Goal: Task Accomplishment & Management: Use online tool/utility

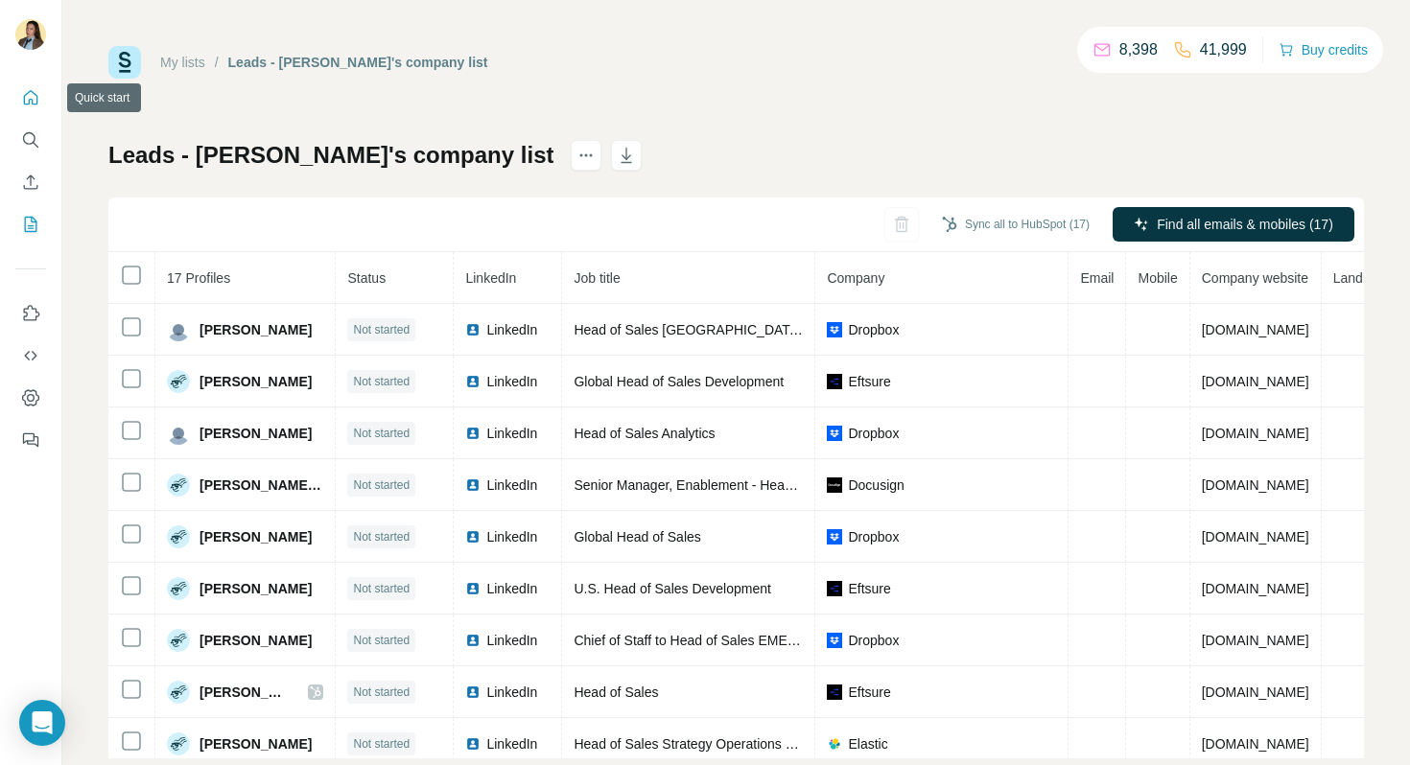
click at [38, 95] on icon "Quick start" at bounding box center [30, 97] width 19 height 19
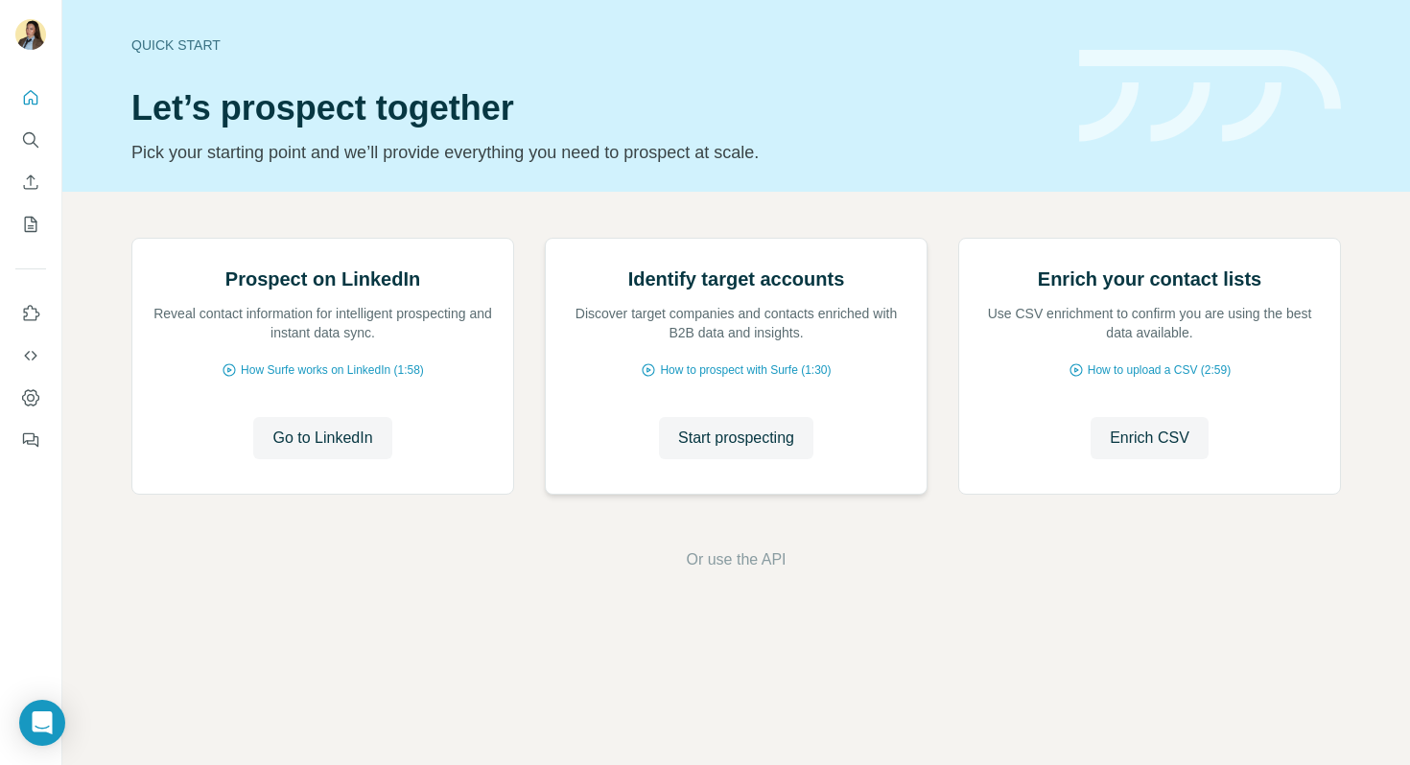
scroll to position [63, 0]
click at [715, 450] on span "Start prospecting" at bounding box center [736, 438] width 116 height 23
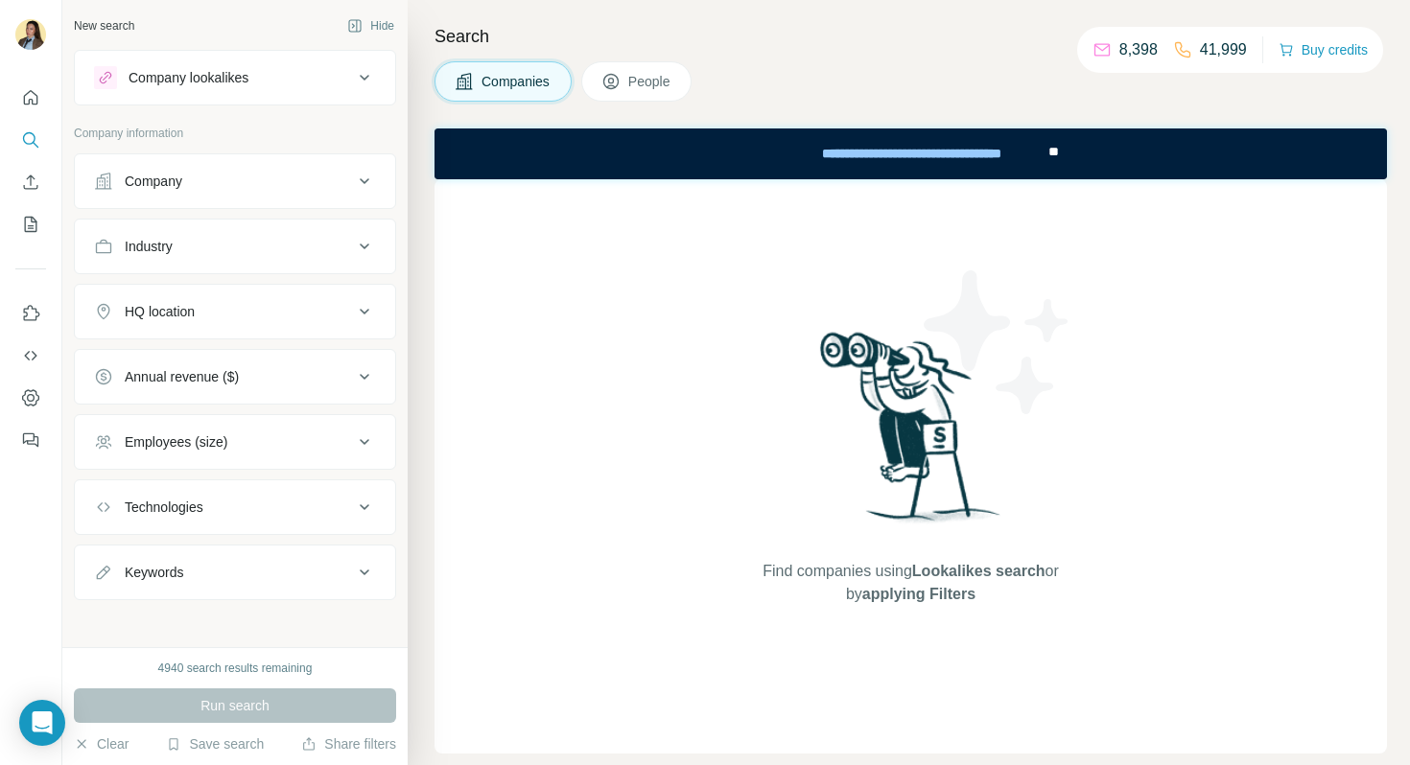
click at [240, 170] on button "Company" at bounding box center [235, 181] width 320 height 46
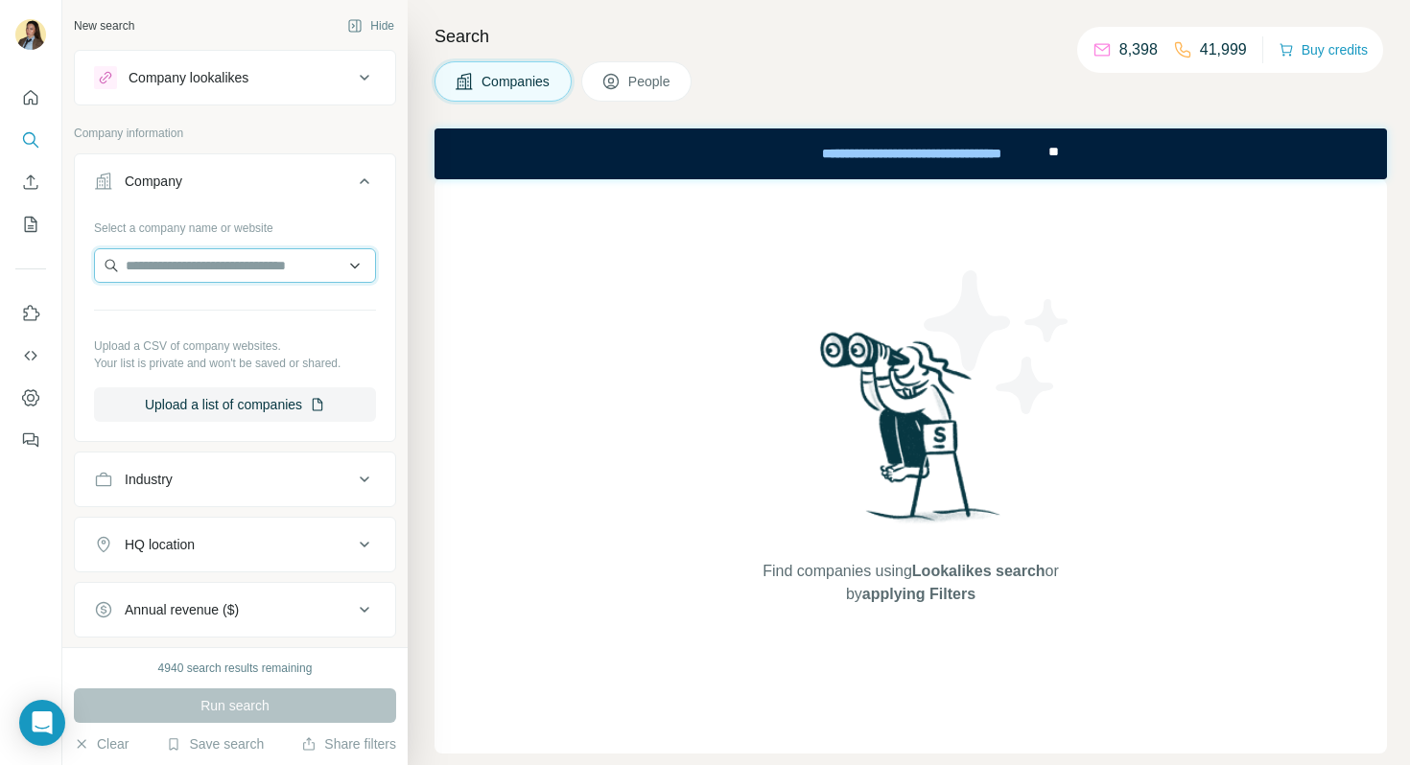
click at [223, 270] on input "text" at bounding box center [235, 265] width 282 height 35
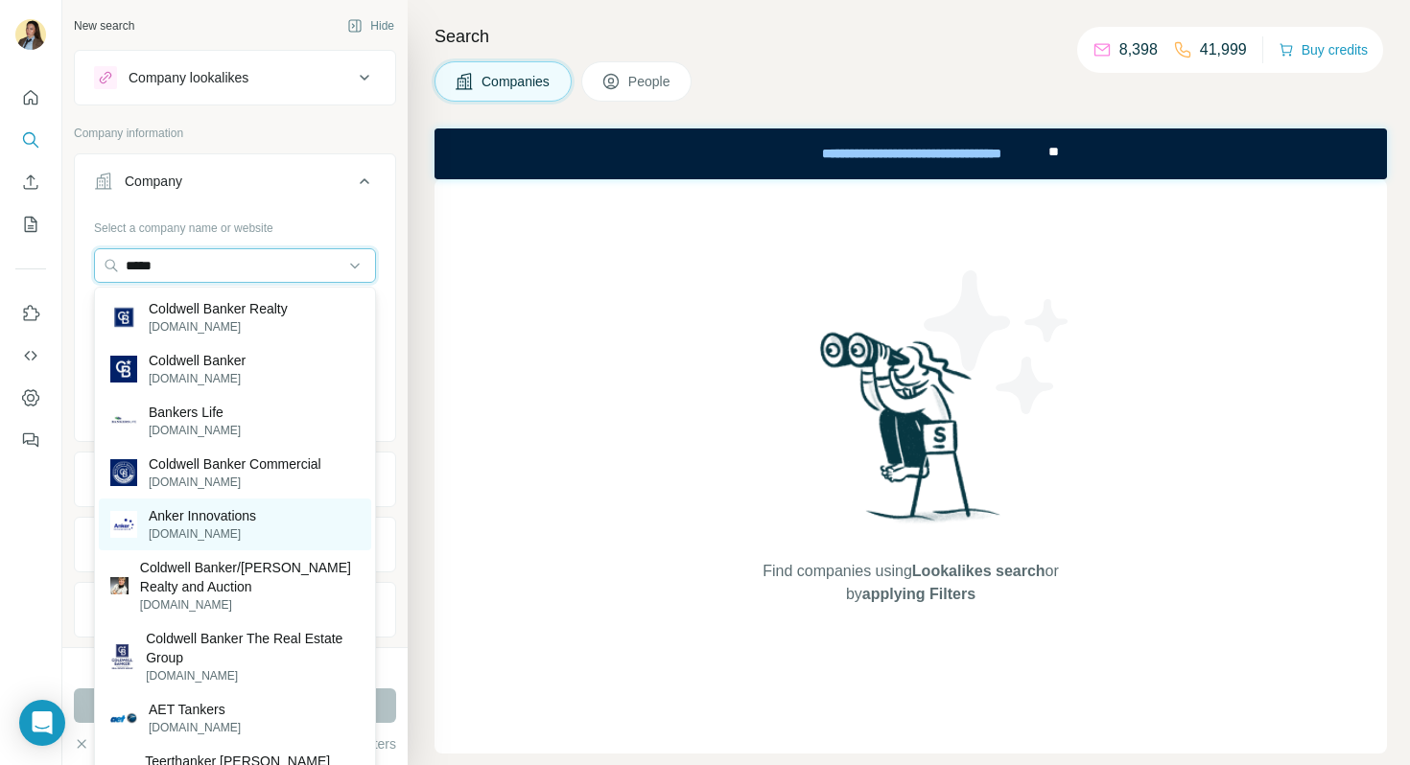
type input "*****"
click at [220, 528] on p "anker-in.com" at bounding box center [202, 534] width 107 height 17
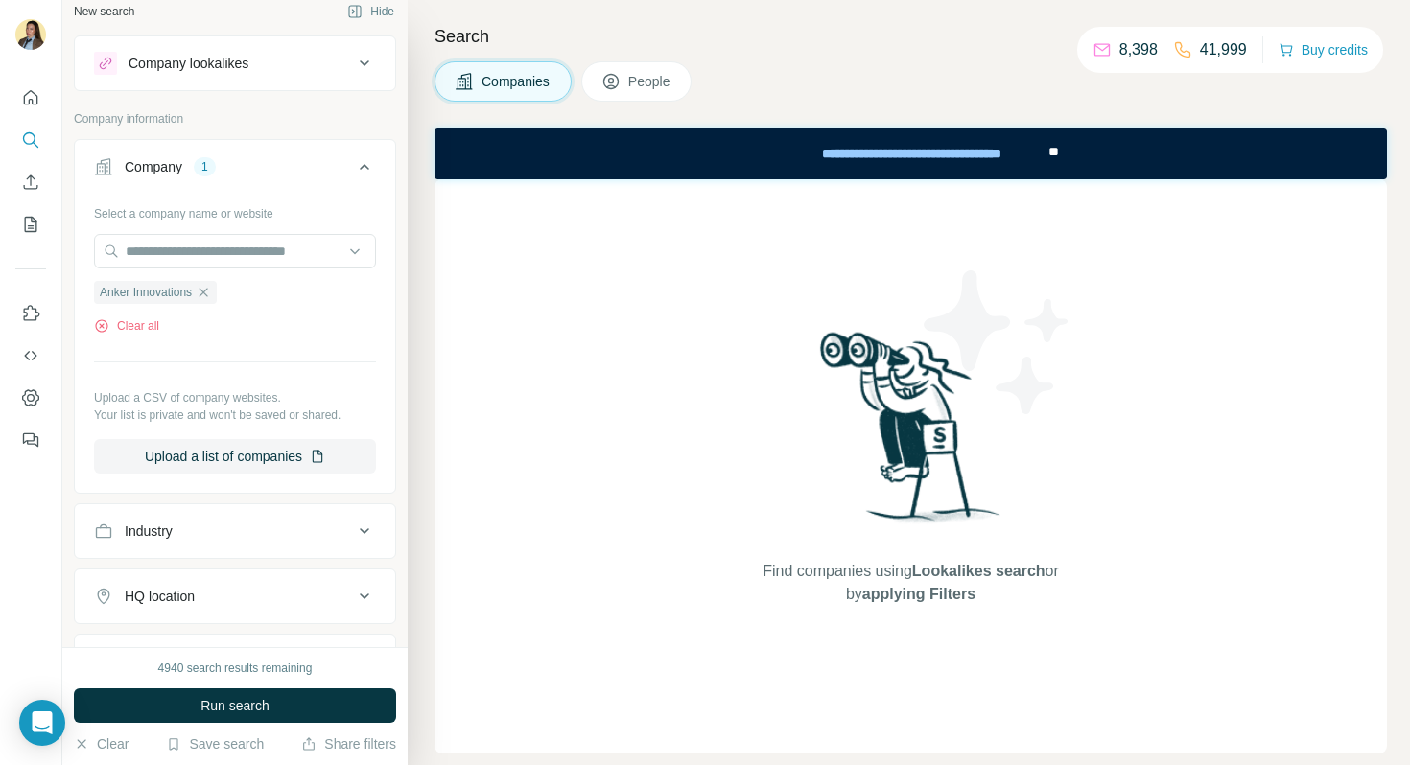
scroll to position [15, 0]
click at [659, 92] on button "People" at bounding box center [636, 81] width 111 height 40
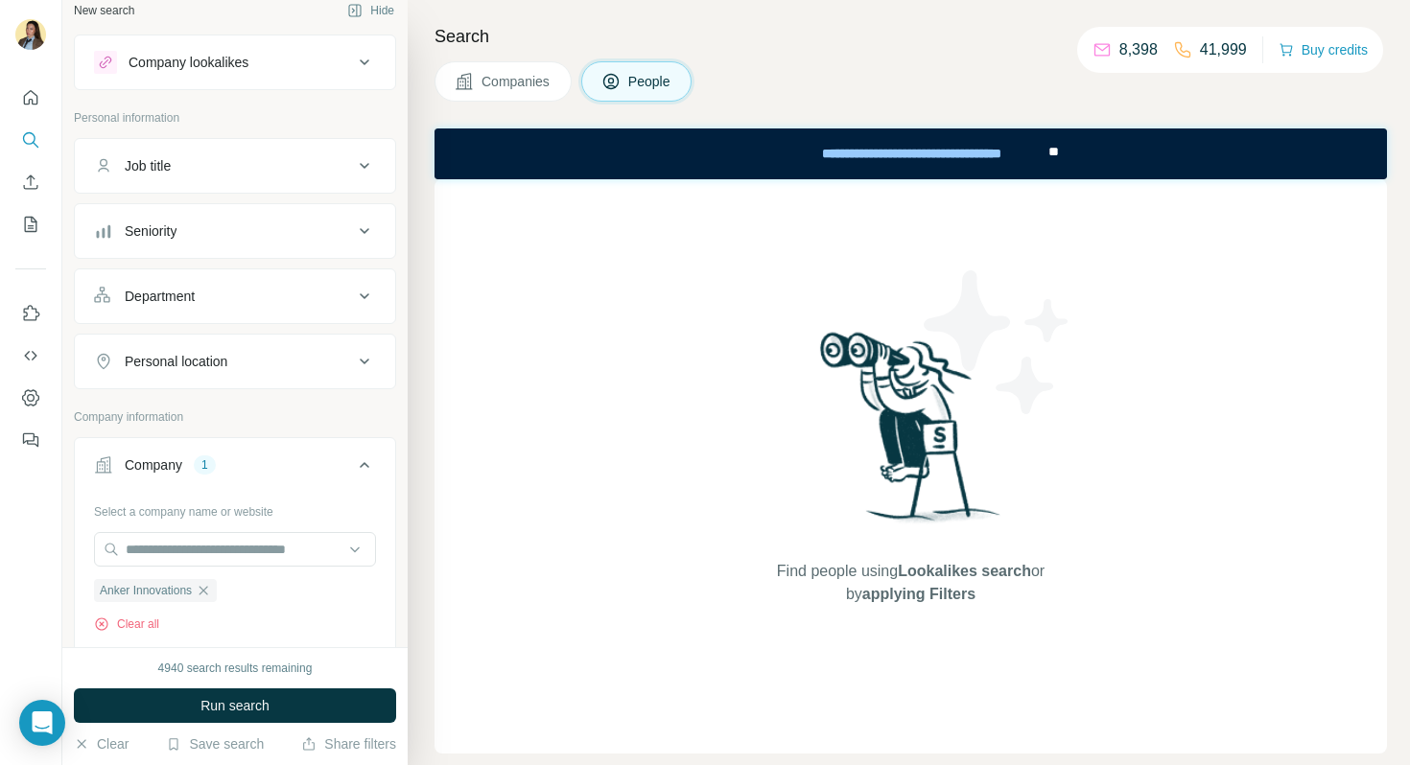
click at [269, 306] on button "Department" at bounding box center [235, 296] width 320 height 46
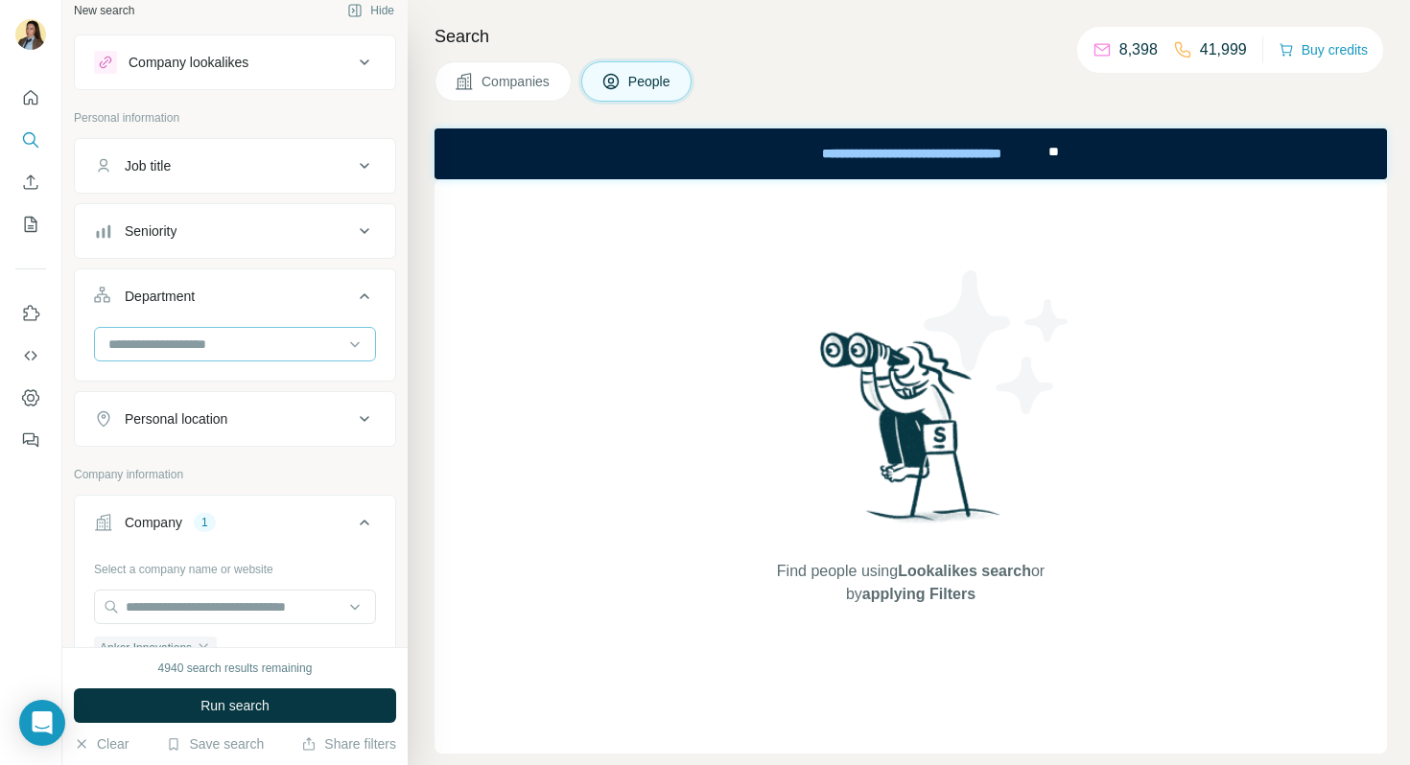
click at [233, 343] on input at bounding box center [224, 344] width 237 height 21
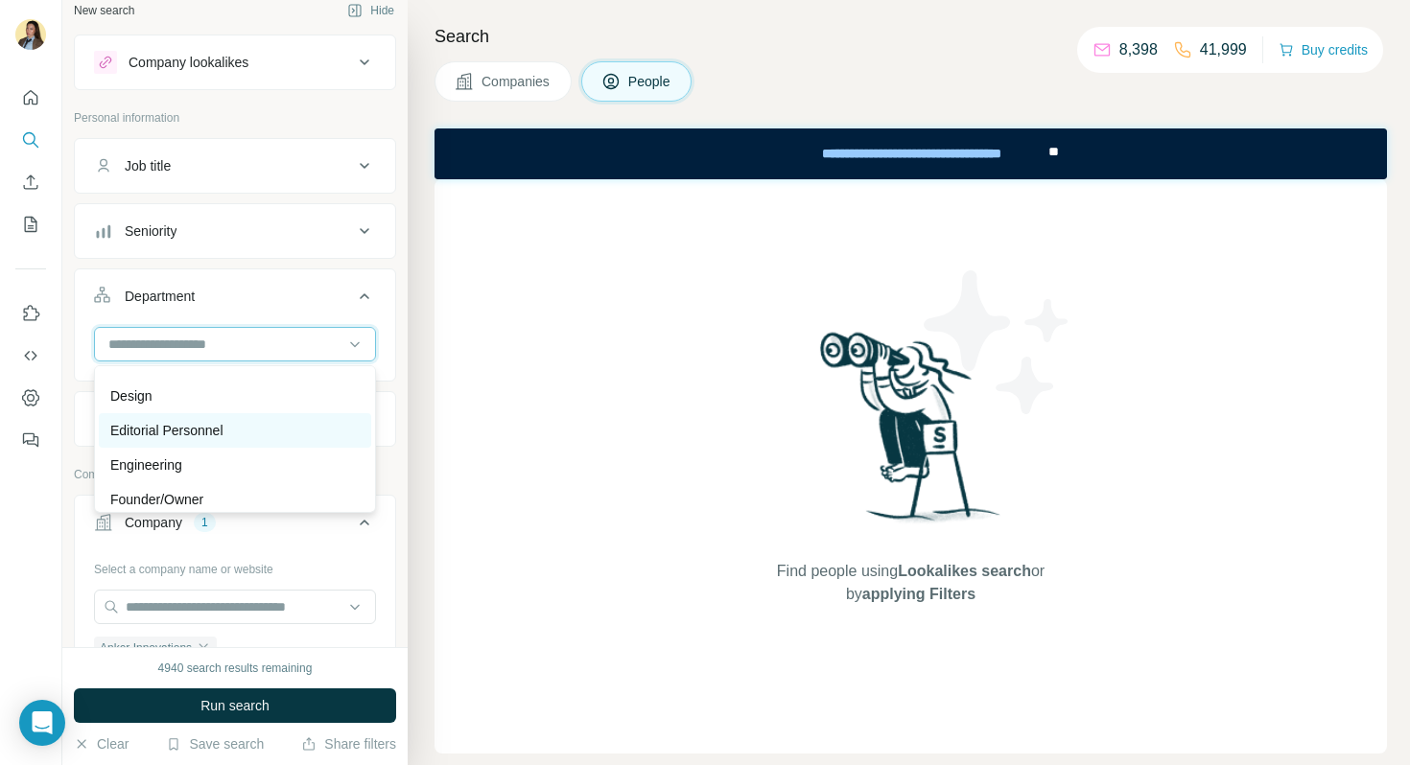
scroll to position [224, 0]
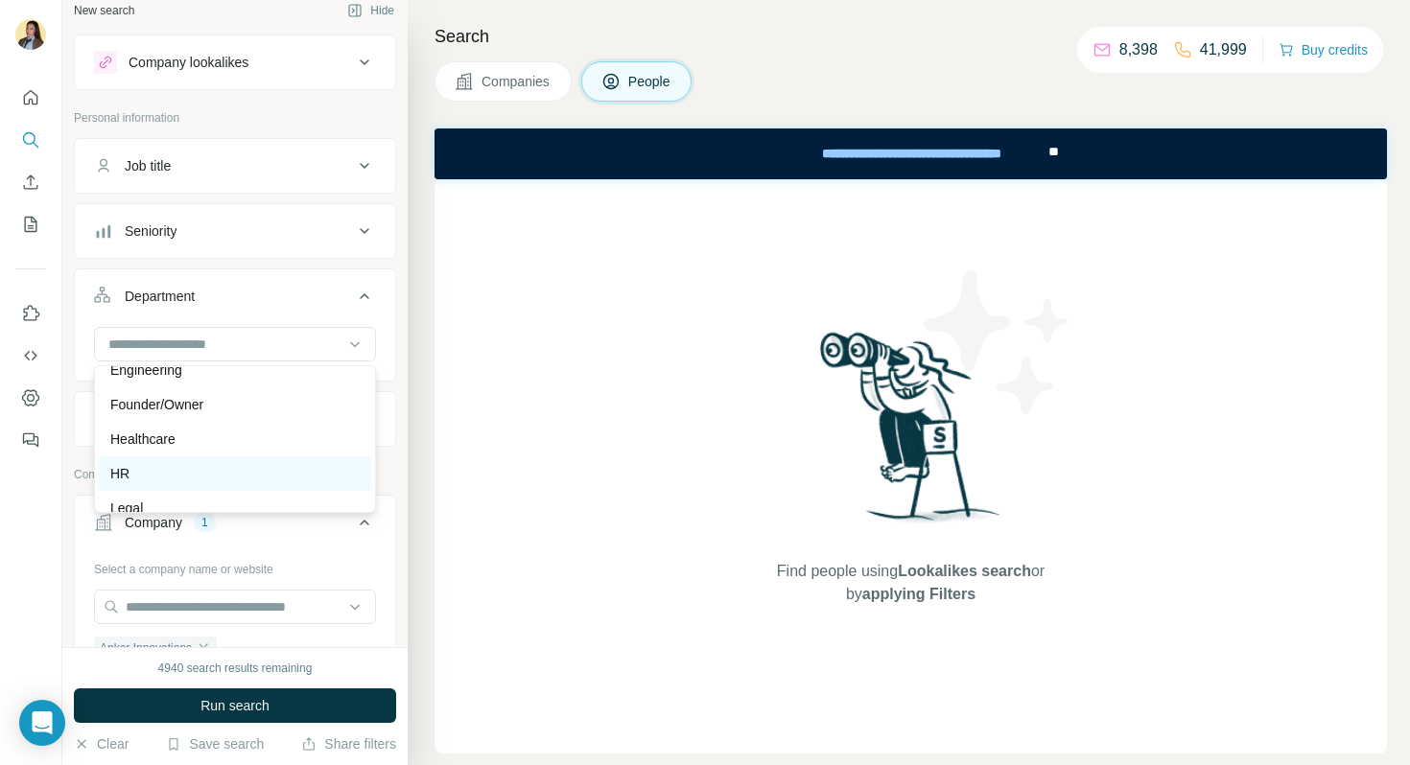
click at [207, 464] on div "HR" at bounding box center [234, 473] width 249 height 19
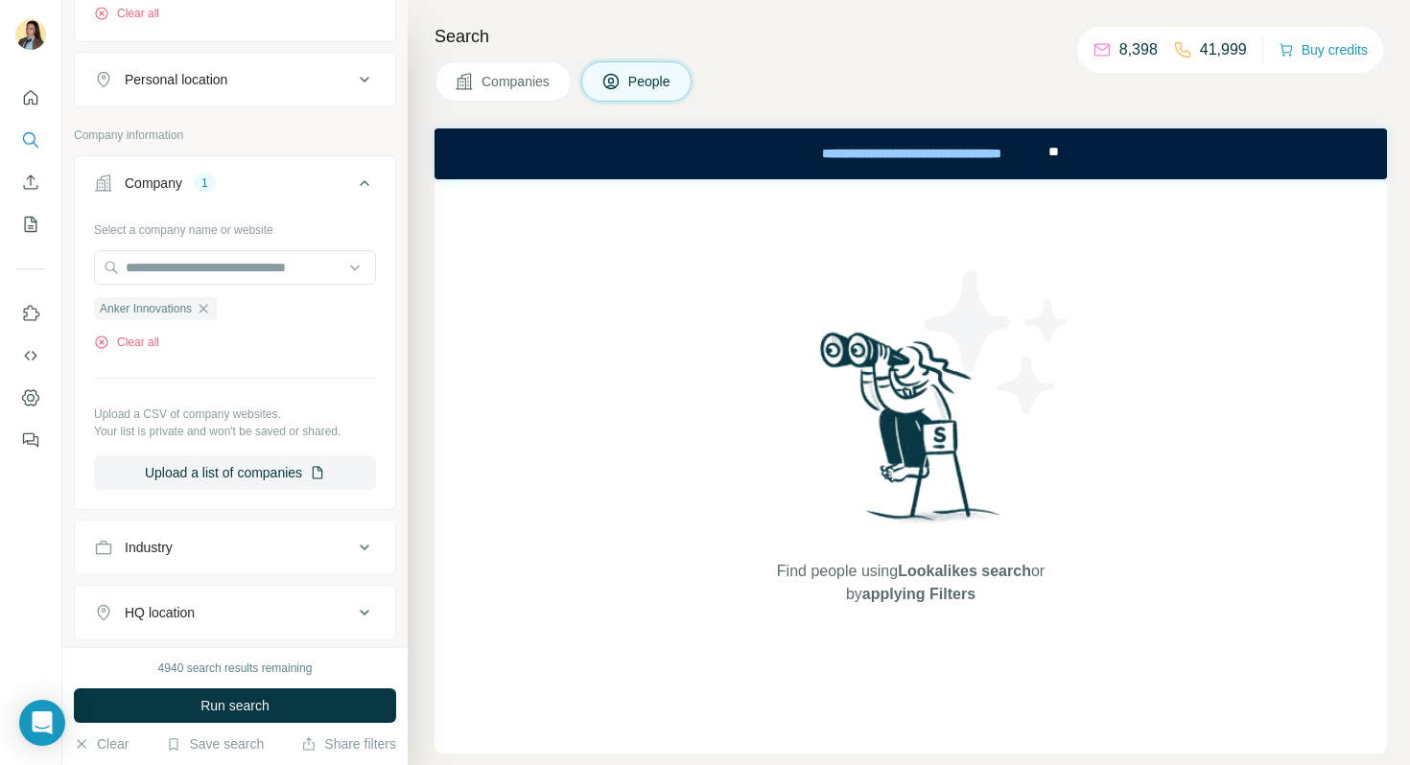
scroll to position [467, 0]
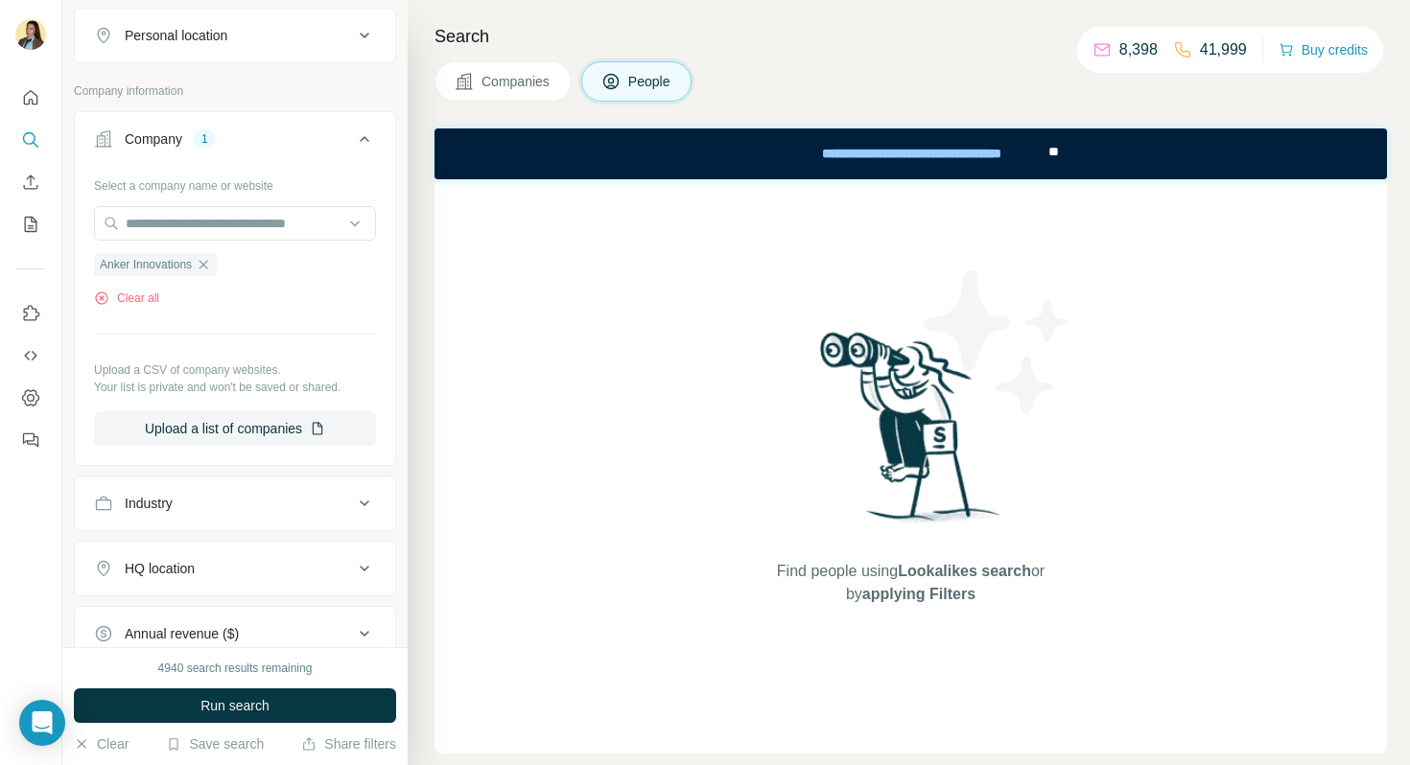
click at [215, 578] on div "HQ location" at bounding box center [223, 568] width 259 height 19
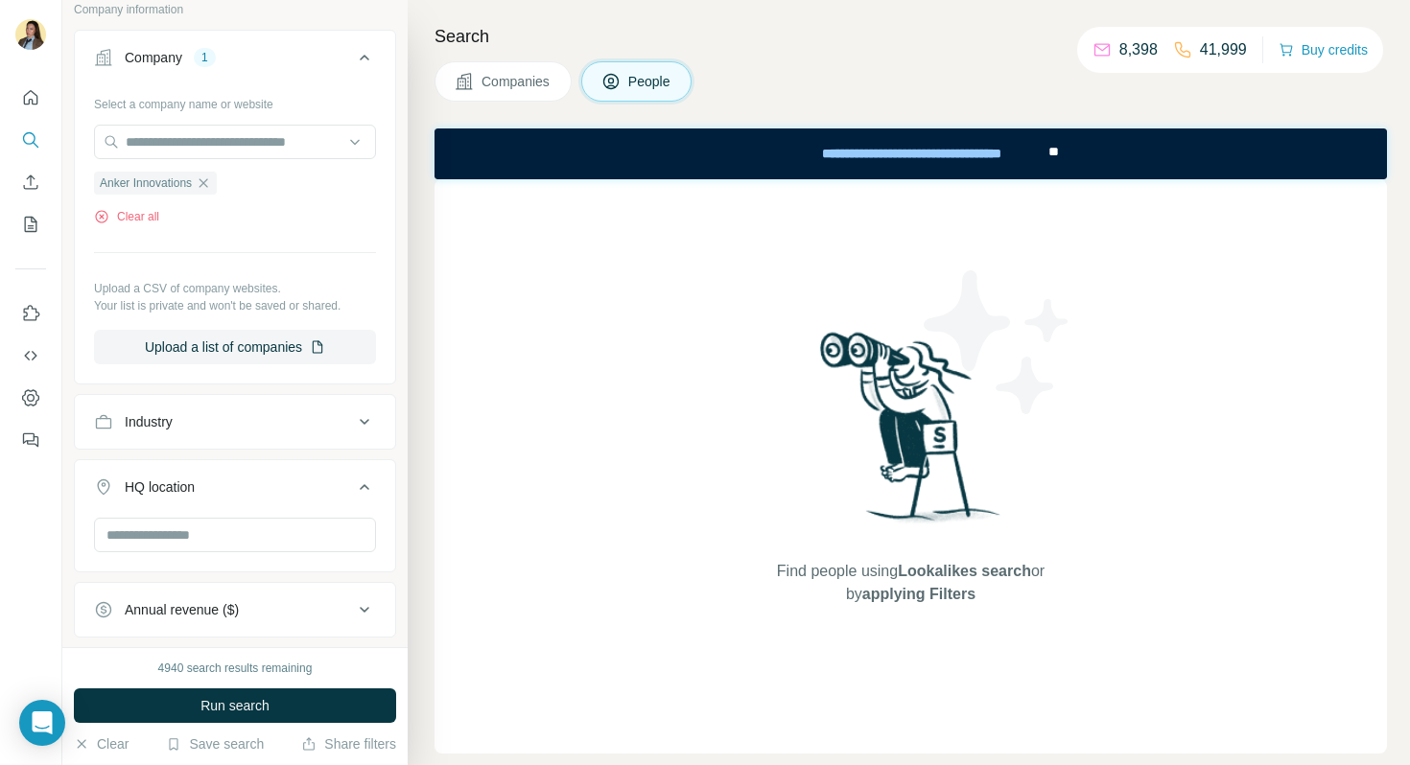
scroll to position [700, 0]
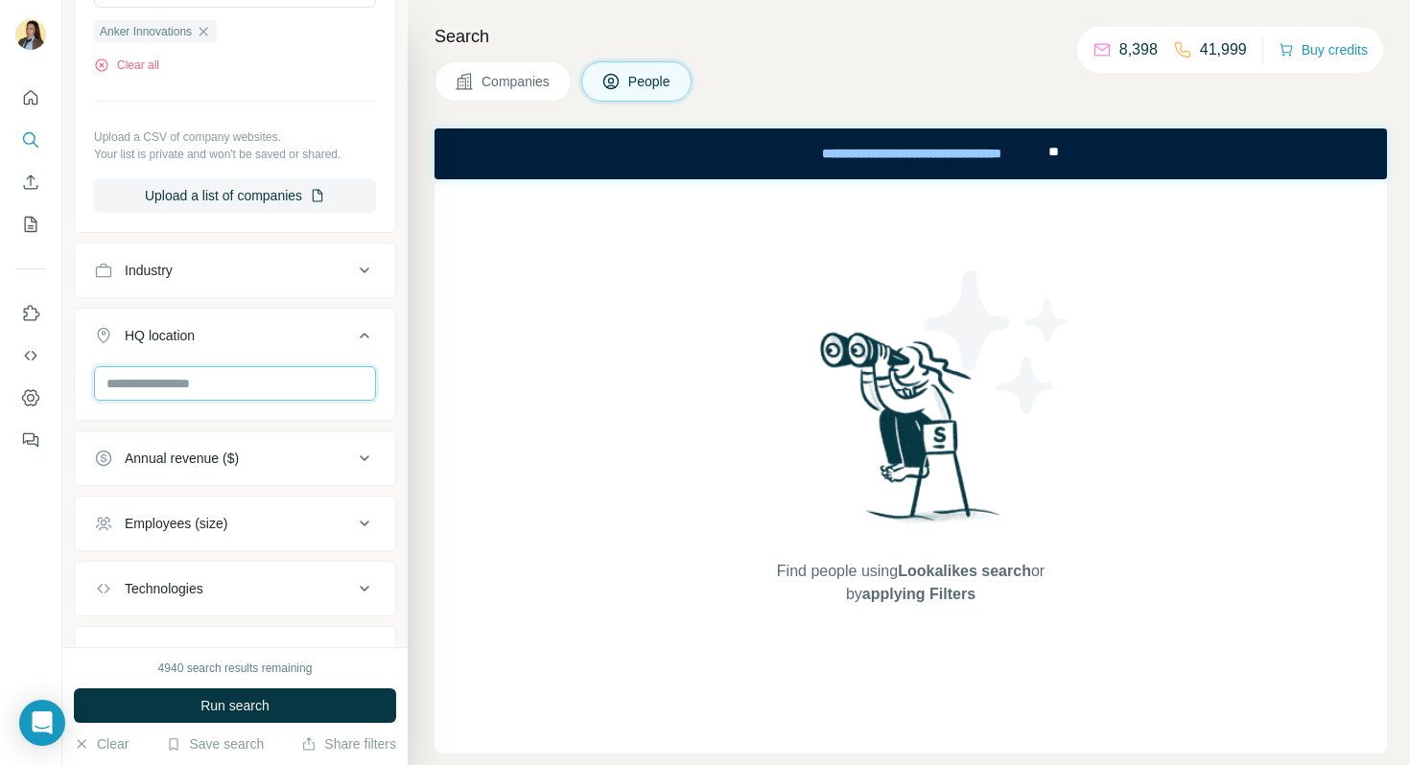
click at [178, 378] on input "text" at bounding box center [235, 383] width 282 height 35
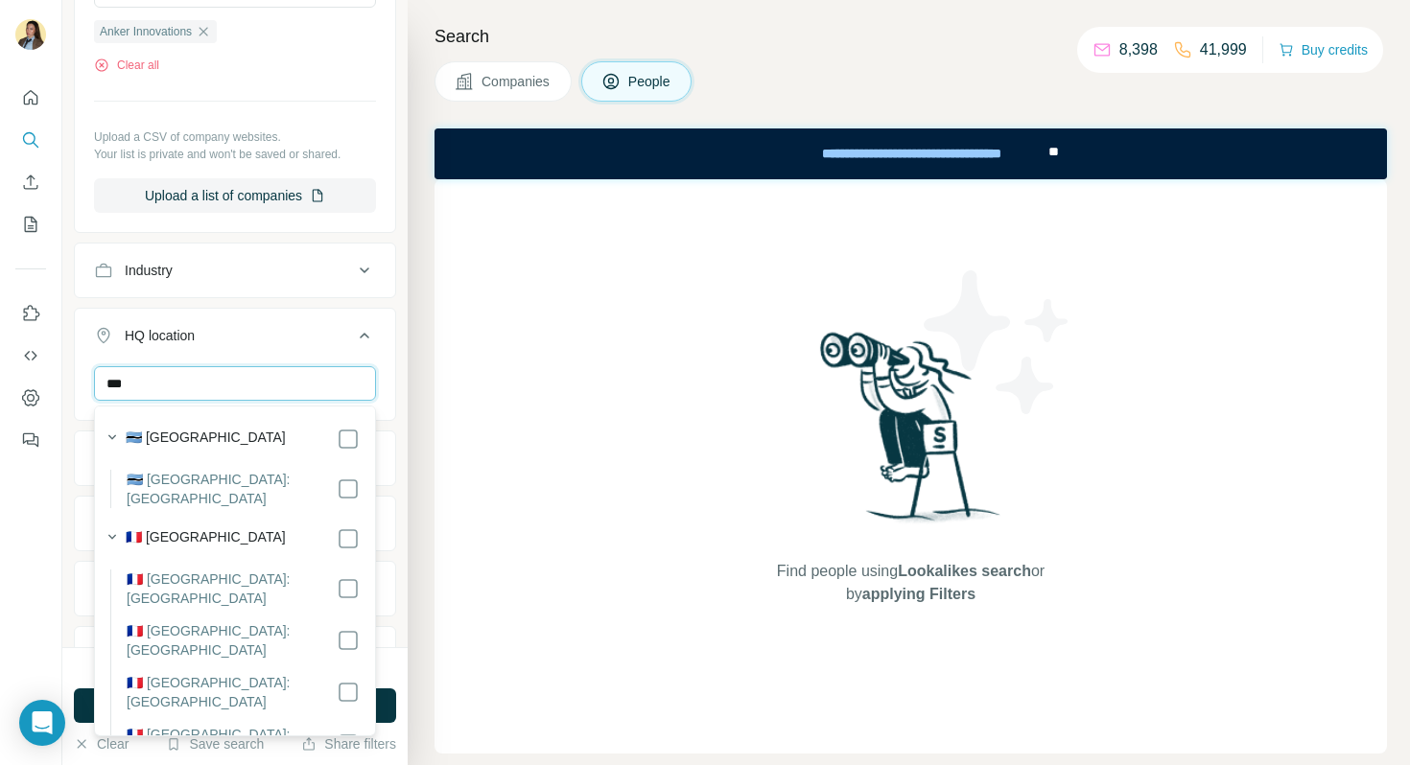
scroll to position [22, 0]
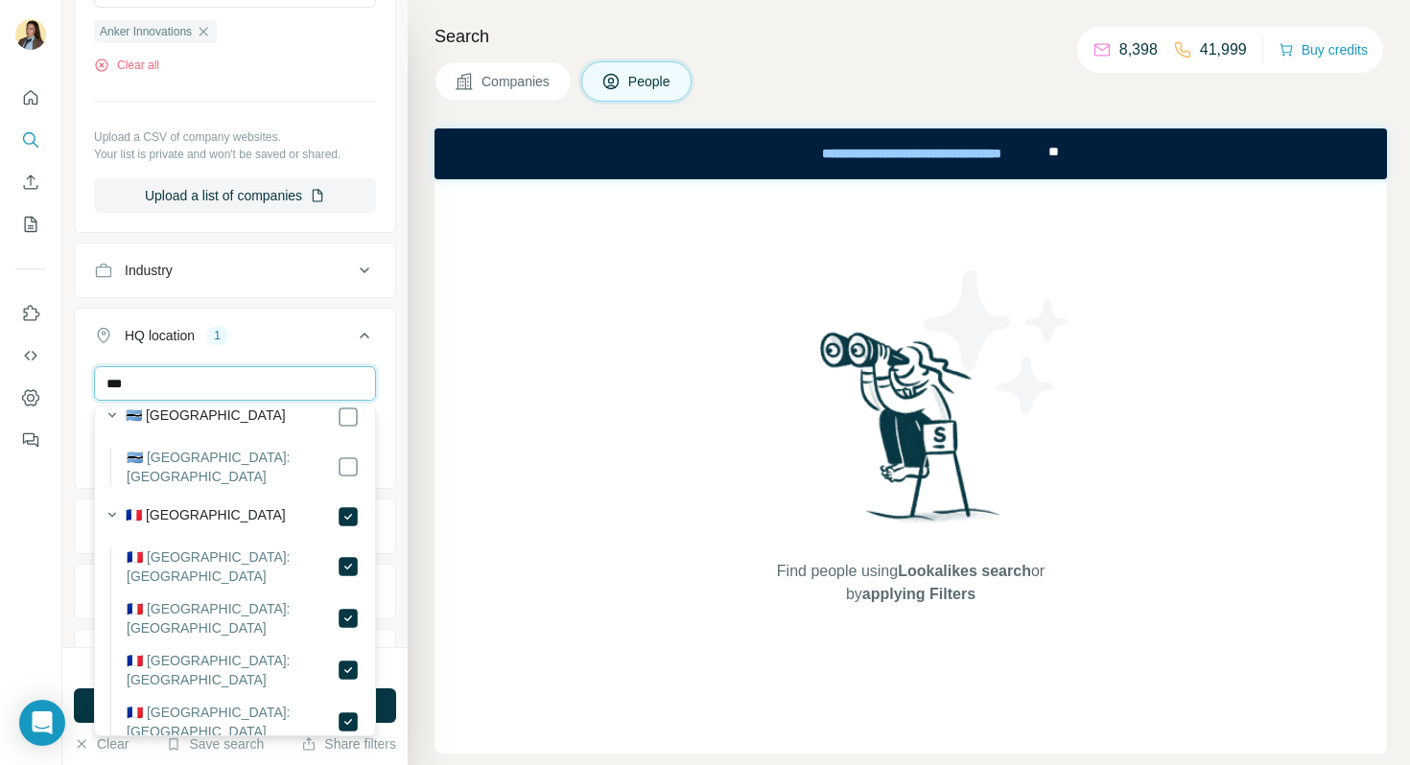
click at [257, 385] on input "***" at bounding box center [235, 383] width 282 height 35
type input "*"
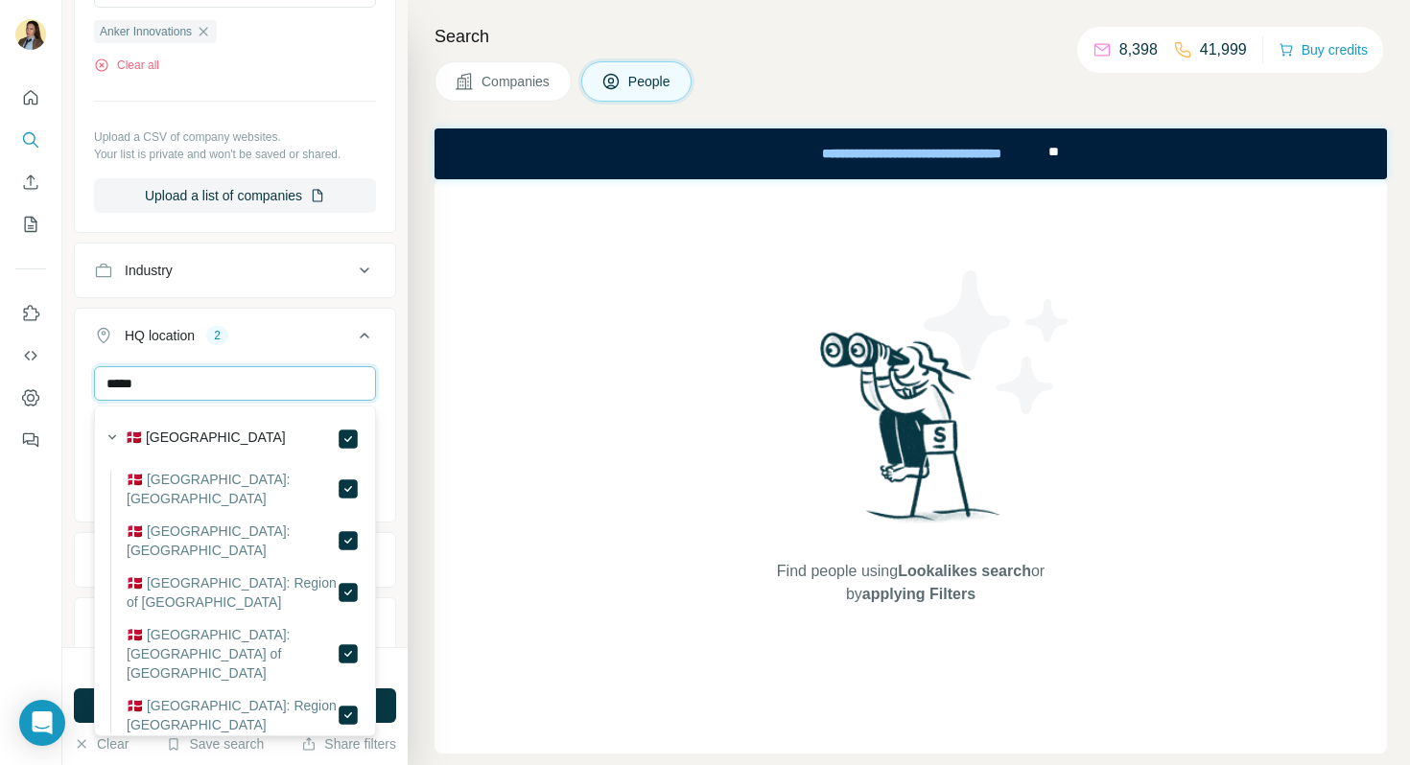
click at [204, 387] on input "*****" at bounding box center [235, 383] width 282 height 35
drag, startPoint x: 204, startPoint y: 387, endPoint x: 61, endPoint y: 387, distance: 142.9
click at [62, 387] on div "New search Hide Company lookalikes Personal information Job title Seniority Dep…" at bounding box center [234, 323] width 345 height 647
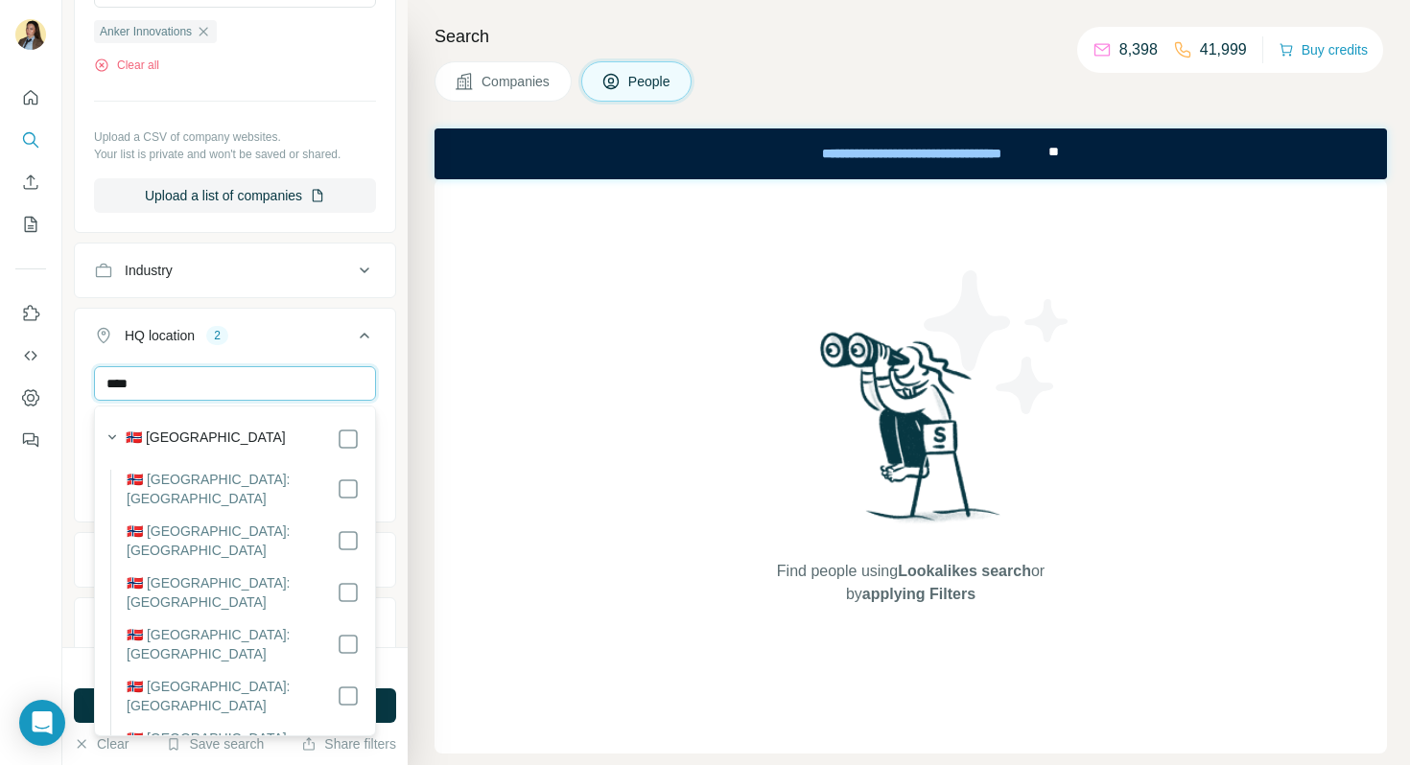
type input "****"
click at [309, 343] on div "HQ location 3" at bounding box center [223, 335] width 259 height 19
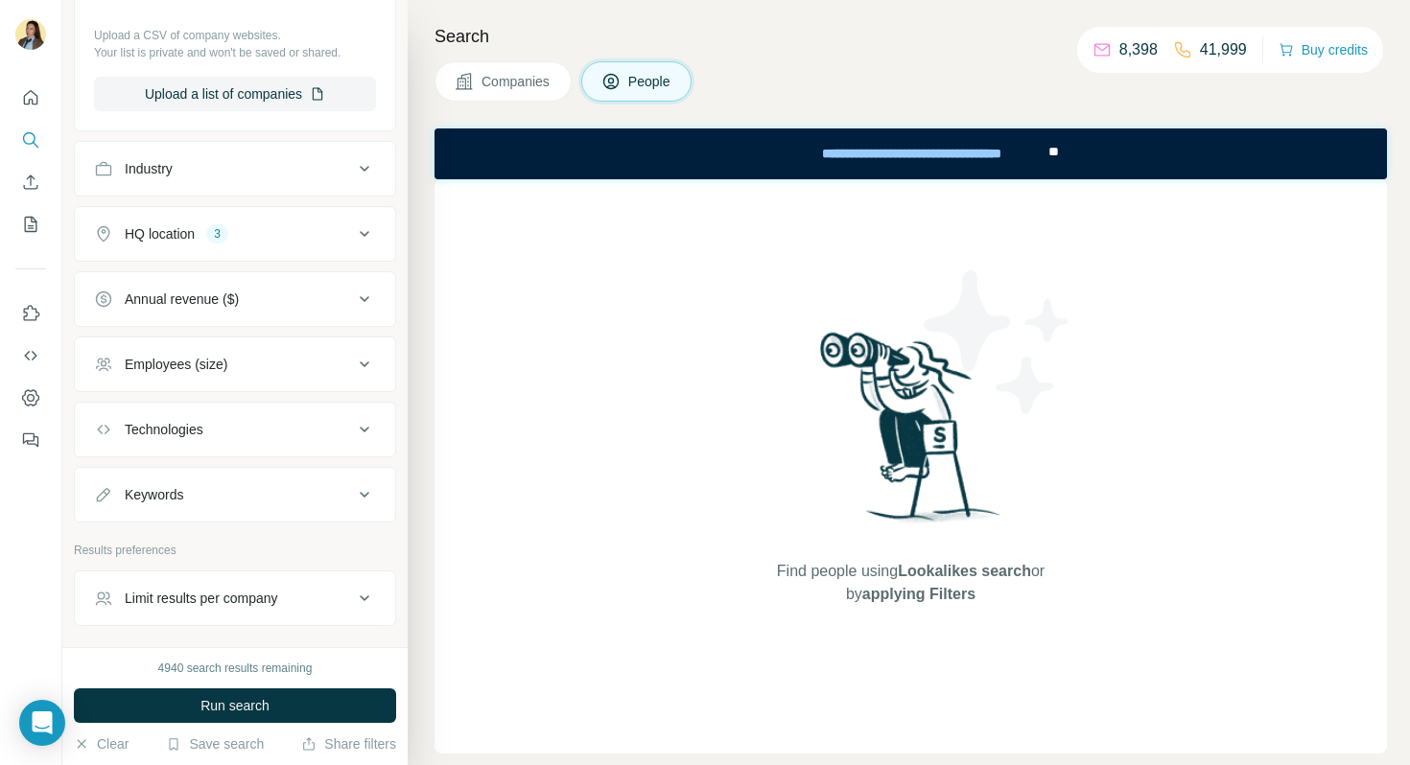
scroll to position [870, 0]
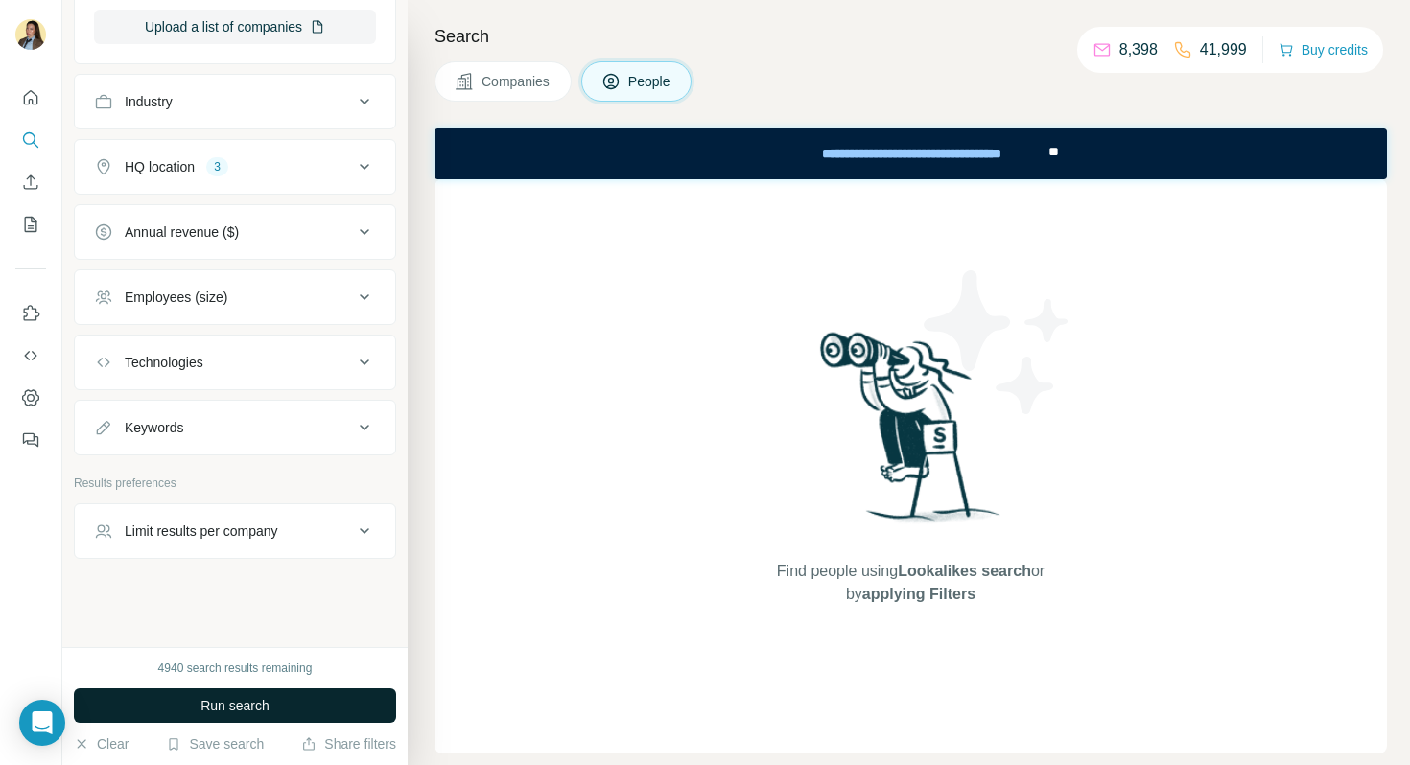
click at [274, 706] on button "Run search" at bounding box center [235, 706] width 322 height 35
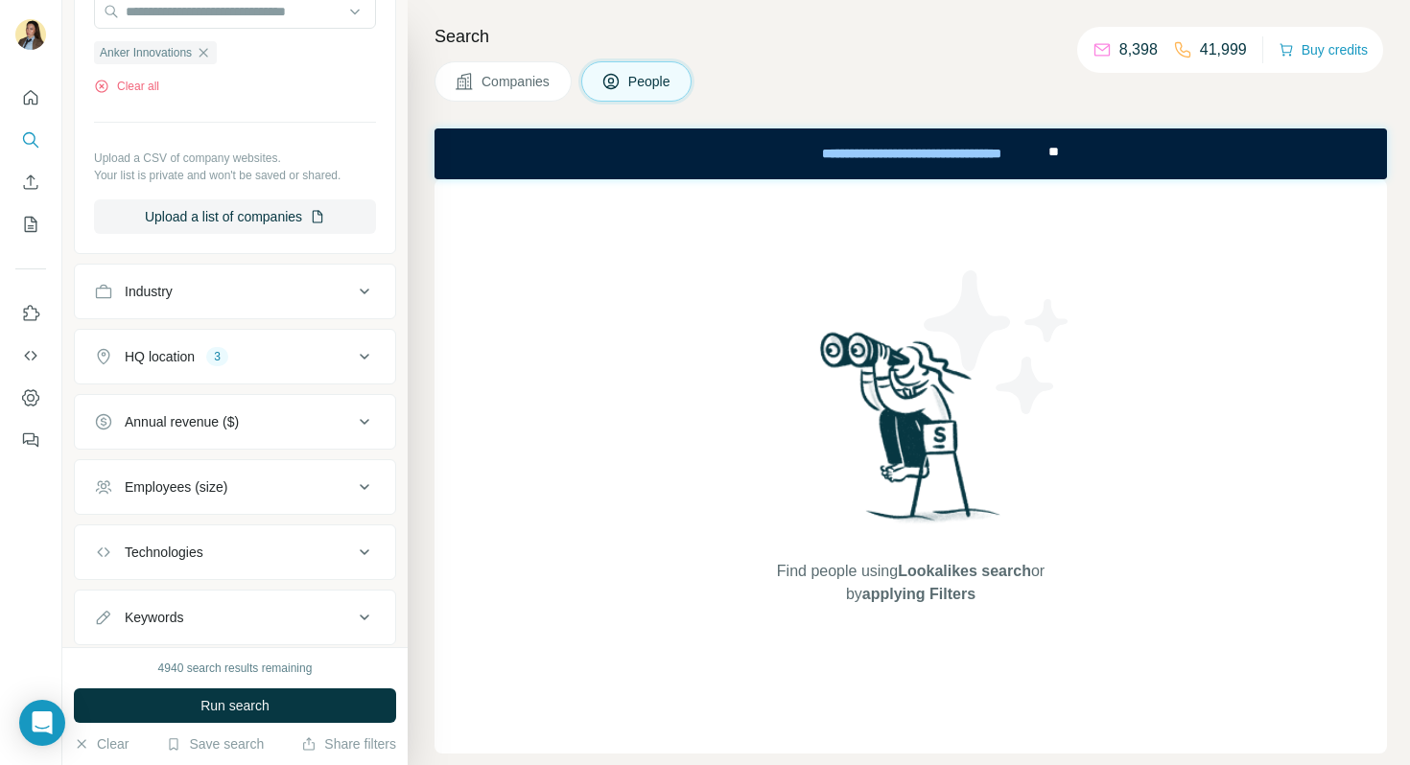
scroll to position [621, 0]
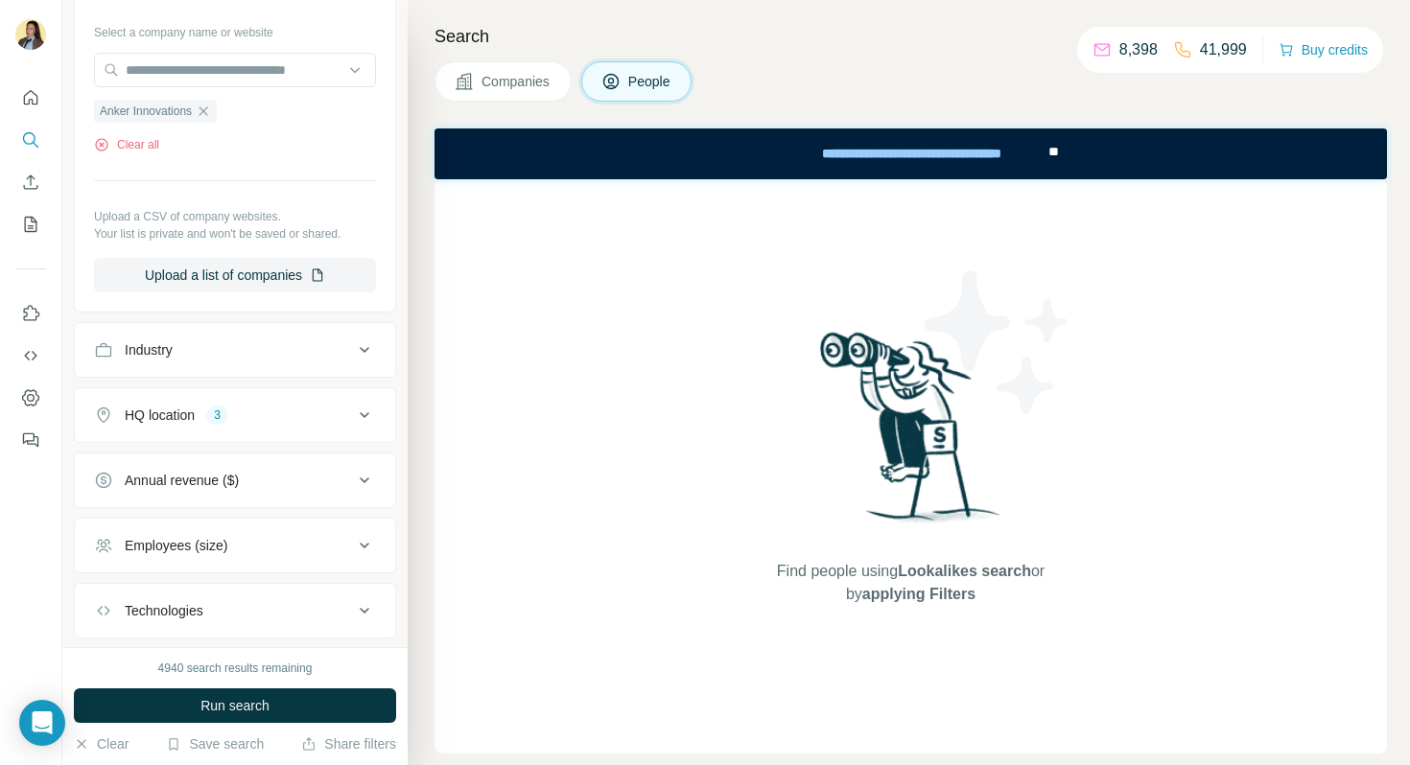
click at [279, 417] on div "HQ location 3" at bounding box center [223, 415] width 259 height 19
click at [239, 532] on icon "button" at bounding box center [230, 539] width 15 height 15
click at [240, 529] on div "Norway" at bounding box center [169, 540] width 151 height 23
click at [230, 535] on icon "button" at bounding box center [231, 539] width 9 height 9
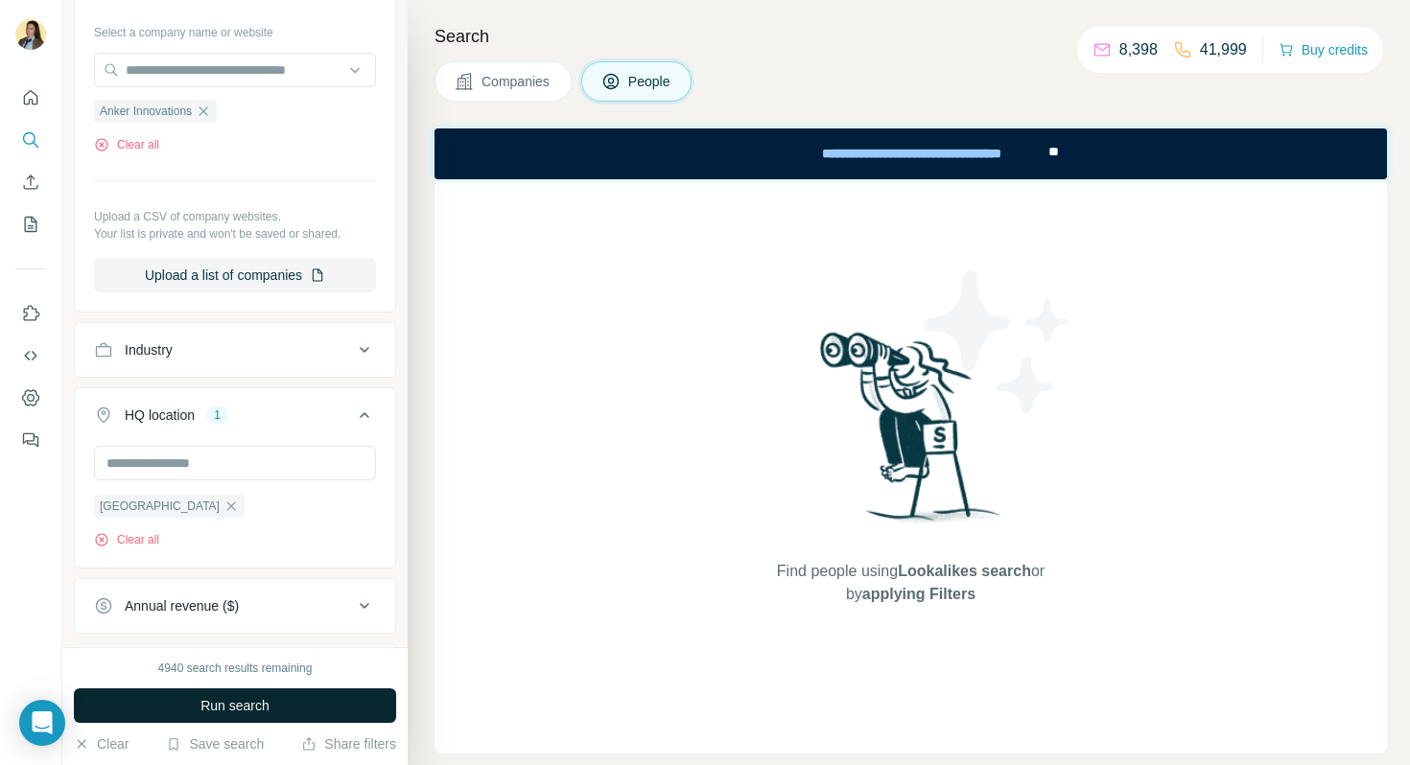
click at [212, 700] on span "Run search" at bounding box center [234, 705] width 69 height 19
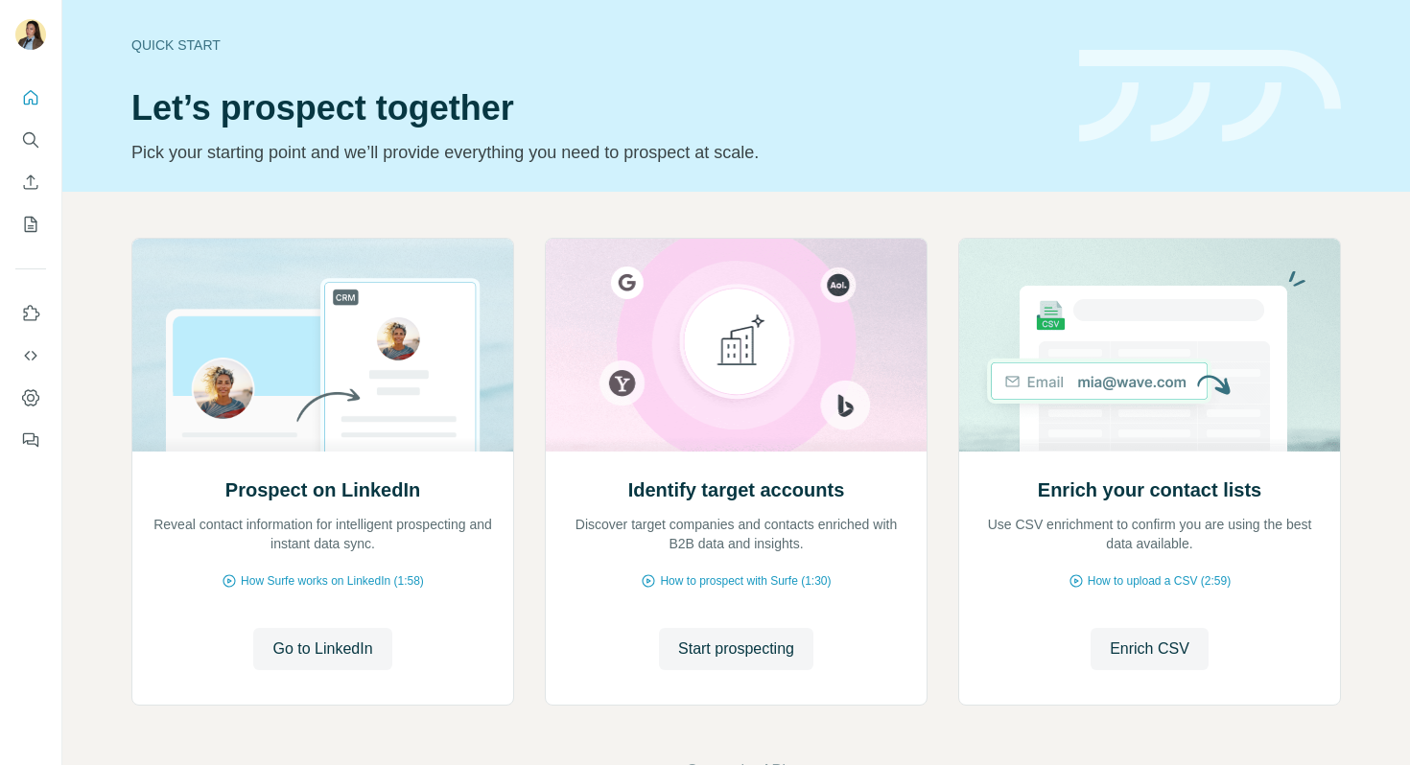
click at [779, 645] on span "Start prospecting" at bounding box center [736, 649] width 116 height 23
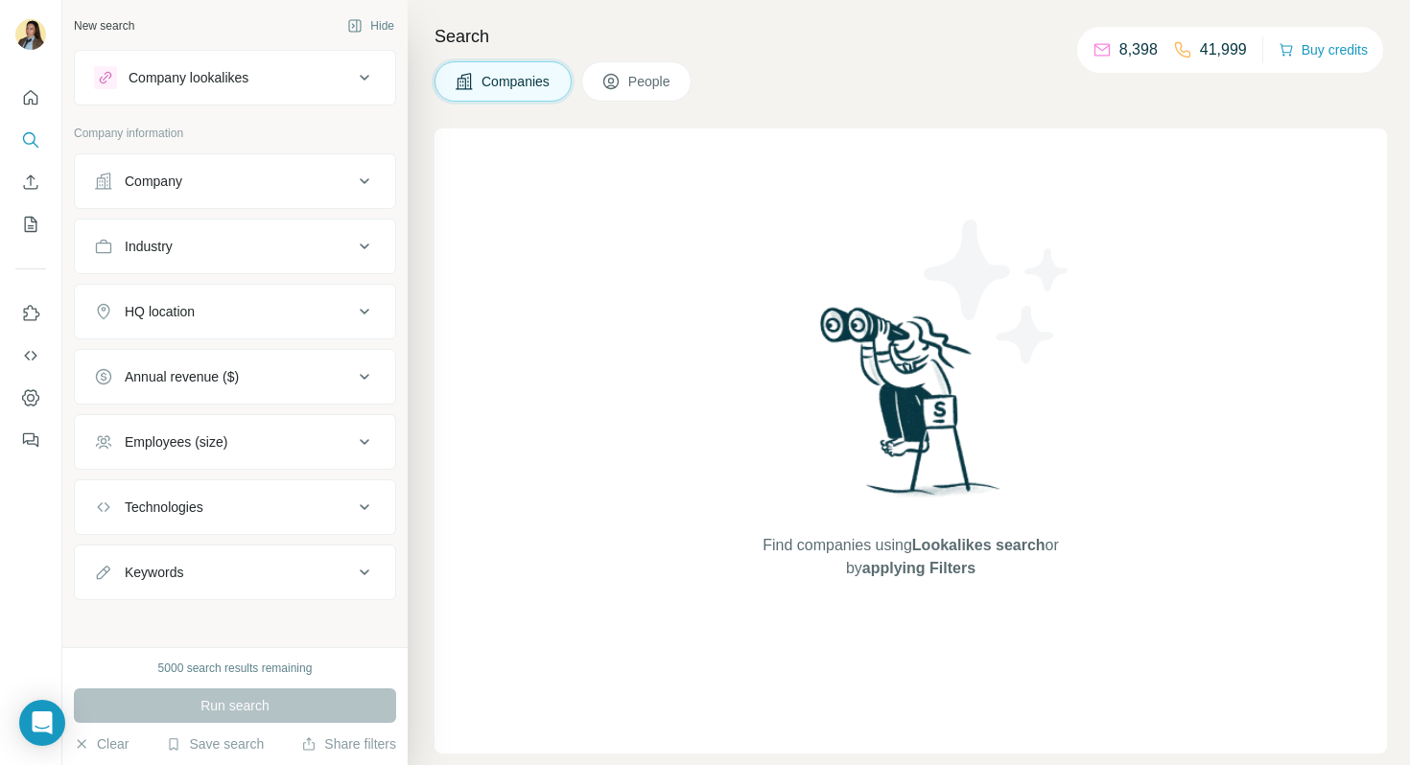
click at [181, 175] on div "Company" at bounding box center [154, 181] width 58 height 19
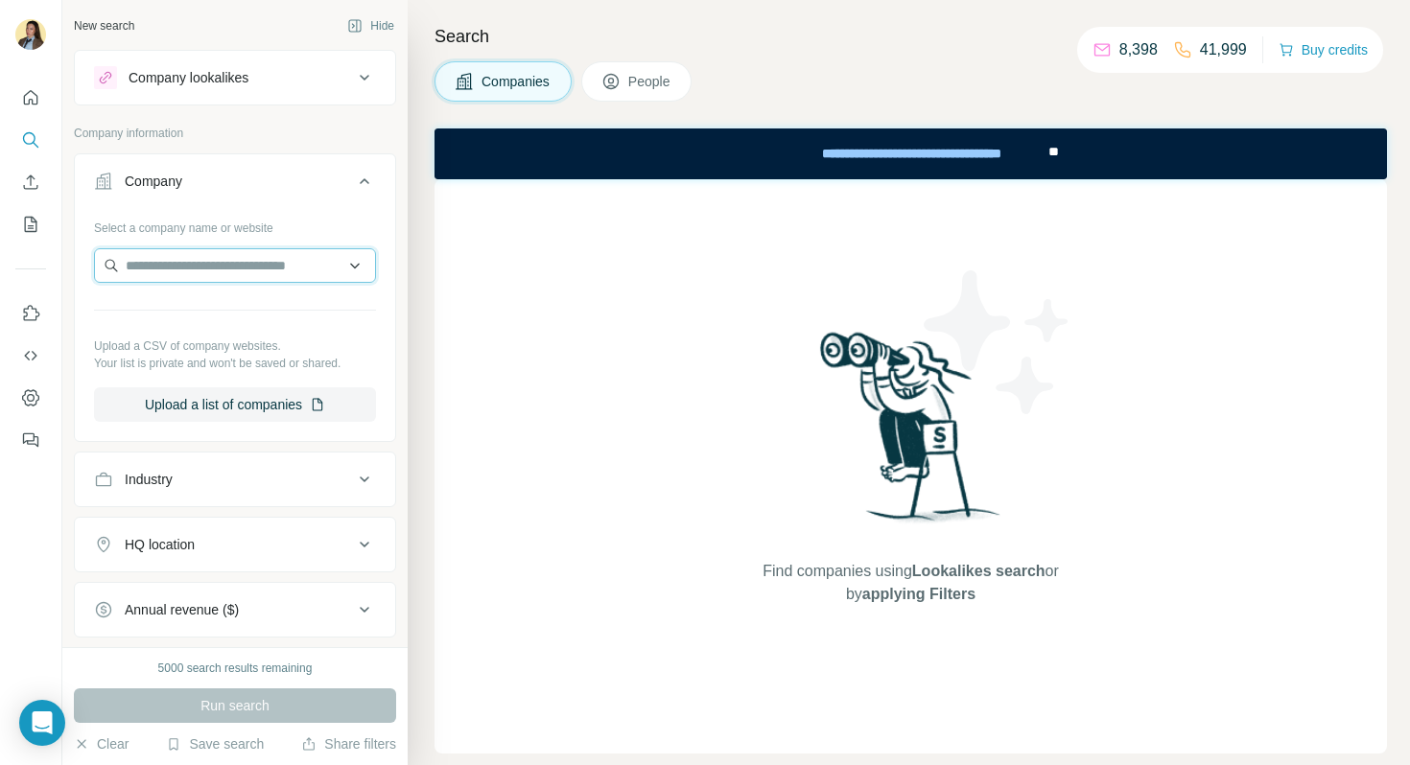
click at [223, 256] on input "text" at bounding box center [235, 265] width 282 height 35
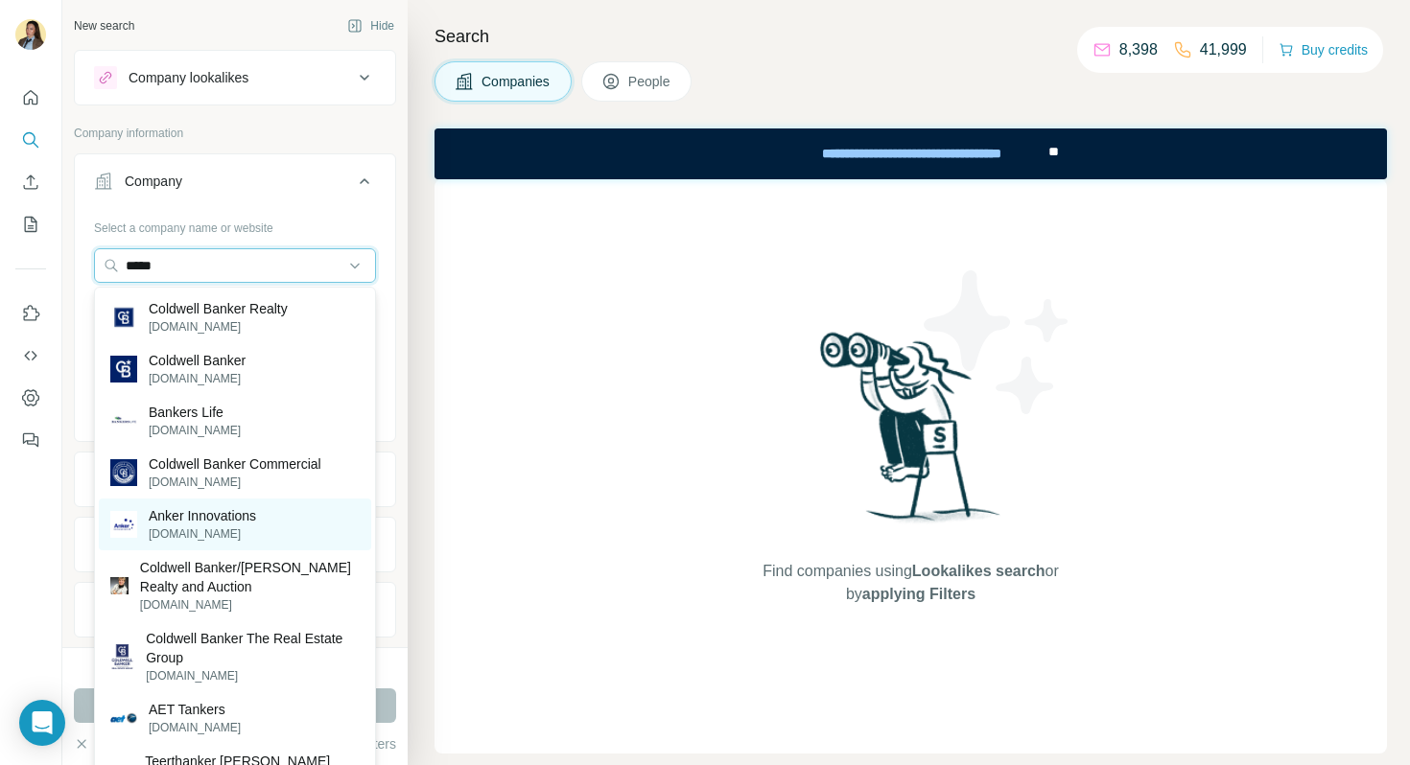
type input "*****"
click at [233, 529] on p "[DOMAIN_NAME]" at bounding box center [202, 534] width 107 height 17
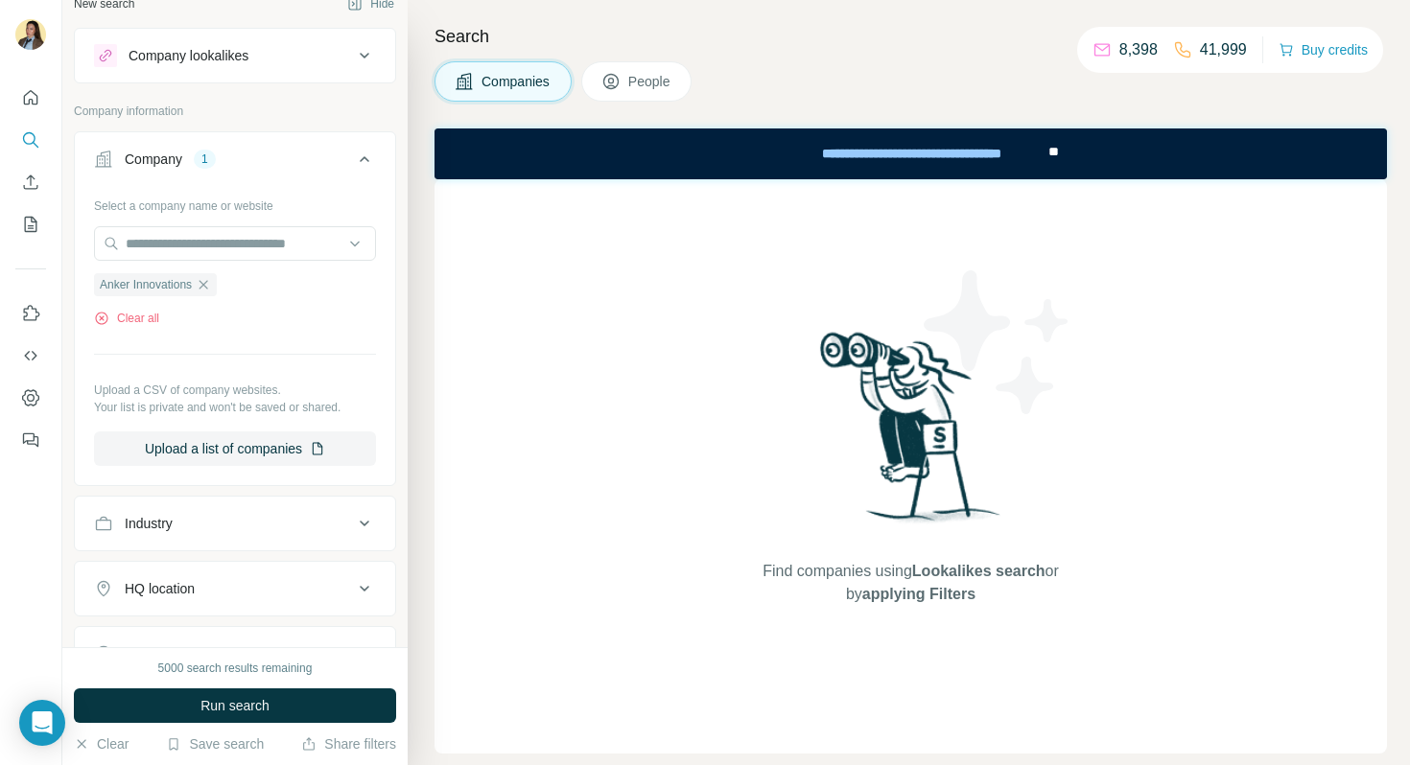
scroll to position [24, 0]
click at [637, 78] on span "People" at bounding box center [650, 81] width 44 height 19
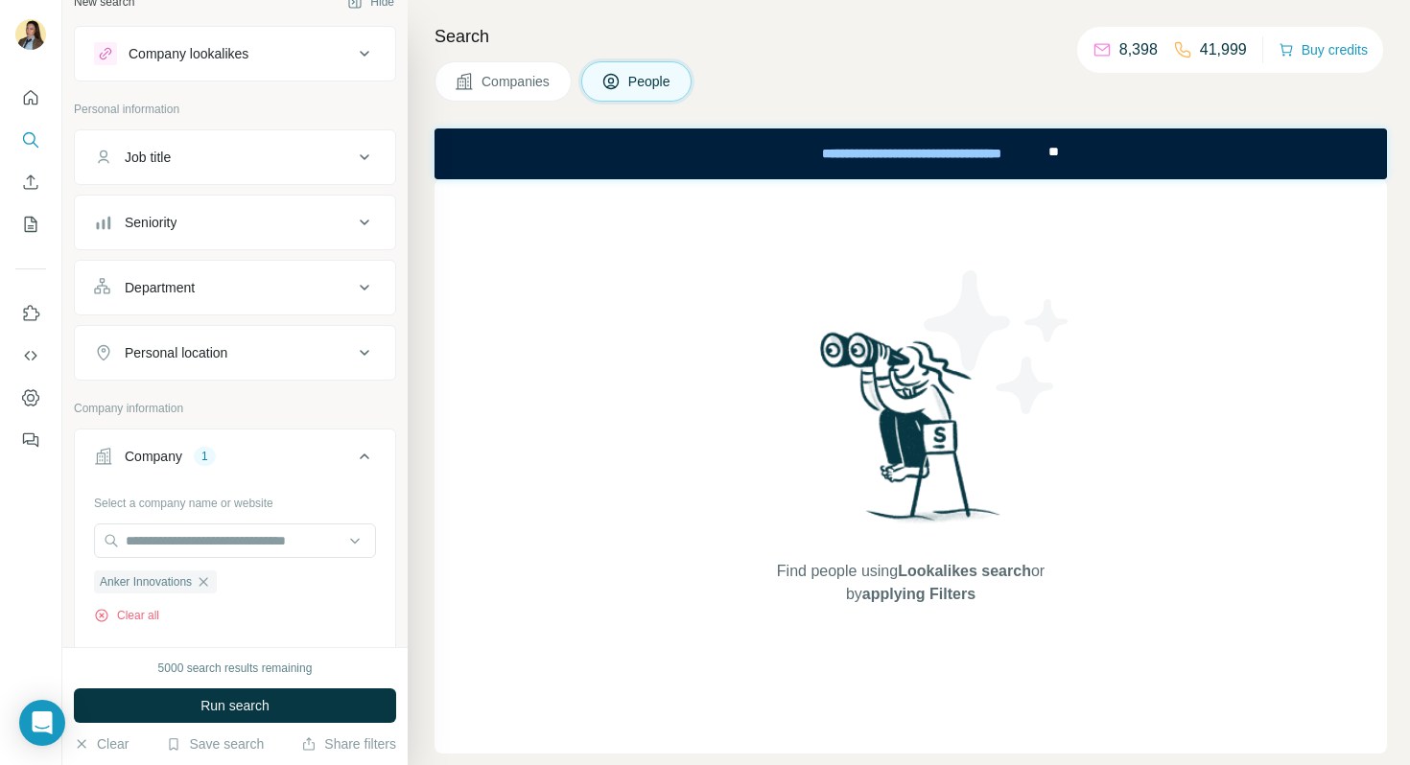
click at [200, 170] on button "Job title" at bounding box center [235, 157] width 320 height 46
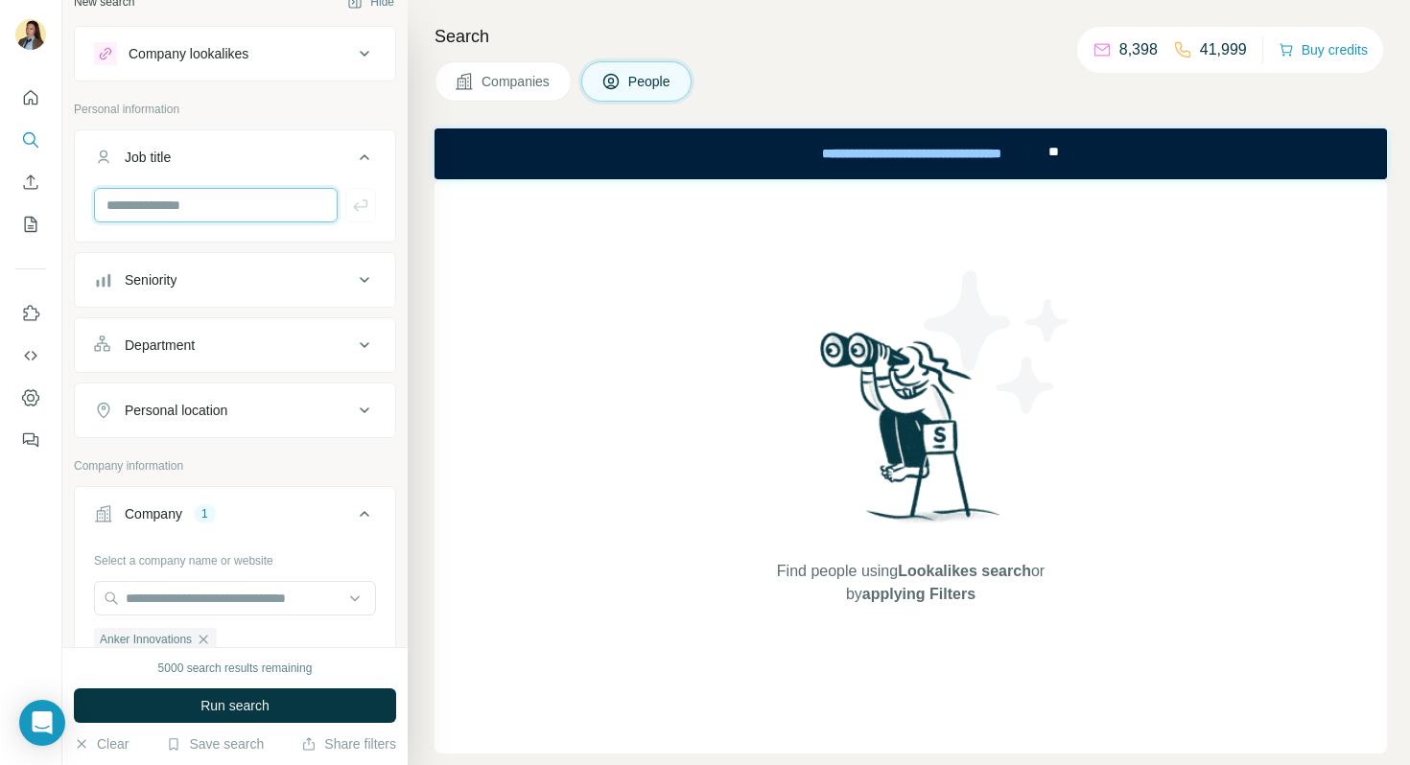
click at [225, 209] on input "text" at bounding box center [216, 205] width 244 height 35
type input "**"
click at [238, 352] on div "Department" at bounding box center [223, 345] width 259 height 19
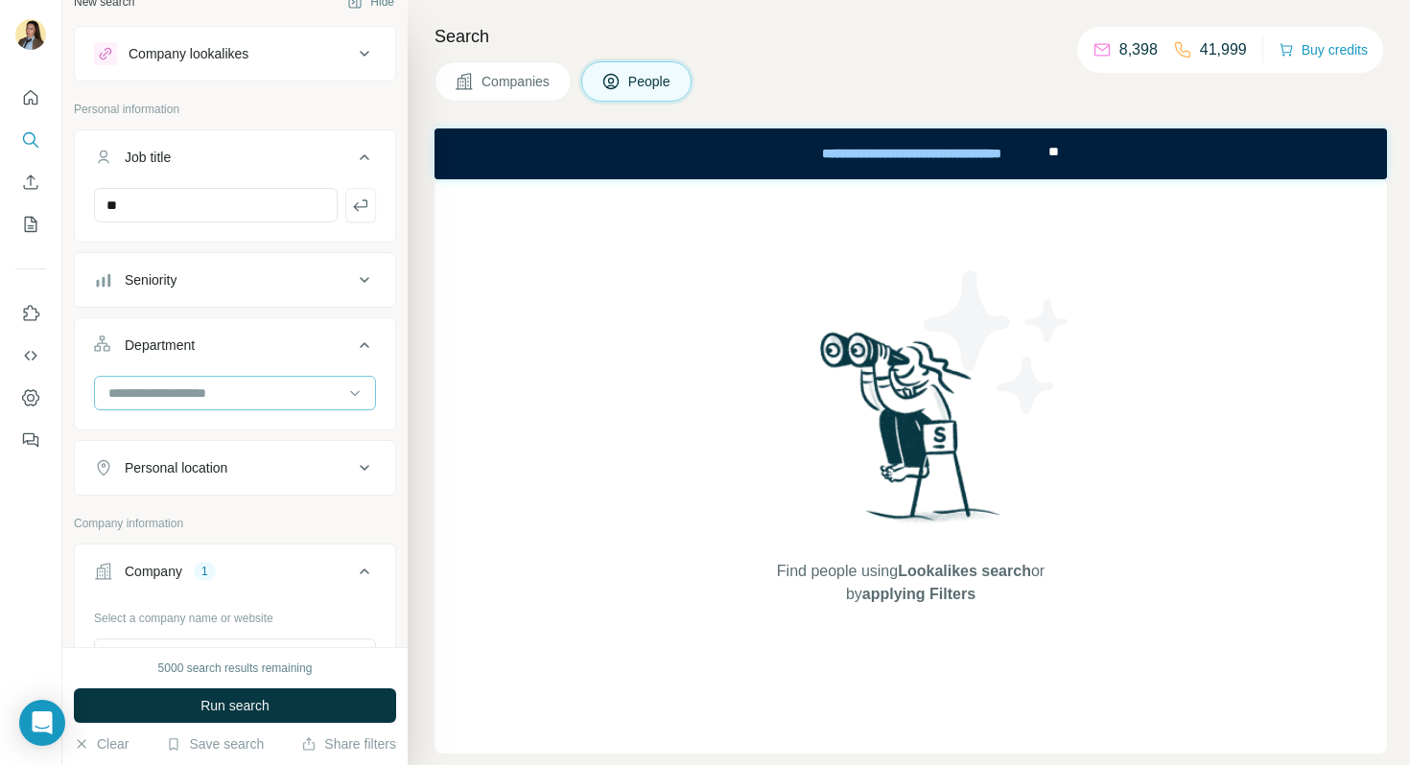
click at [174, 399] on input at bounding box center [224, 393] width 237 height 21
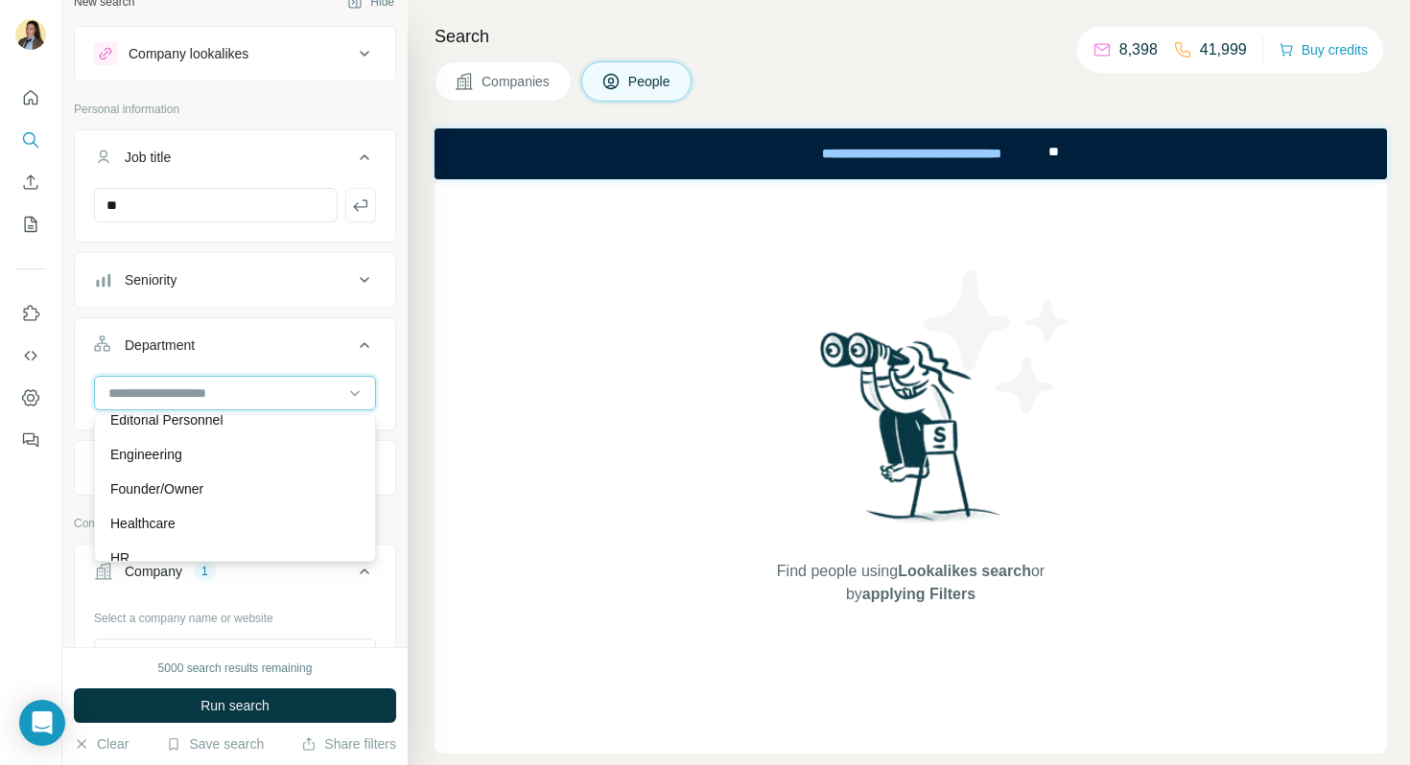
scroll to position [258, 0]
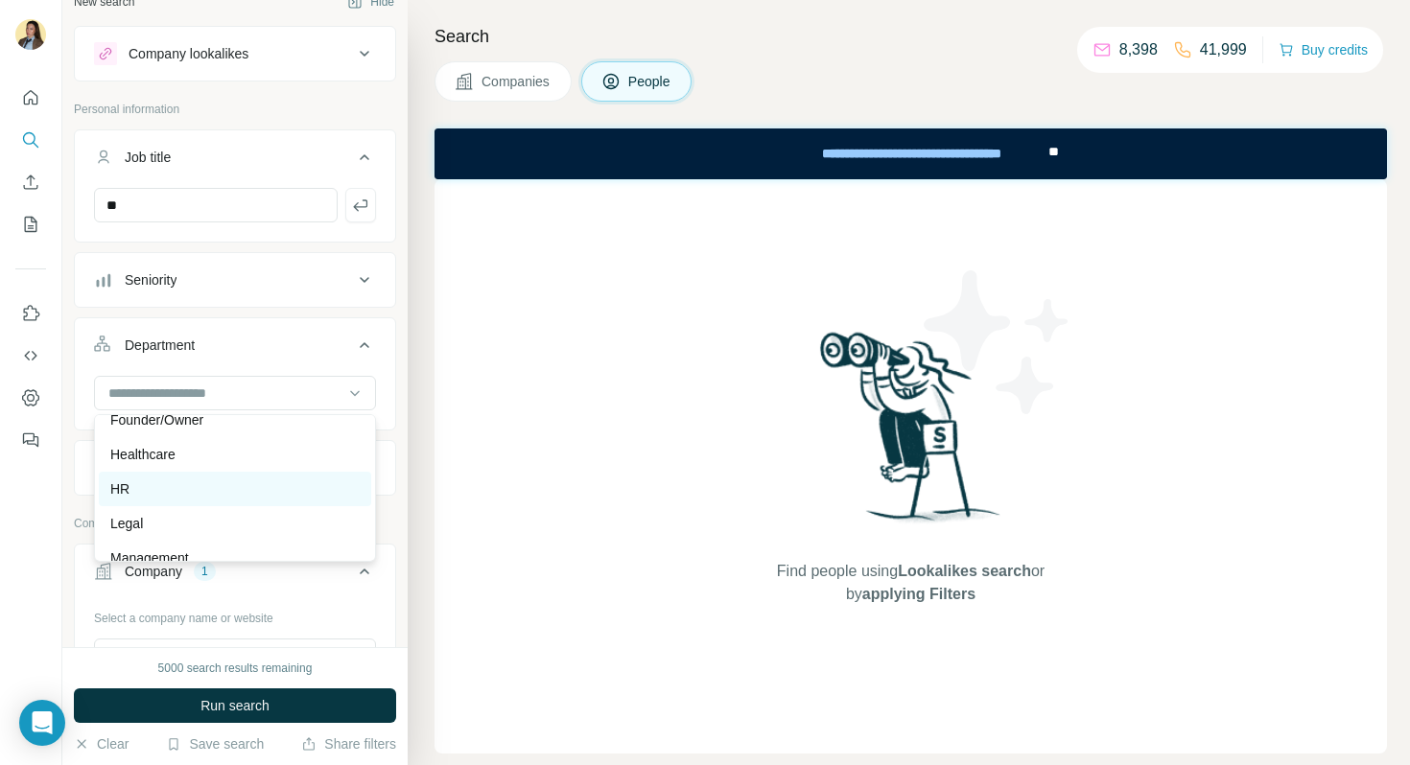
click at [184, 482] on div "HR" at bounding box center [234, 489] width 249 height 19
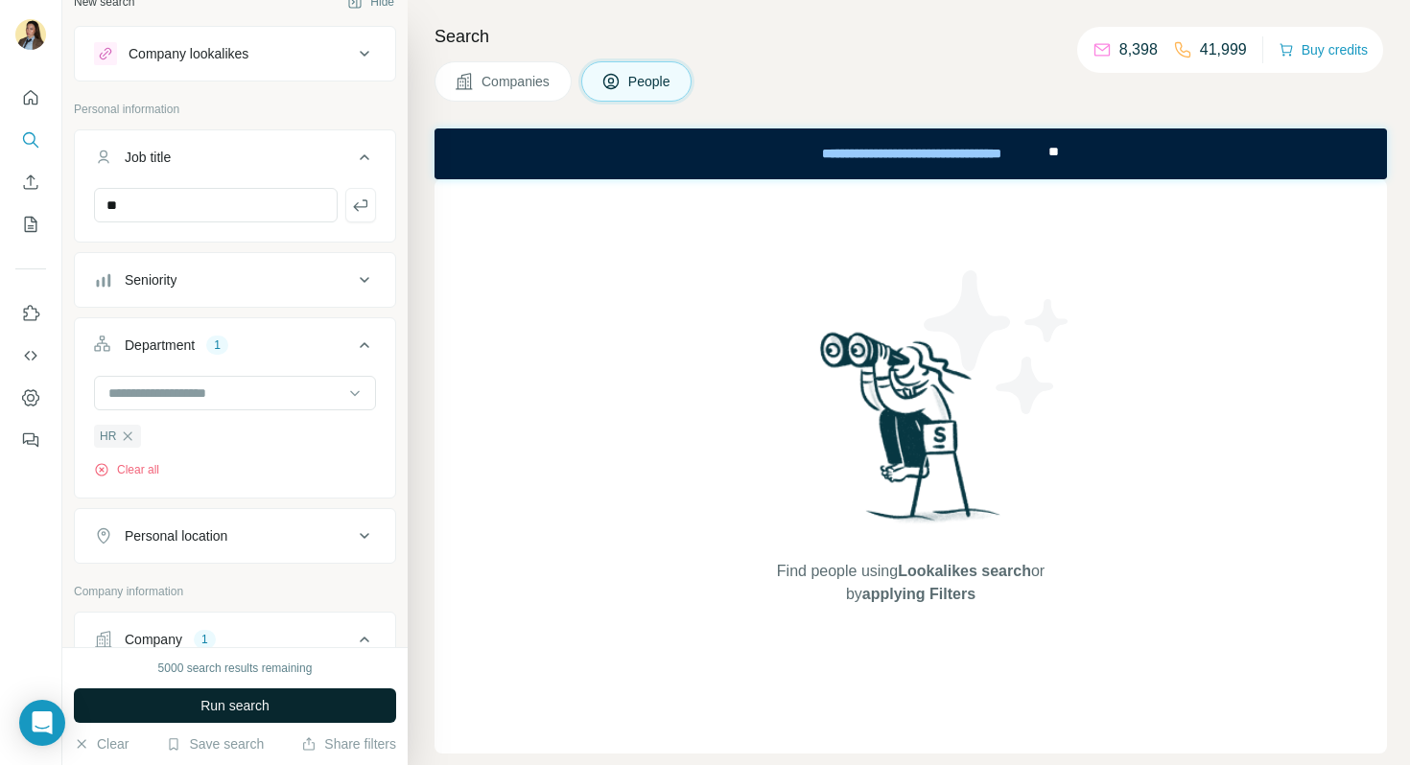
click at [233, 709] on span "Run search" at bounding box center [234, 705] width 69 height 19
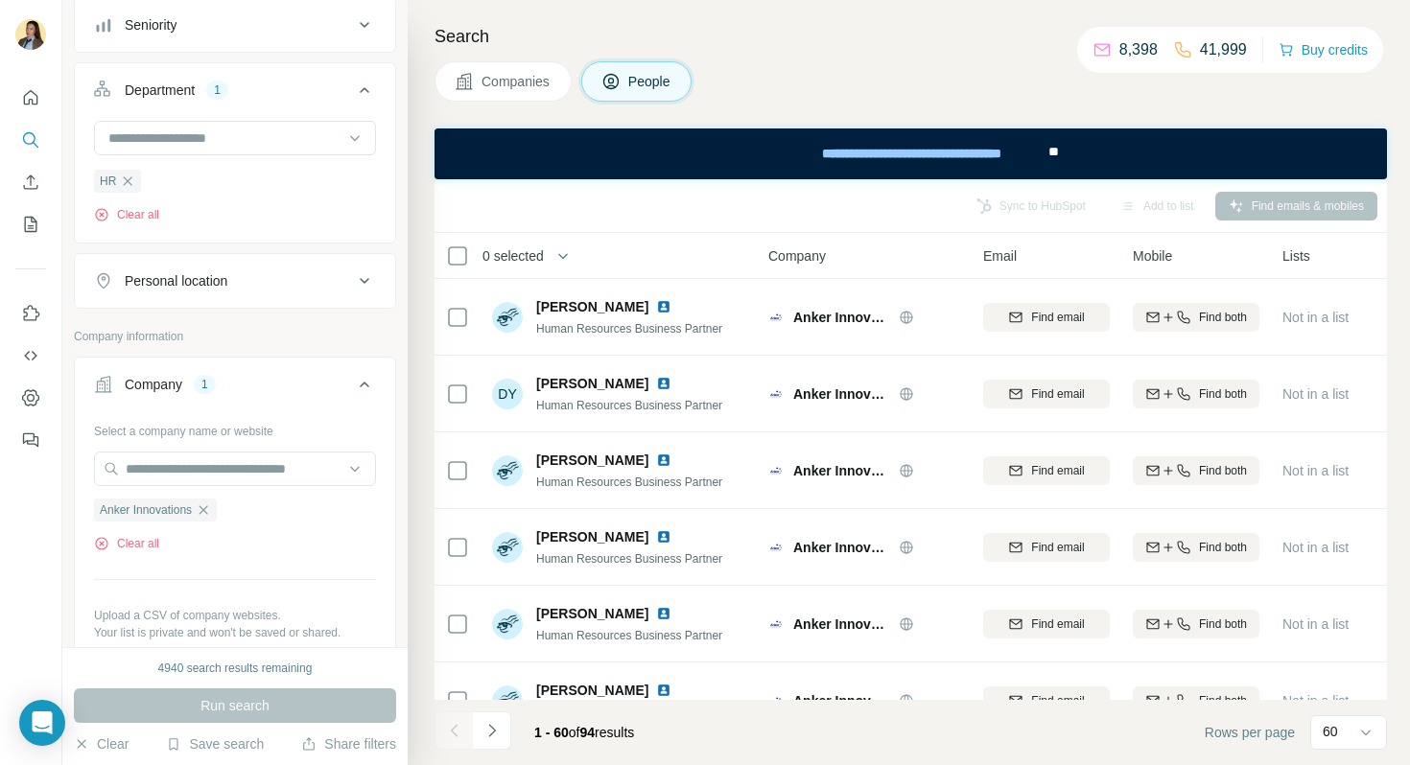
scroll to position [576, 0]
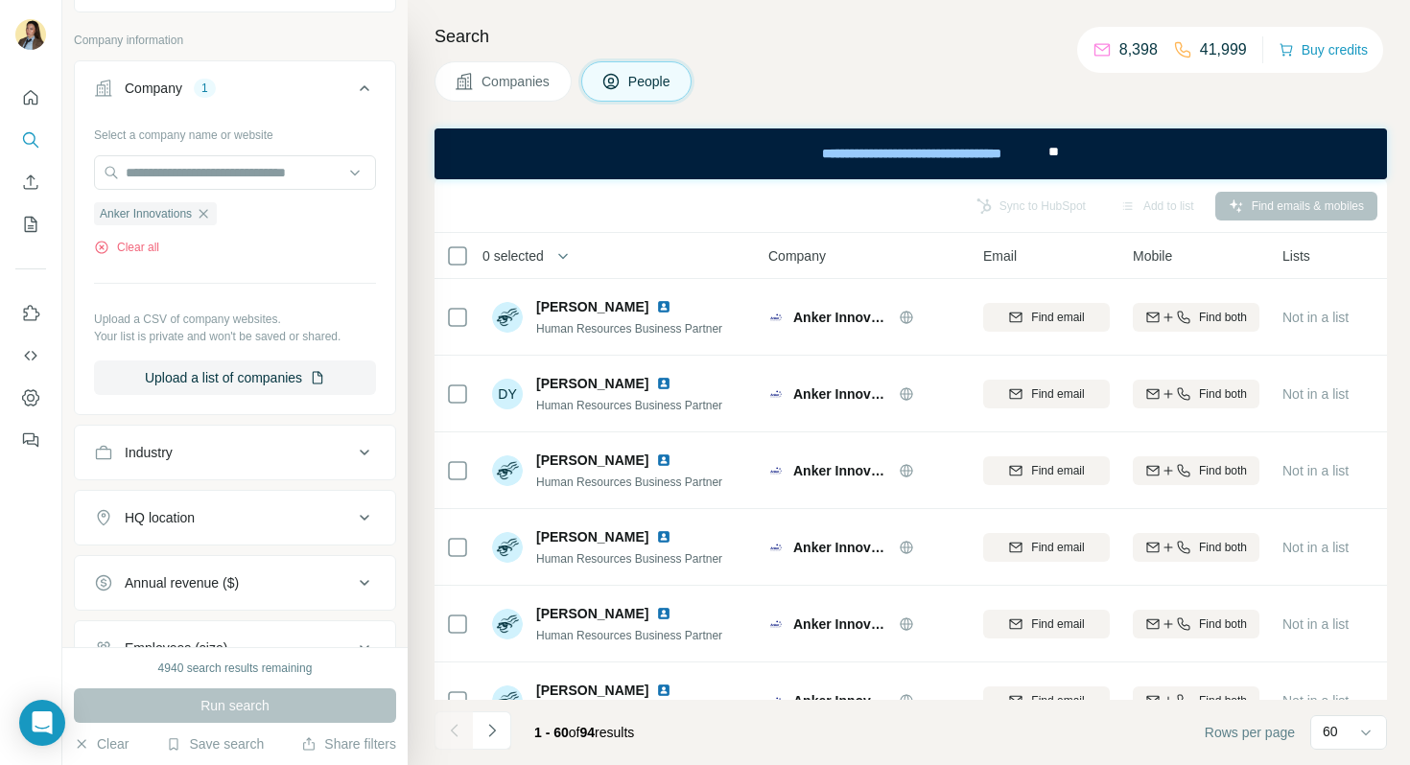
click at [190, 501] on button "HQ location" at bounding box center [235, 518] width 320 height 46
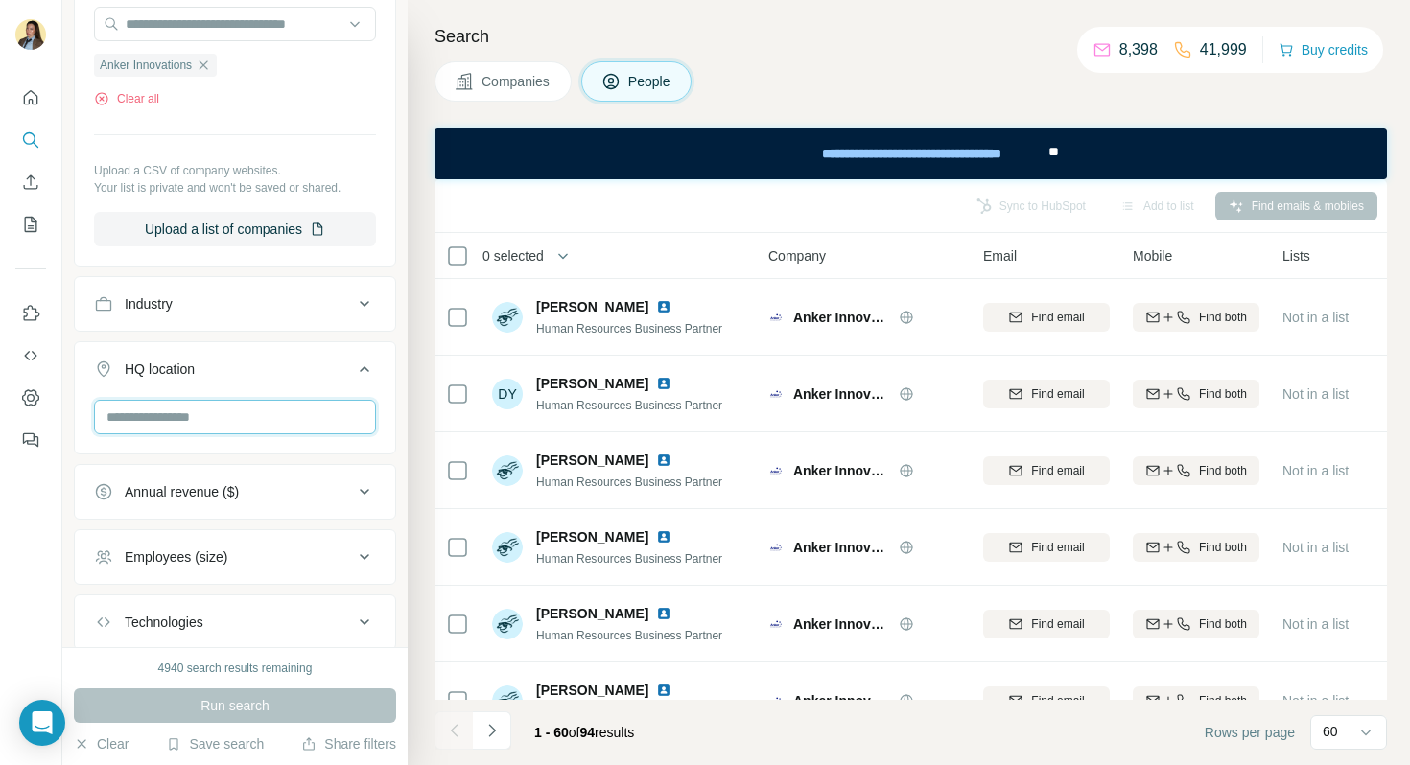
click at [172, 427] on input "text" at bounding box center [235, 417] width 282 height 35
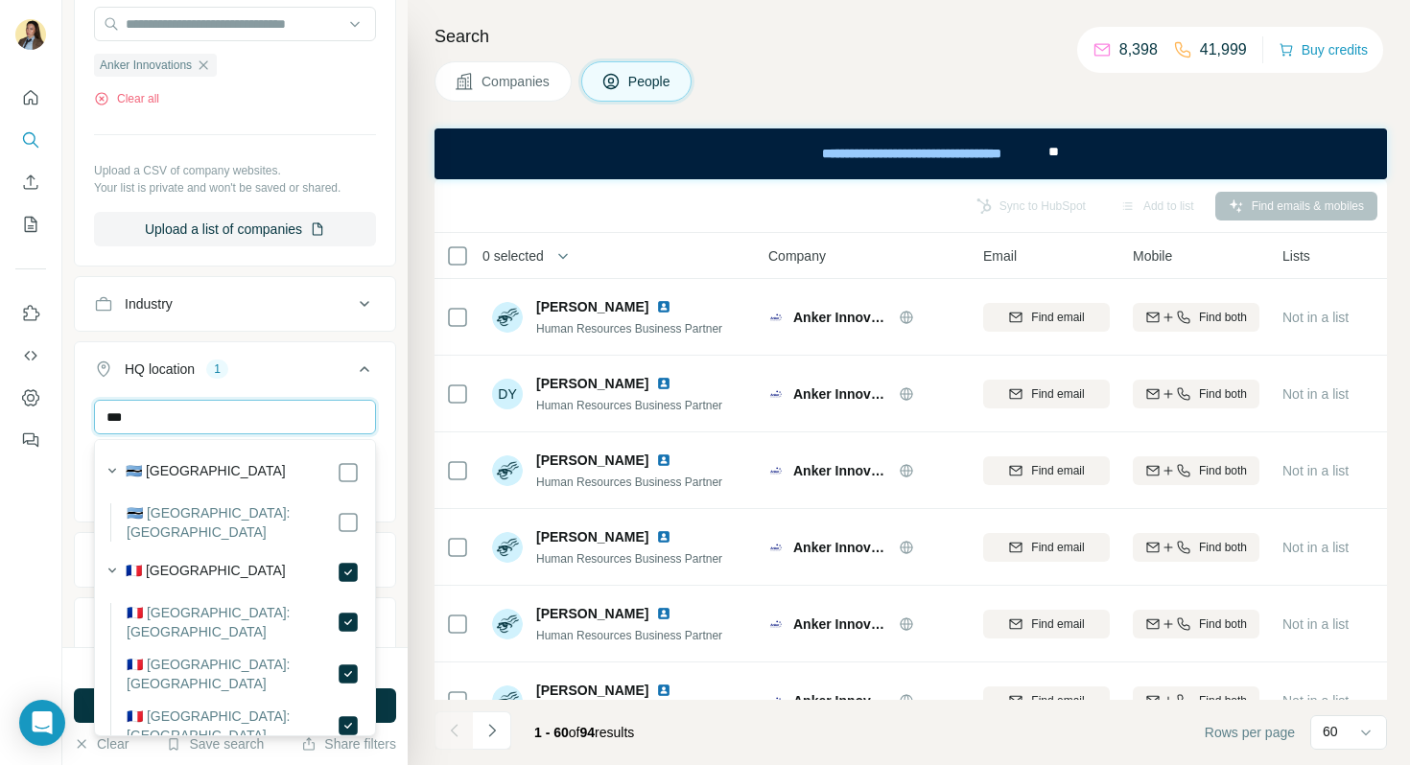
click at [165, 426] on input "***" at bounding box center [235, 417] width 282 height 35
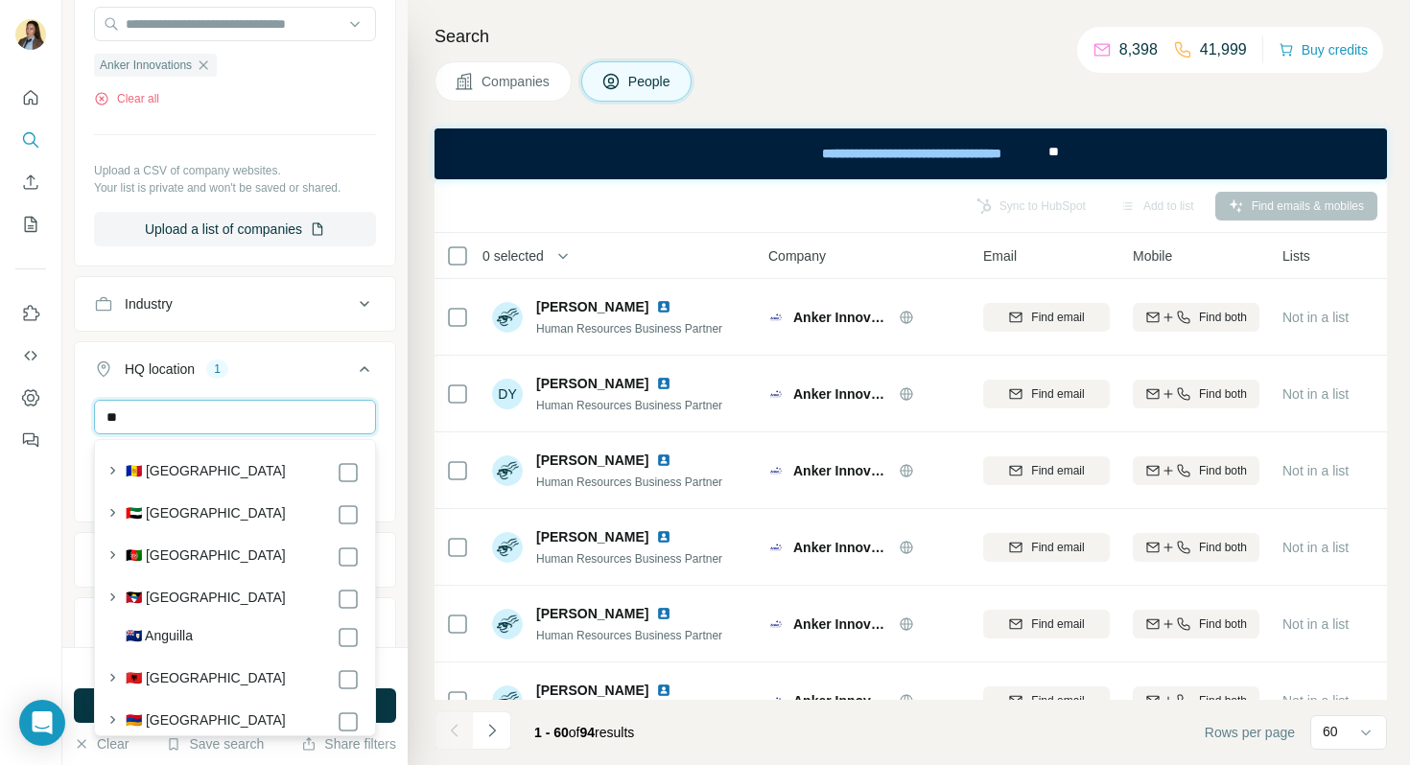
type input "*"
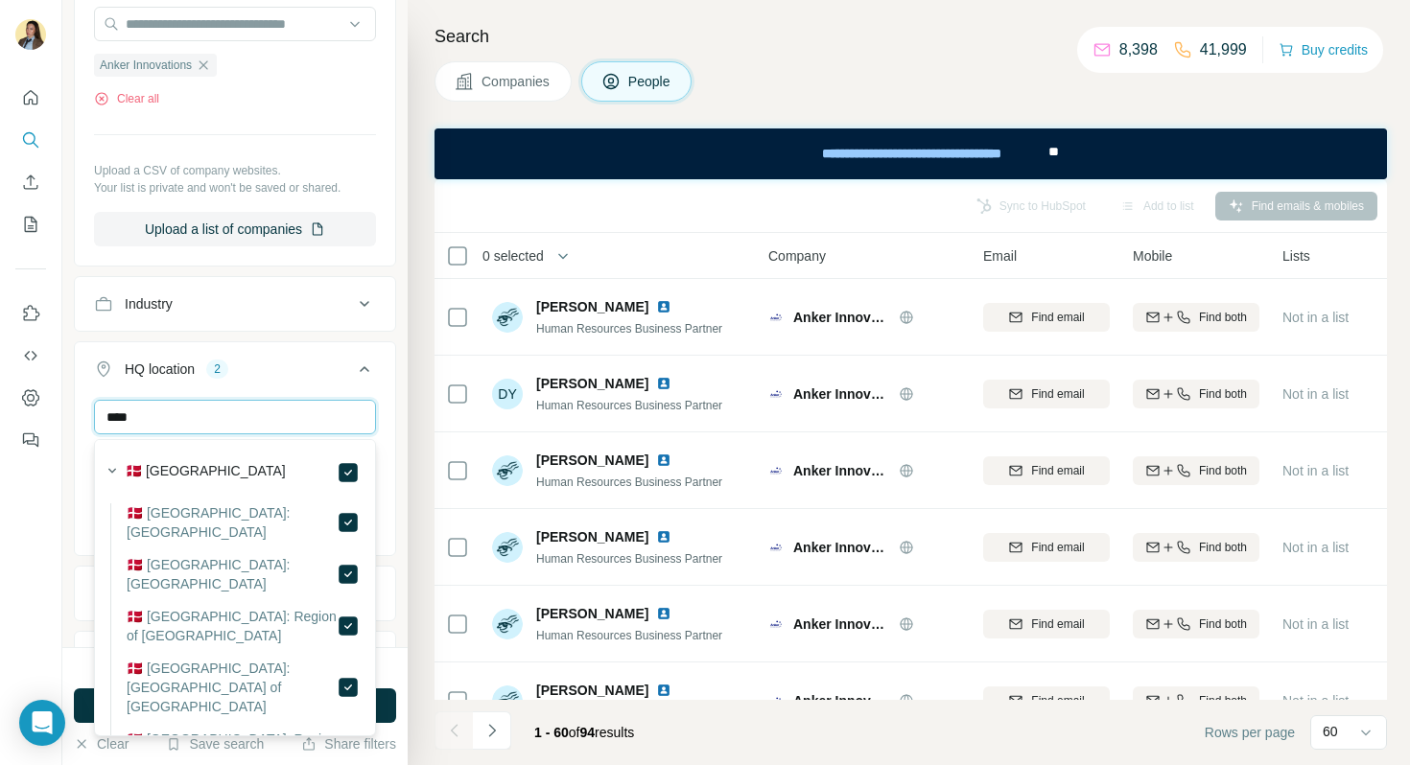
drag, startPoint x: 175, startPoint y: 420, endPoint x: 25, endPoint y: 420, distance: 149.6
click at [25, 420] on div "New search Hide Company lookalikes Personal information Job title ** Seniority …" at bounding box center [705, 382] width 1410 height 765
click at [264, 425] on input "******" at bounding box center [235, 417] width 282 height 35
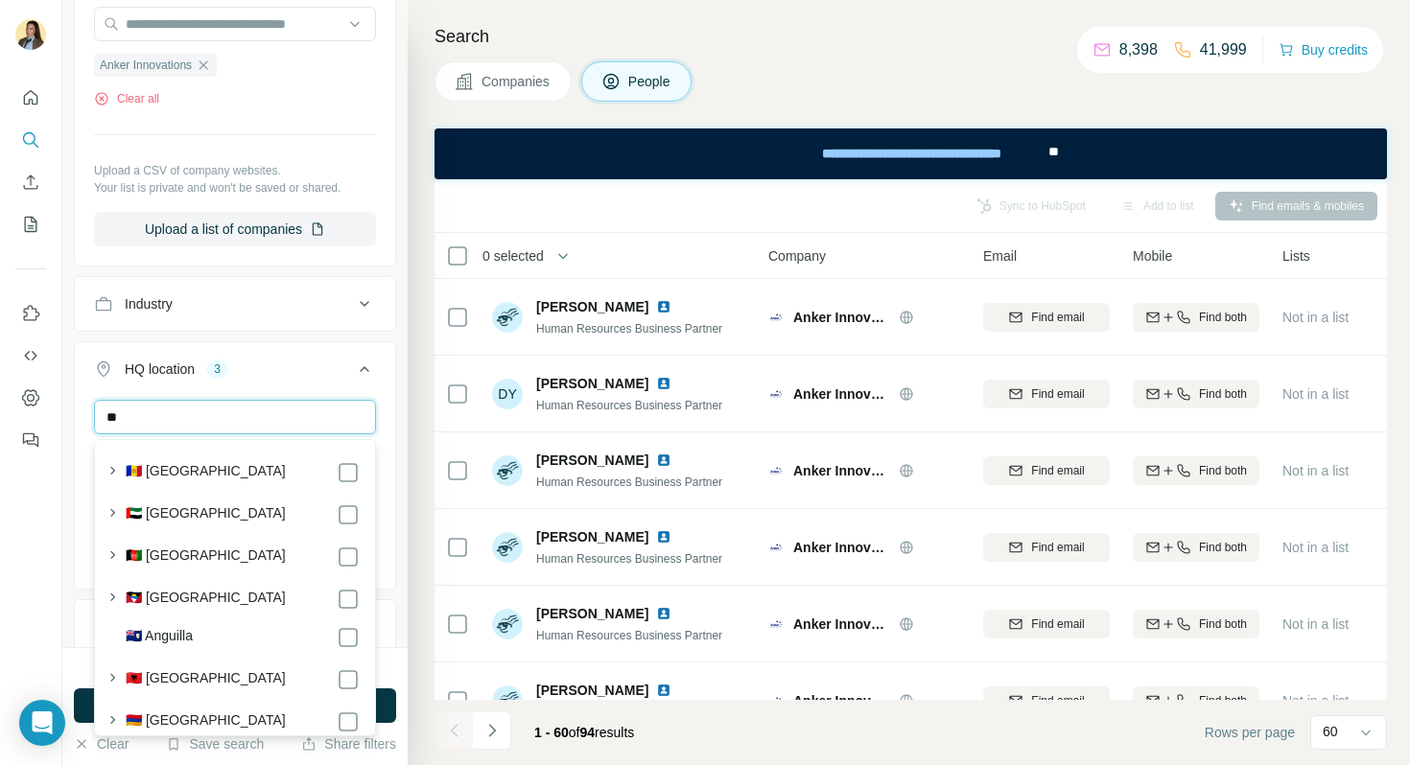
type input "*"
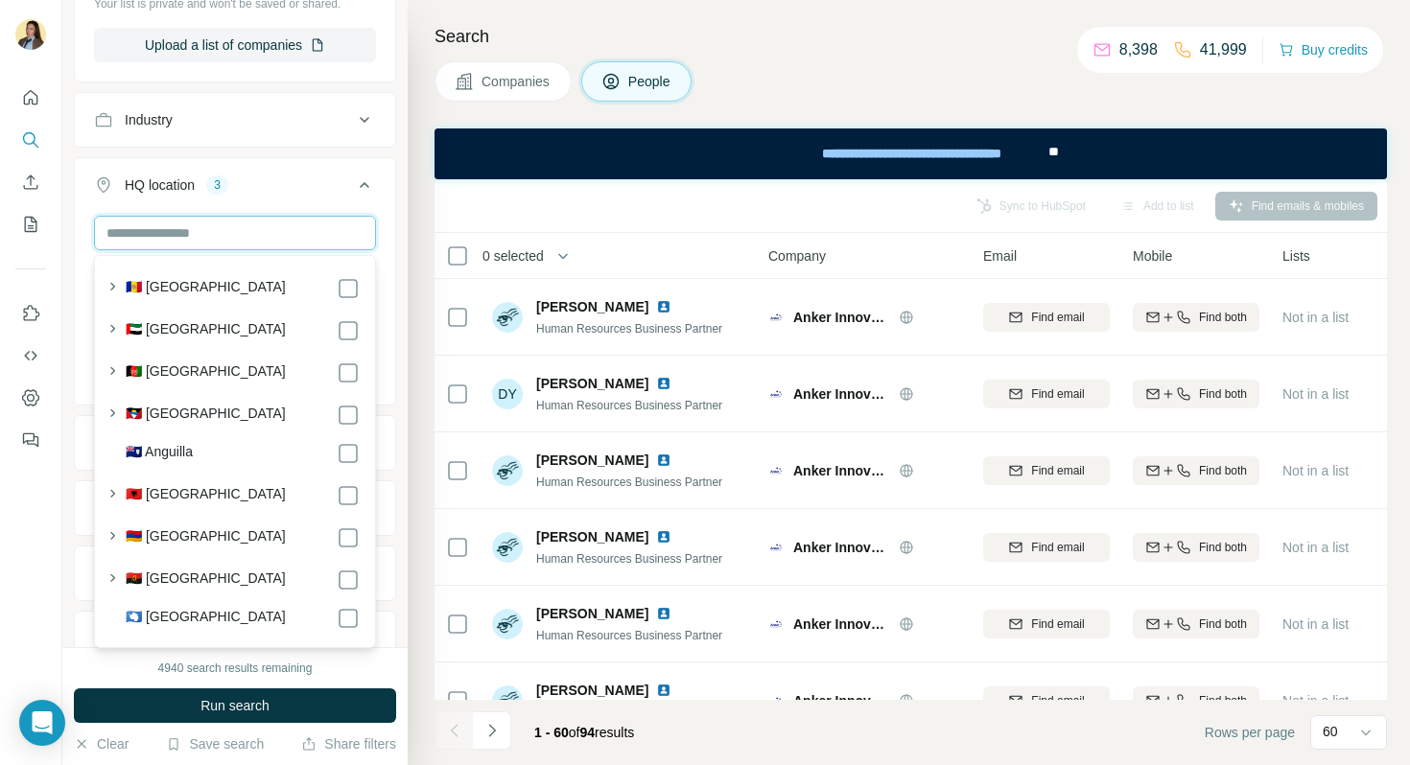
scroll to position [1053, 0]
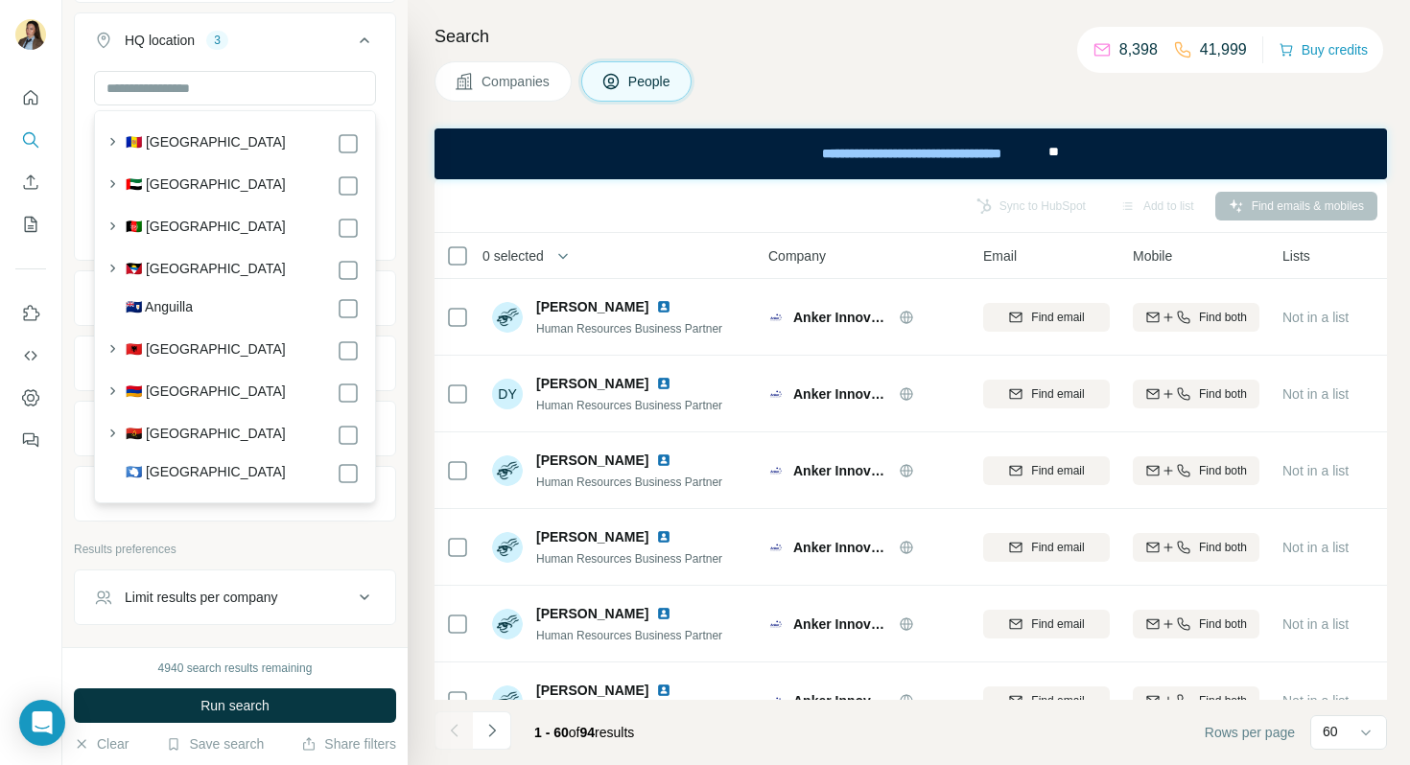
click at [220, 617] on div "New search Hide Company lookalikes Personal information Job title ** Seniority …" at bounding box center [234, 323] width 345 height 647
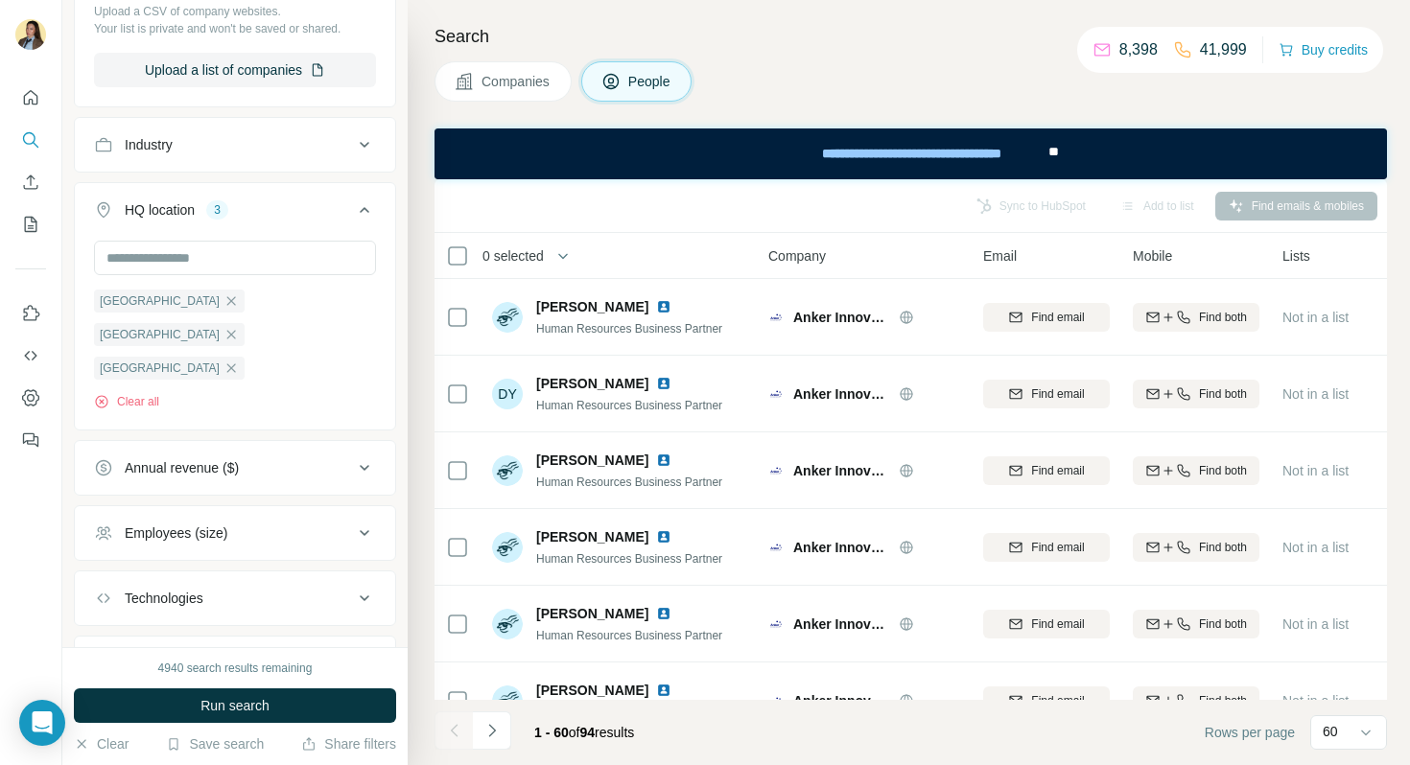
scroll to position [855, 0]
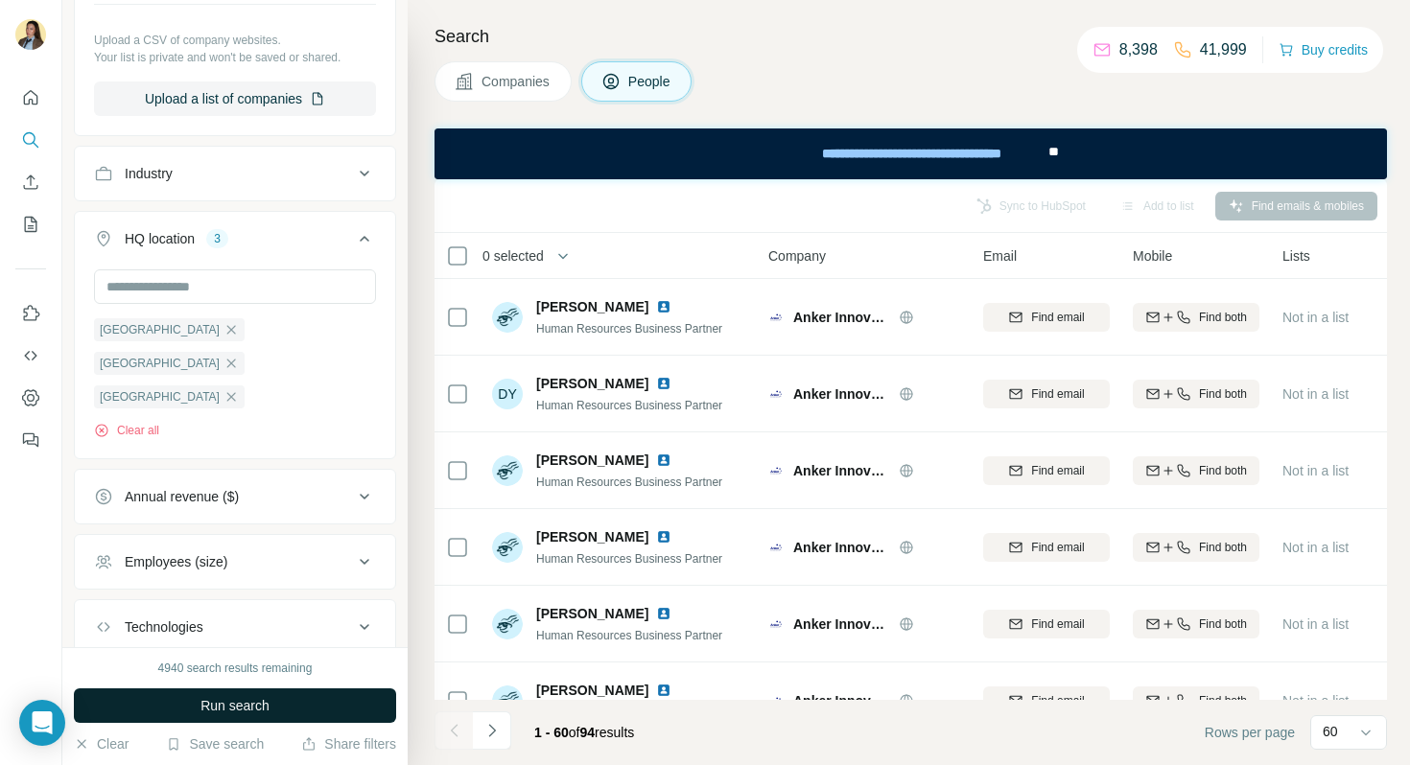
click at [307, 717] on button "Run search" at bounding box center [235, 706] width 322 height 35
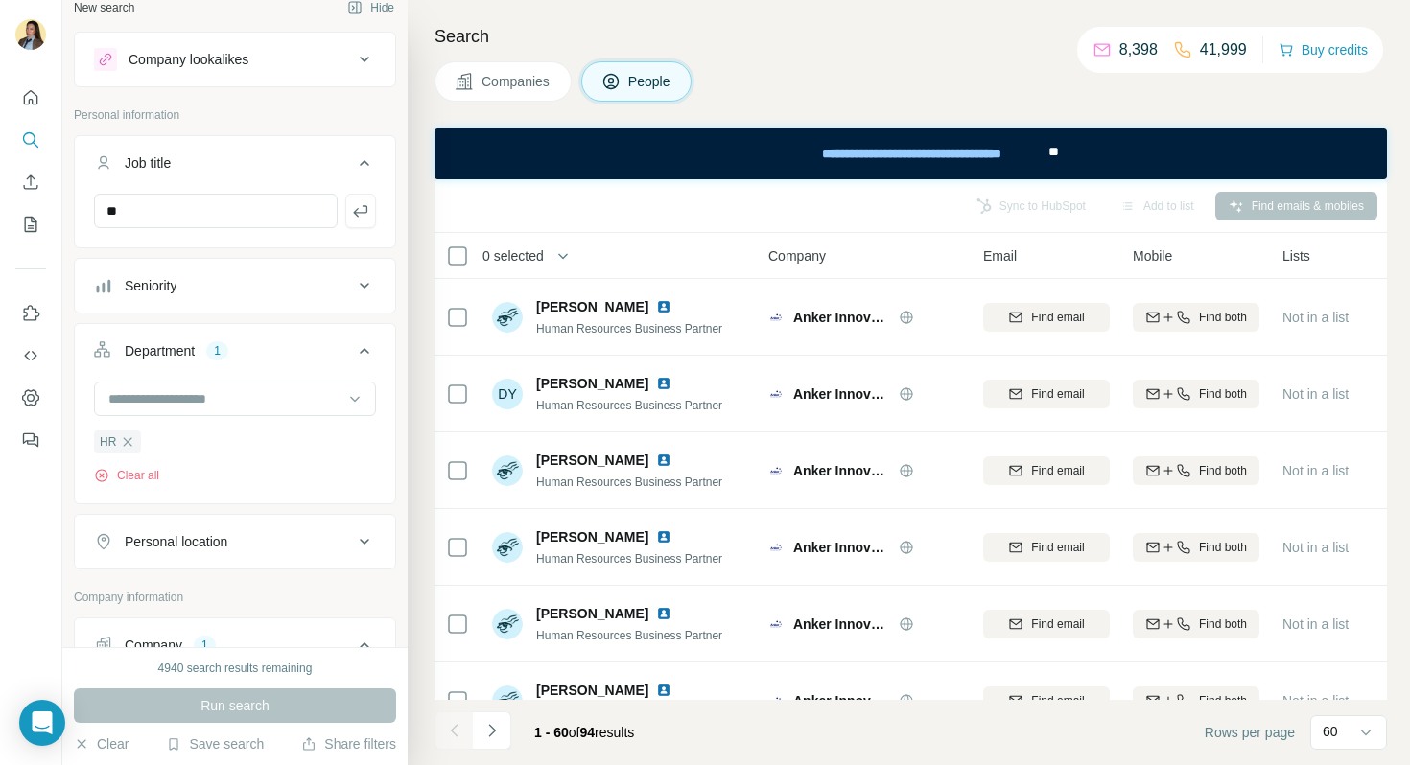
scroll to position [0, 0]
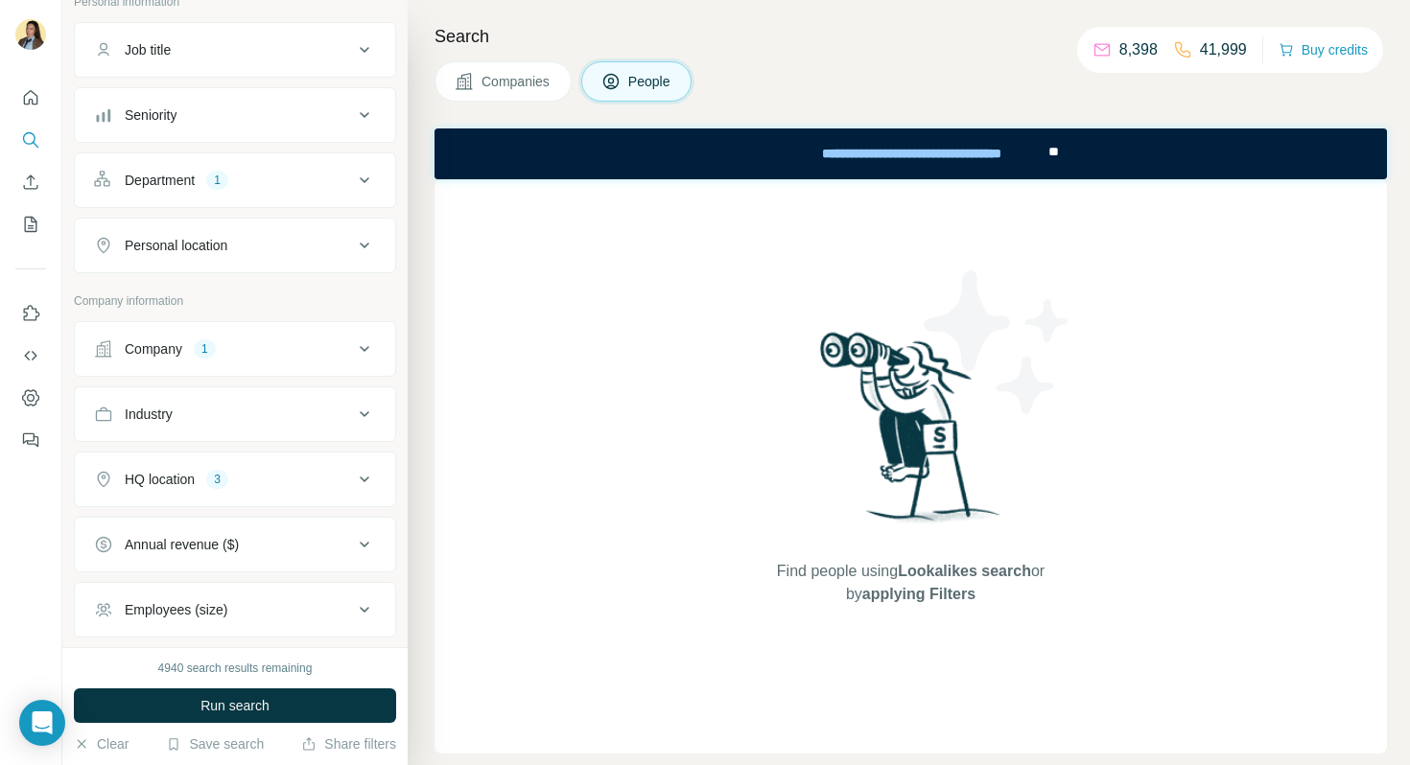
scroll to position [260, 0]
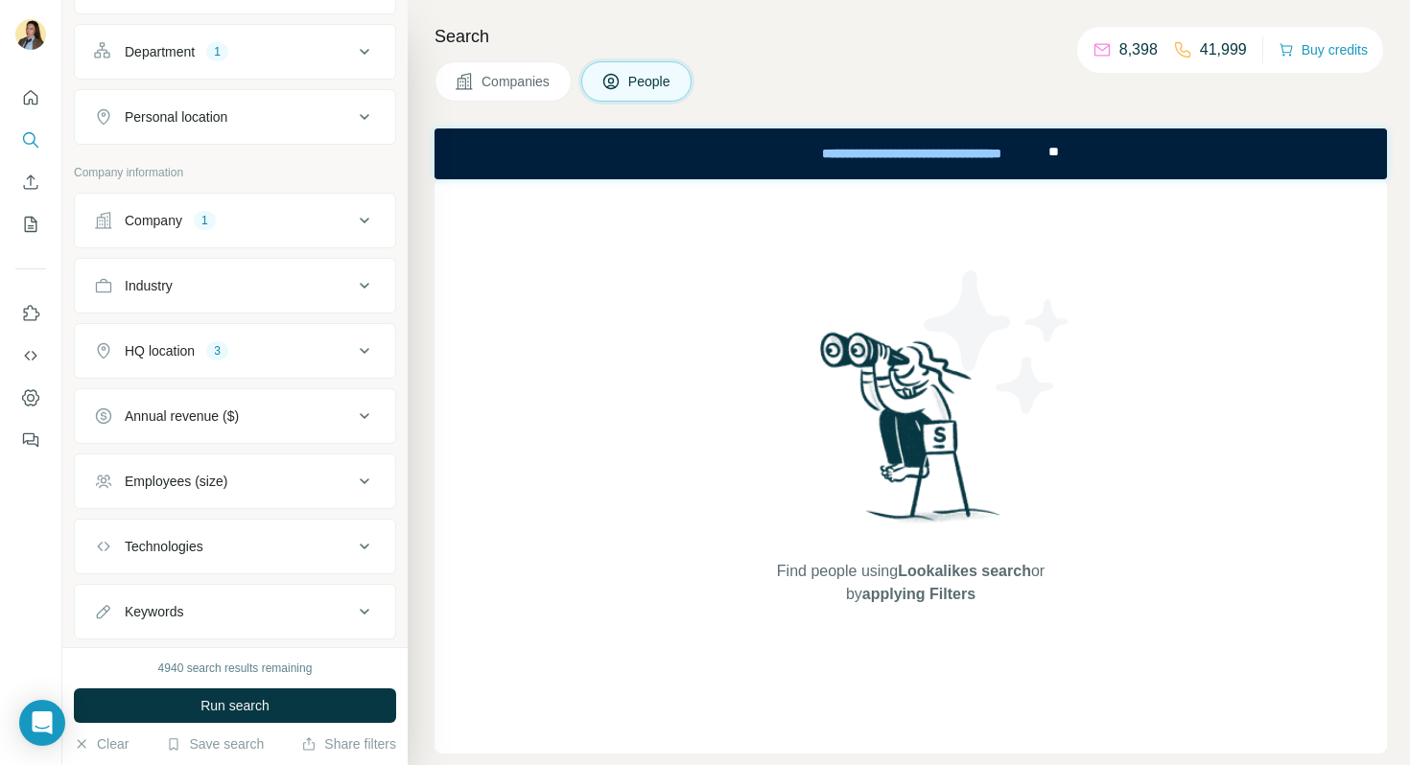
click at [321, 222] on div "Company 1" at bounding box center [223, 220] width 259 height 19
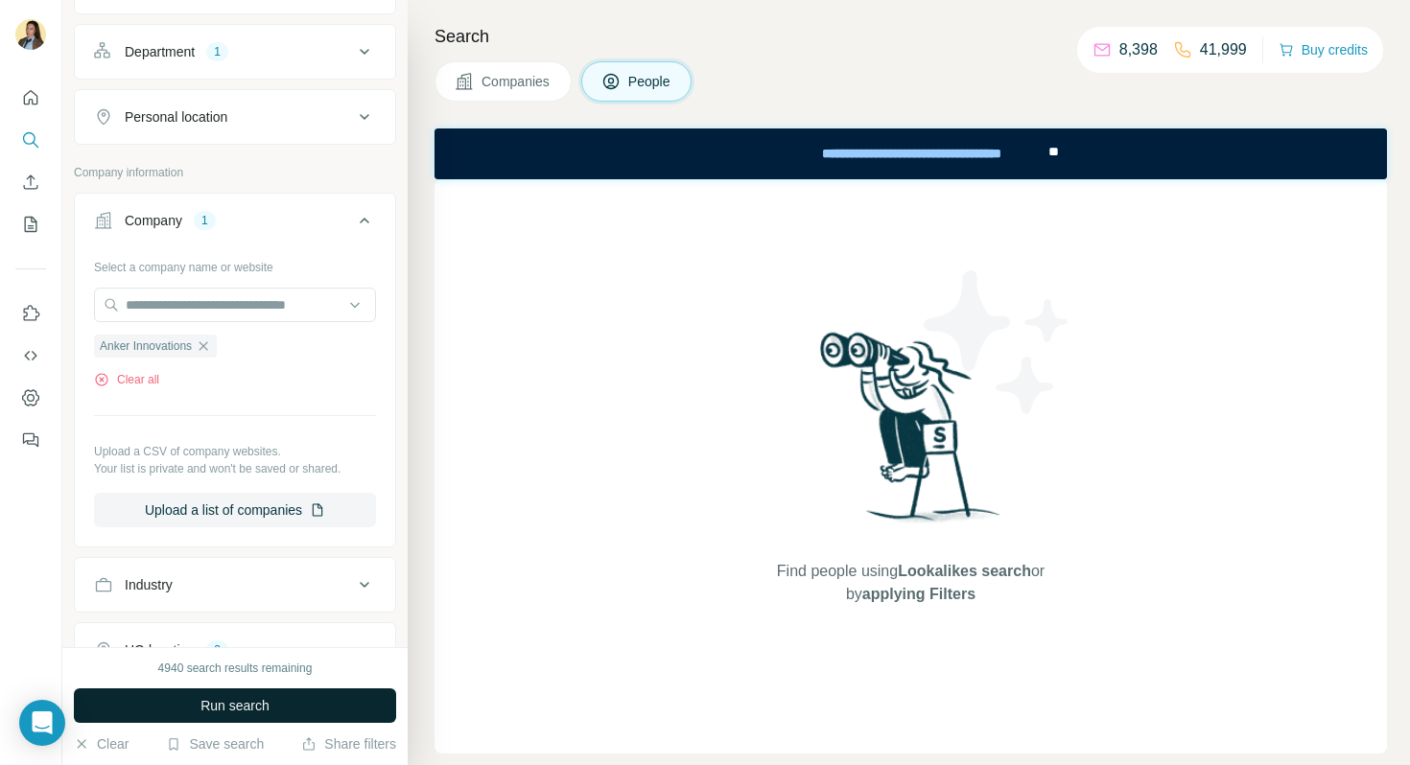
click at [172, 693] on button "Run search" at bounding box center [235, 706] width 322 height 35
click at [207, 700] on span "Run search" at bounding box center [234, 705] width 69 height 19
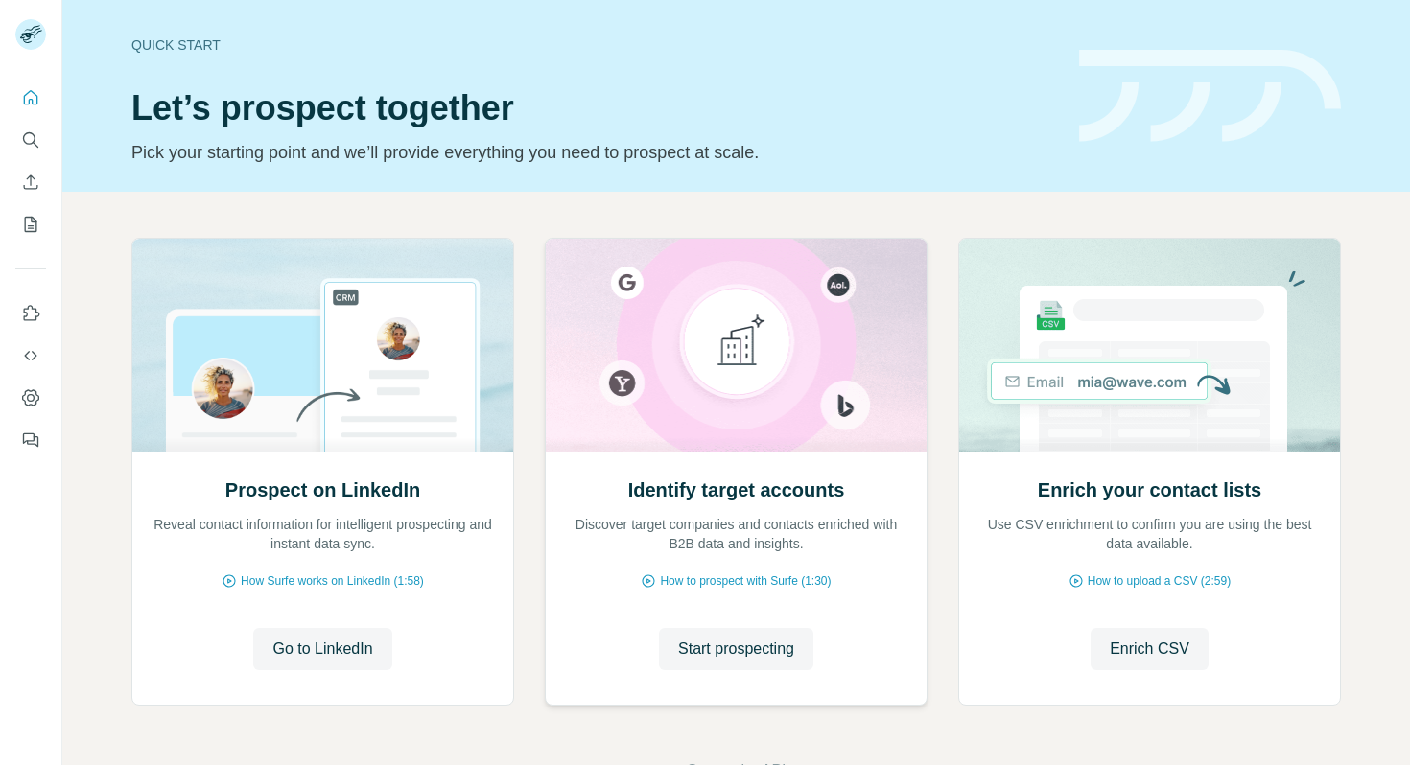
scroll to position [63, 0]
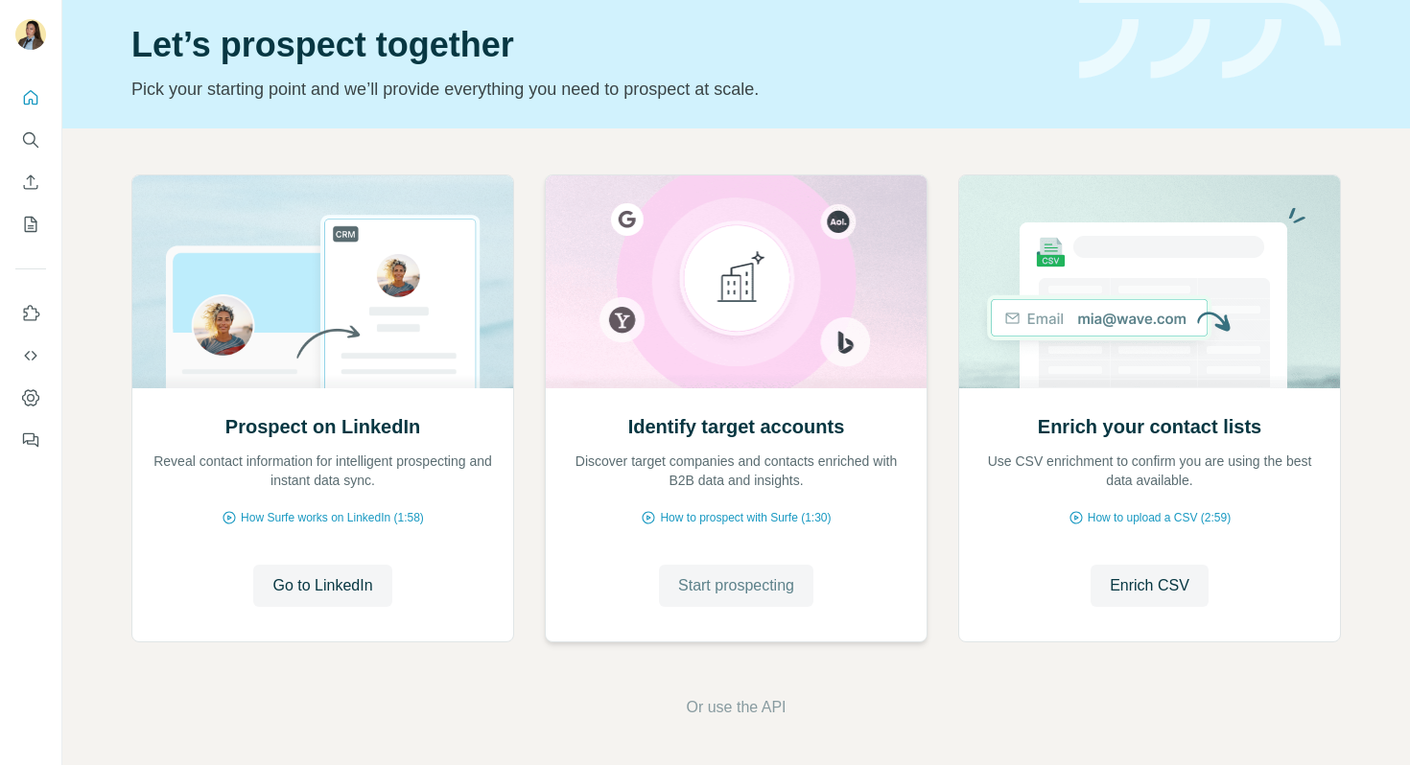
click at [718, 579] on span "Start prospecting" at bounding box center [736, 586] width 116 height 23
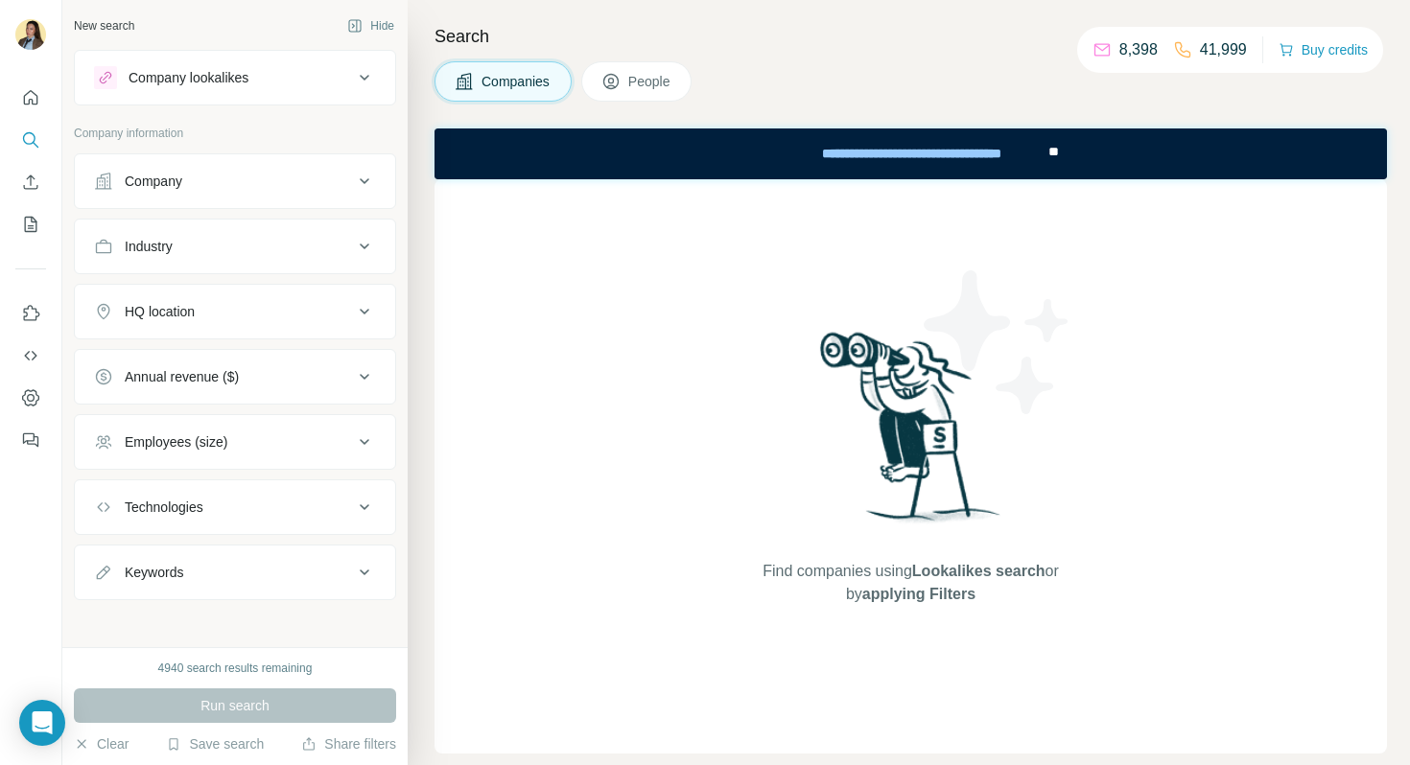
click at [262, 185] on div "Company" at bounding box center [223, 181] width 259 height 19
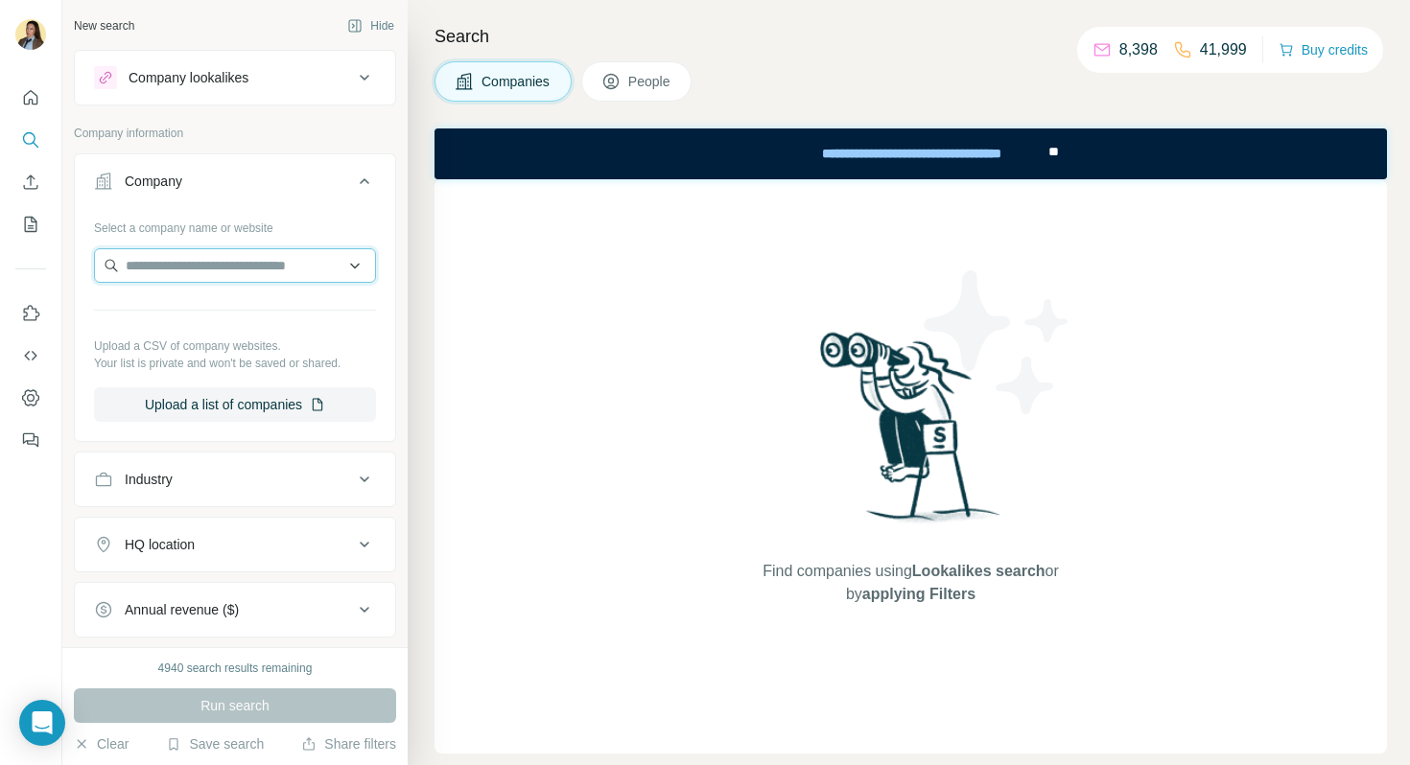
click at [225, 271] on input "text" at bounding box center [235, 265] width 282 height 35
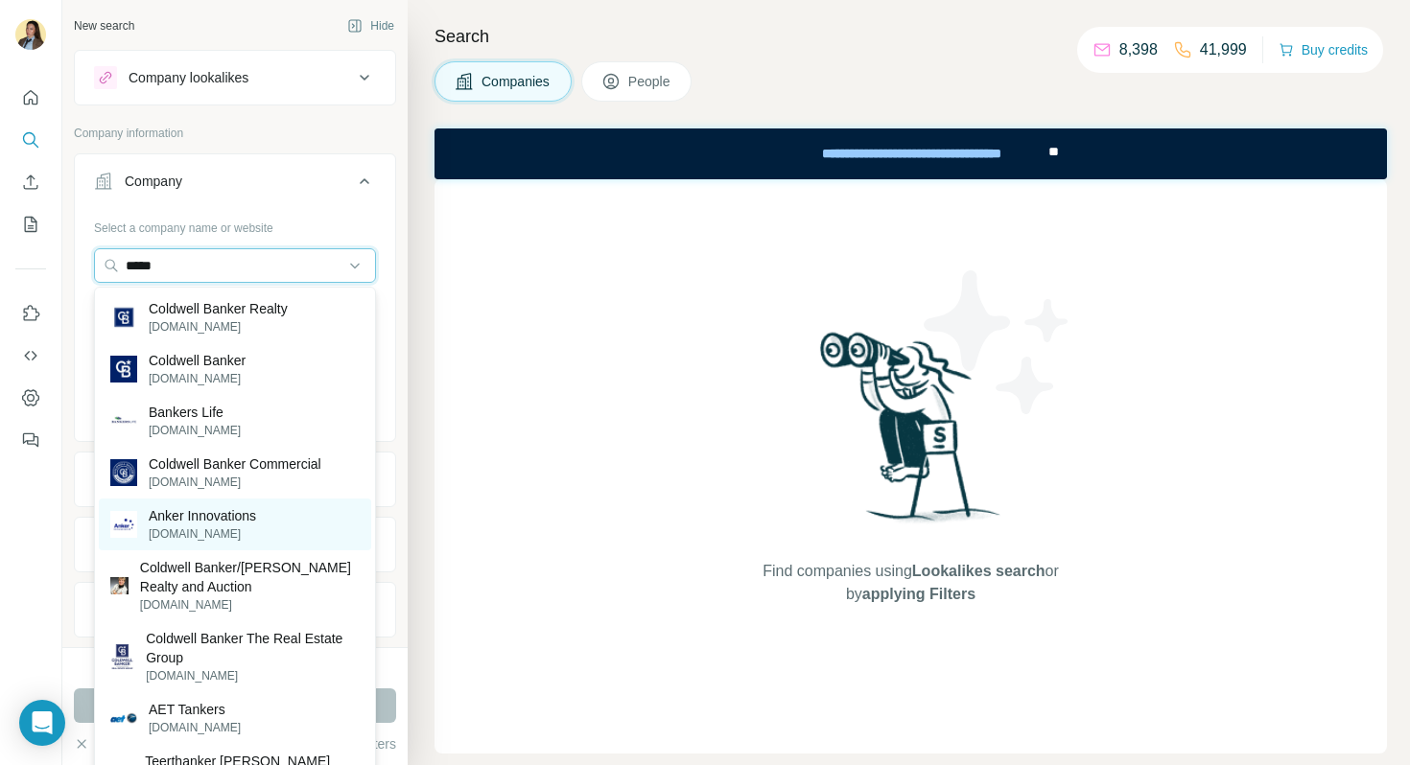
type input "*****"
click at [223, 526] on p "[DOMAIN_NAME]" at bounding box center [202, 534] width 107 height 17
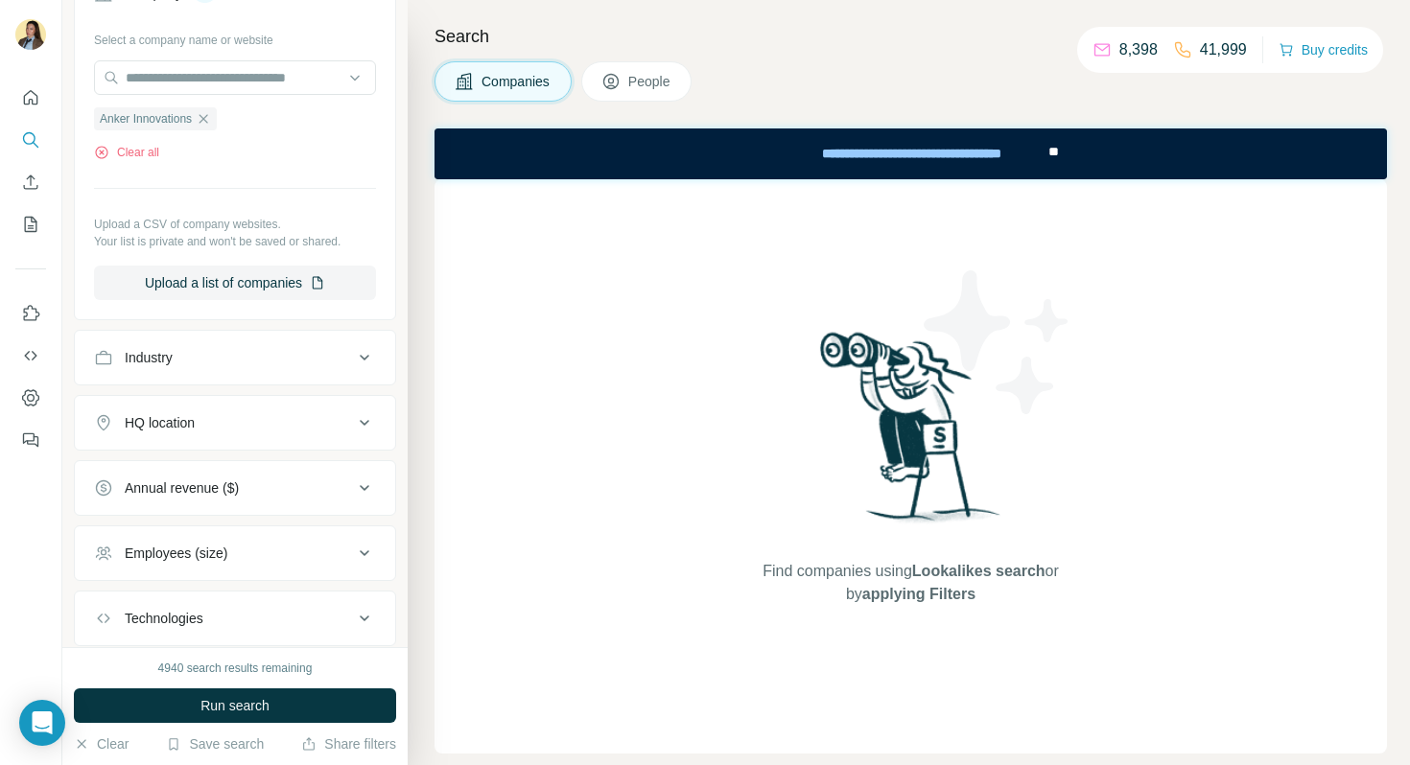
scroll to position [73, 0]
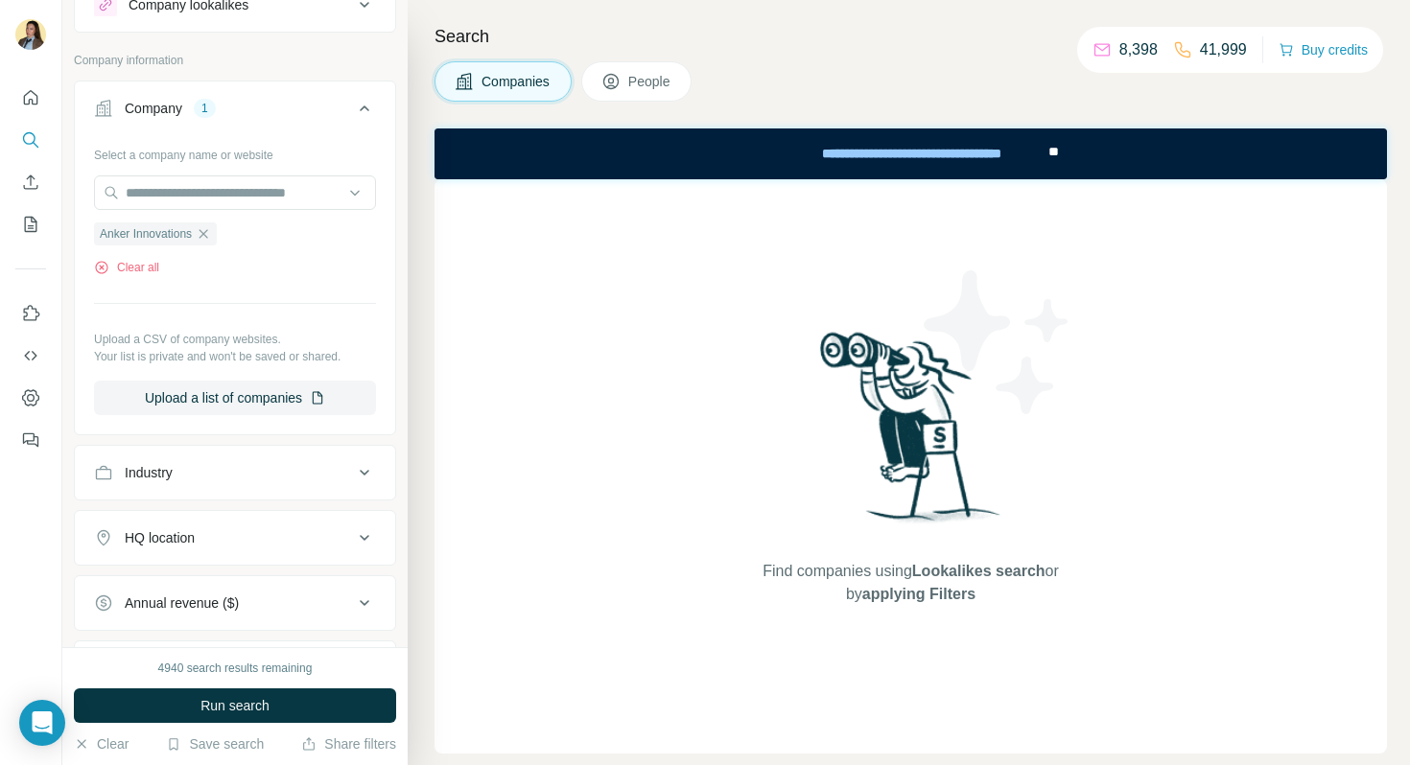
click at [653, 72] on span "People" at bounding box center [650, 81] width 44 height 19
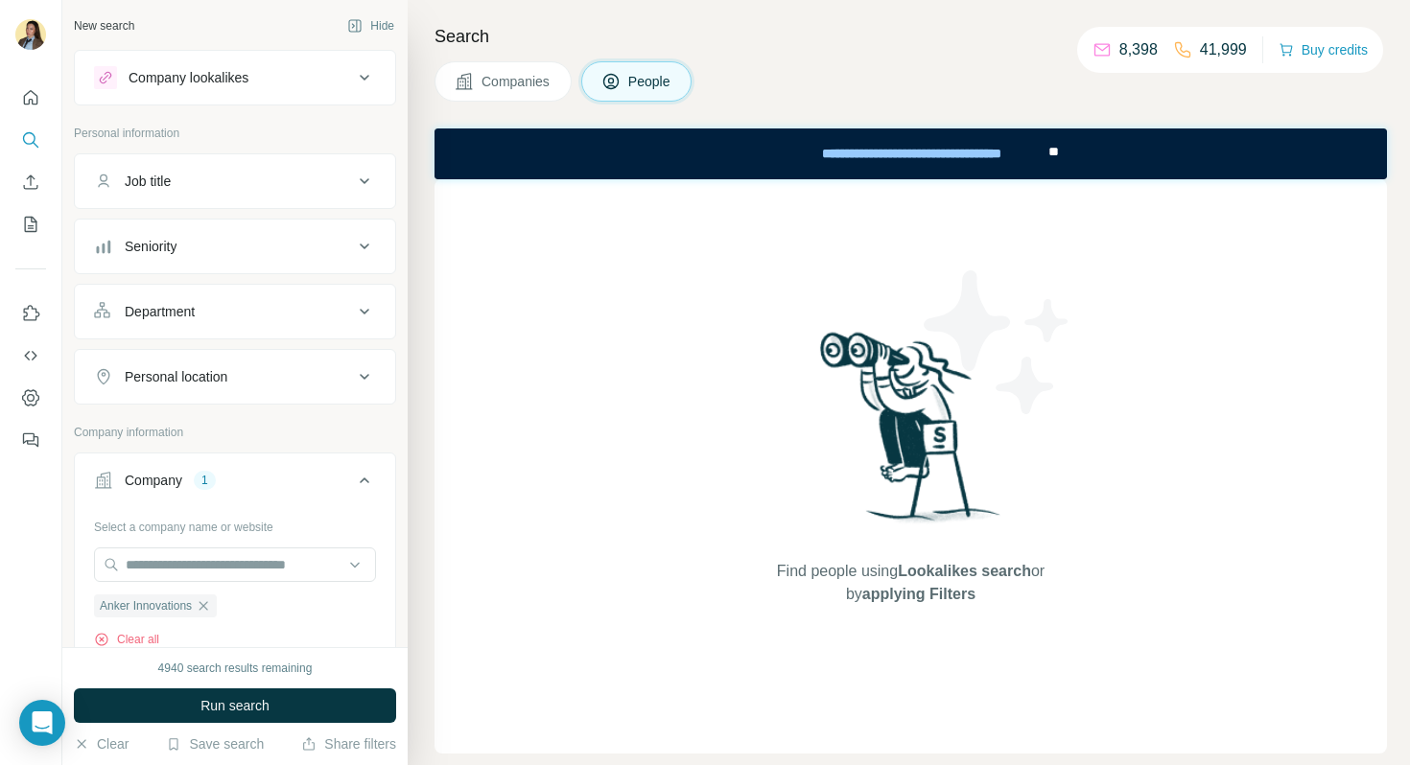
click at [233, 191] on button "Job title" at bounding box center [235, 181] width 320 height 46
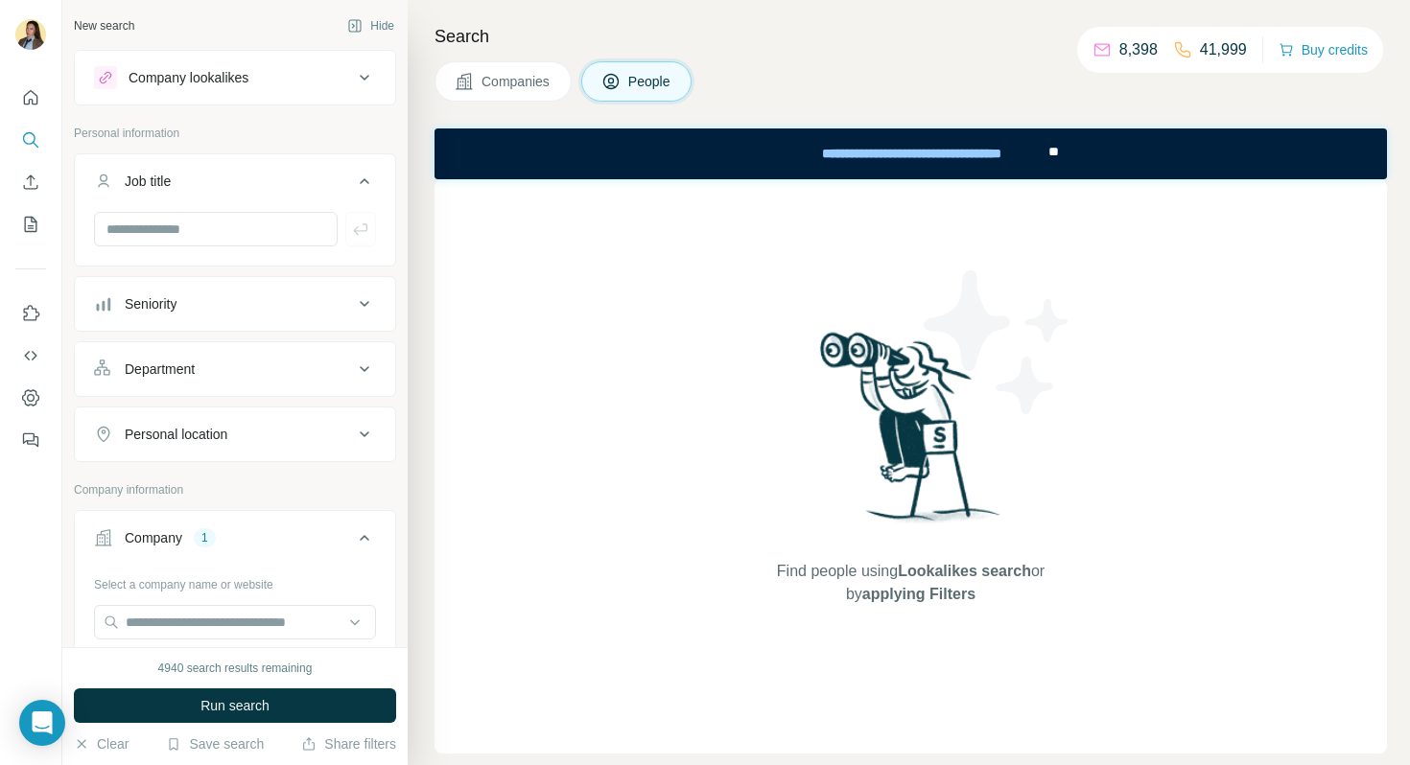
scroll to position [16, 0]
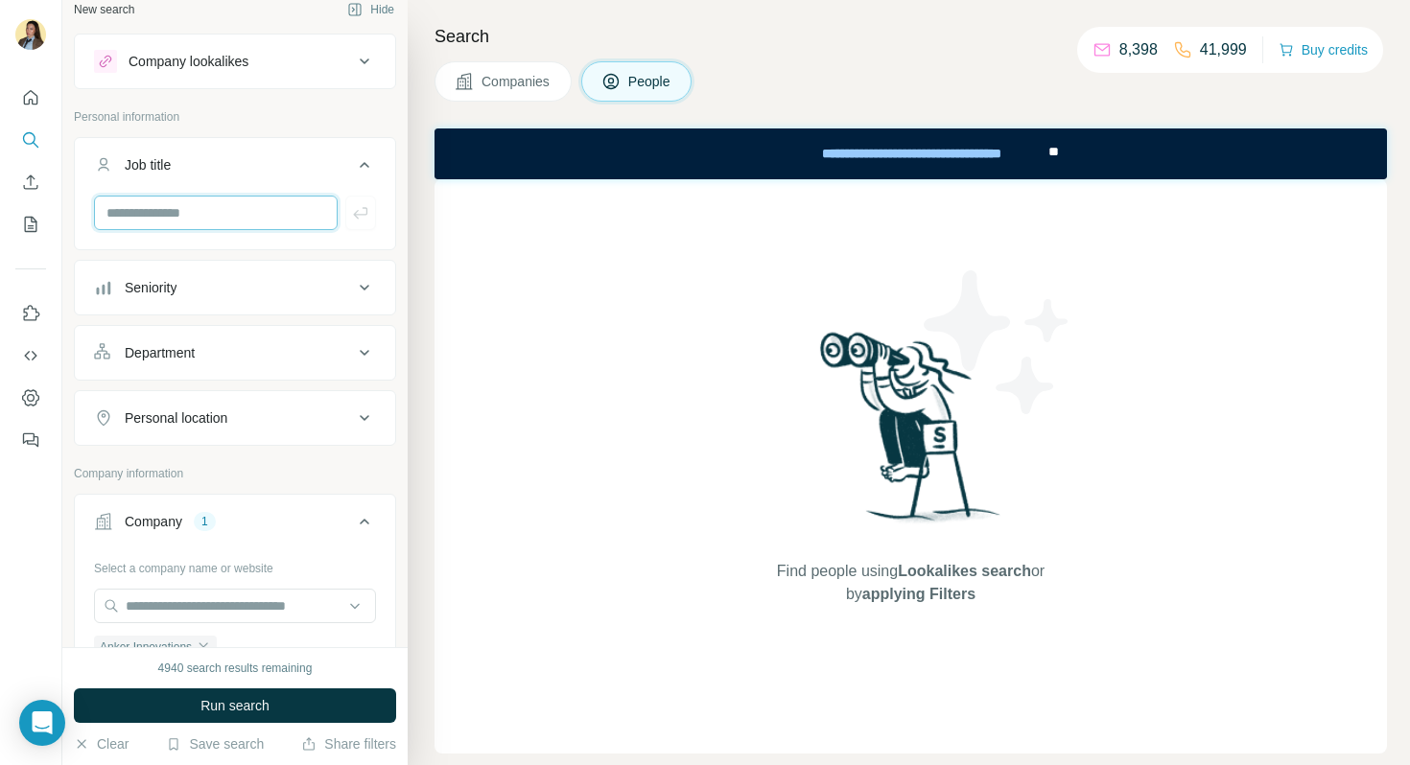
click at [248, 223] on input "text" at bounding box center [216, 213] width 244 height 35
type input "**"
click at [272, 354] on div "Department" at bounding box center [223, 352] width 259 height 19
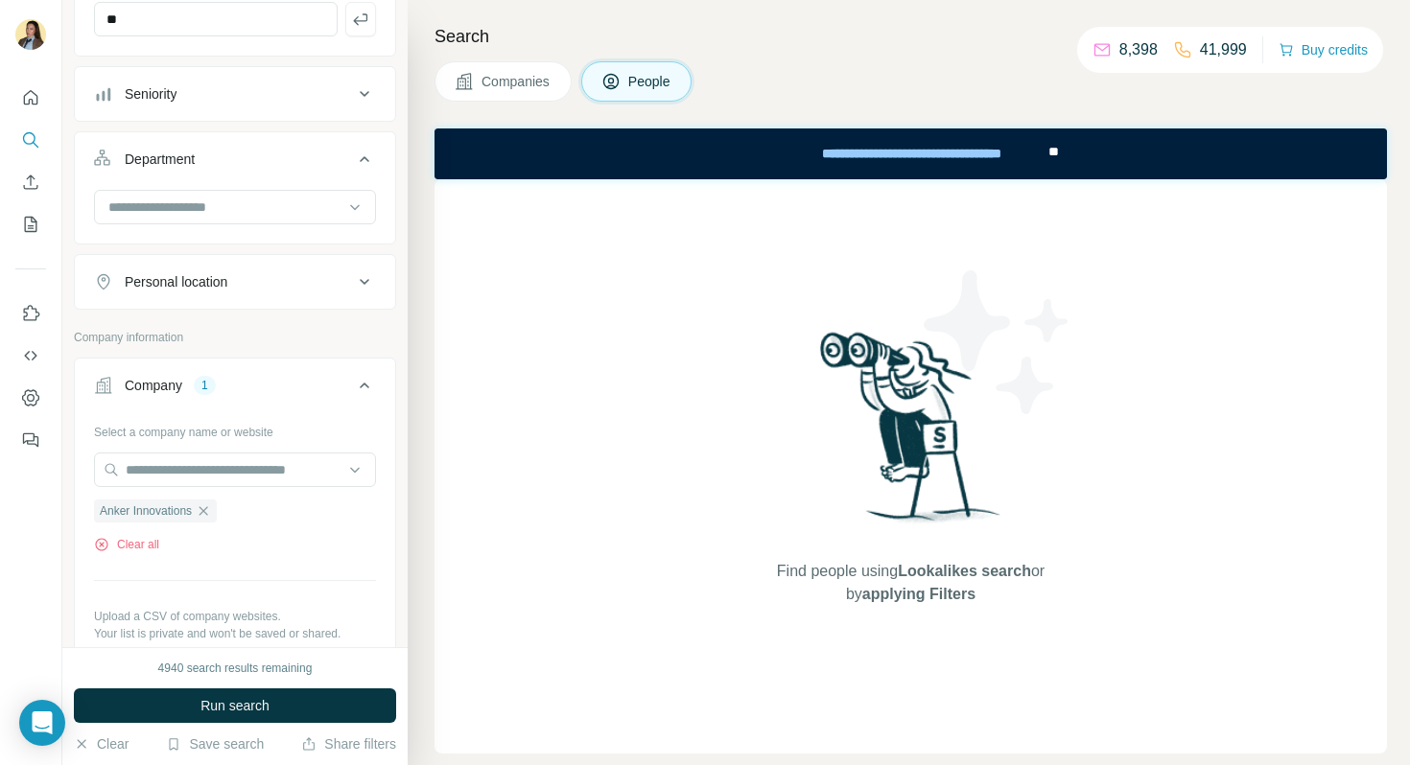
scroll to position [223, 0]
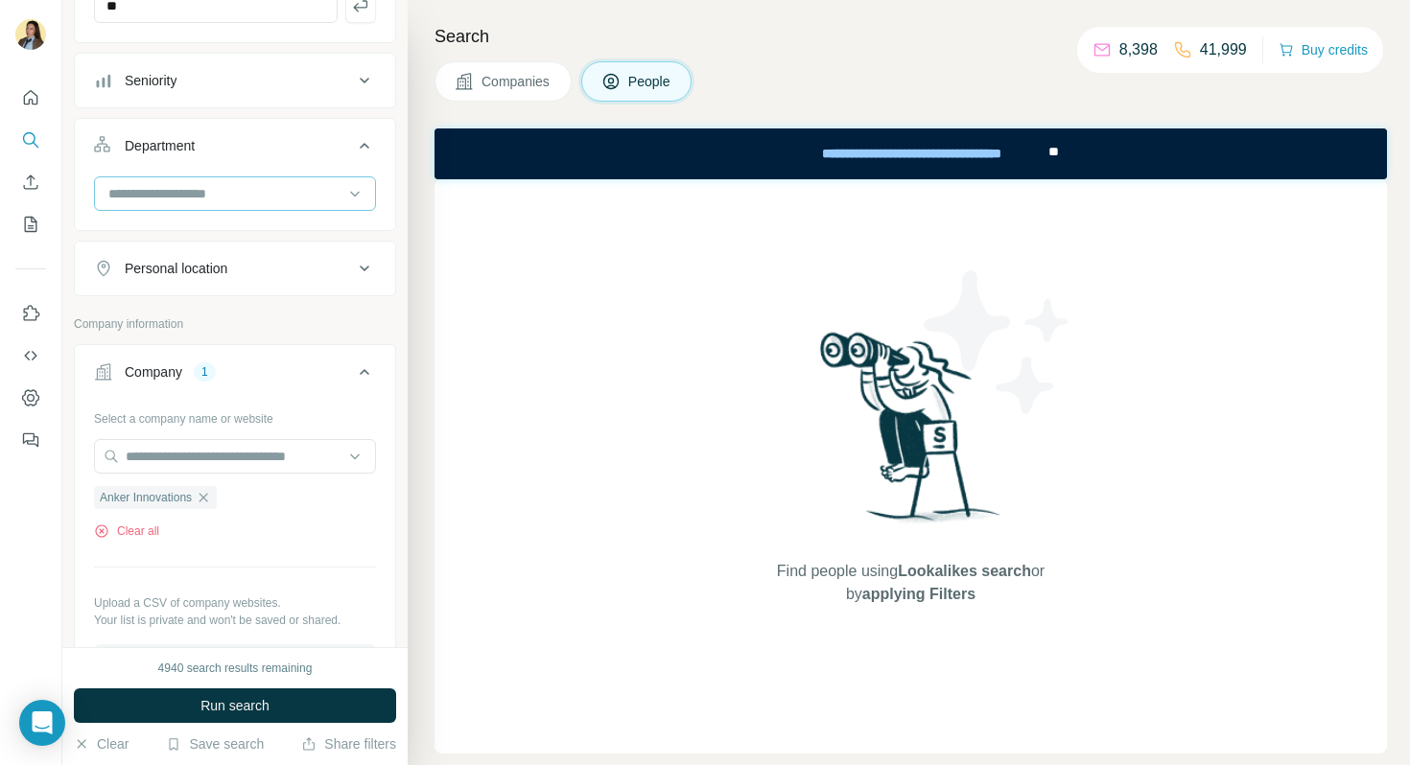
click at [238, 194] on input at bounding box center [224, 193] width 237 height 21
click at [204, 311] on div "HR" at bounding box center [235, 298] width 272 height 35
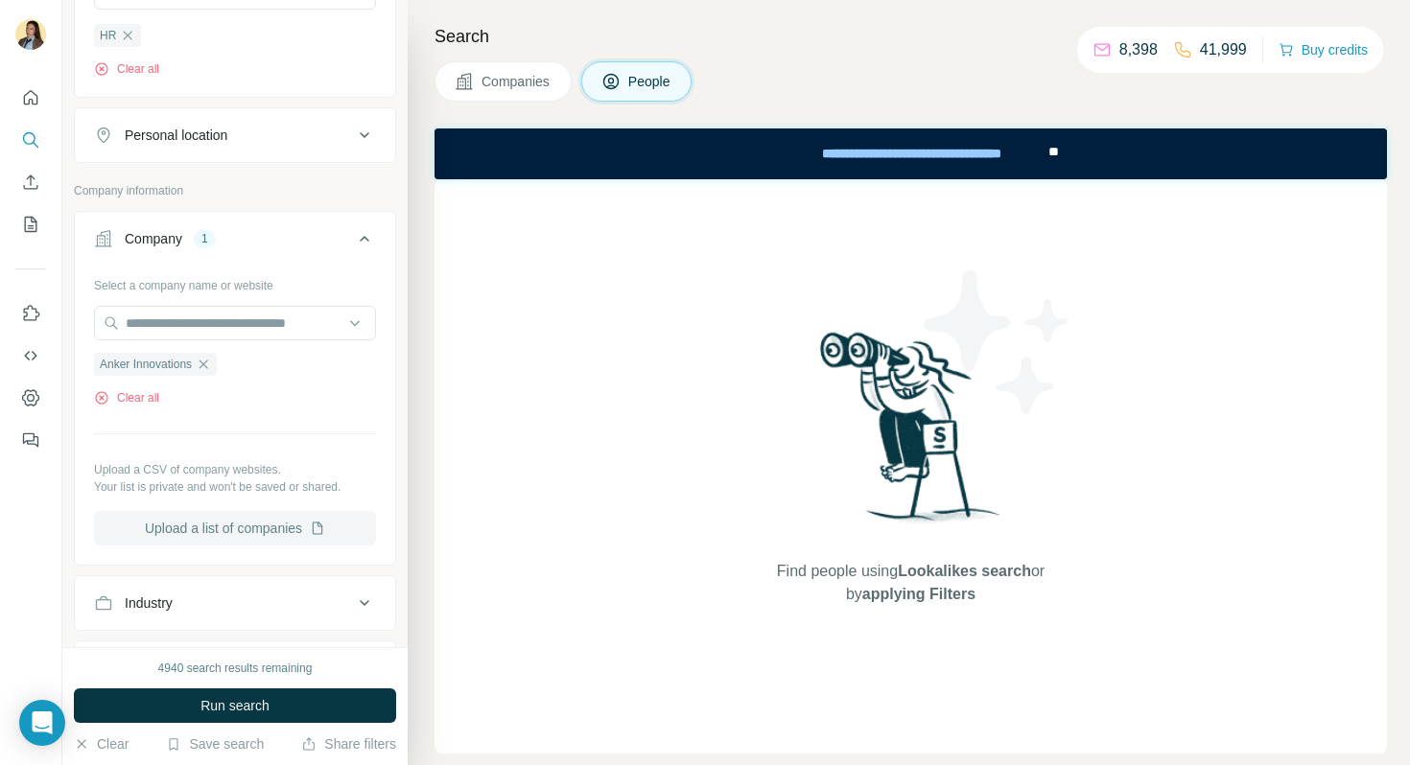
scroll to position [426, 0]
click at [262, 703] on span "Run search" at bounding box center [234, 705] width 69 height 19
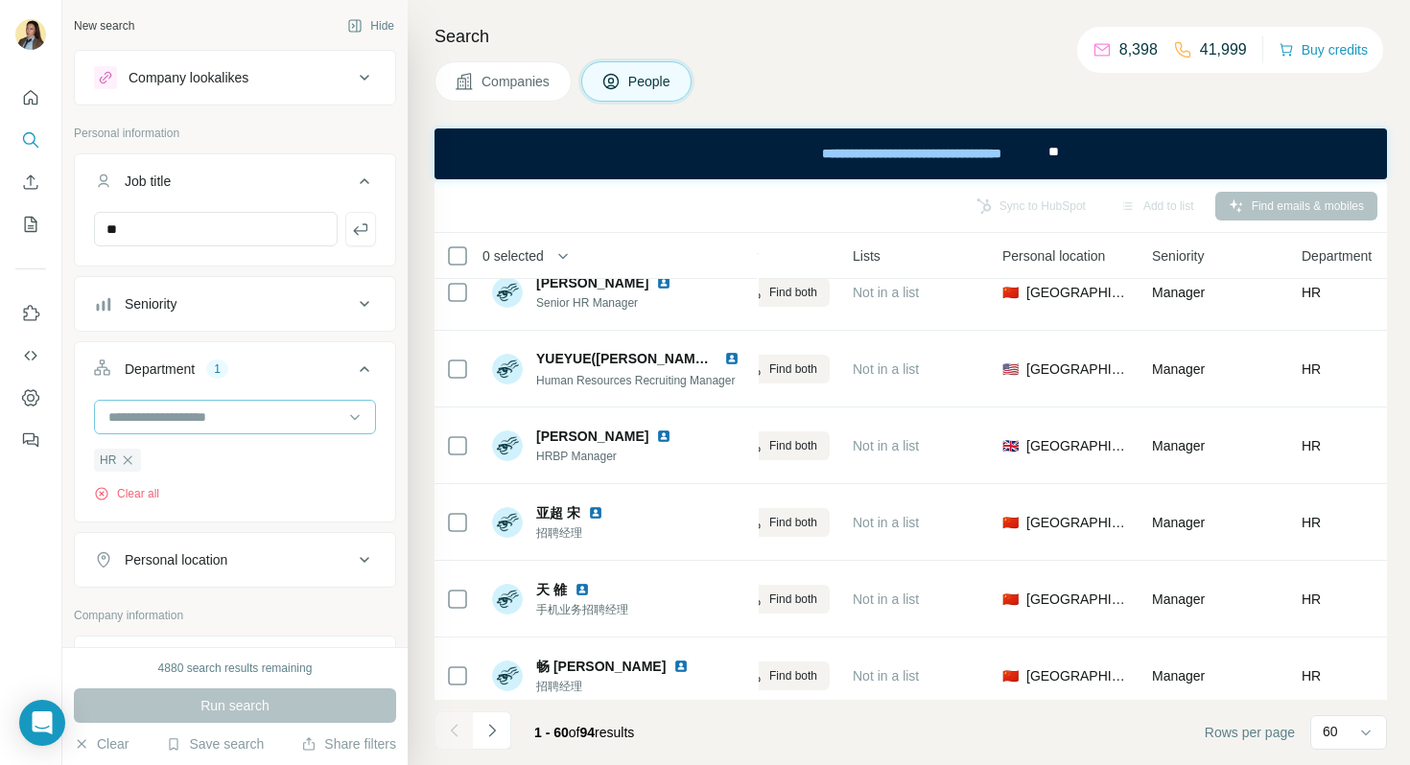
scroll to position [551, 0]
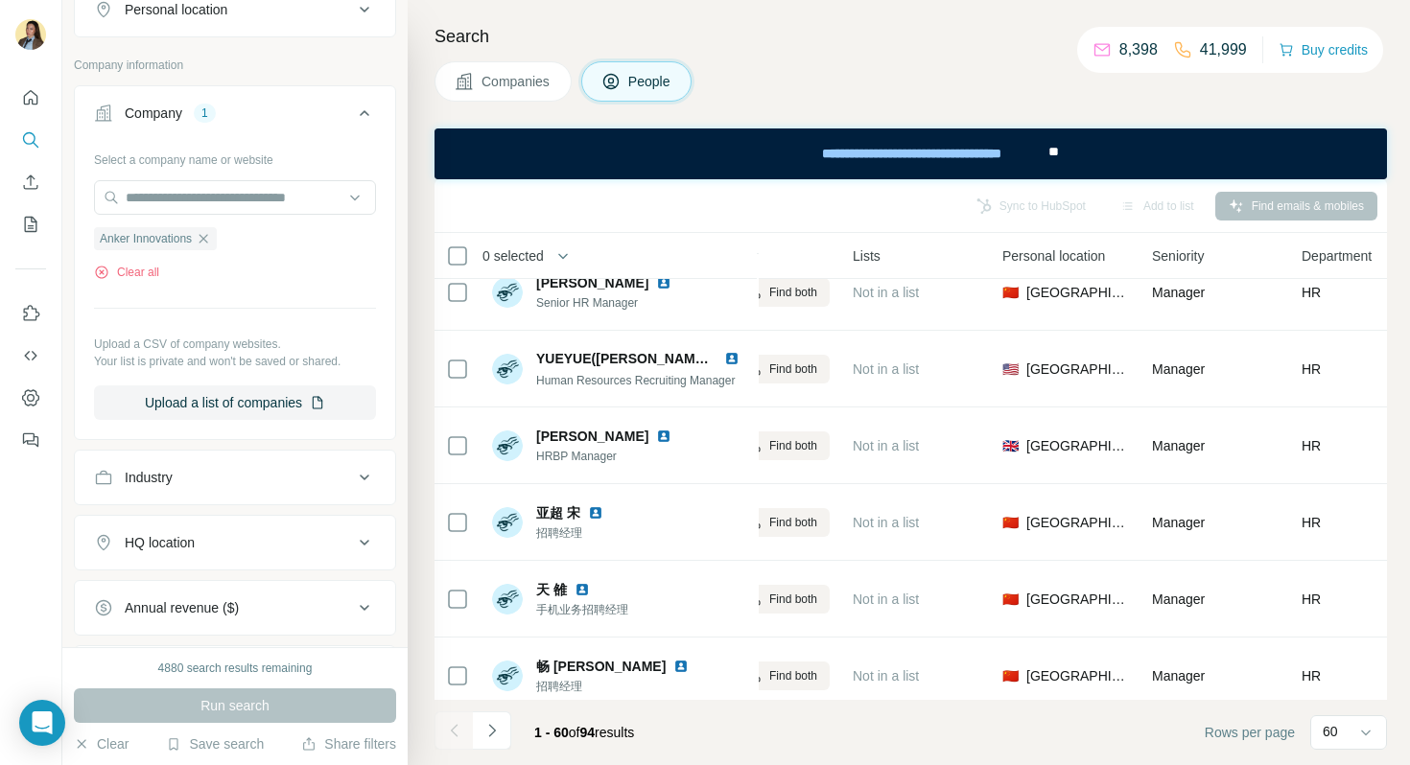
click at [226, 542] on div "HQ location" at bounding box center [223, 542] width 259 height 19
click at [295, 536] on div "HQ location" at bounding box center [223, 542] width 259 height 19
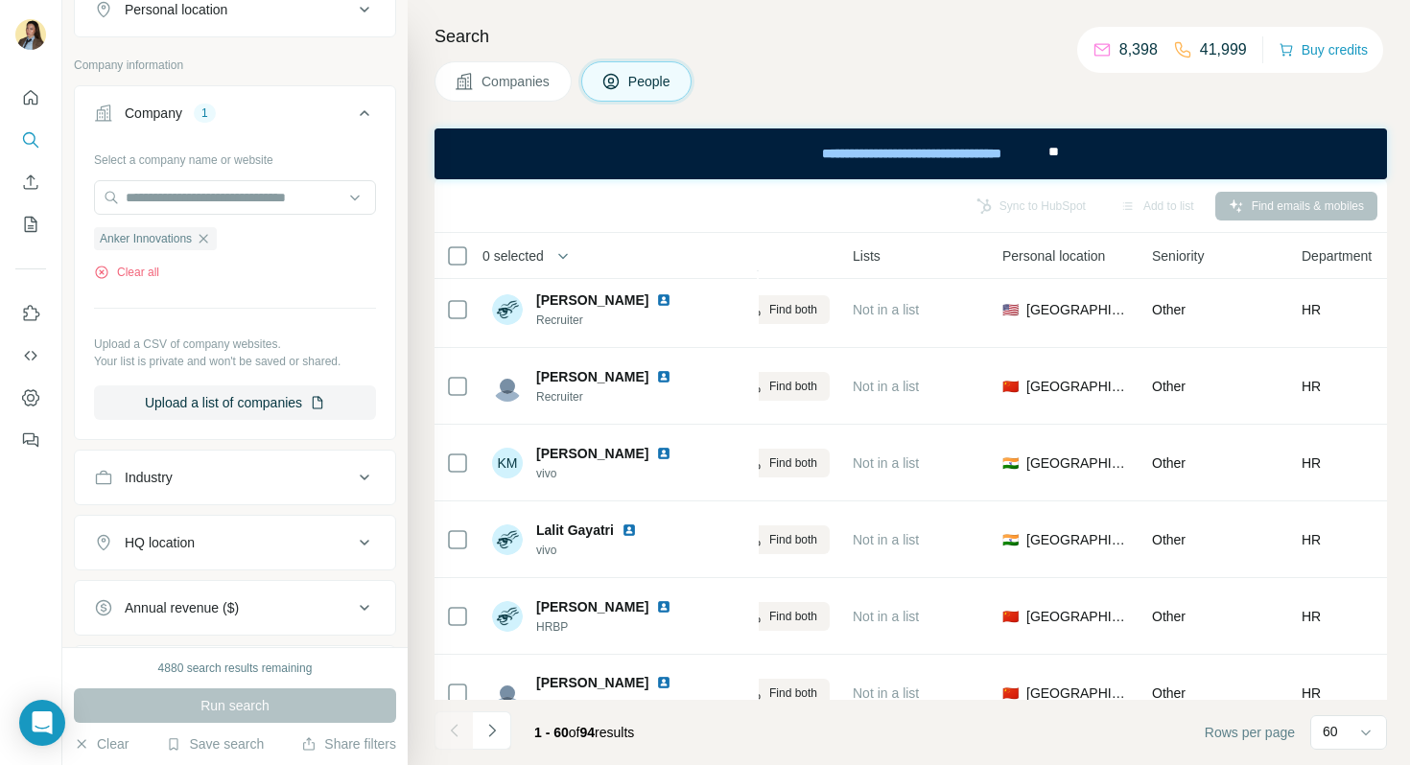
scroll to position [4183, 430]
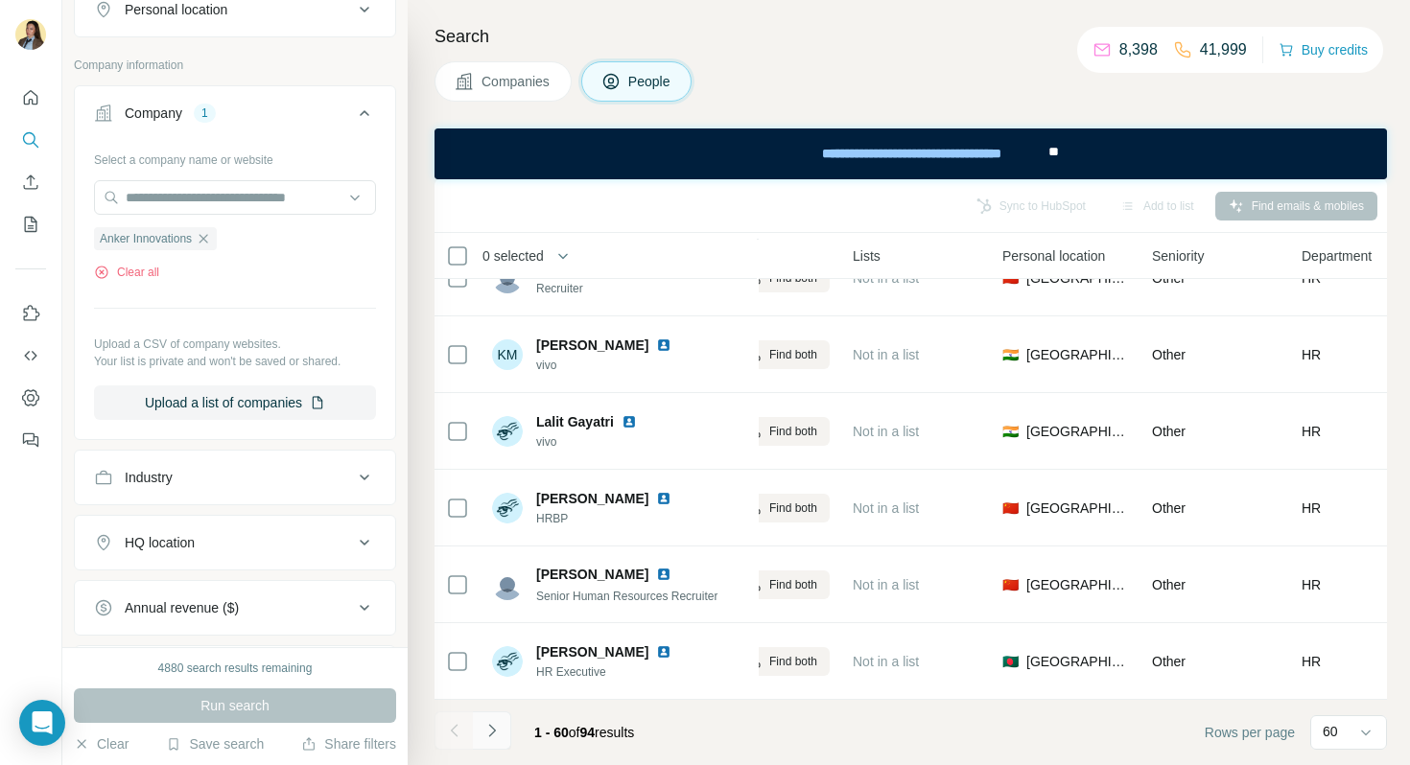
click at [503, 727] on button "Navigate to next page" at bounding box center [492, 731] width 38 height 38
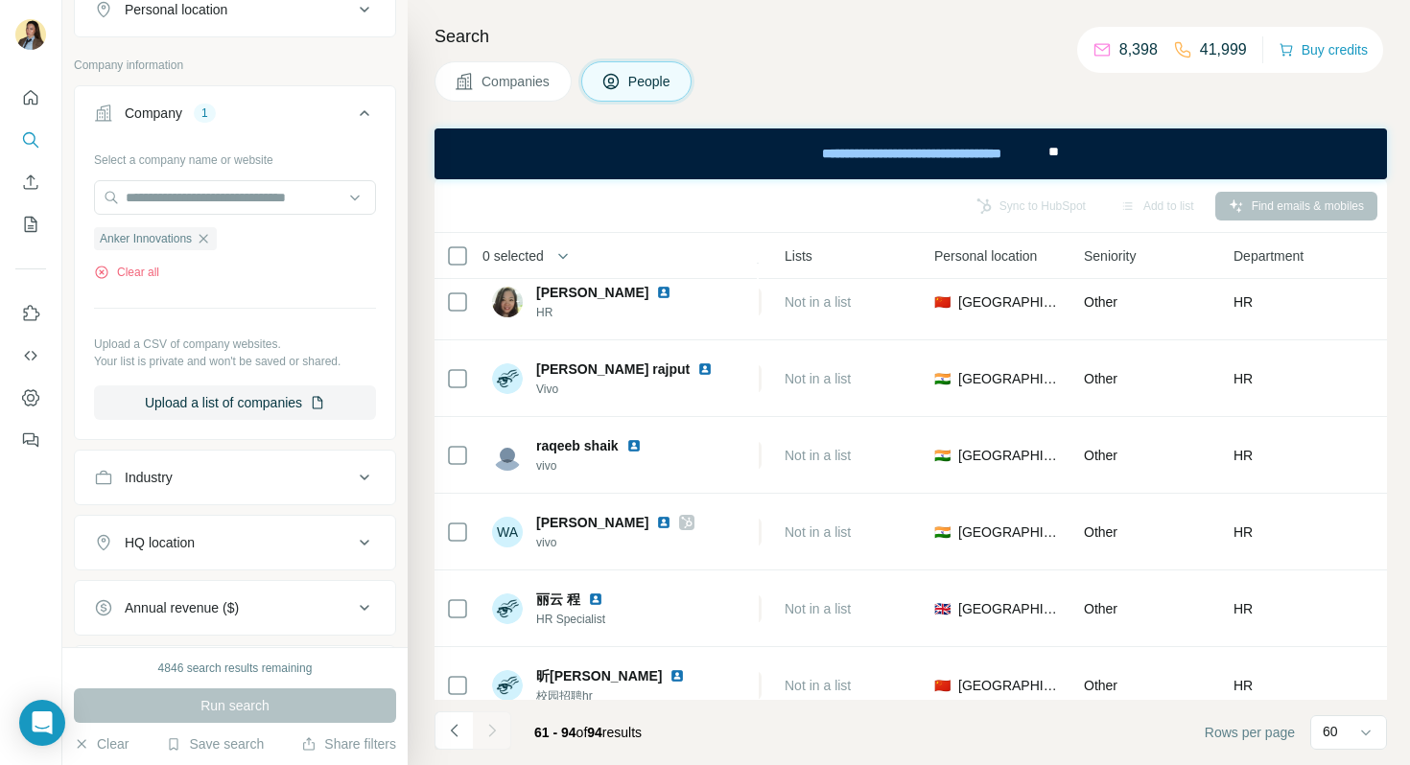
scroll to position [2188, 498]
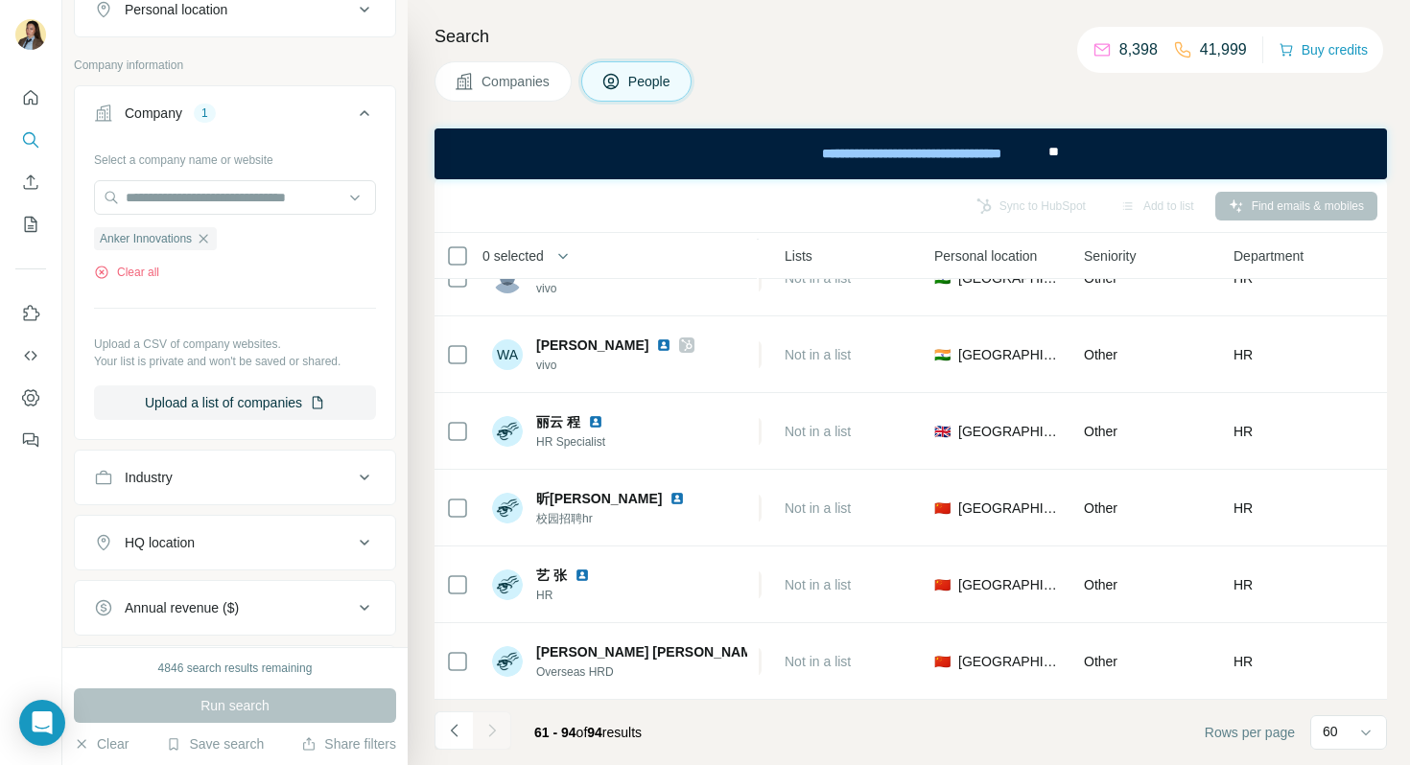
click at [493, 731] on div at bounding box center [492, 731] width 38 height 38
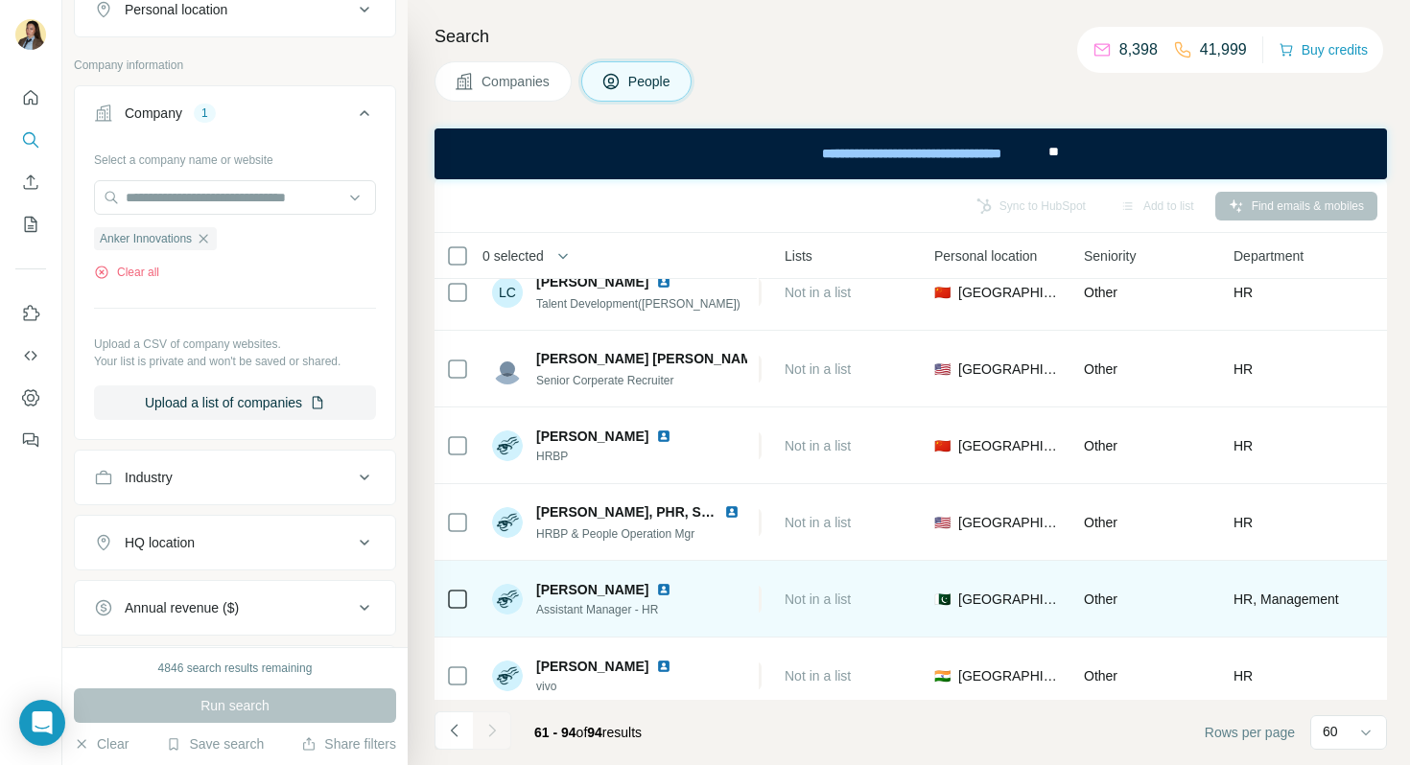
scroll to position [0, 498]
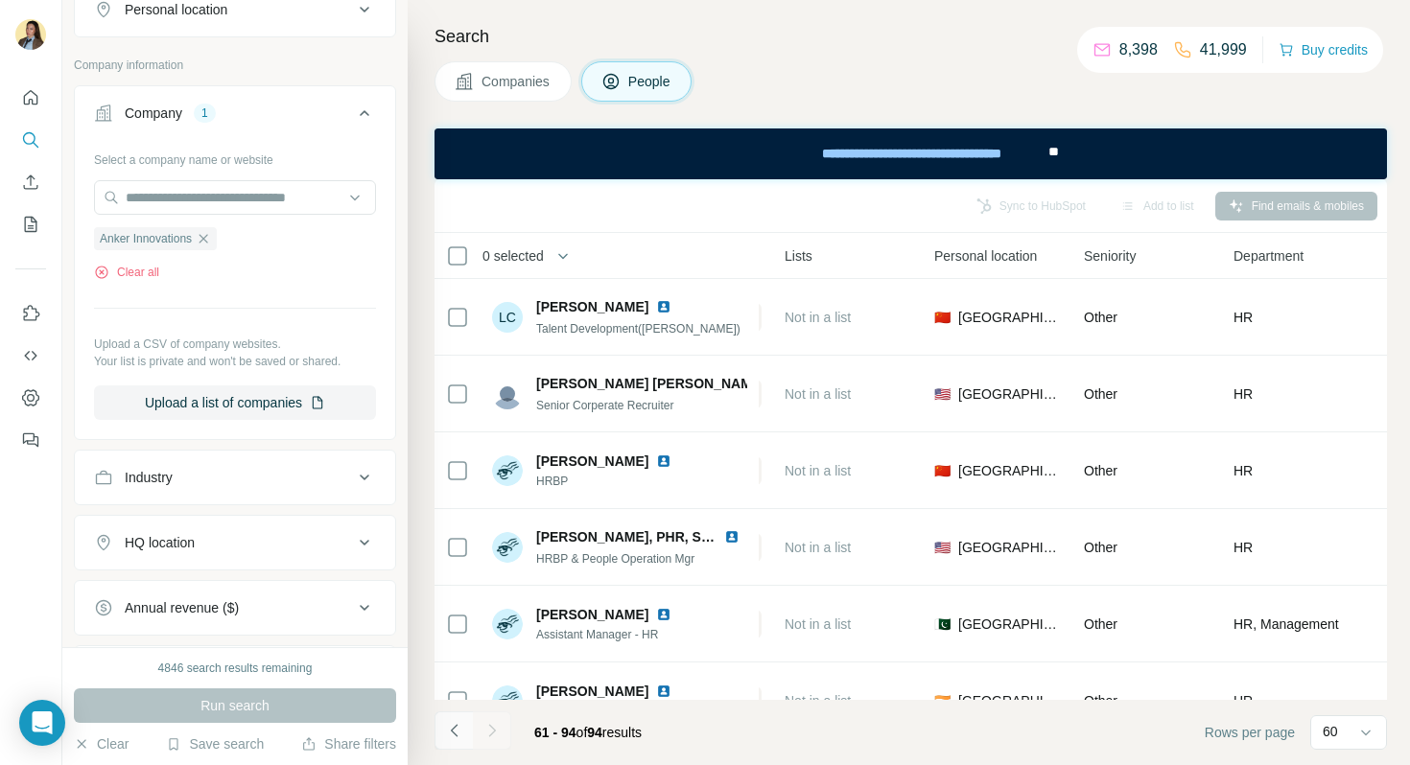
click at [461, 726] on icon "Navigate to previous page" at bounding box center [454, 730] width 19 height 19
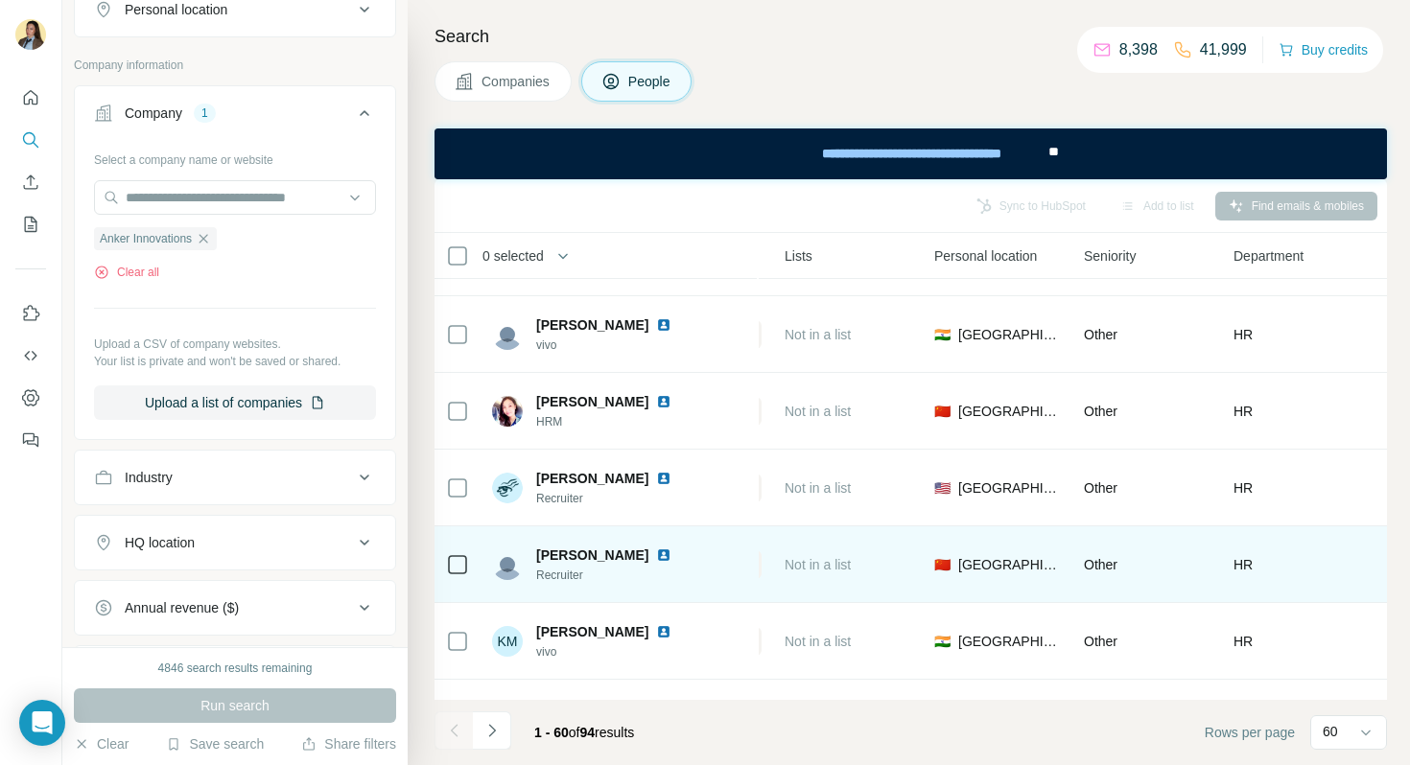
scroll to position [4183, 498]
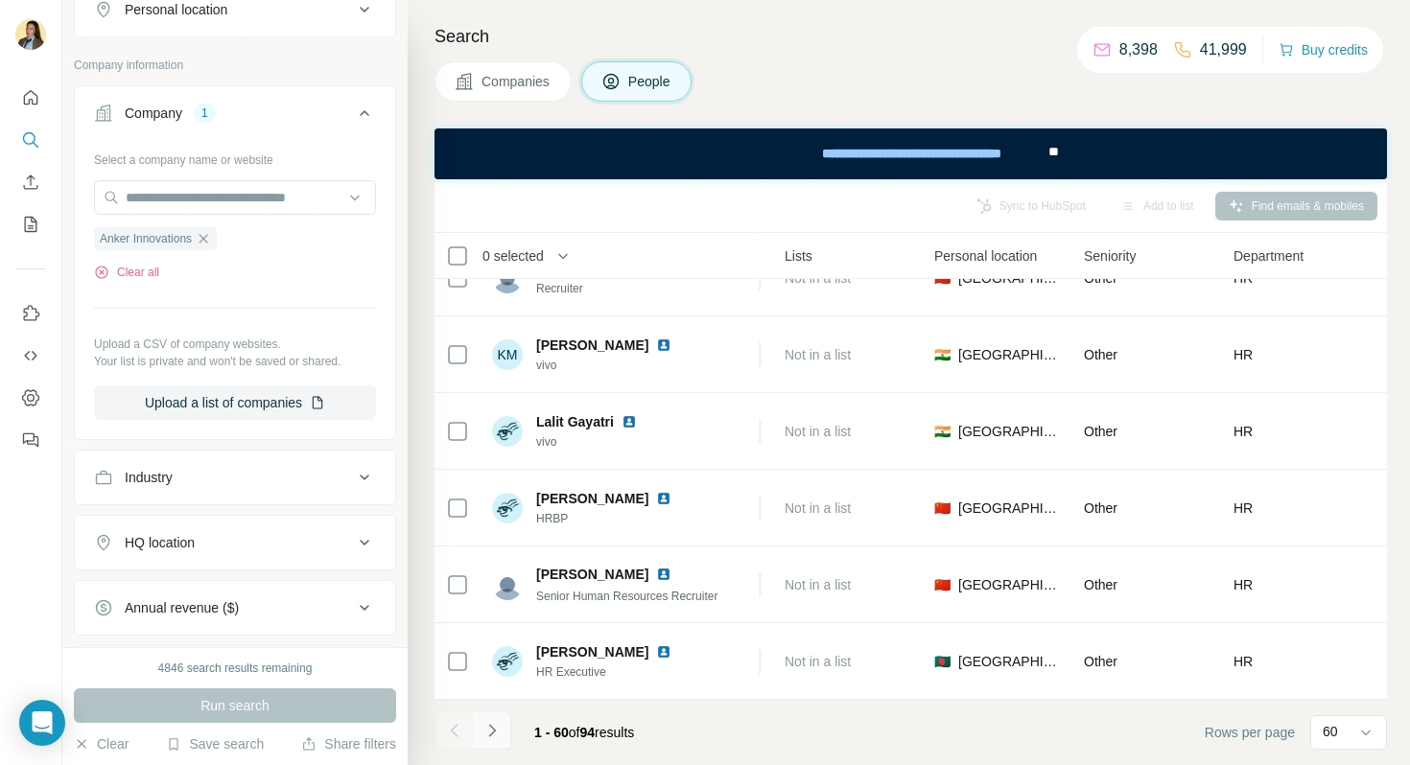
click at [498, 724] on icon "Navigate to next page" at bounding box center [491, 730] width 19 height 19
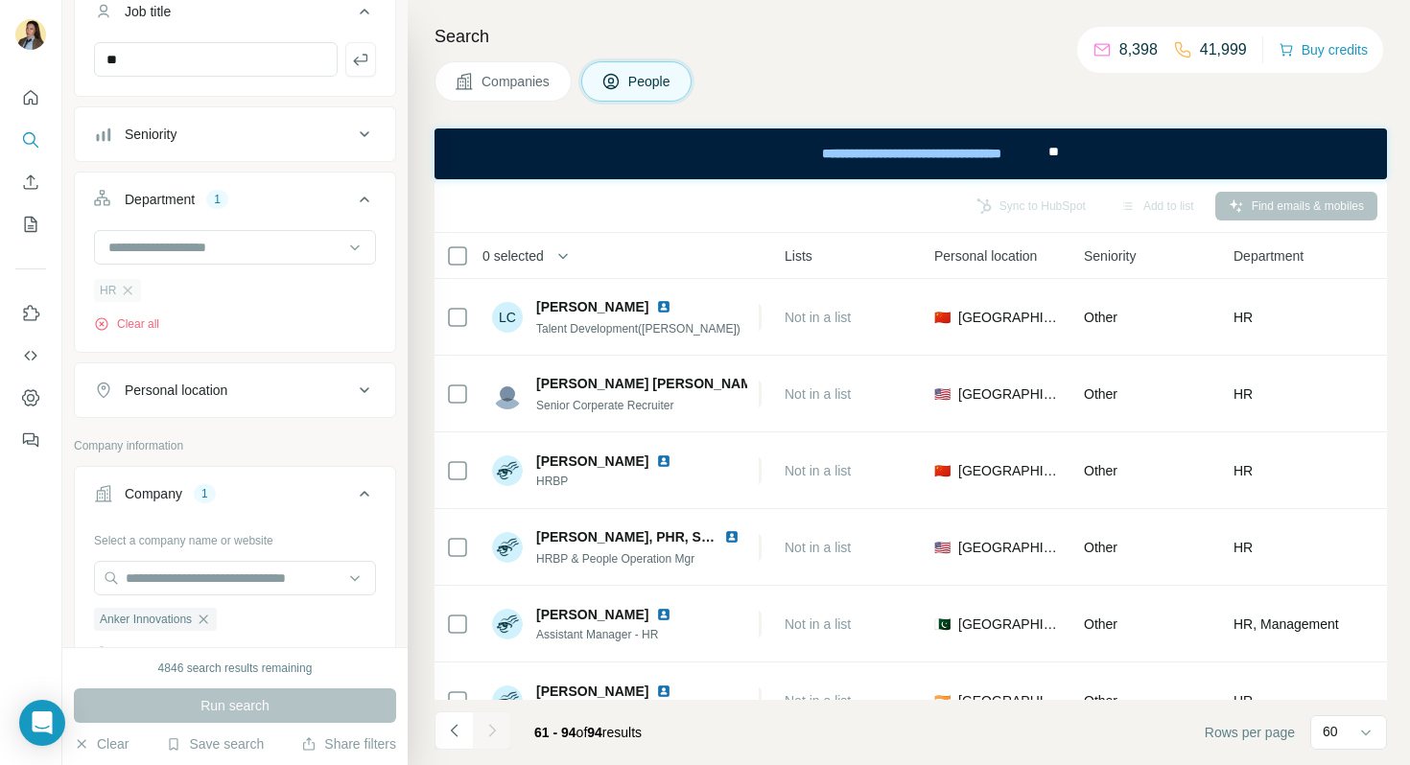
scroll to position [458, 0]
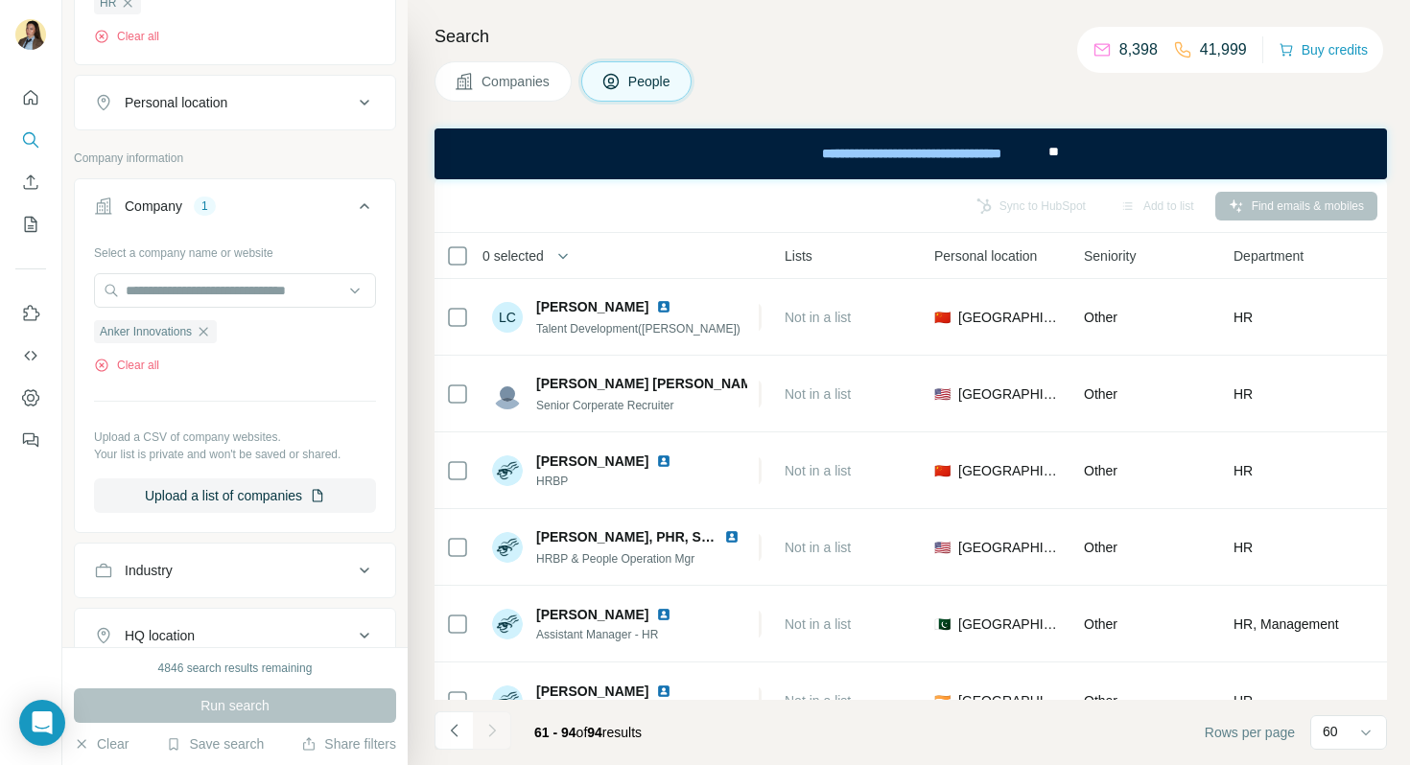
click at [323, 205] on div "Company 1" at bounding box center [223, 206] width 259 height 19
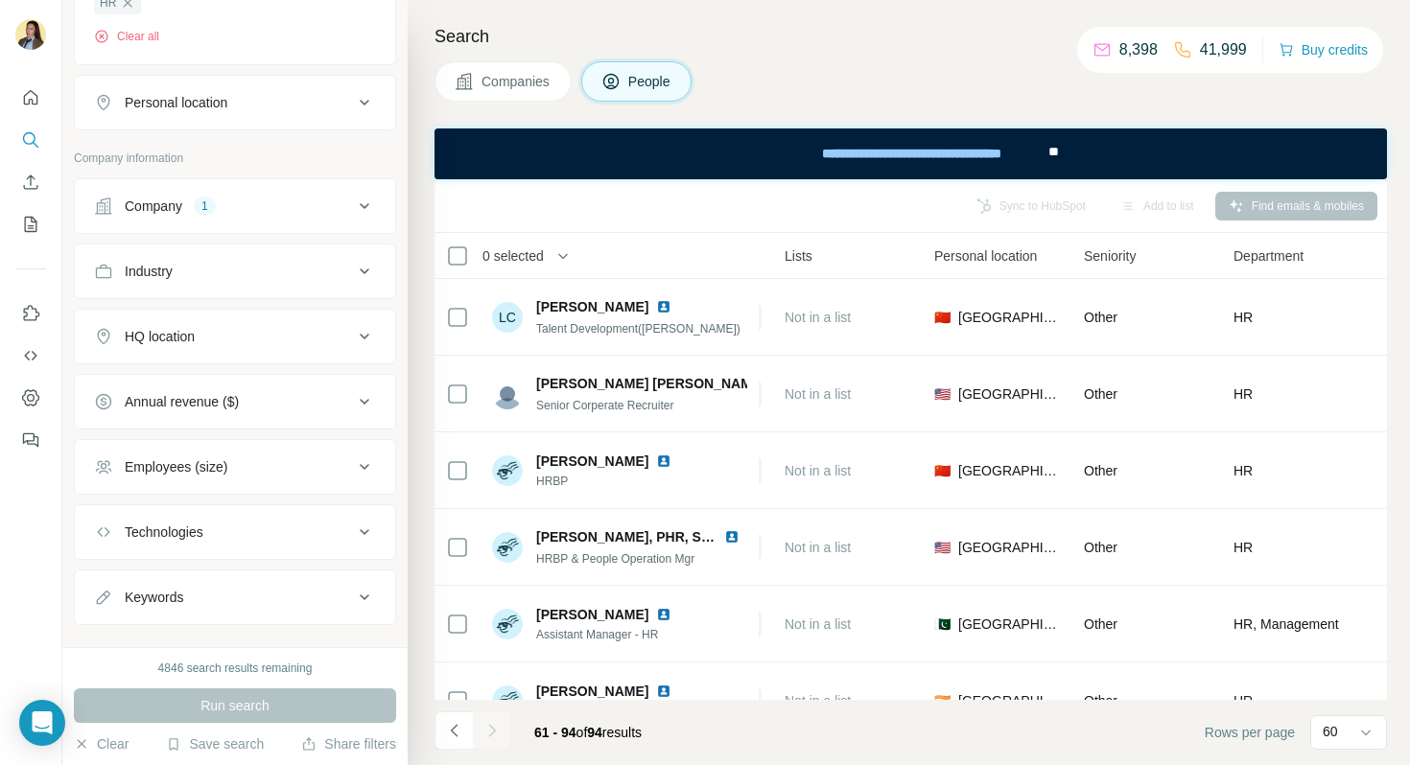
click at [252, 218] on button "Company 1" at bounding box center [235, 206] width 320 height 46
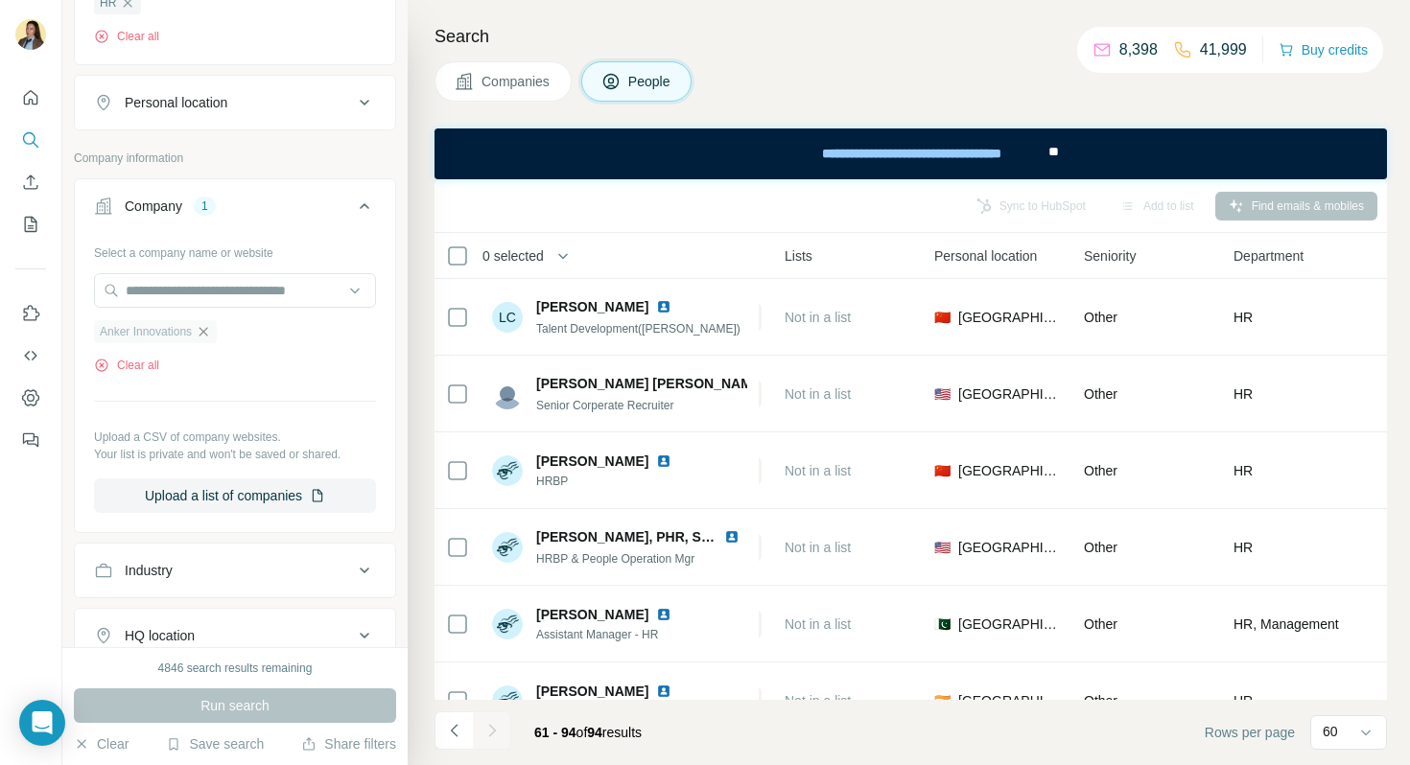
click at [208, 329] on icon "button" at bounding box center [204, 331] width 9 height 9
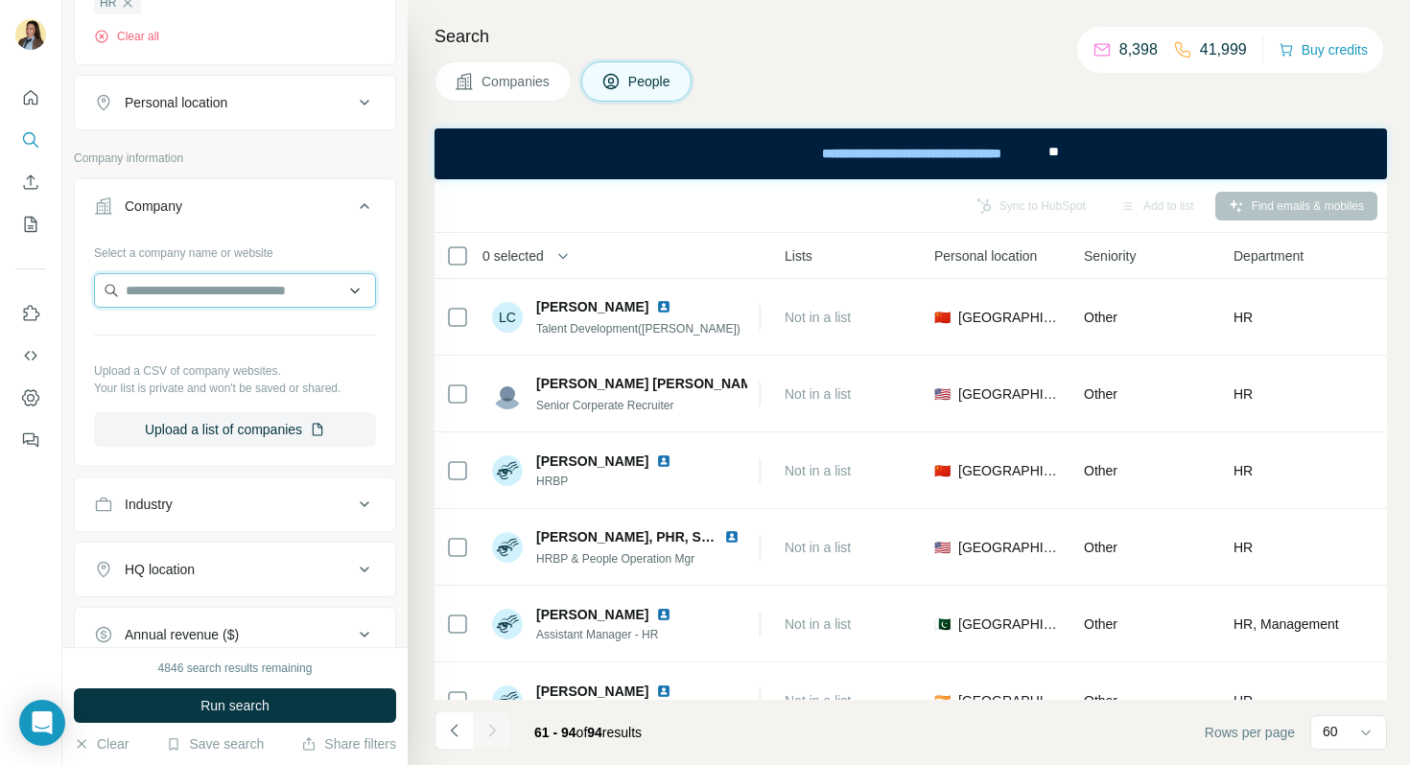
click at [211, 289] on input "text" at bounding box center [235, 290] width 282 height 35
type input "*"
paste input "**********"
drag, startPoint x: 188, startPoint y: 290, endPoint x: 402, endPoint y: 289, distance: 213.9
click at [402, 289] on div "**********" at bounding box center [234, 323] width 345 height 647
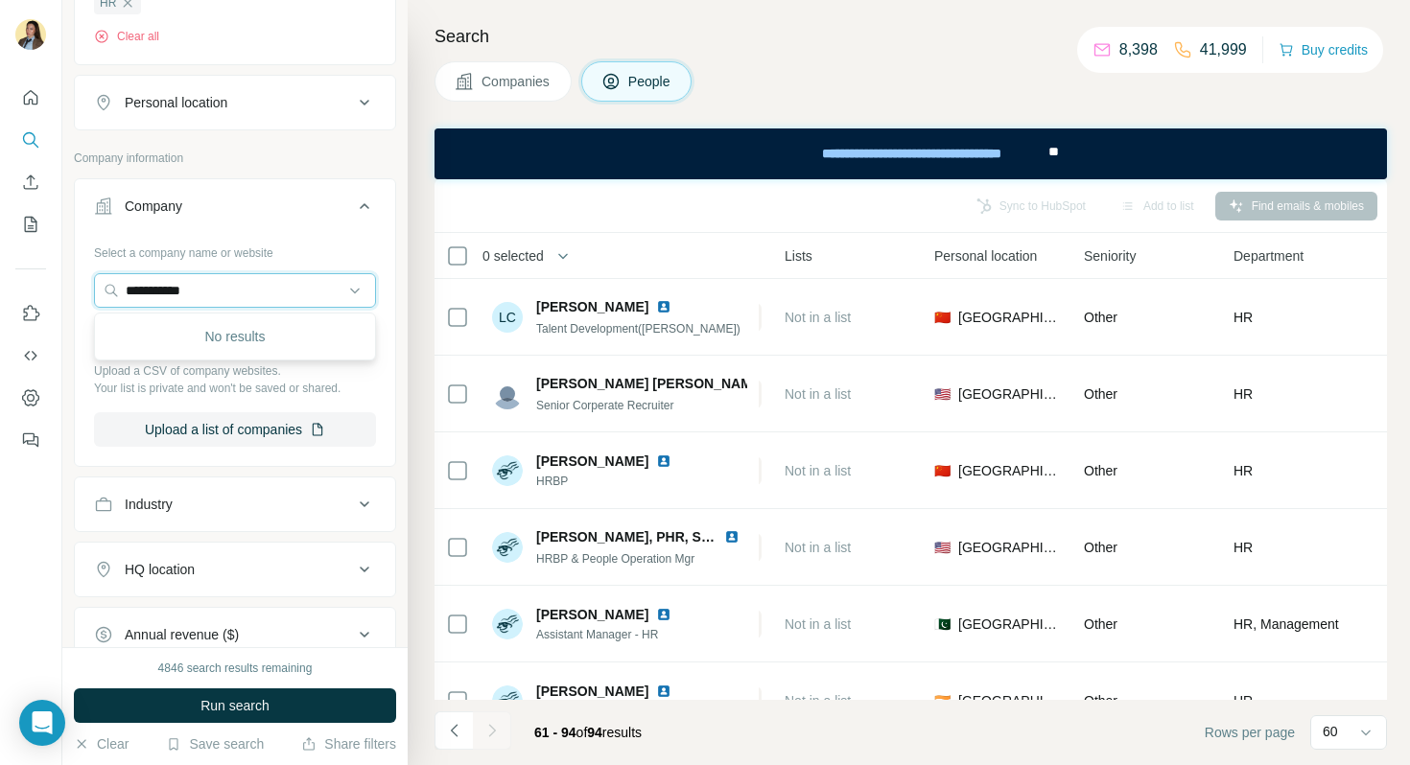
type input "**********"
drag, startPoint x: 200, startPoint y: 287, endPoint x: 0, endPoint y: 287, distance: 200.5
click at [0, 287] on div "**********" at bounding box center [705, 382] width 1410 height 765
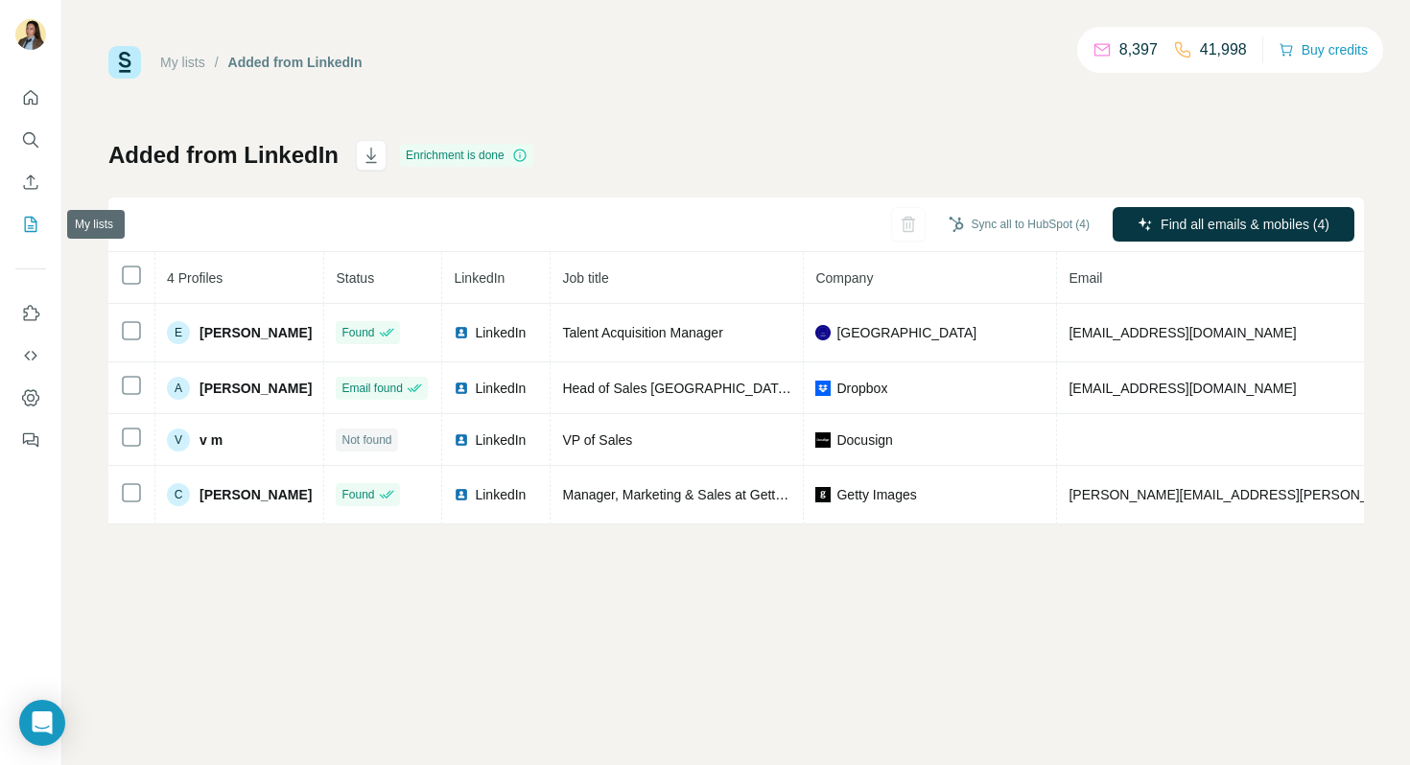
click at [29, 224] on icon "My lists" at bounding box center [30, 224] width 19 height 19
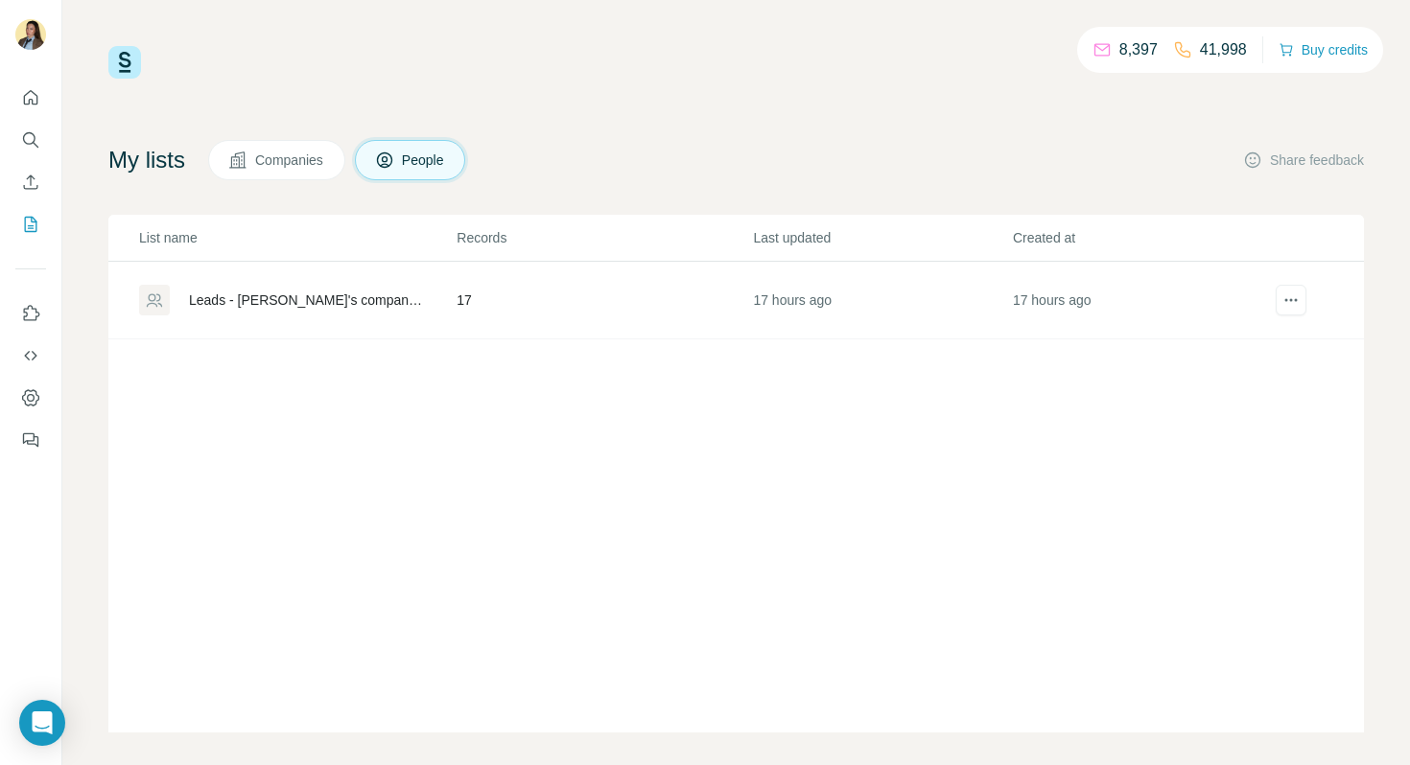
click at [303, 295] on div "Leads - [PERSON_NAME]'s company list" at bounding box center [306, 300] width 235 height 19
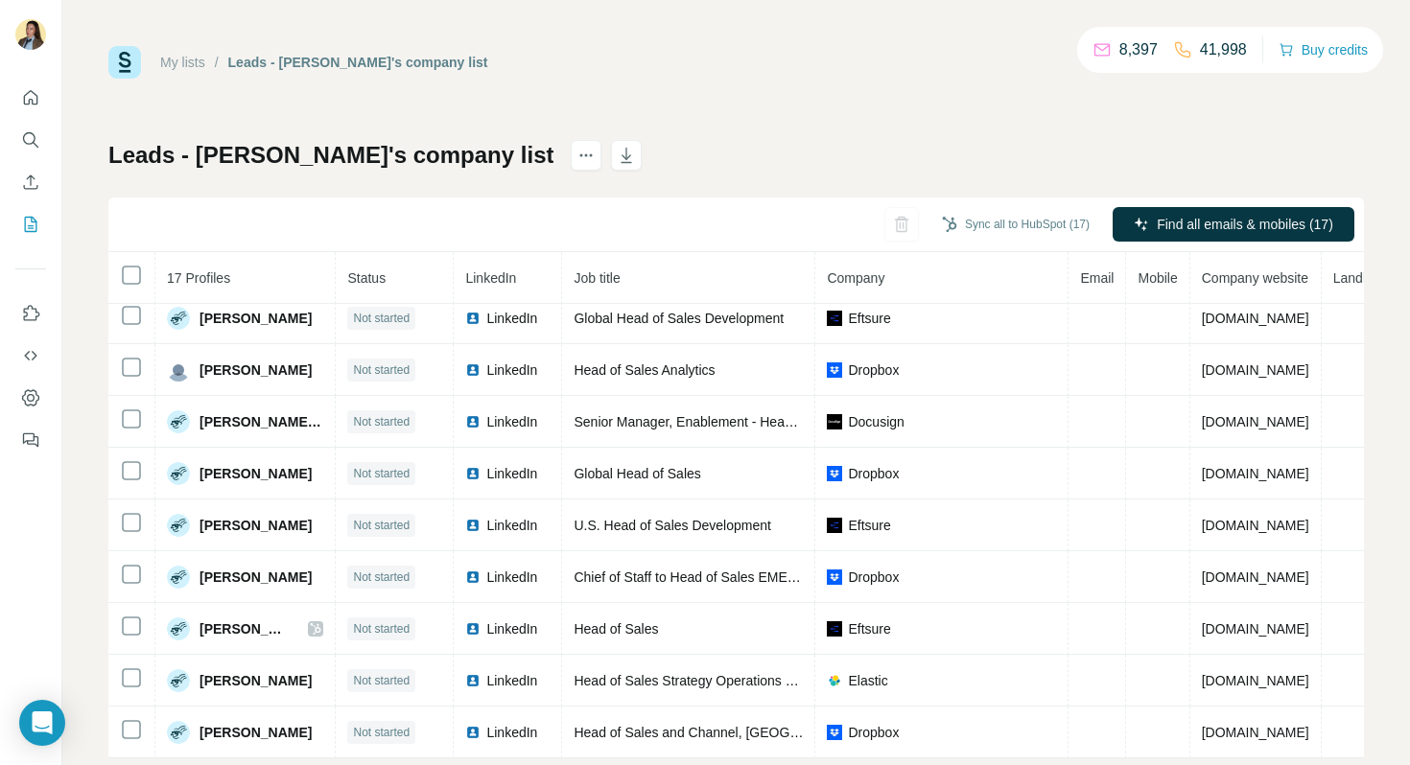
scroll to position [426, 0]
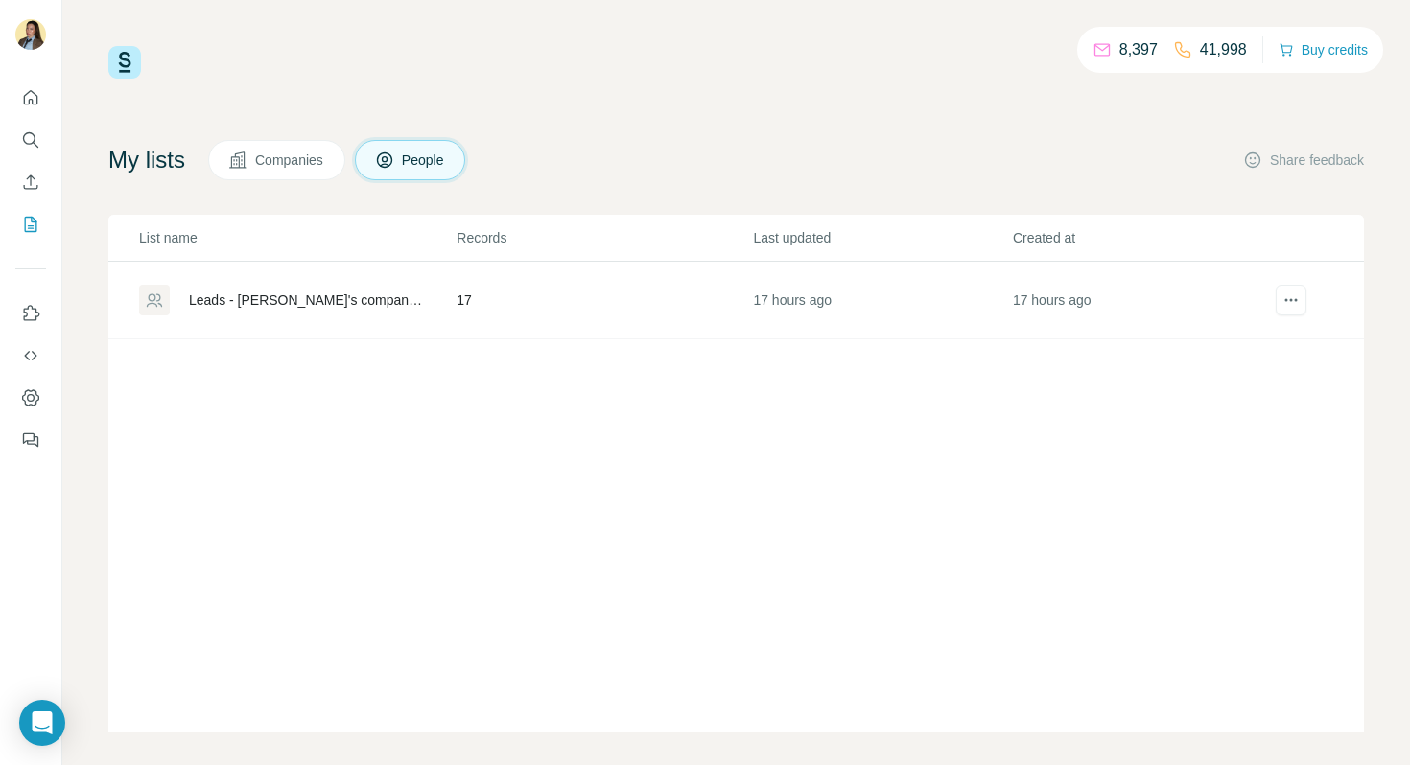
click at [270, 165] on span "Companies" at bounding box center [290, 160] width 70 height 19
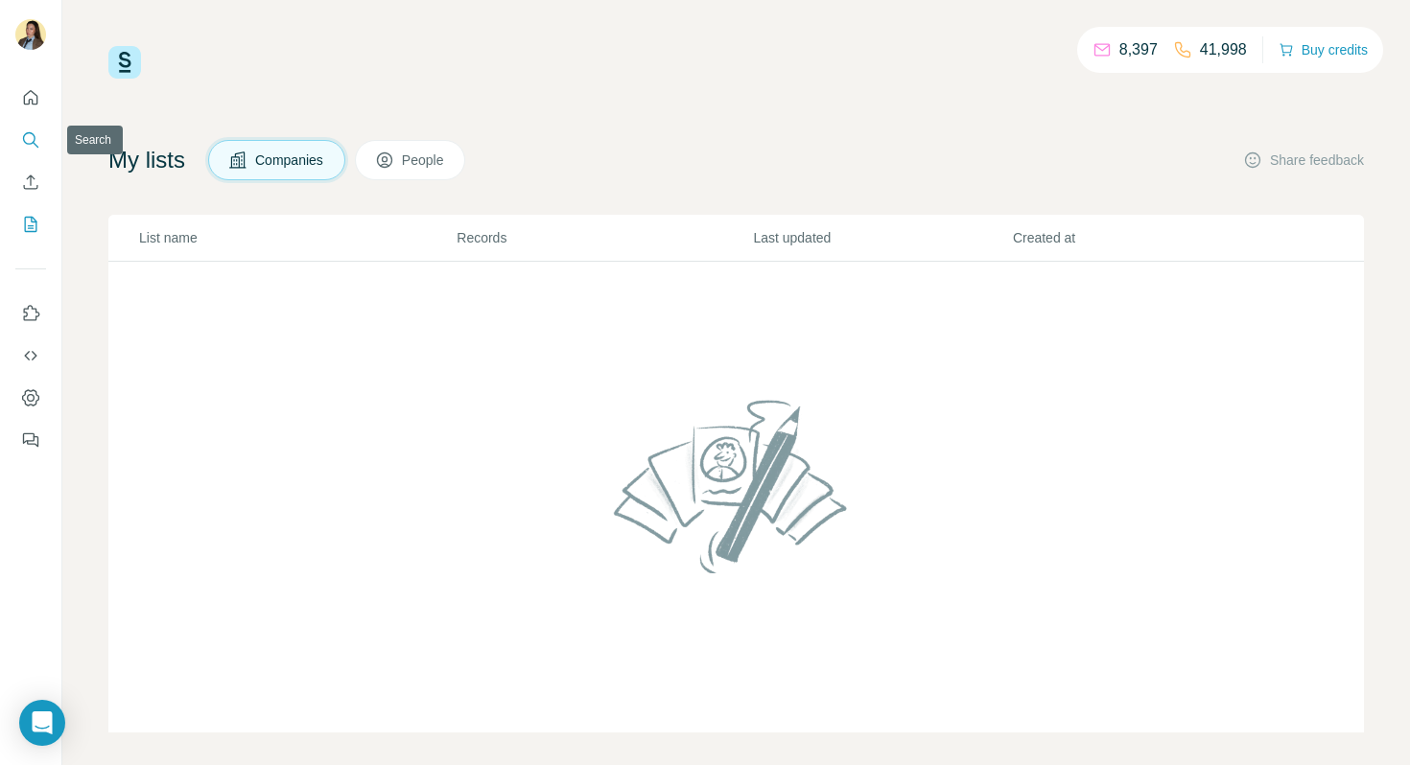
click at [43, 138] on button "Search" at bounding box center [30, 140] width 31 height 35
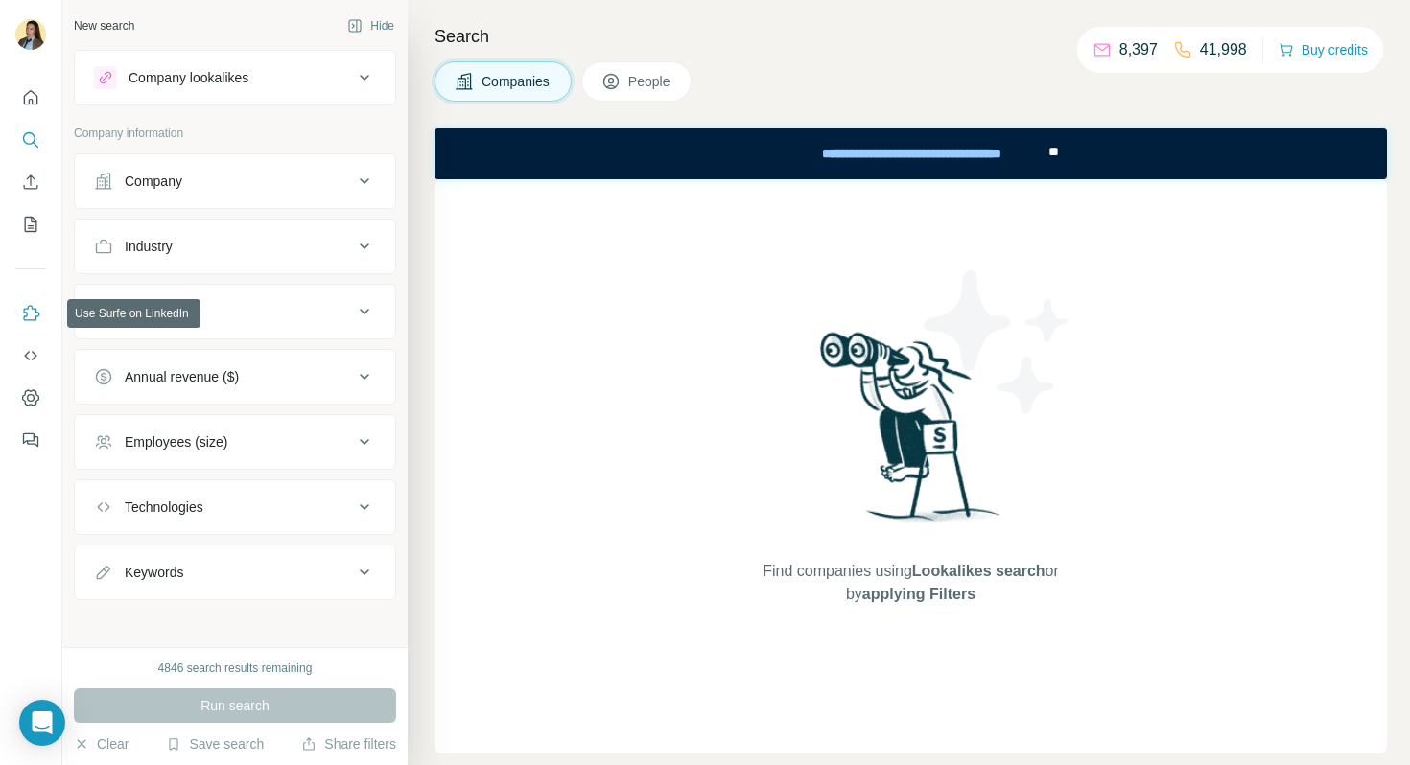
click at [30, 301] on button "Use Surfe on LinkedIn" at bounding box center [30, 313] width 31 height 35
click at [28, 90] on icon "Quick start" at bounding box center [30, 97] width 19 height 19
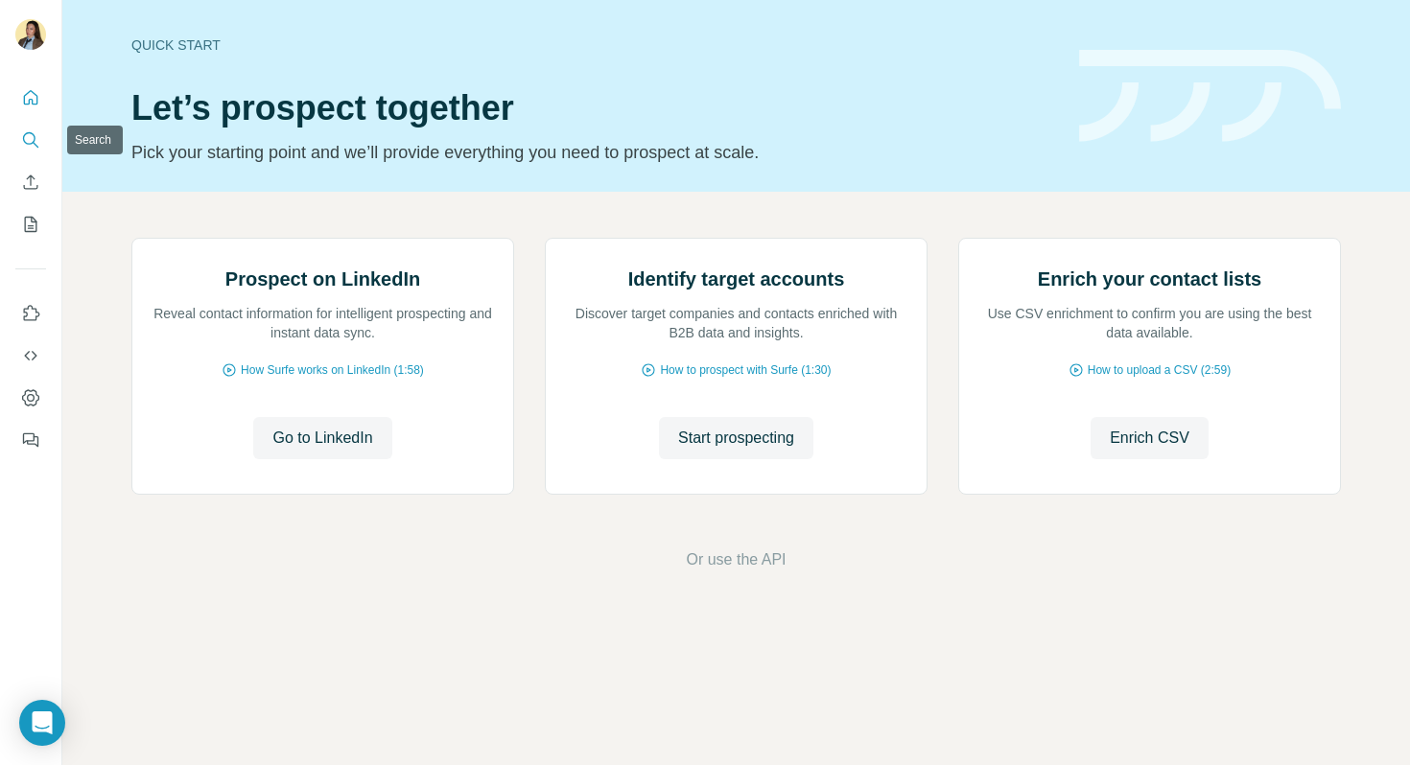
click at [26, 144] on icon "Search" at bounding box center [30, 139] width 19 height 19
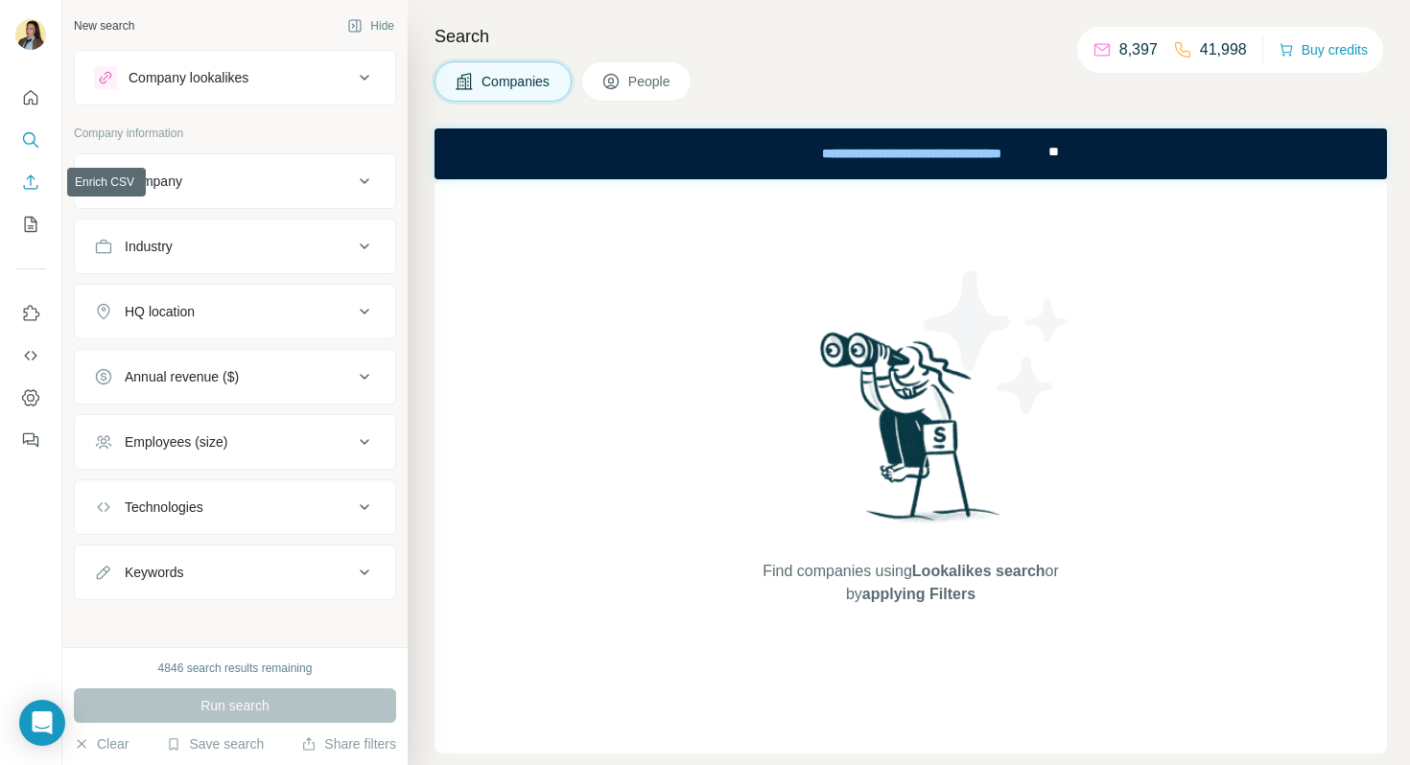
click at [35, 182] on icon "Enrich CSV" at bounding box center [30, 182] width 19 height 19
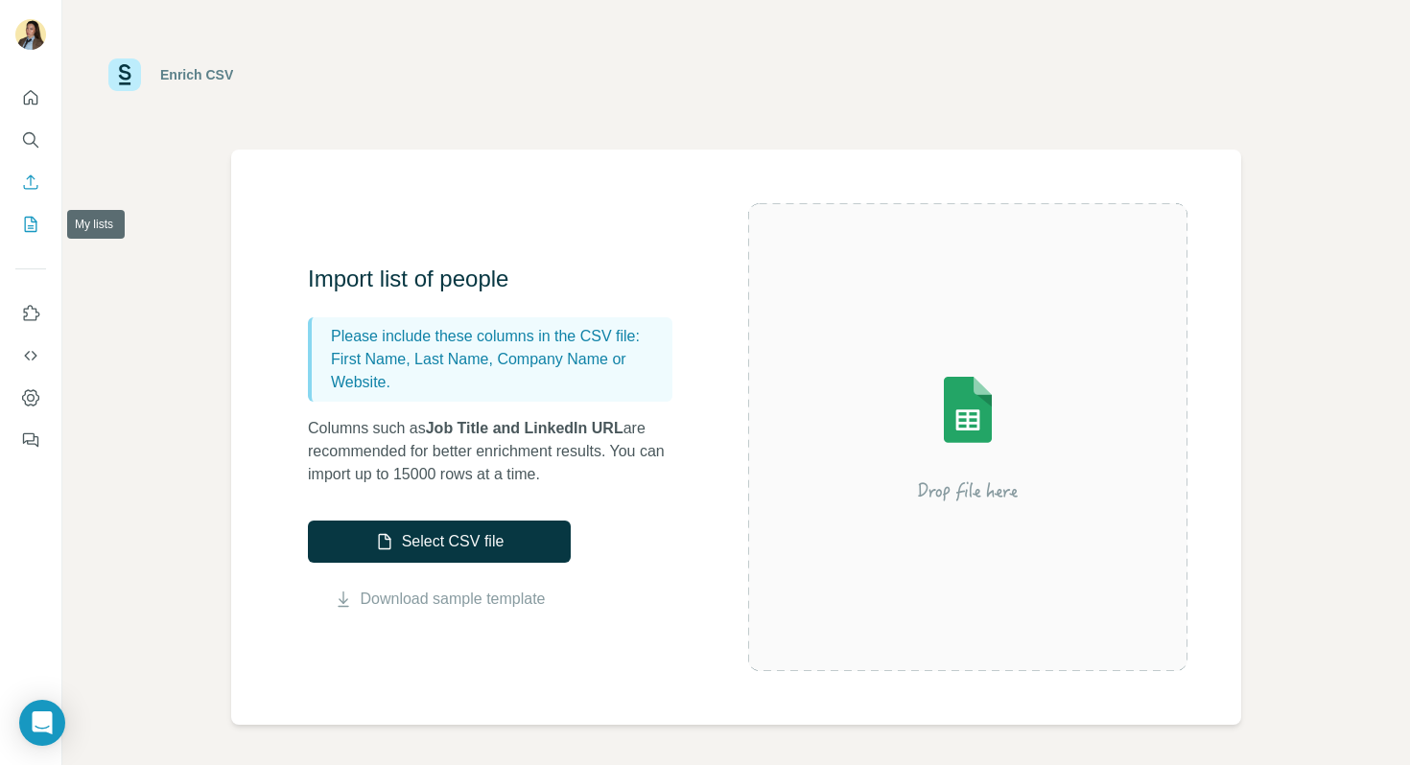
click at [30, 227] on icon "My lists" at bounding box center [33, 223] width 10 height 12
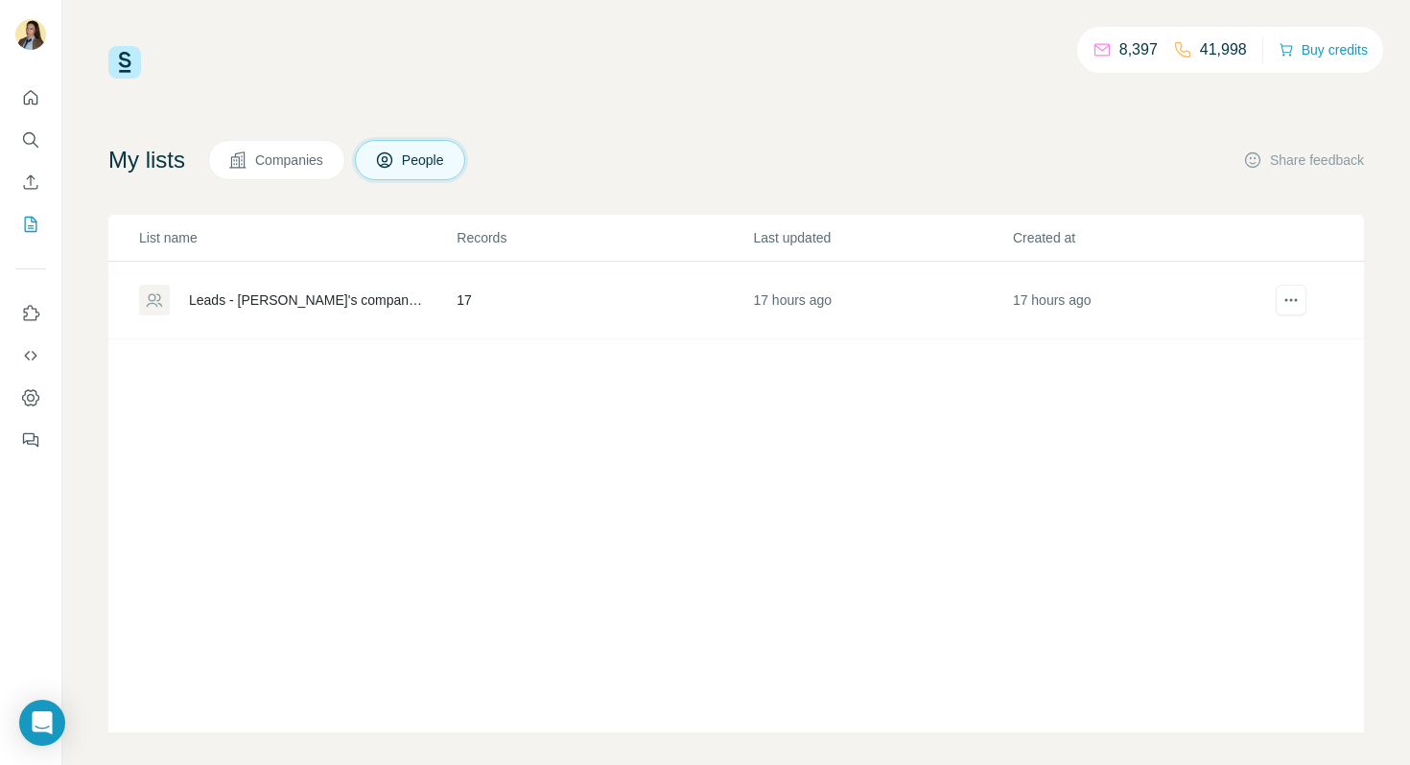
click at [334, 301] on div "Leads - [PERSON_NAME]'s company list" at bounding box center [306, 300] width 235 height 19
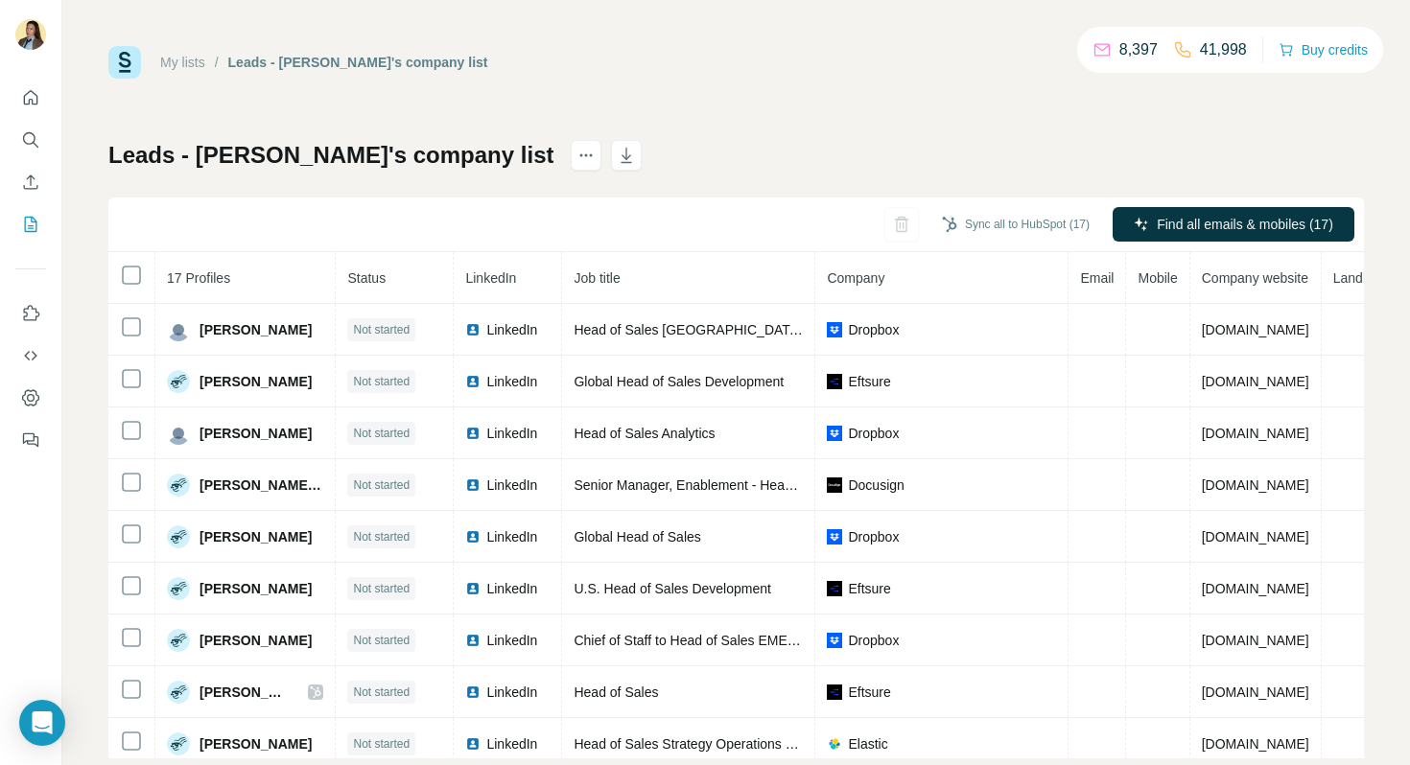
click at [629, 114] on div "My lists / Leads - Leah's company list 8,397 41,998 Buy credits Leads - Leah's …" at bounding box center [736, 402] width 1256 height 713
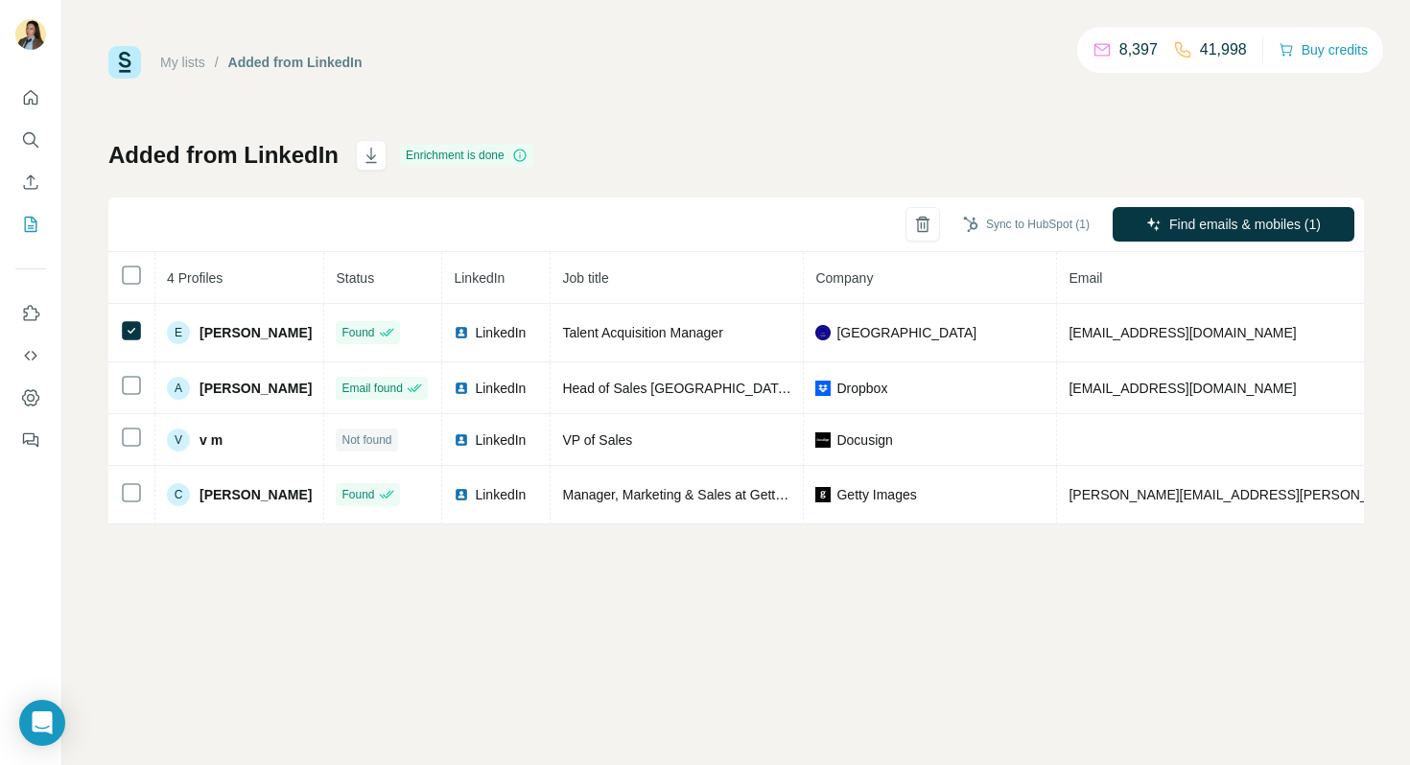
click at [502, 66] on div "My lists / Added from LinkedIn 8,397 41,998 Buy credits" at bounding box center [736, 62] width 1256 height 33
click at [288, 156] on h1 "Added from LinkedIn" at bounding box center [223, 155] width 230 height 31
click at [410, 579] on div "My lists / Added from LinkedIn 8,397 41,998 Buy credits Added from LinkedIn Enr…" at bounding box center [736, 382] width 1348 height 765
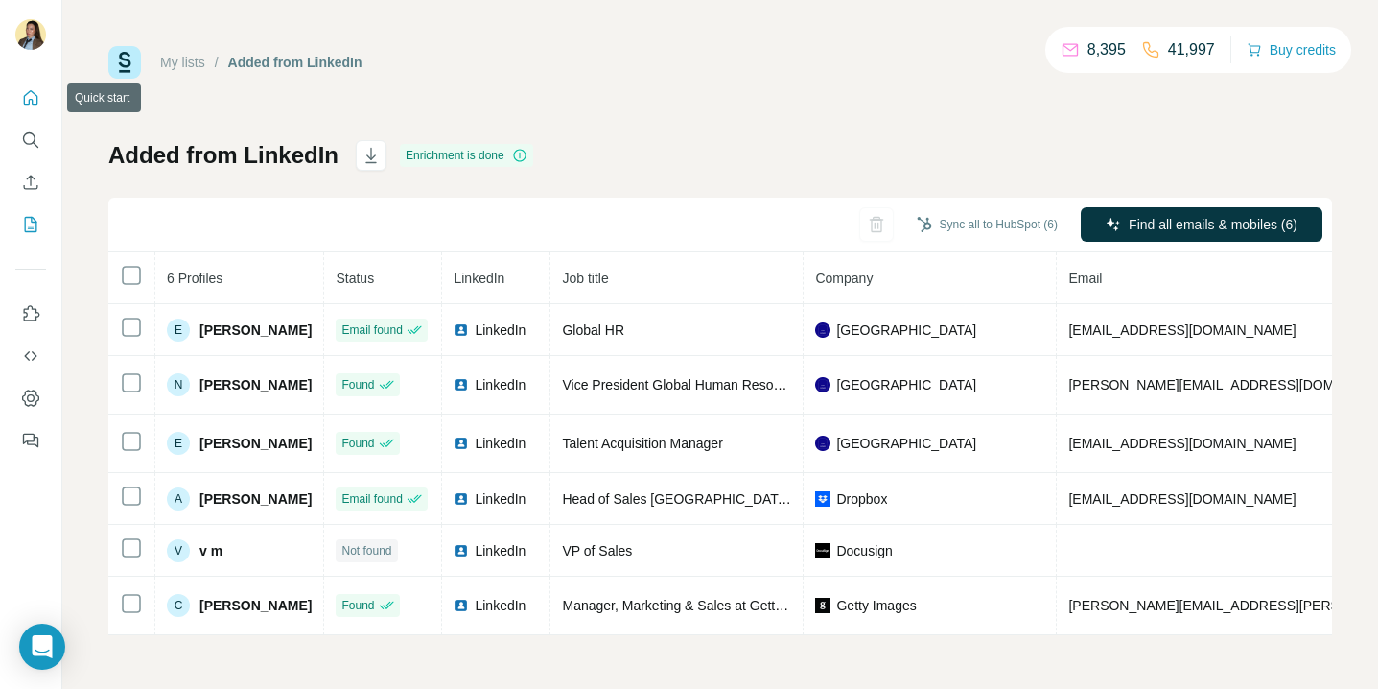
click at [27, 105] on icon "Quick start" at bounding box center [30, 97] width 19 height 19
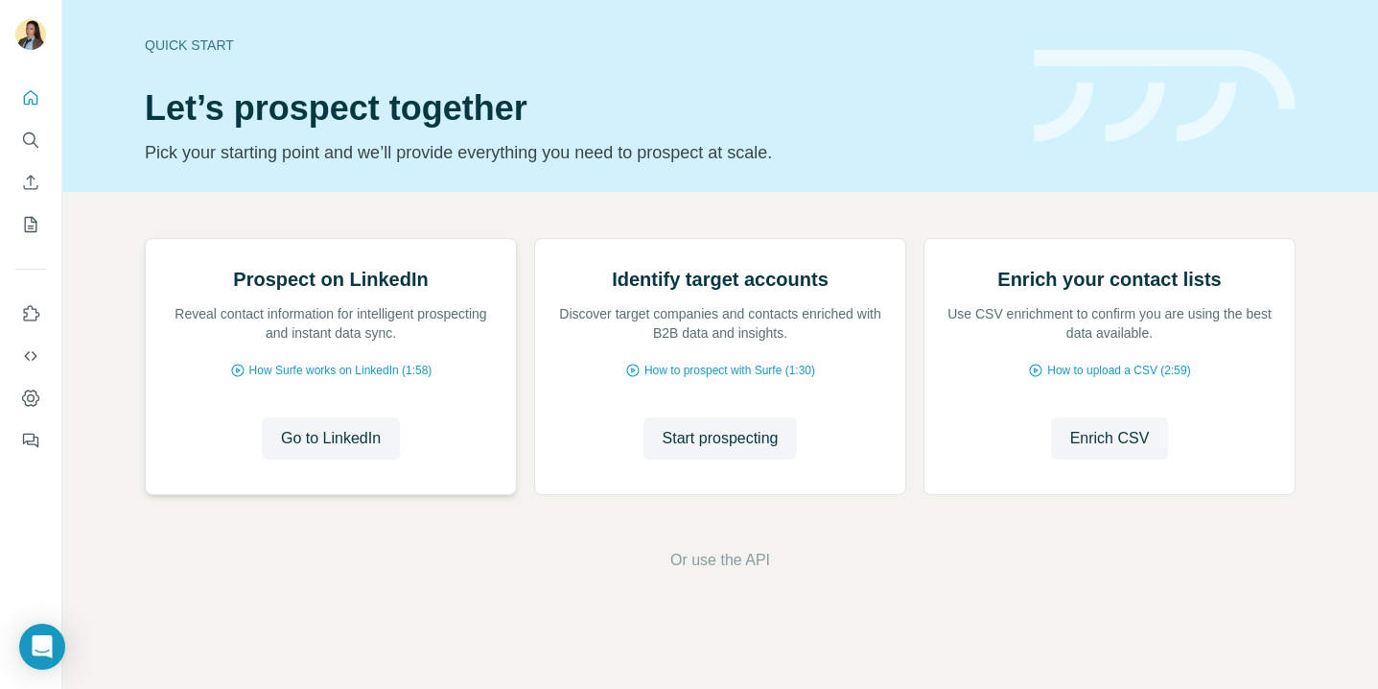
scroll to position [136, 0]
click at [324, 450] on span "Go to LinkedIn" at bounding box center [331, 438] width 100 height 23
click at [34, 225] on icon "My lists" at bounding box center [30, 224] width 19 height 19
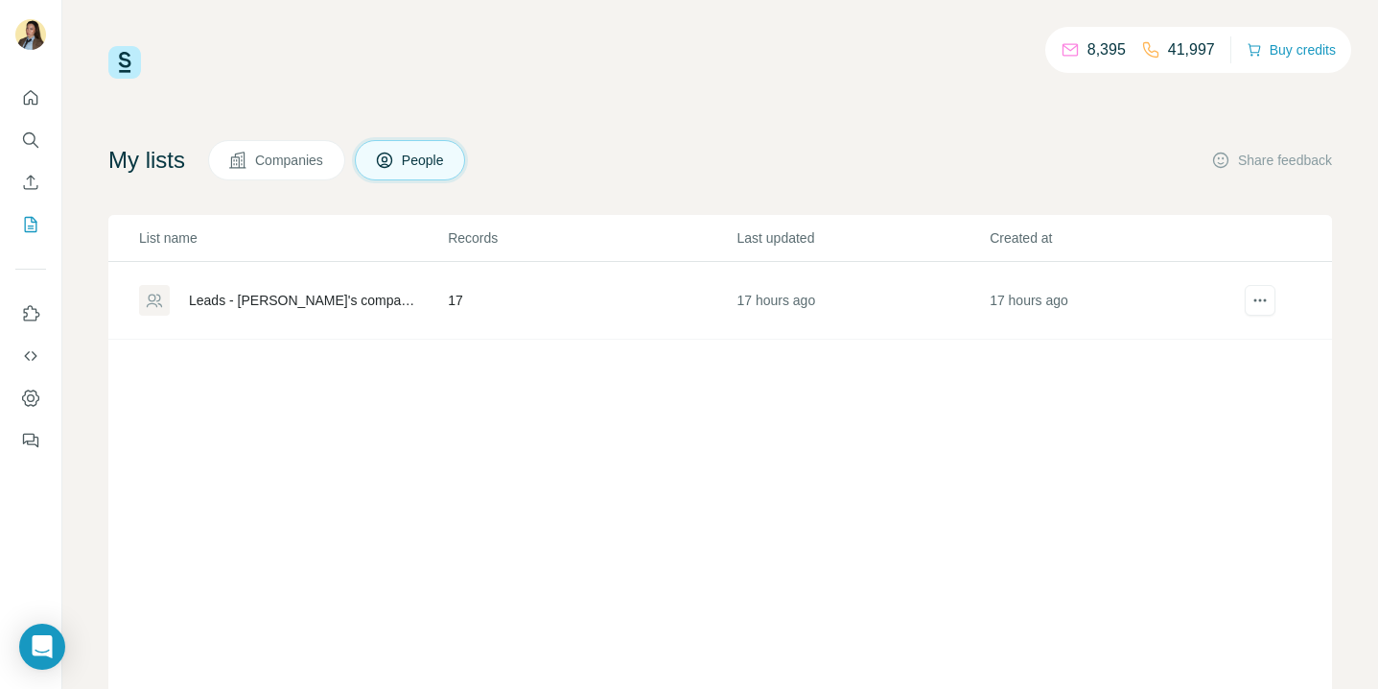
click at [325, 304] on div "Leads - [PERSON_NAME]'s company list" at bounding box center [302, 300] width 226 height 19
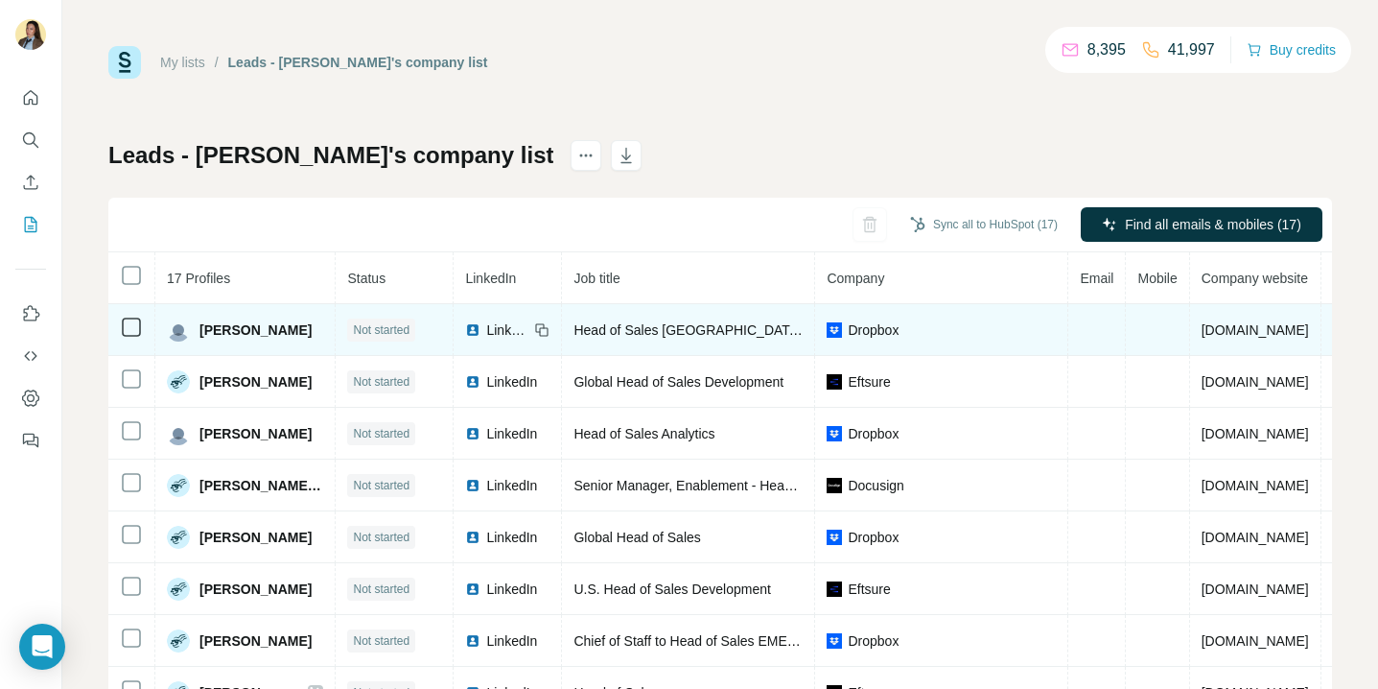
click at [504, 335] on span "LinkedIn" at bounding box center [507, 329] width 42 height 19
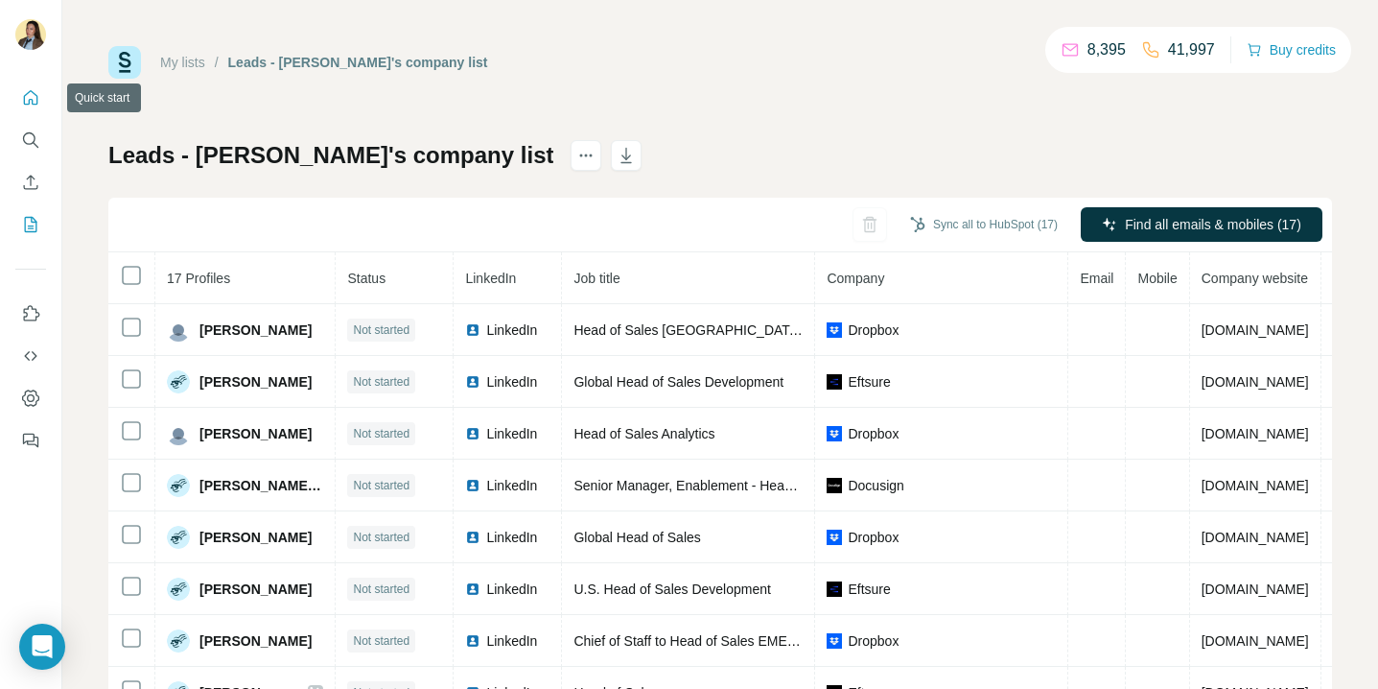
click at [31, 84] on button "Quick start" at bounding box center [30, 98] width 31 height 35
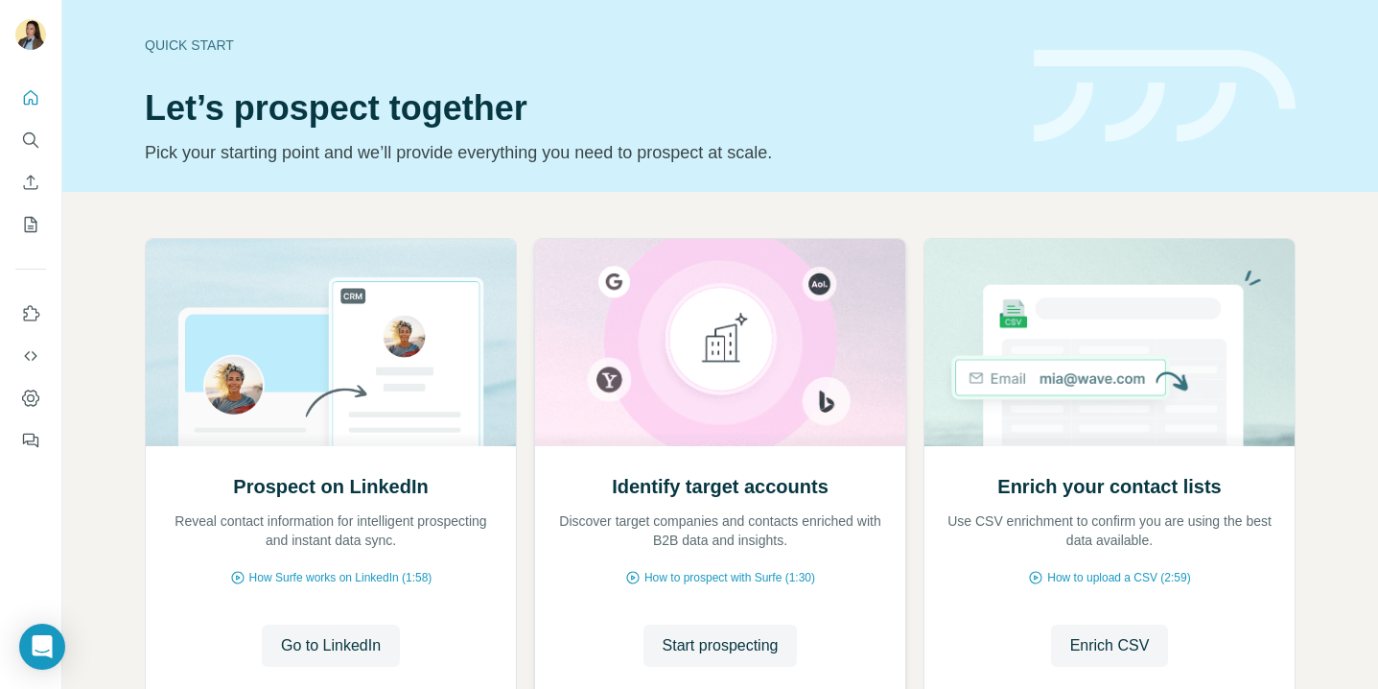
scroll to position [136, 0]
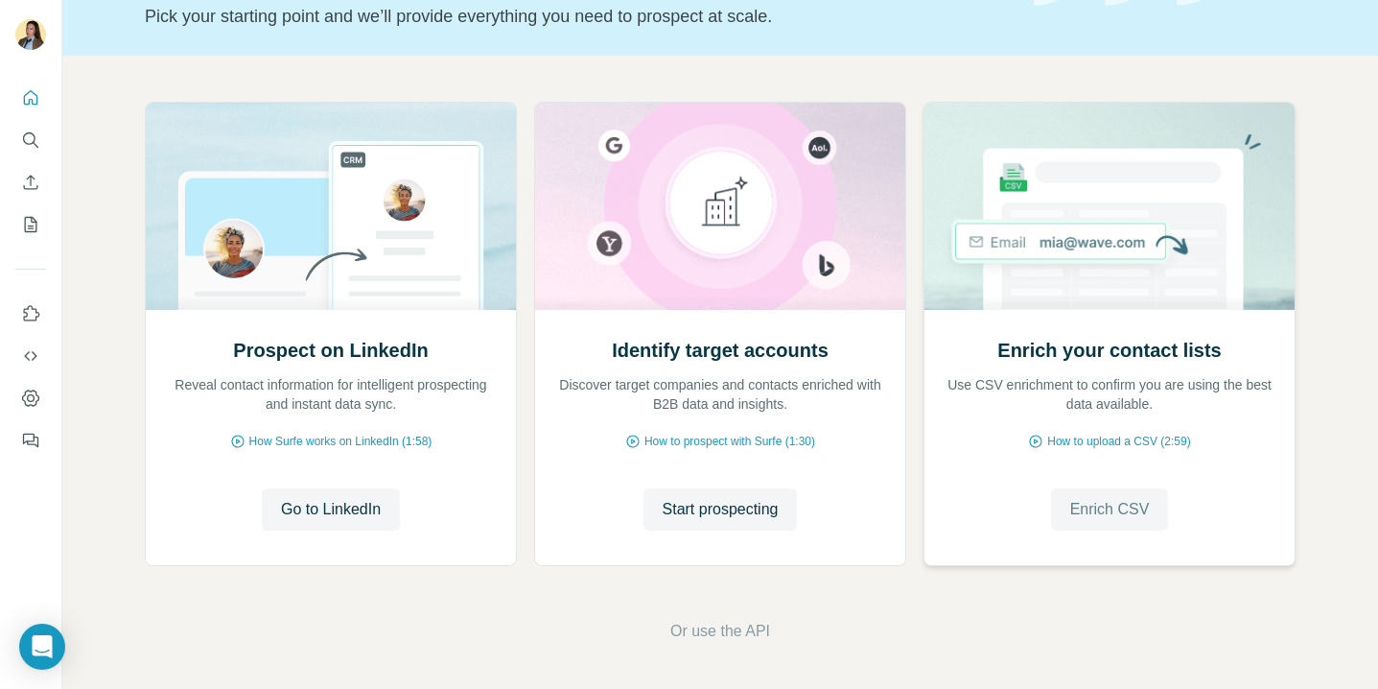
click at [1107, 503] on span "Enrich CSV" at bounding box center [1110, 509] width 80 height 23
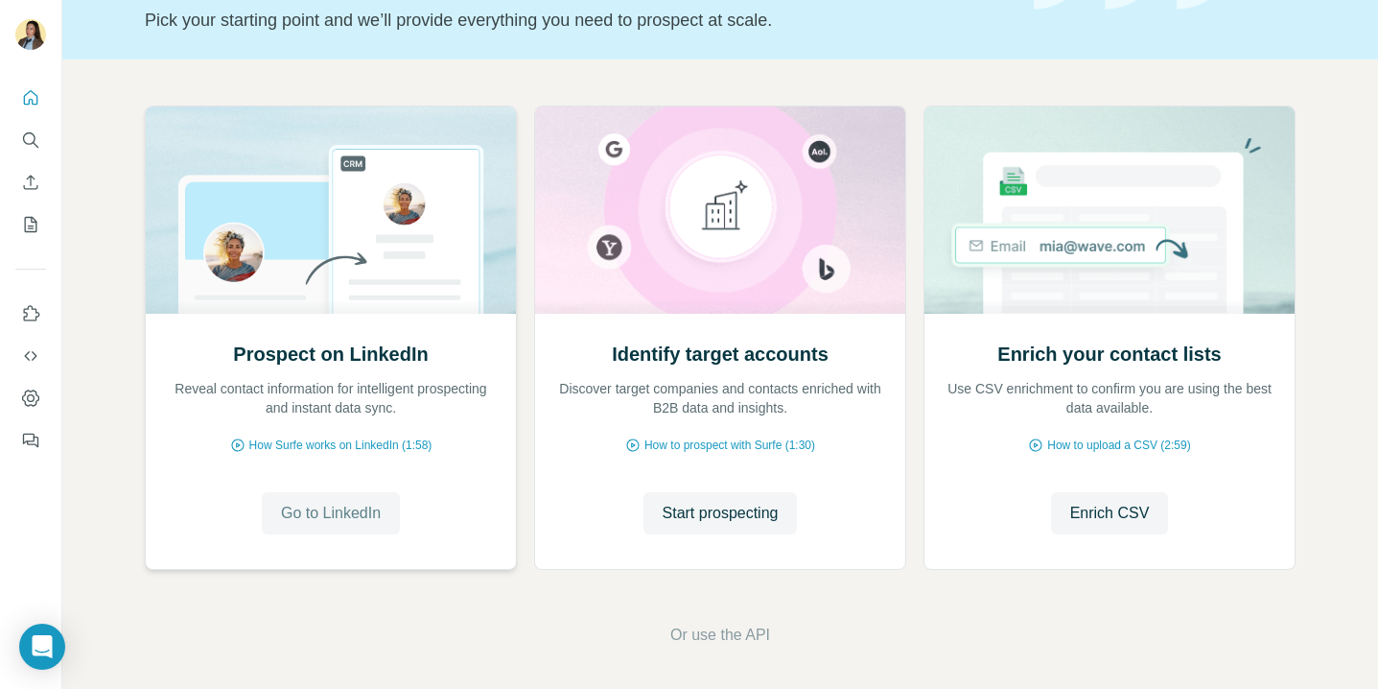
click at [376, 510] on span "Go to LinkedIn" at bounding box center [331, 513] width 100 height 23
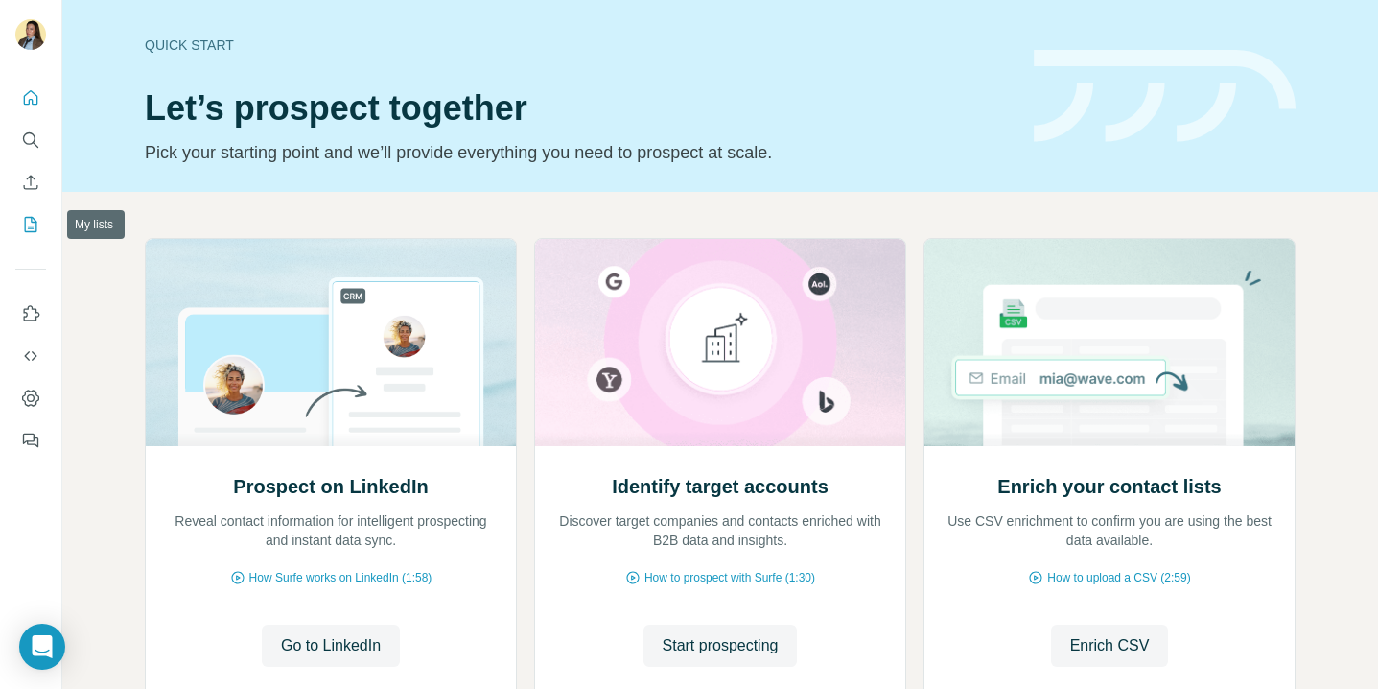
click at [30, 223] on icon "My lists" at bounding box center [30, 224] width 19 height 19
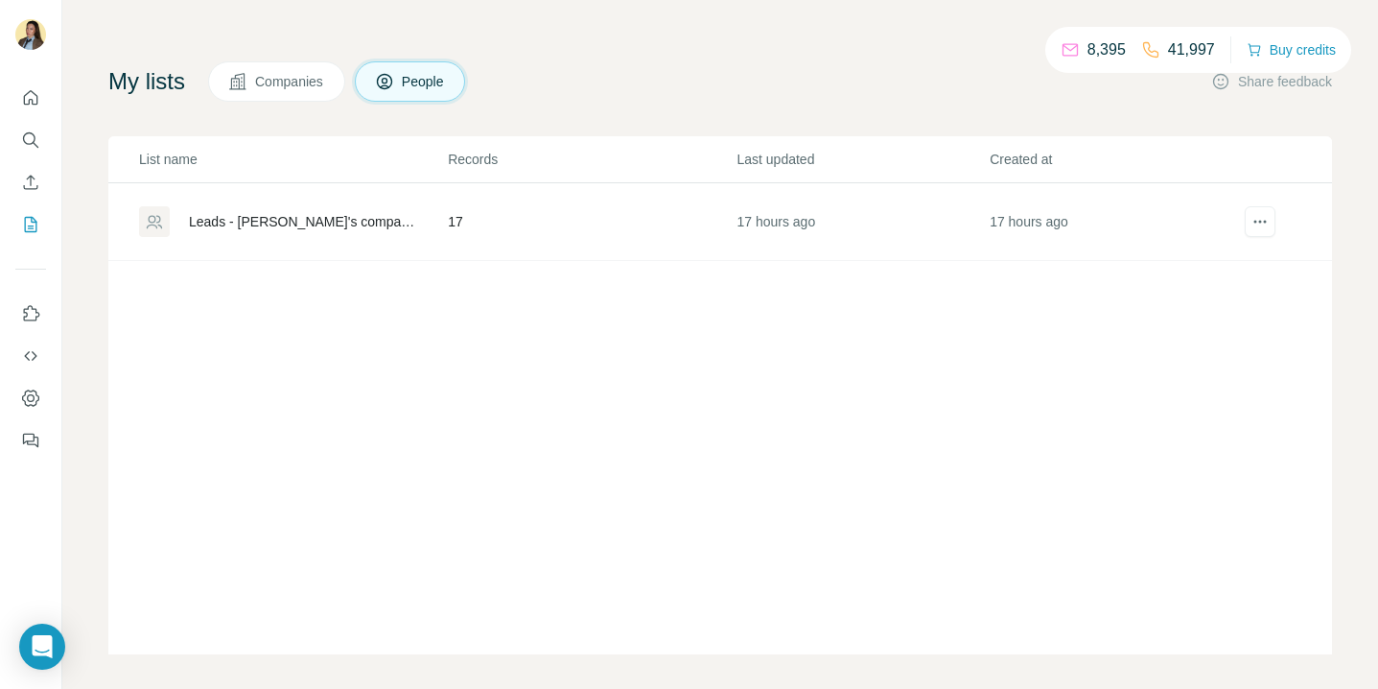
scroll to position [90, 0]
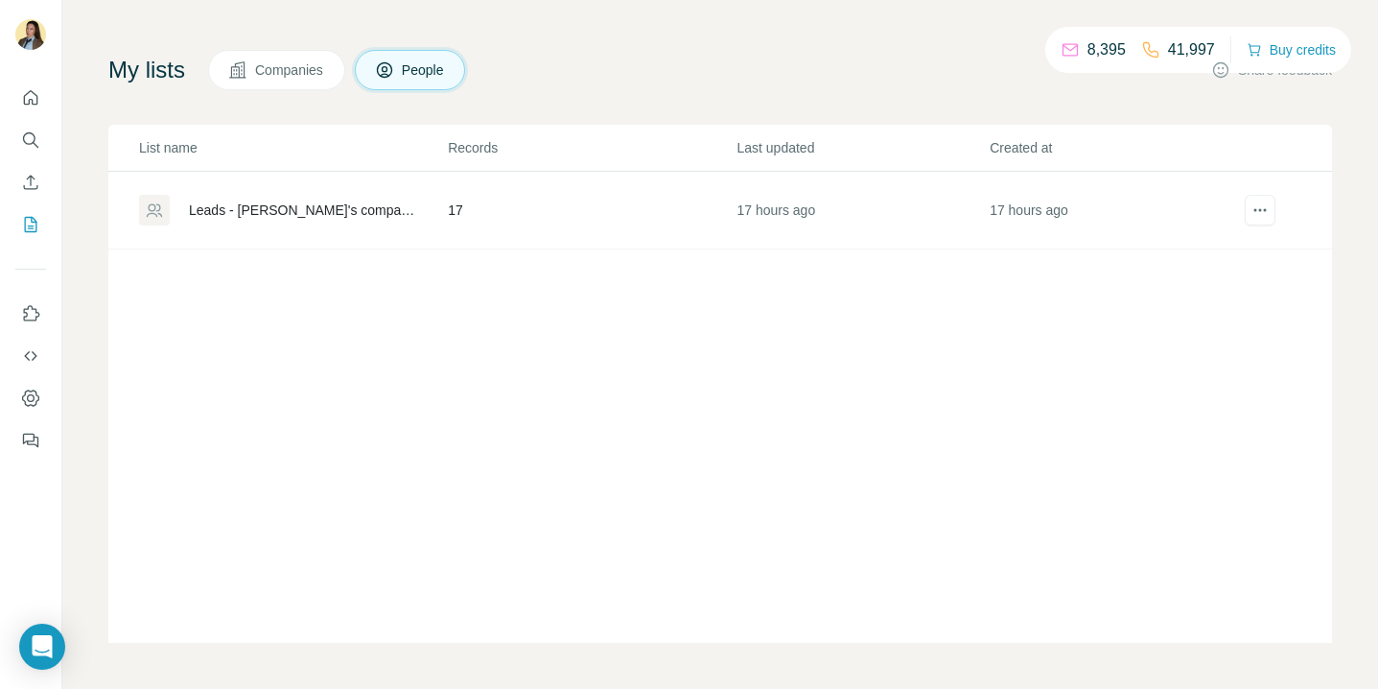
click at [306, 223] on div "Leads - [PERSON_NAME]'s company list" at bounding box center [292, 210] width 307 height 31
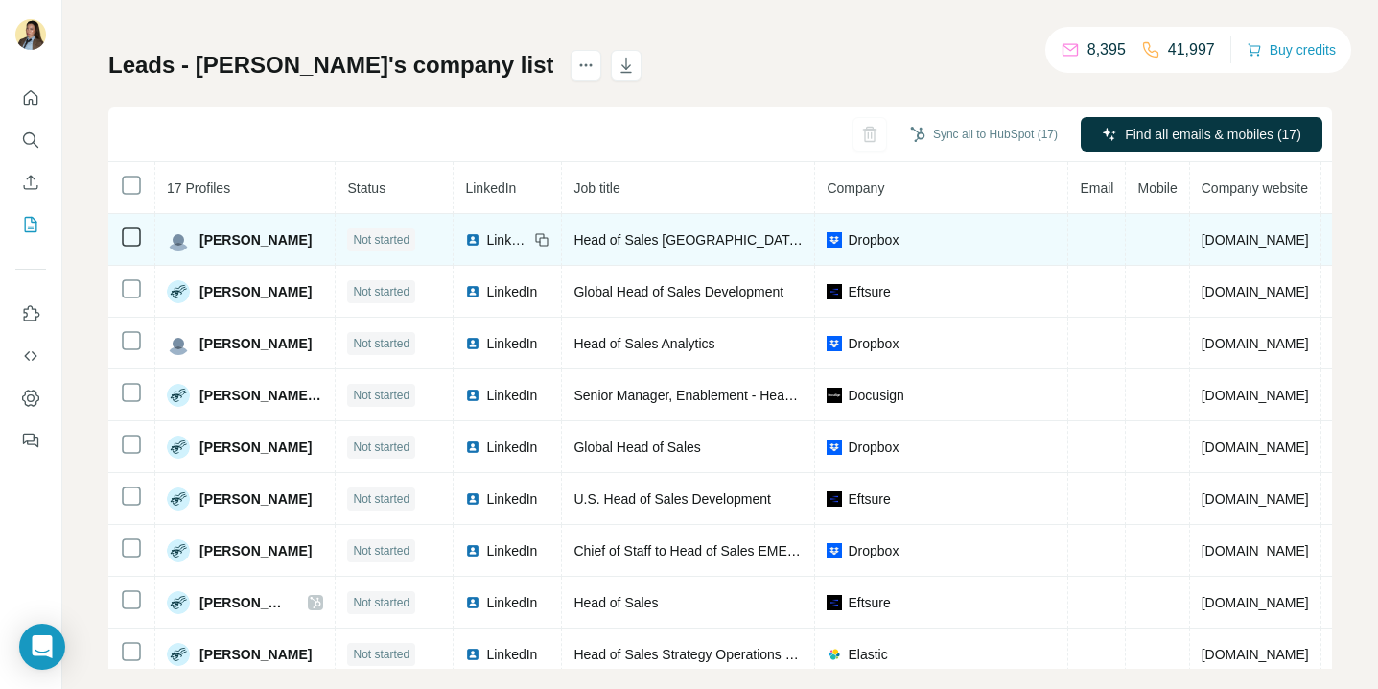
click at [516, 243] on span "LinkedIn" at bounding box center [507, 239] width 42 height 19
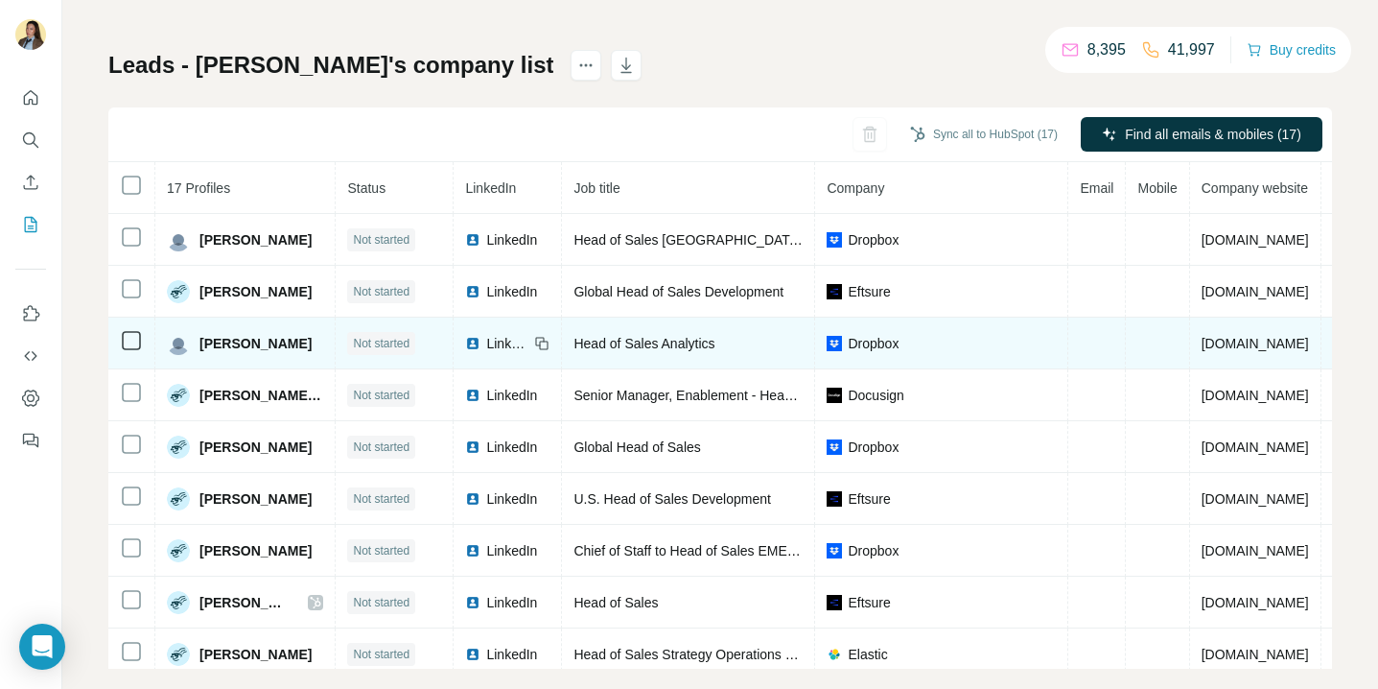
scroll to position [4, 0]
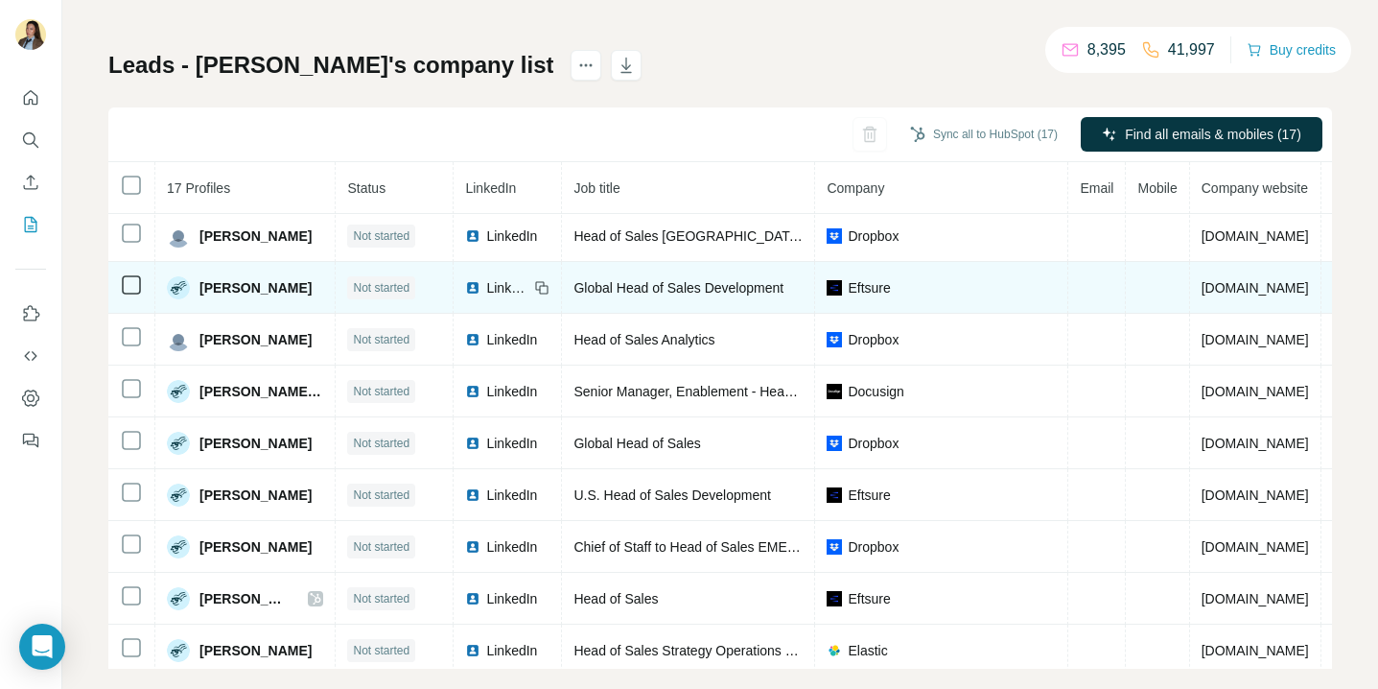
click at [520, 286] on span "LinkedIn" at bounding box center [507, 287] width 42 height 19
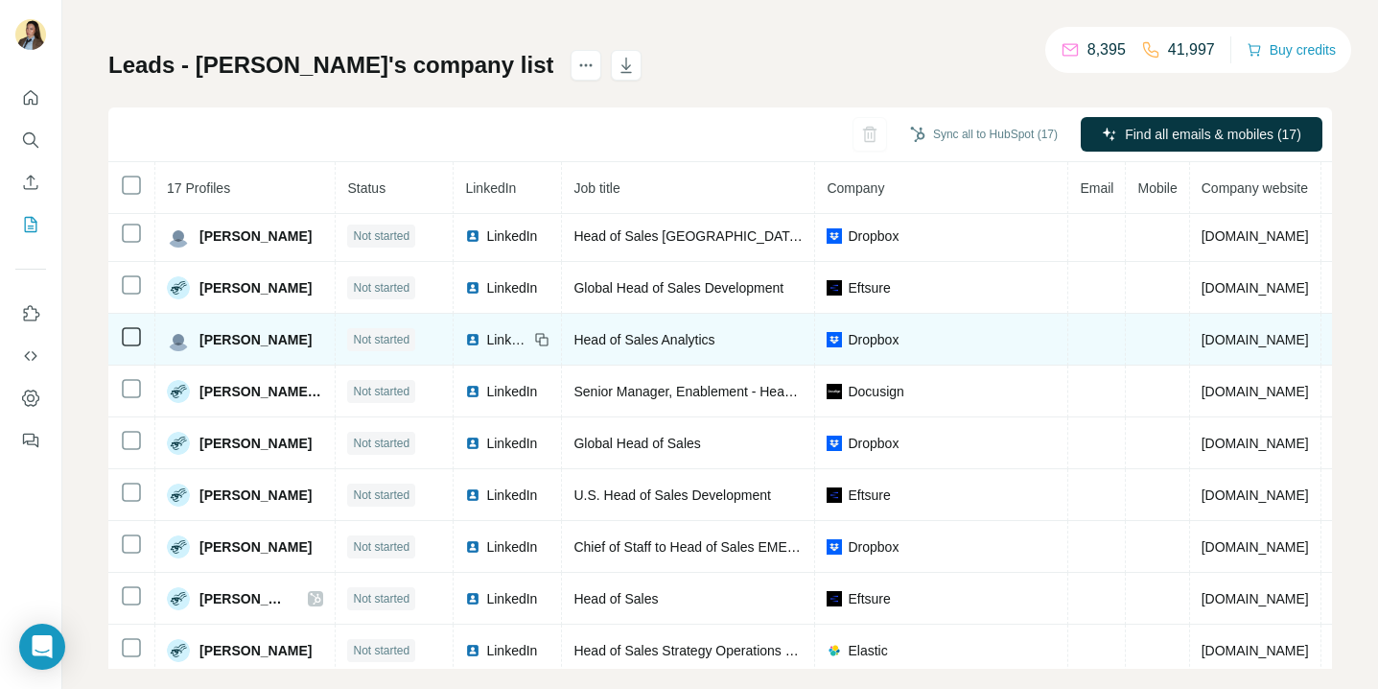
click at [502, 340] on span "LinkedIn" at bounding box center [507, 339] width 42 height 19
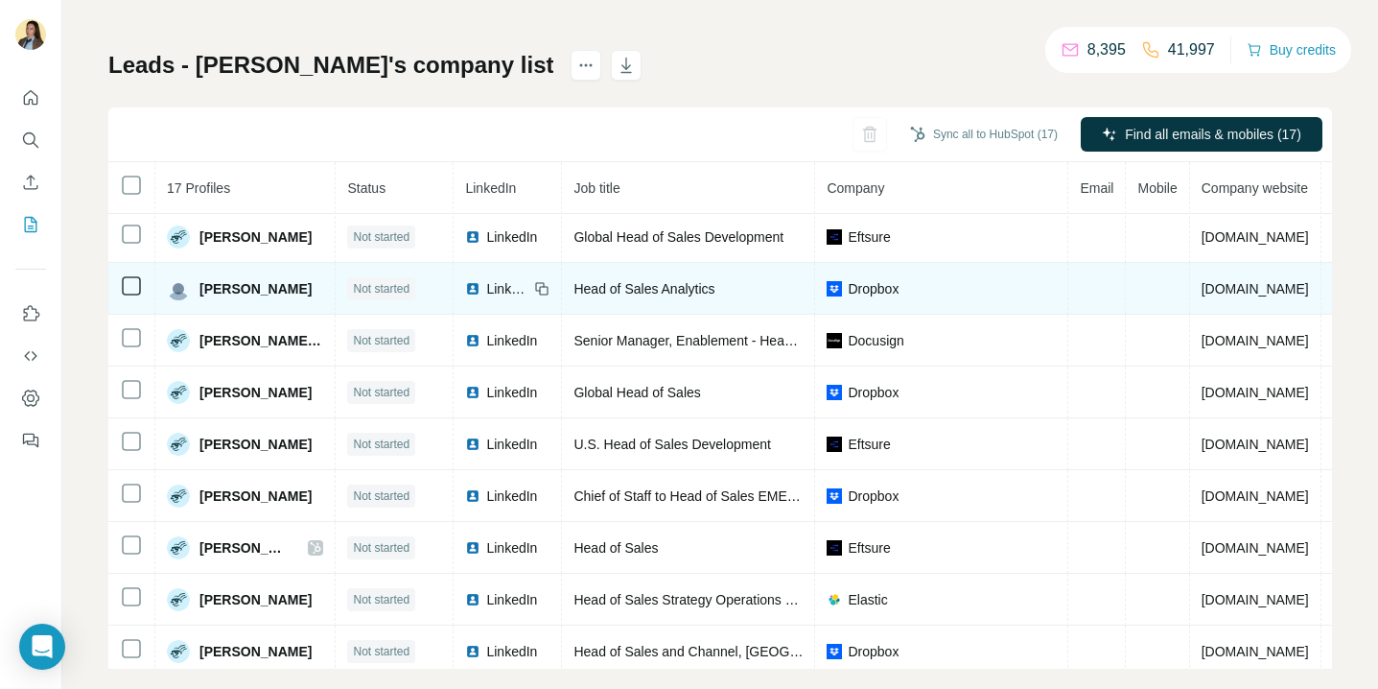
scroll to position [61, 0]
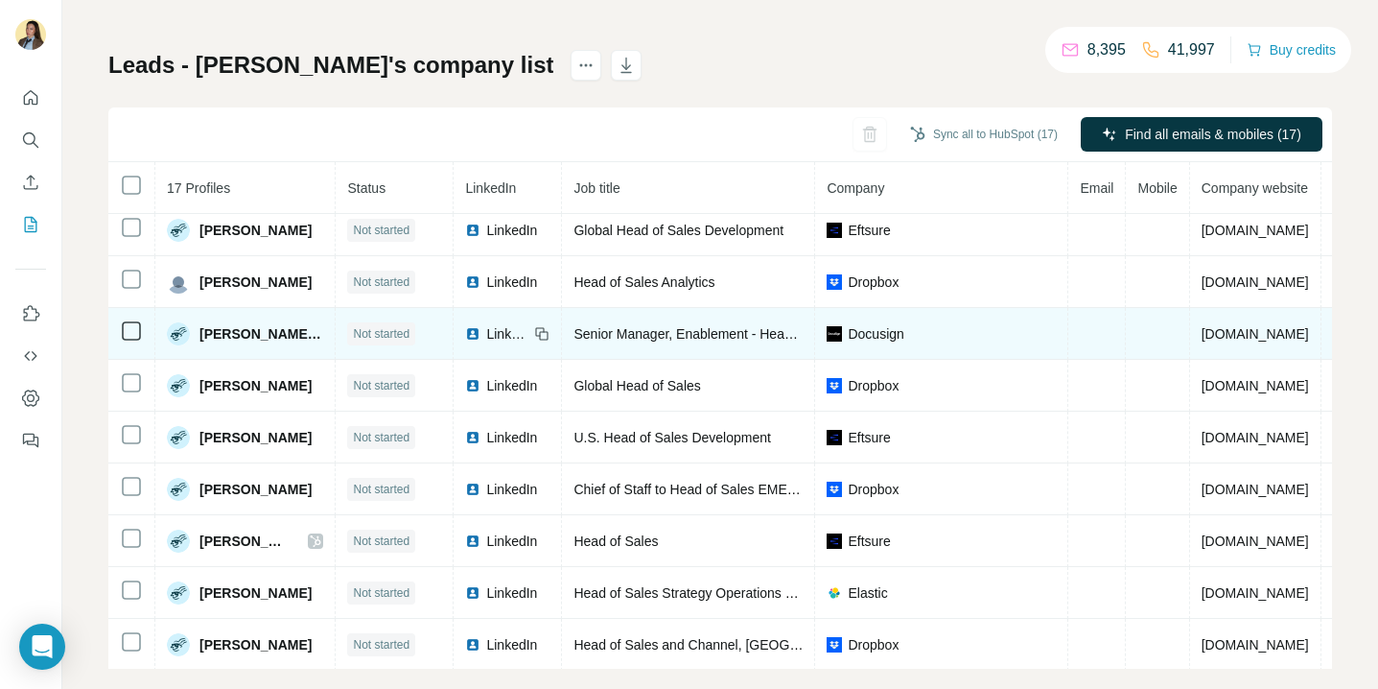
click at [503, 335] on span "LinkedIn" at bounding box center [507, 333] width 42 height 19
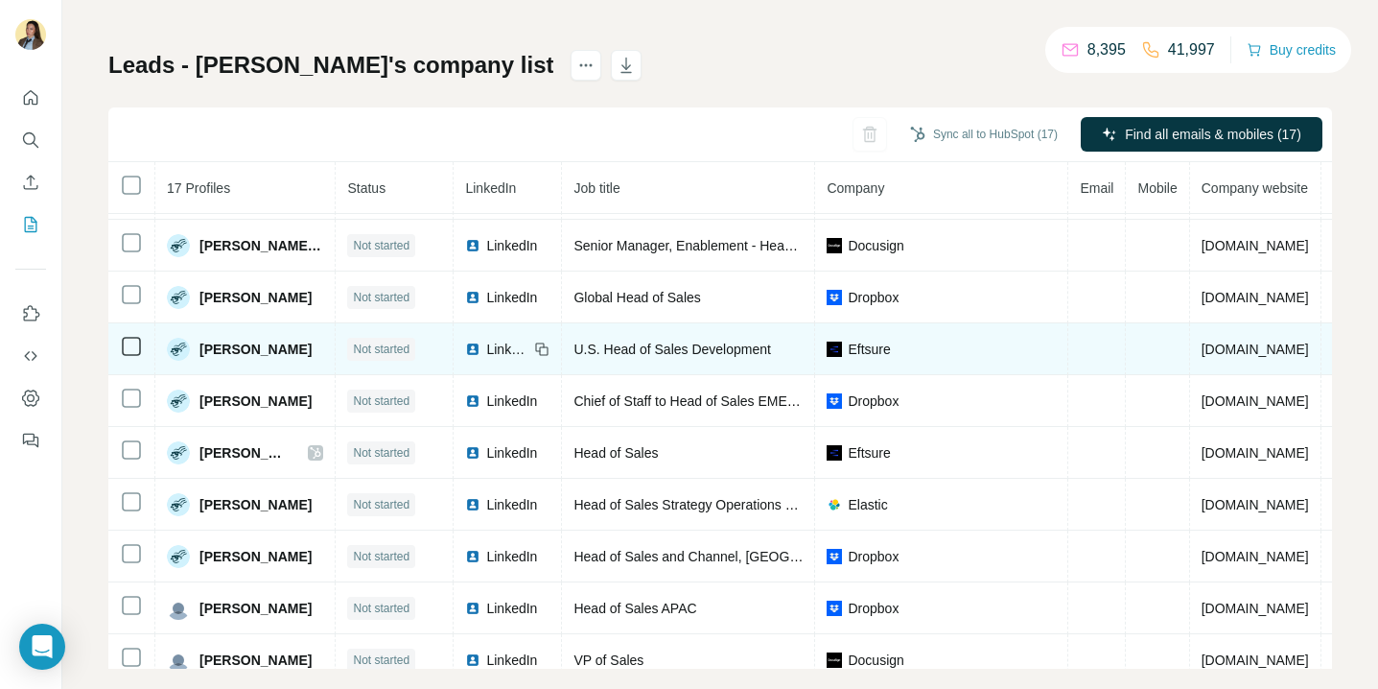
scroll to position [183, 0]
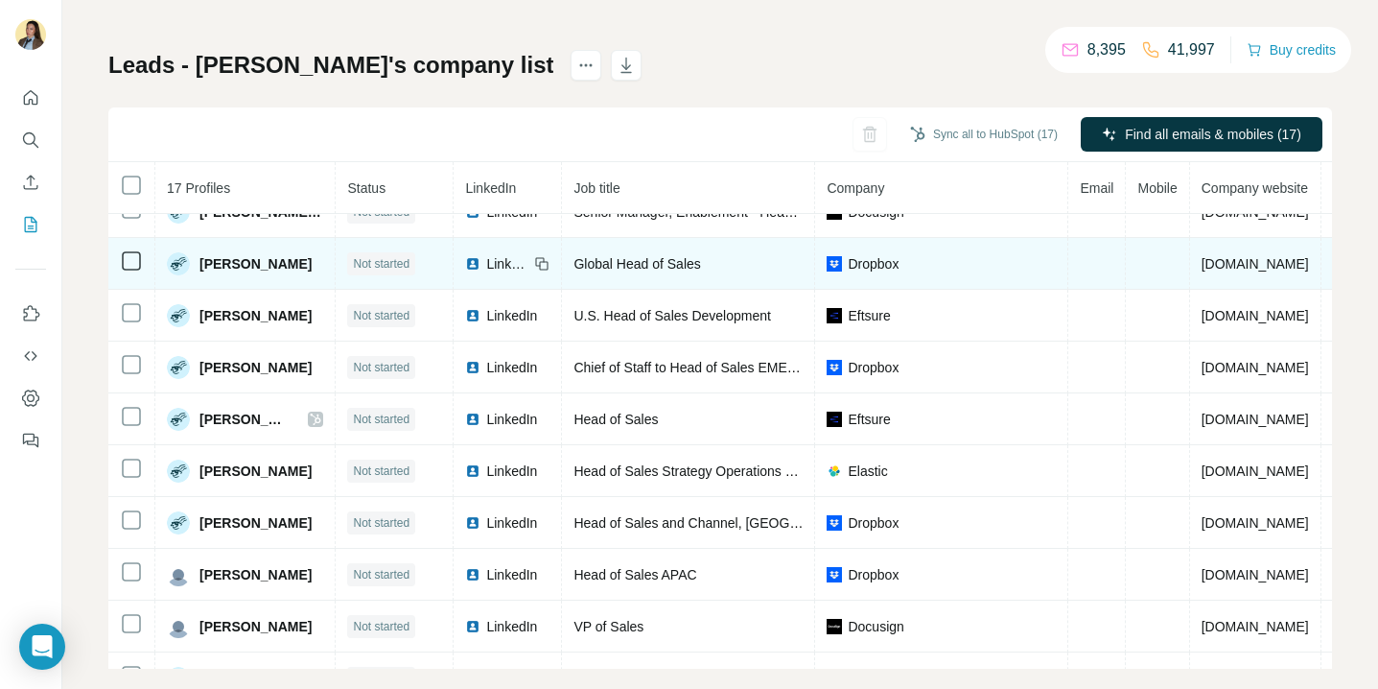
click at [505, 272] on td "LinkedIn" at bounding box center [508, 264] width 108 height 52
click at [514, 269] on span "LinkedIn" at bounding box center [507, 263] width 42 height 19
click at [503, 267] on span "LinkedIn" at bounding box center [507, 263] width 42 height 19
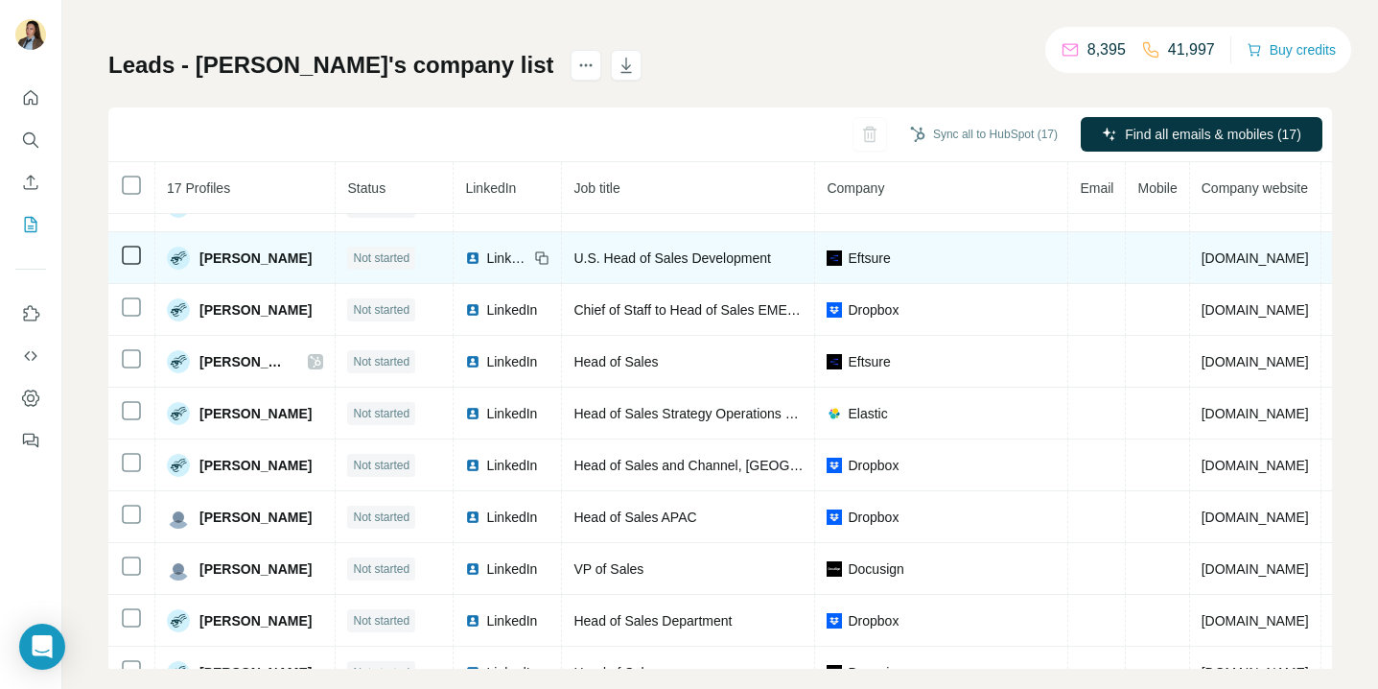
scroll to position [247, 0]
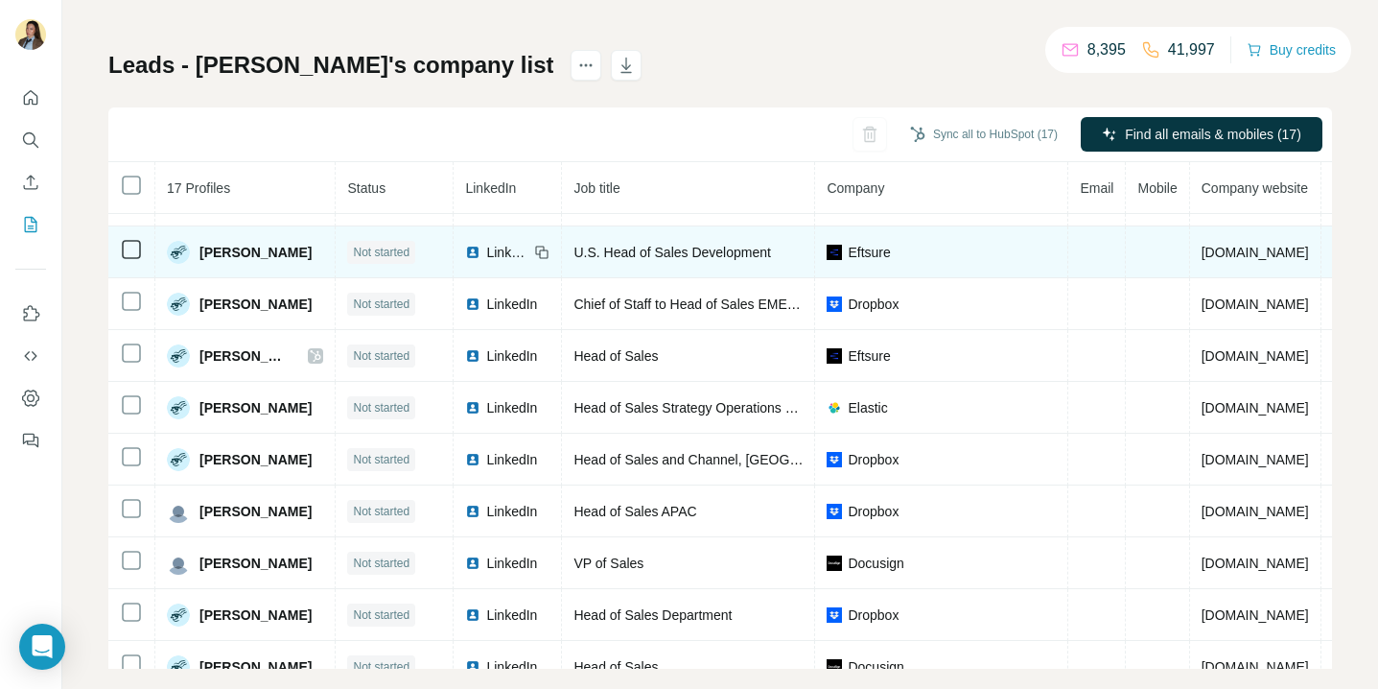
click at [506, 253] on span "LinkedIn" at bounding box center [507, 252] width 42 height 19
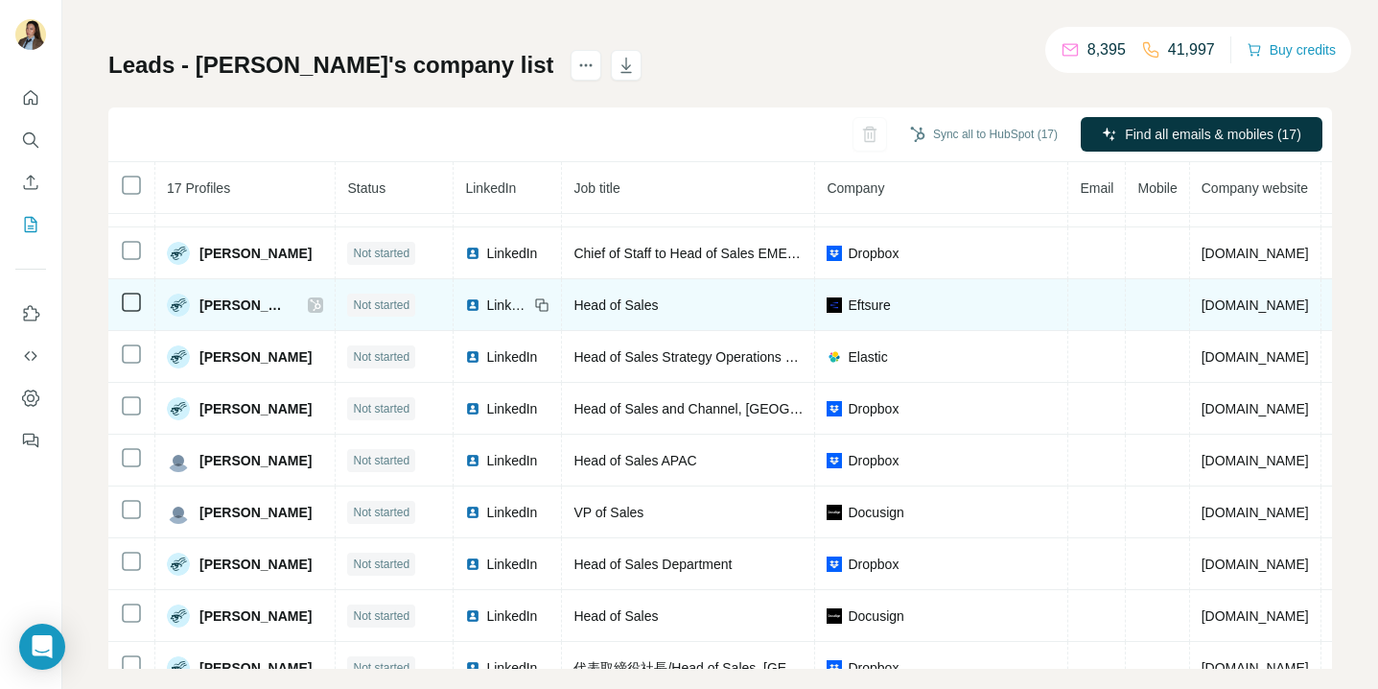
scroll to position [308, 0]
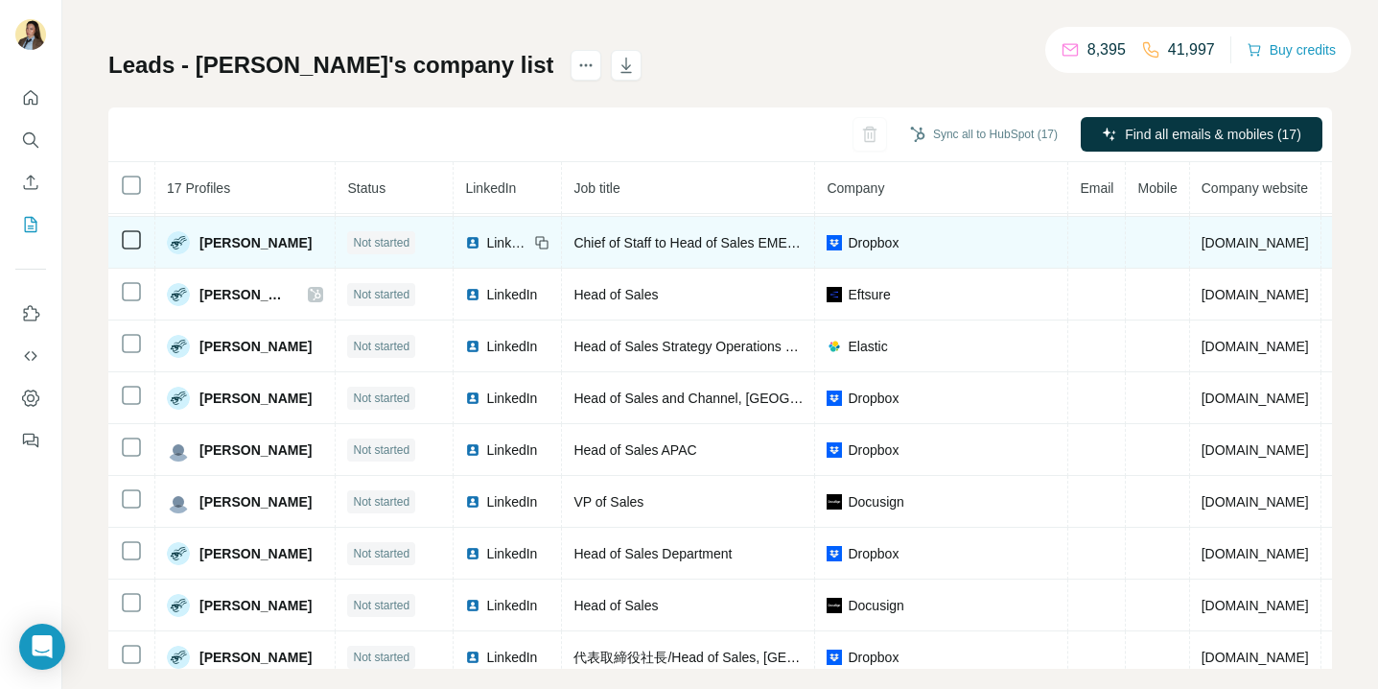
click at [506, 241] on span "LinkedIn" at bounding box center [507, 242] width 42 height 19
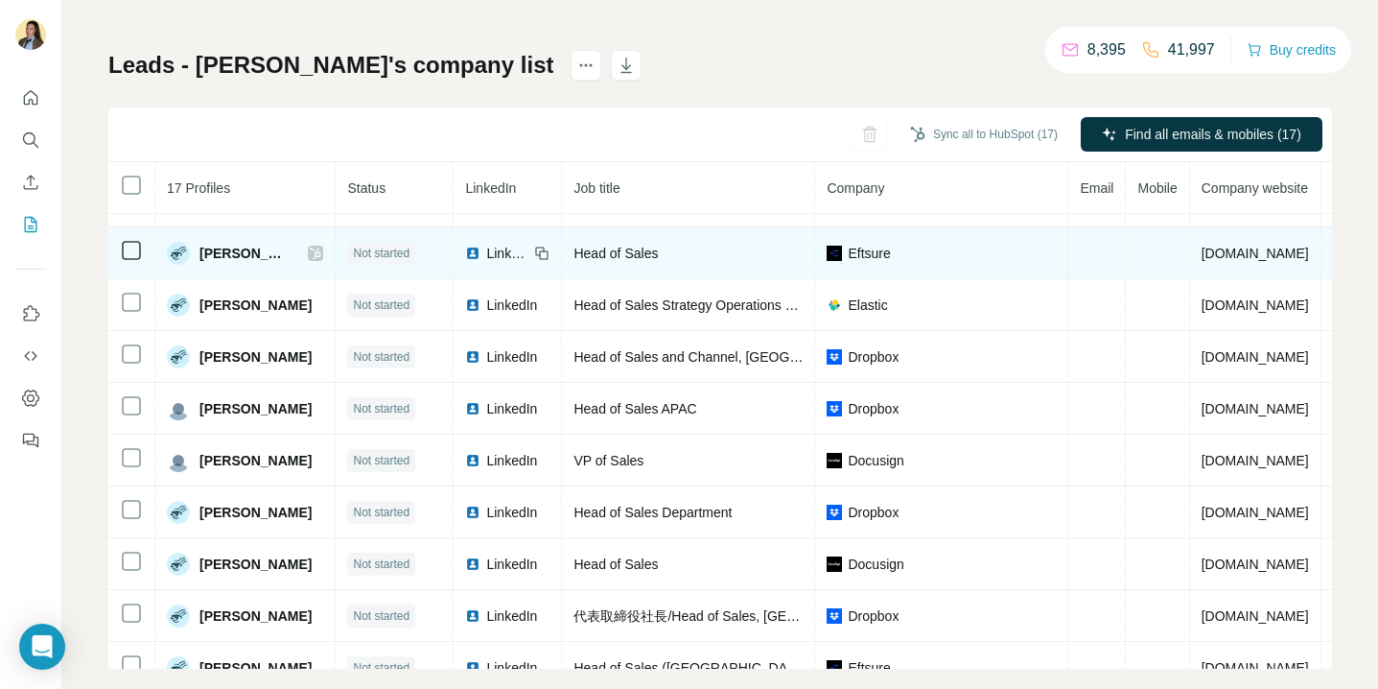
scroll to position [351, 0]
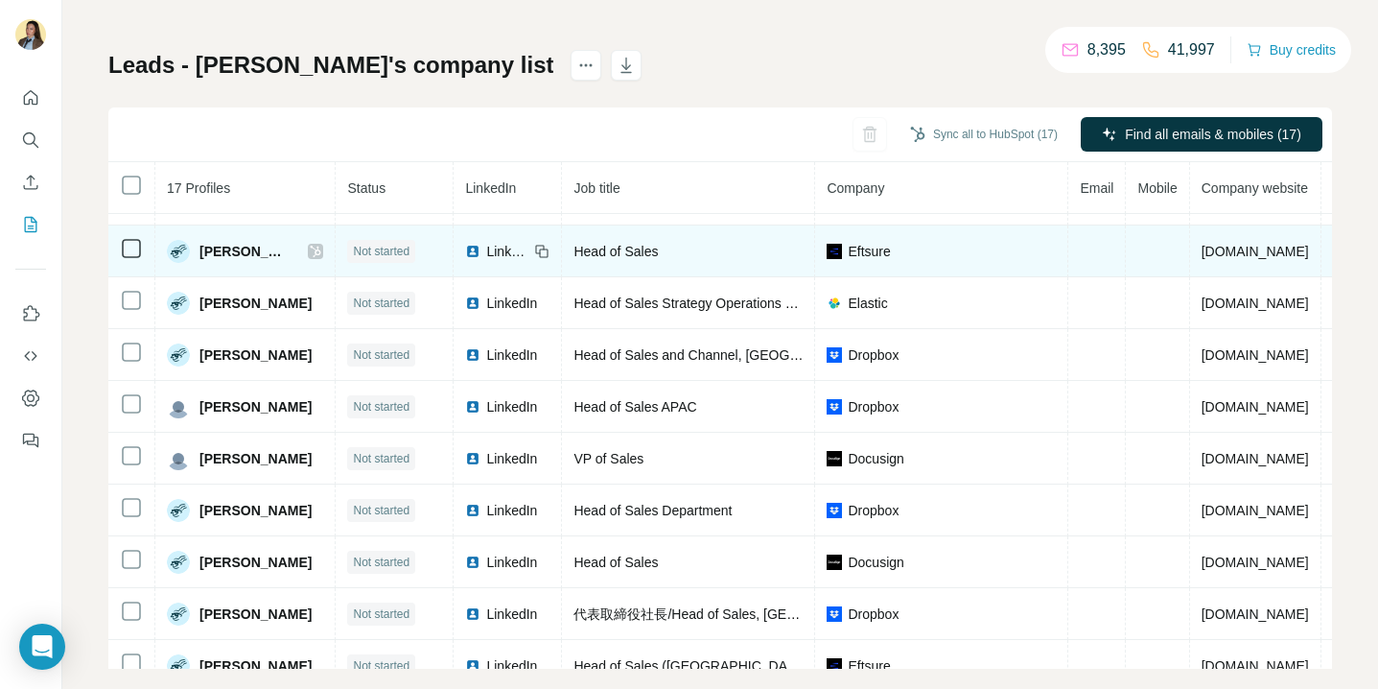
click at [495, 251] on div "LinkedIn" at bounding box center [496, 251] width 63 height 19
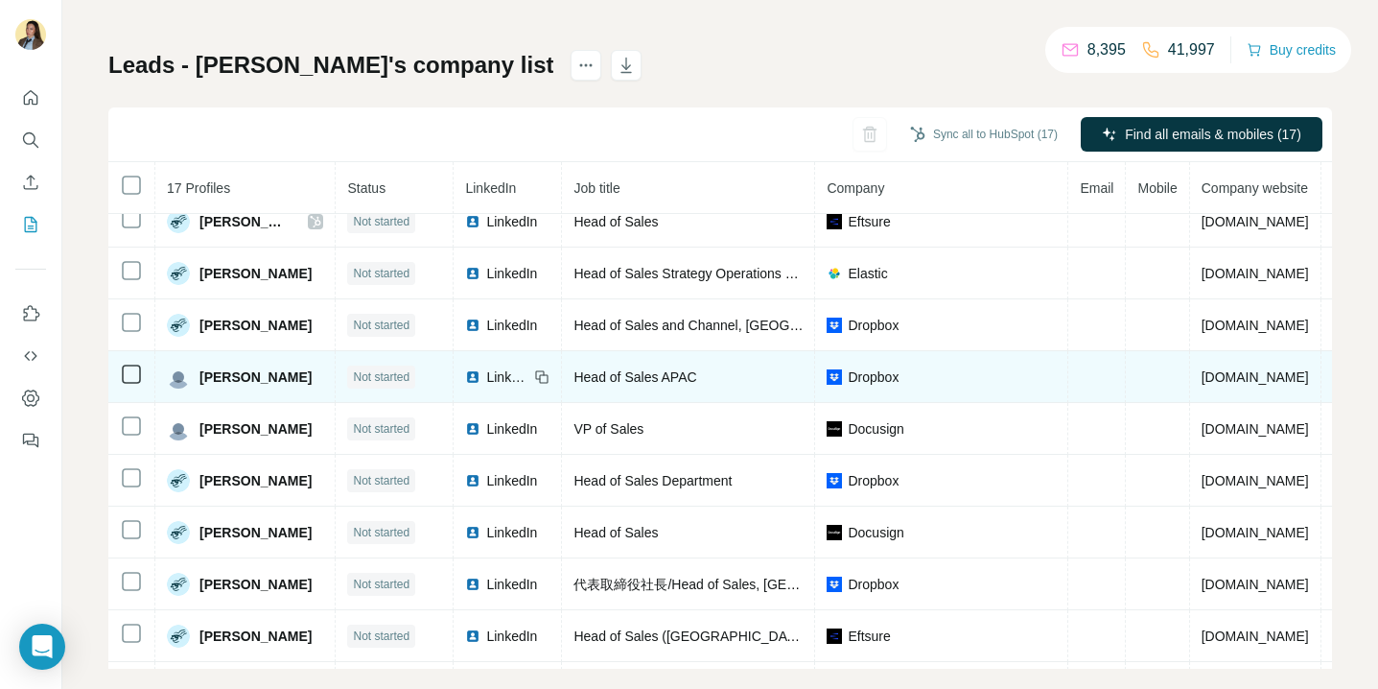
scroll to position [401, 0]
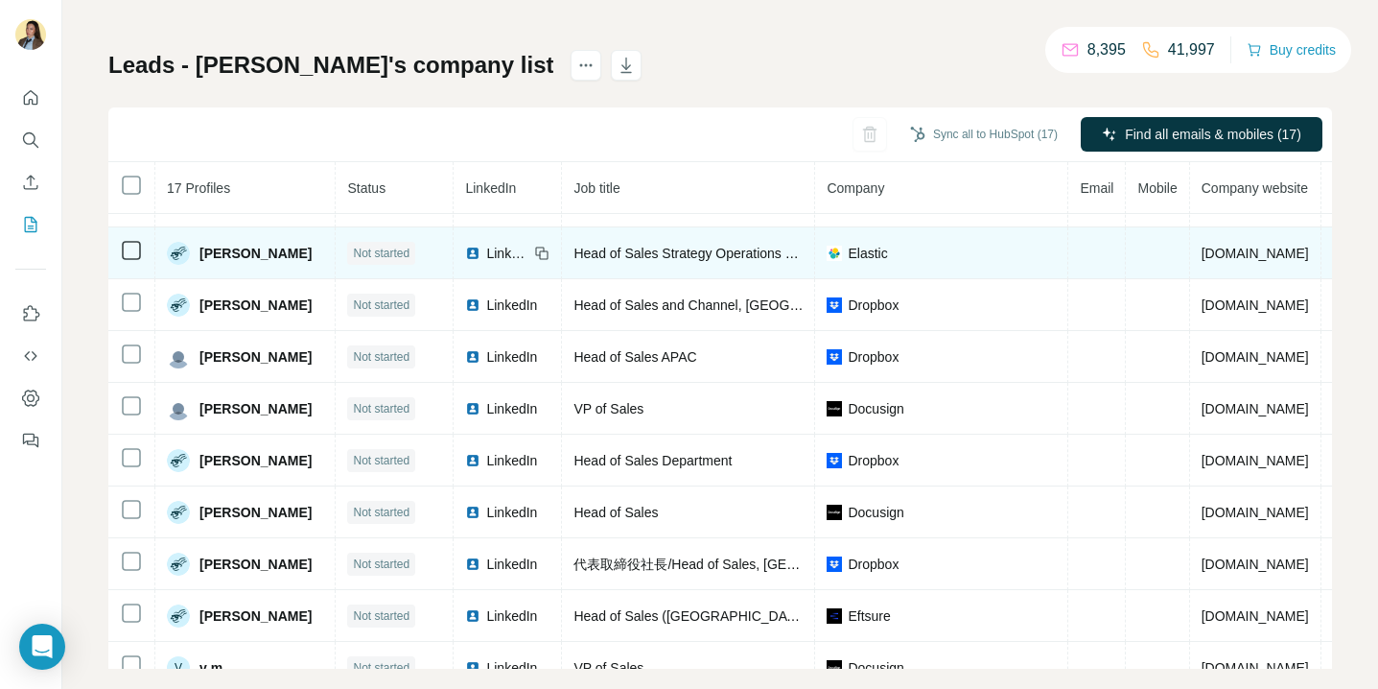
click at [491, 248] on div "LinkedIn" at bounding box center [496, 253] width 63 height 19
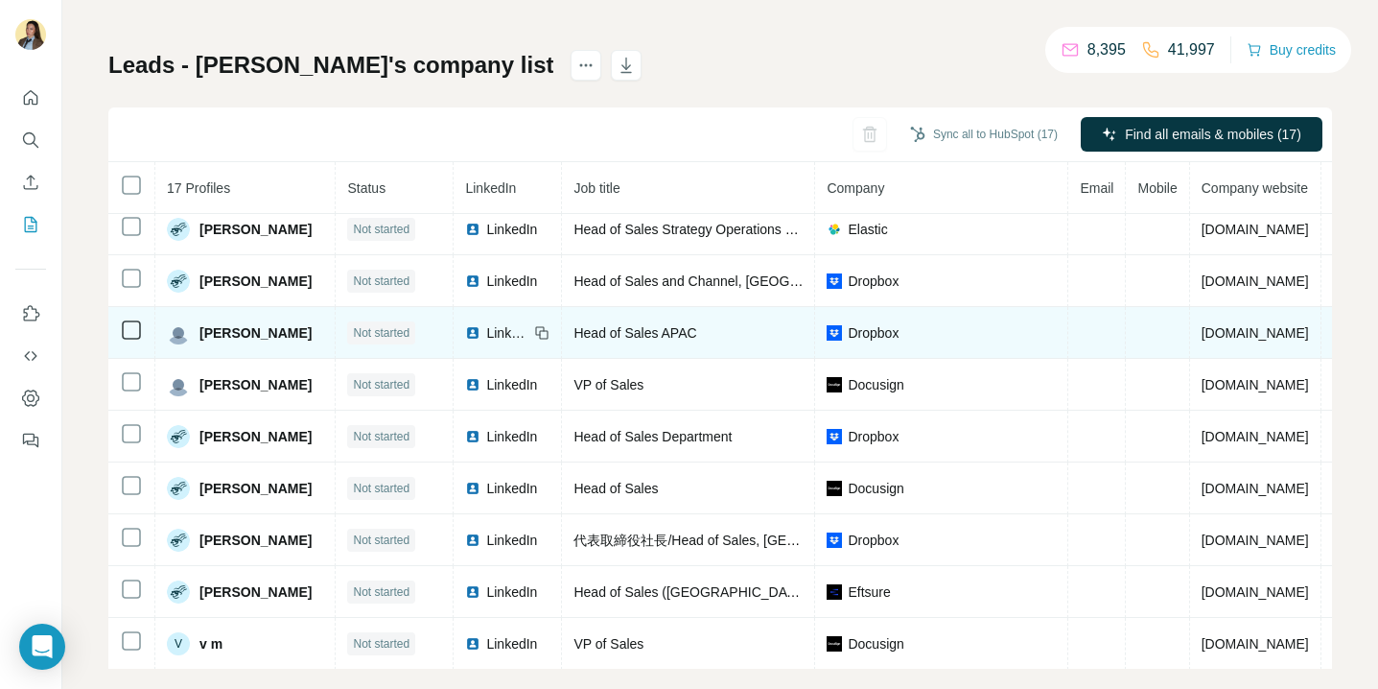
scroll to position [426, 0]
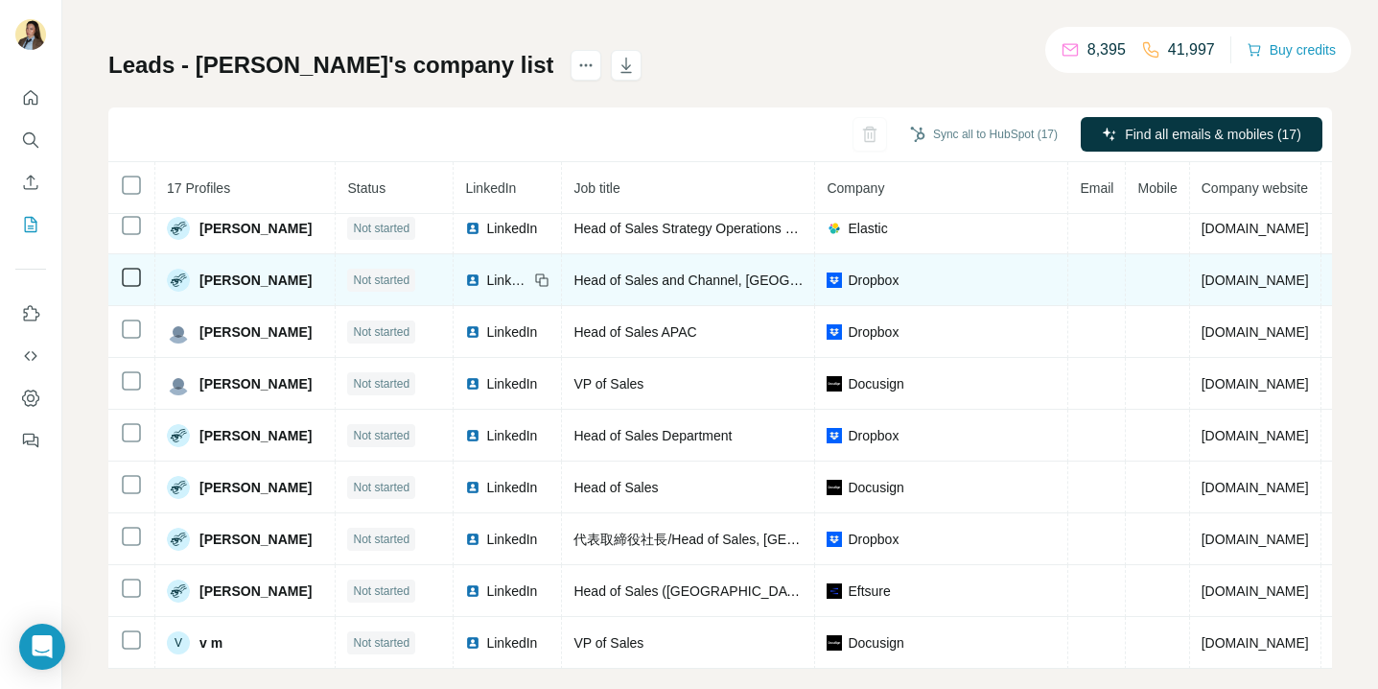
click at [516, 286] on span "LinkedIn" at bounding box center [507, 279] width 42 height 19
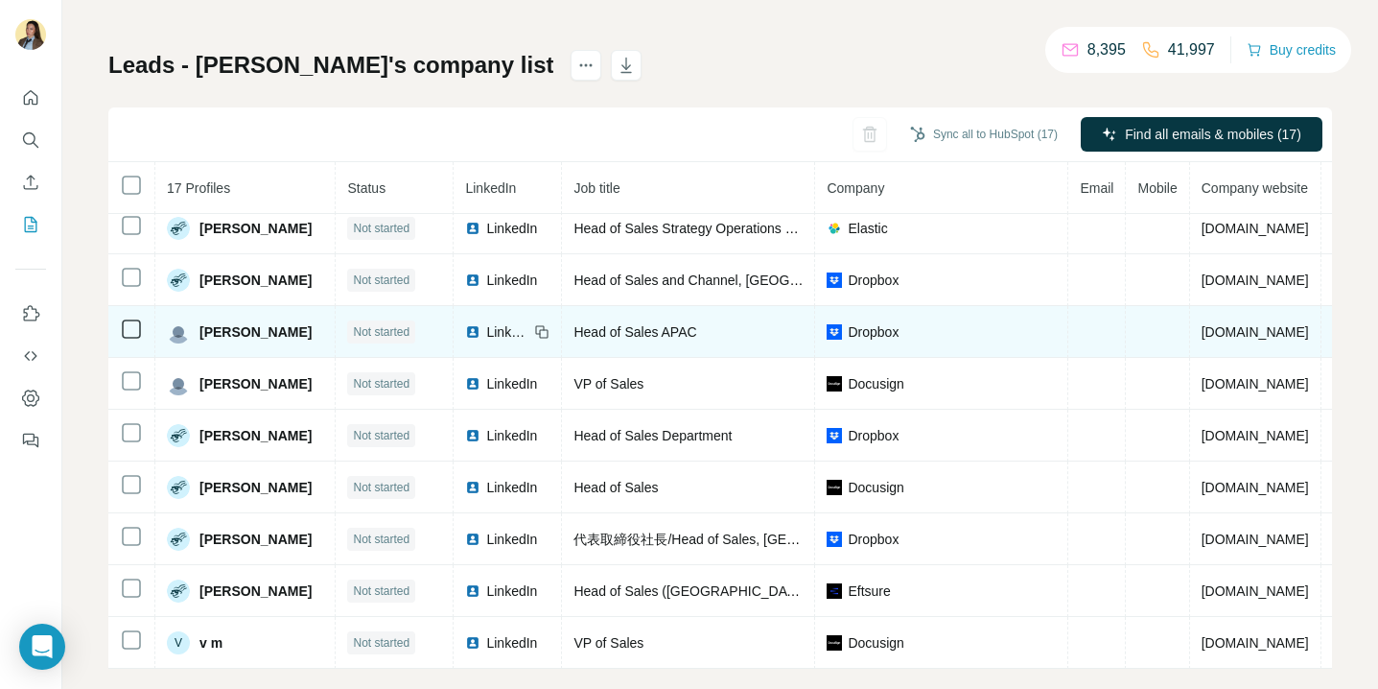
scroll to position [116, 0]
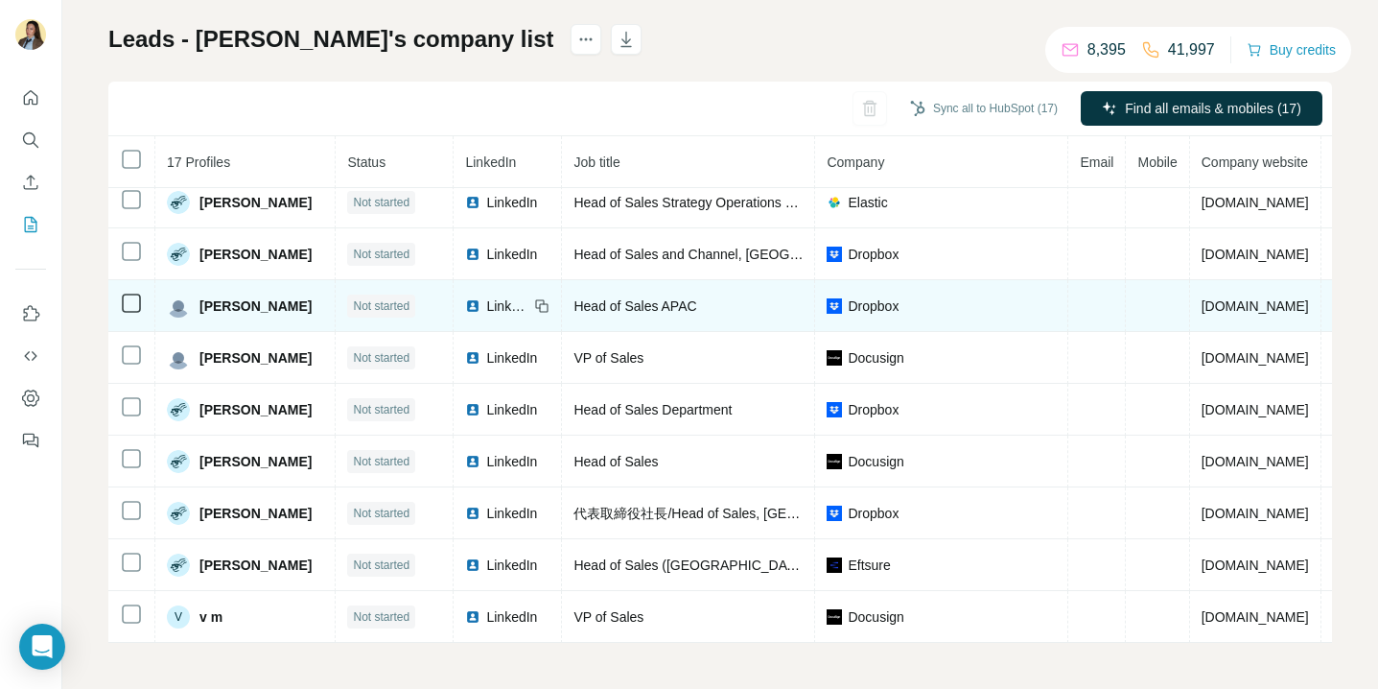
click at [513, 309] on span "LinkedIn" at bounding box center [507, 305] width 42 height 19
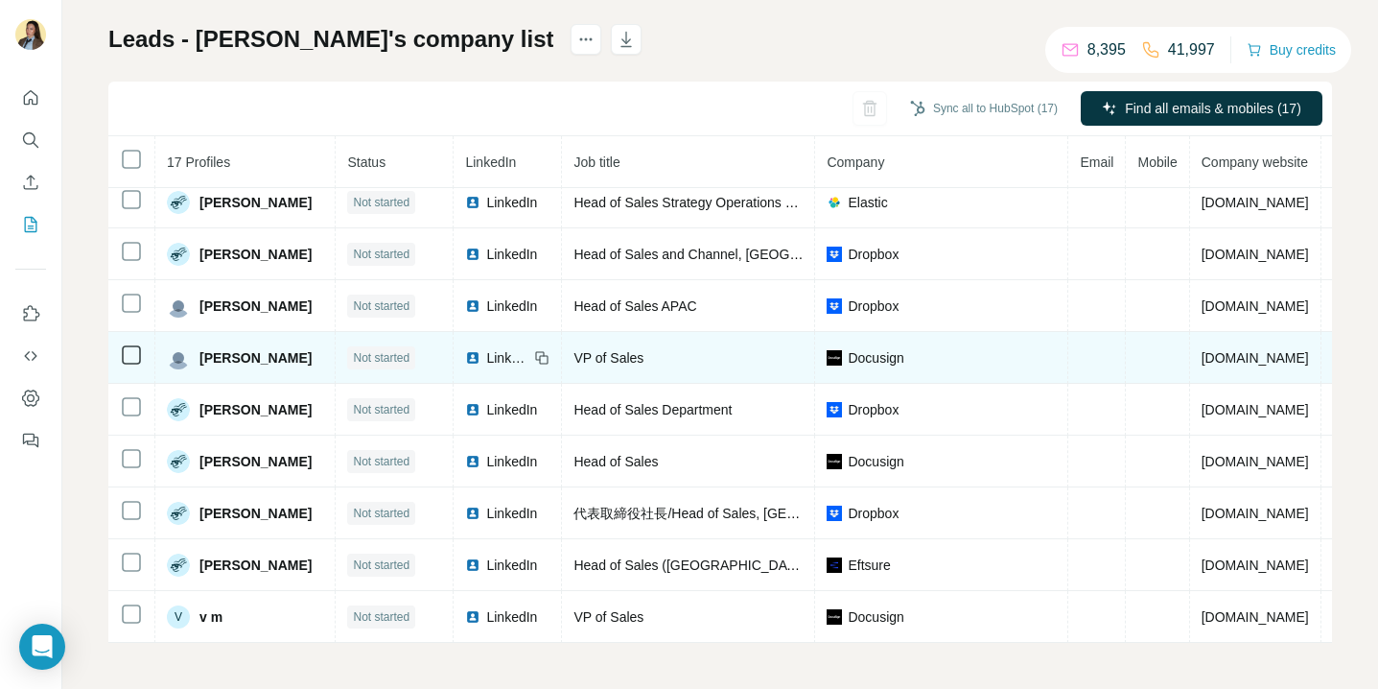
click at [501, 361] on span "LinkedIn" at bounding box center [507, 357] width 42 height 19
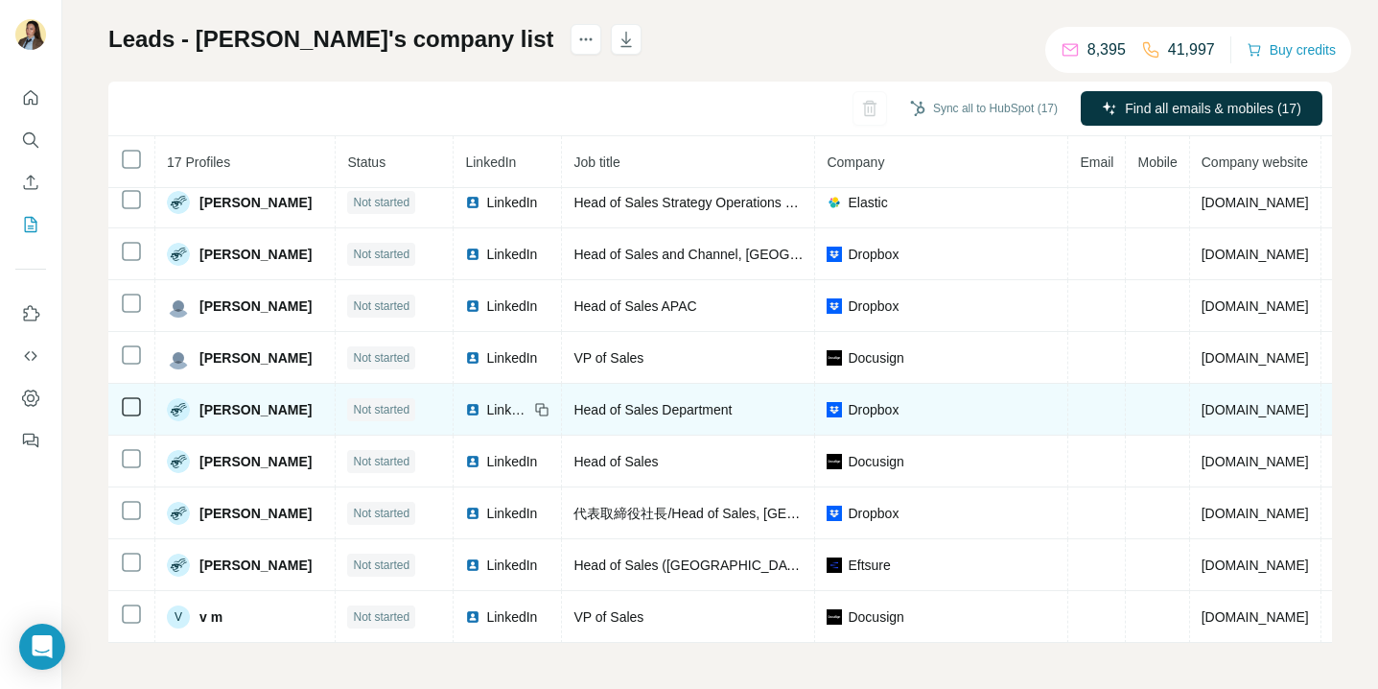
click at [509, 404] on span "LinkedIn" at bounding box center [507, 409] width 42 height 19
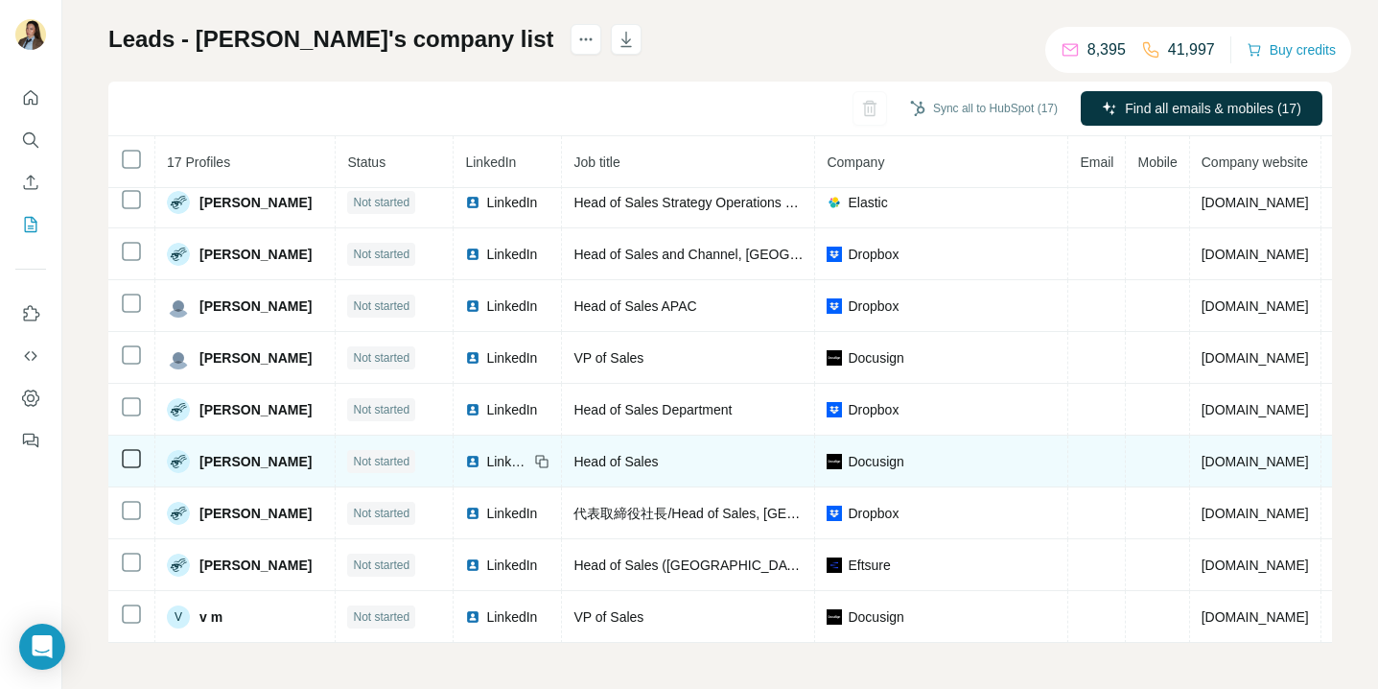
click at [505, 458] on span "LinkedIn" at bounding box center [507, 461] width 42 height 19
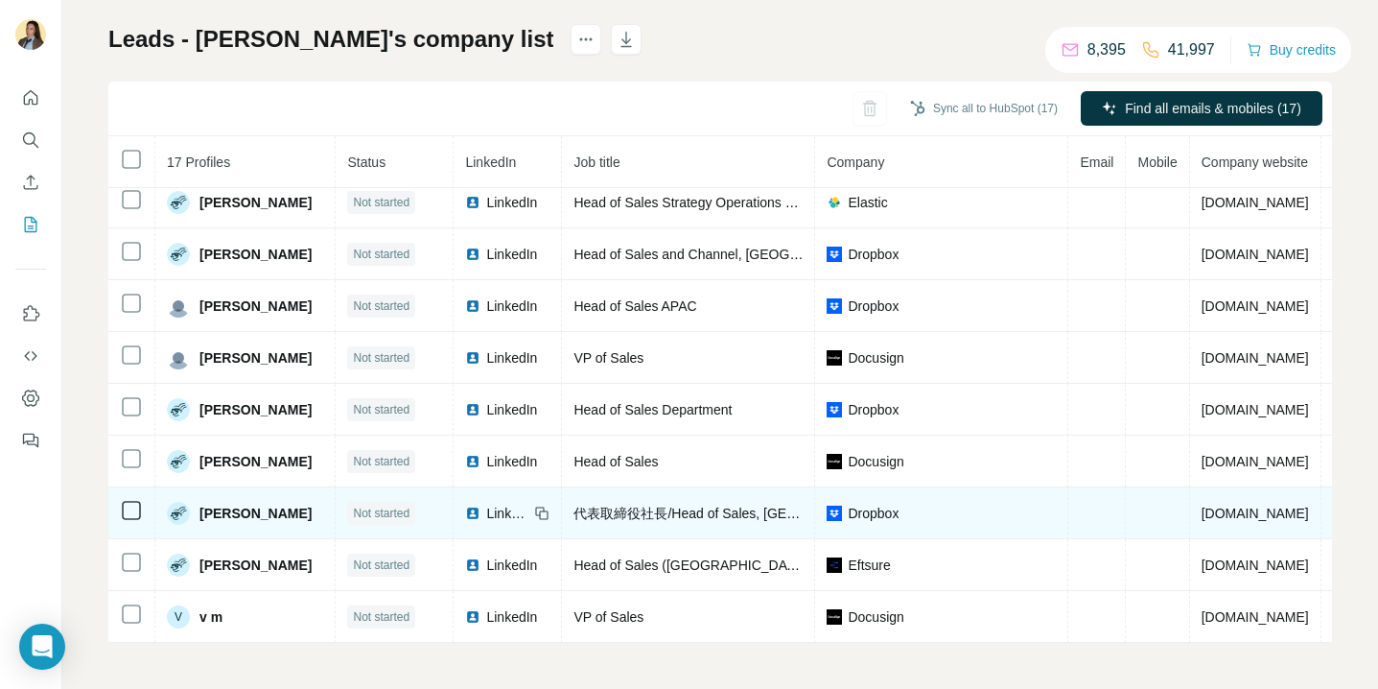
click at [509, 509] on span "LinkedIn" at bounding box center [507, 513] width 42 height 19
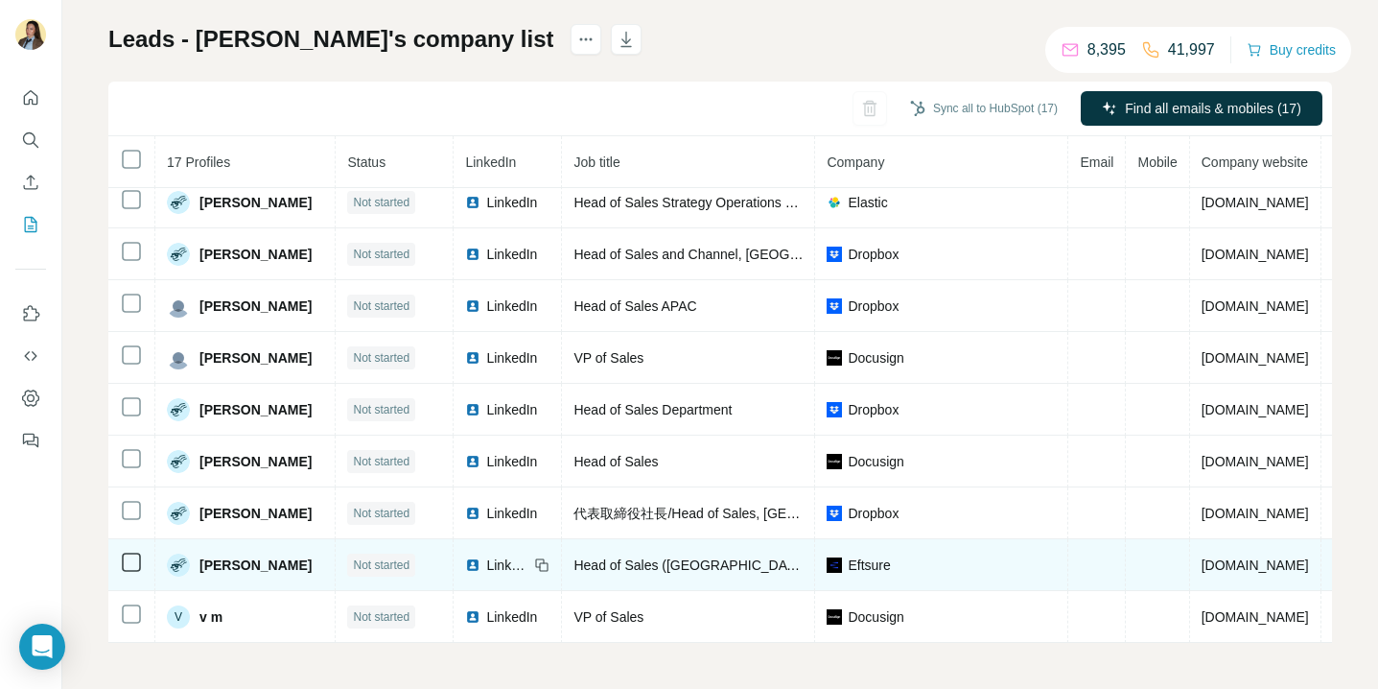
click at [513, 564] on span "LinkedIn" at bounding box center [507, 564] width 42 height 19
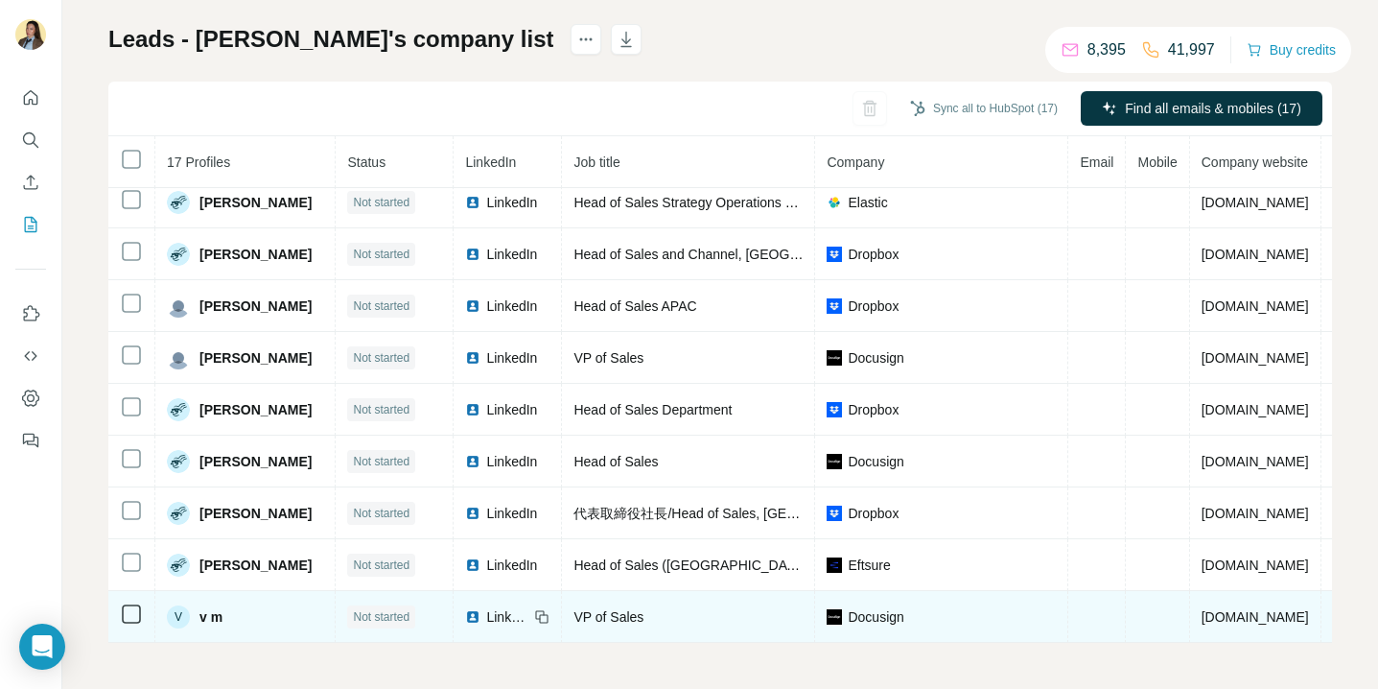
click at [506, 617] on span "LinkedIn" at bounding box center [507, 616] width 42 height 19
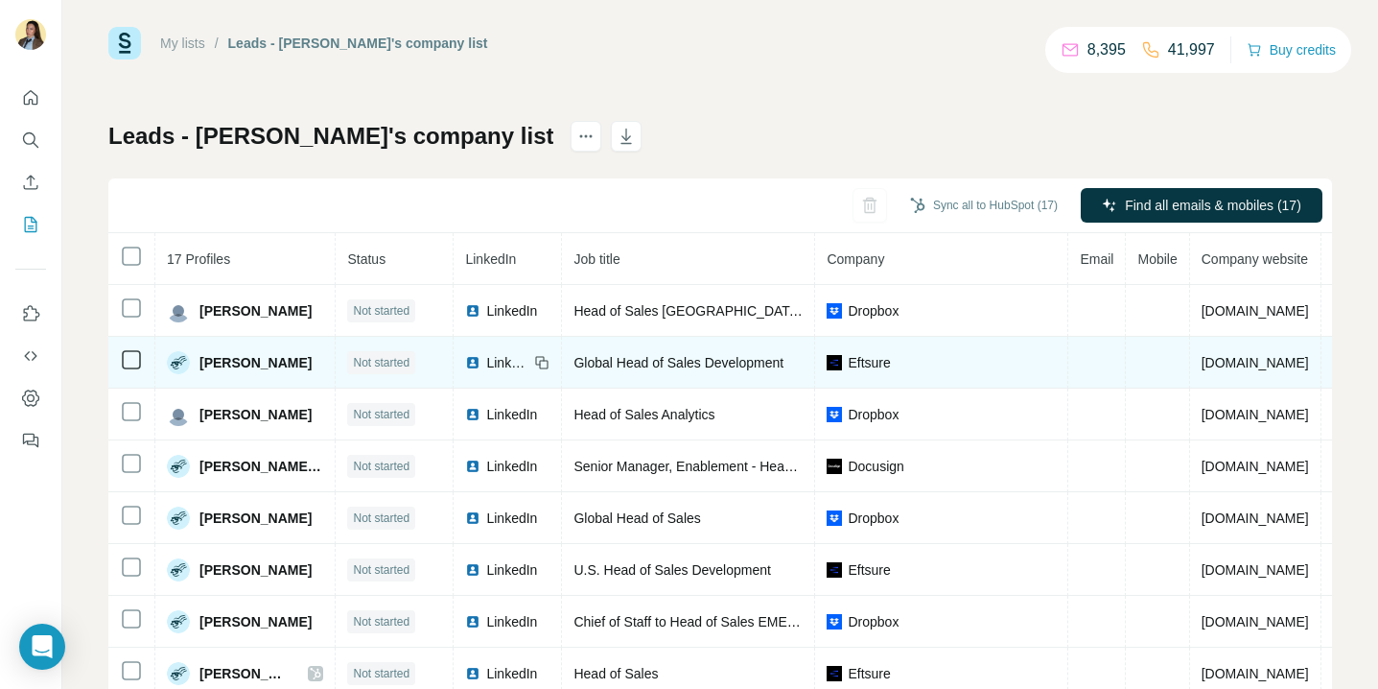
scroll to position [326, 0]
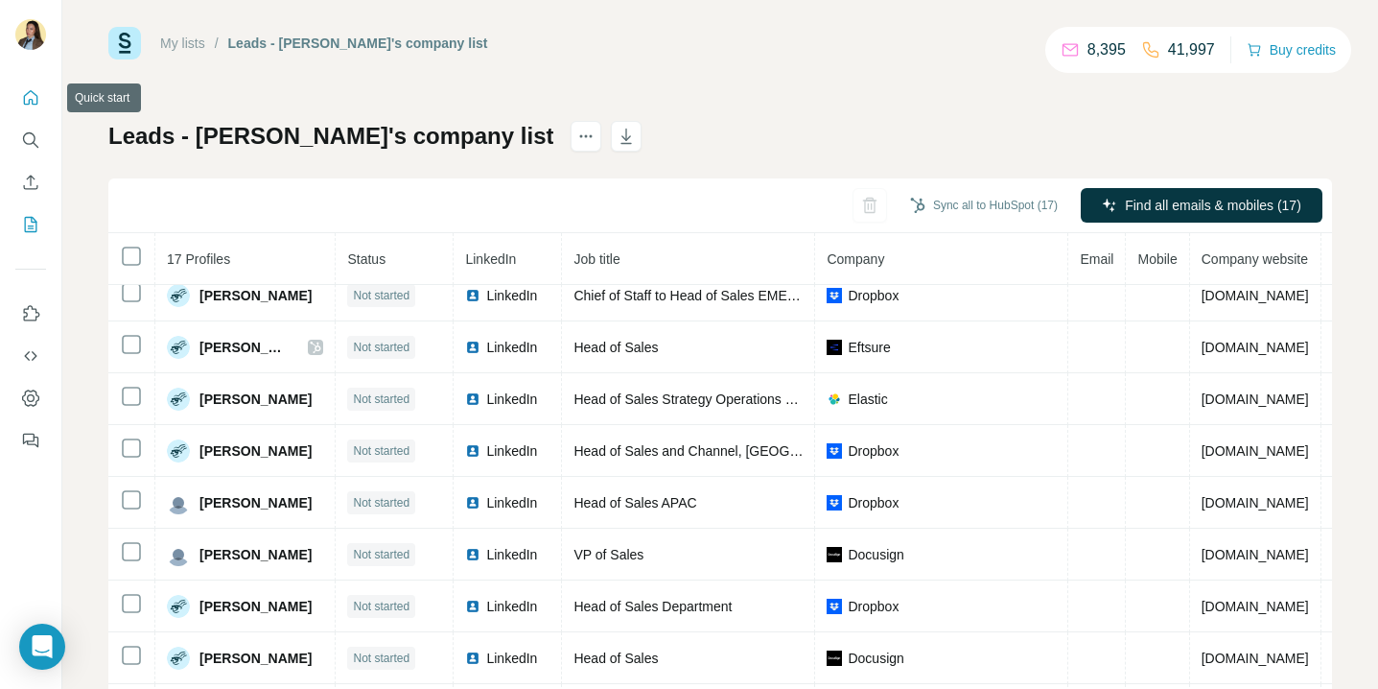
click at [30, 100] on icon "Quick start" at bounding box center [31, 97] width 14 height 14
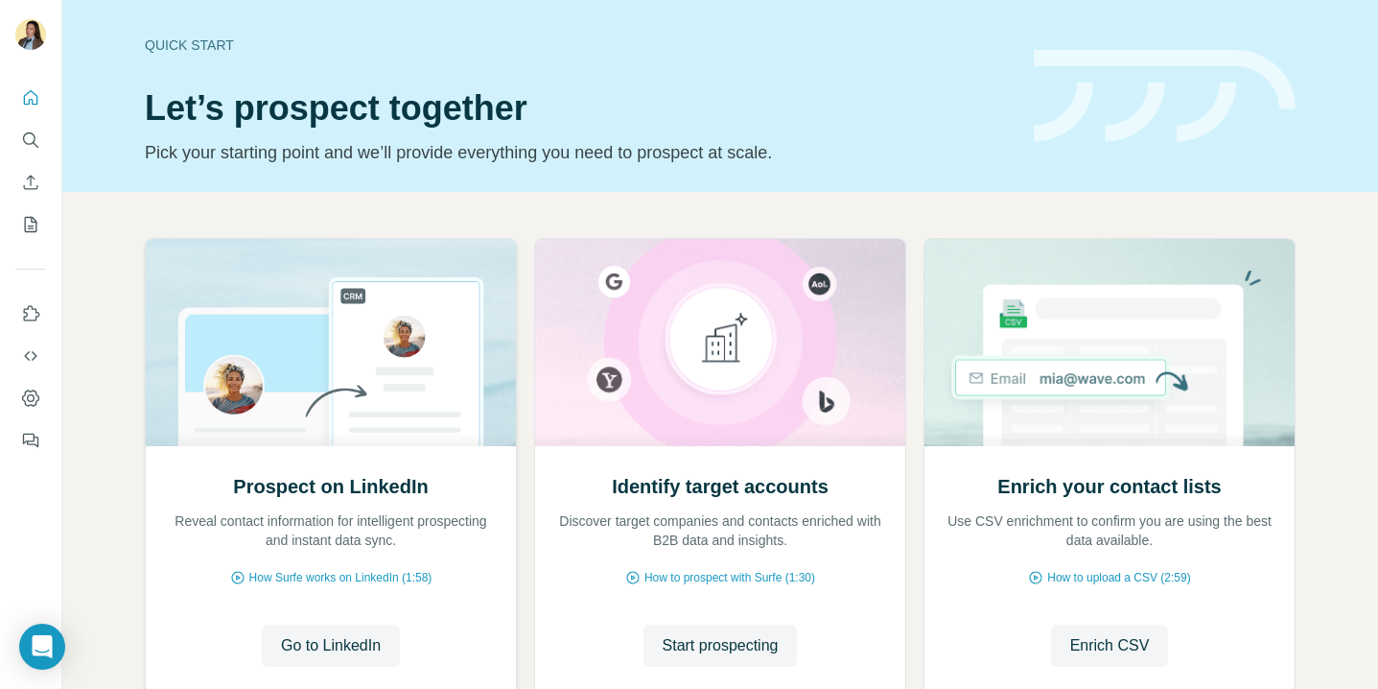
scroll to position [136, 0]
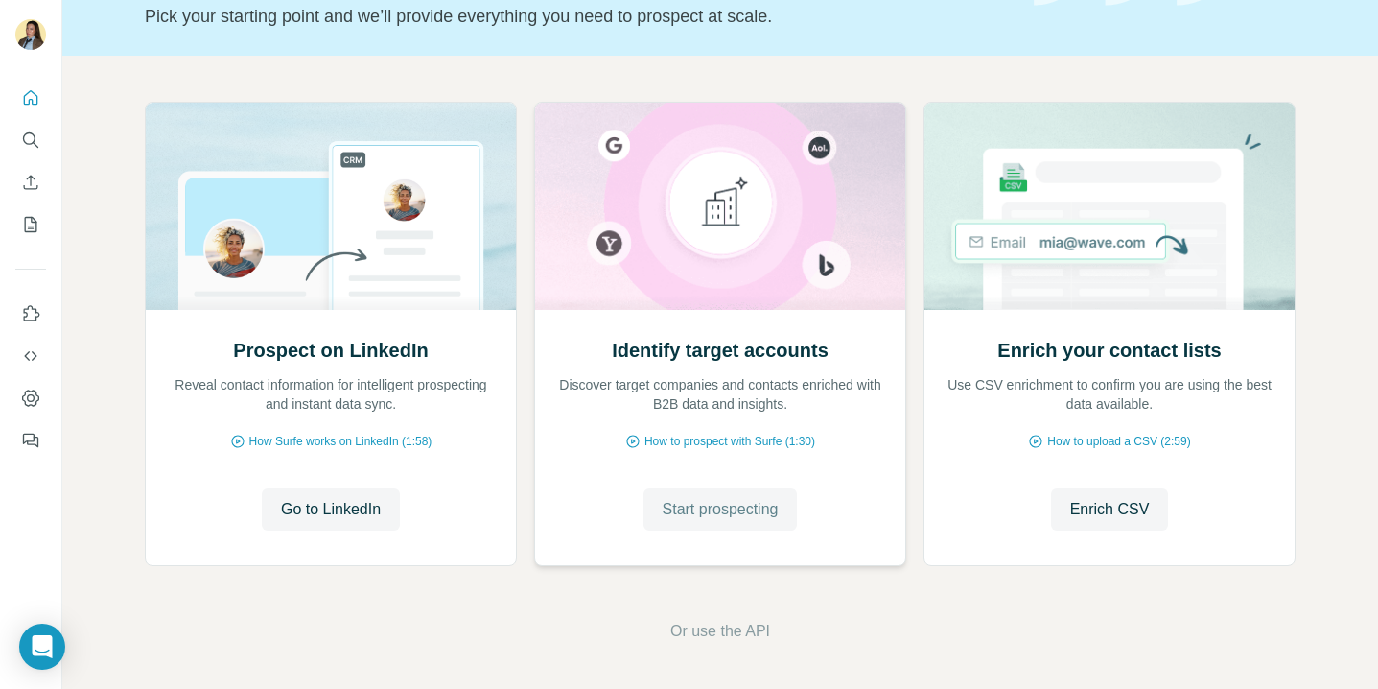
click at [721, 513] on span "Start prospecting" at bounding box center [721, 509] width 116 height 23
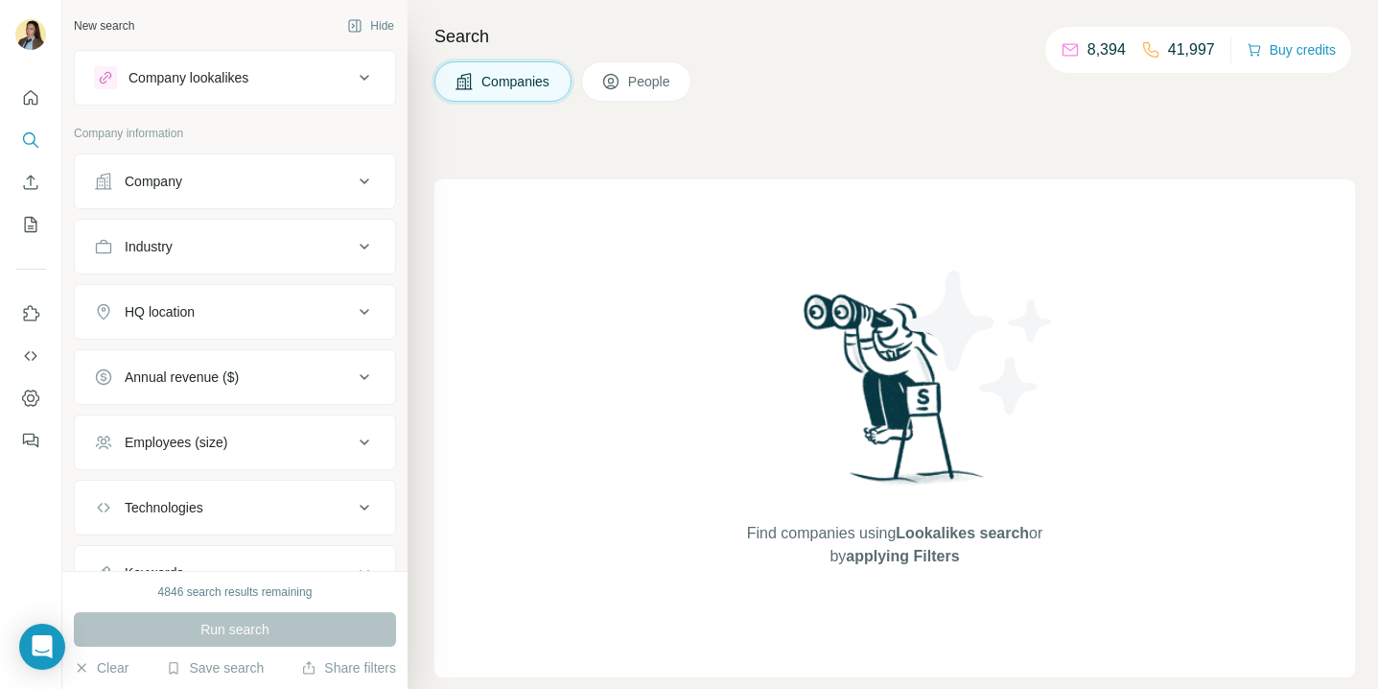
click at [268, 182] on div "Company" at bounding box center [223, 181] width 259 height 19
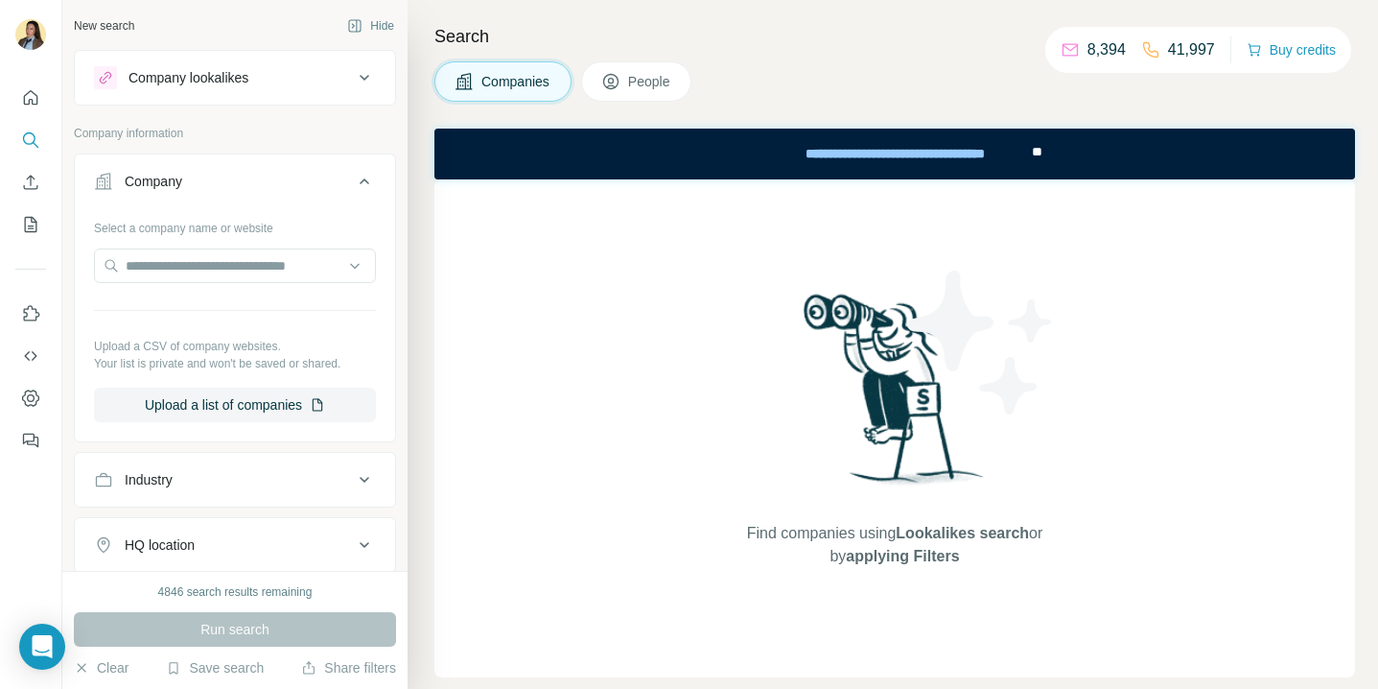
click at [299, 483] on div "Industry" at bounding box center [223, 479] width 259 height 19
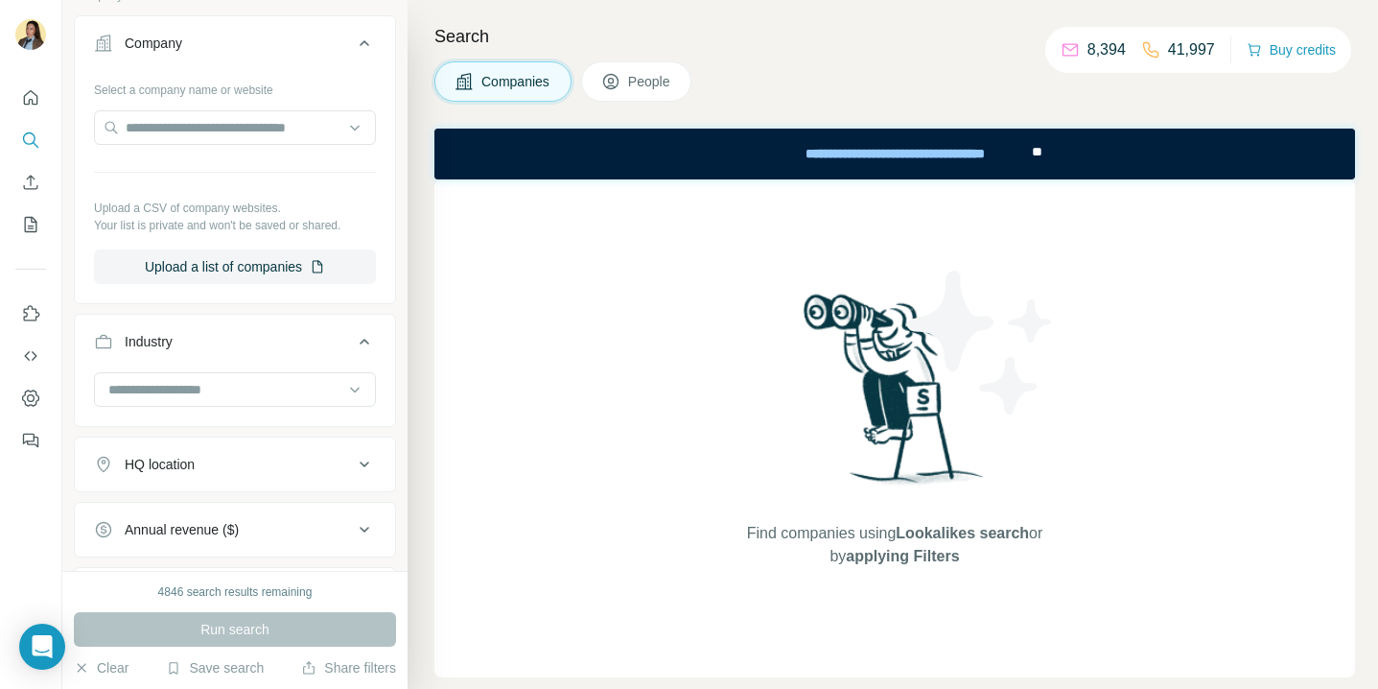
scroll to position [140, 0]
click at [268, 391] on input at bounding box center [224, 387] width 237 height 21
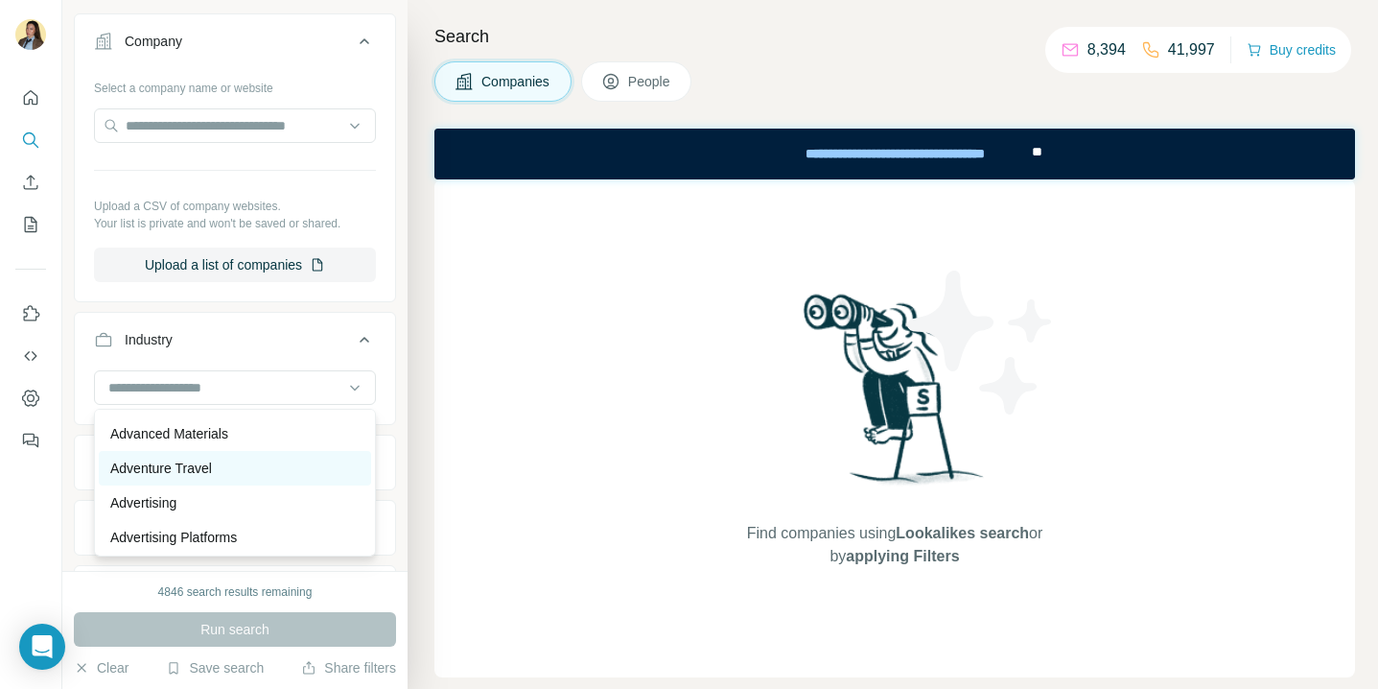
scroll to position [172, 0]
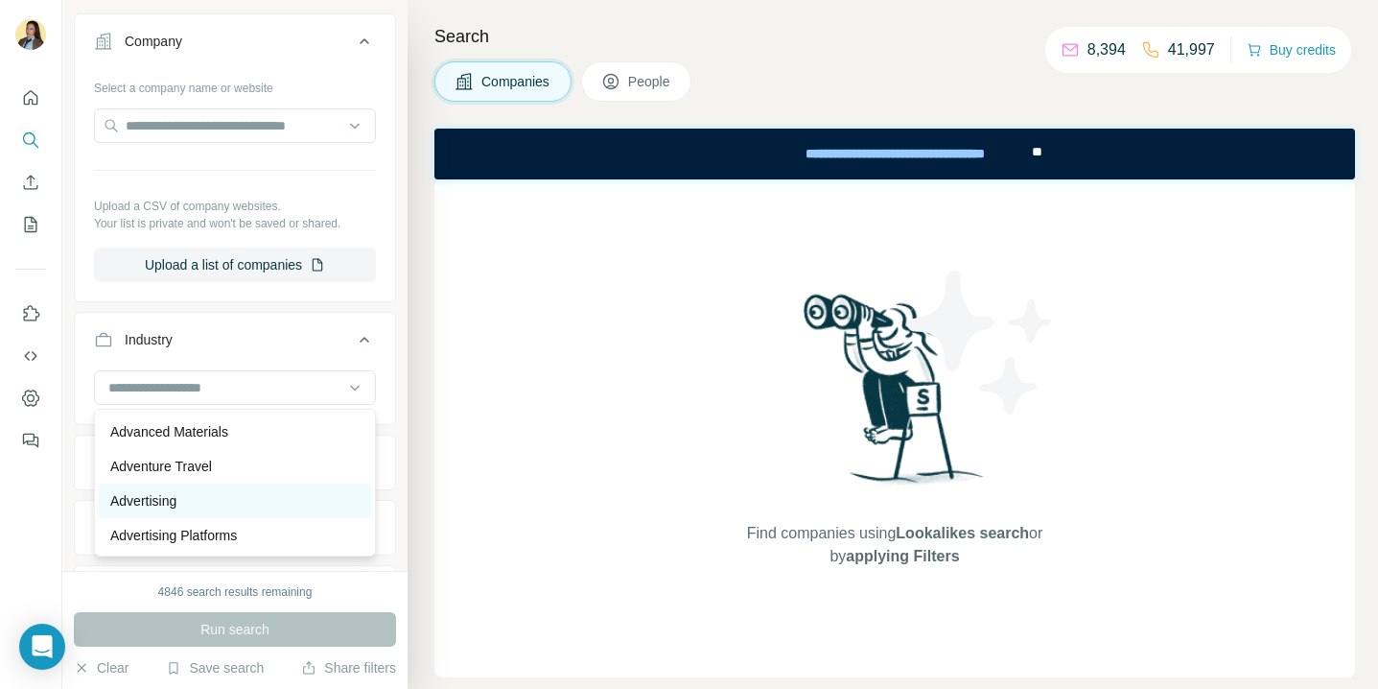
click at [236, 504] on div "Advertising" at bounding box center [234, 500] width 249 height 19
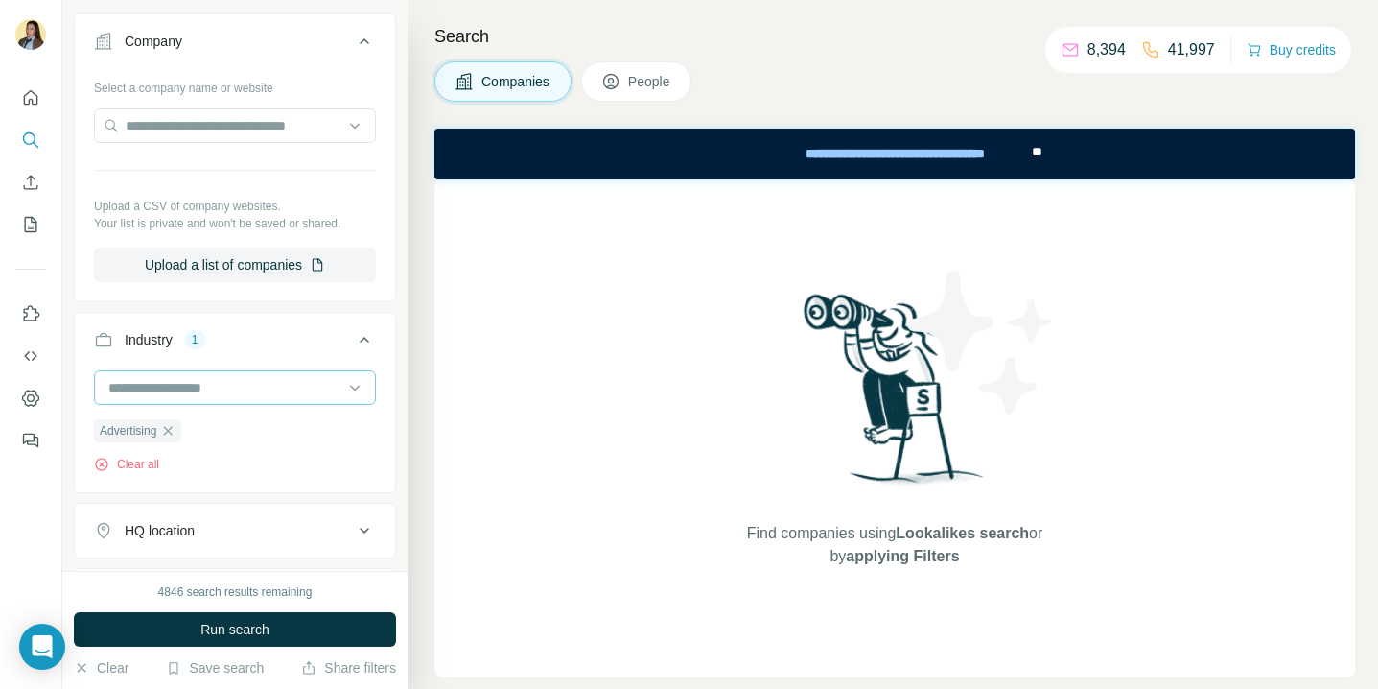
click at [242, 386] on input at bounding box center [224, 387] width 237 height 21
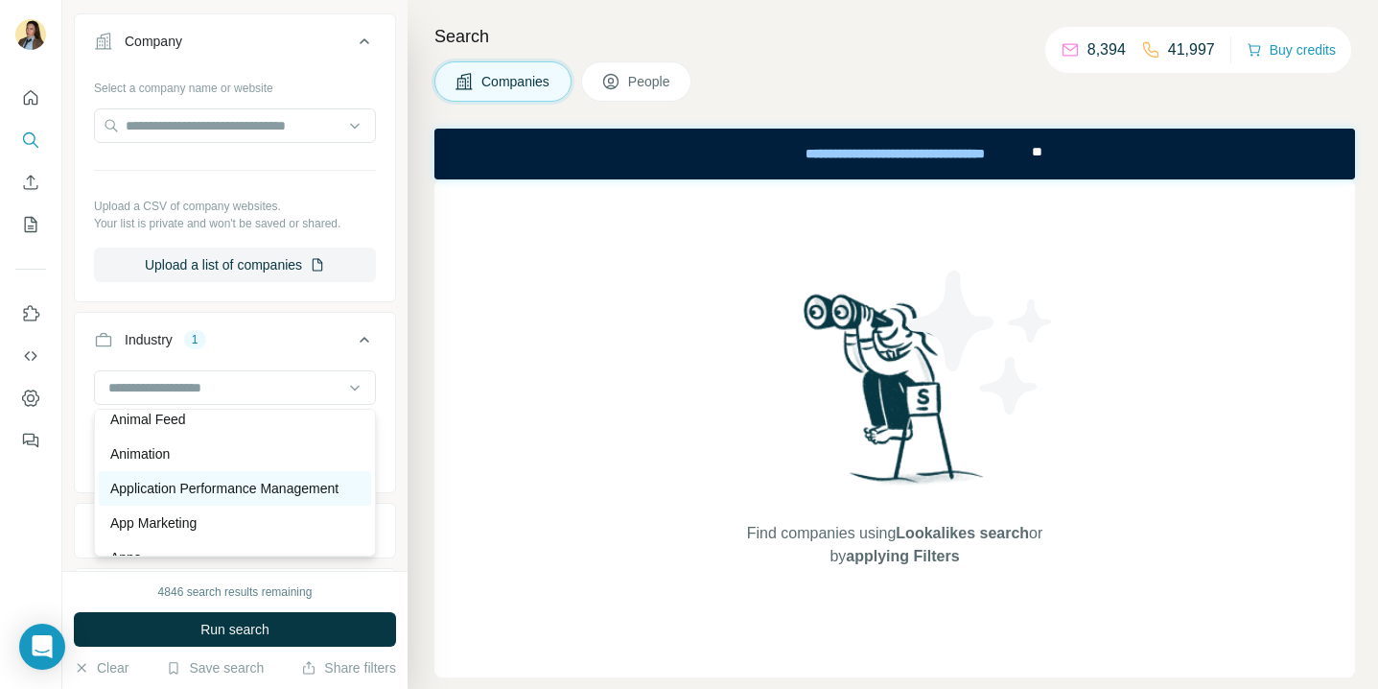
scroll to position [819, 0]
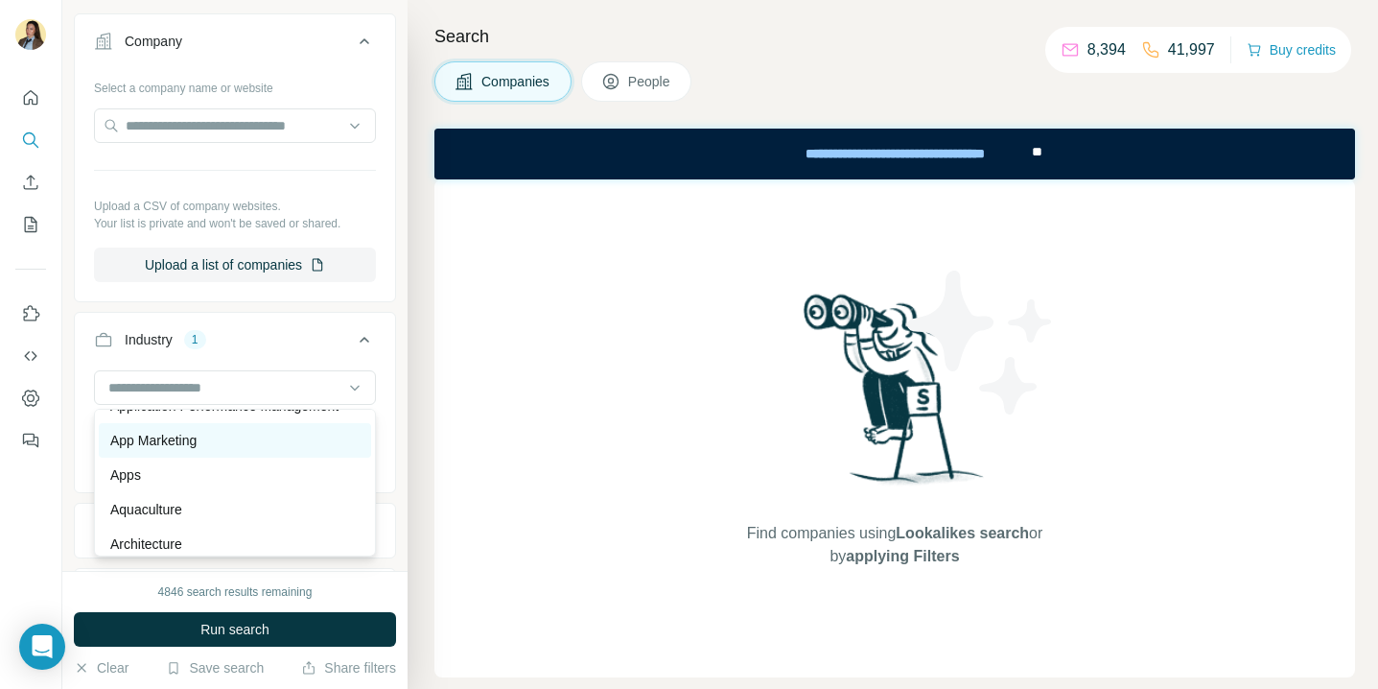
click at [248, 448] on div "App Marketing" at bounding box center [234, 440] width 249 height 19
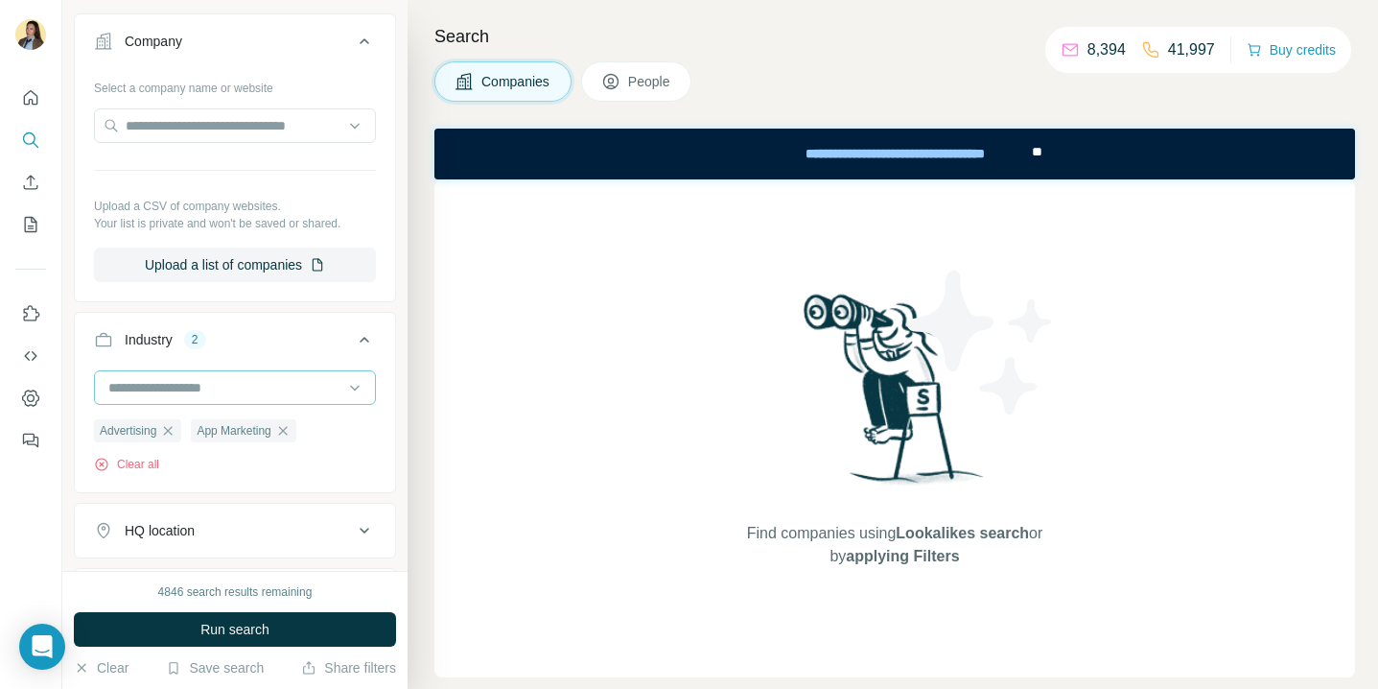
click at [230, 380] on input at bounding box center [224, 387] width 237 height 21
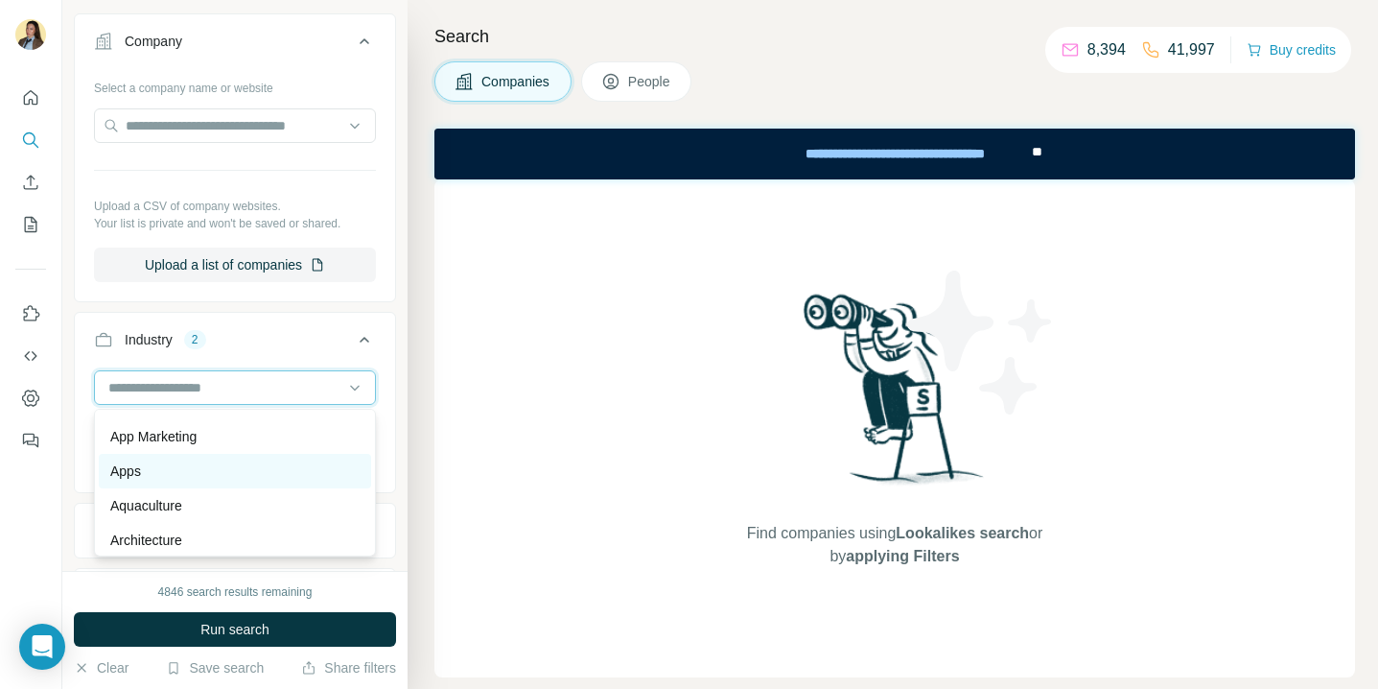
scroll to position [836, 0]
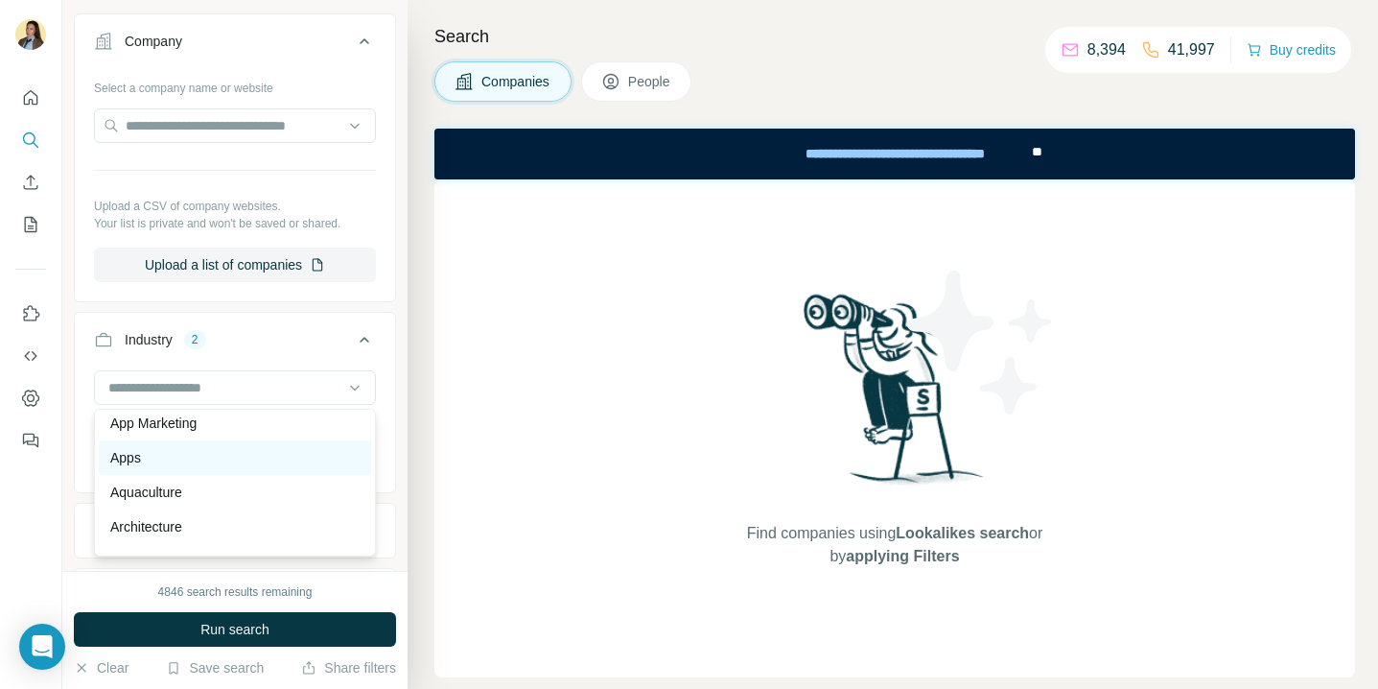
click at [214, 474] on div "Apps" at bounding box center [235, 457] width 272 height 35
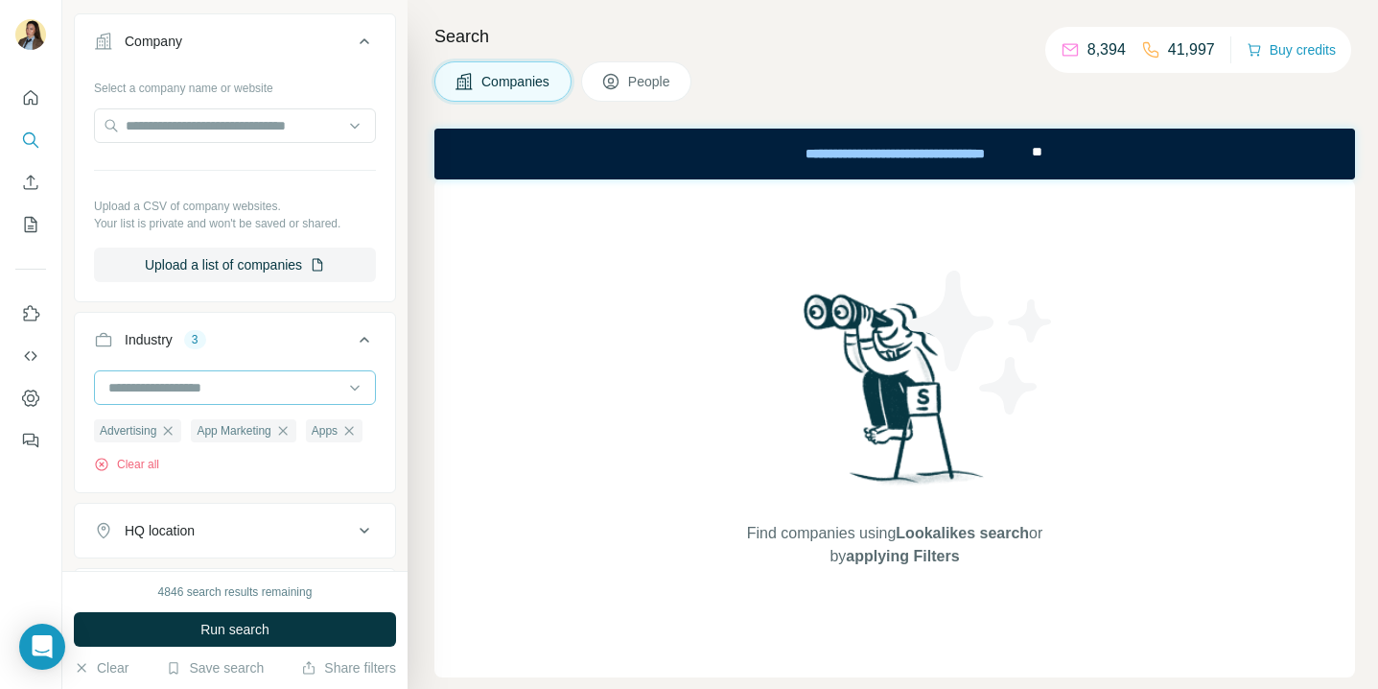
click at [221, 392] on input at bounding box center [224, 387] width 237 height 21
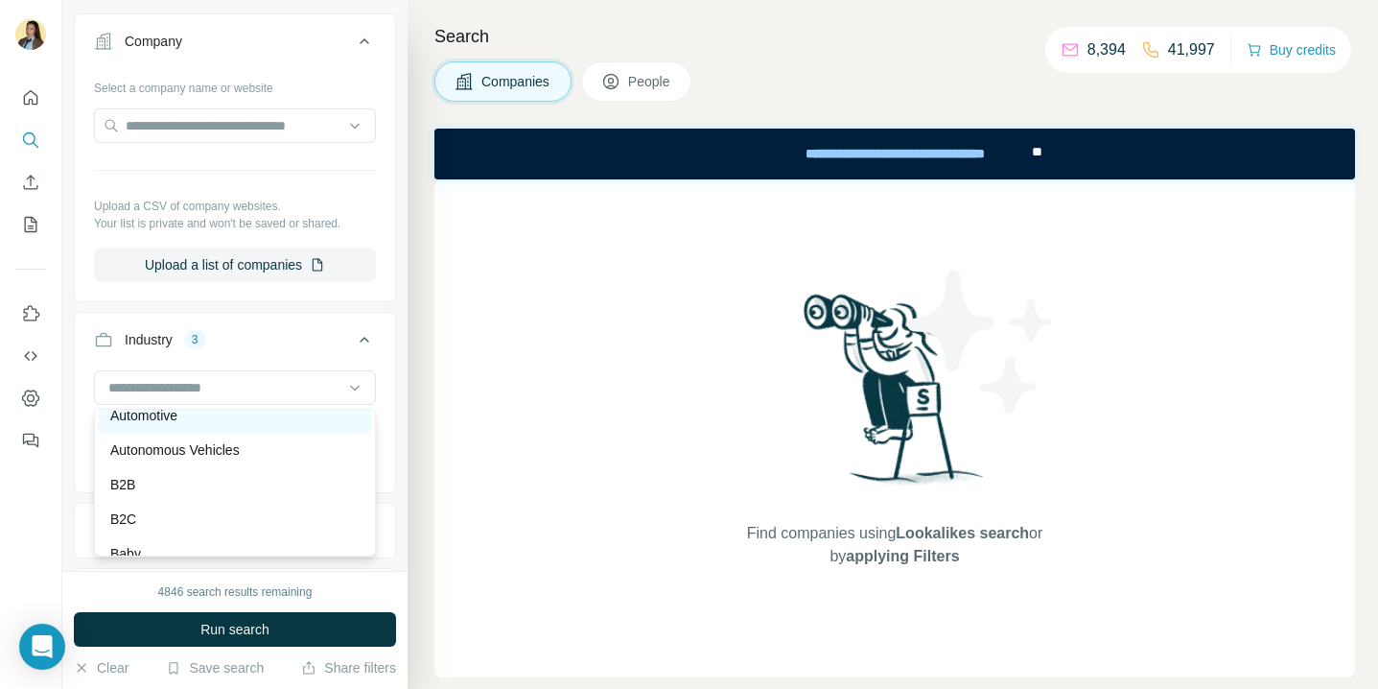
scroll to position [1334, 0]
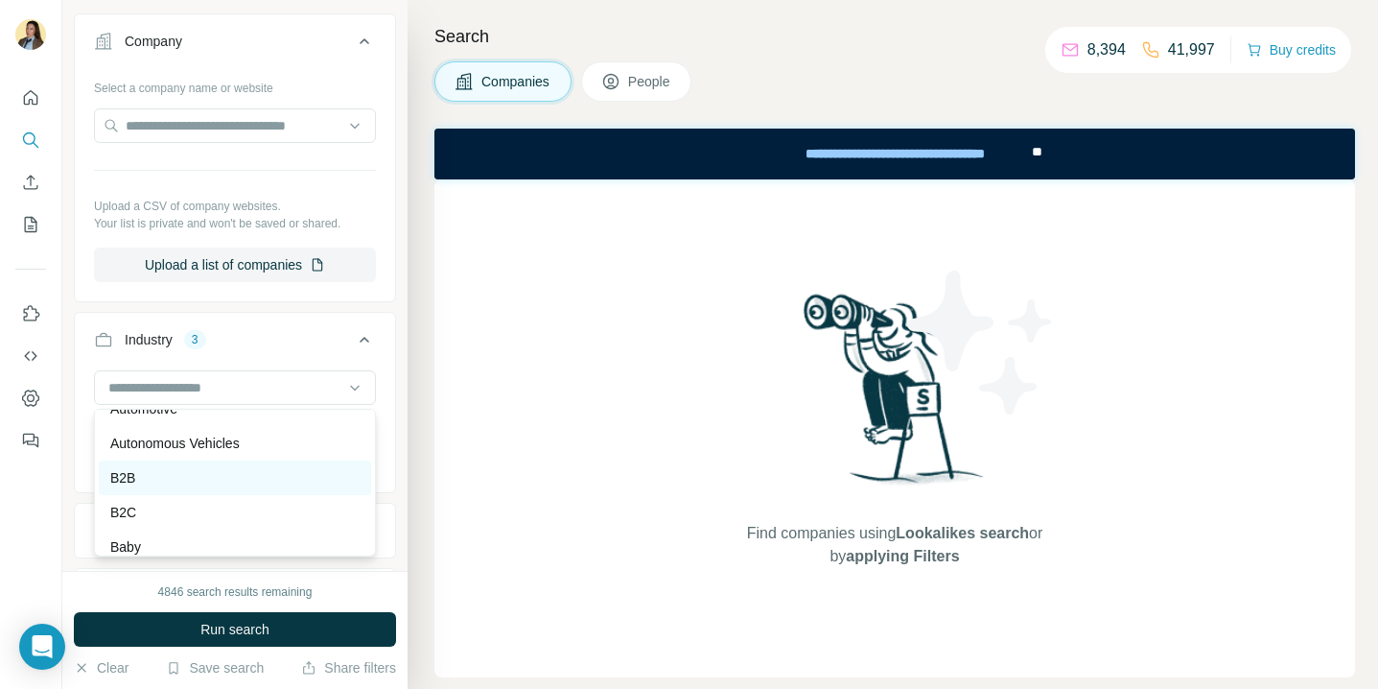
click at [193, 484] on div "B2B" at bounding box center [234, 477] width 249 height 19
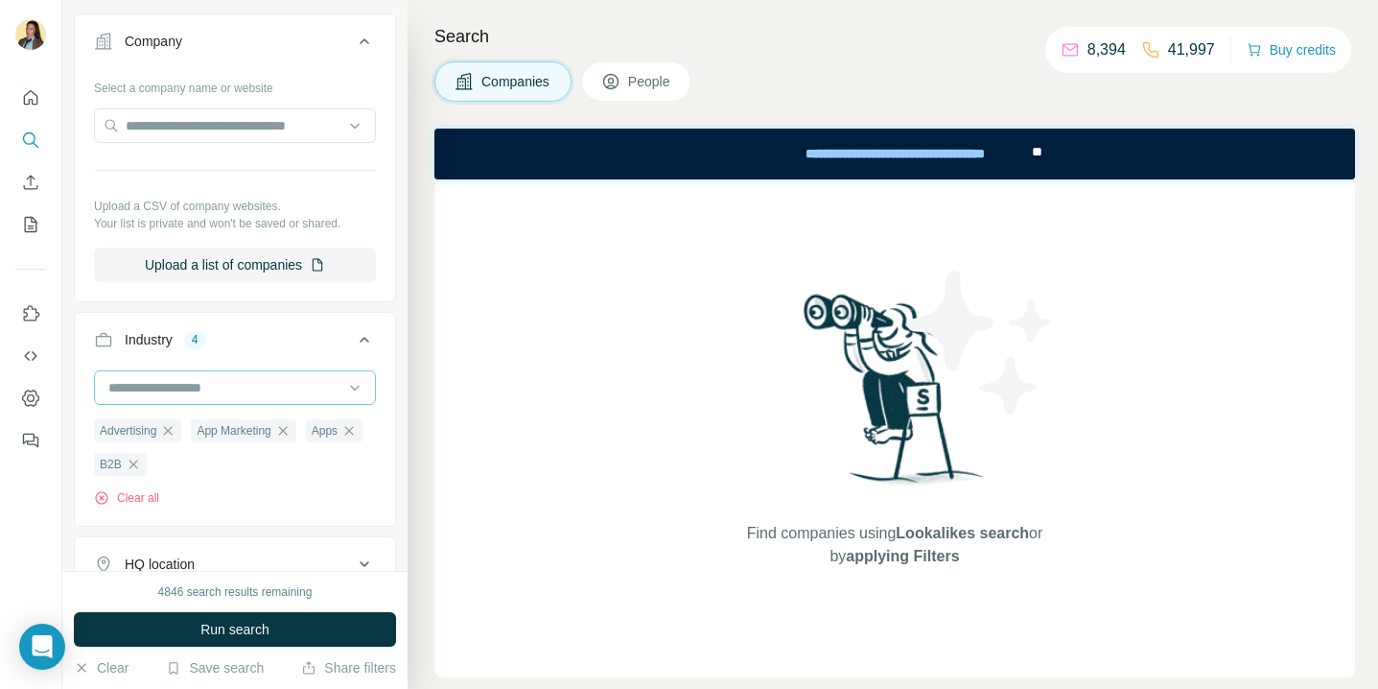
click at [246, 385] on input at bounding box center [224, 387] width 237 height 21
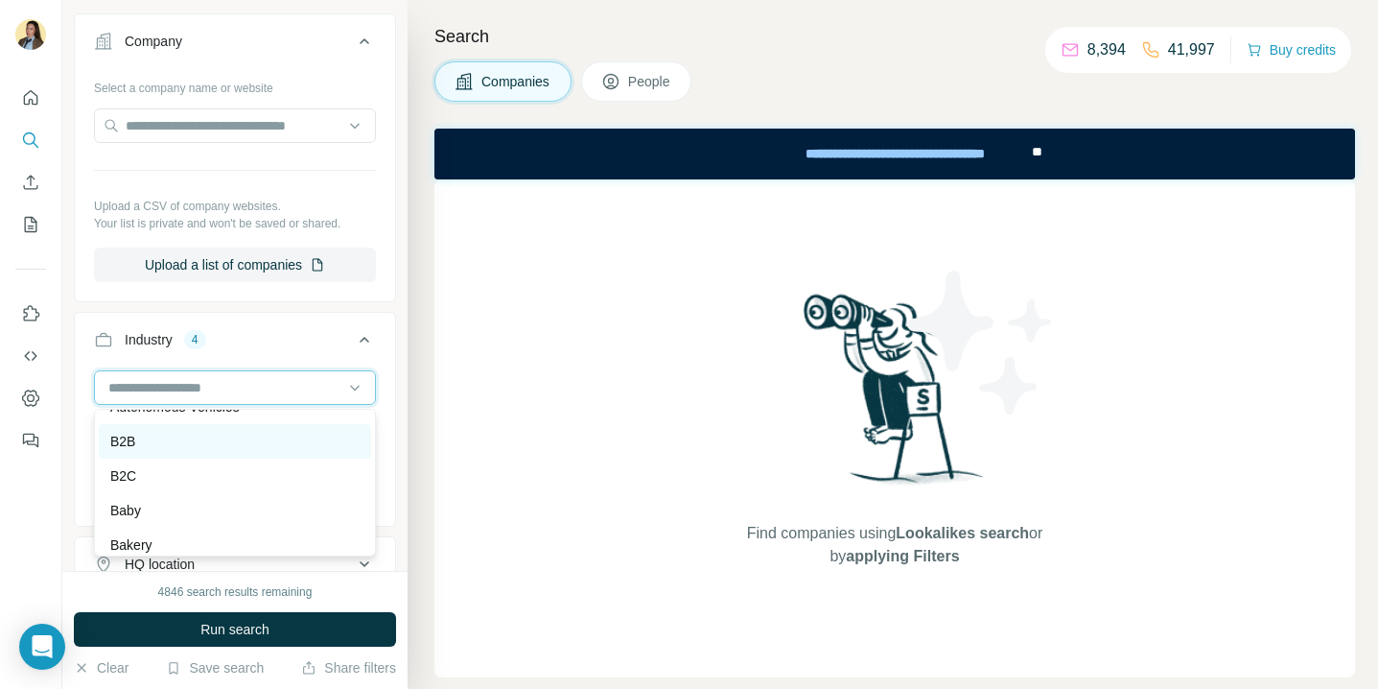
scroll to position [1388, 0]
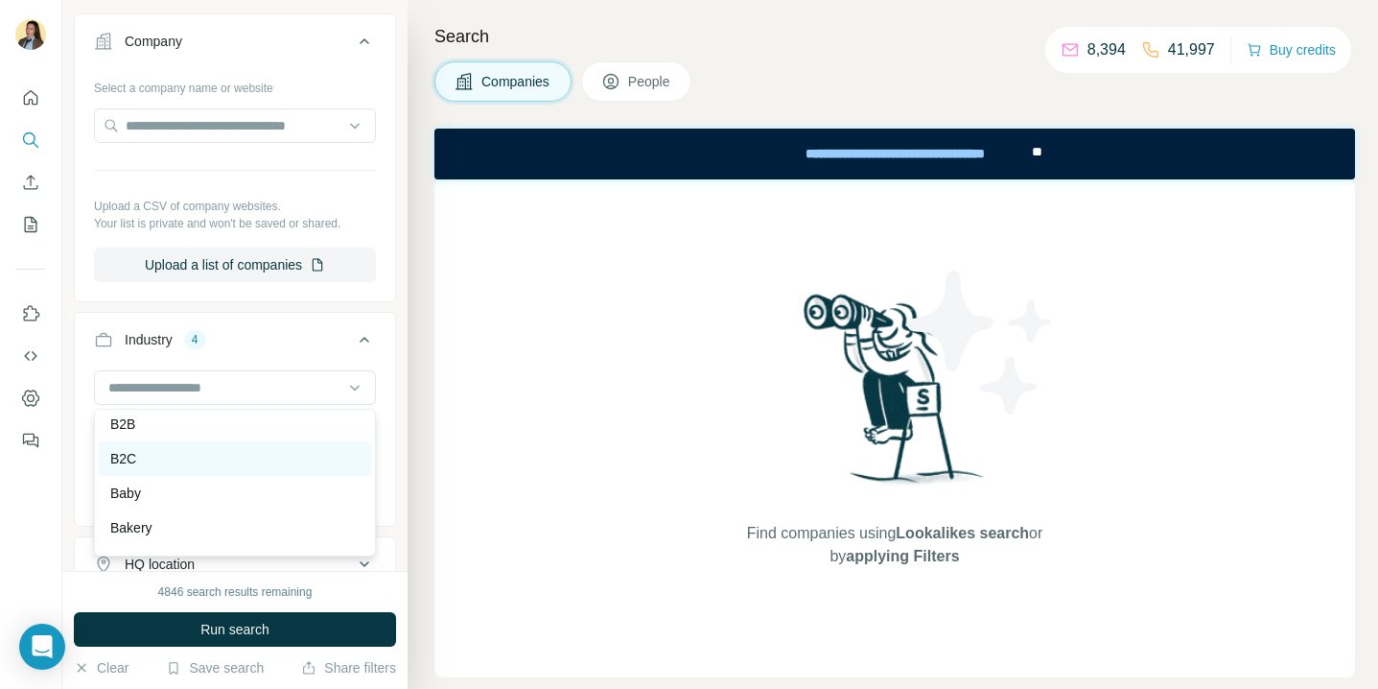
click at [204, 467] on div "B2C" at bounding box center [234, 458] width 249 height 19
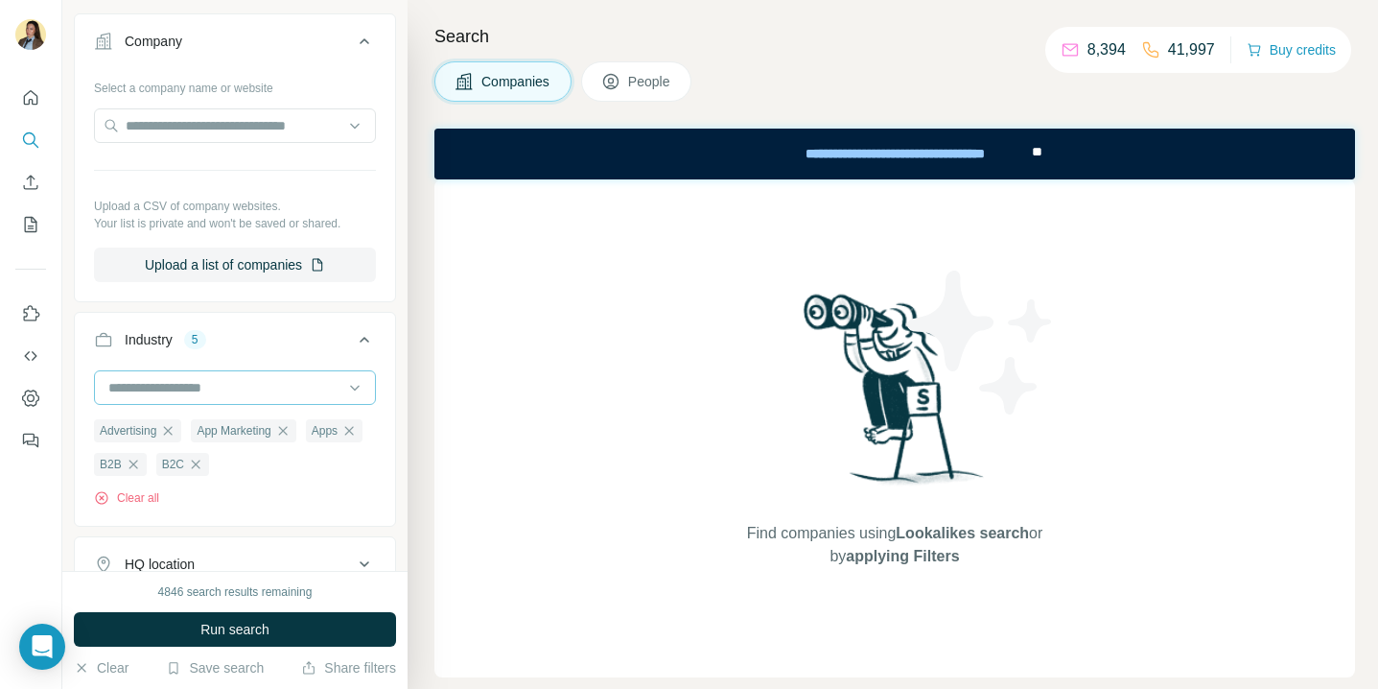
click at [235, 391] on input at bounding box center [224, 387] width 237 height 21
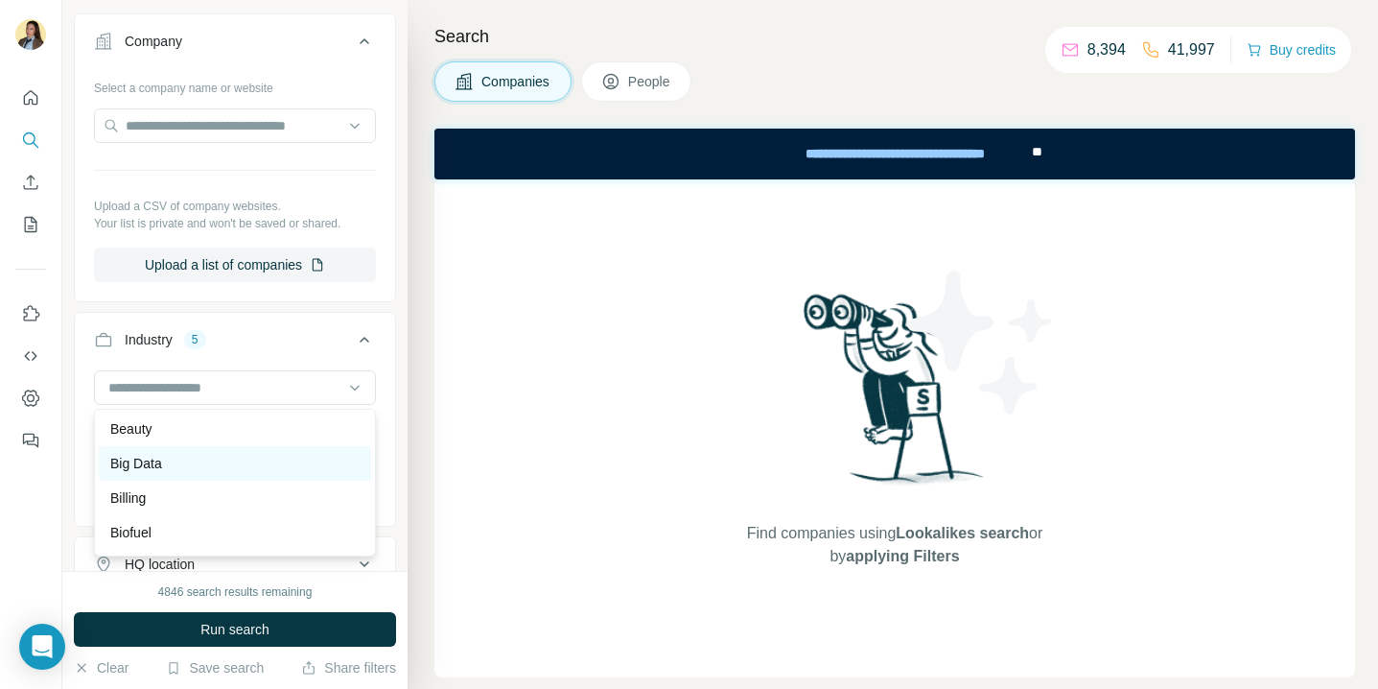
click at [212, 477] on div "Big Data" at bounding box center [235, 463] width 272 height 35
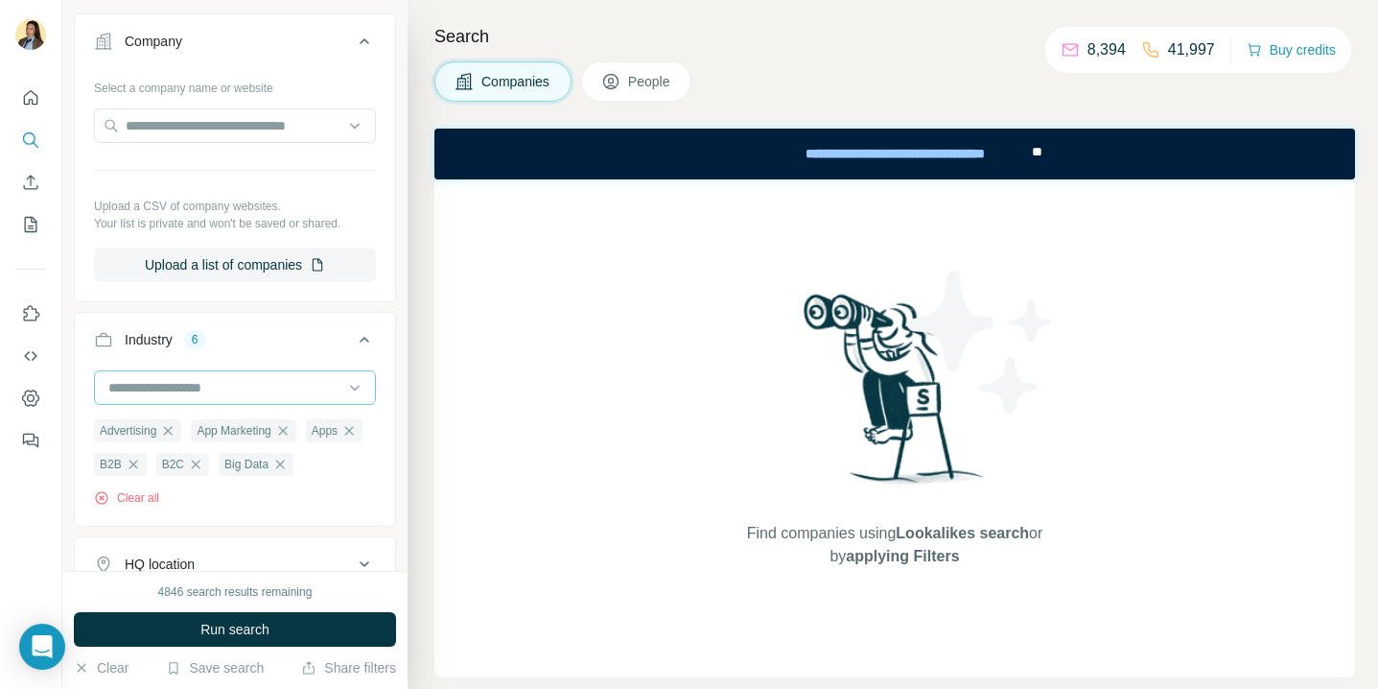
click at [227, 396] on input at bounding box center [224, 387] width 237 height 21
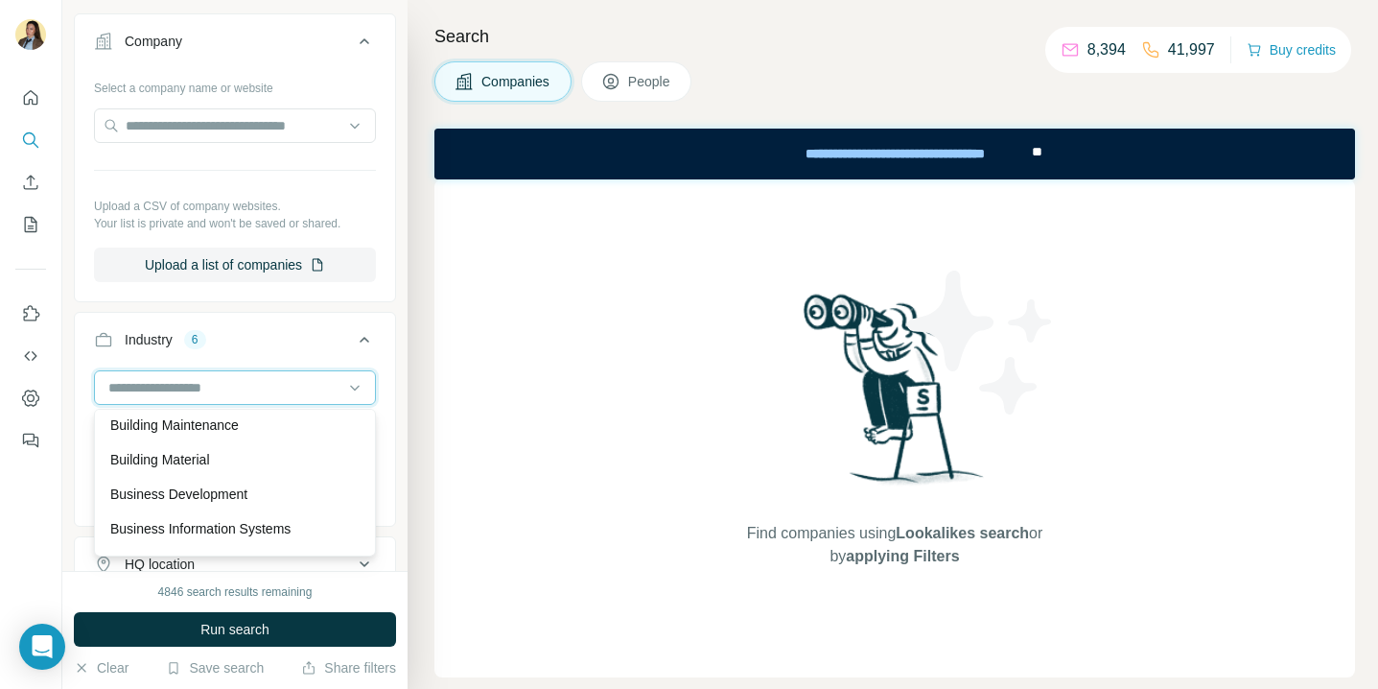
scroll to position [2245, 0]
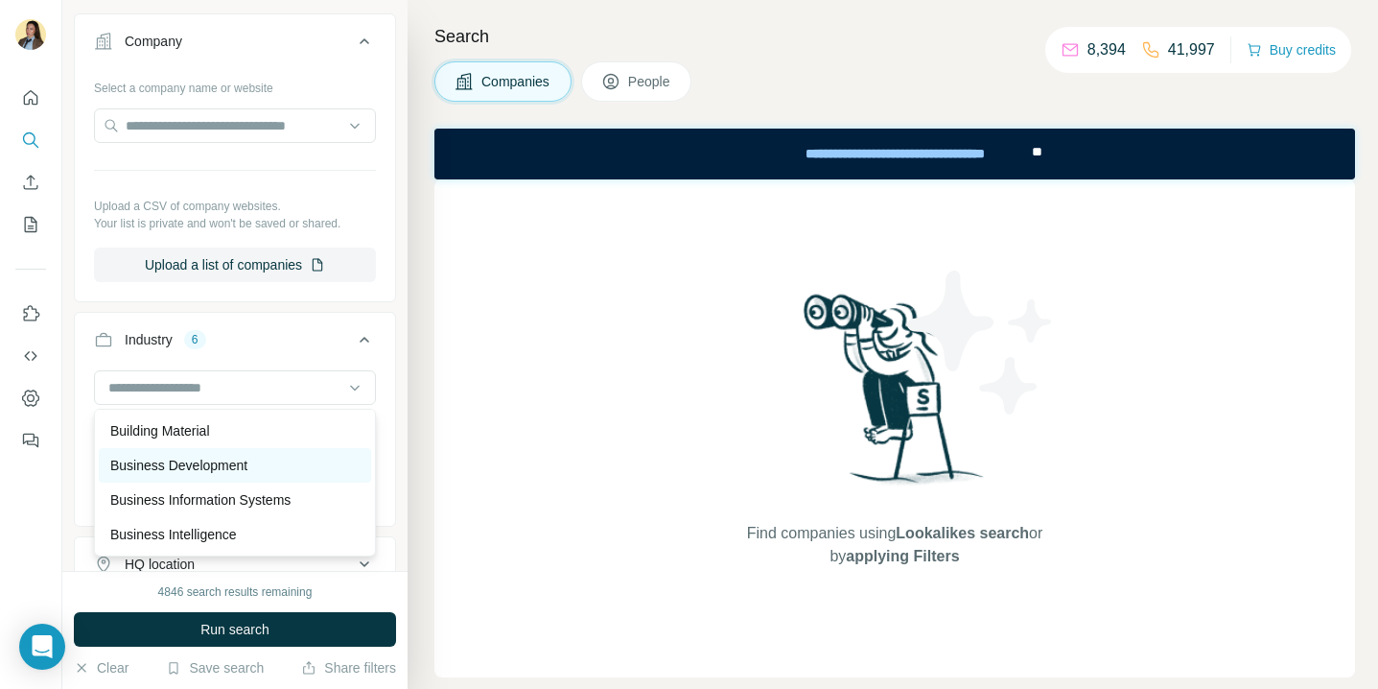
click at [231, 469] on p "Business Development" at bounding box center [178, 465] width 137 height 19
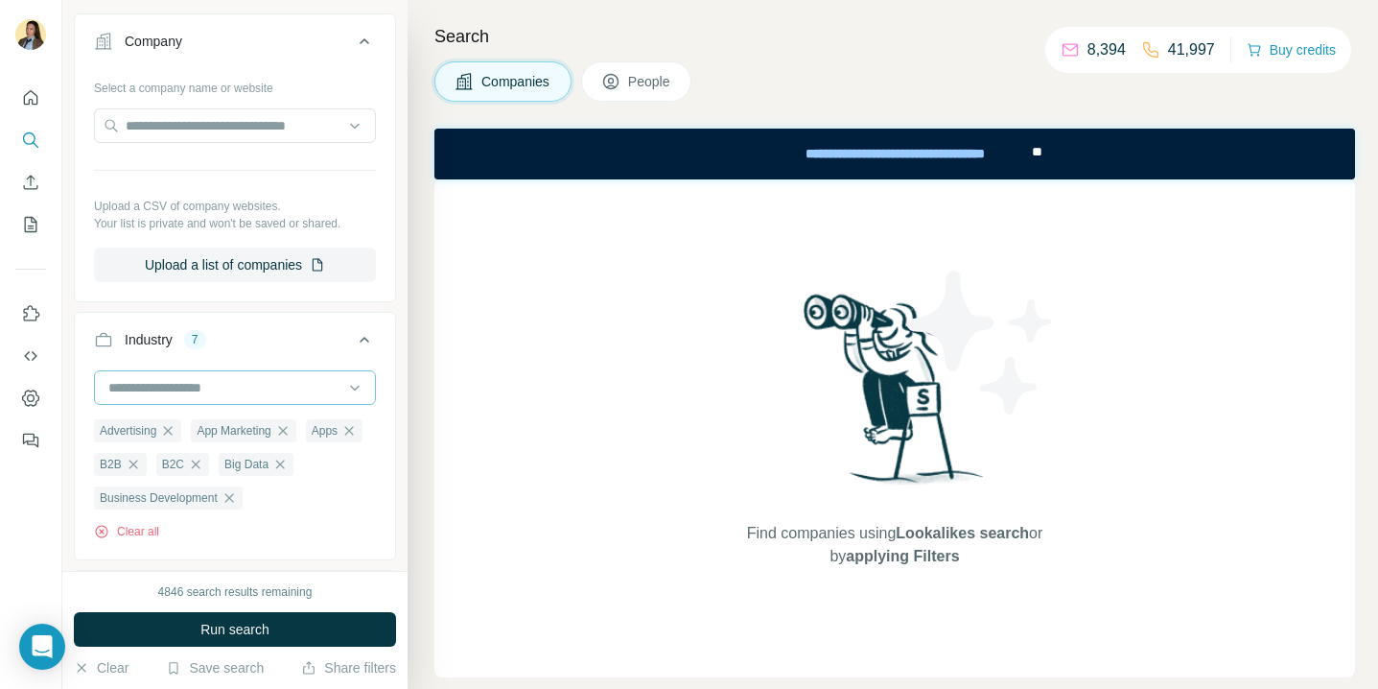
click at [243, 390] on input at bounding box center [224, 387] width 237 height 21
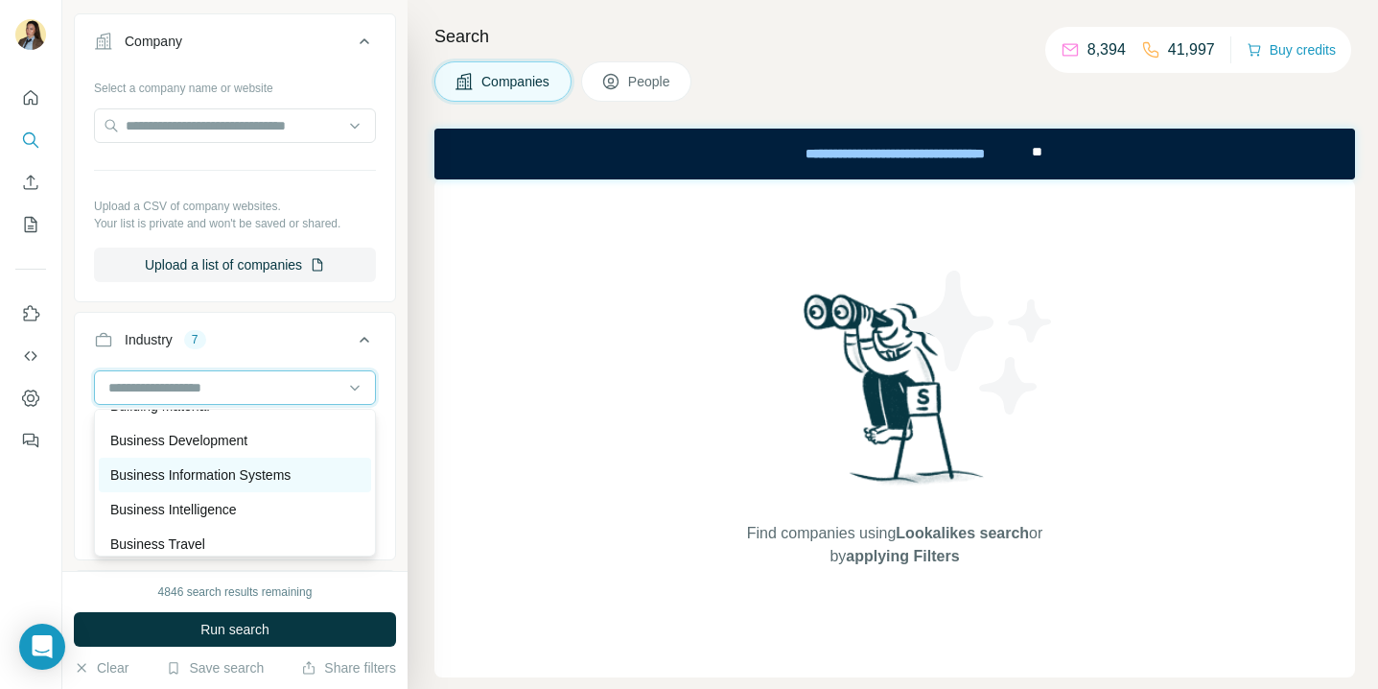
scroll to position [2277, 0]
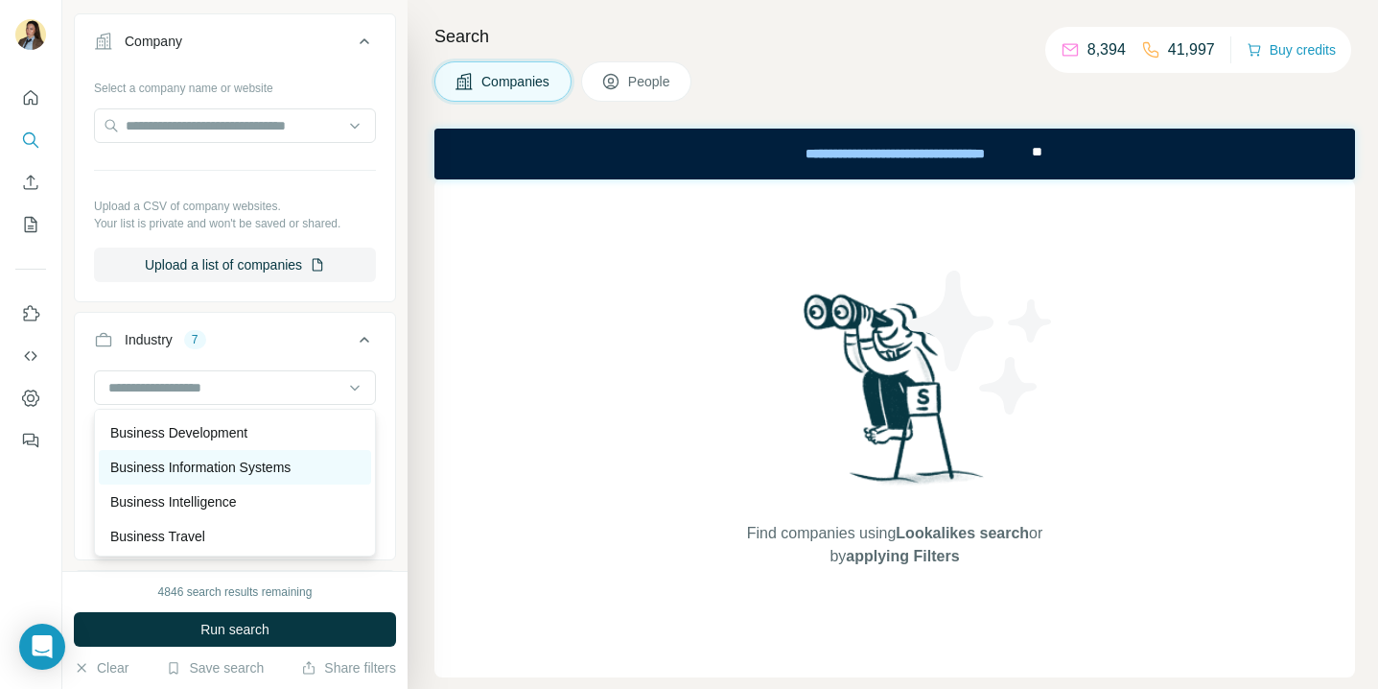
click at [219, 476] on p "Business Information Systems" at bounding box center [200, 467] width 180 height 19
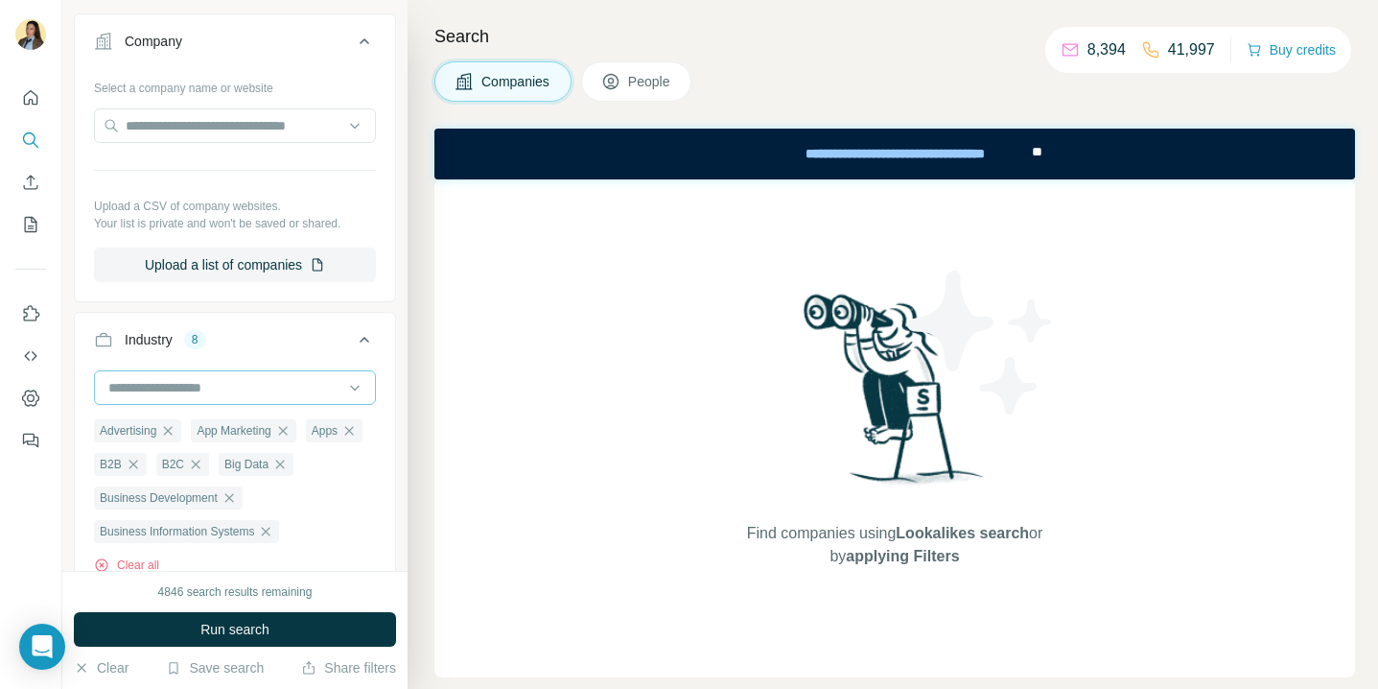
click at [233, 388] on input at bounding box center [224, 387] width 237 height 21
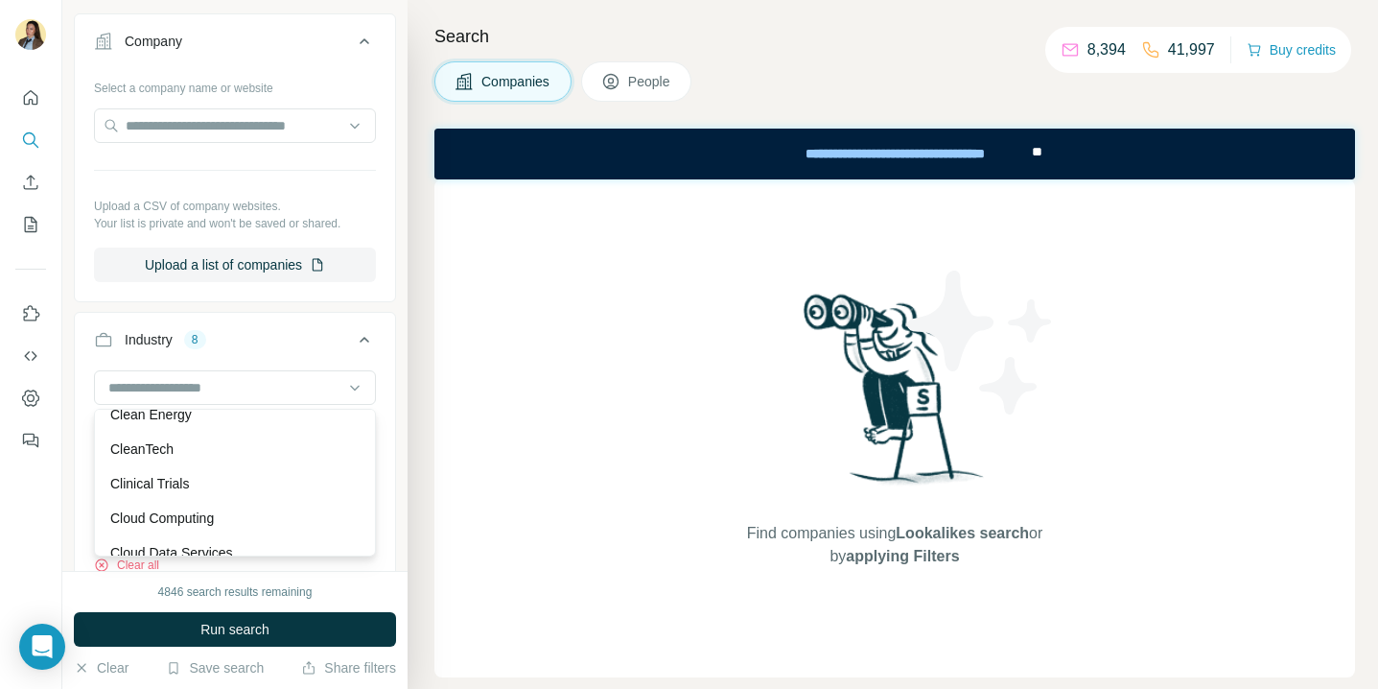
scroll to position [2971, 0]
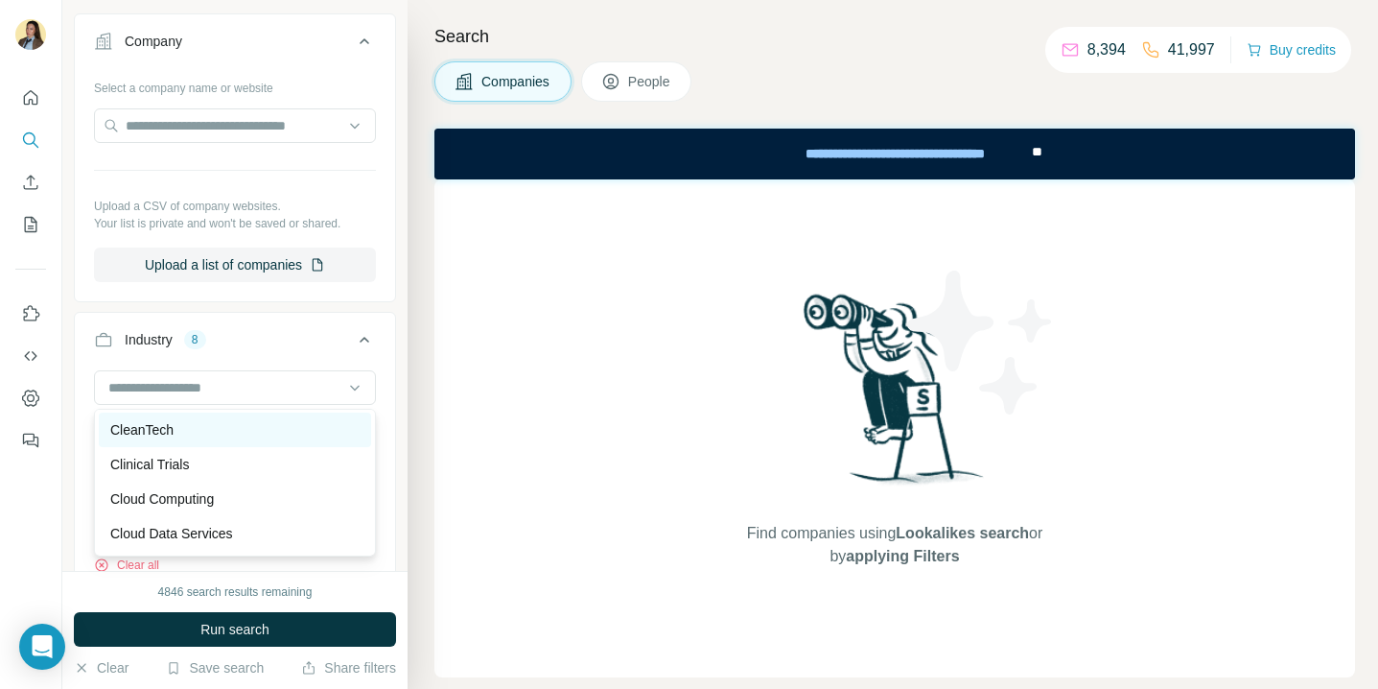
click at [232, 432] on div "CleanTech" at bounding box center [234, 429] width 249 height 19
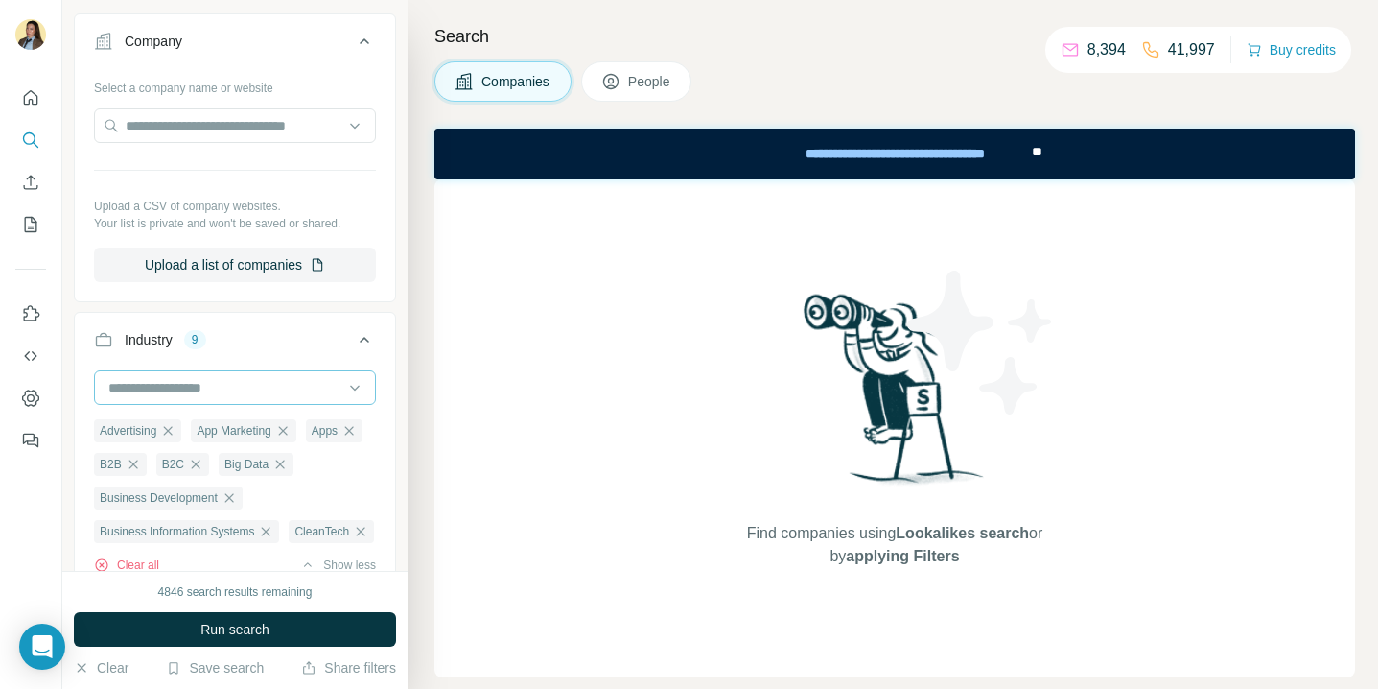
click at [246, 389] on input at bounding box center [224, 387] width 237 height 21
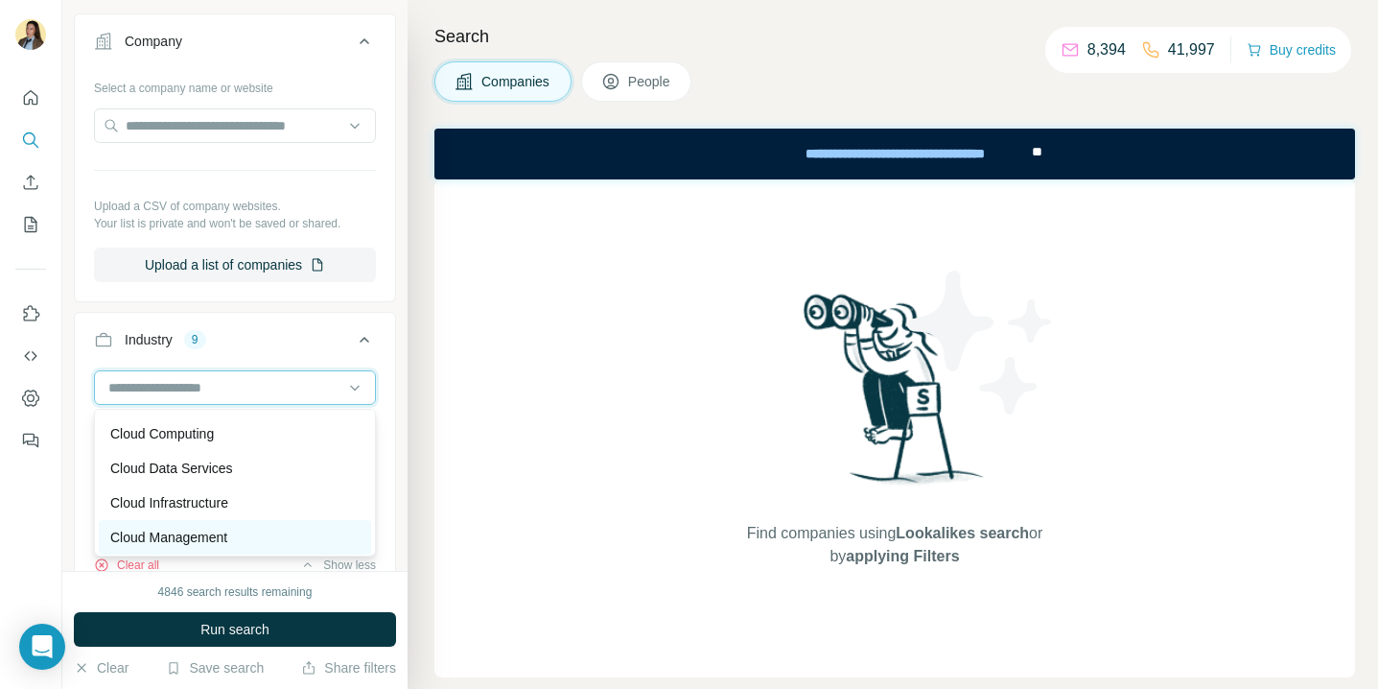
scroll to position [3020, 0]
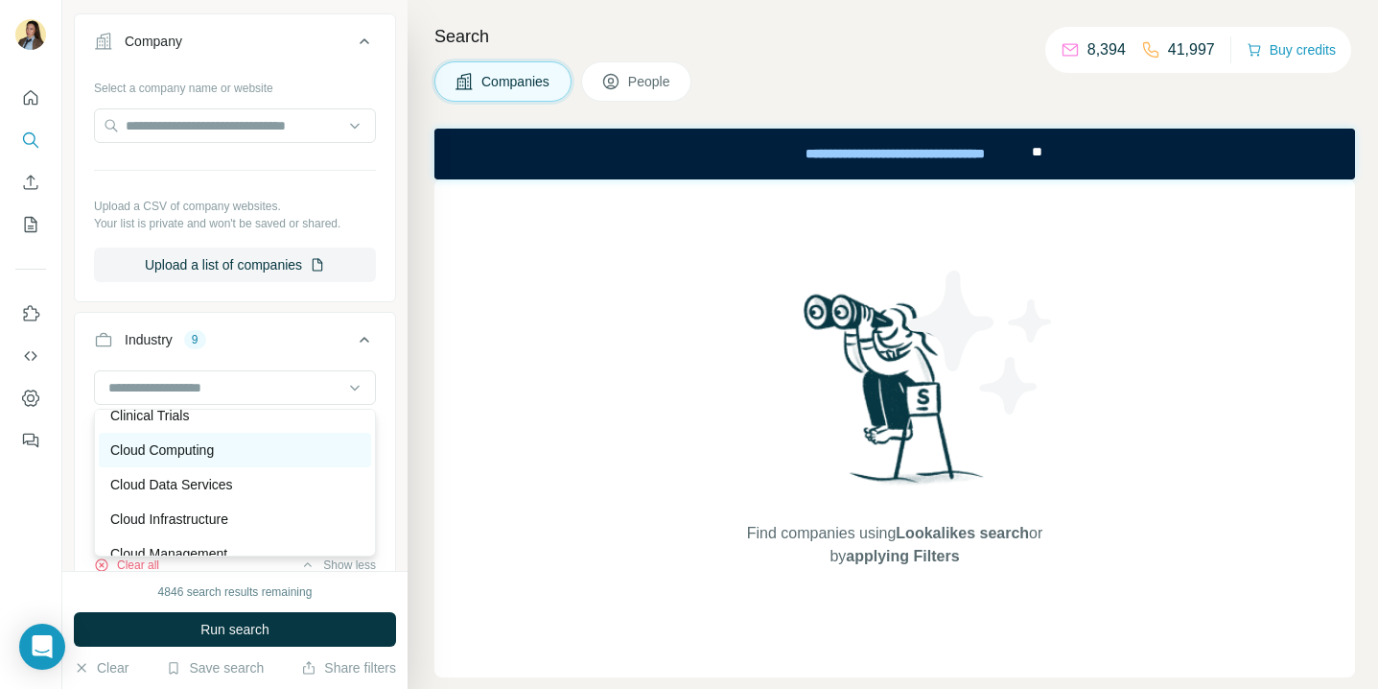
click at [225, 459] on div "Cloud Computing" at bounding box center [234, 449] width 249 height 19
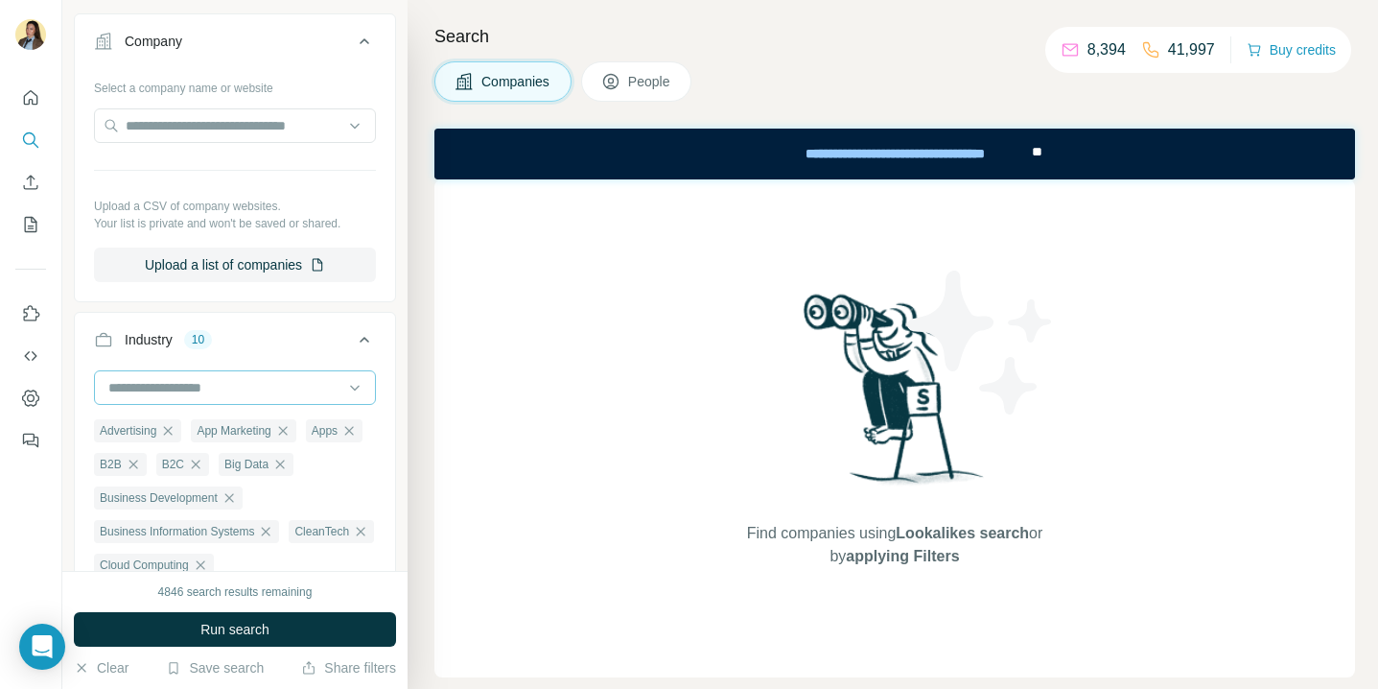
click at [241, 395] on input at bounding box center [224, 387] width 237 height 21
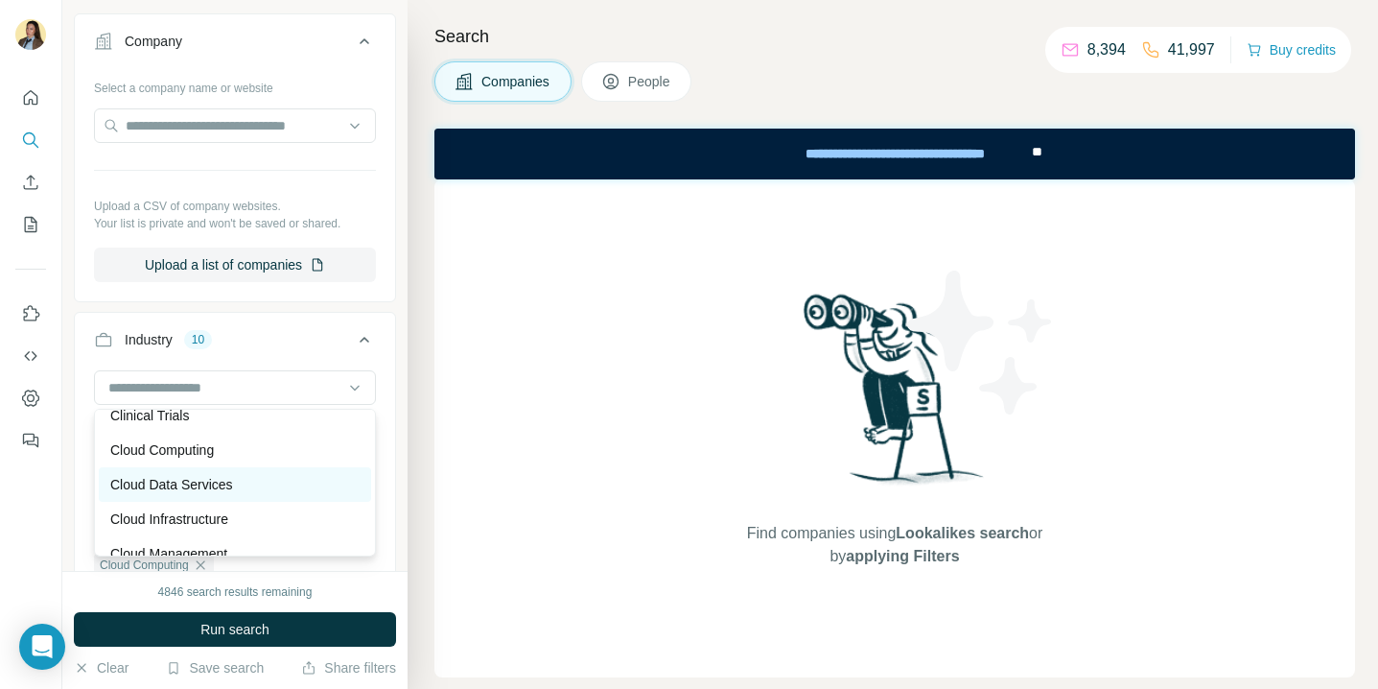
click at [210, 485] on p "Cloud Data Services" at bounding box center [171, 484] width 123 height 19
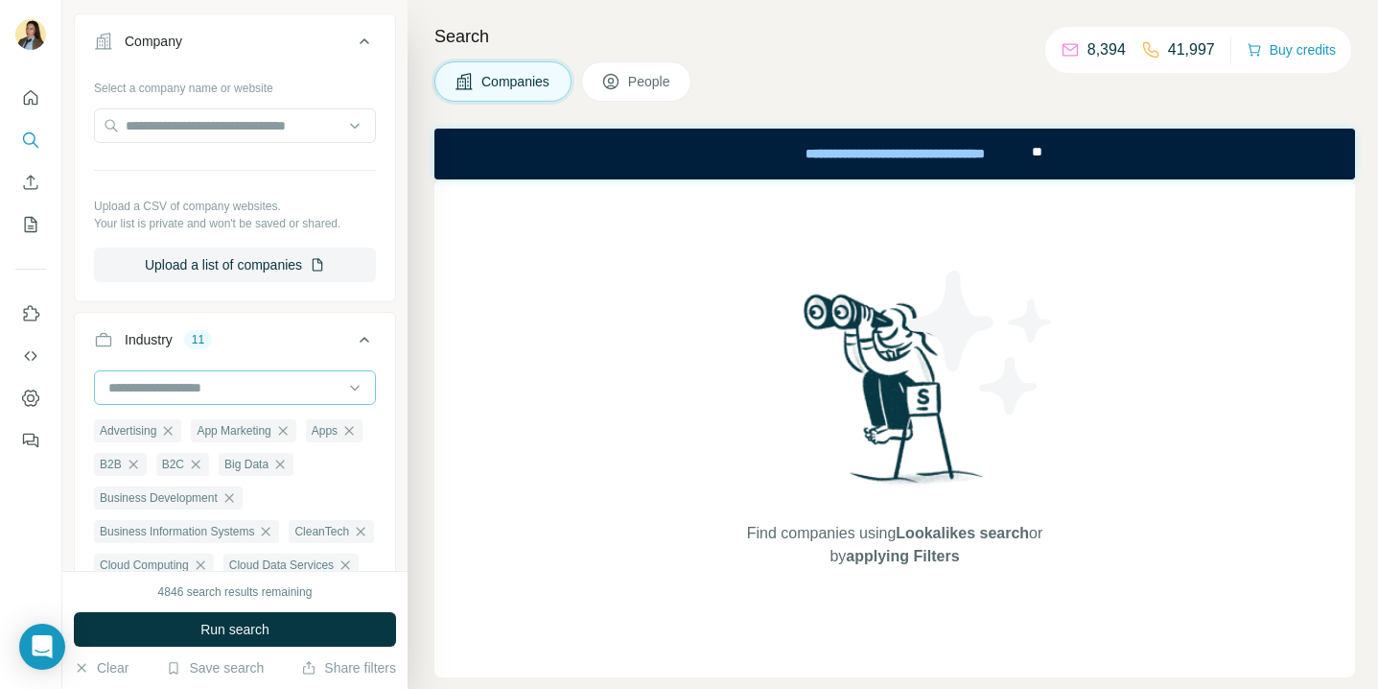
click at [230, 396] on input at bounding box center [224, 387] width 237 height 21
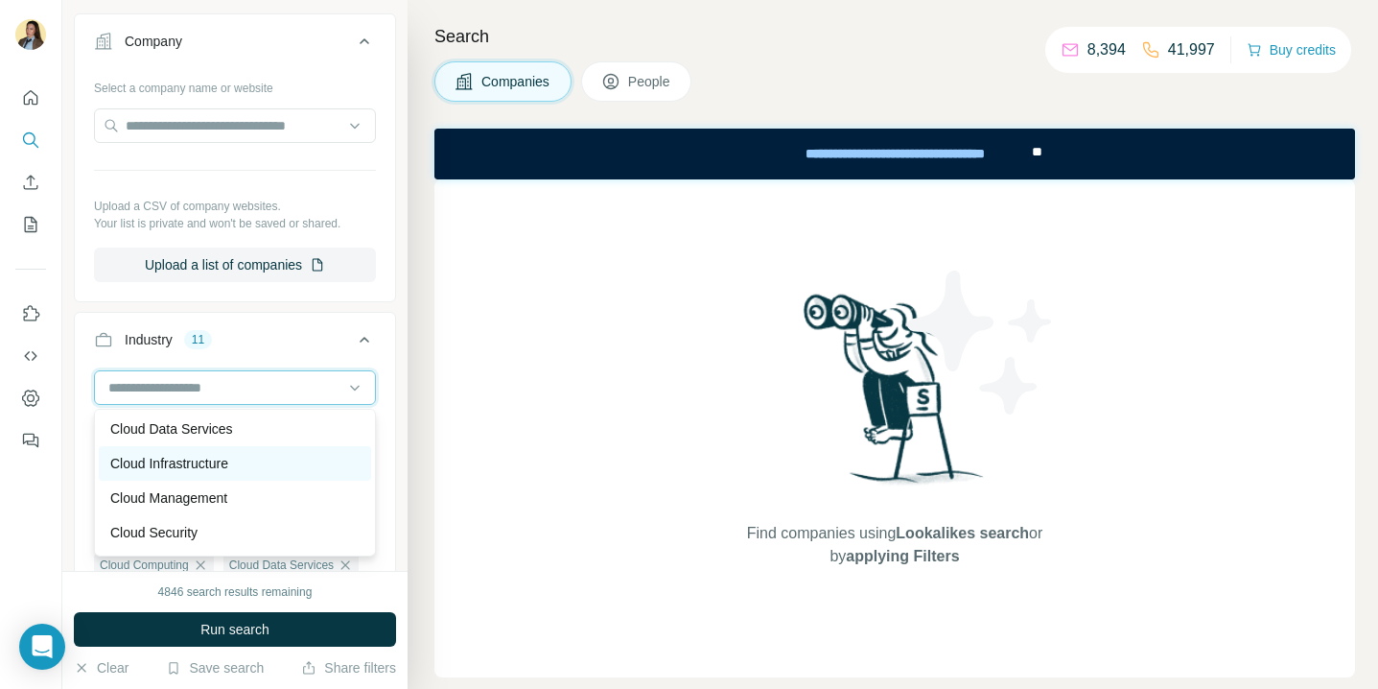
scroll to position [3079, 0]
click at [200, 458] on p "Cloud Infrastructure" at bounding box center [169, 459] width 118 height 19
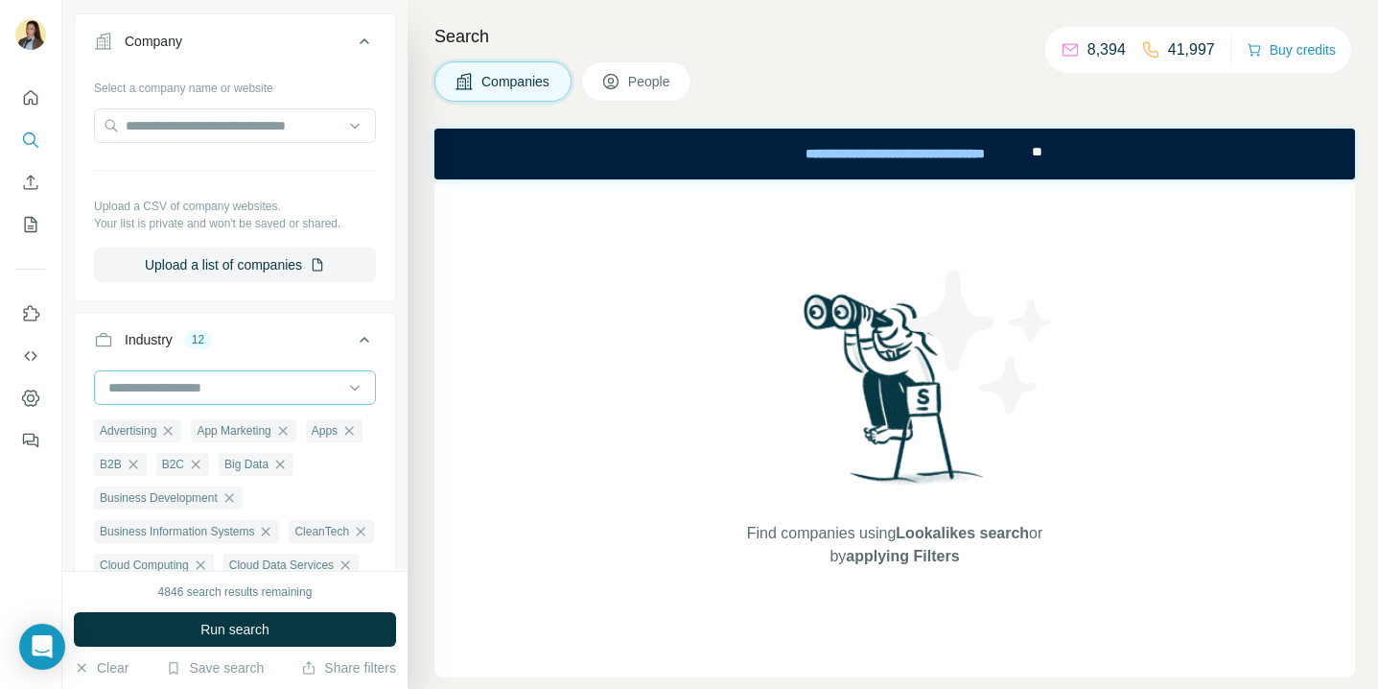
click at [221, 390] on input at bounding box center [224, 387] width 237 height 21
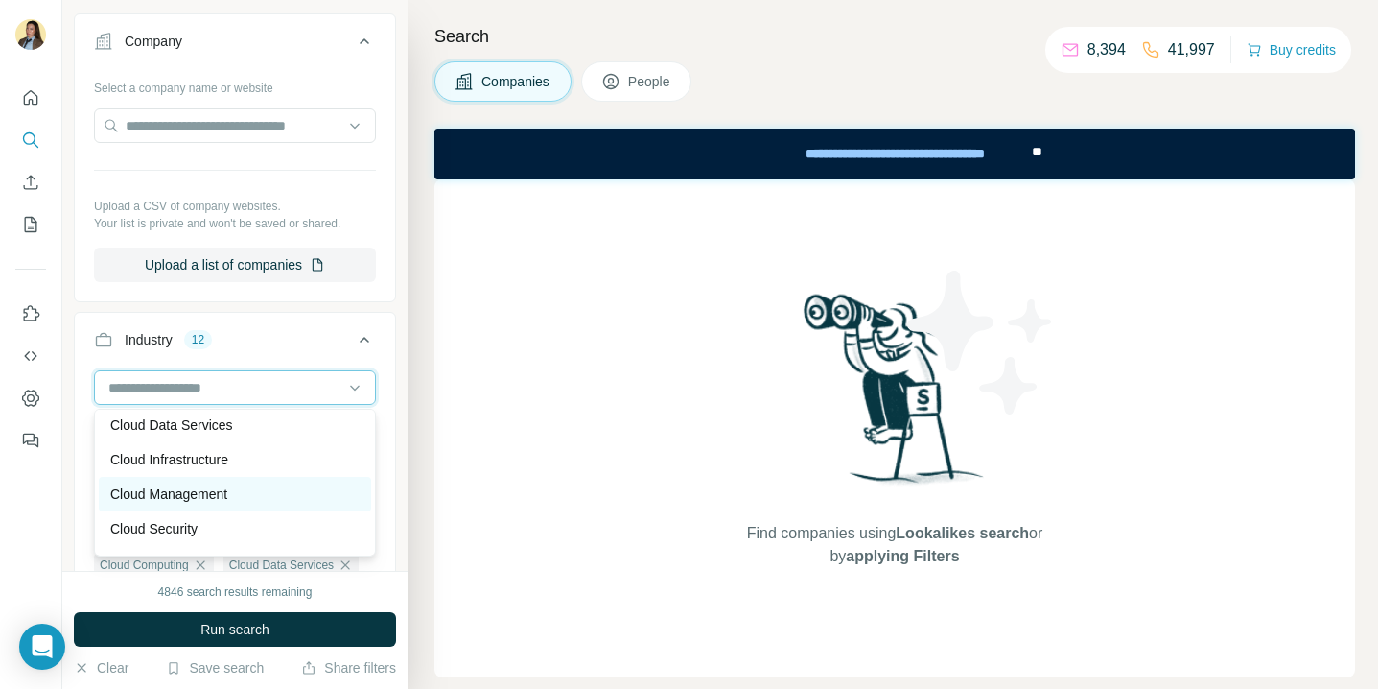
scroll to position [3098, 0]
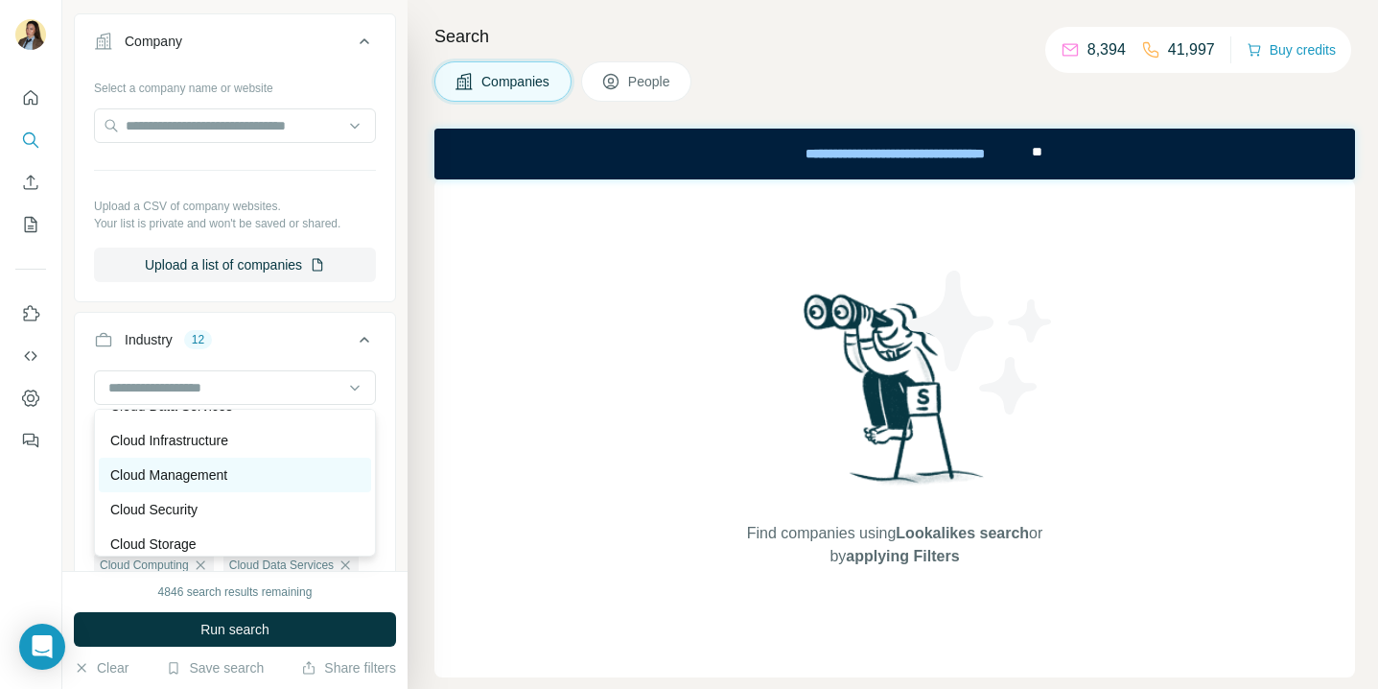
click at [201, 478] on p "Cloud Management" at bounding box center [168, 474] width 117 height 19
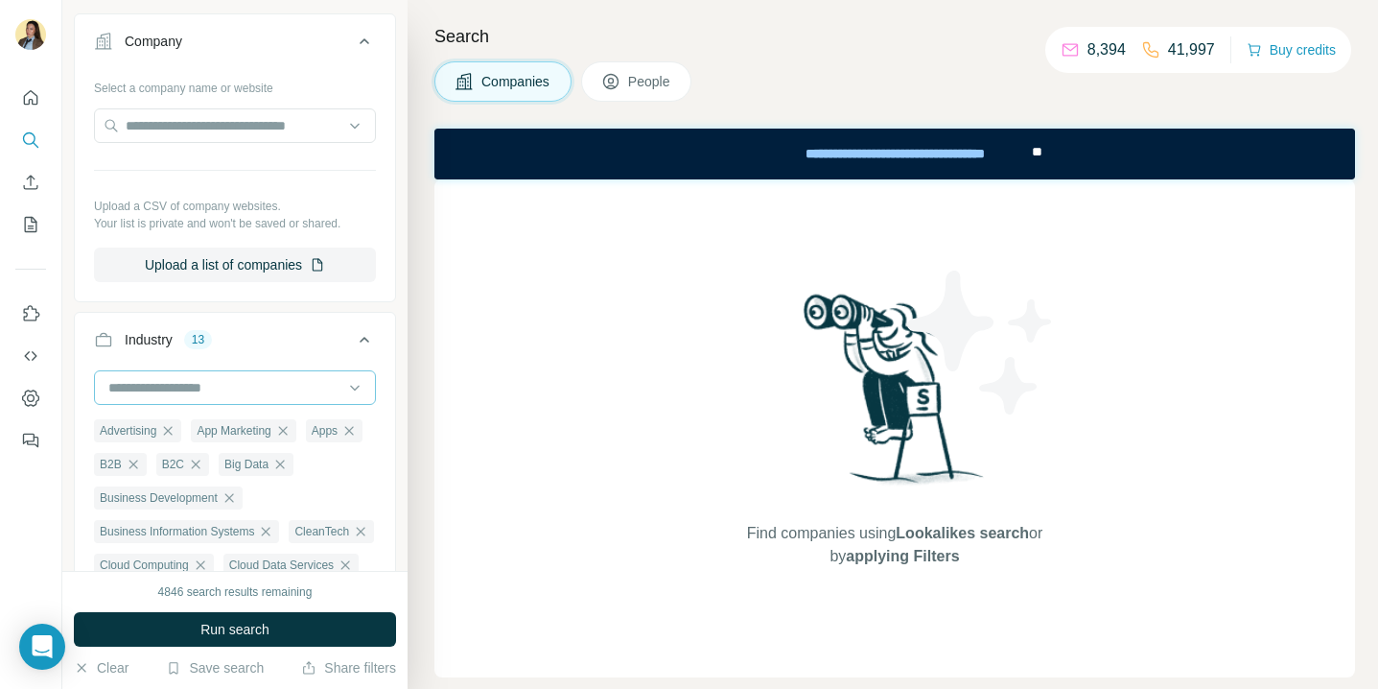
click at [217, 390] on input at bounding box center [224, 387] width 237 height 21
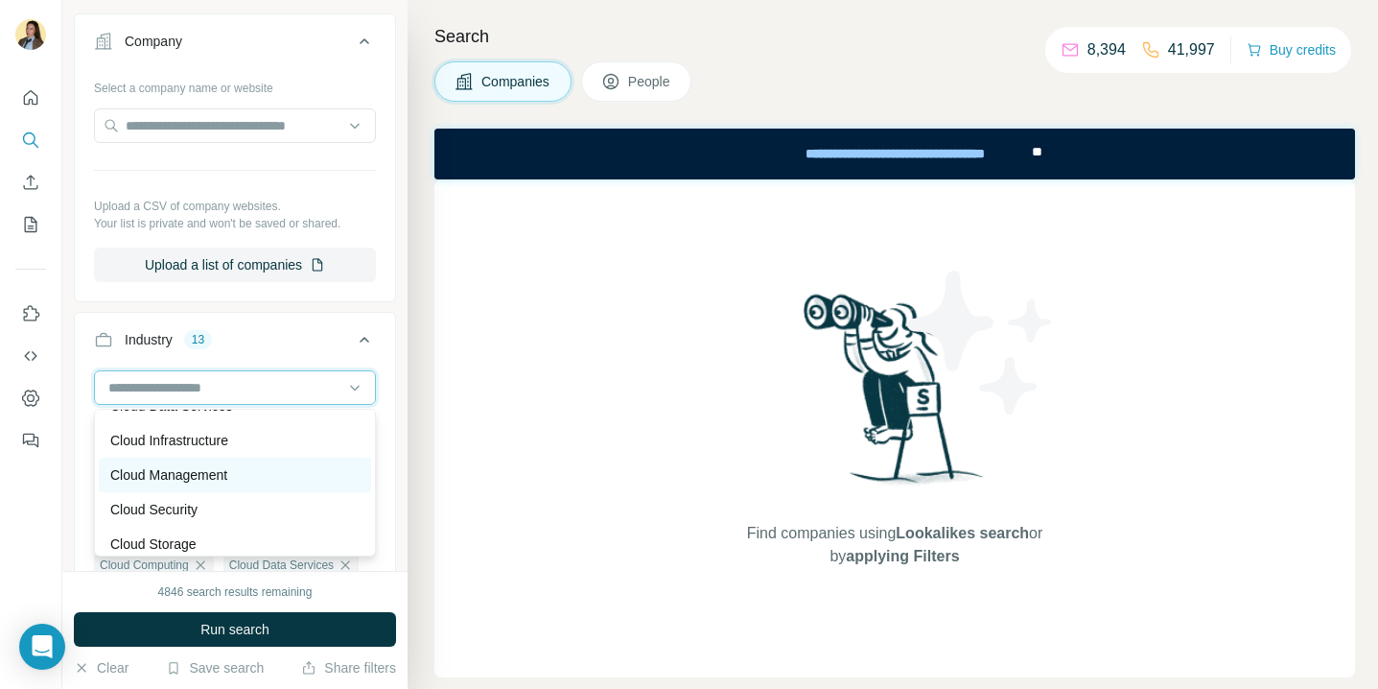
scroll to position [3139, 0]
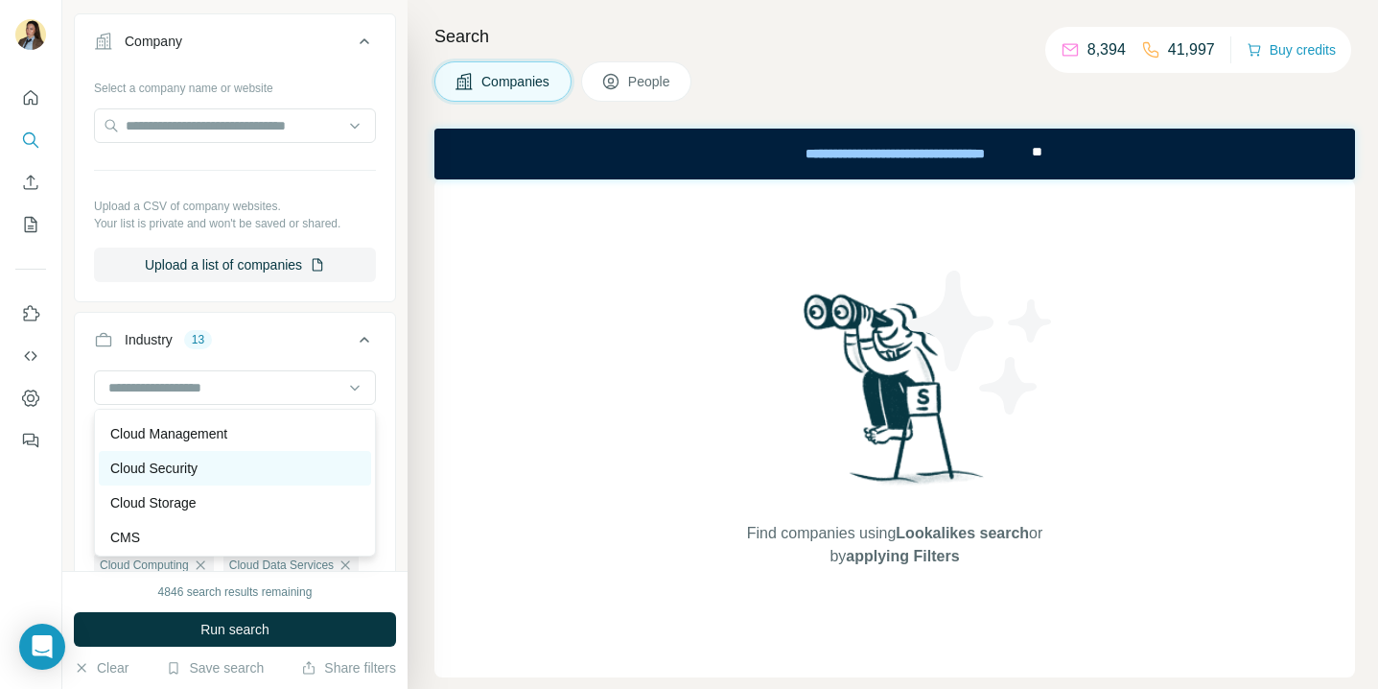
click at [190, 472] on p "Cloud Security" at bounding box center [153, 468] width 87 height 19
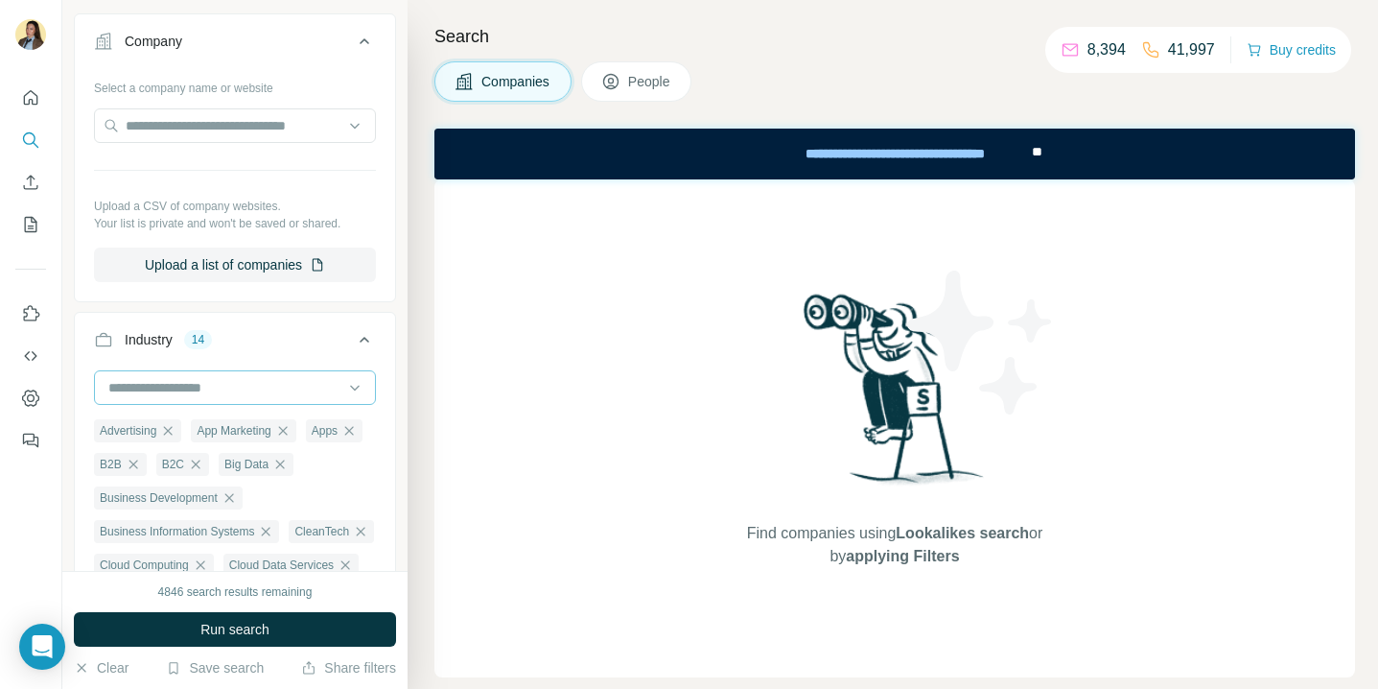
click at [204, 390] on input at bounding box center [224, 387] width 237 height 21
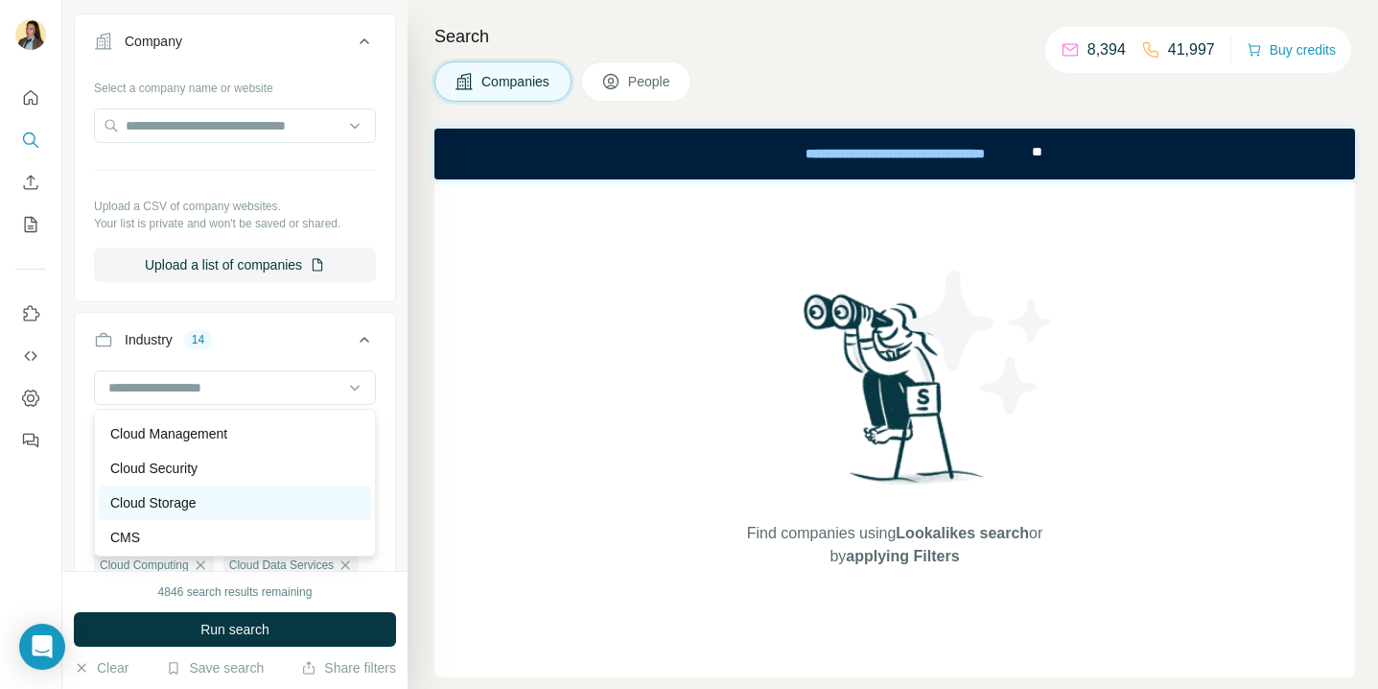
click at [184, 500] on p "Cloud Storage" at bounding box center [153, 502] width 86 height 19
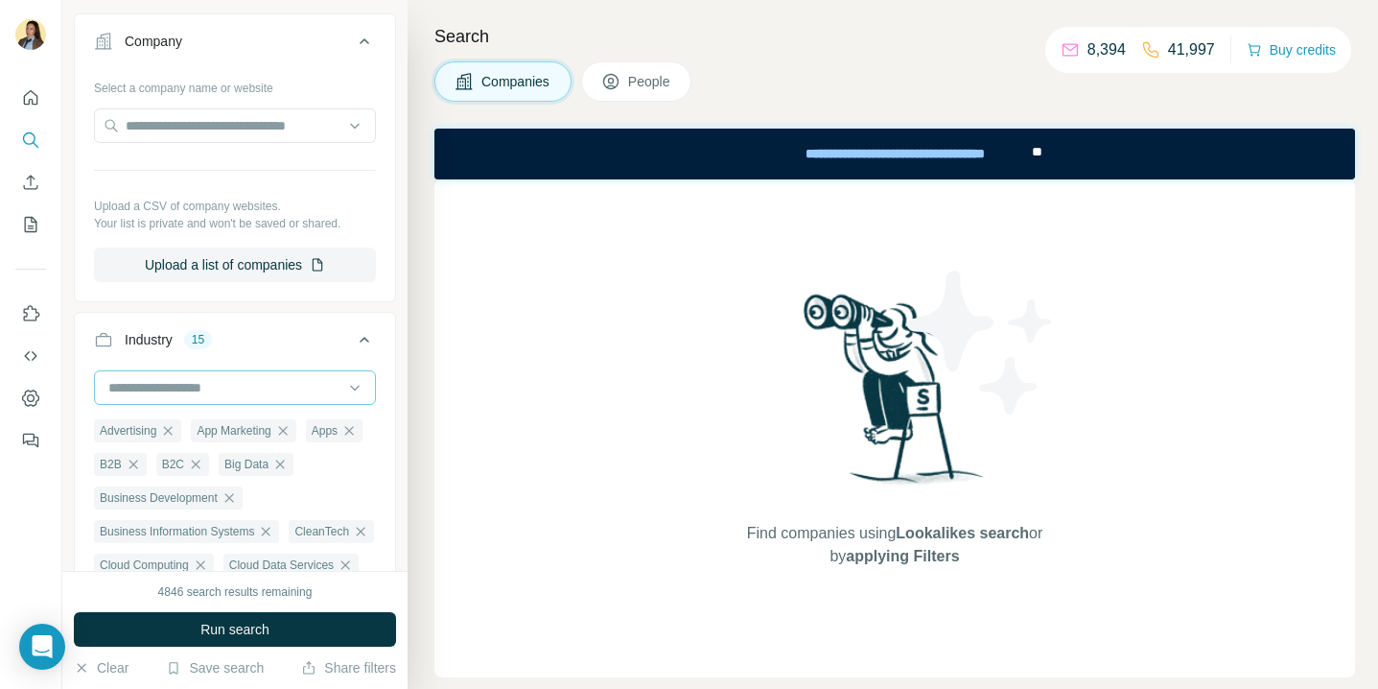
click at [210, 381] on input at bounding box center [224, 387] width 237 height 21
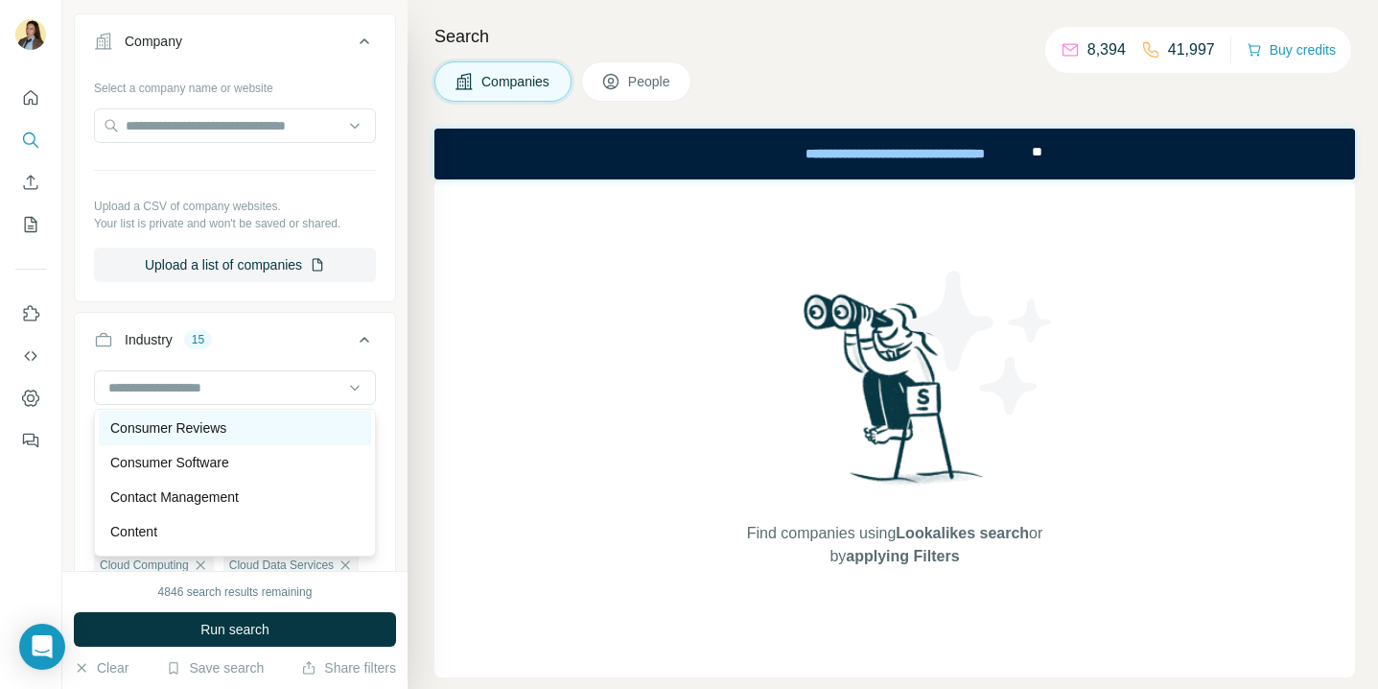
scroll to position [4145, 0]
click at [237, 429] on div "Consumer Software" at bounding box center [234, 429] width 249 height 19
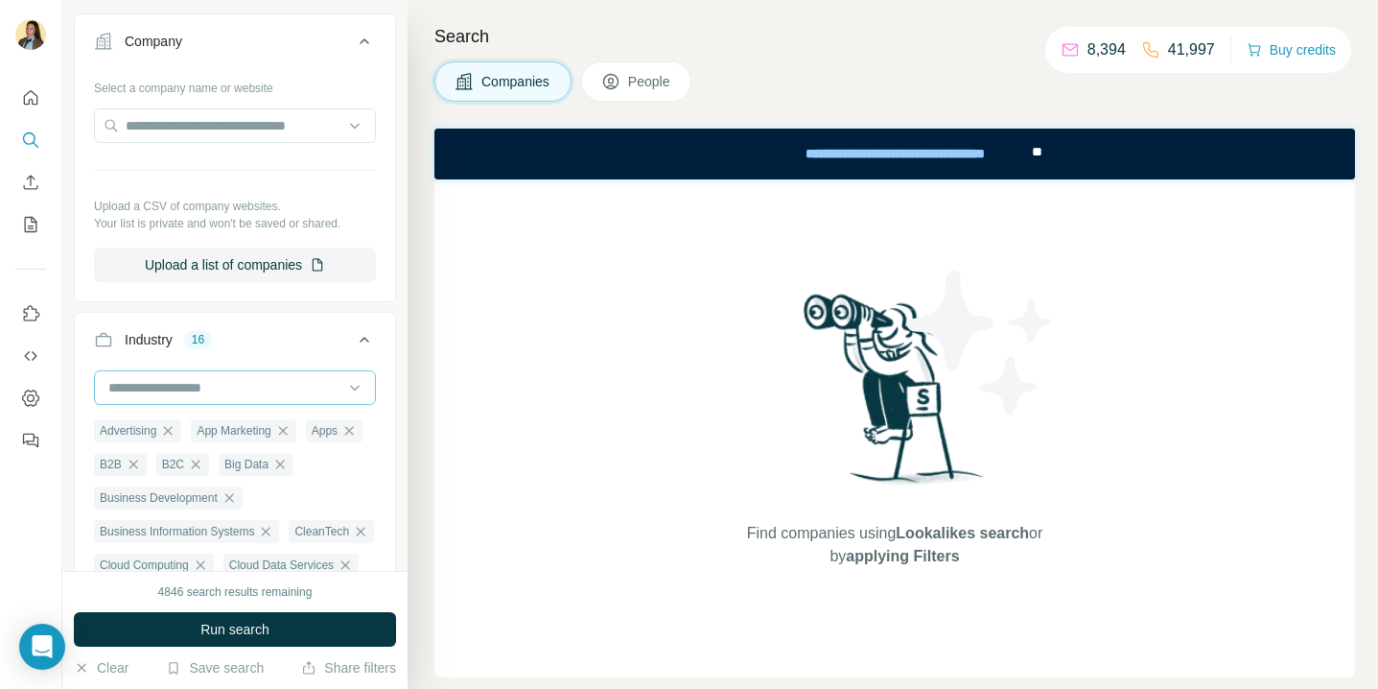
click at [235, 385] on input at bounding box center [224, 387] width 237 height 21
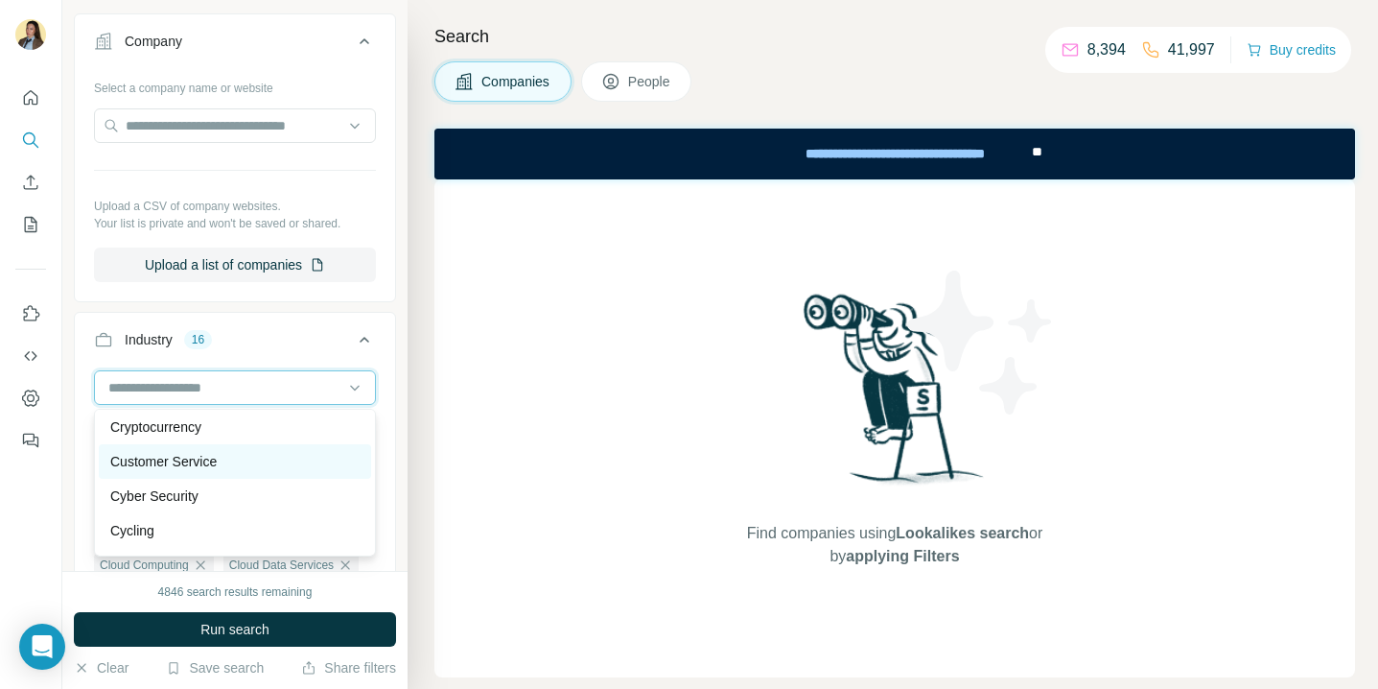
scroll to position [4878, 0]
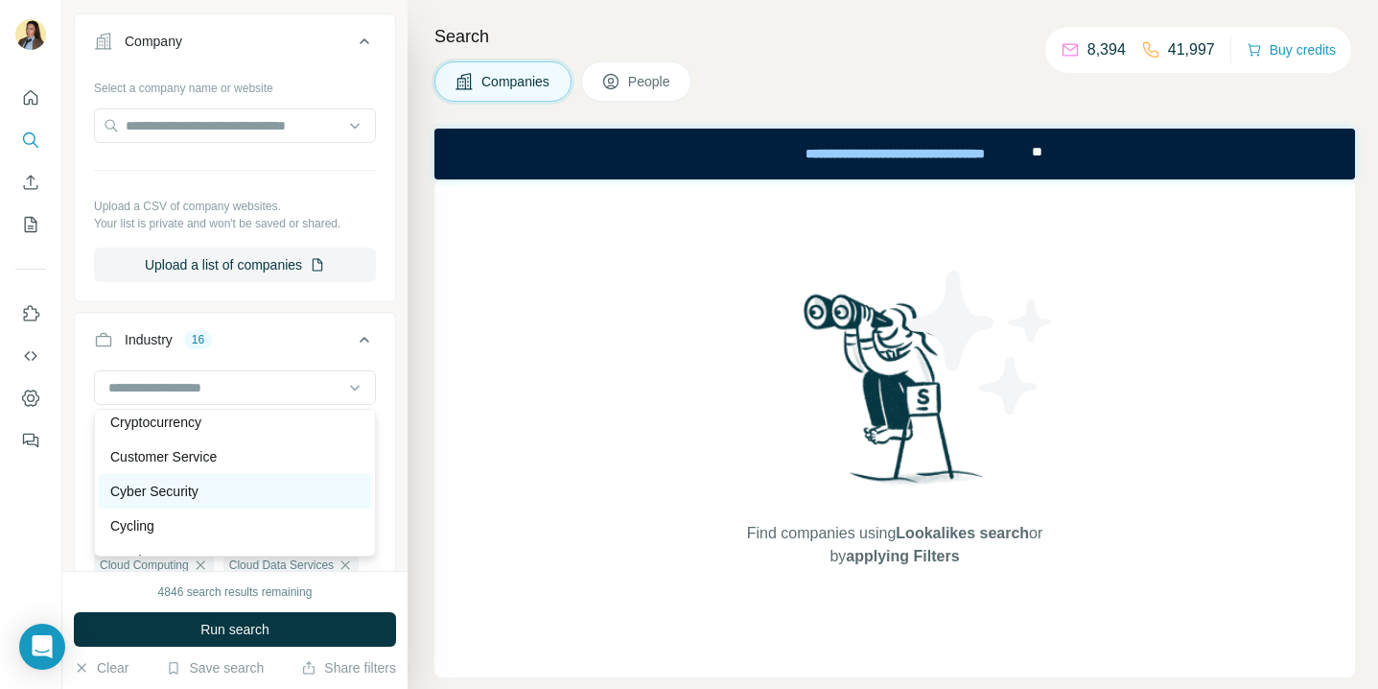
click at [222, 492] on div "Cyber Security" at bounding box center [234, 491] width 249 height 19
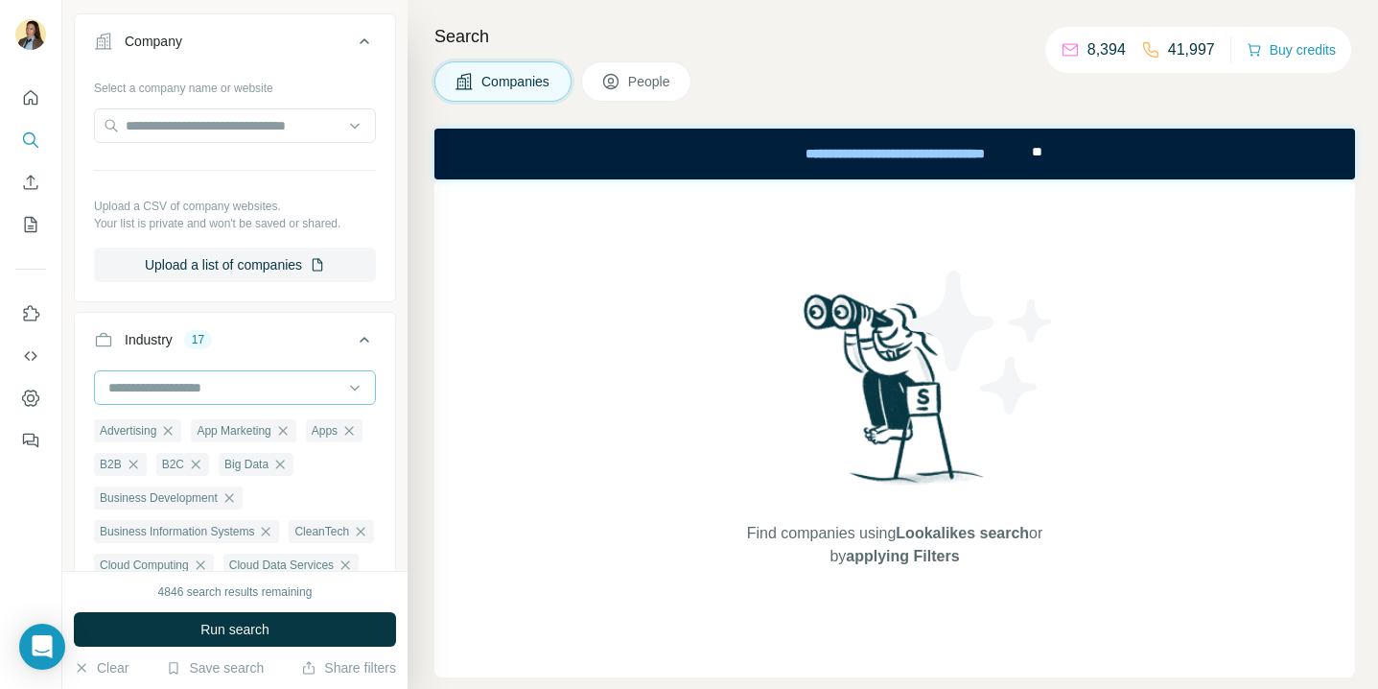
click at [235, 402] on div at bounding box center [224, 387] width 237 height 33
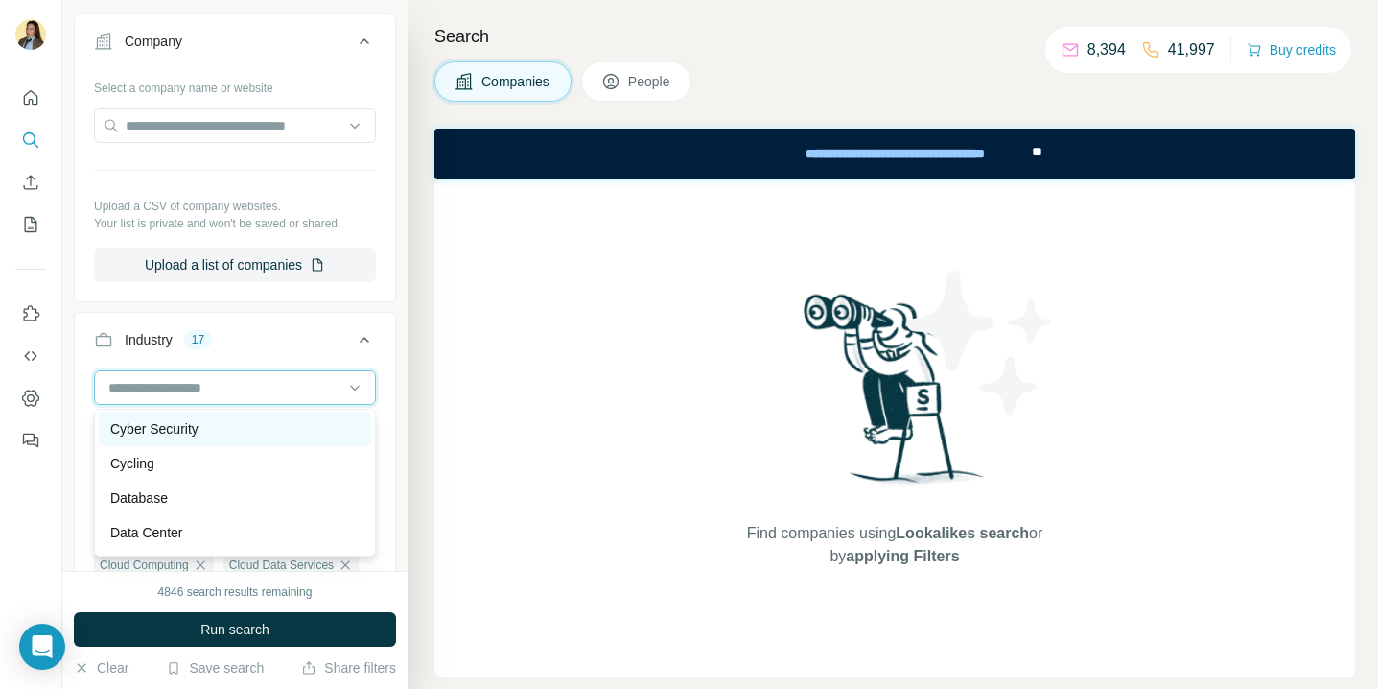
scroll to position [4990, 0]
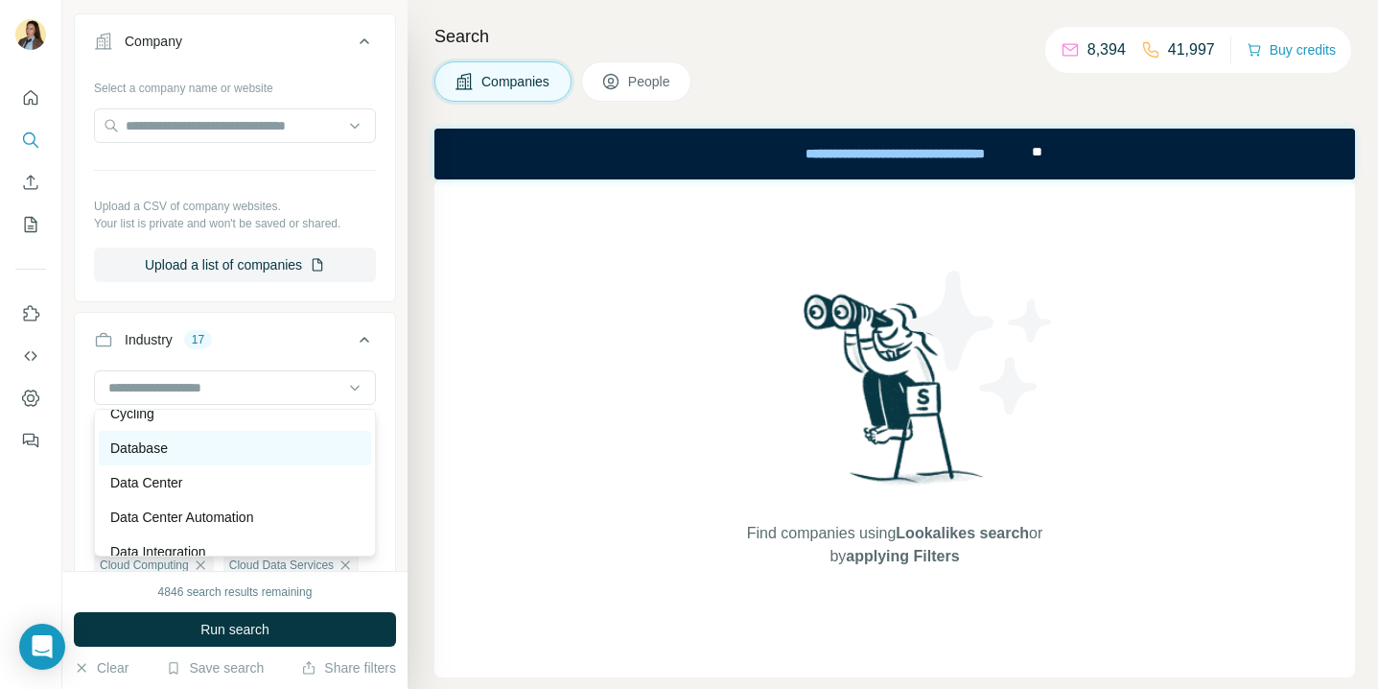
click at [217, 458] on div "Database" at bounding box center [235, 448] width 272 height 35
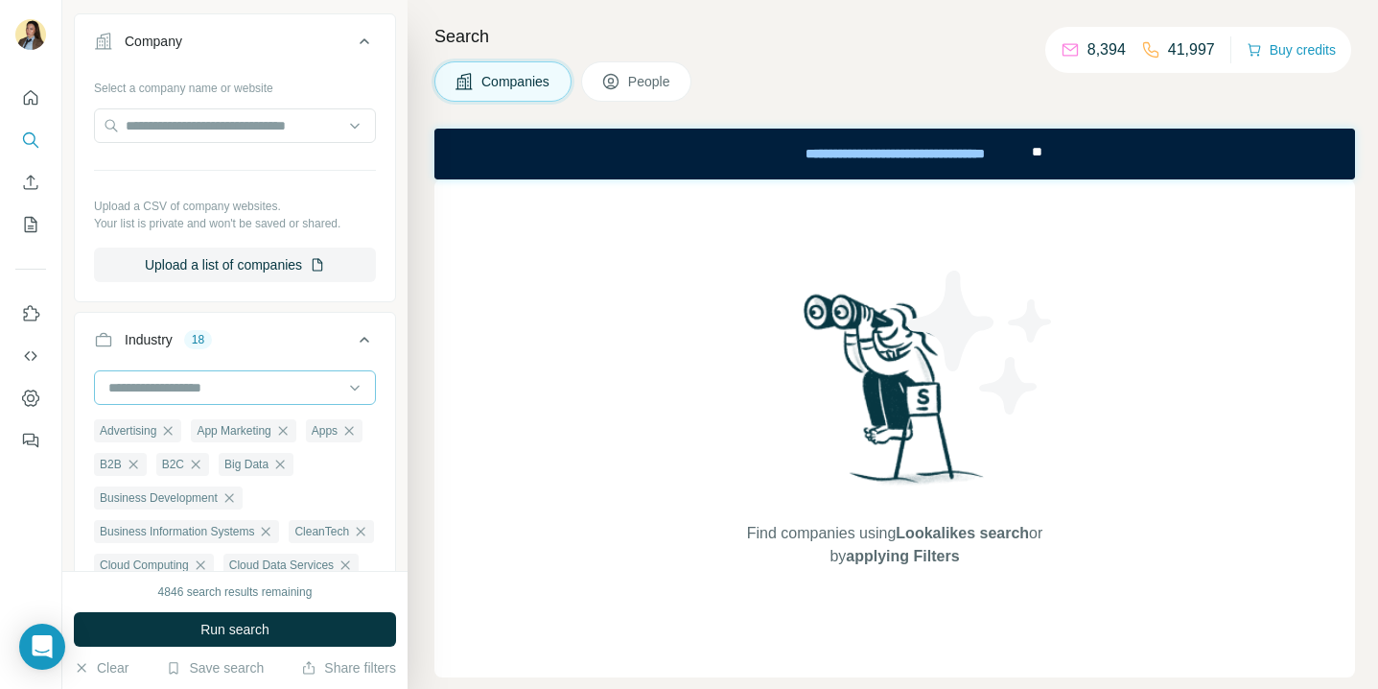
click at [219, 388] on input at bounding box center [224, 387] width 237 height 21
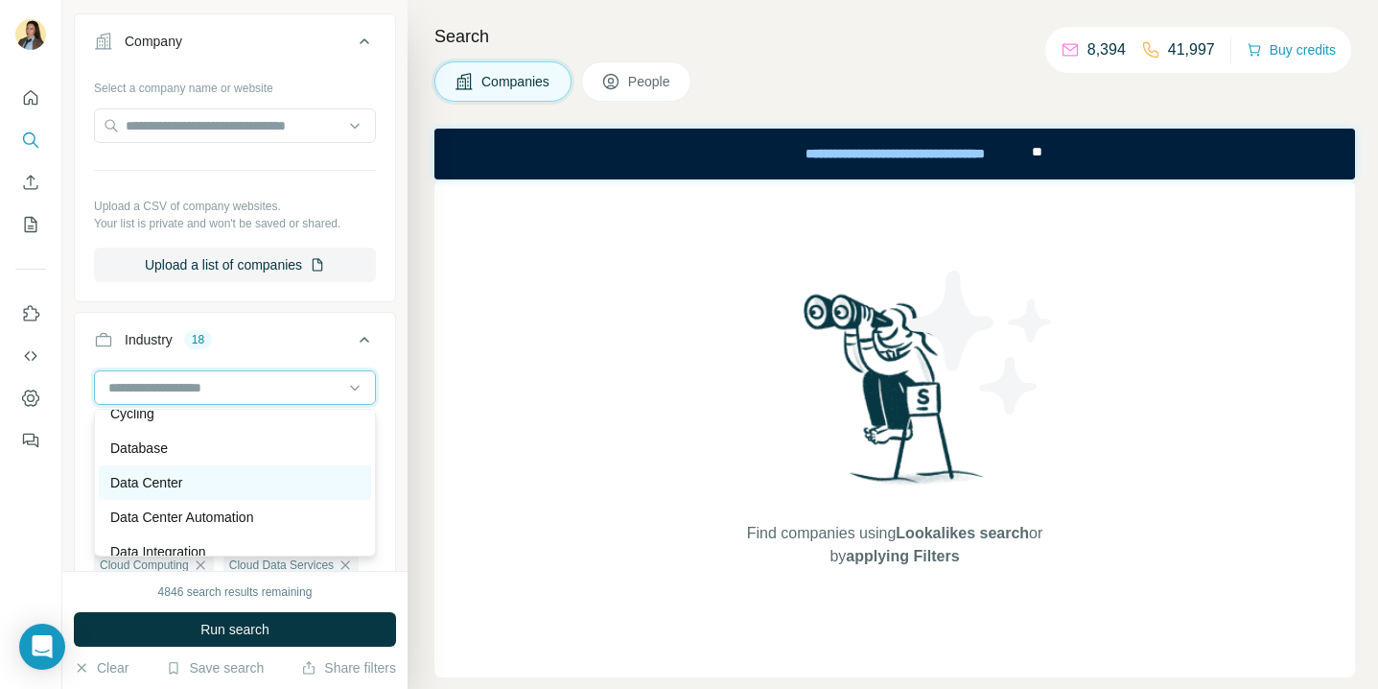
scroll to position [5021, 0]
click at [197, 491] on p "Data Center Automation" at bounding box center [181, 485] width 143 height 19
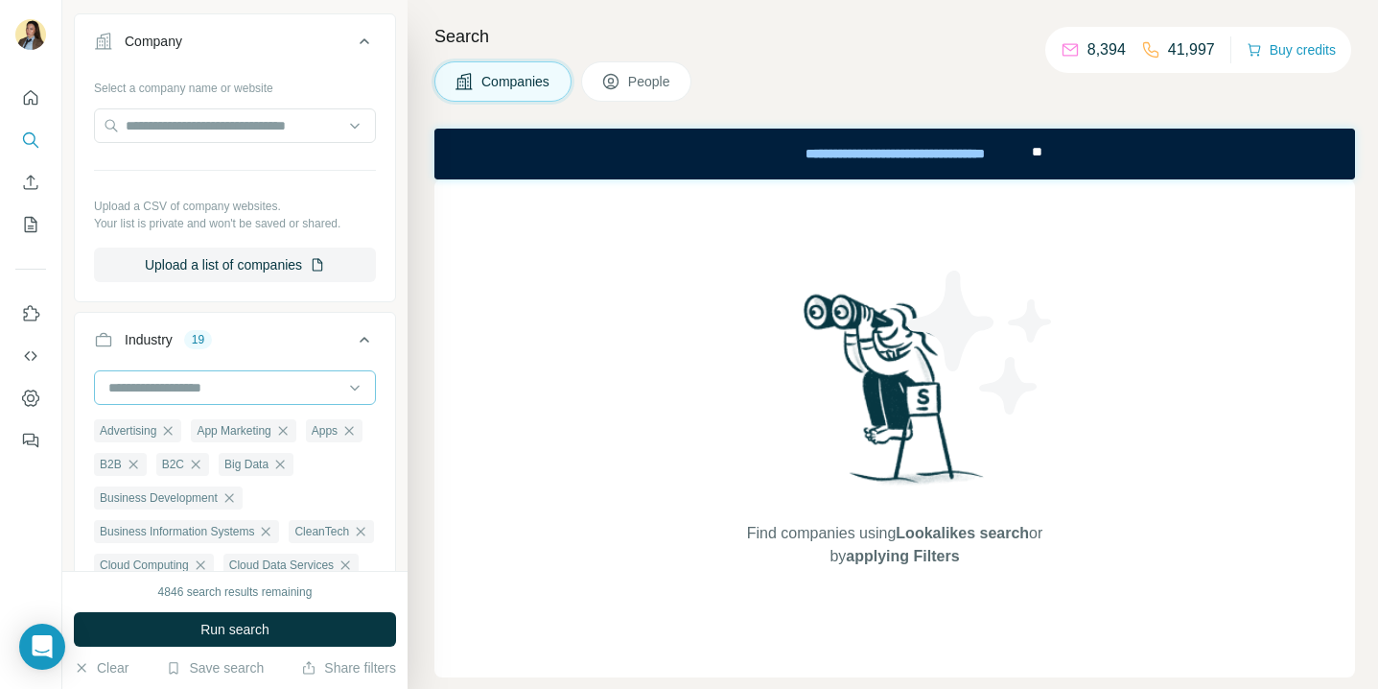
click at [218, 393] on input at bounding box center [224, 387] width 237 height 21
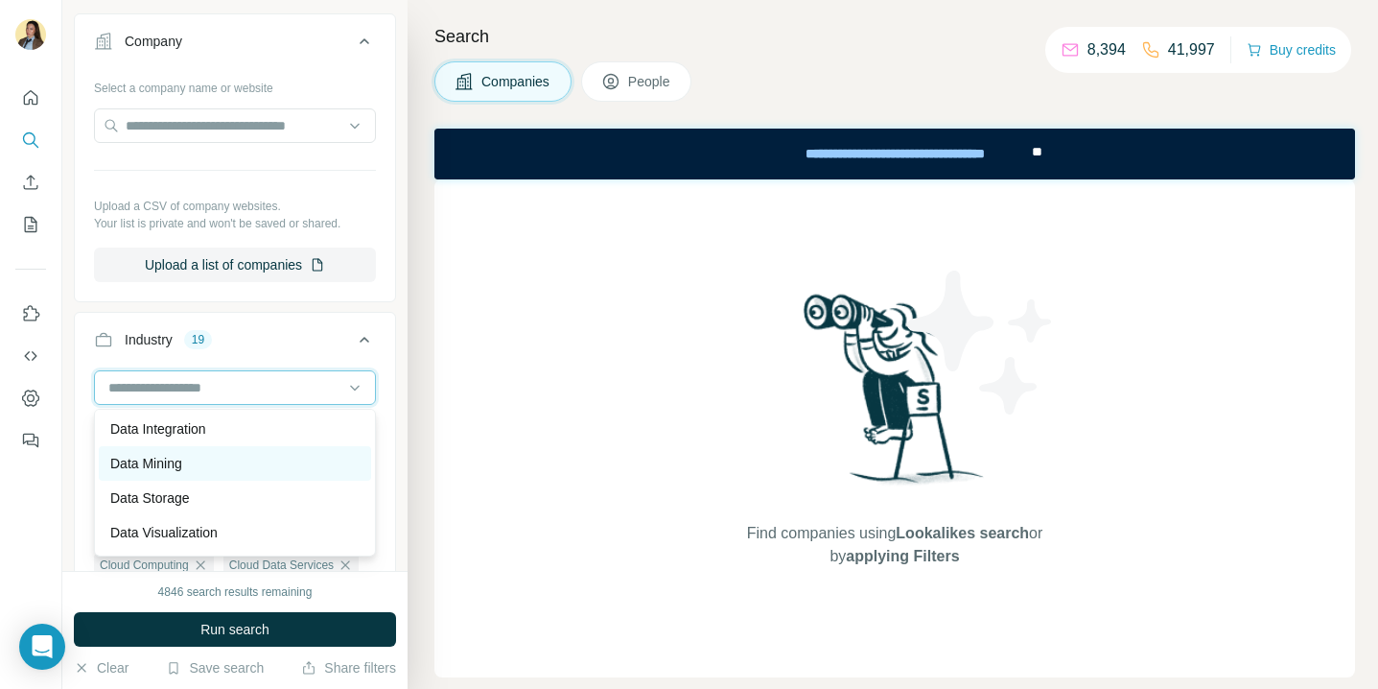
scroll to position [5151, 0]
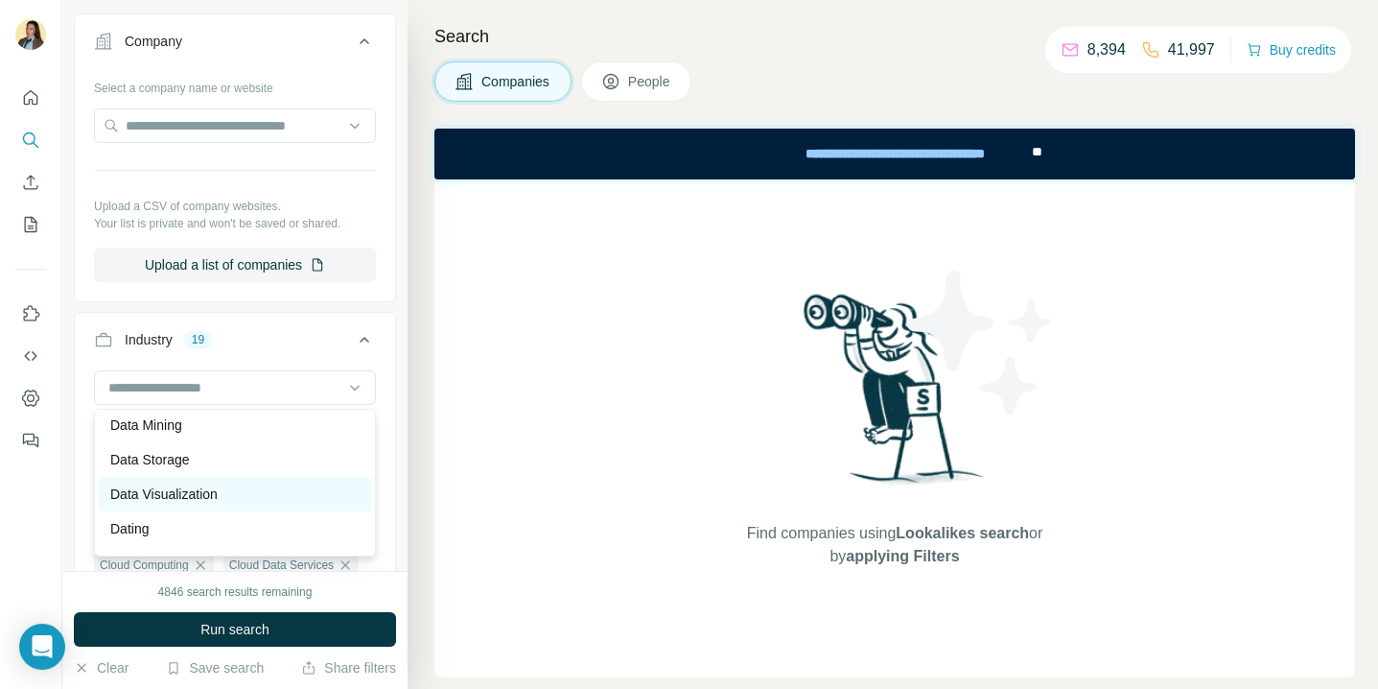
click at [181, 490] on p "Data Visualization" at bounding box center [163, 493] width 107 height 19
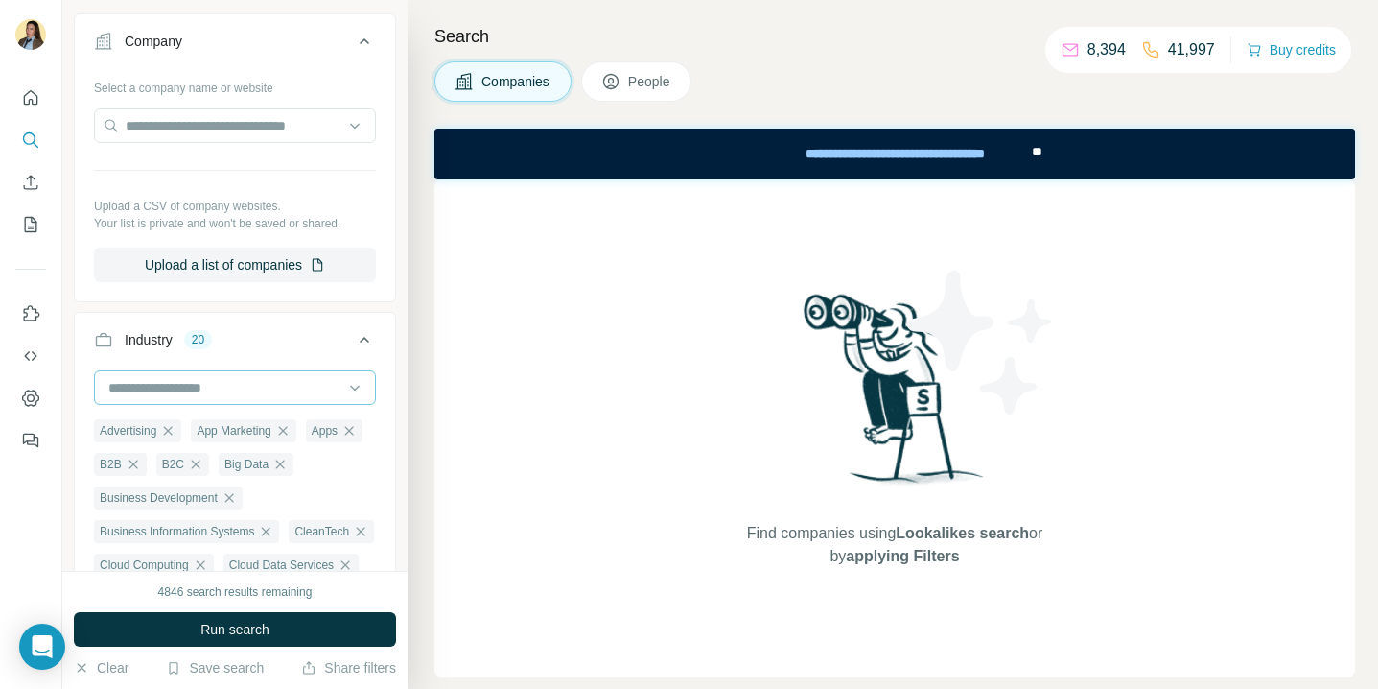
click at [211, 383] on input at bounding box center [224, 387] width 237 height 21
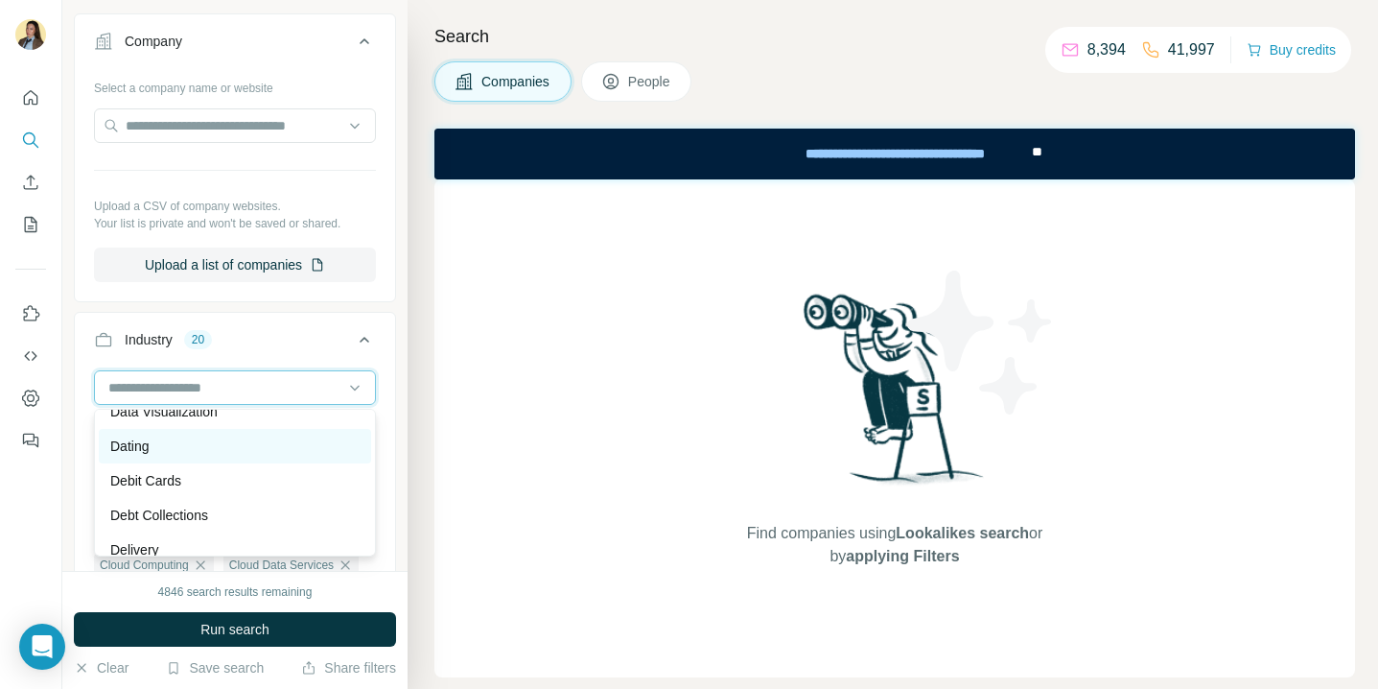
scroll to position [5235, 0]
click at [179, 454] on div "Dating" at bounding box center [235, 444] width 272 height 35
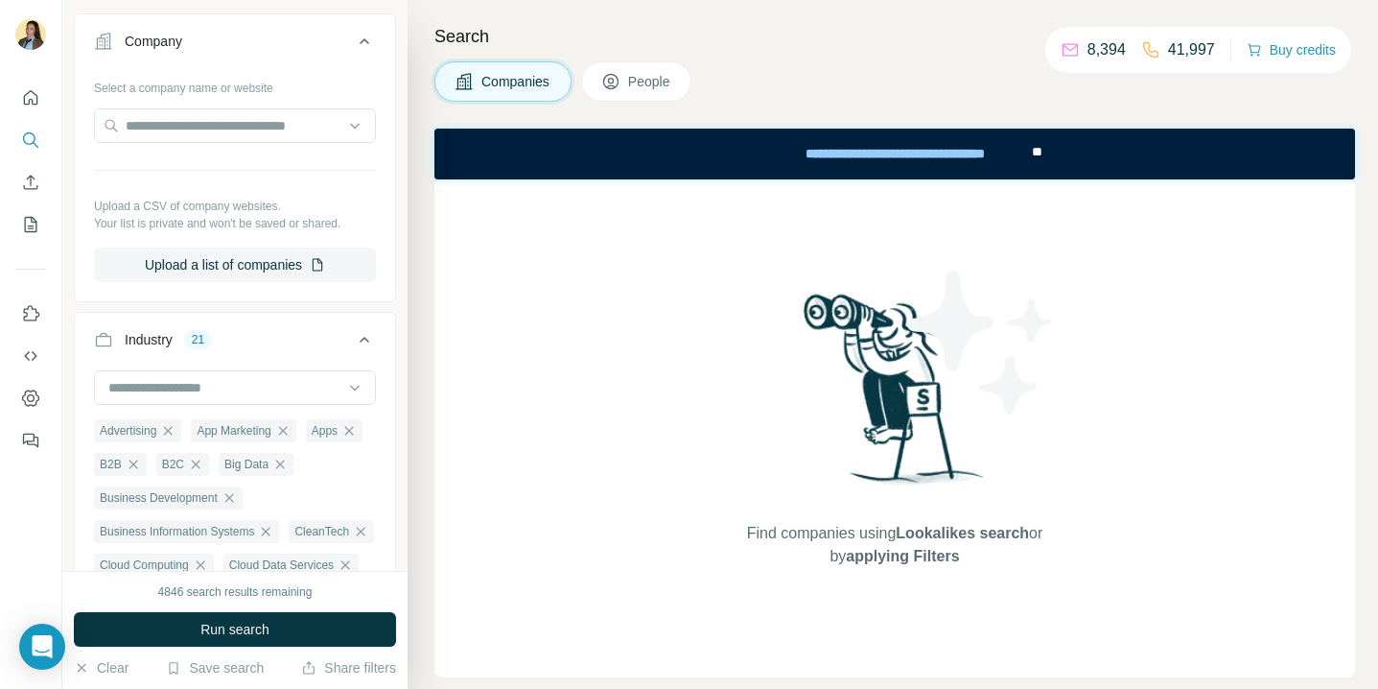
scroll to position [175, 0]
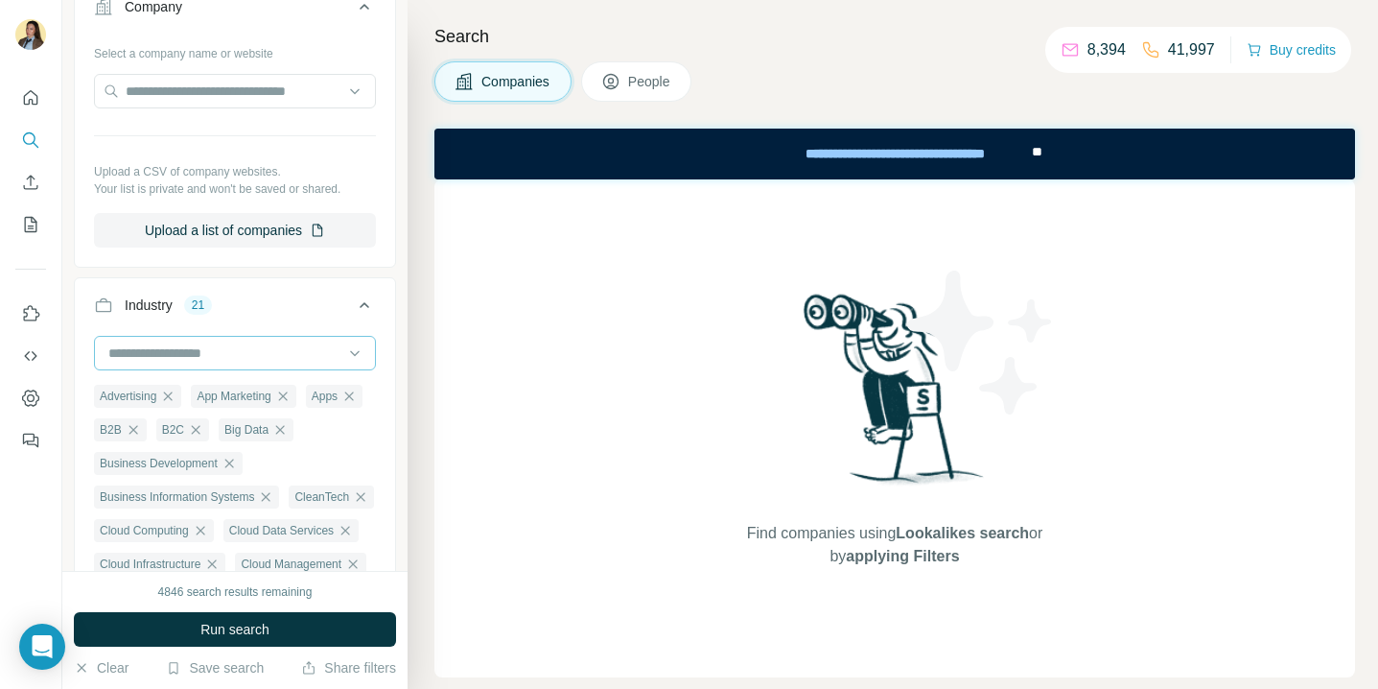
click at [203, 358] on input at bounding box center [224, 352] width 237 height 21
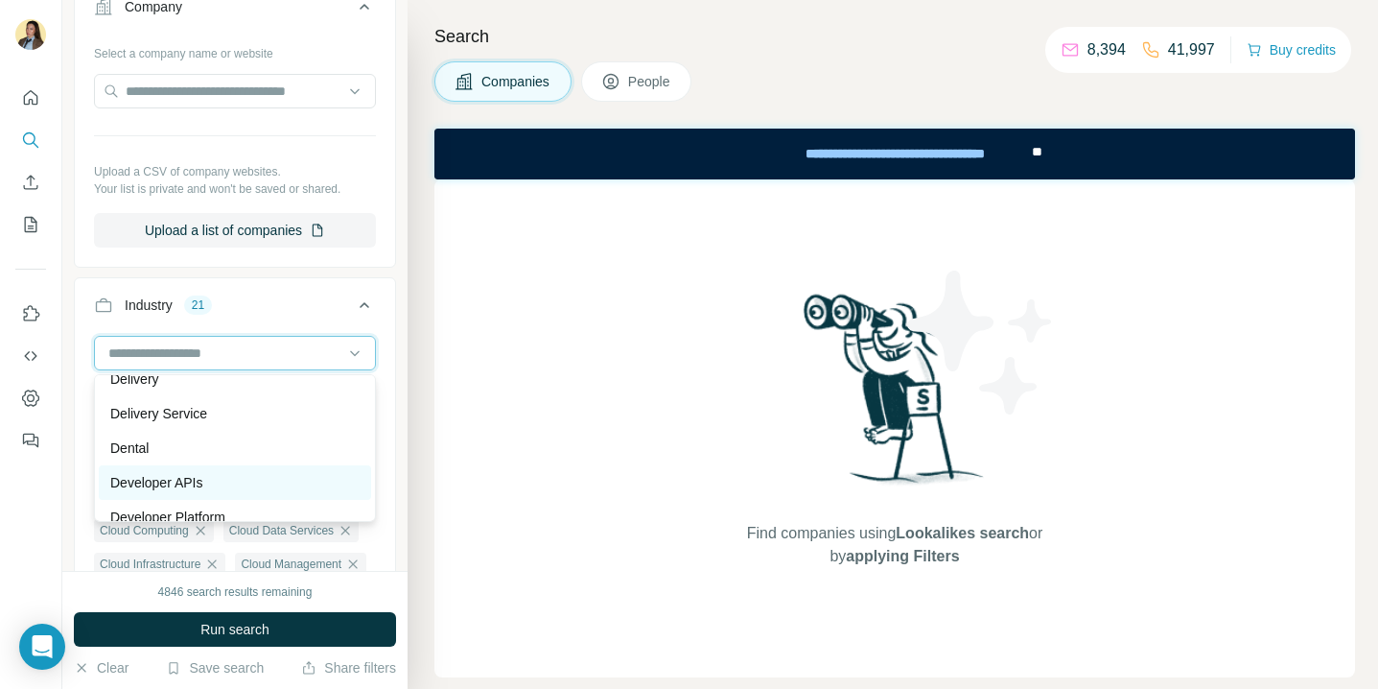
scroll to position [5321, 0]
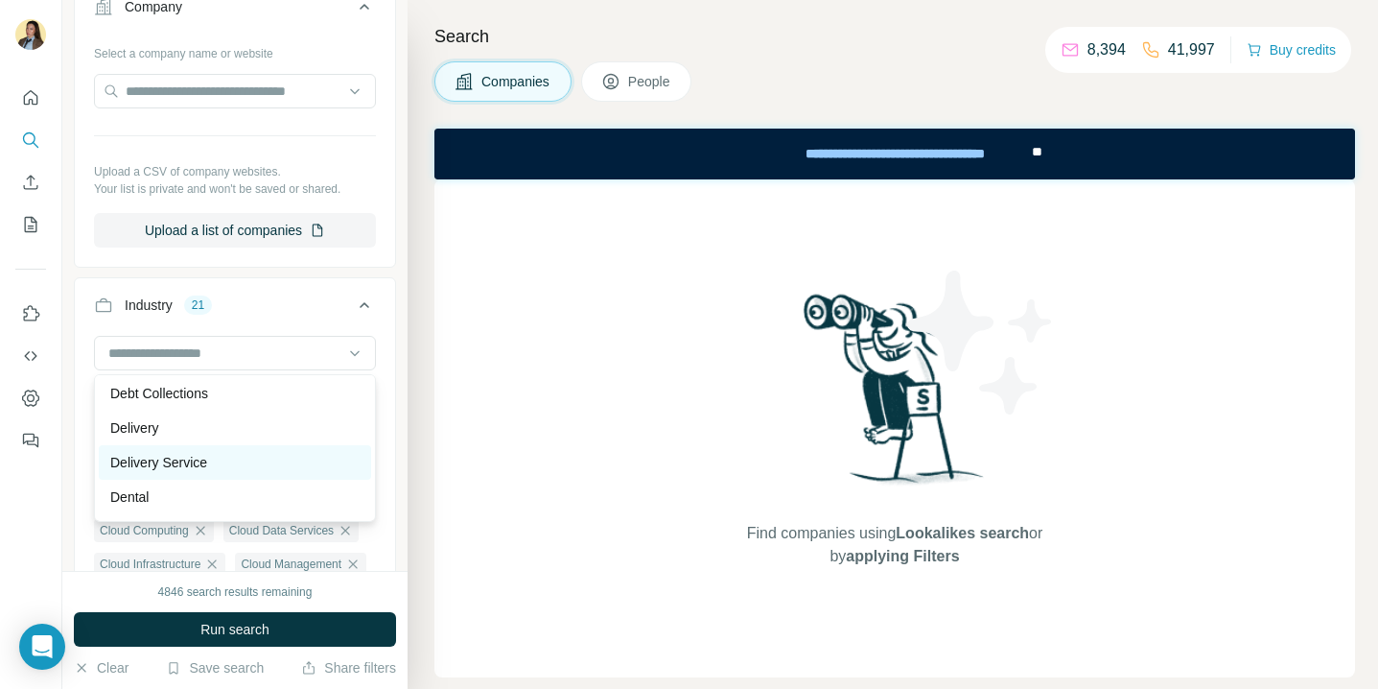
click at [195, 453] on p "Delivery Service" at bounding box center [158, 462] width 97 height 19
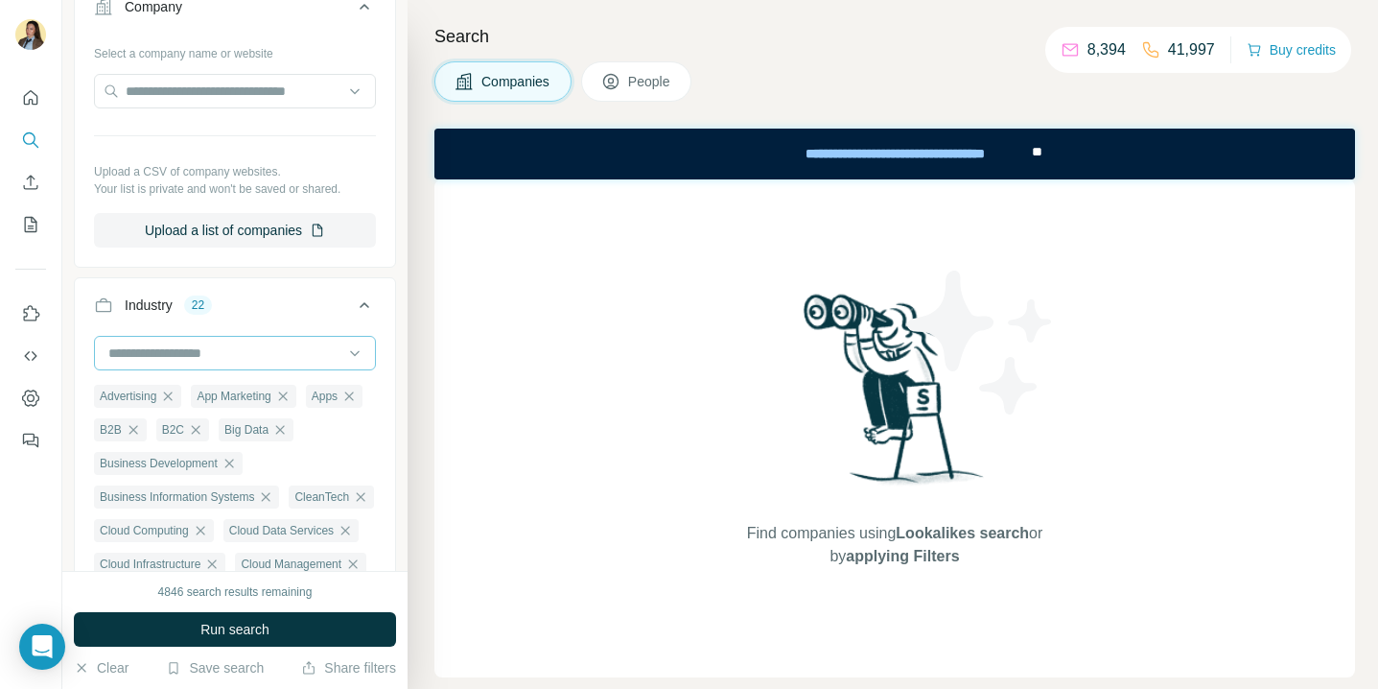
click at [220, 347] on input at bounding box center [224, 352] width 237 height 21
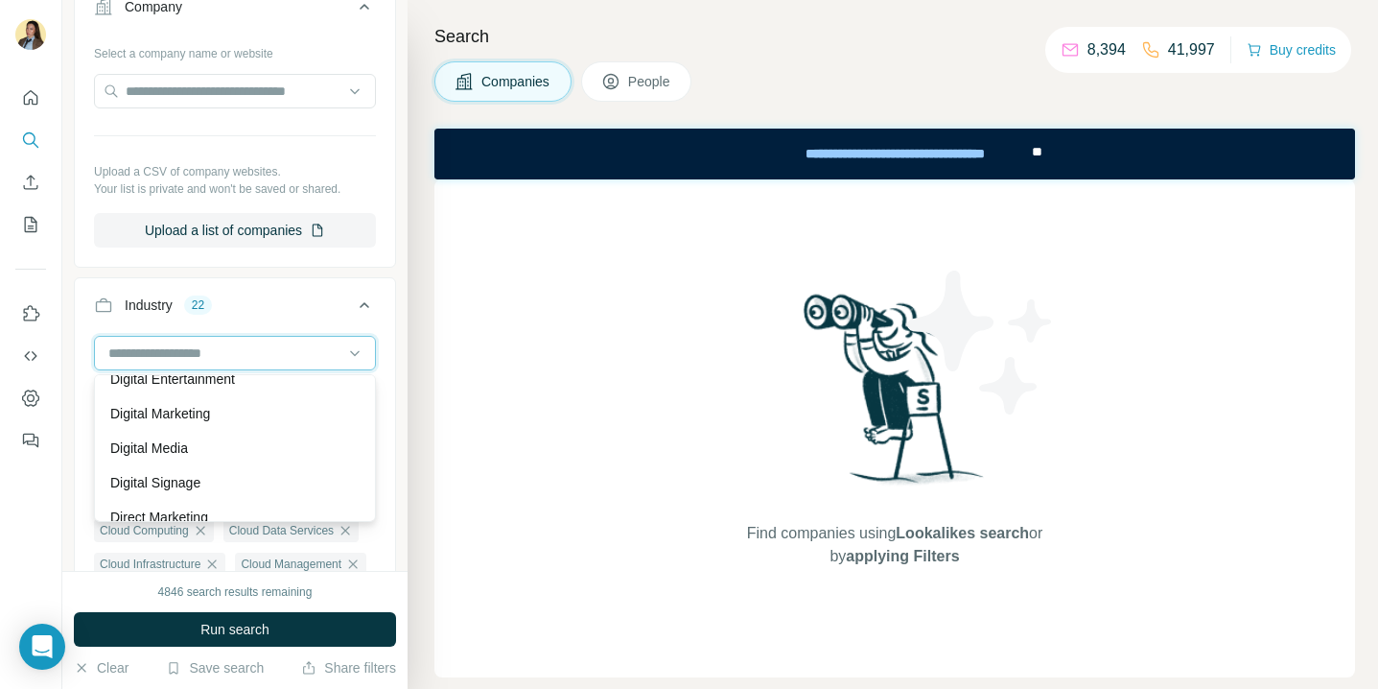
scroll to position [5645, 0]
click at [200, 425] on div "Digital Marketing" at bounding box center [235, 414] width 272 height 35
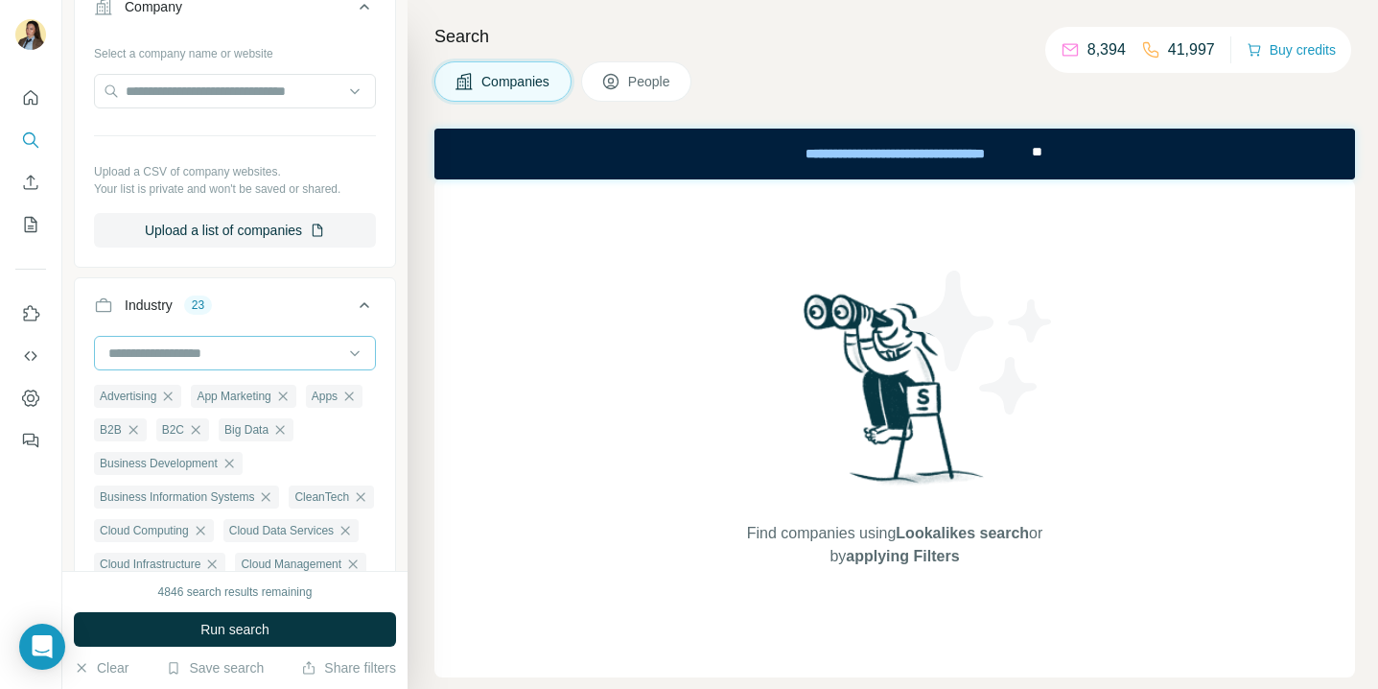
click at [197, 359] on input at bounding box center [224, 352] width 237 height 21
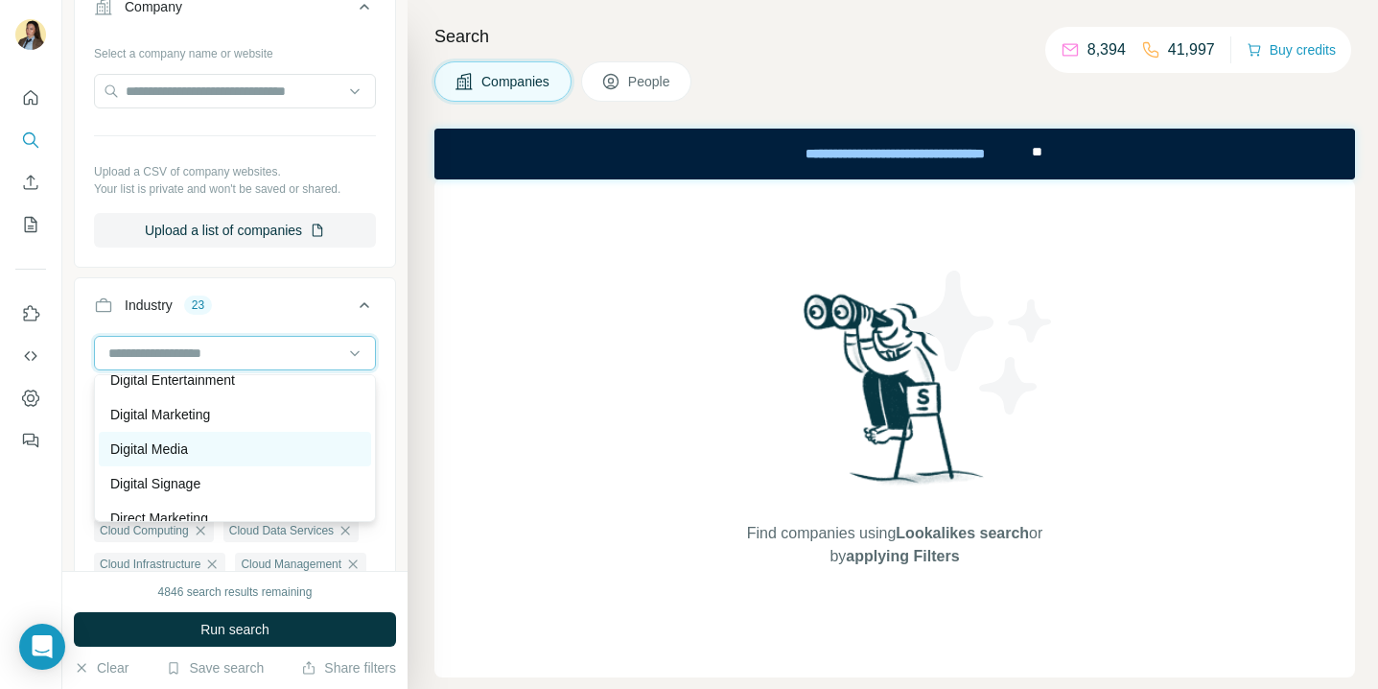
scroll to position [5668, 0]
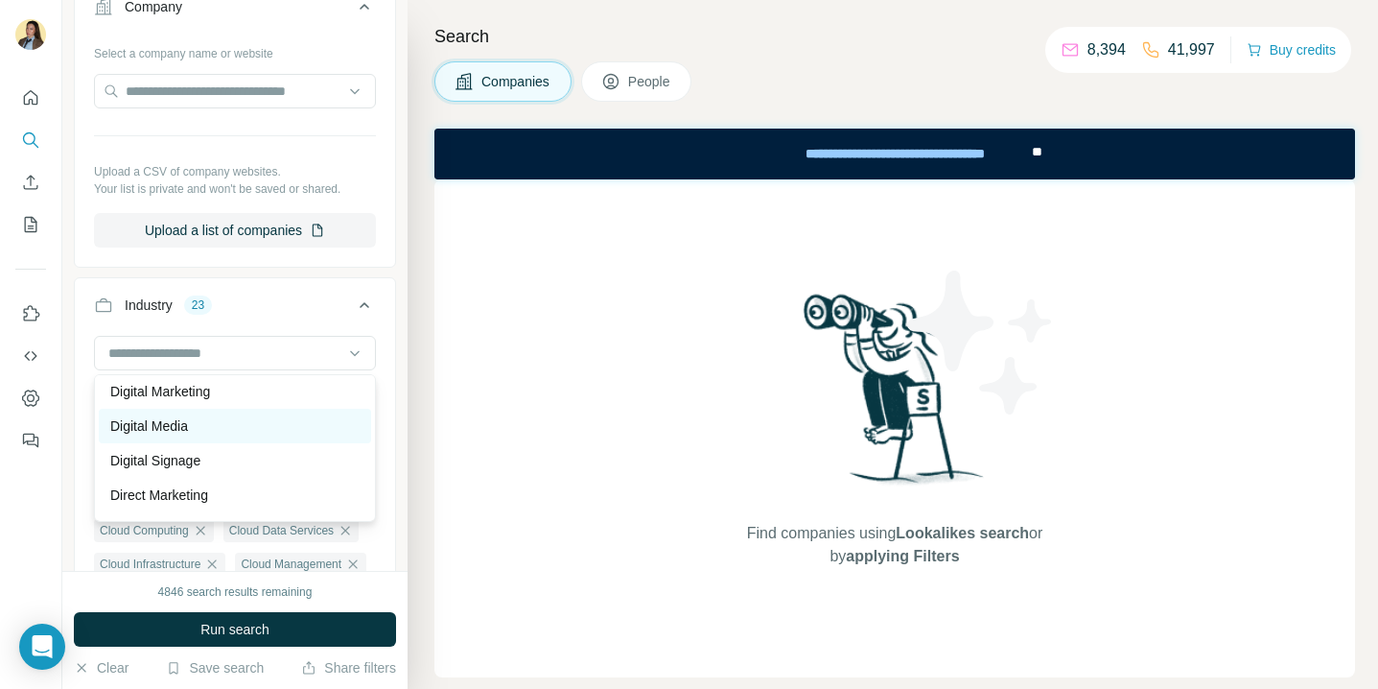
click at [184, 435] on p "Digital Media" at bounding box center [149, 425] width 78 height 19
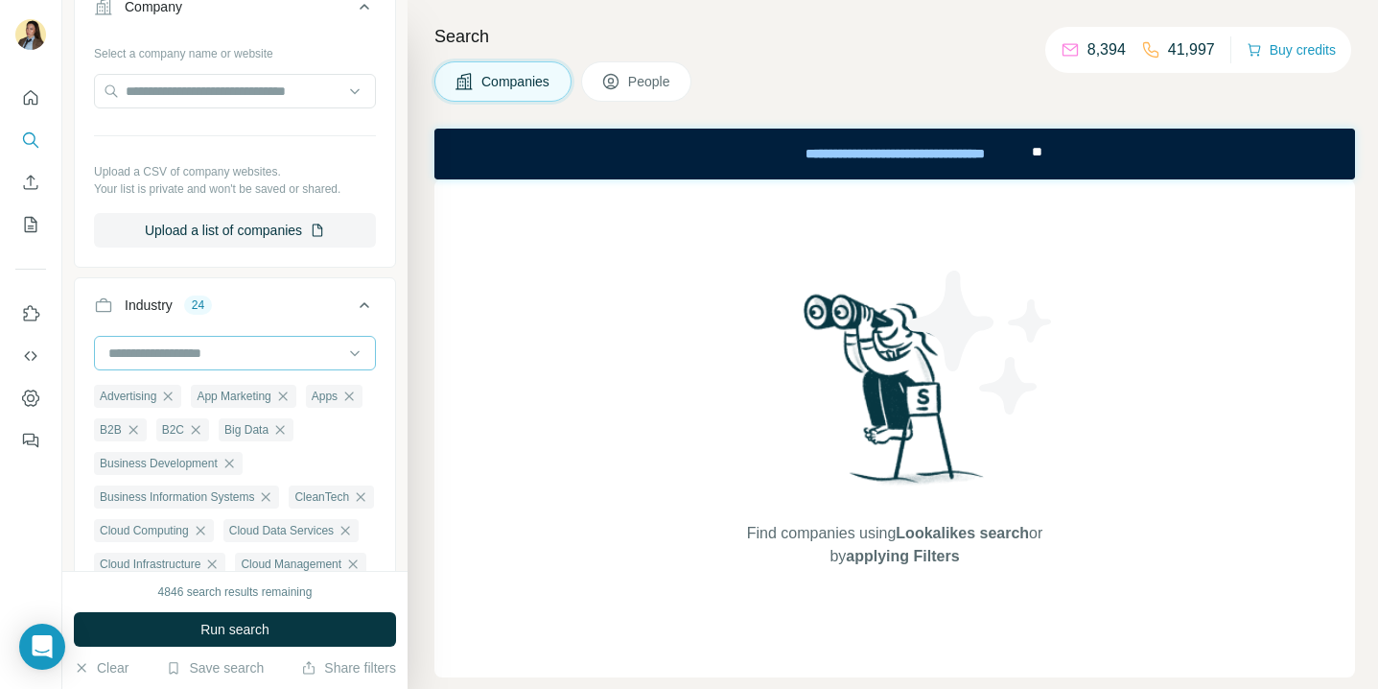
click at [202, 356] on input at bounding box center [224, 352] width 237 height 21
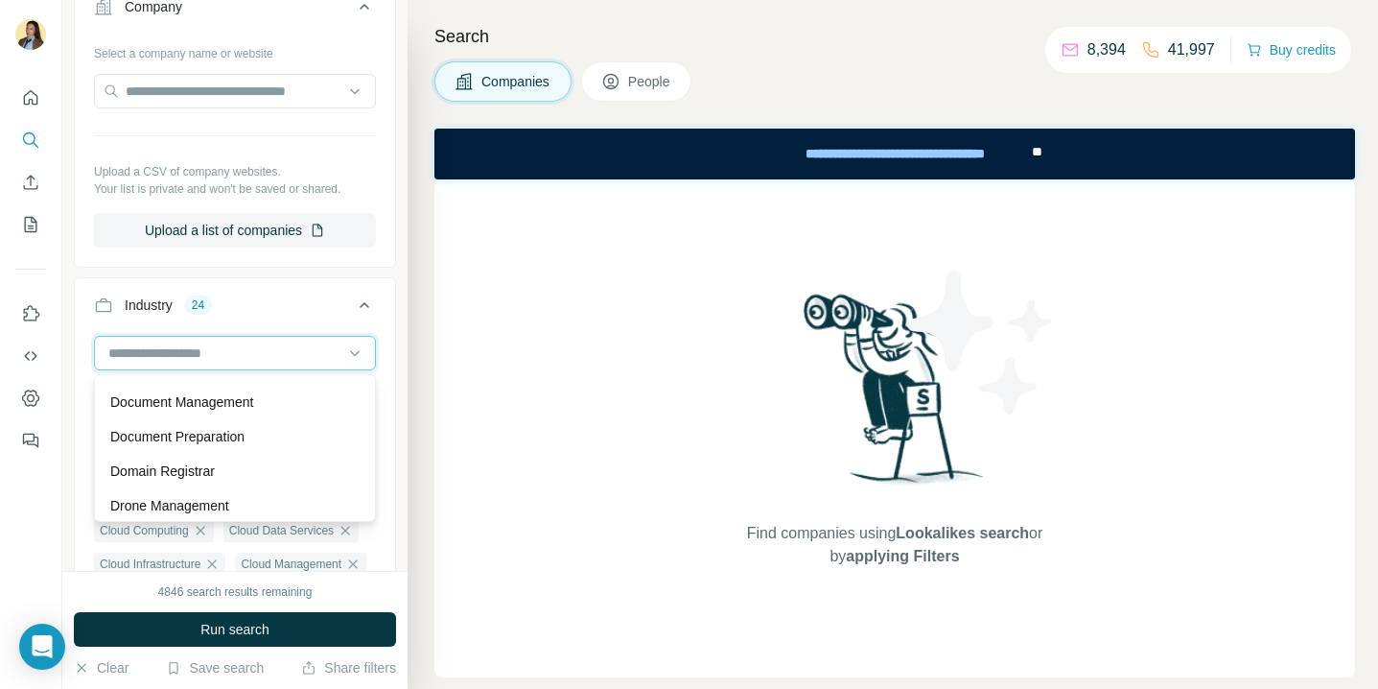
scroll to position [5893, 0]
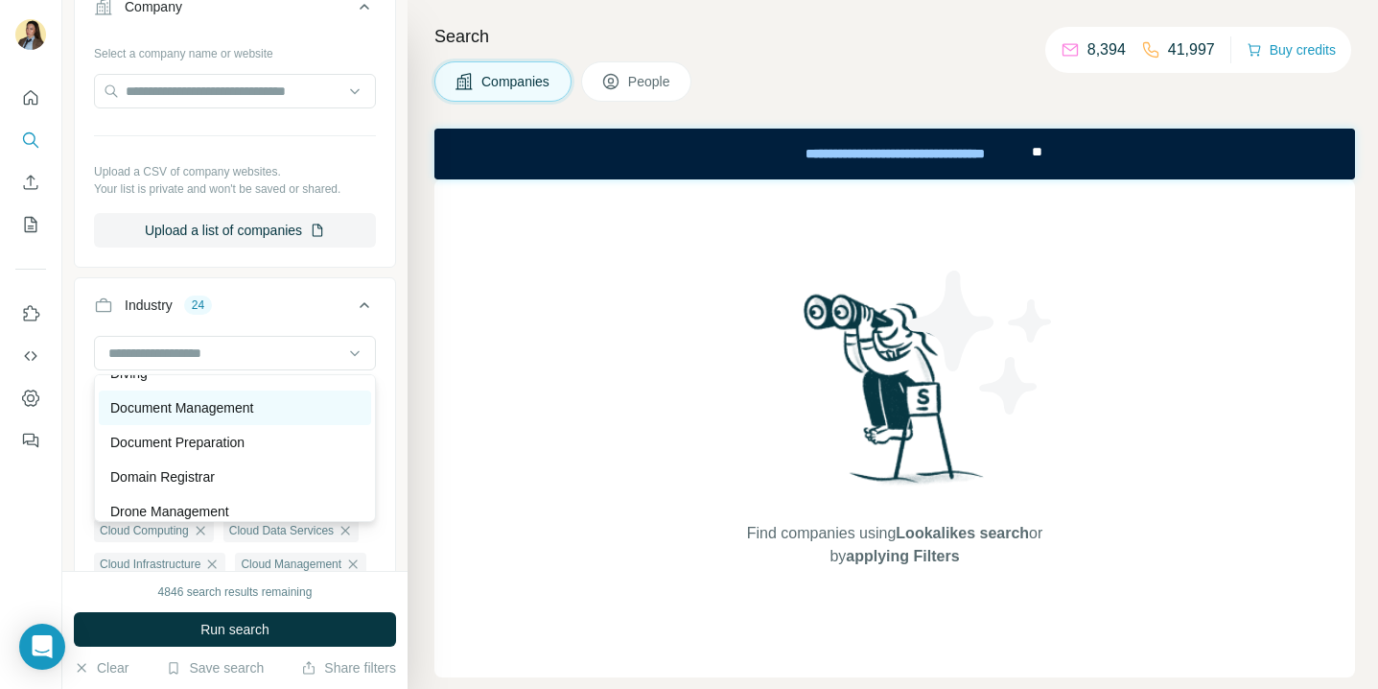
click at [203, 407] on p "Document Management" at bounding box center [181, 407] width 143 height 19
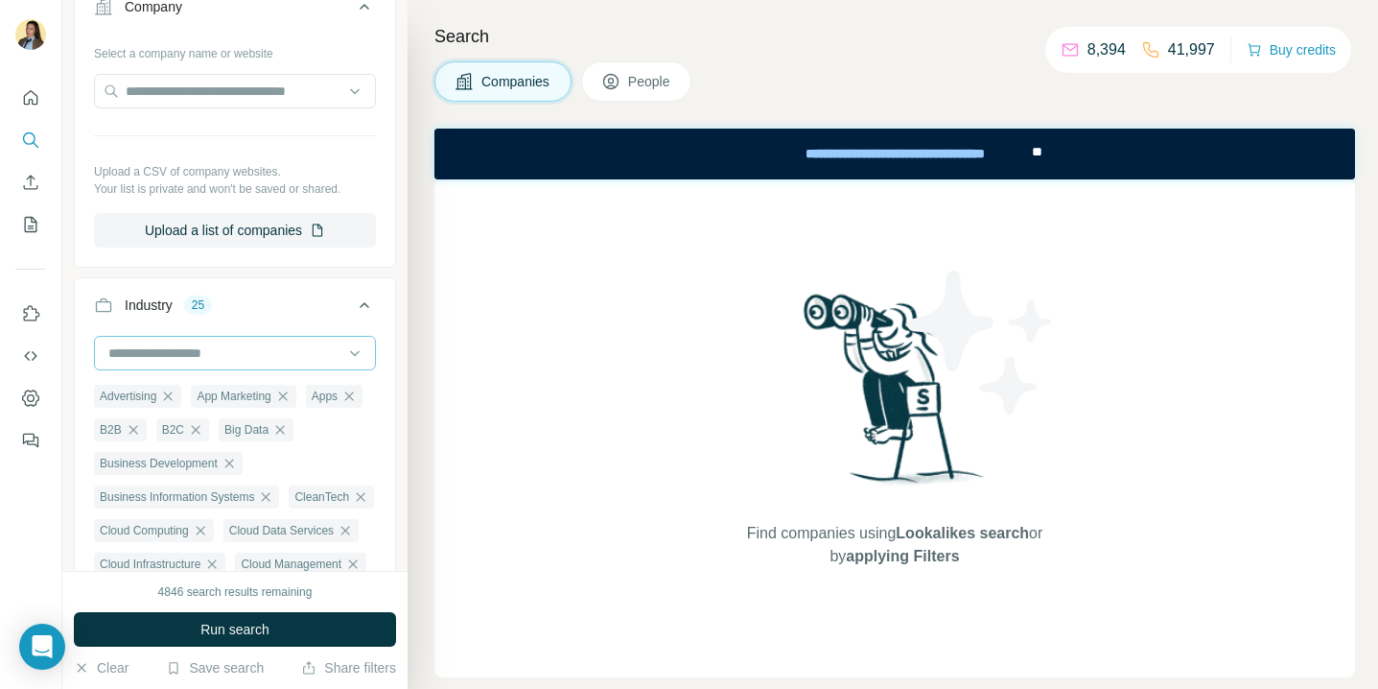
click at [204, 357] on input at bounding box center [224, 352] width 237 height 21
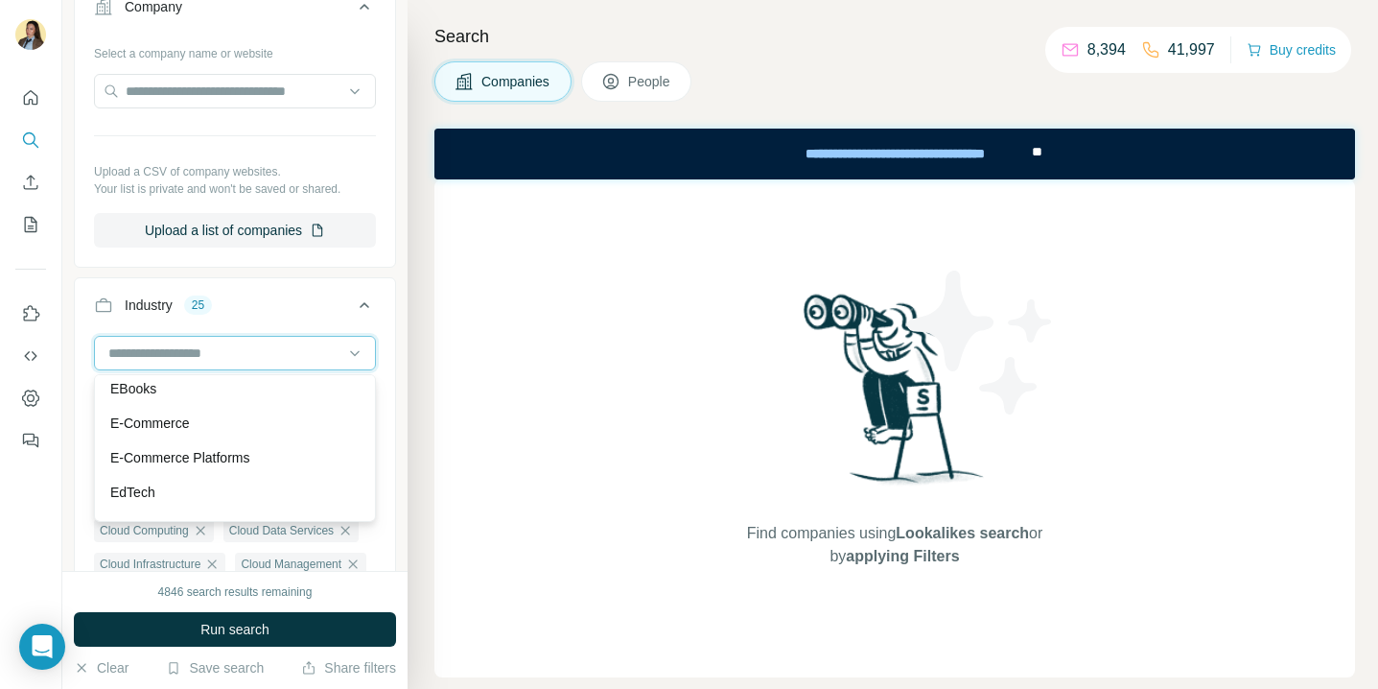
scroll to position [6098, 0]
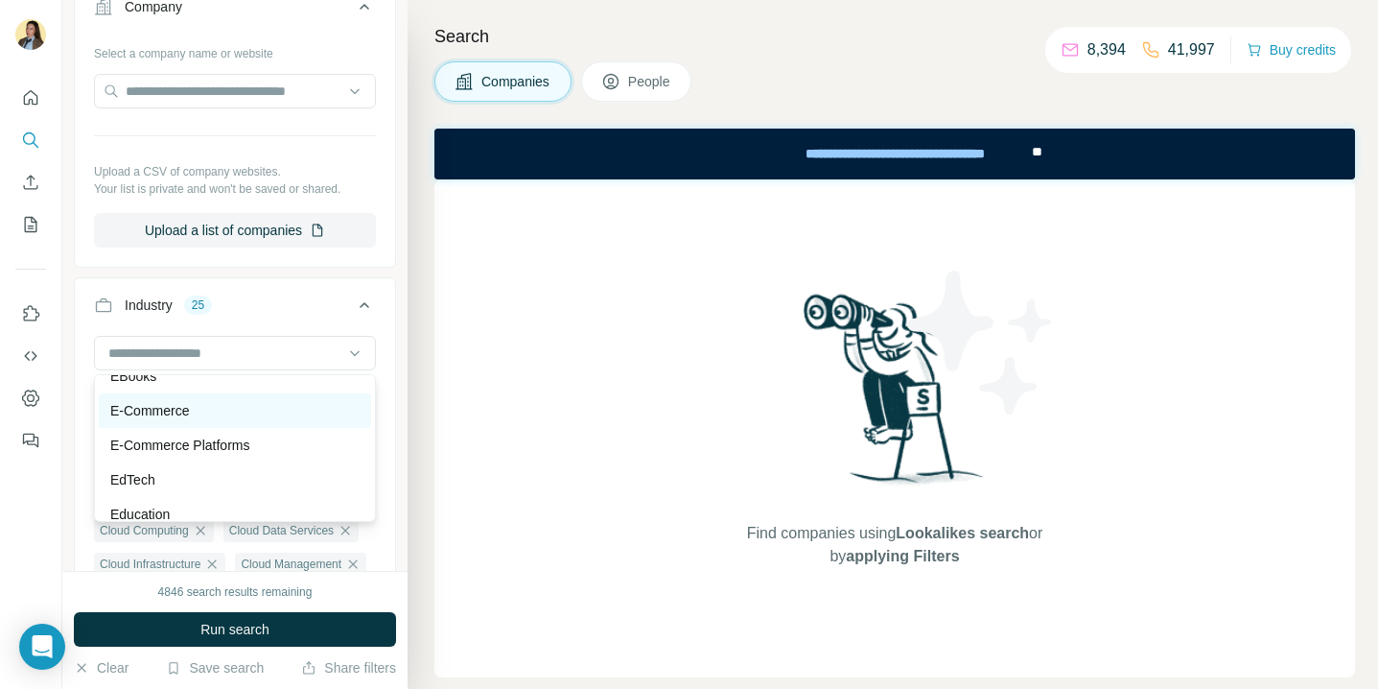
click at [197, 420] on div "E-Commerce" at bounding box center [235, 410] width 272 height 35
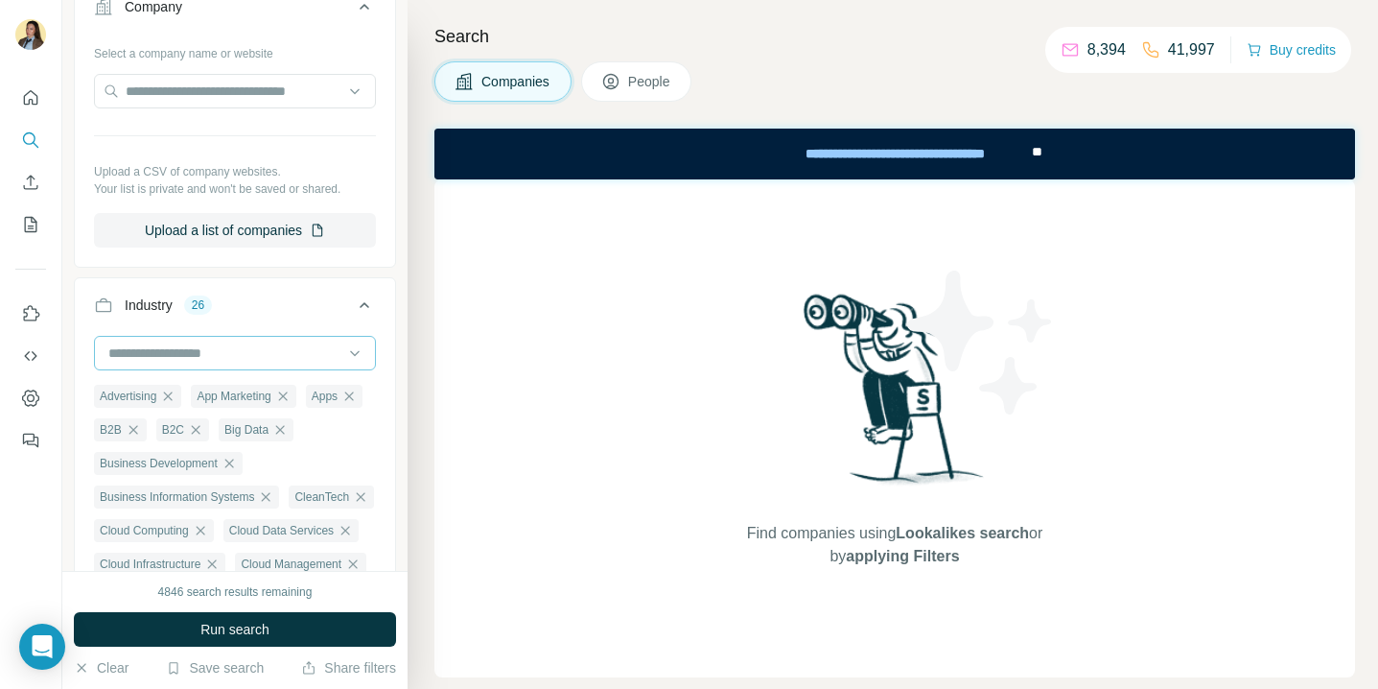
click at [216, 350] on input at bounding box center [224, 352] width 237 height 21
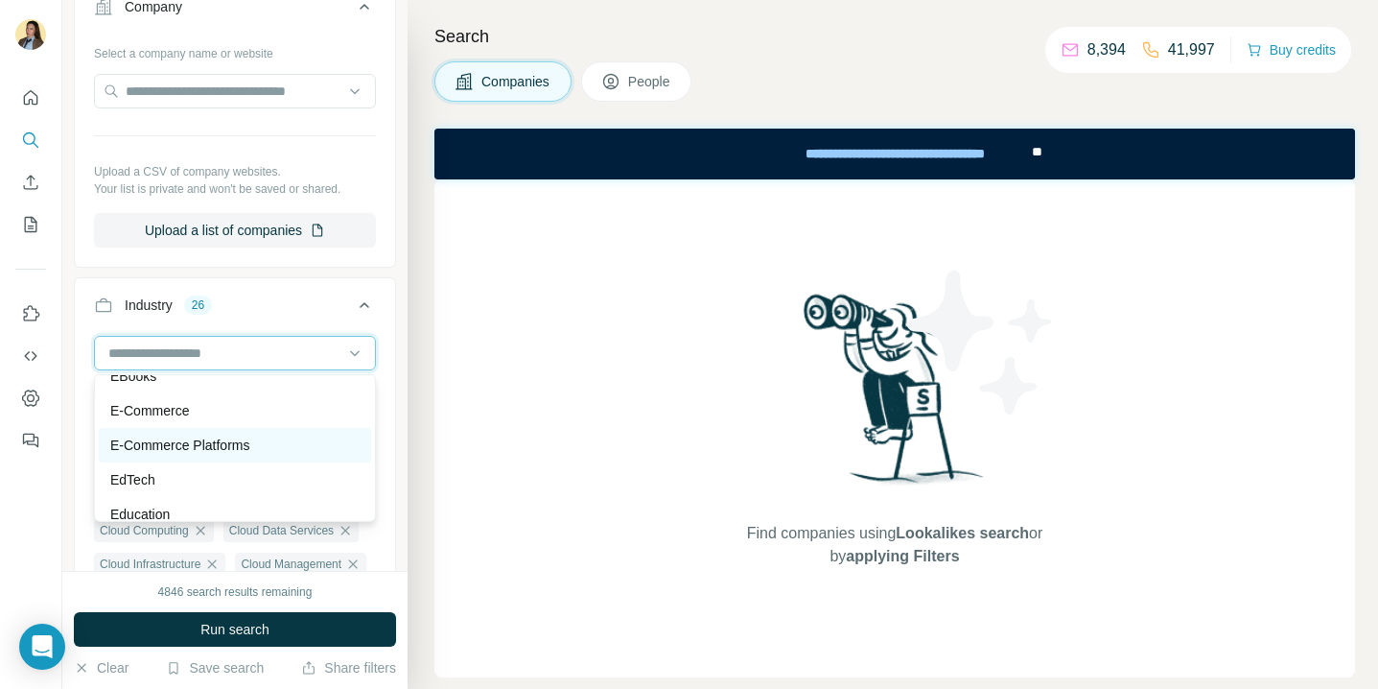
scroll to position [6130, 0]
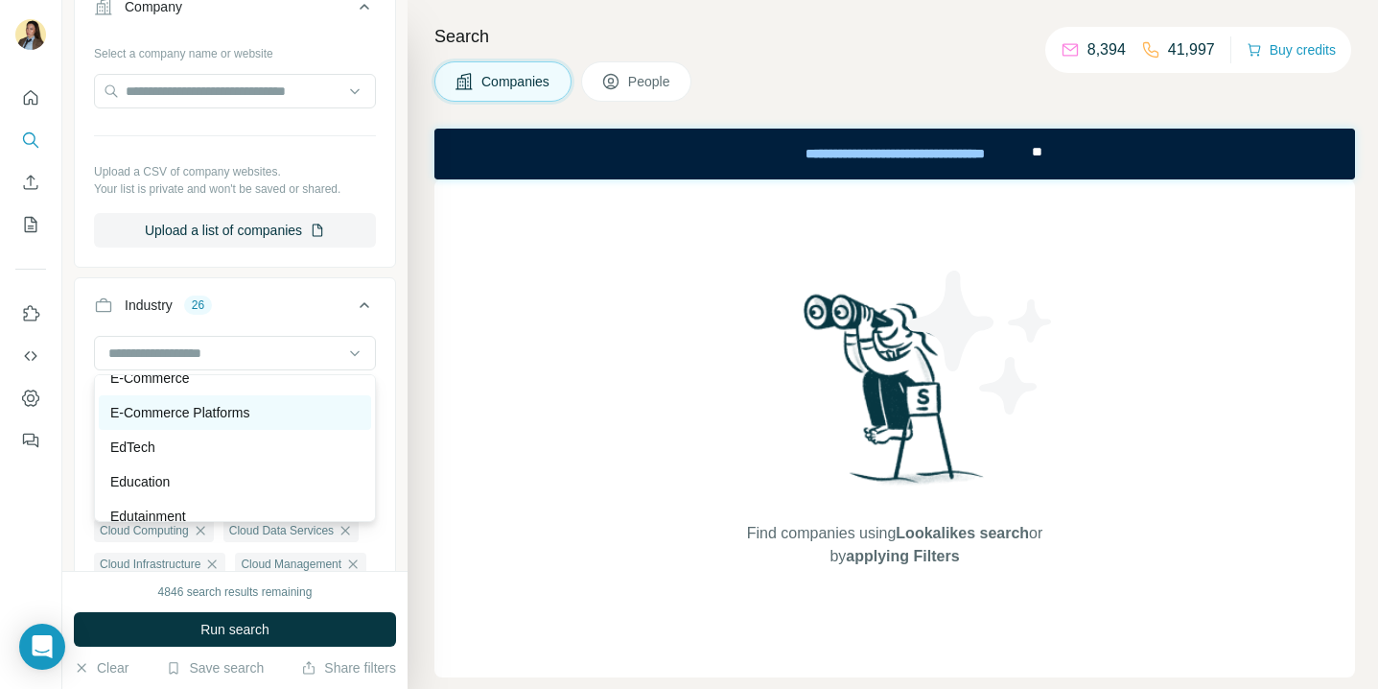
click at [211, 425] on div "E-Commerce Platforms" at bounding box center [235, 412] width 272 height 35
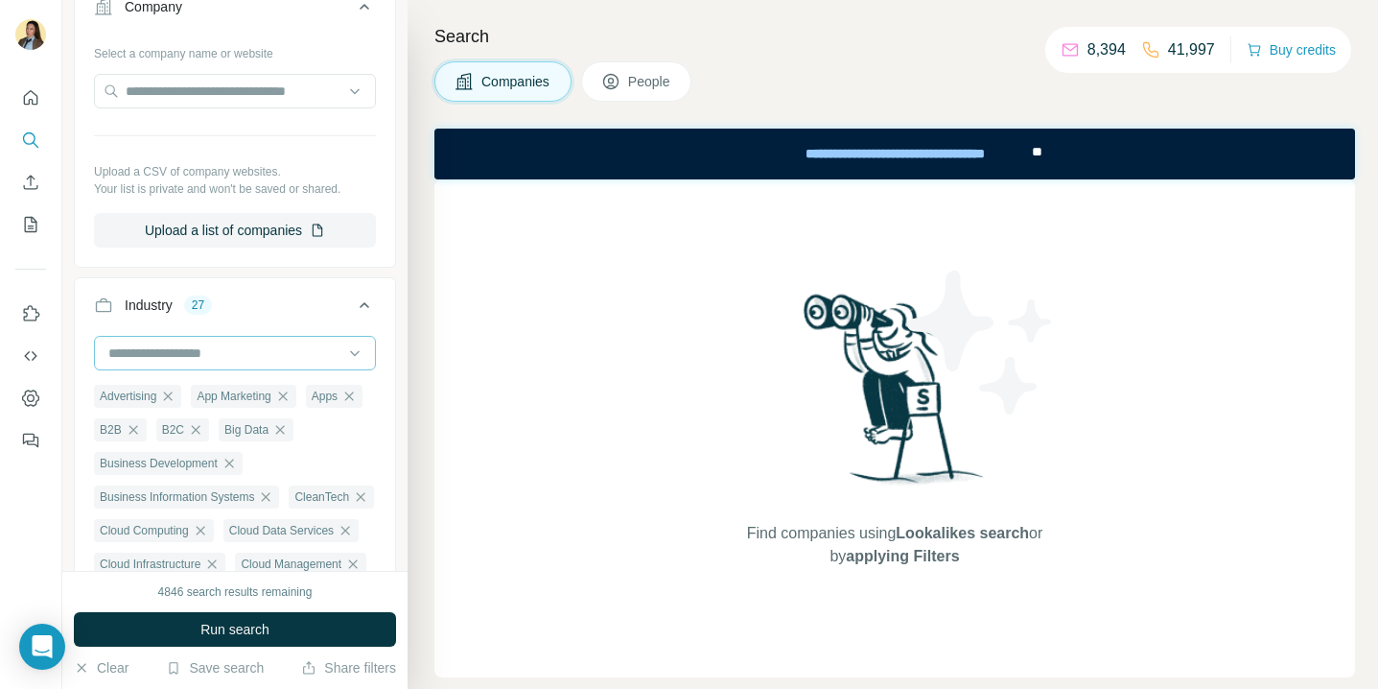
click at [220, 359] on input at bounding box center [224, 352] width 237 height 21
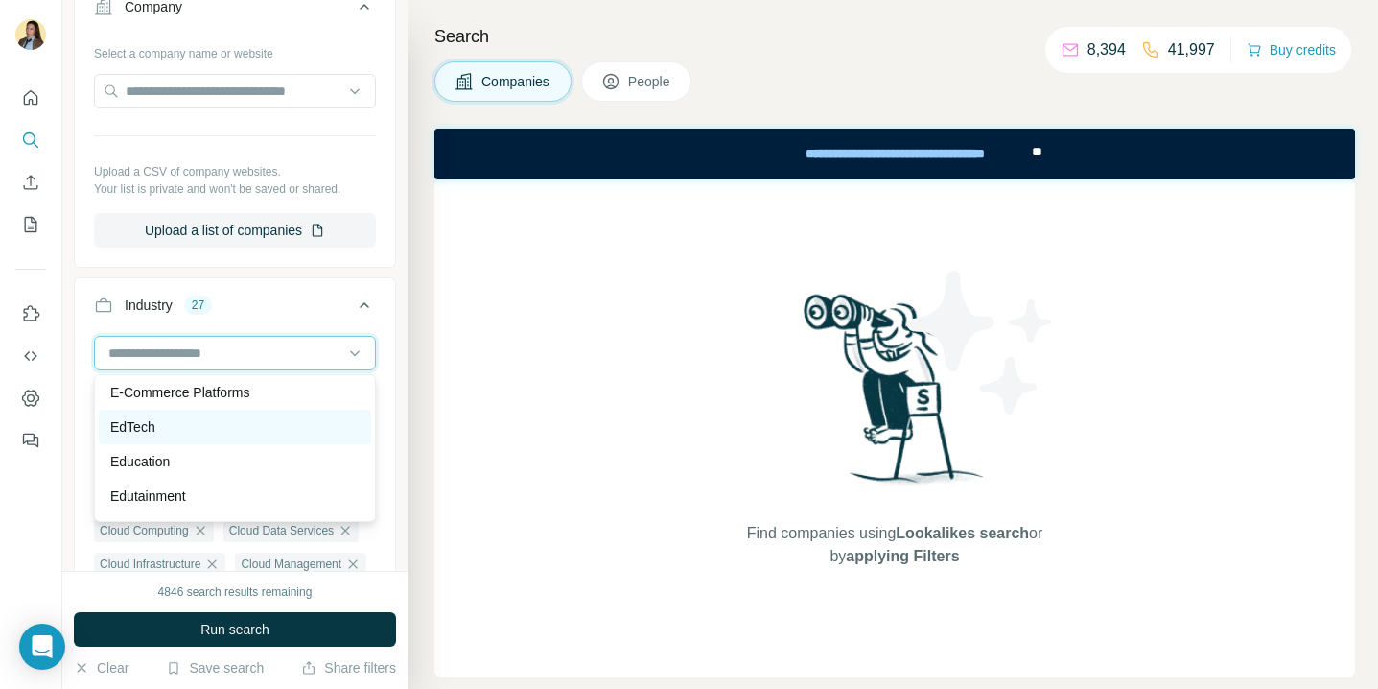
scroll to position [6157, 0]
click at [200, 434] on div "EdTech" at bounding box center [235, 420] width 272 height 35
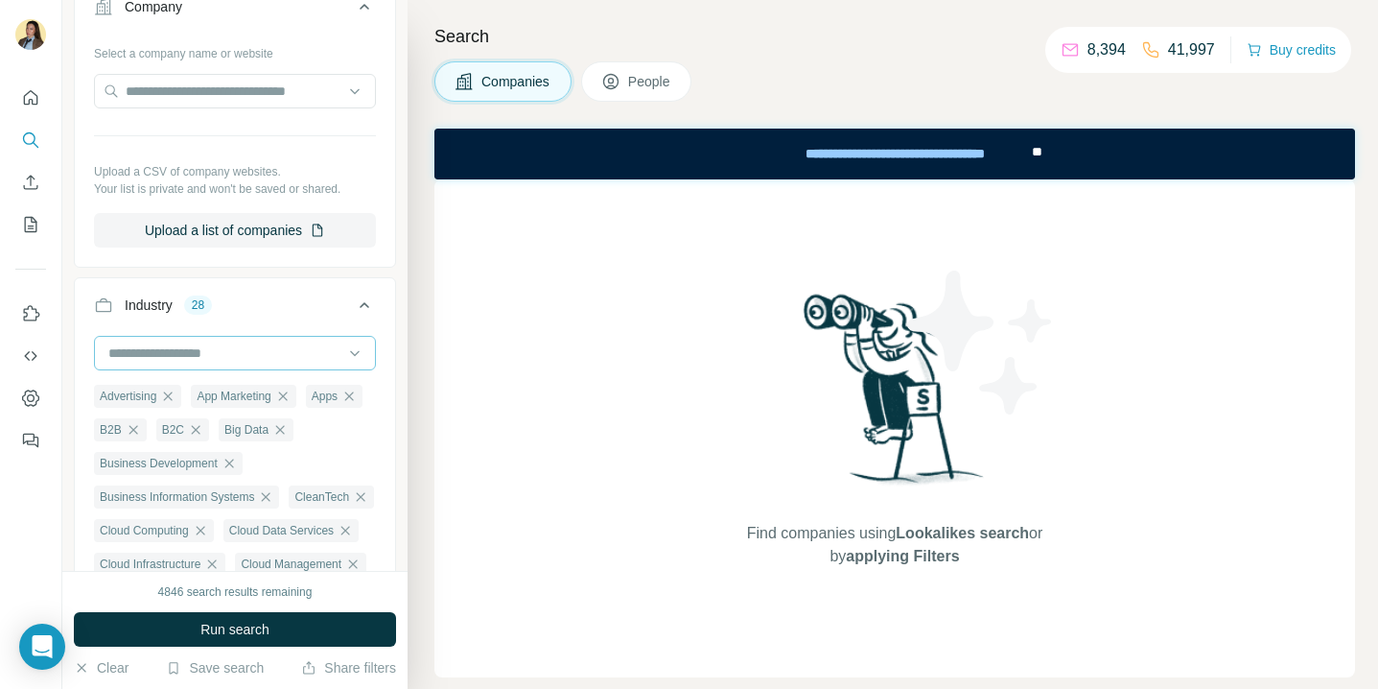
click at [209, 358] on input at bounding box center [224, 352] width 237 height 21
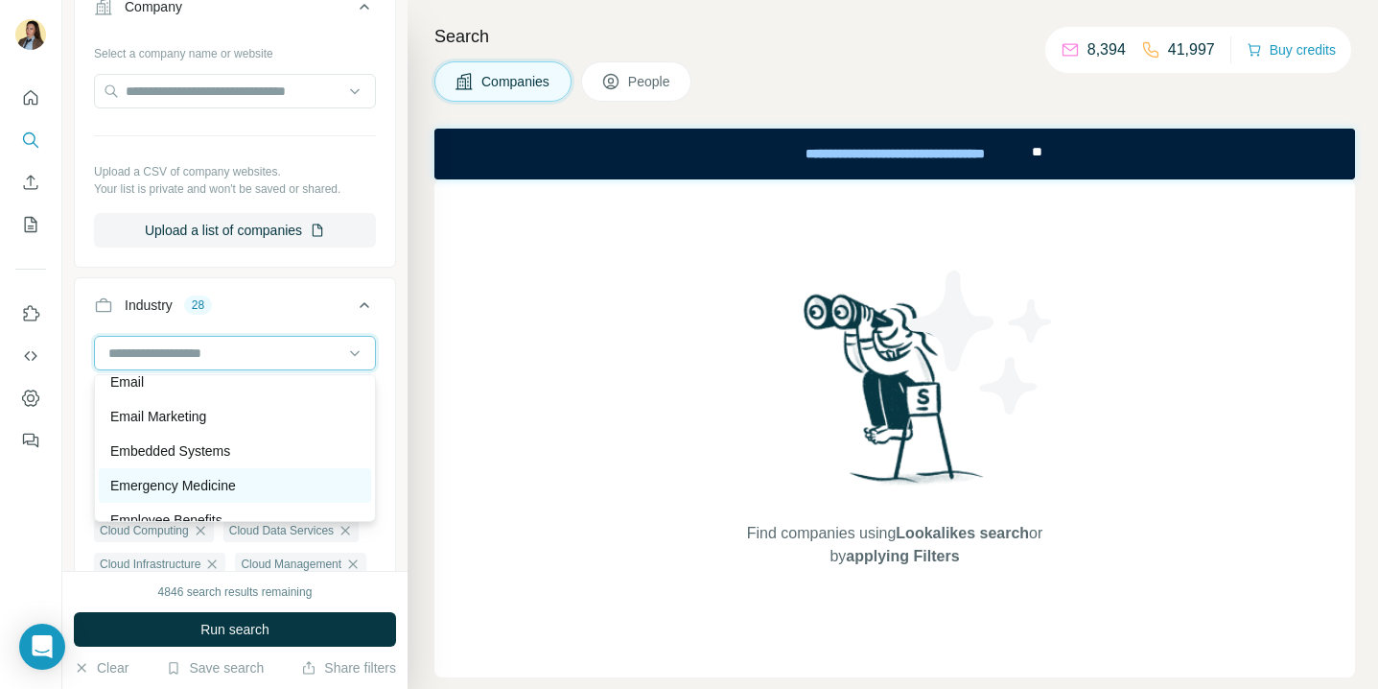
scroll to position [6573, 0]
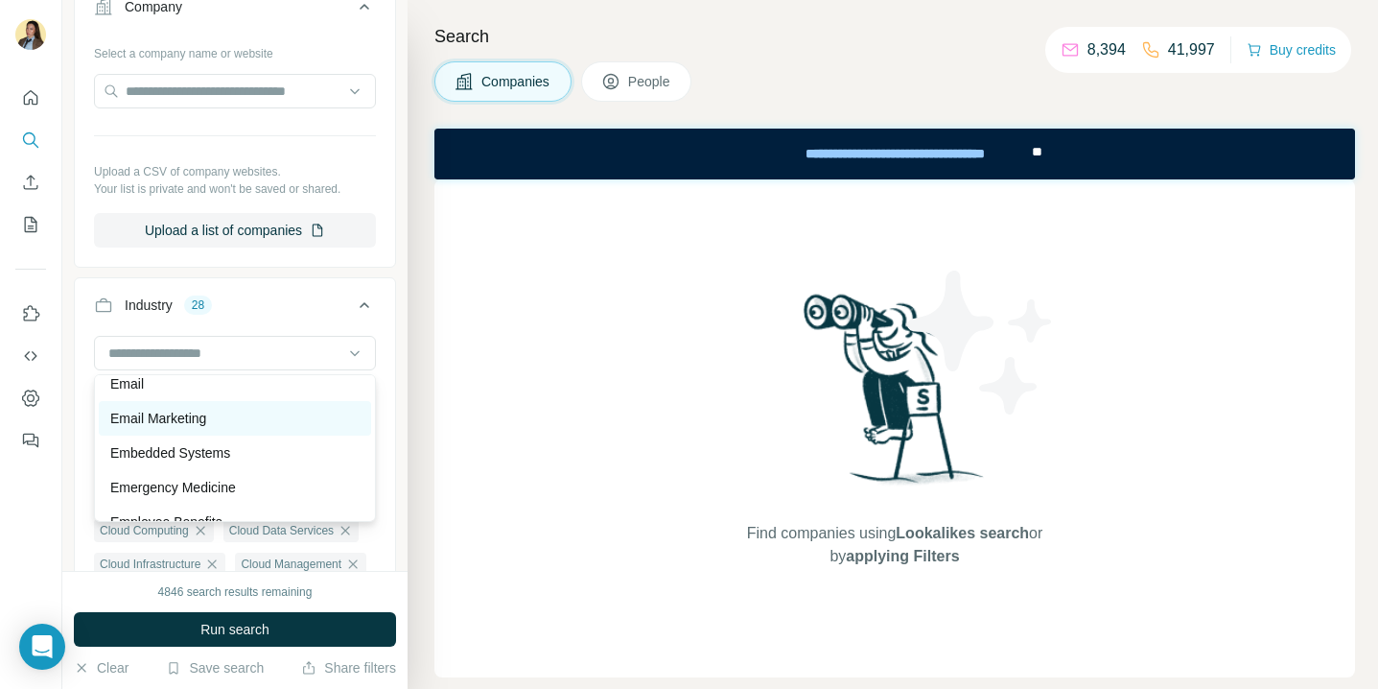
click at [192, 421] on p "Email Marketing" at bounding box center [158, 418] width 96 height 19
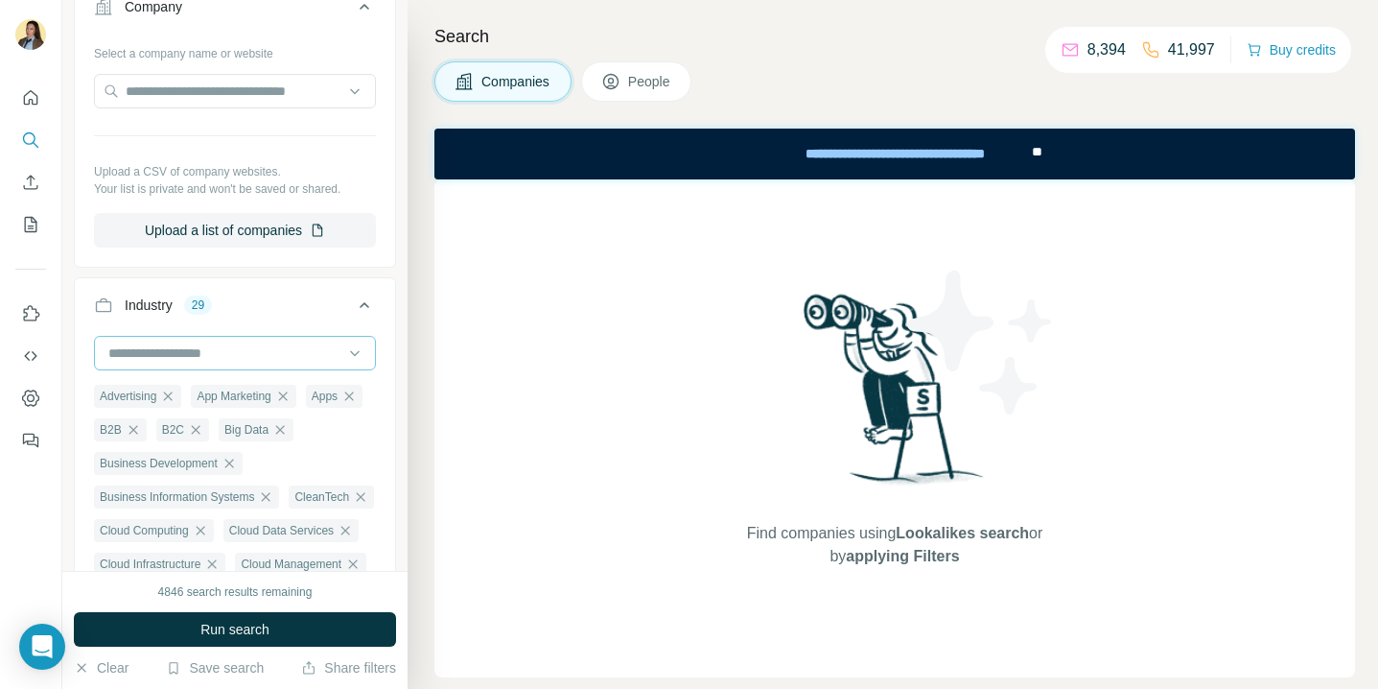
click at [196, 360] on input at bounding box center [224, 352] width 237 height 21
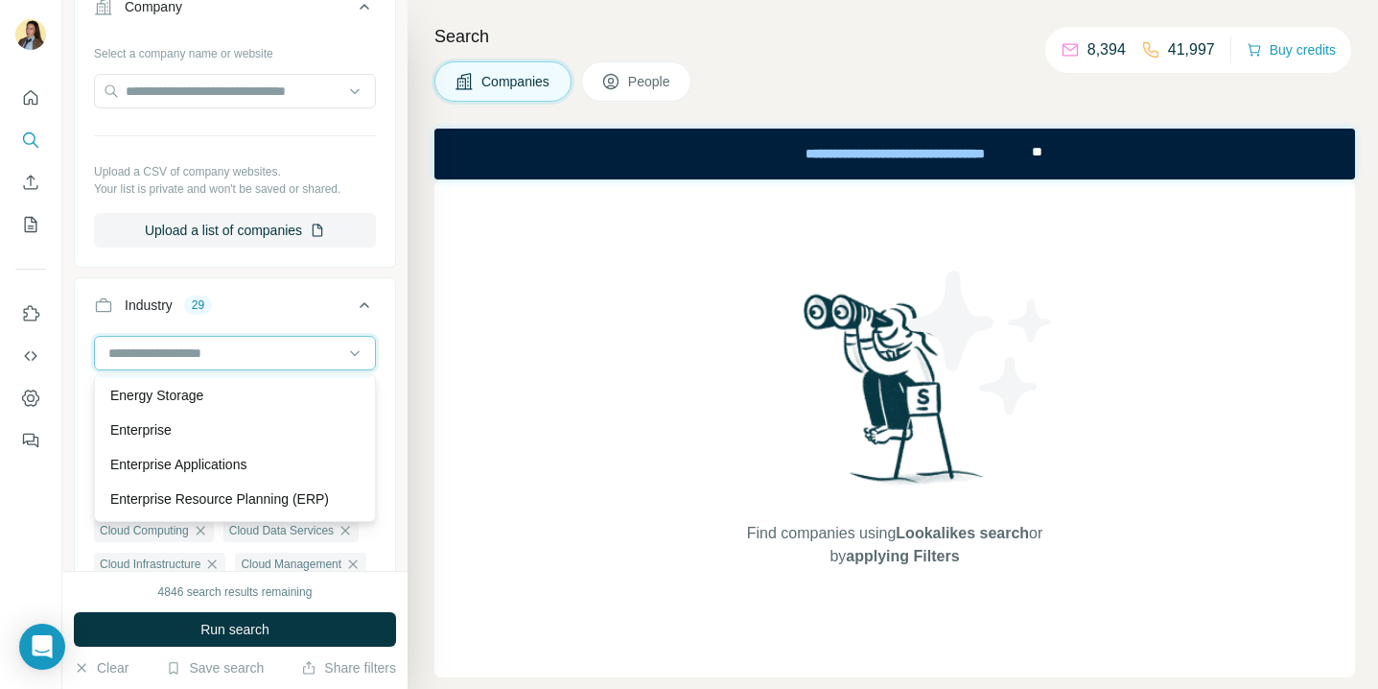
scroll to position [6897, 0]
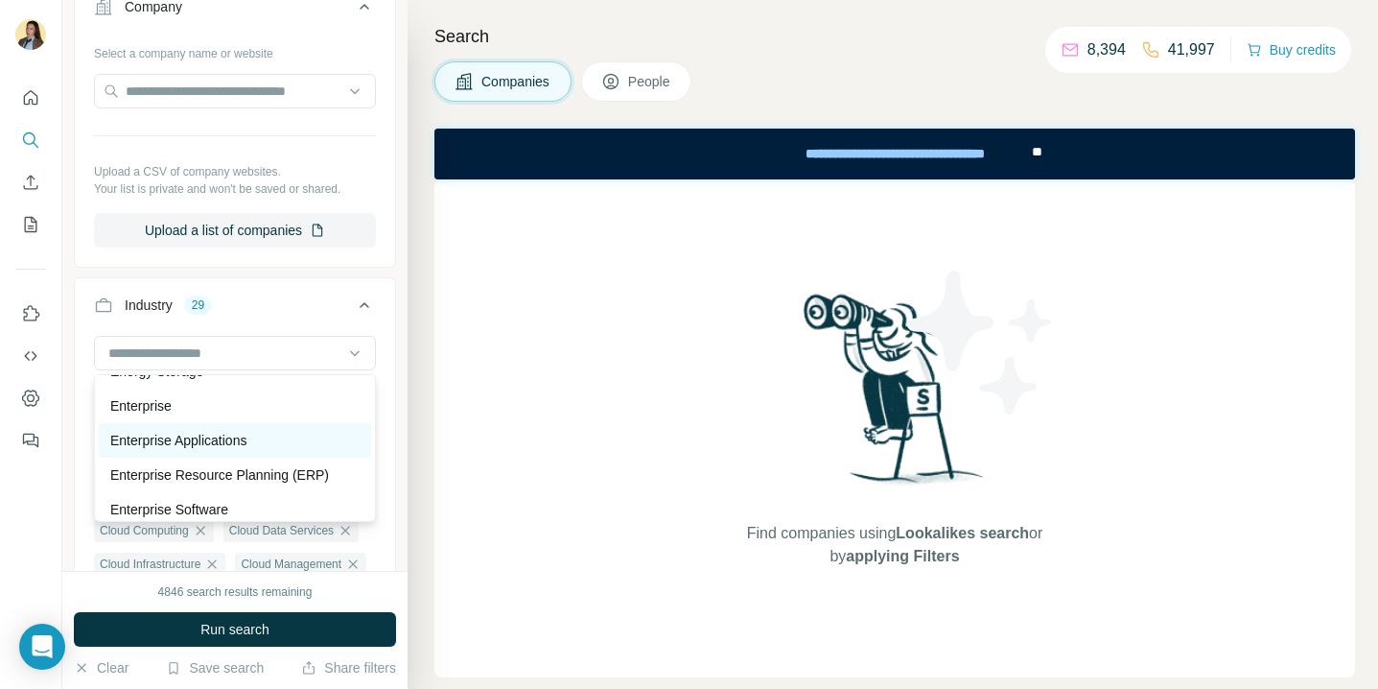
click at [201, 440] on p "Enterprise Applications" at bounding box center [178, 440] width 136 height 19
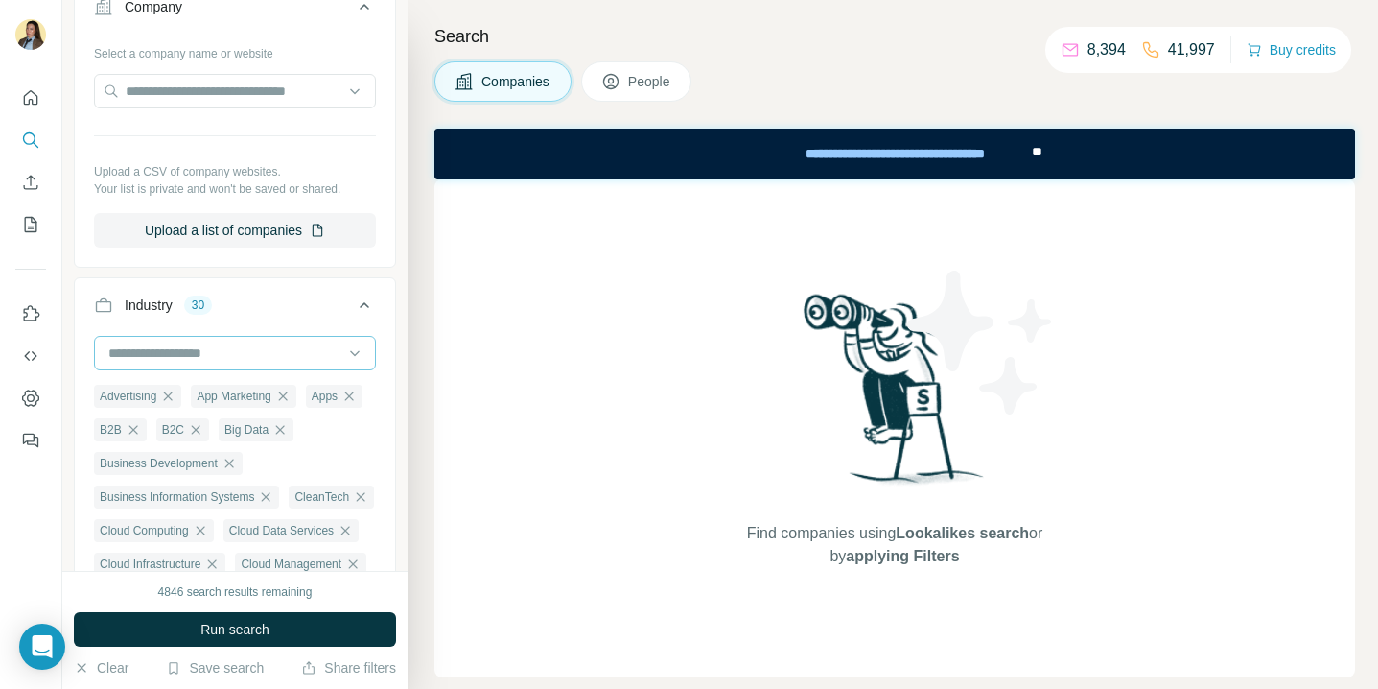
click at [213, 353] on input at bounding box center [224, 352] width 237 height 21
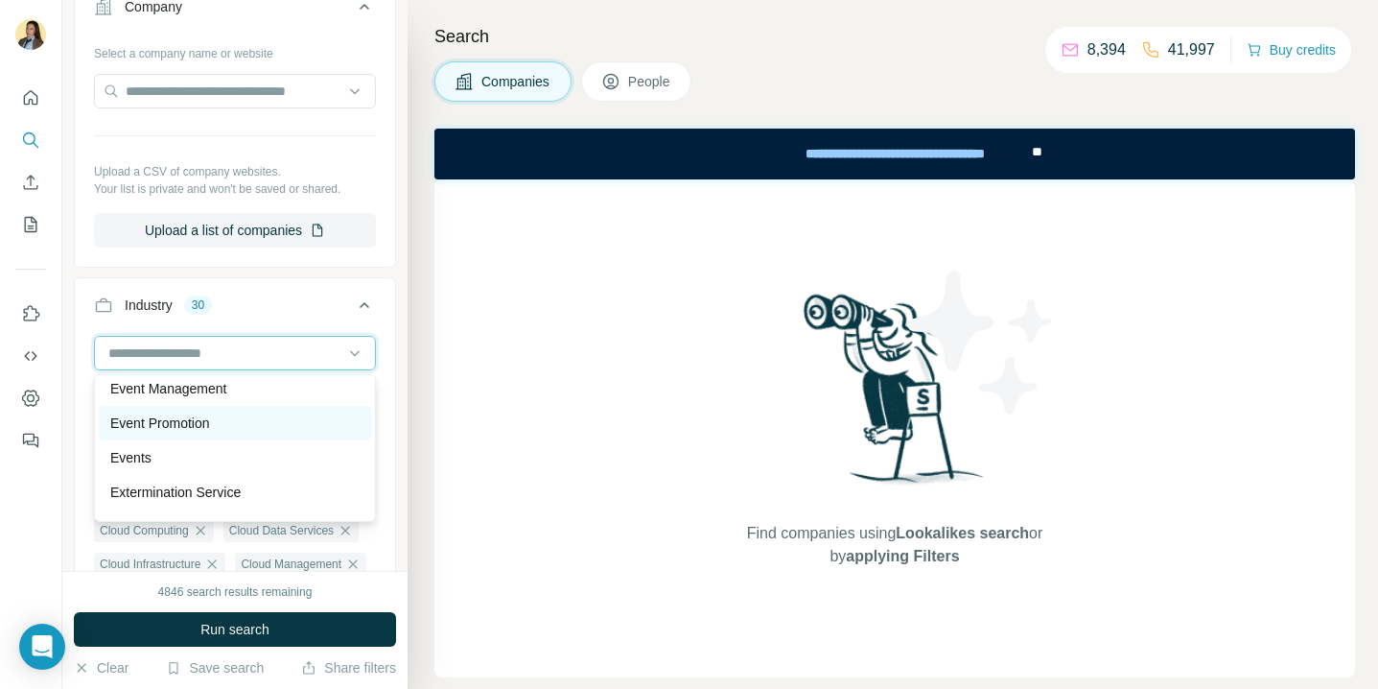
scroll to position [7170, 0]
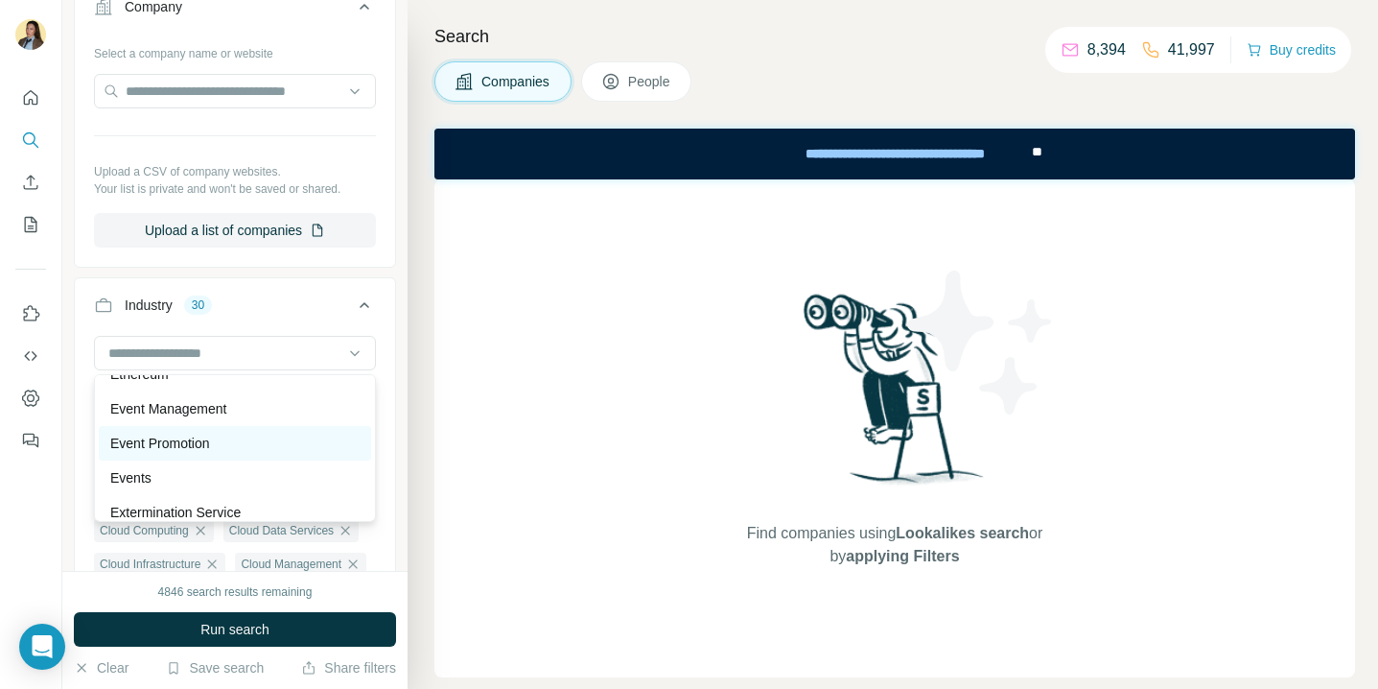
click at [190, 444] on p "Event Promotion" at bounding box center [160, 443] width 100 height 19
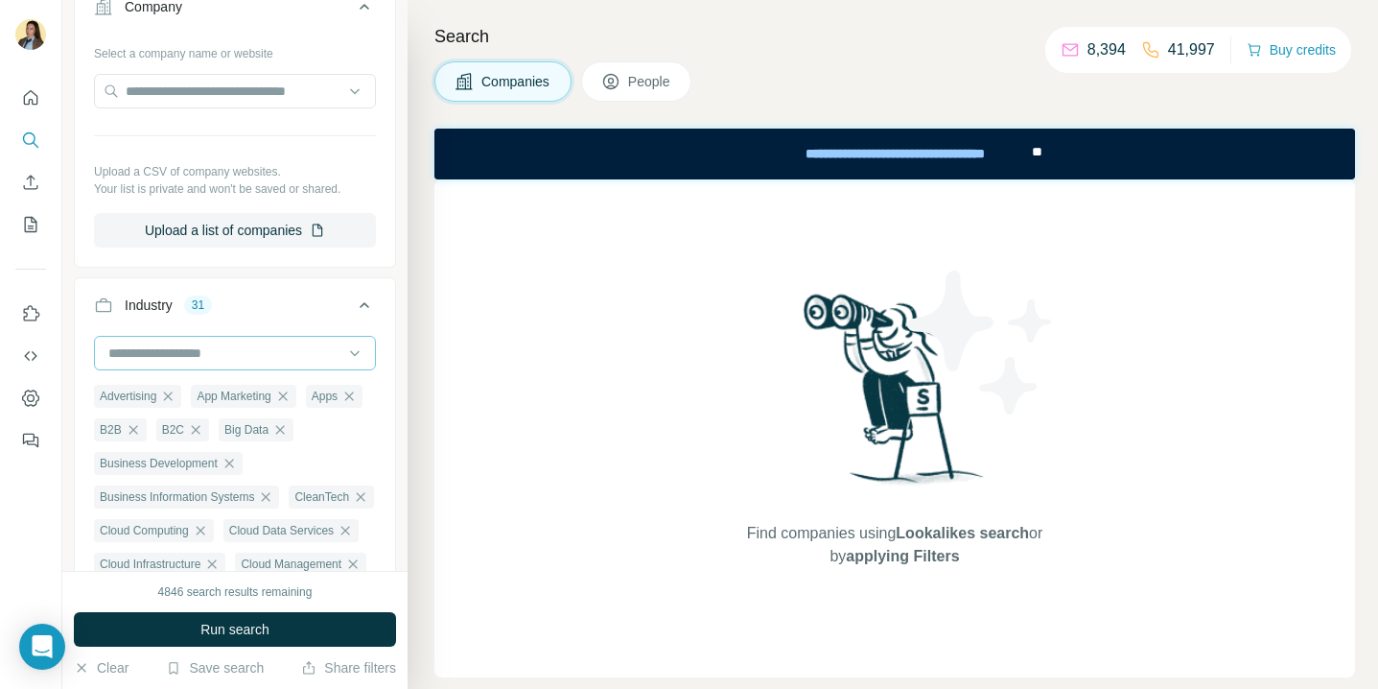
click at [207, 341] on div at bounding box center [224, 353] width 237 height 33
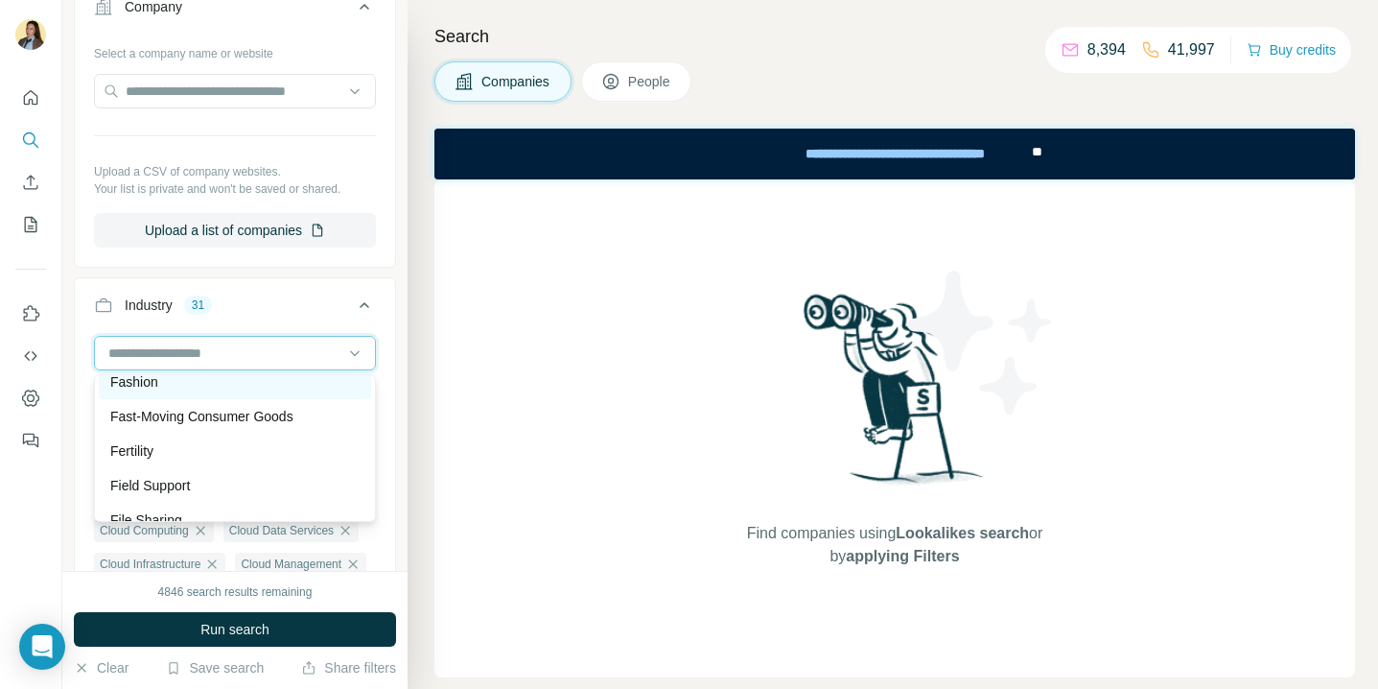
scroll to position [7541, 0]
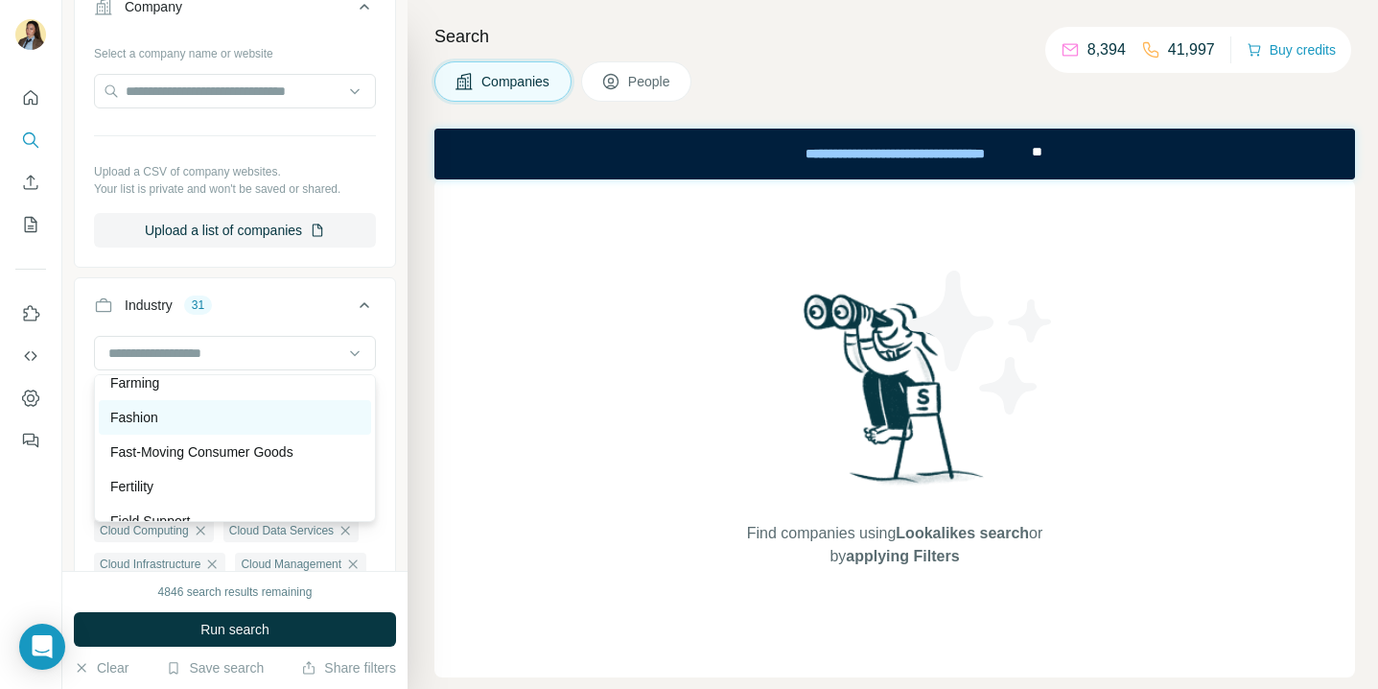
click at [178, 414] on div "Fashion" at bounding box center [234, 417] width 249 height 19
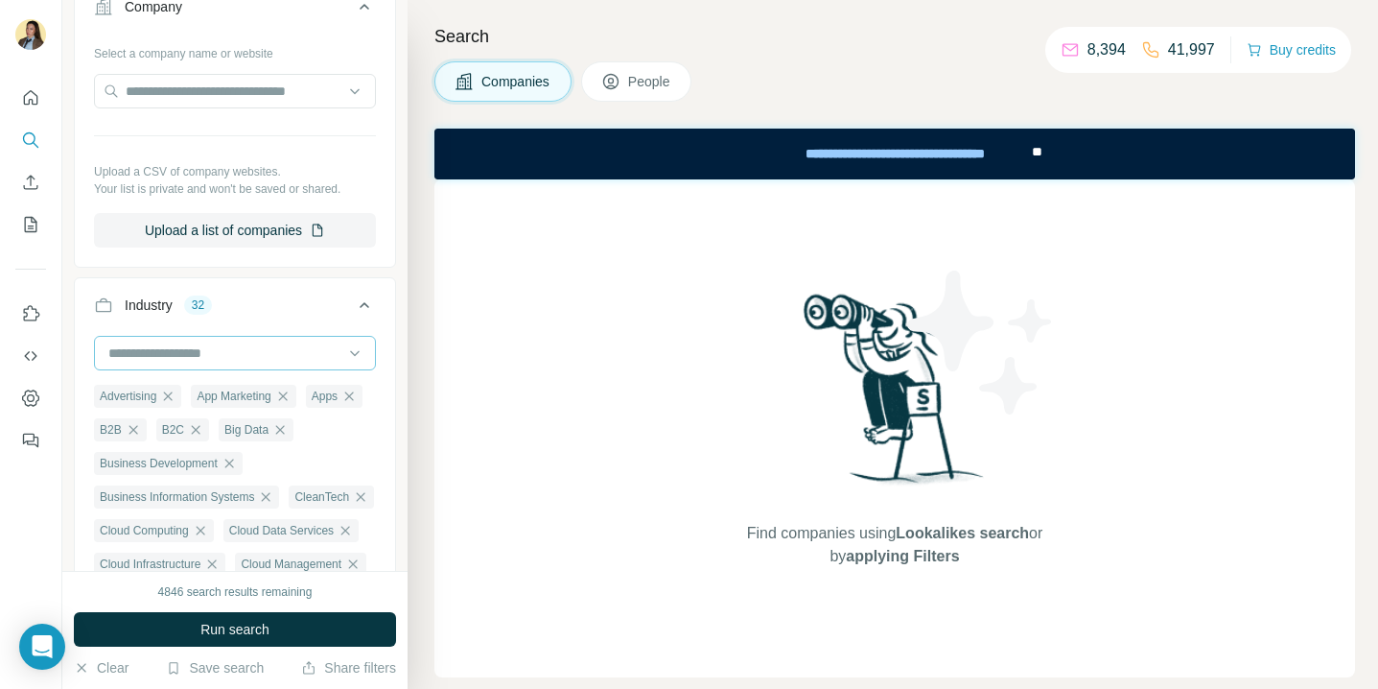
click at [180, 355] on input at bounding box center [224, 352] width 237 height 21
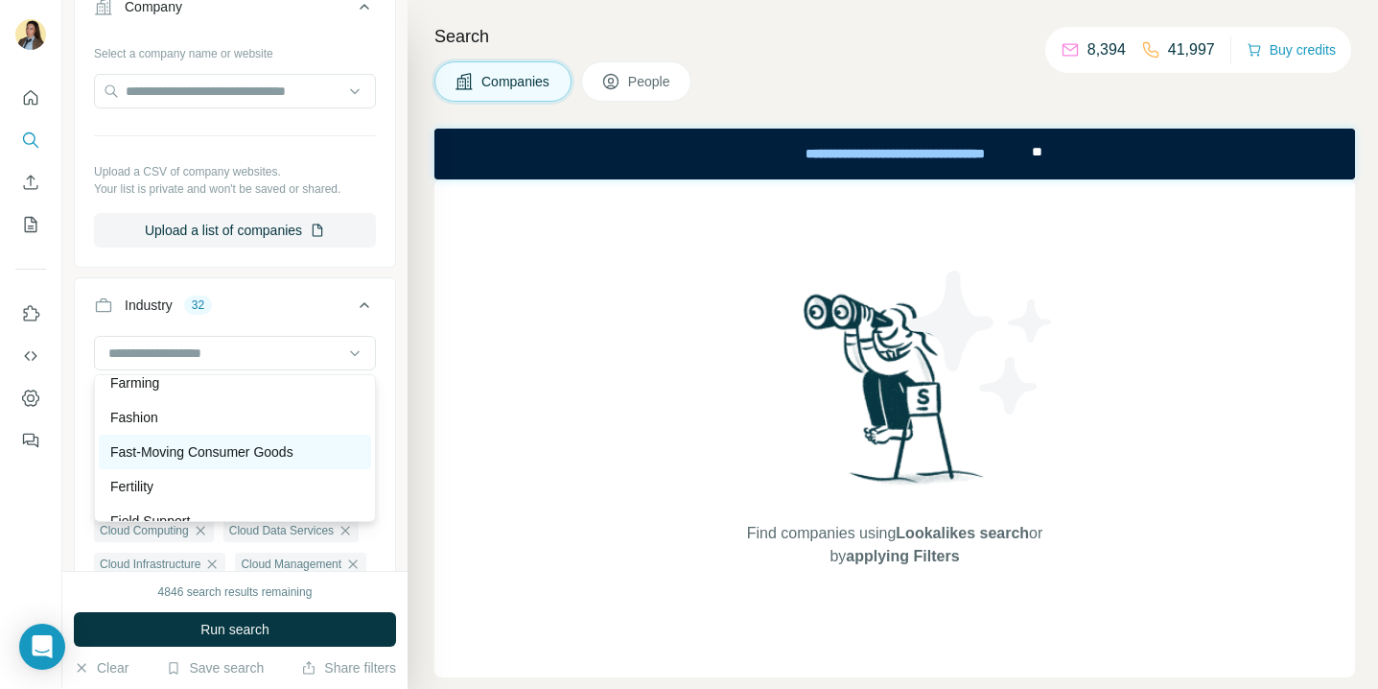
click at [181, 454] on p "Fast-Moving Consumer Goods" at bounding box center [201, 451] width 183 height 19
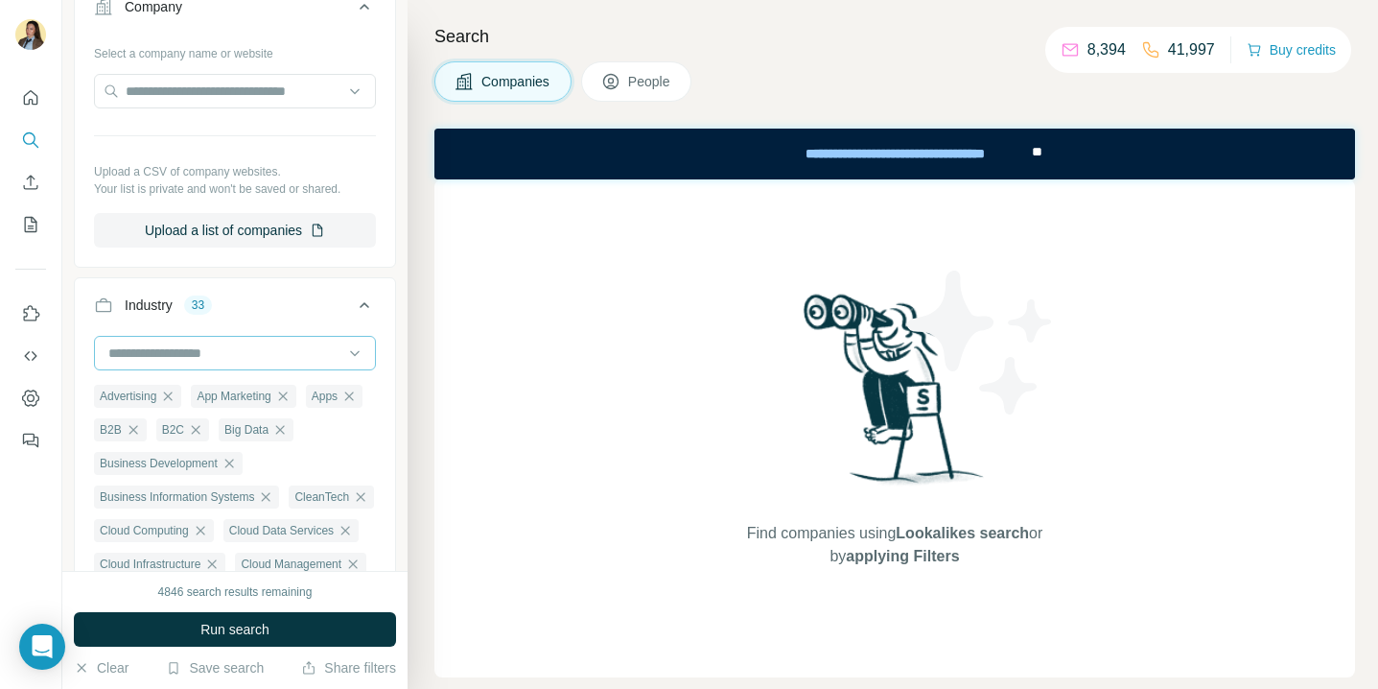
click at [189, 354] on input at bounding box center [224, 352] width 237 height 21
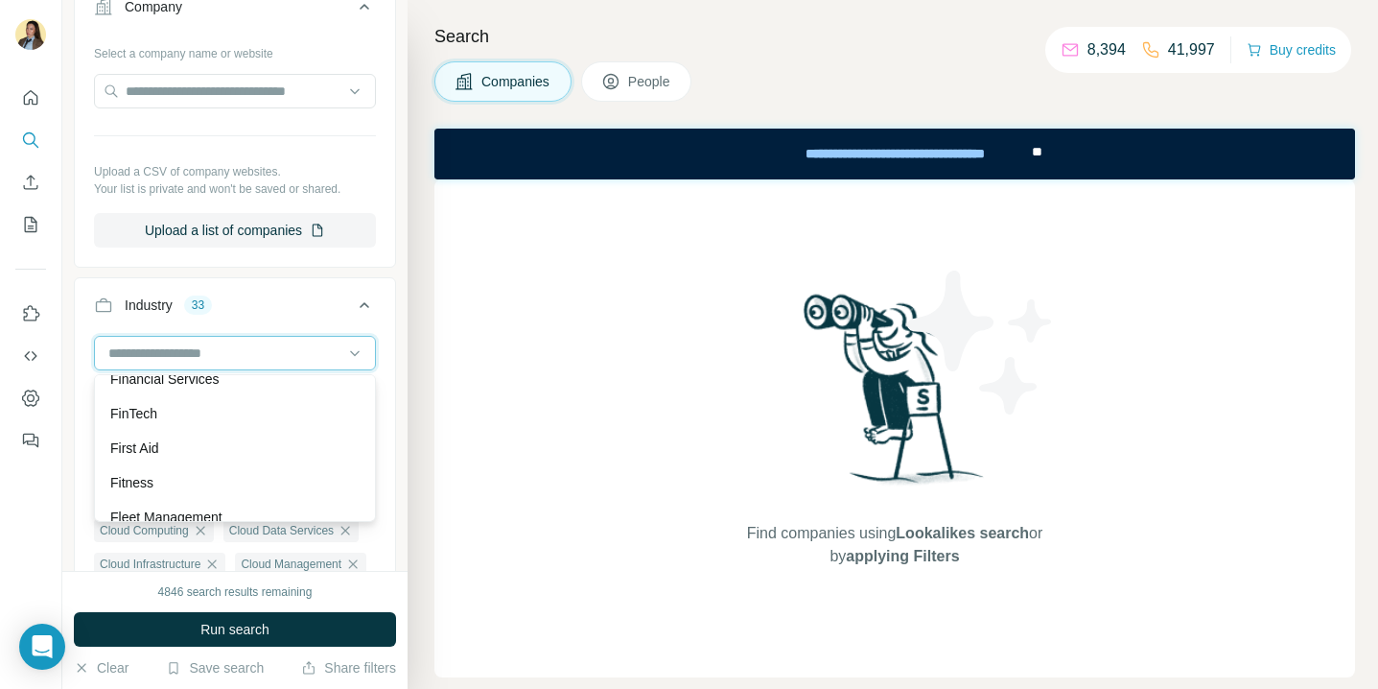
scroll to position [7930, 0]
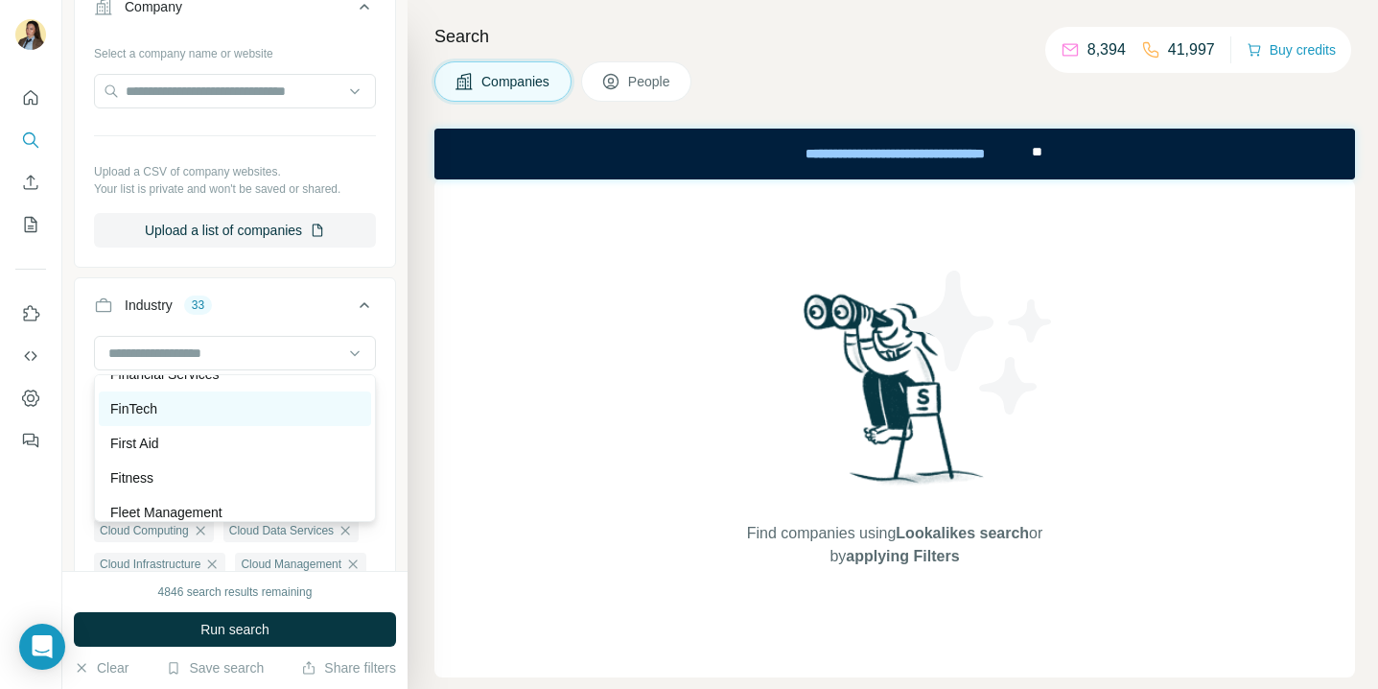
click at [177, 405] on div "FinTech" at bounding box center [234, 408] width 249 height 19
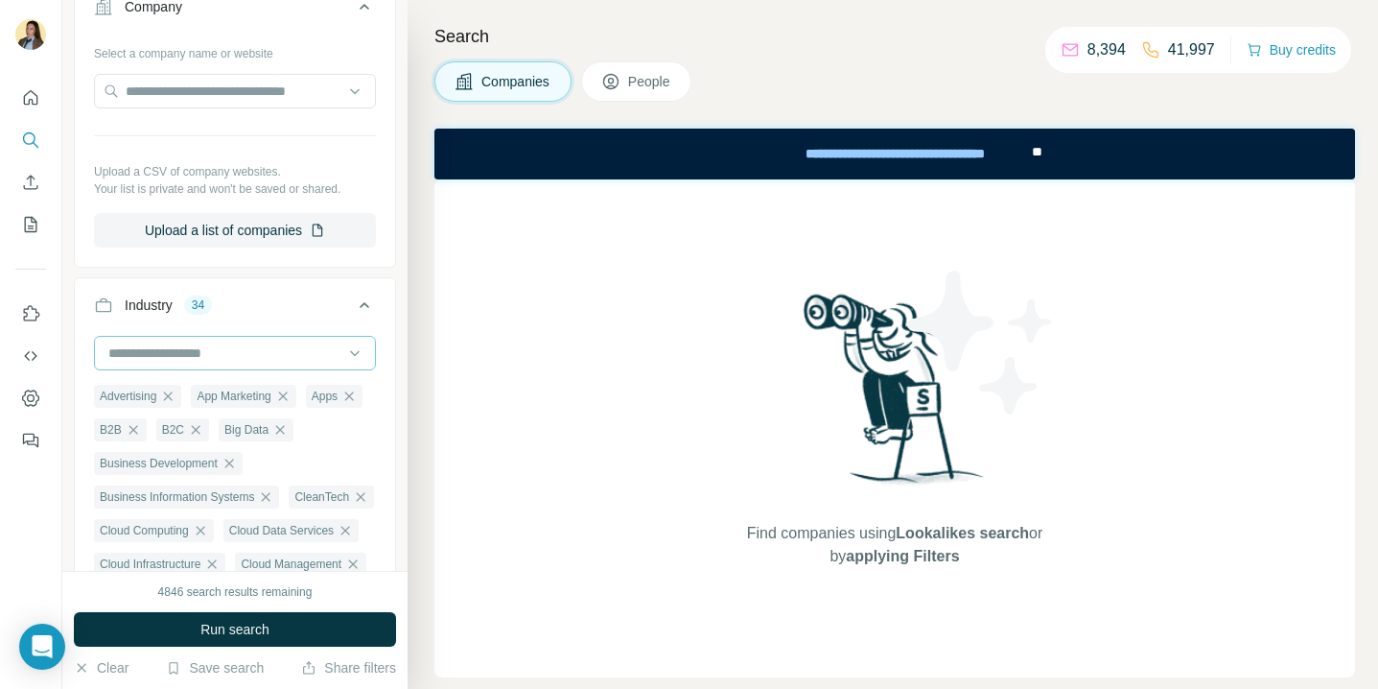
click at [178, 360] on input at bounding box center [224, 352] width 237 height 21
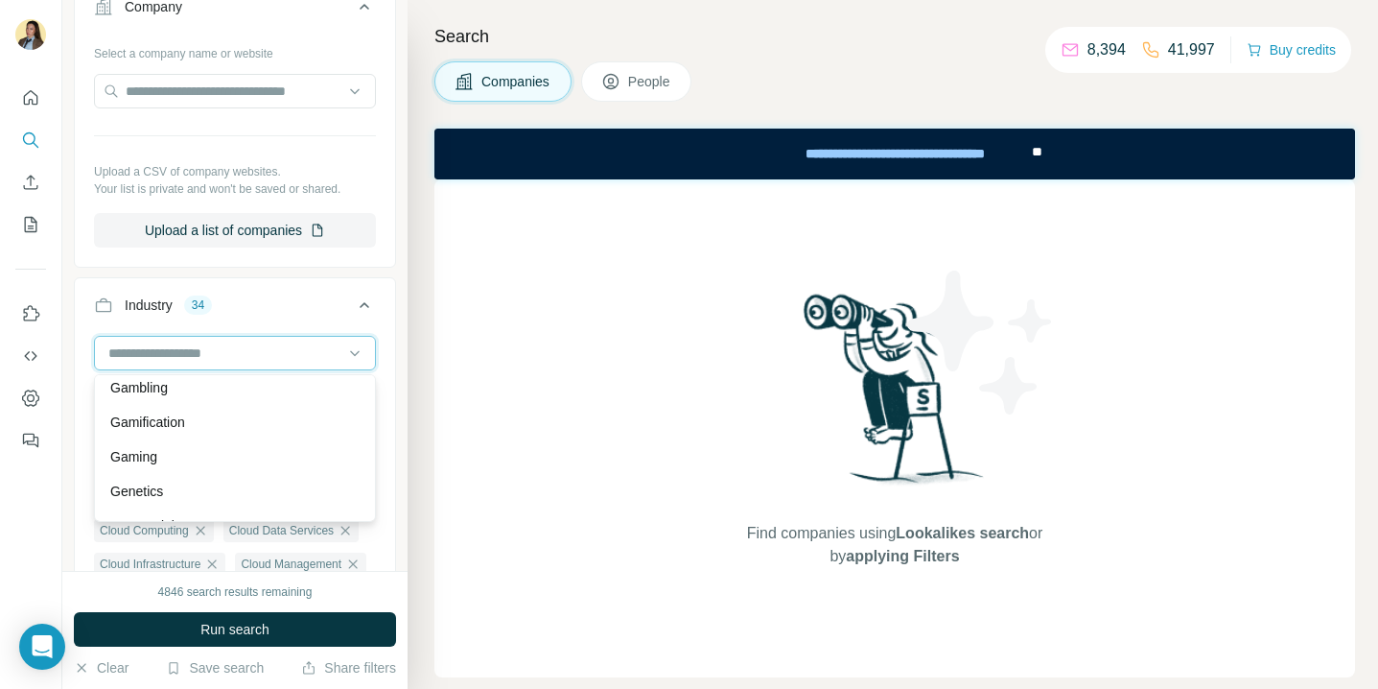
scroll to position [8643, 0]
click at [255, 424] on div "Gaming" at bounding box center [234, 420] width 249 height 19
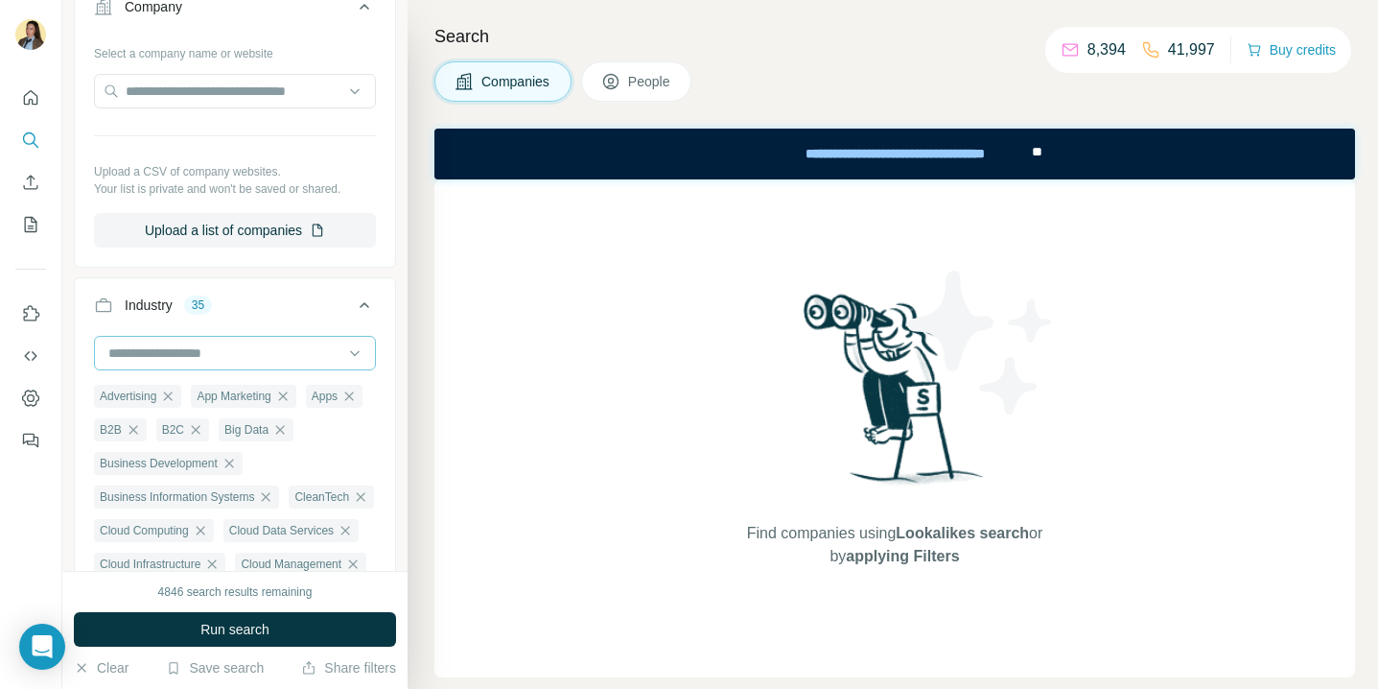
click at [255, 361] on input at bounding box center [224, 352] width 237 height 21
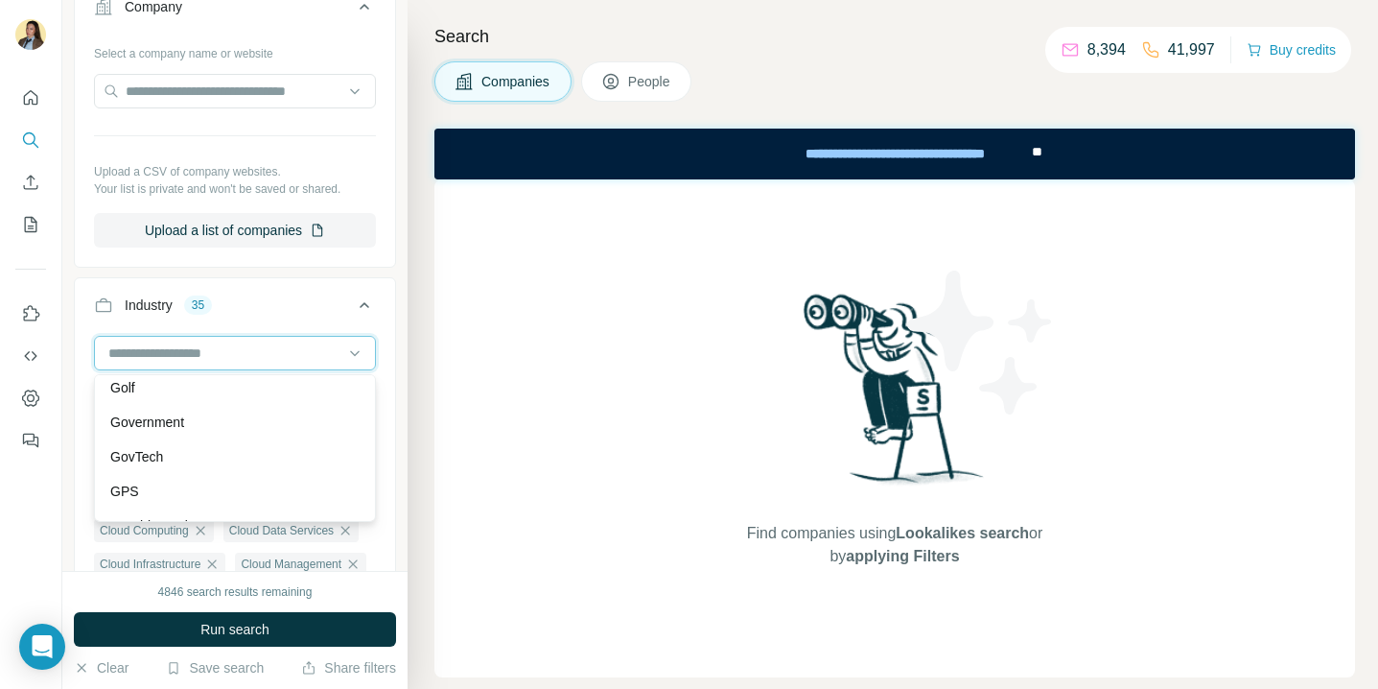
scroll to position [8865, 0]
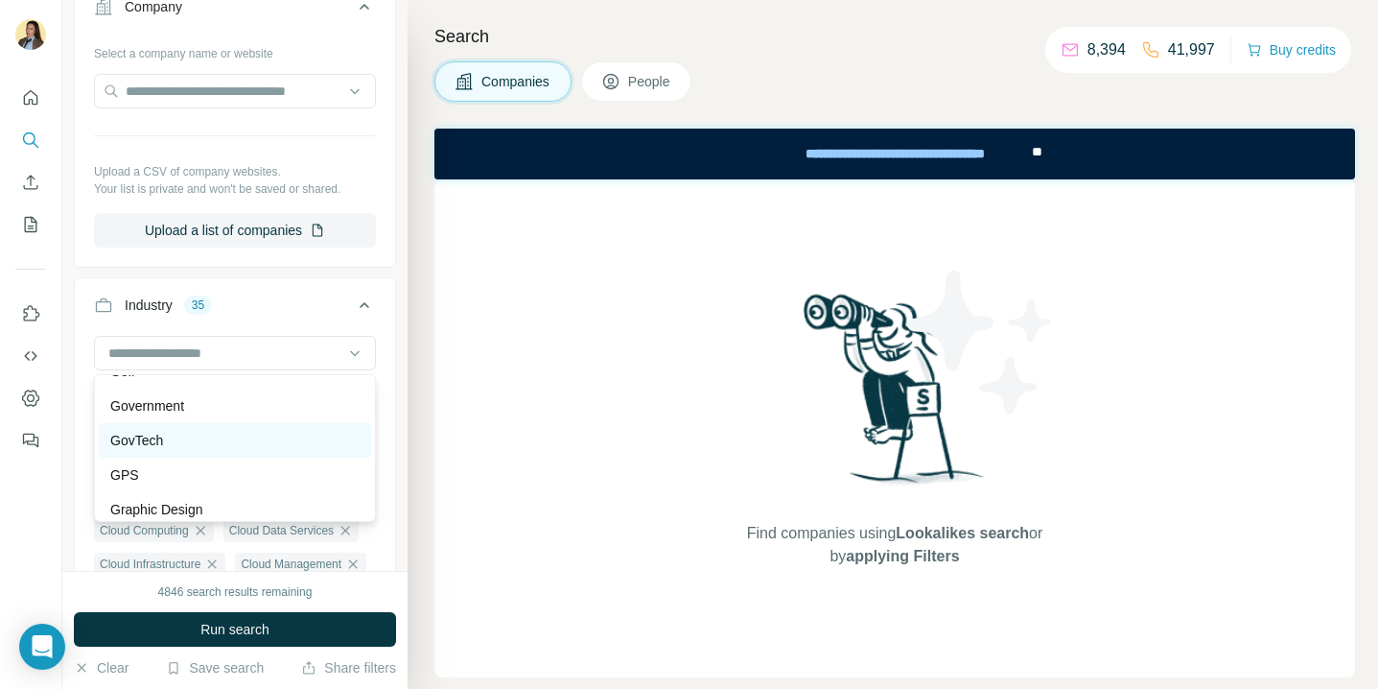
click at [245, 443] on div "GovTech" at bounding box center [234, 440] width 249 height 19
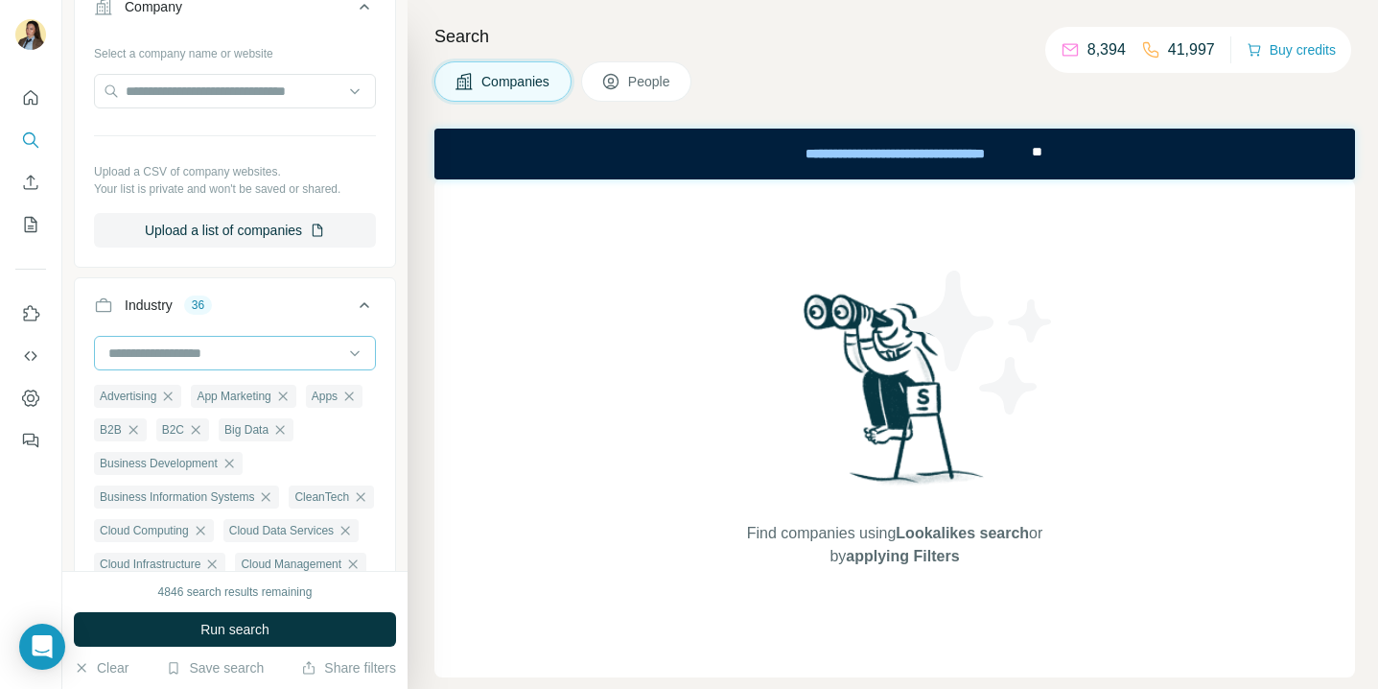
click at [237, 356] on input at bounding box center [224, 352] width 237 height 21
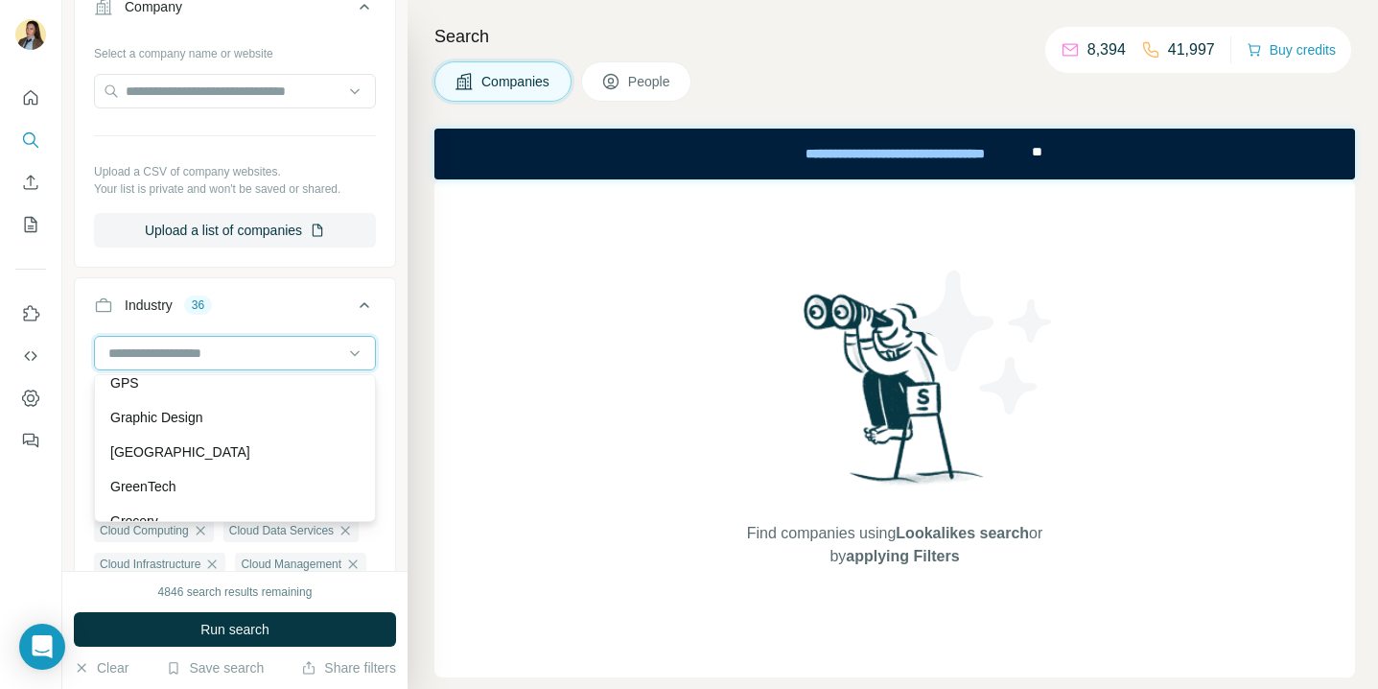
scroll to position [8961, 0]
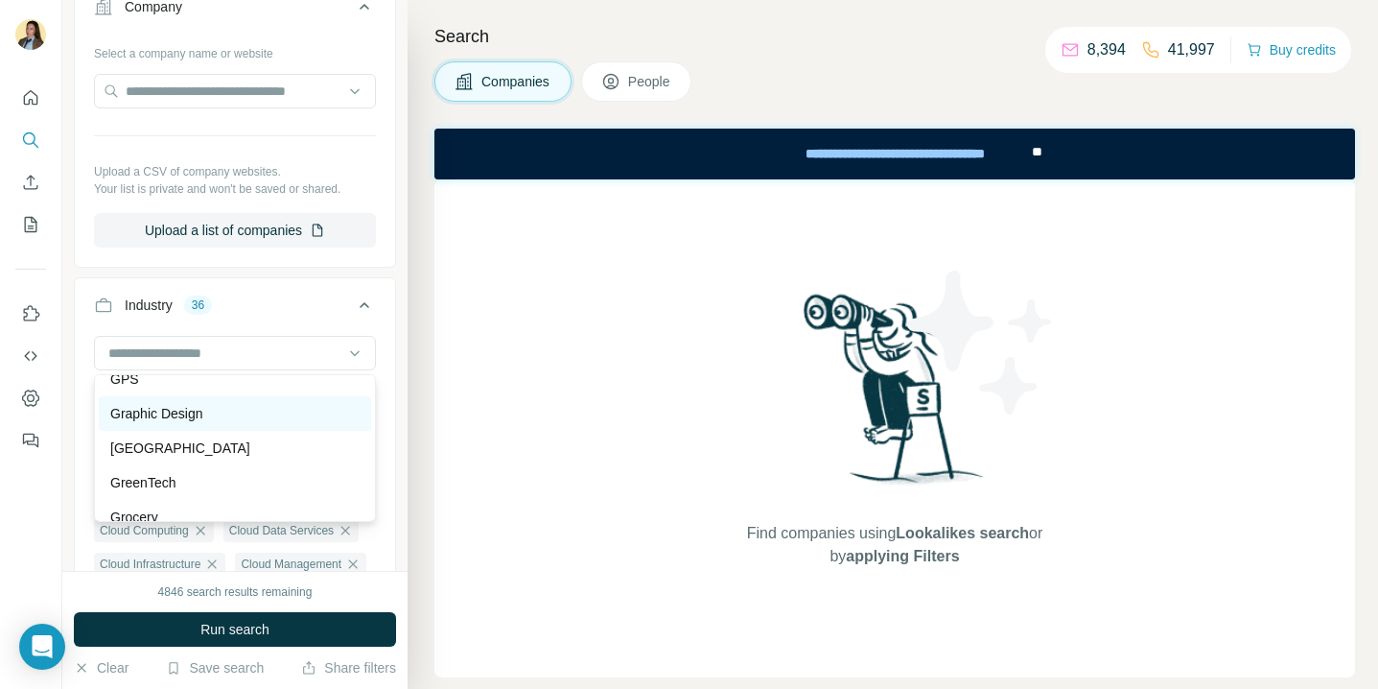
click at [235, 421] on div "Graphic Design" at bounding box center [234, 413] width 249 height 19
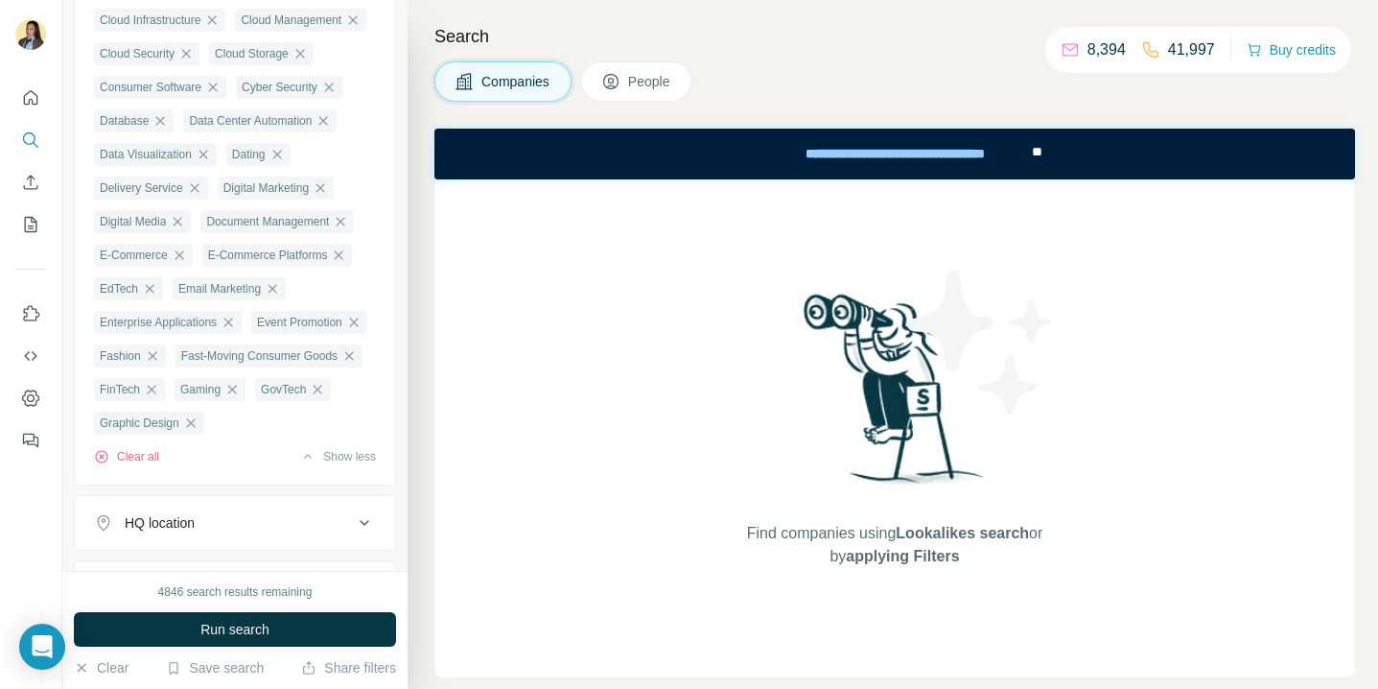
scroll to position [728, 0]
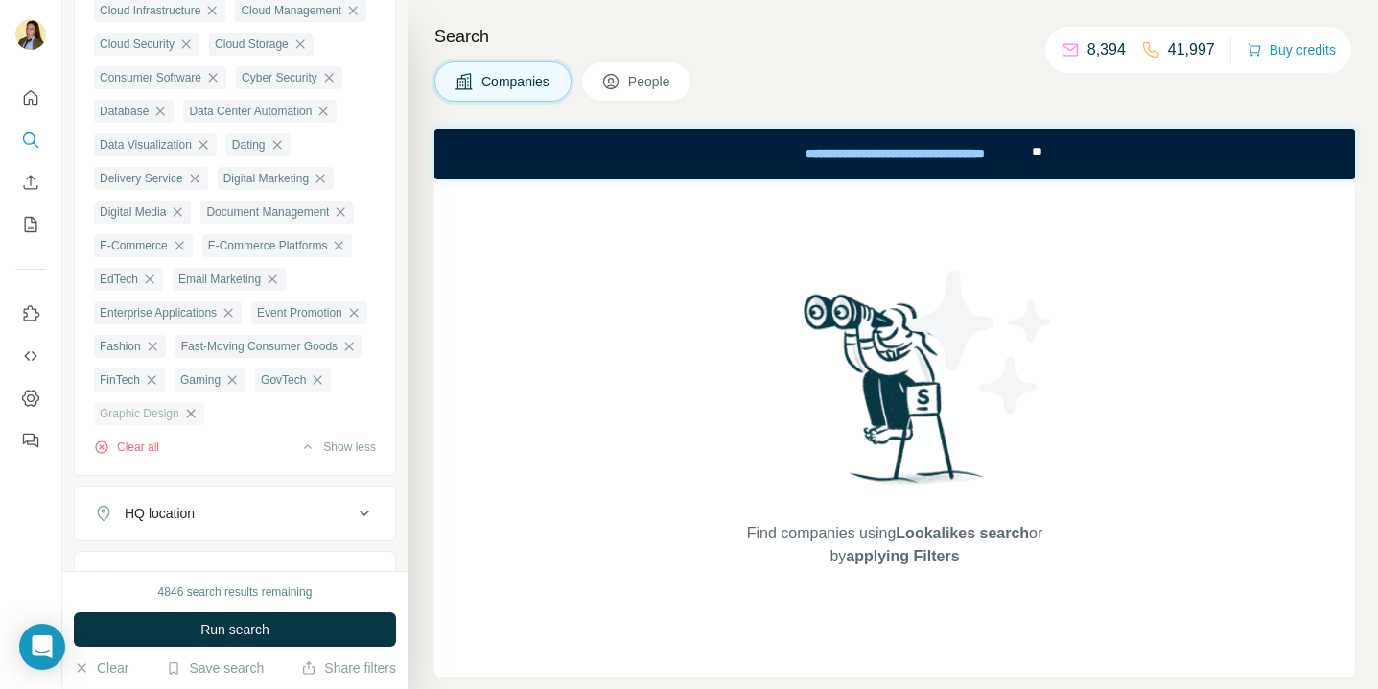
click at [195, 417] on icon "button" at bounding box center [190, 413] width 9 height 9
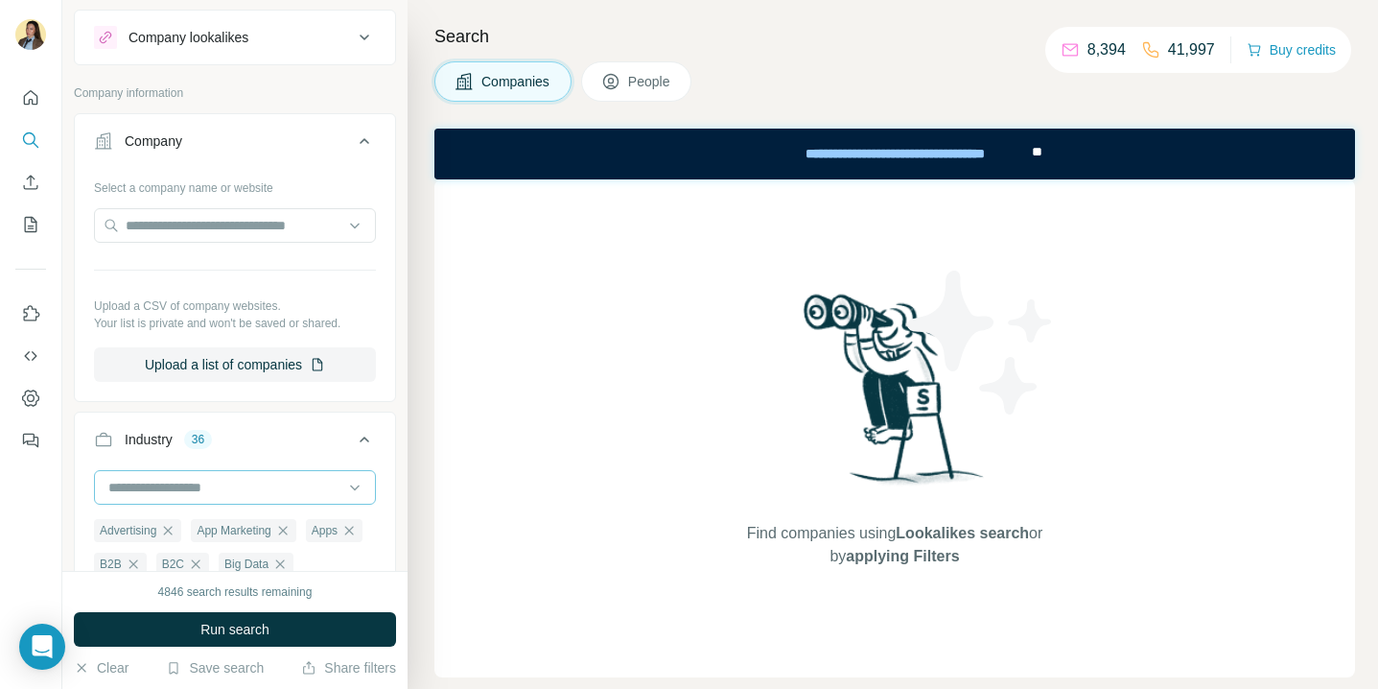
scroll to position [134, 0]
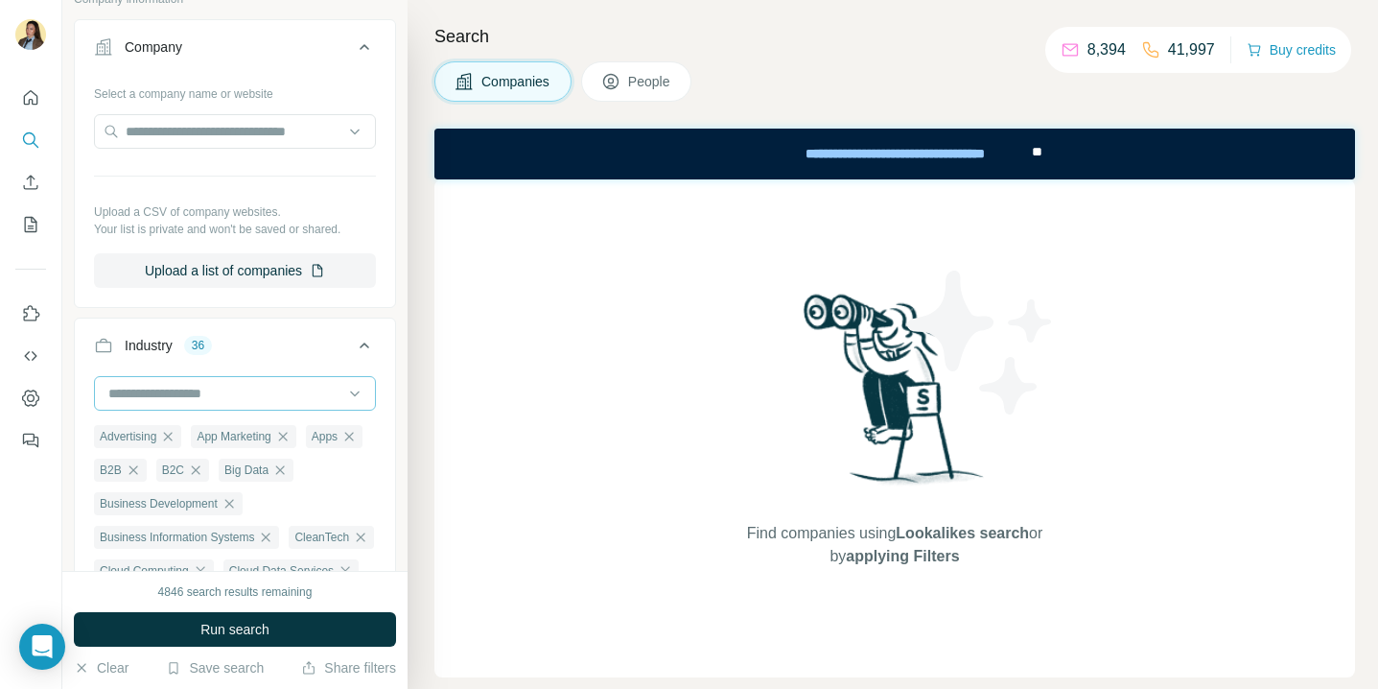
click at [226, 406] on div at bounding box center [224, 393] width 237 height 33
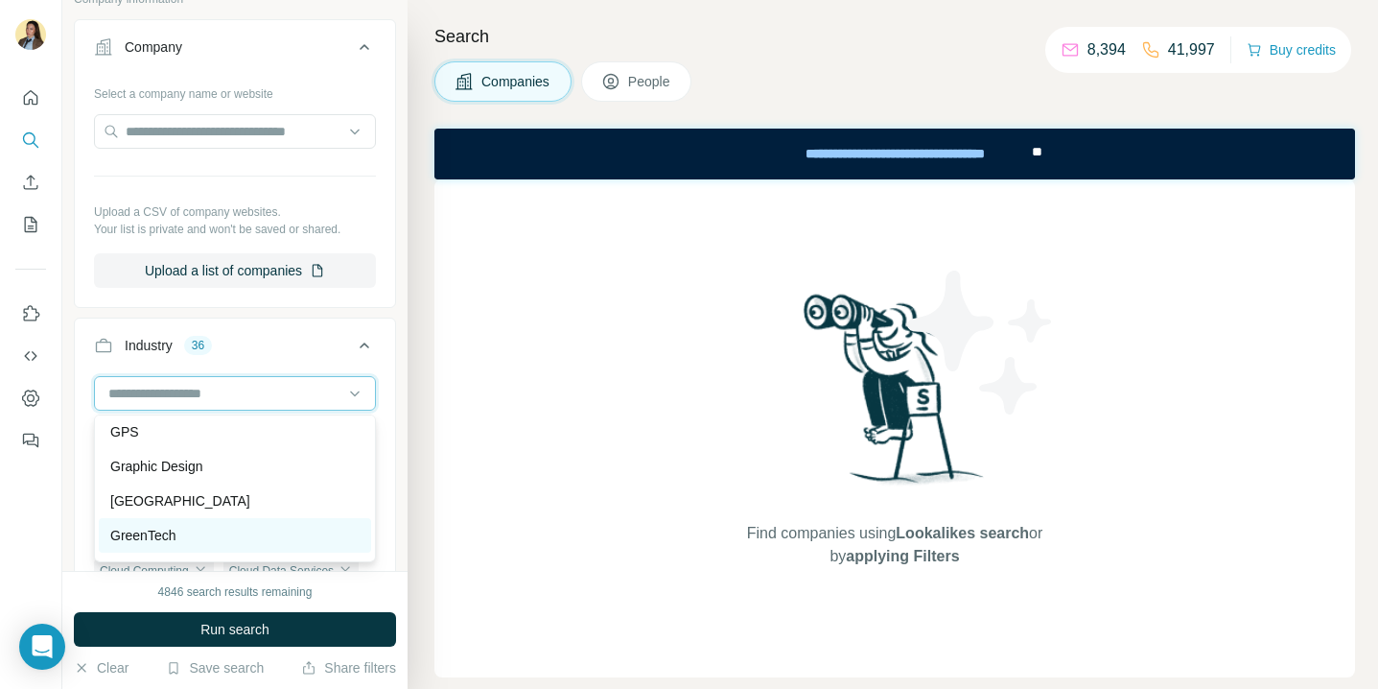
scroll to position [8994, 0]
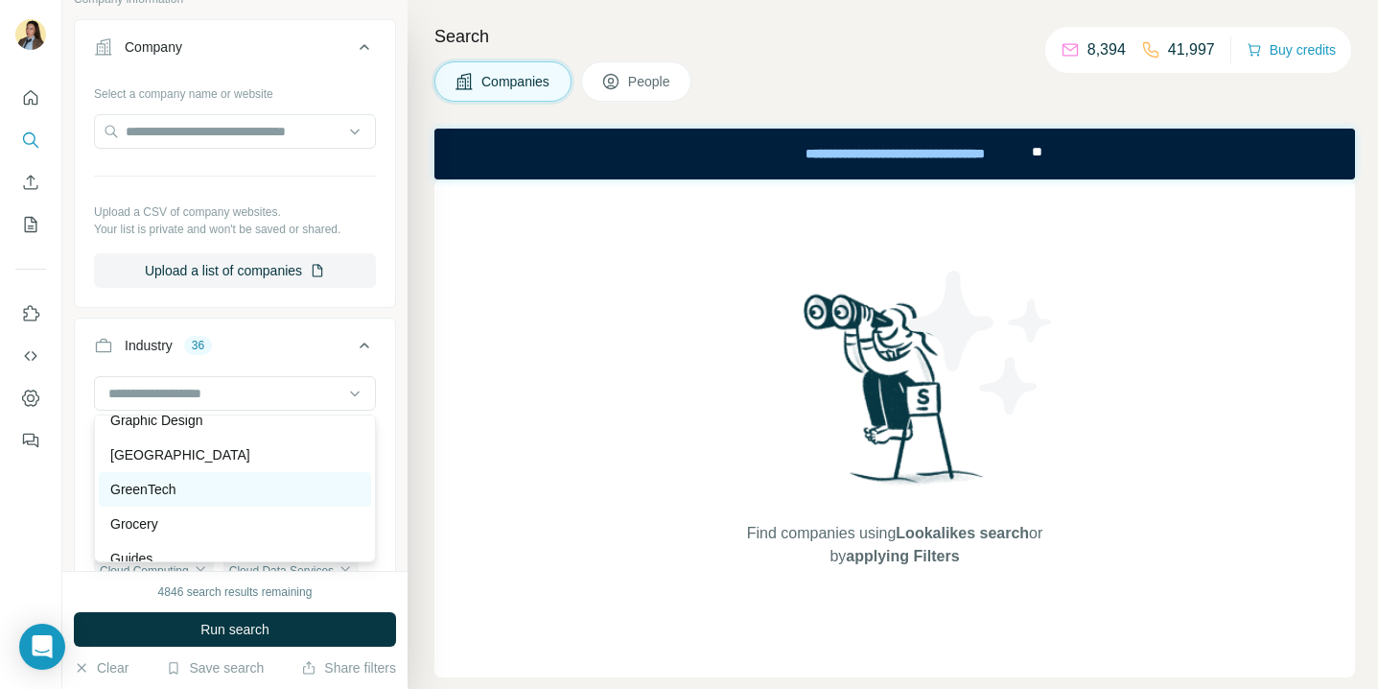
click at [215, 492] on div "GreenTech" at bounding box center [234, 489] width 249 height 19
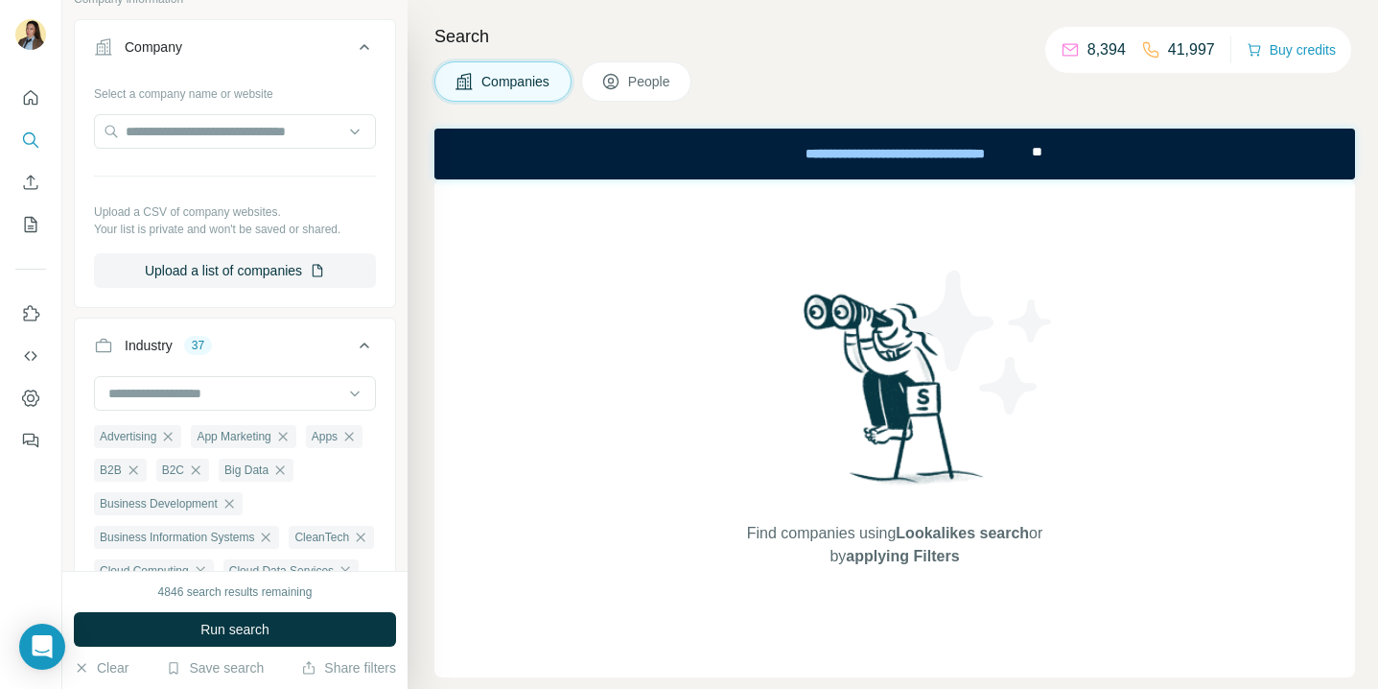
scroll to position [164, 0]
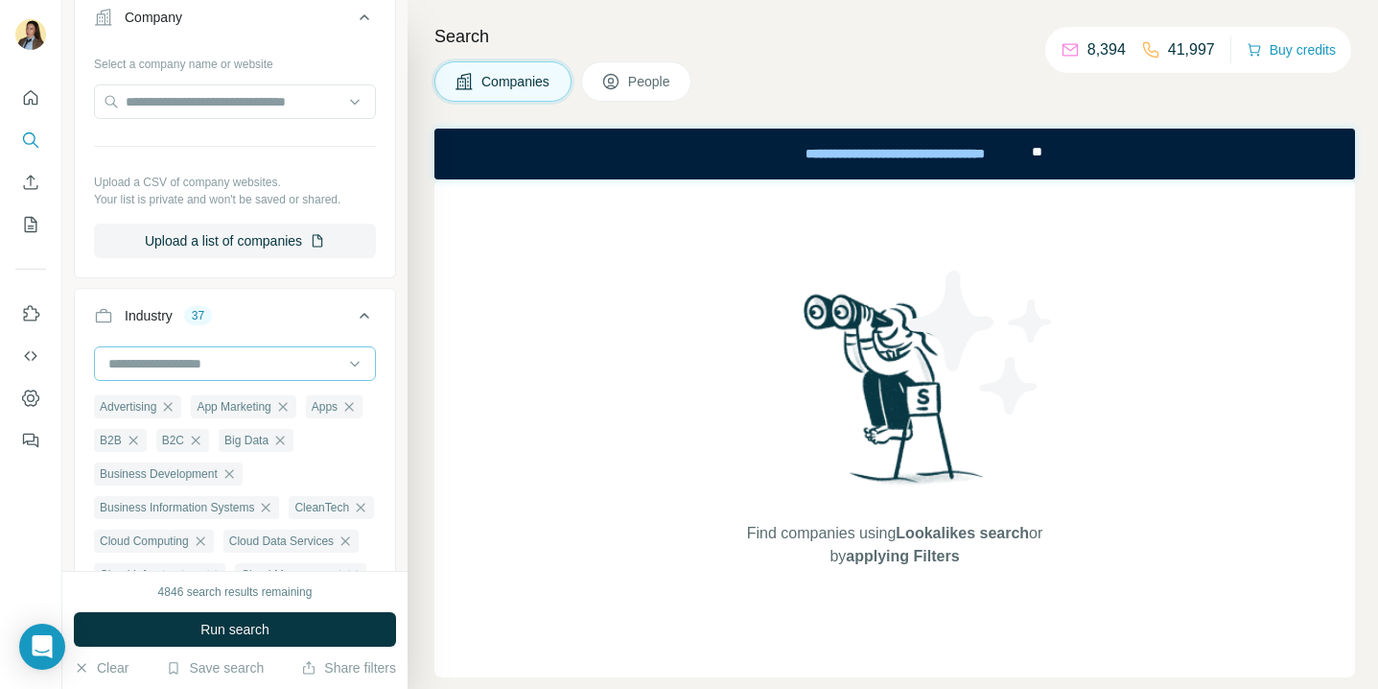
click at [227, 370] on input at bounding box center [224, 363] width 237 height 21
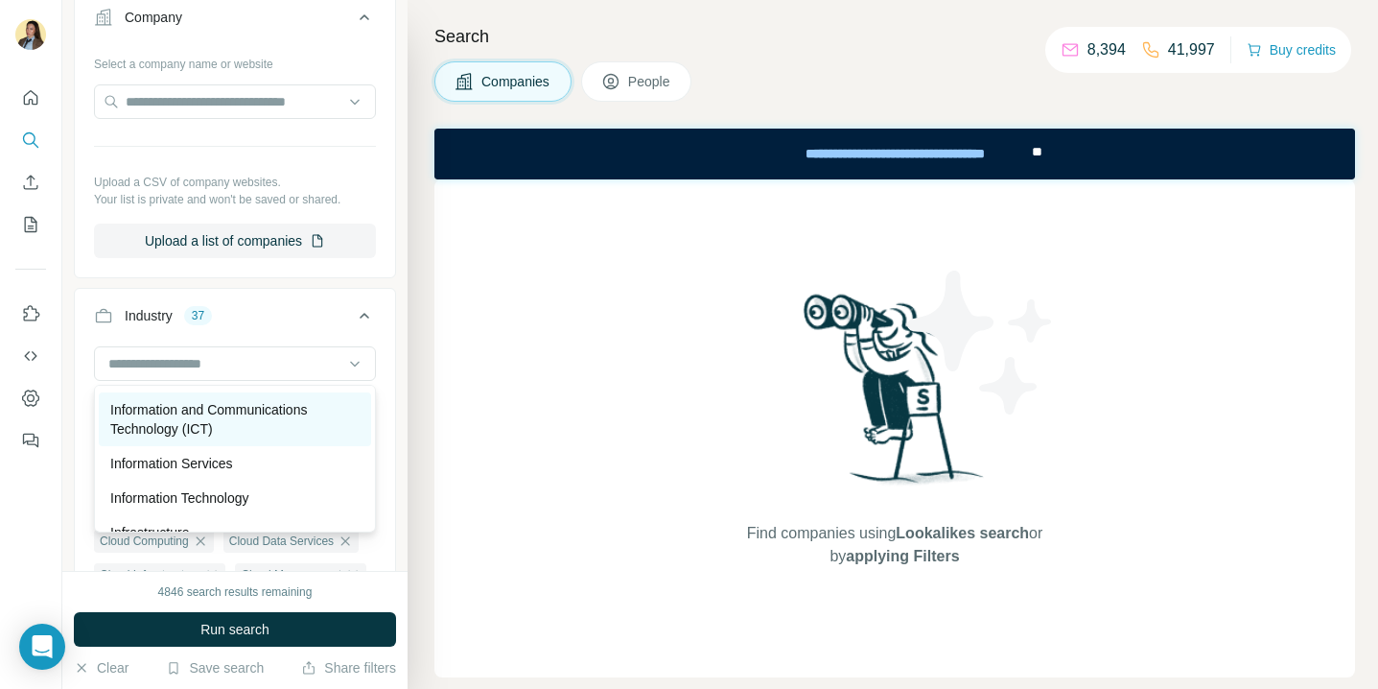
scroll to position [10393, 0]
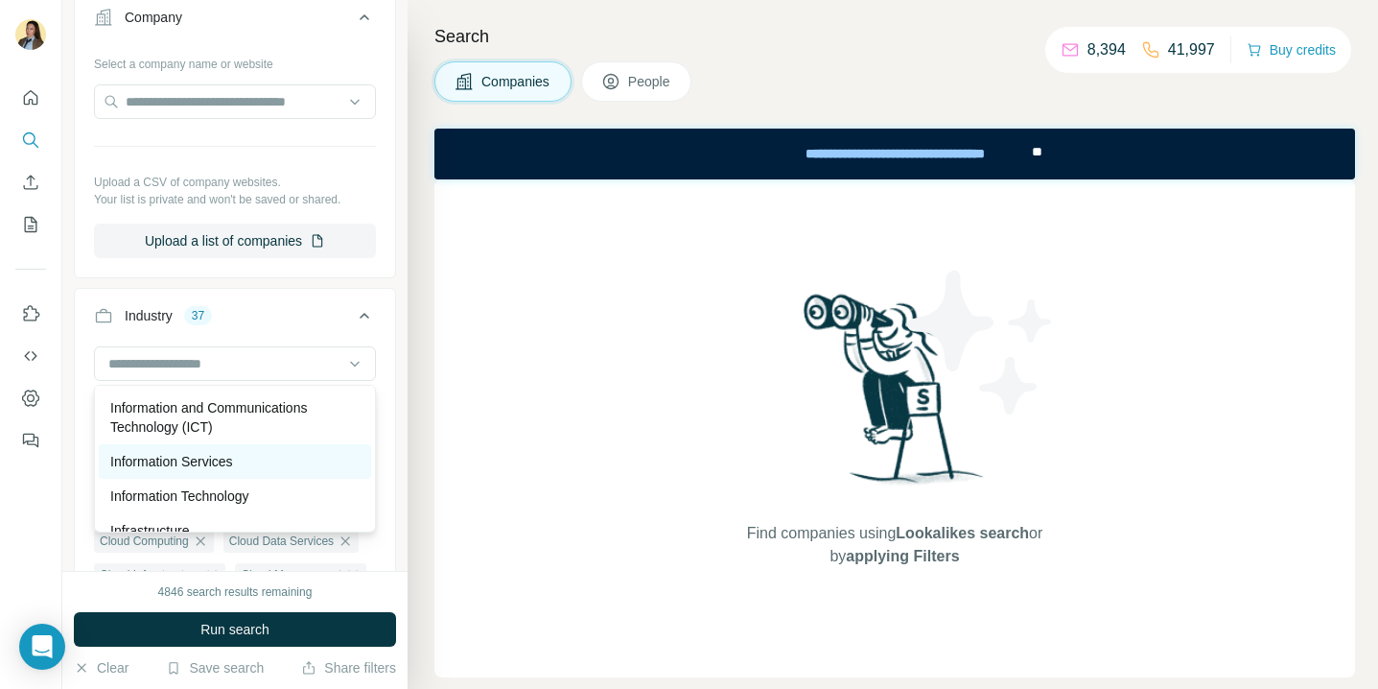
click at [253, 472] on div "Information Services" at bounding box center [235, 461] width 272 height 35
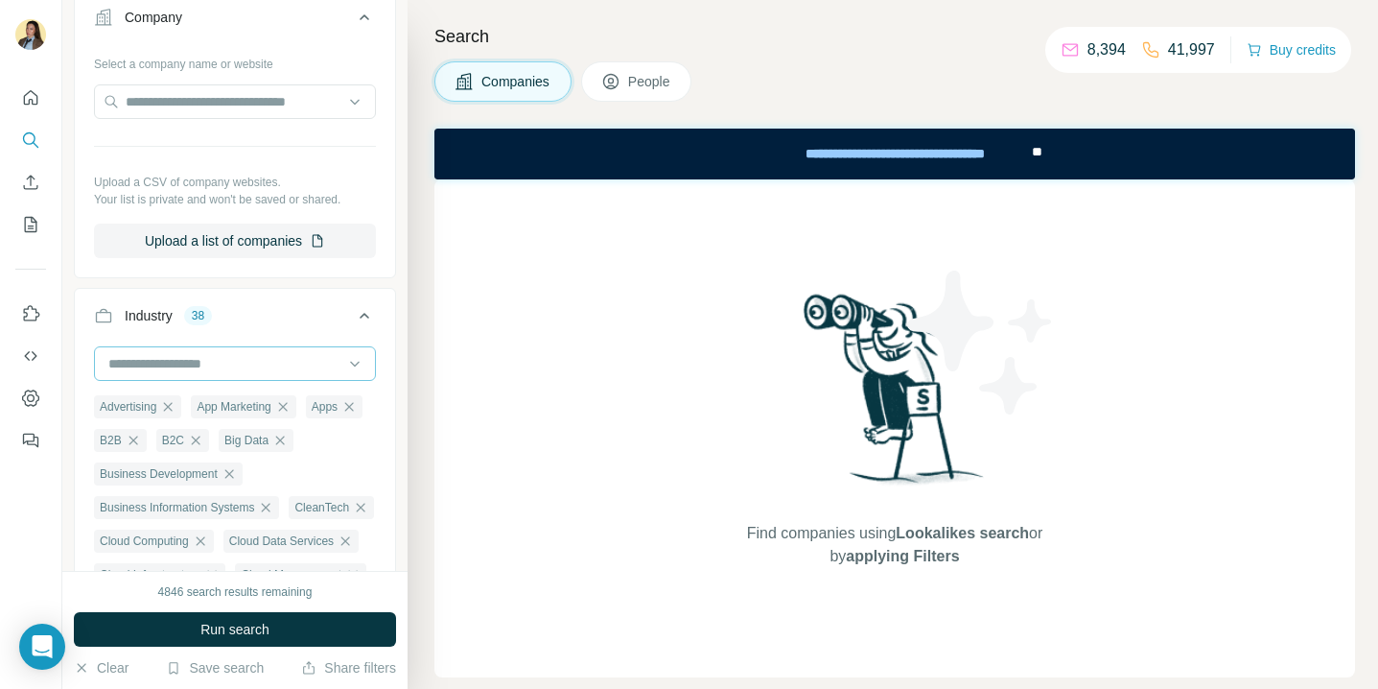
click at [247, 360] on input at bounding box center [224, 363] width 237 height 21
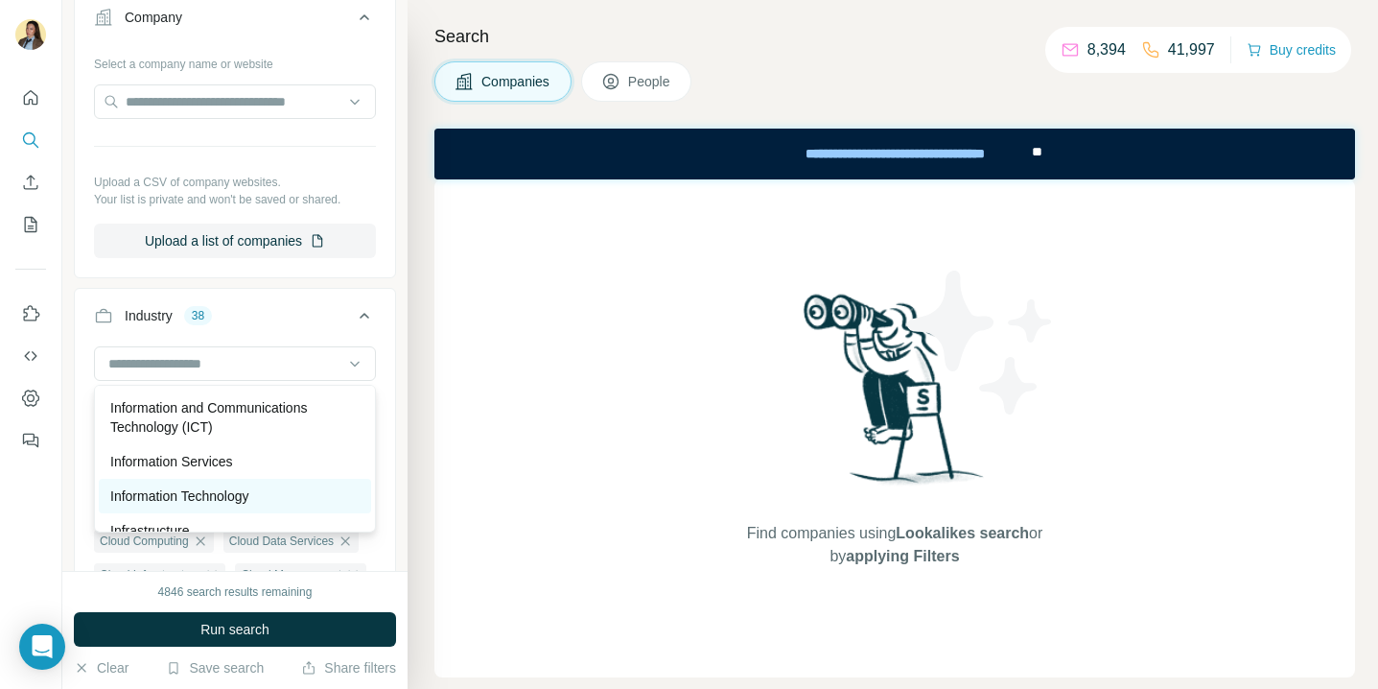
click at [242, 480] on div "Information Technology" at bounding box center [235, 496] width 272 height 35
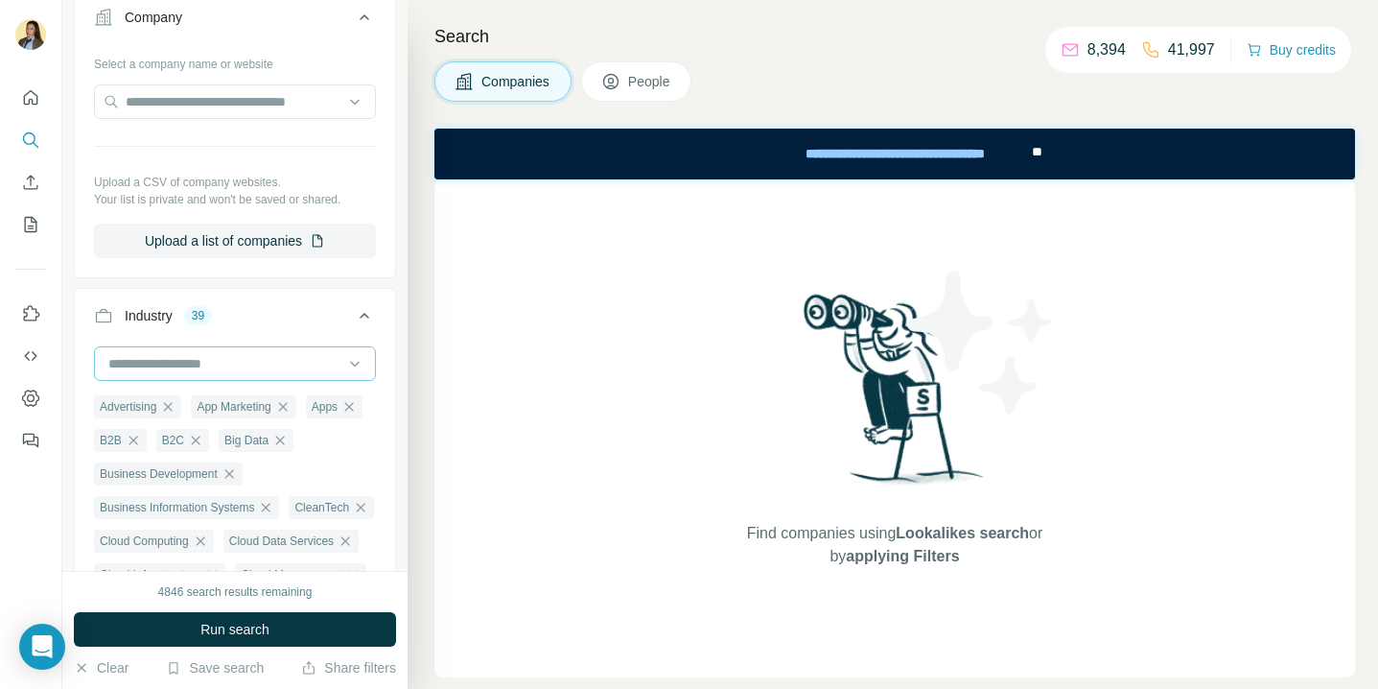
click at [241, 369] on input at bounding box center [224, 363] width 237 height 21
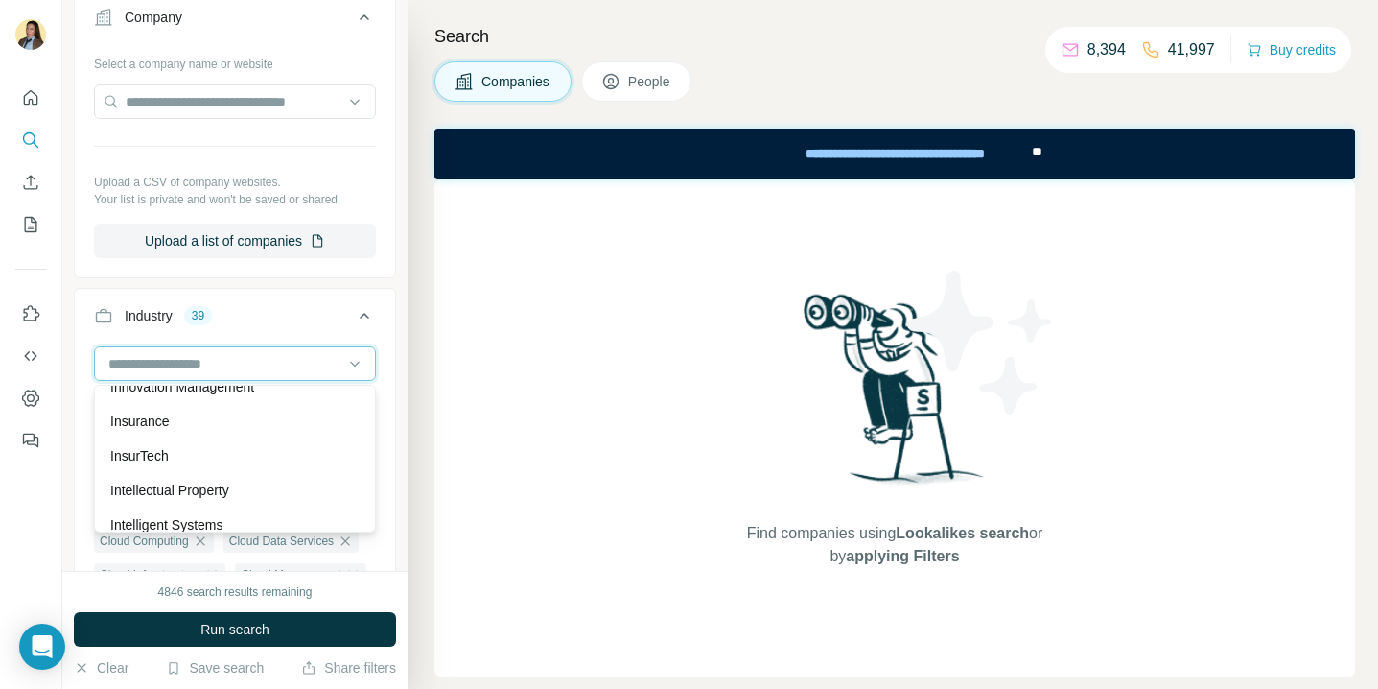
scroll to position [10556, 0]
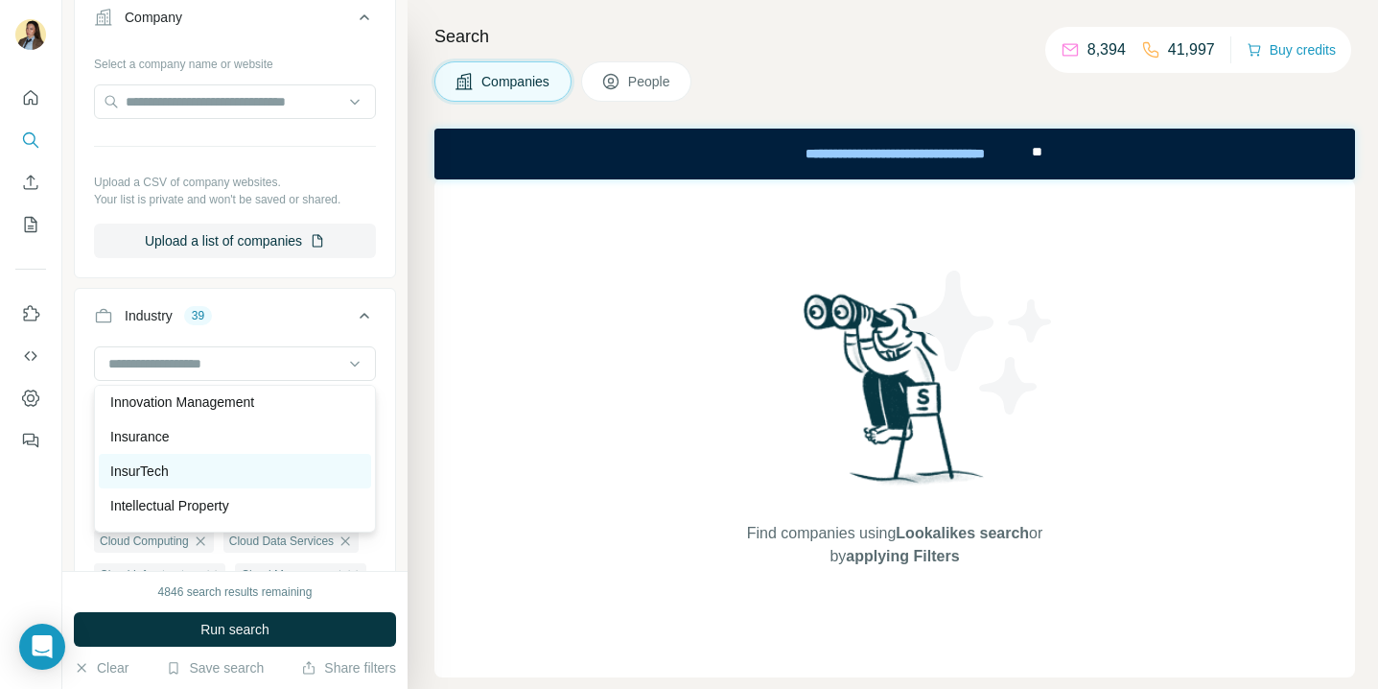
click at [229, 481] on div "InsurTech" at bounding box center [235, 471] width 272 height 35
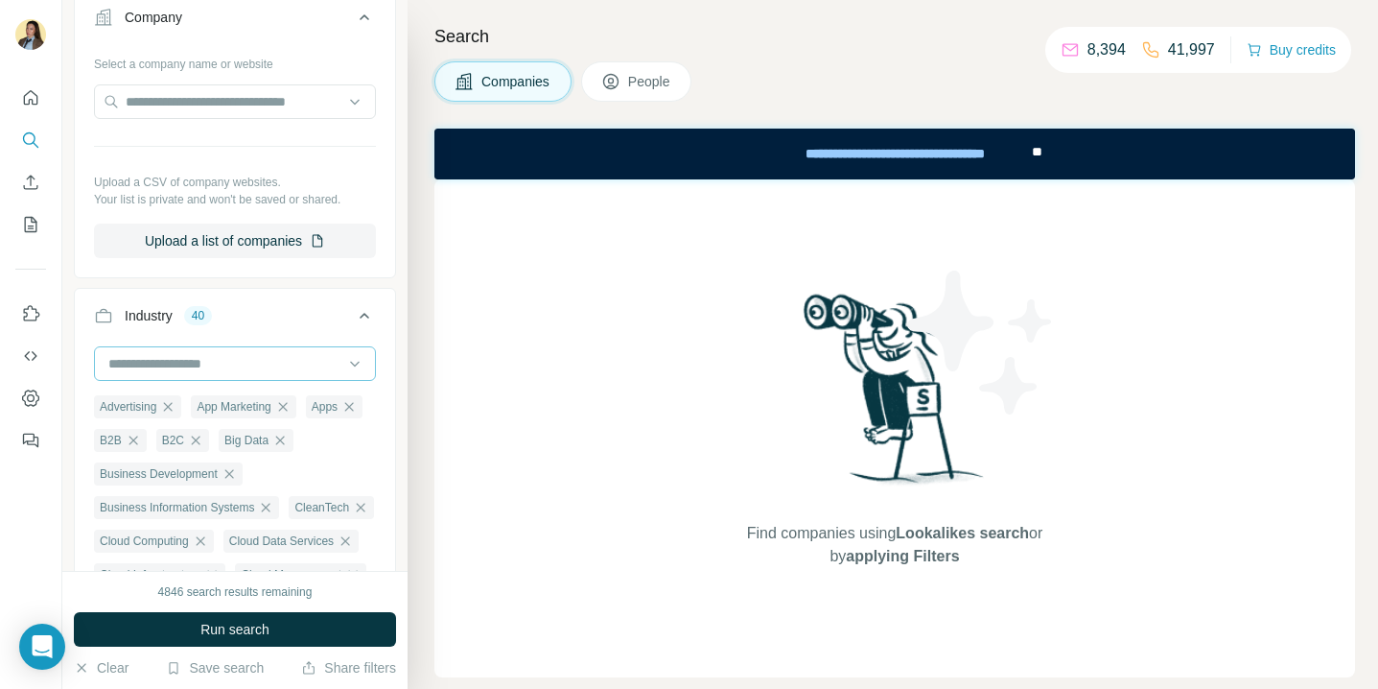
click at [249, 362] on input at bounding box center [224, 363] width 237 height 21
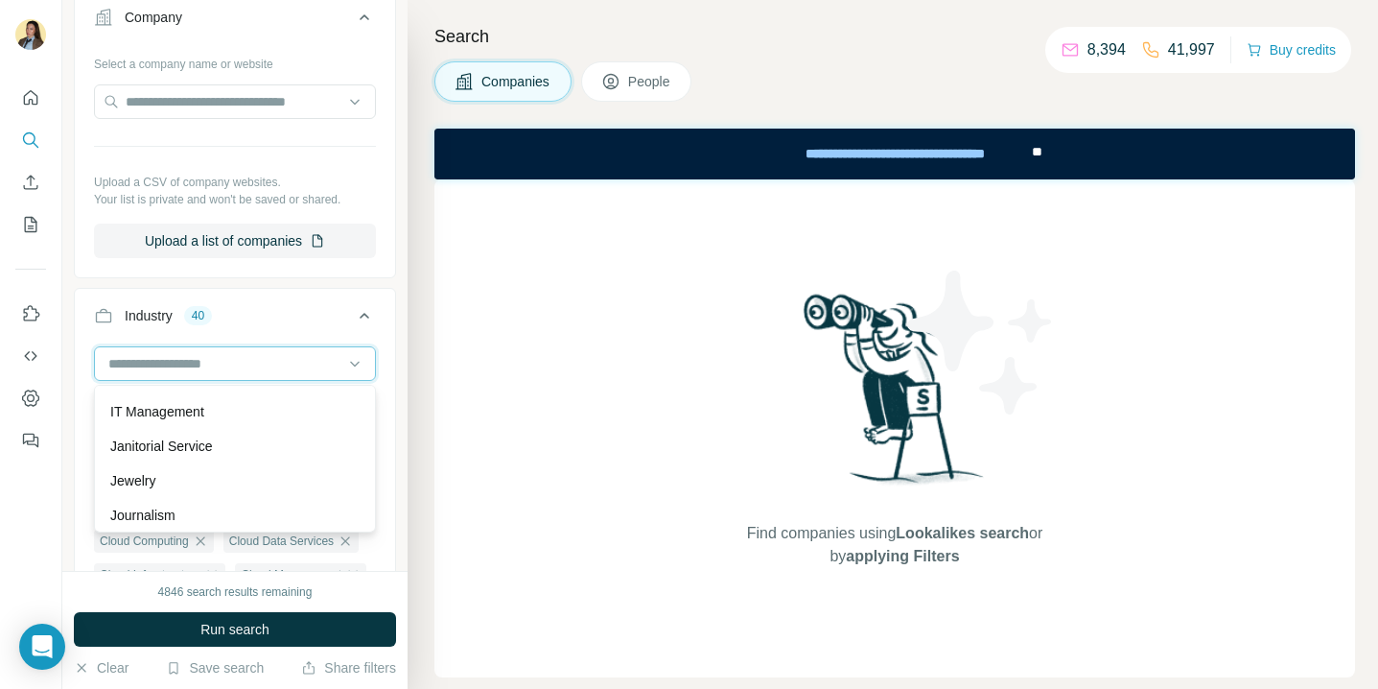
scroll to position [10944, 0]
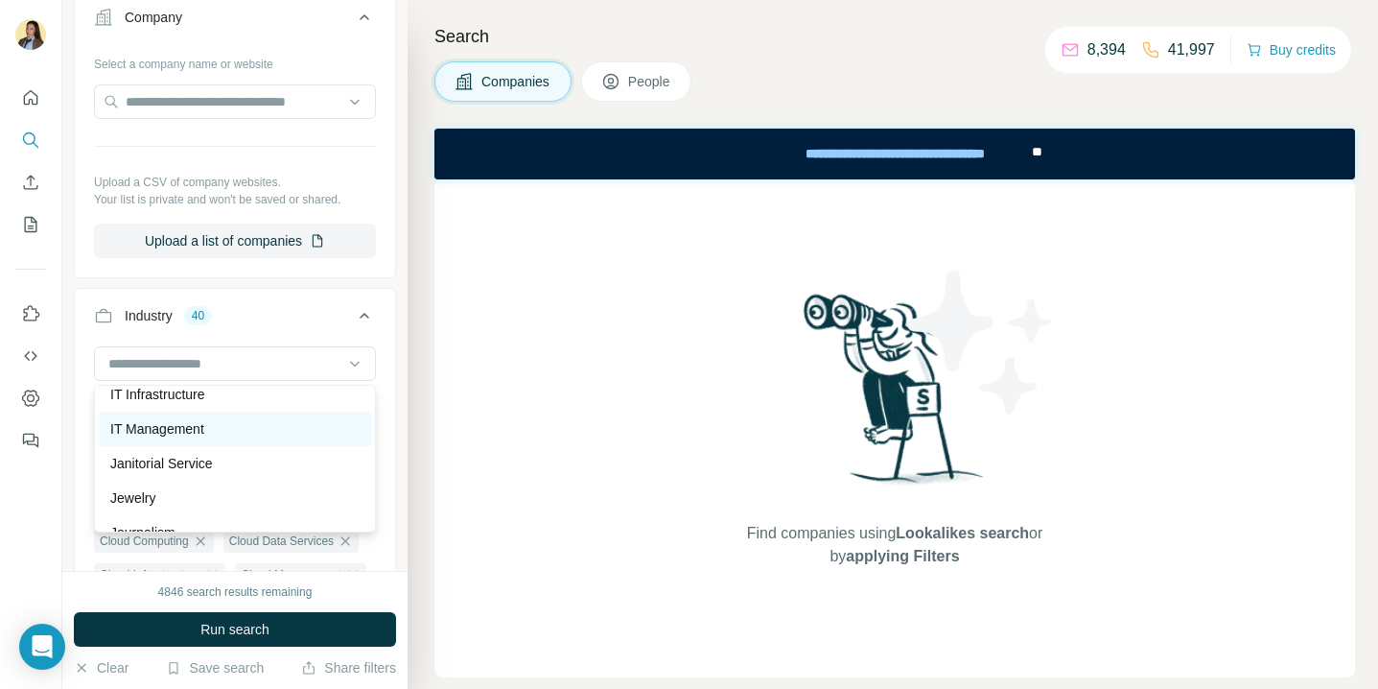
click at [231, 438] on div "IT Management" at bounding box center [235, 428] width 272 height 35
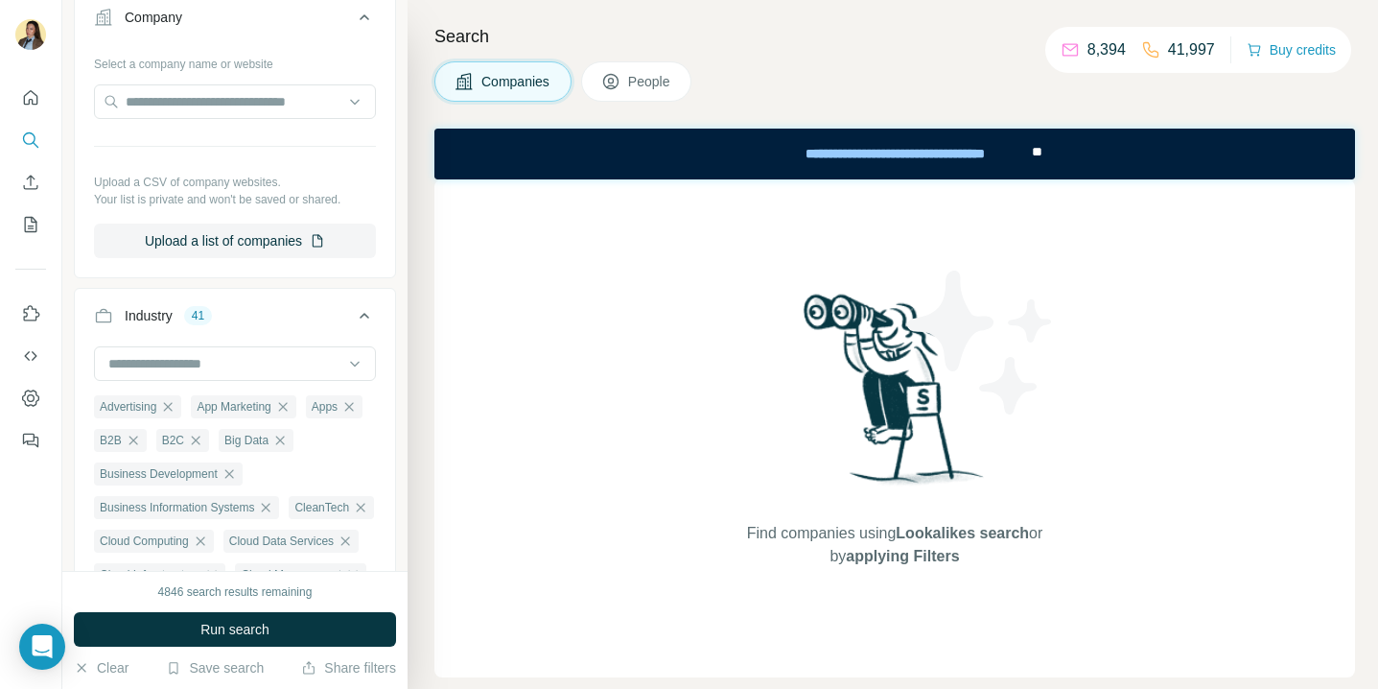
scroll to position [216, 0]
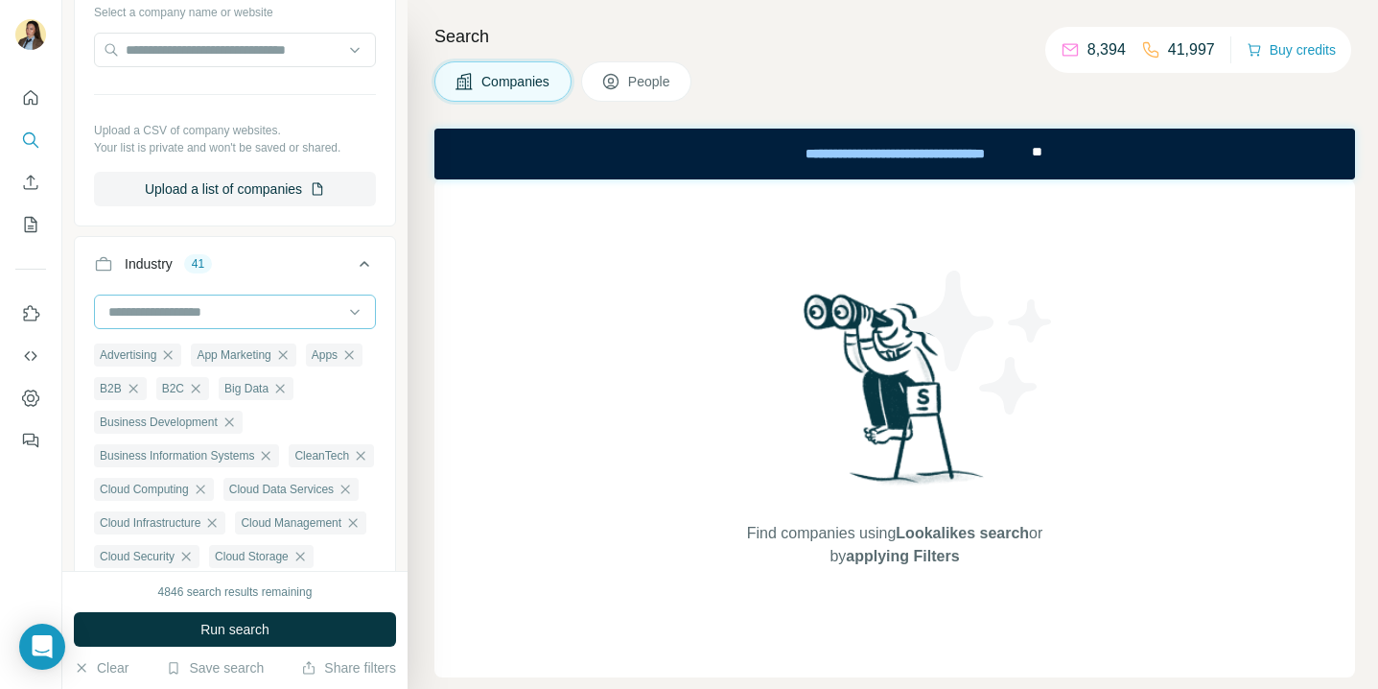
click at [243, 312] on input at bounding box center [224, 311] width 237 height 21
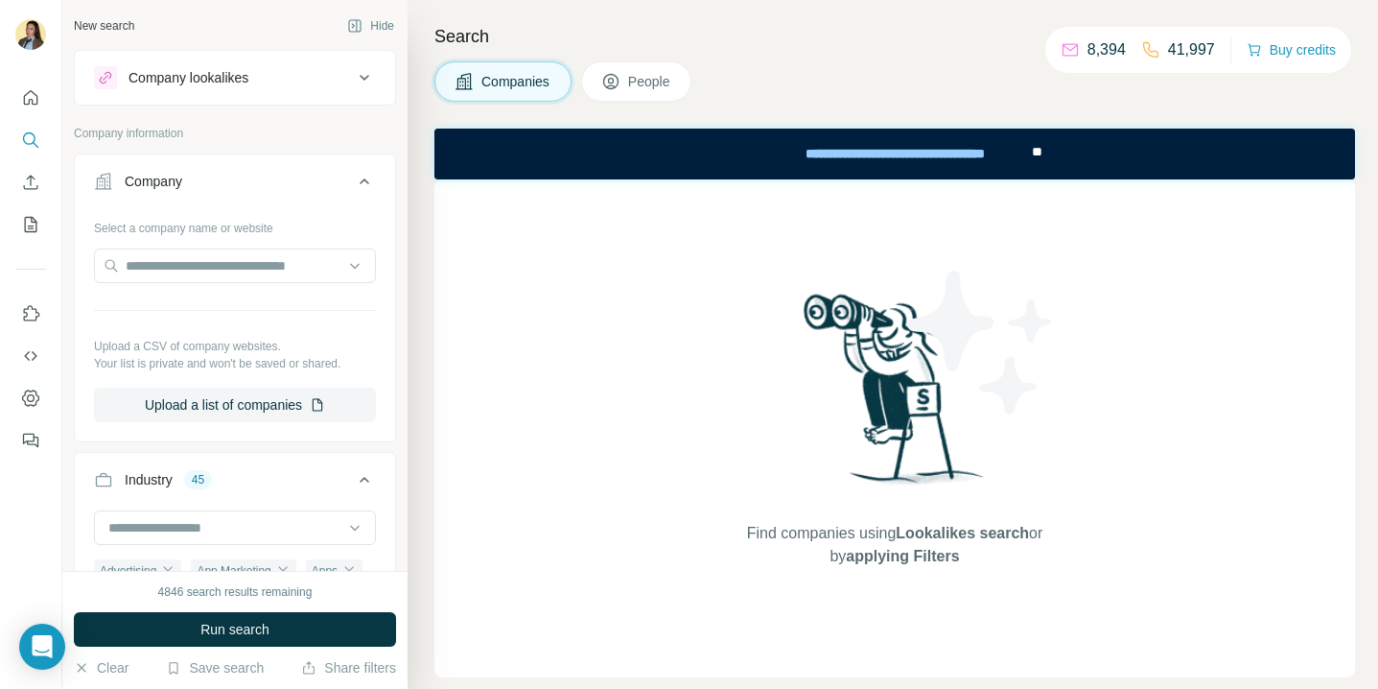
scroll to position [11442, 0]
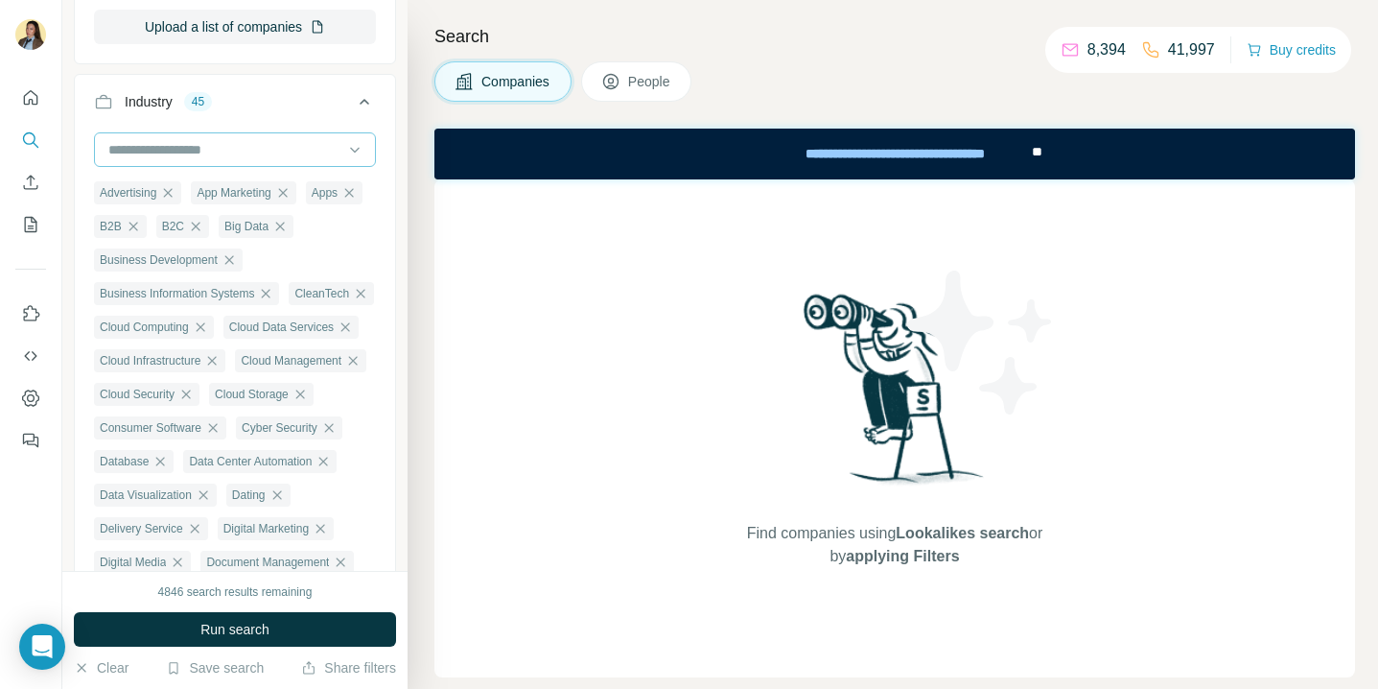
click at [234, 159] on input at bounding box center [224, 149] width 237 height 21
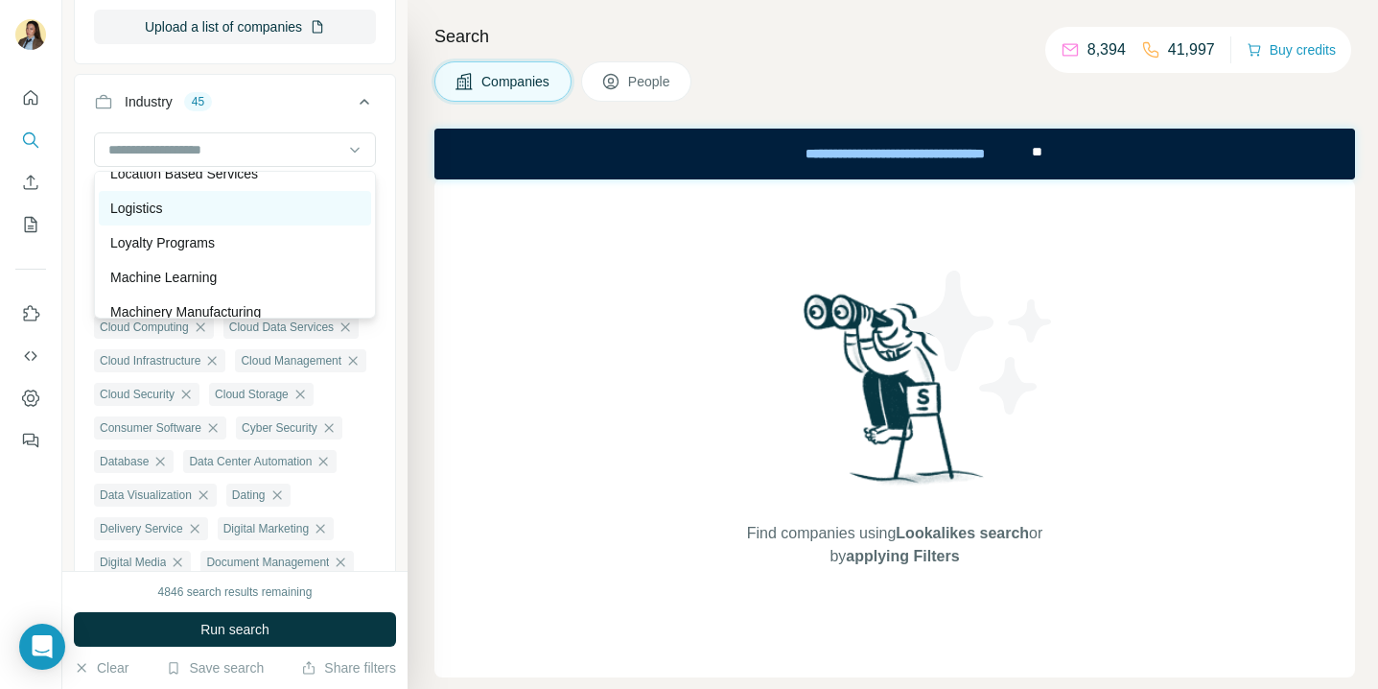
scroll to position [11924, 0]
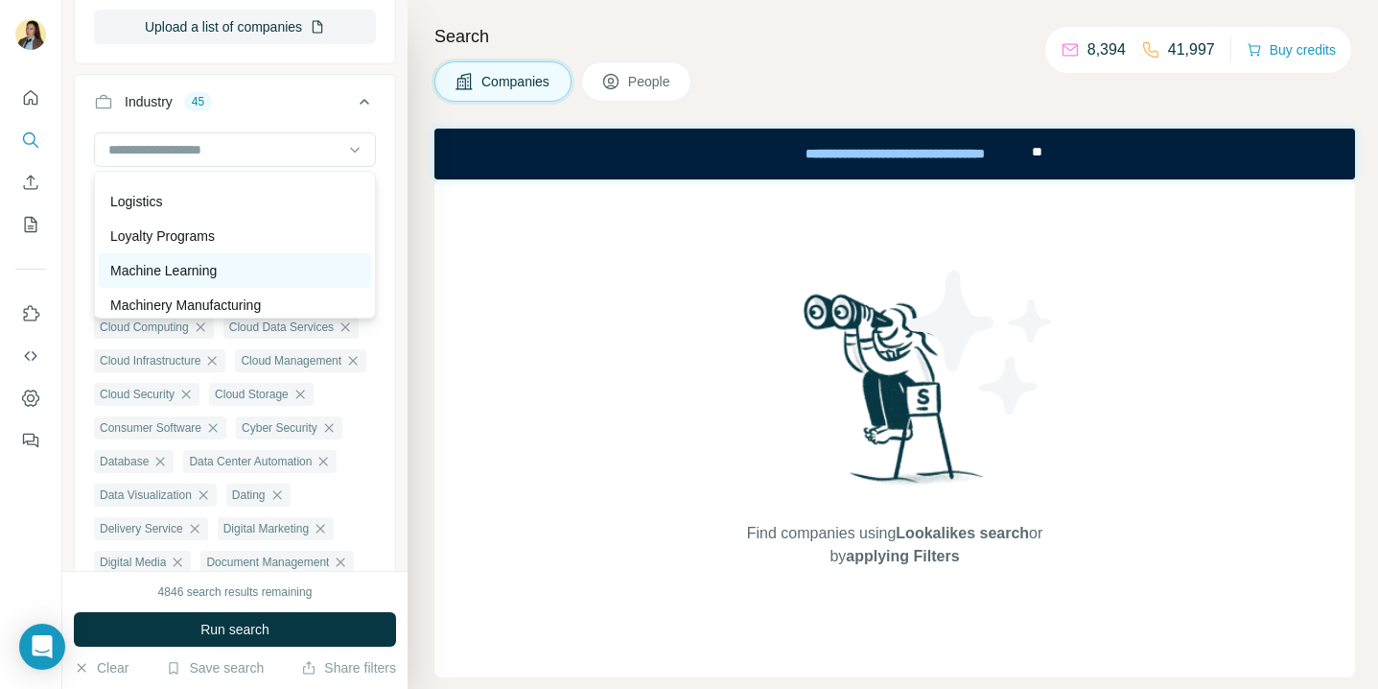
click at [217, 275] on p "Machine Learning" at bounding box center [163, 270] width 106 height 19
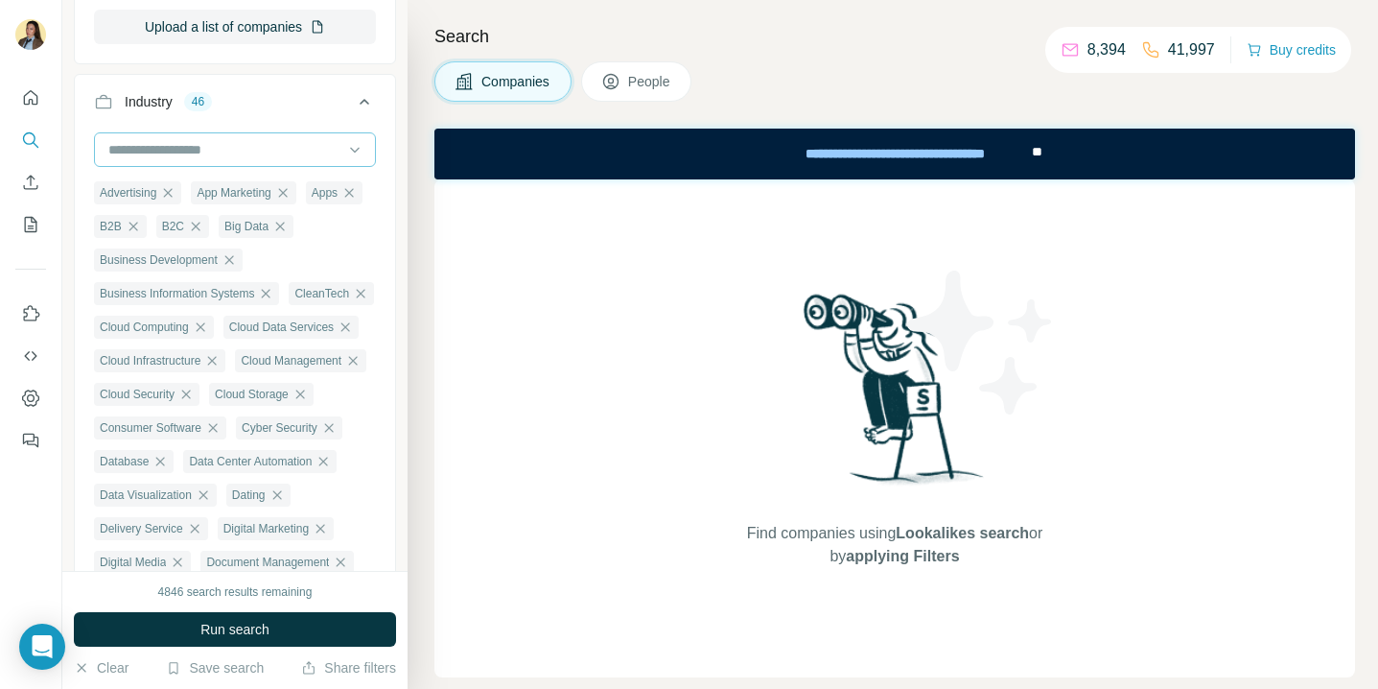
click at [231, 145] on input at bounding box center [224, 149] width 237 height 21
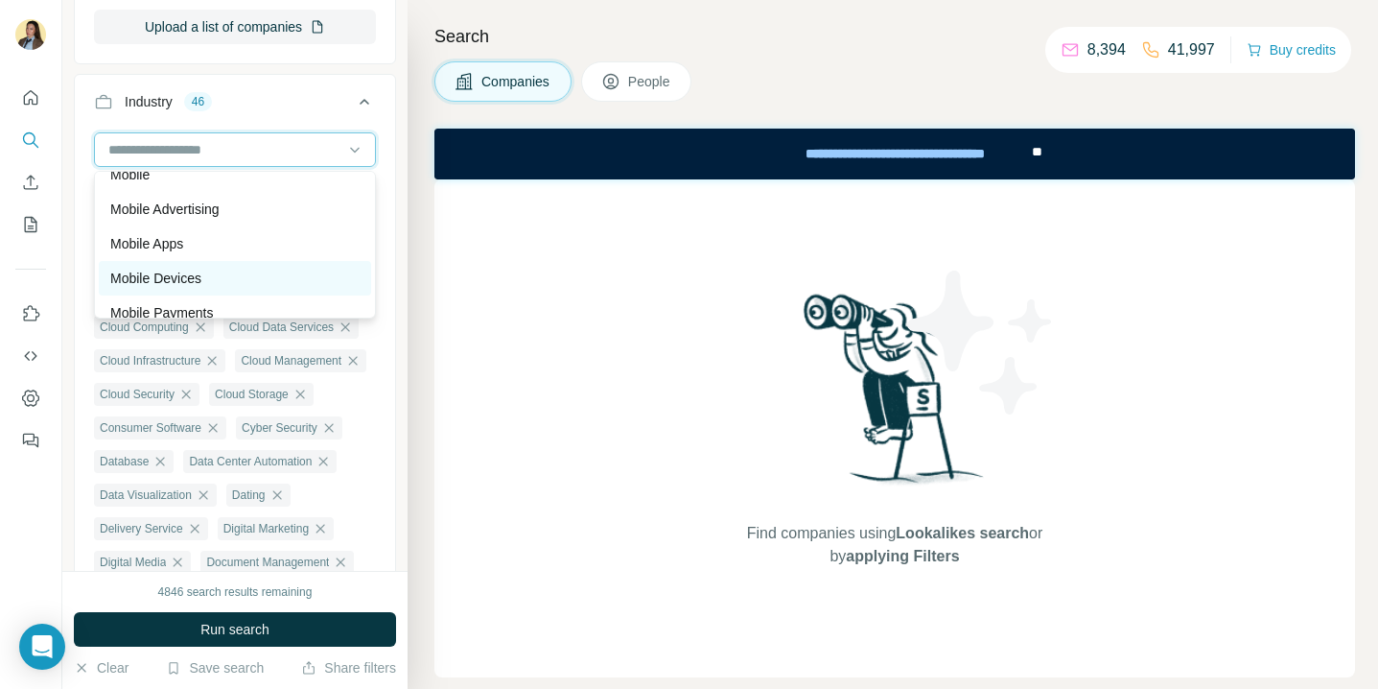
scroll to position [12895, 0]
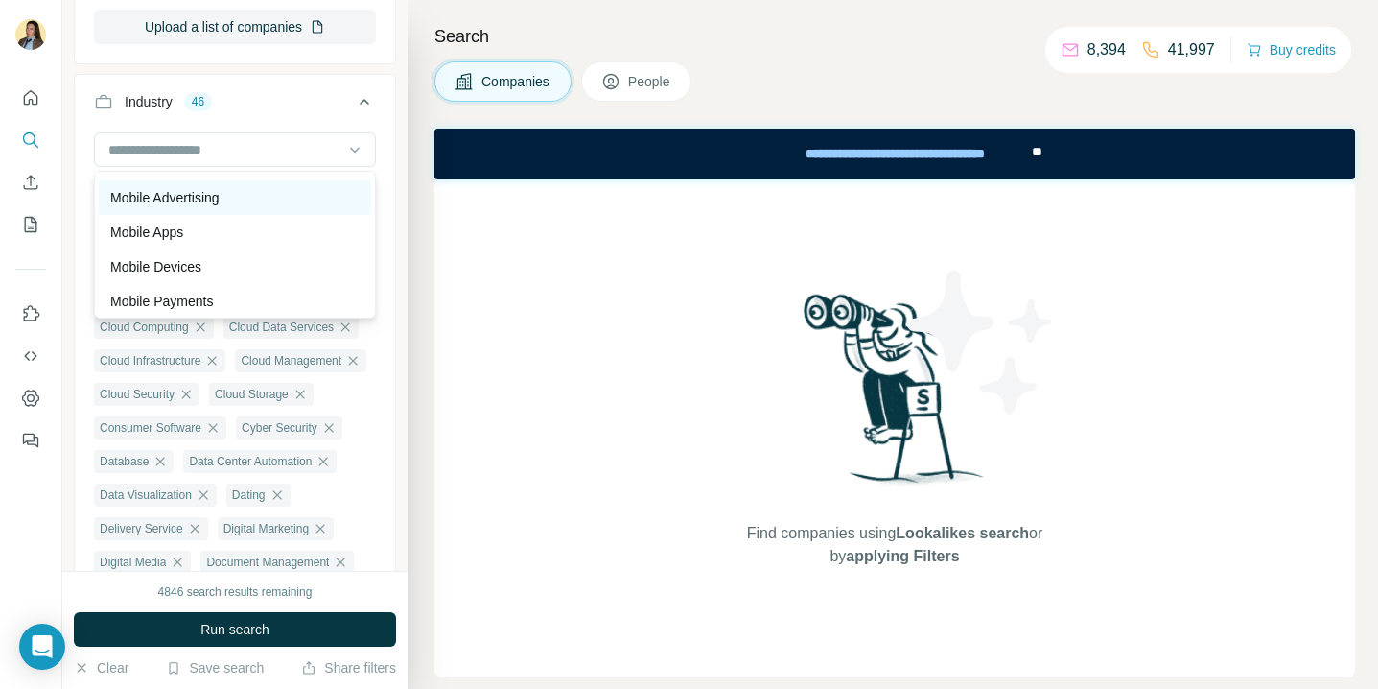
click at [215, 200] on p "Mobile Advertising" at bounding box center [164, 197] width 109 height 19
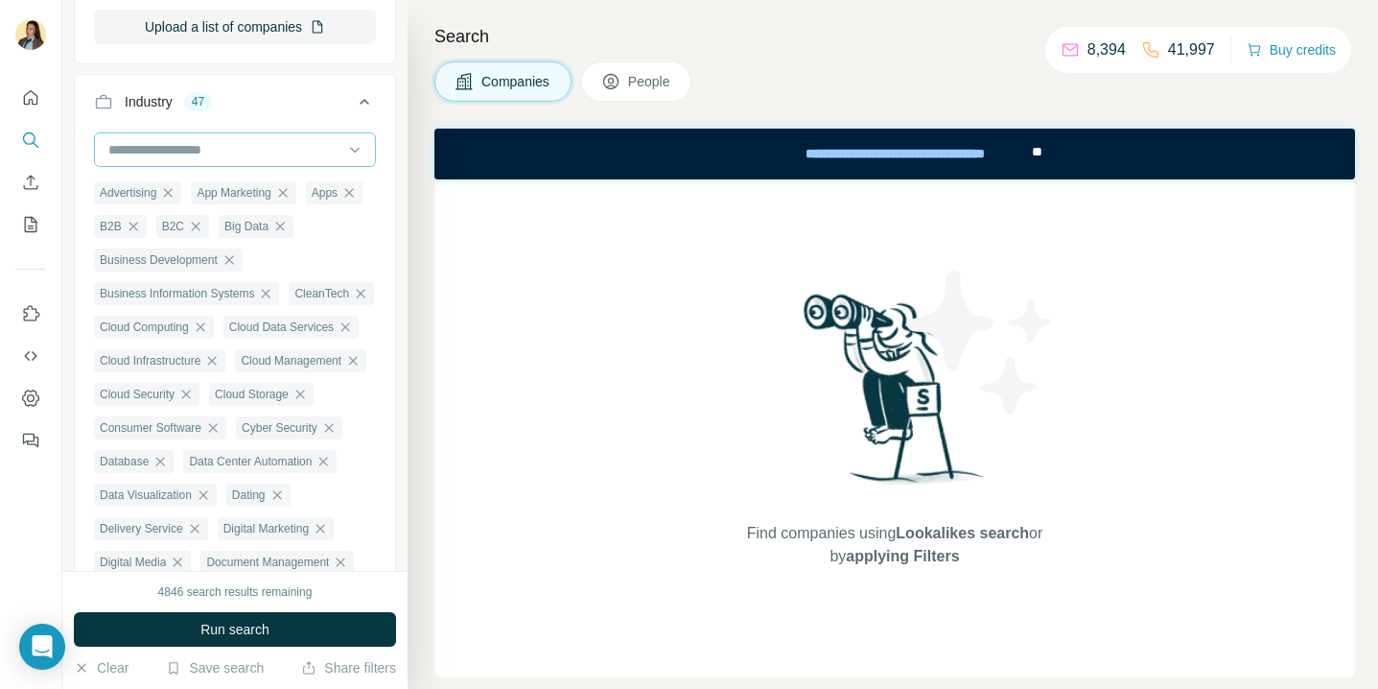
click at [208, 153] on input at bounding box center [224, 149] width 237 height 21
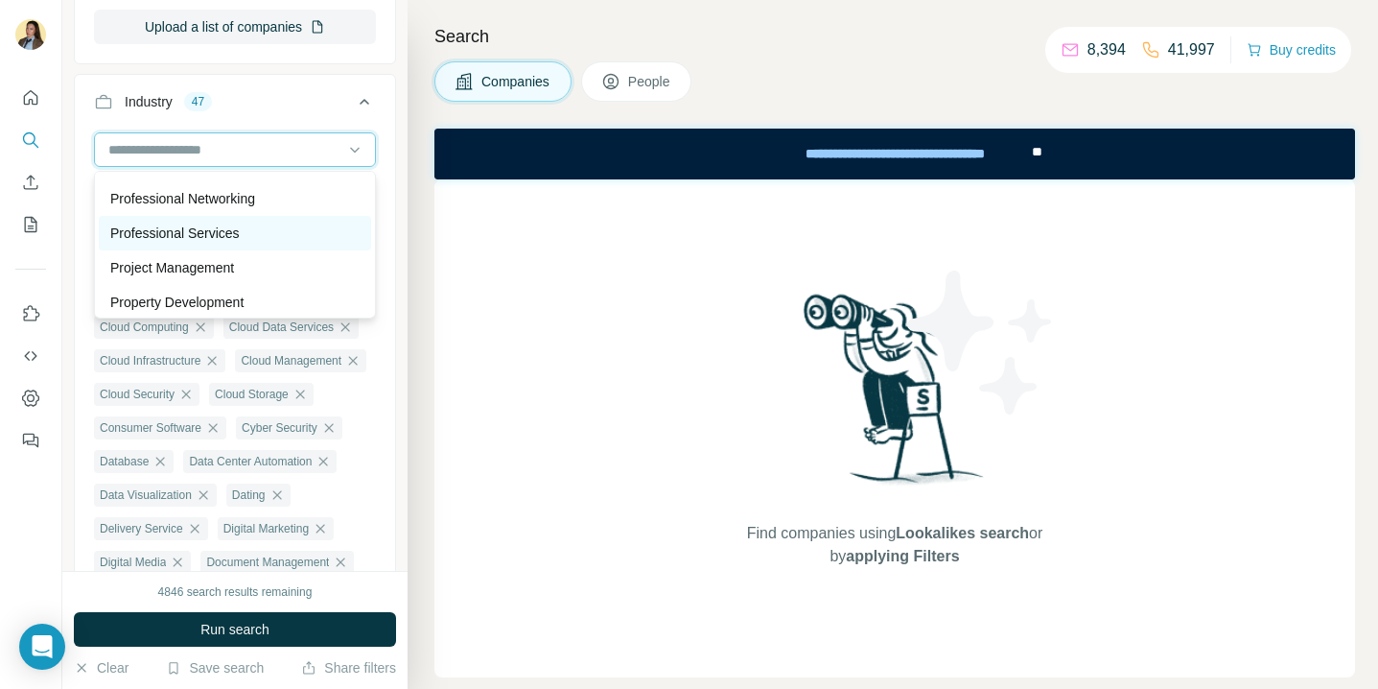
scroll to position [15537, 0]
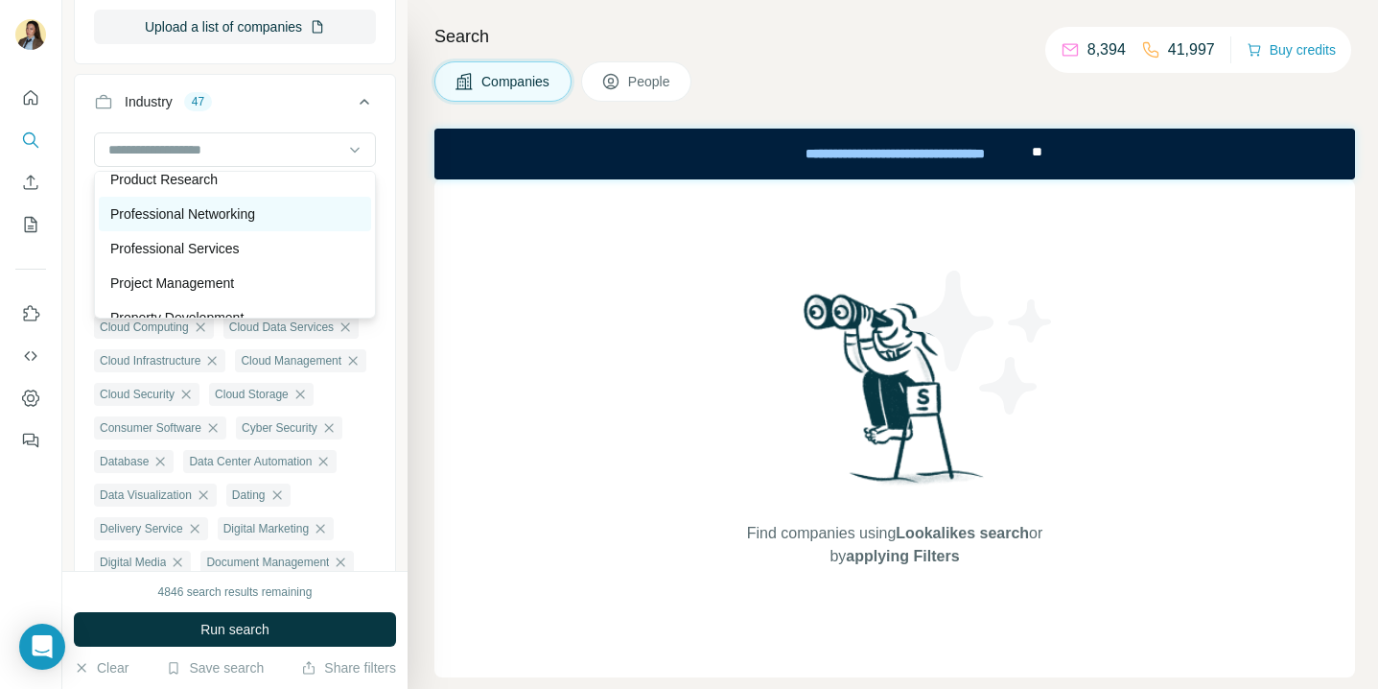
click at [231, 214] on p "Professional Networking" at bounding box center [182, 213] width 145 height 19
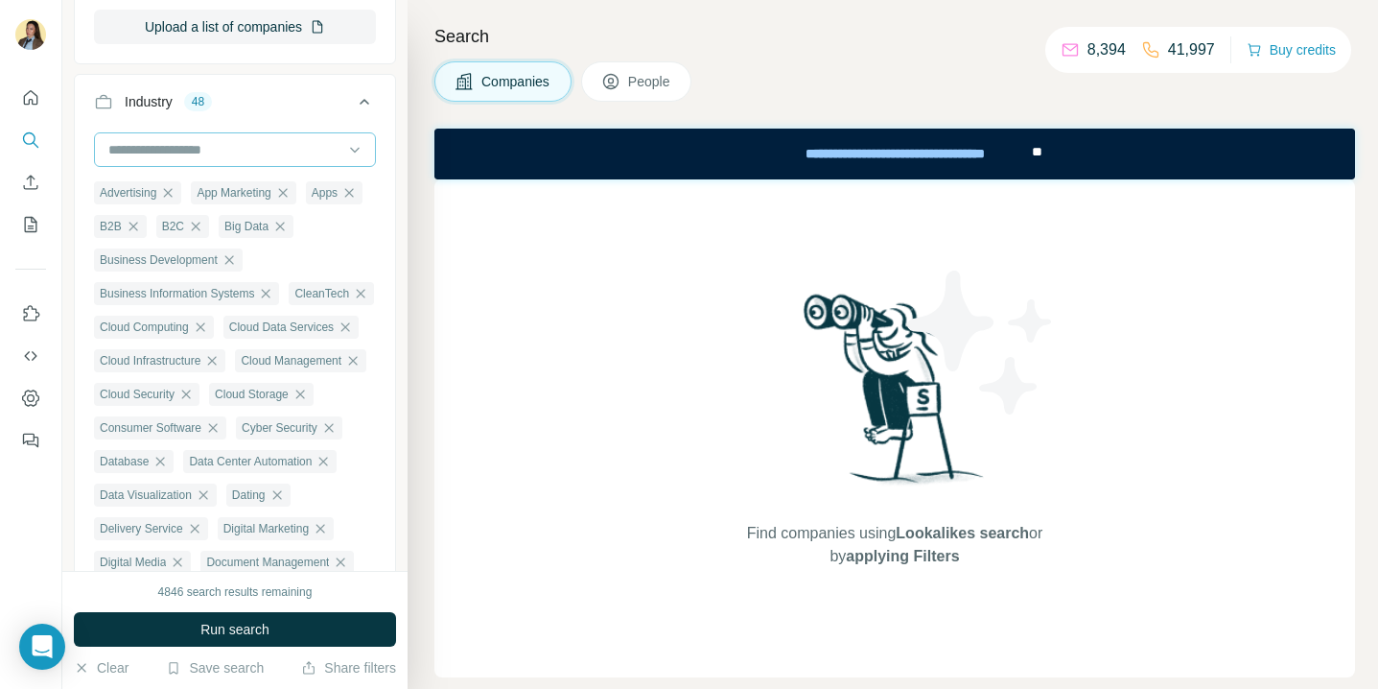
click at [223, 162] on div at bounding box center [224, 149] width 237 height 33
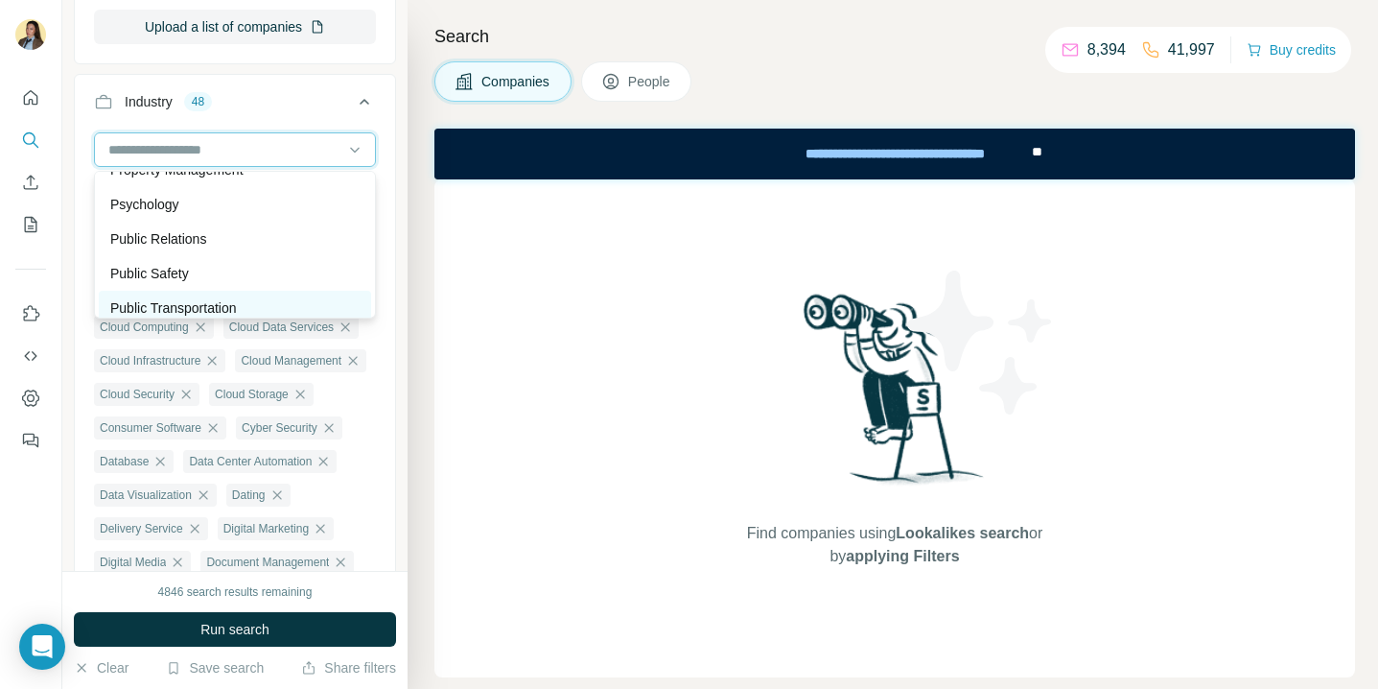
scroll to position [15753, 0]
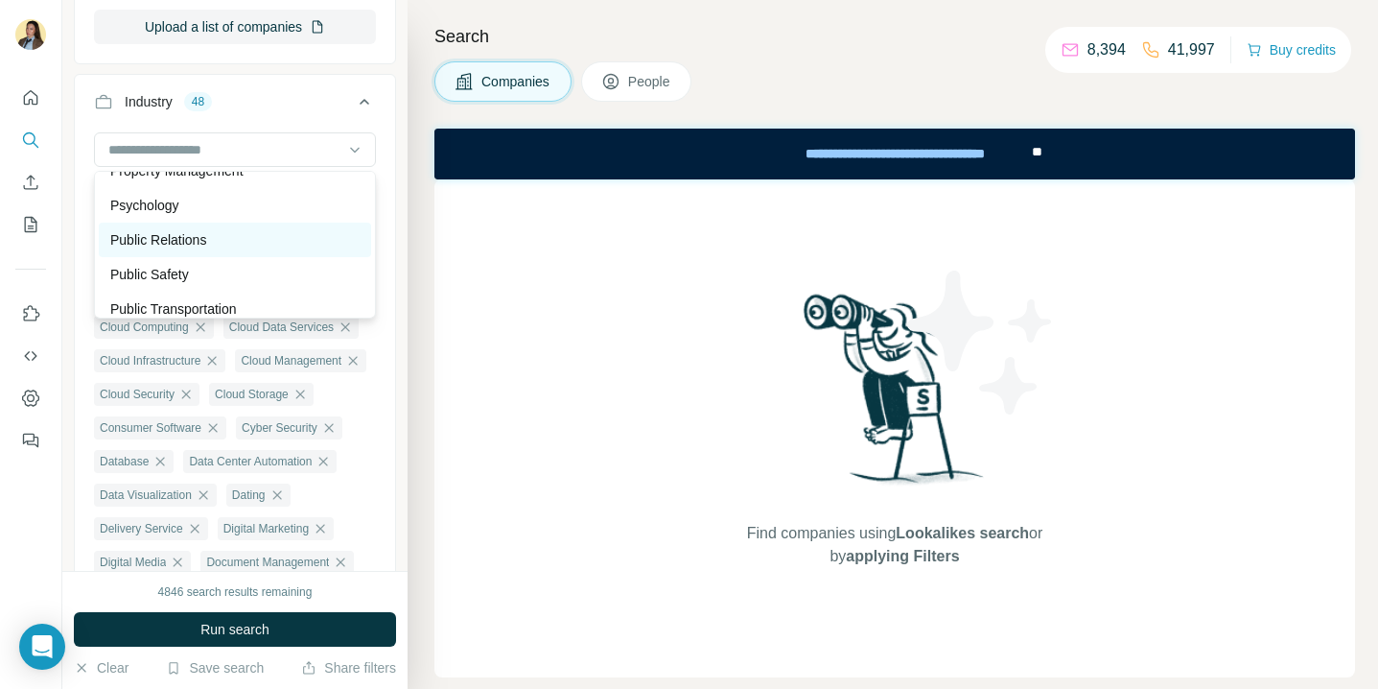
click at [205, 238] on p "Public Relations" at bounding box center [158, 239] width 96 height 19
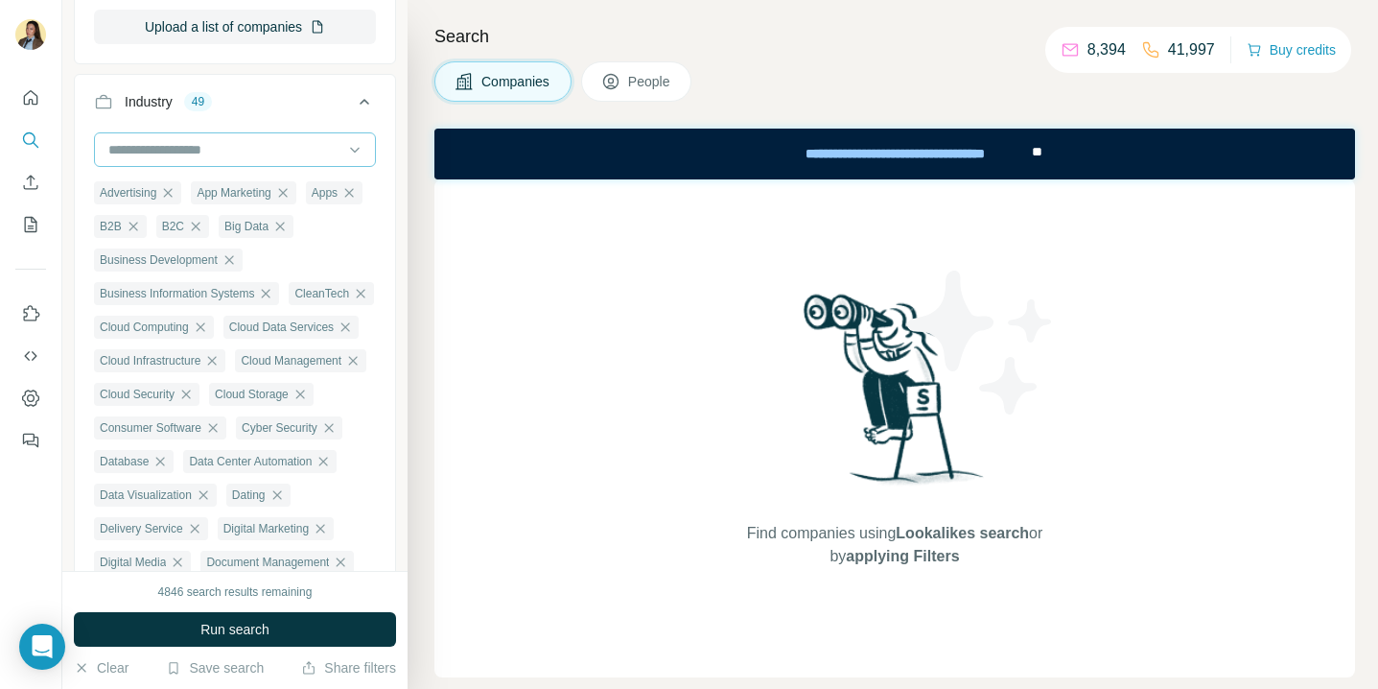
click at [212, 153] on input at bounding box center [224, 149] width 237 height 21
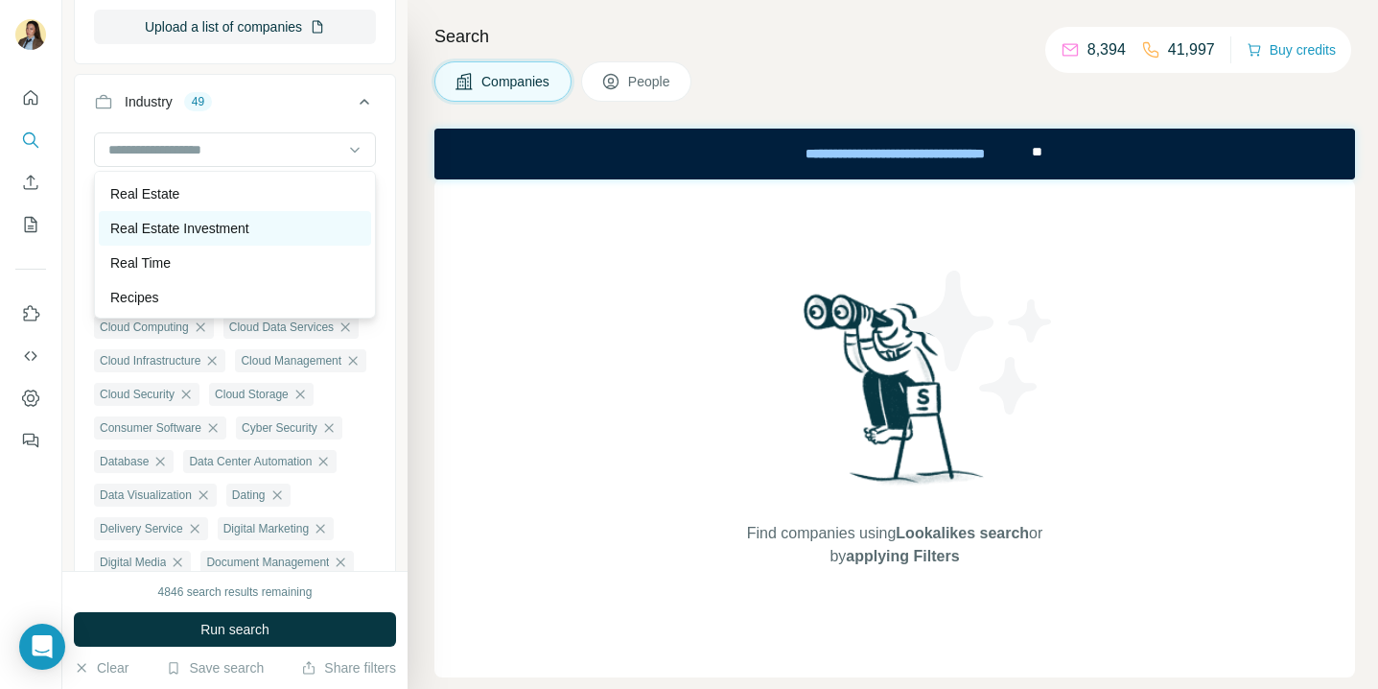
scroll to position [16045, 0]
click at [201, 231] on div "Real Estate" at bounding box center [234, 224] width 249 height 19
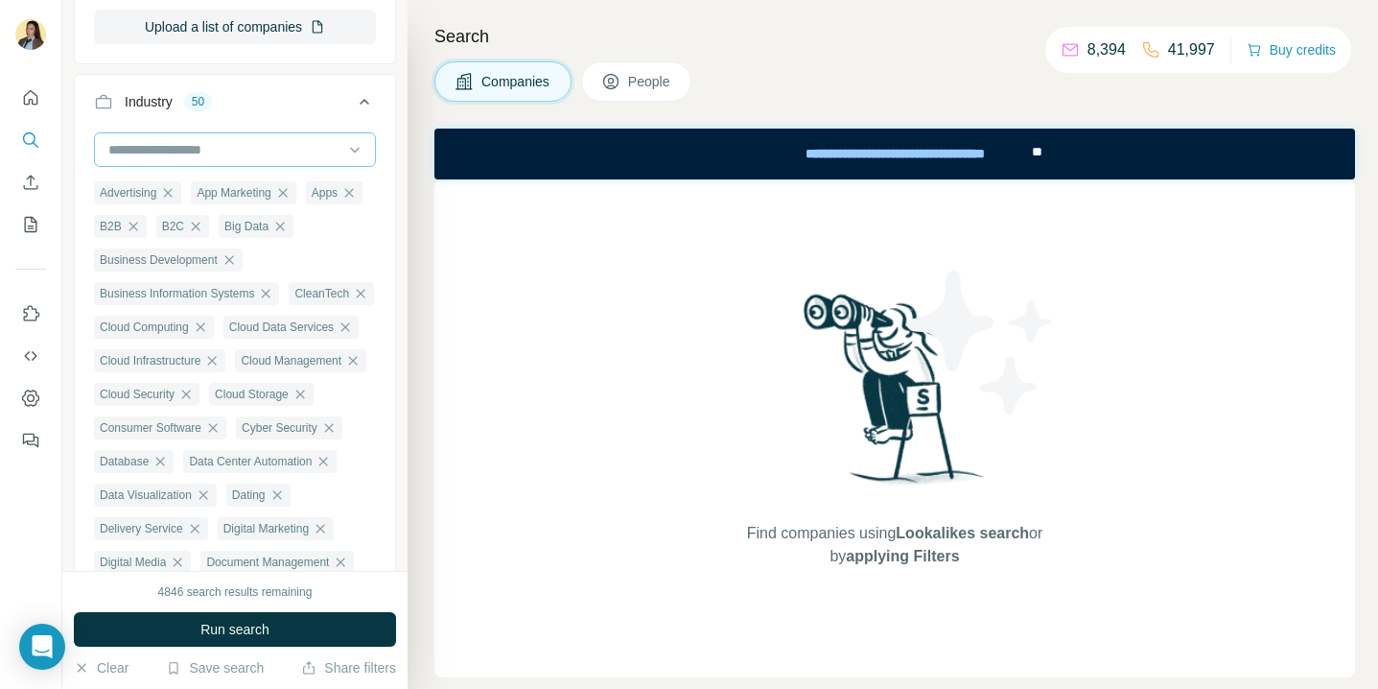
click at [207, 161] on div at bounding box center [224, 149] width 237 height 33
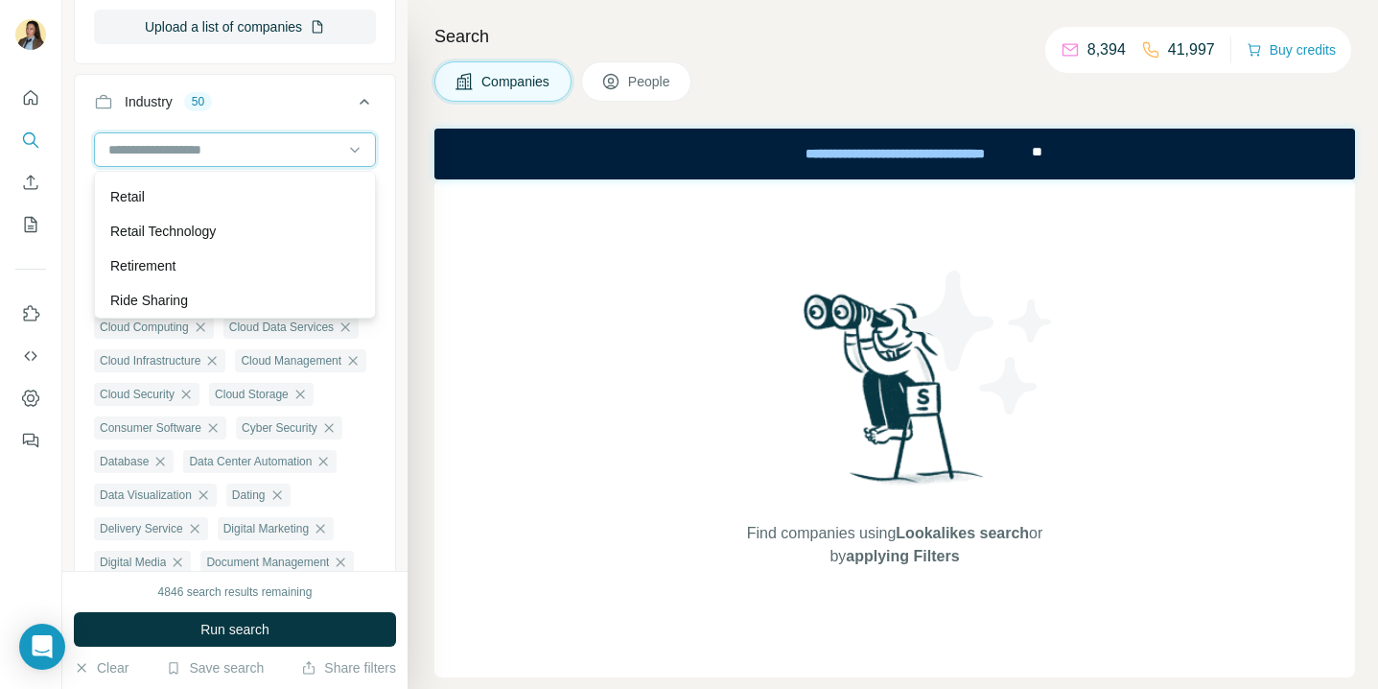
scroll to position [16693, 0]
click at [184, 231] on p "Retail Technology" at bounding box center [163, 232] width 106 height 19
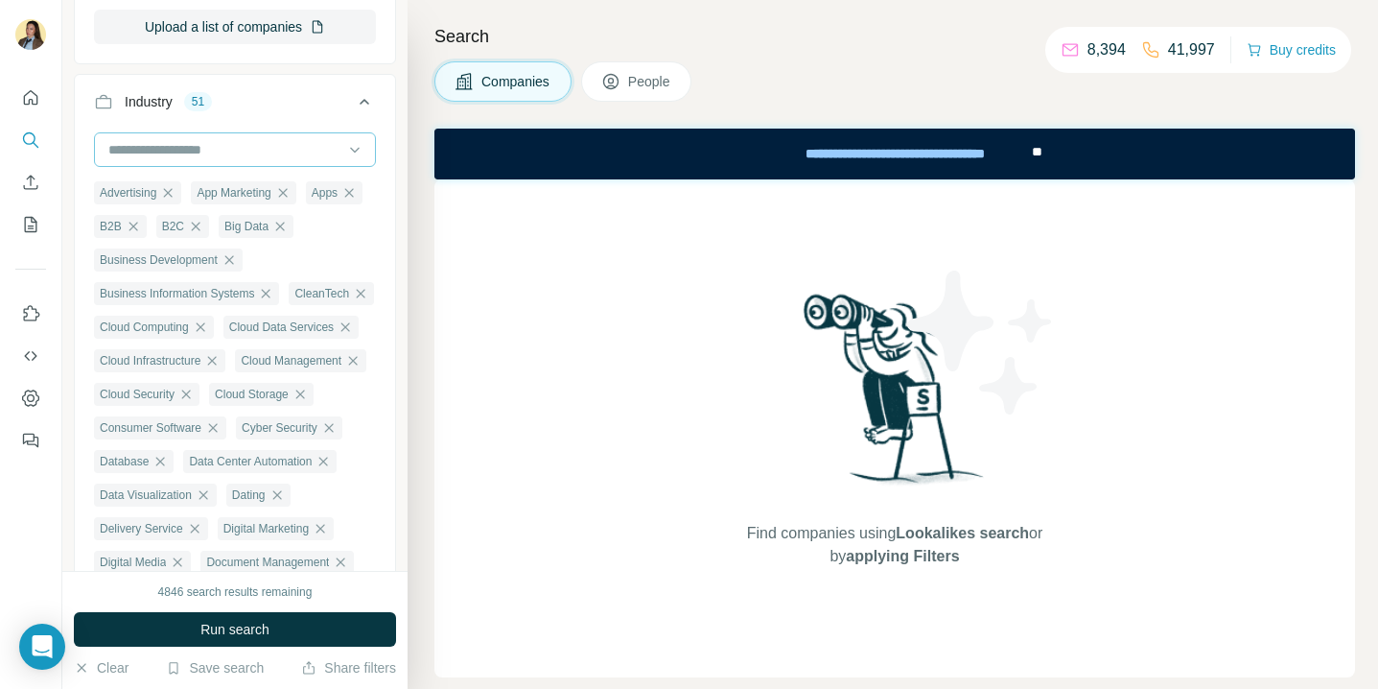
click at [196, 154] on input at bounding box center [224, 149] width 237 height 21
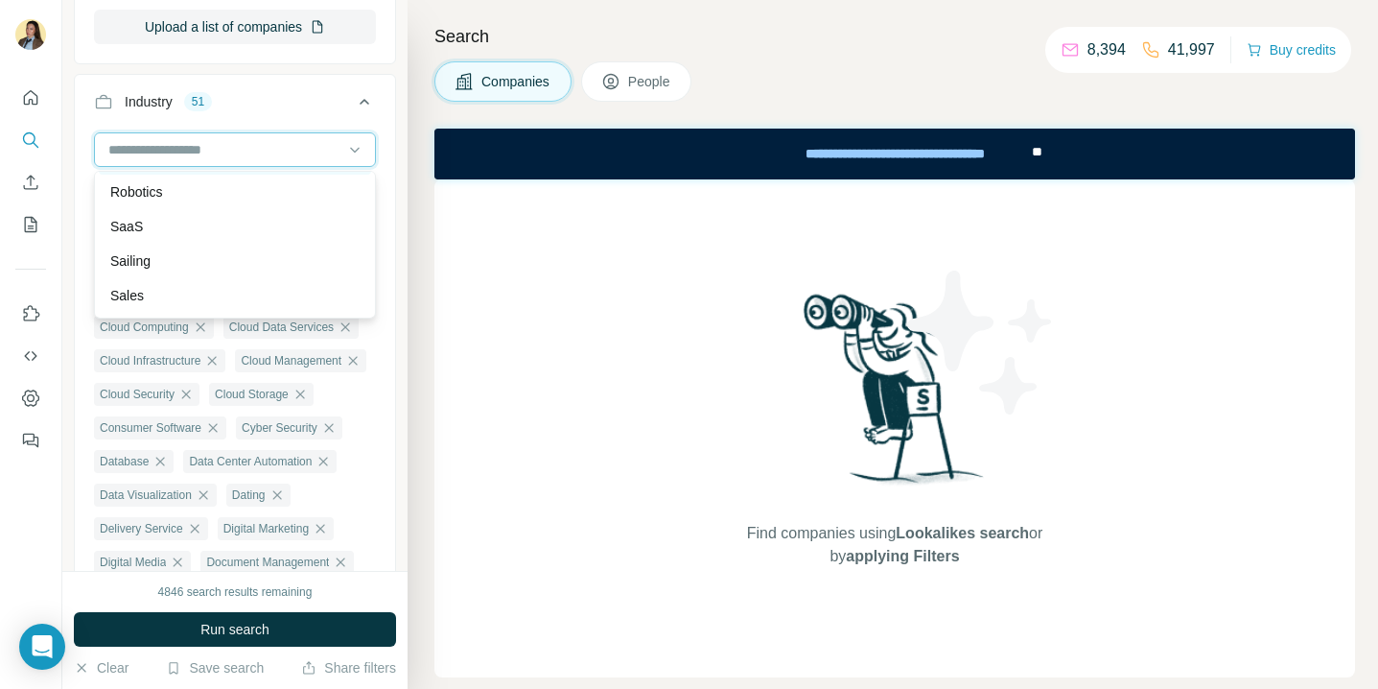
scroll to position [16880, 0]
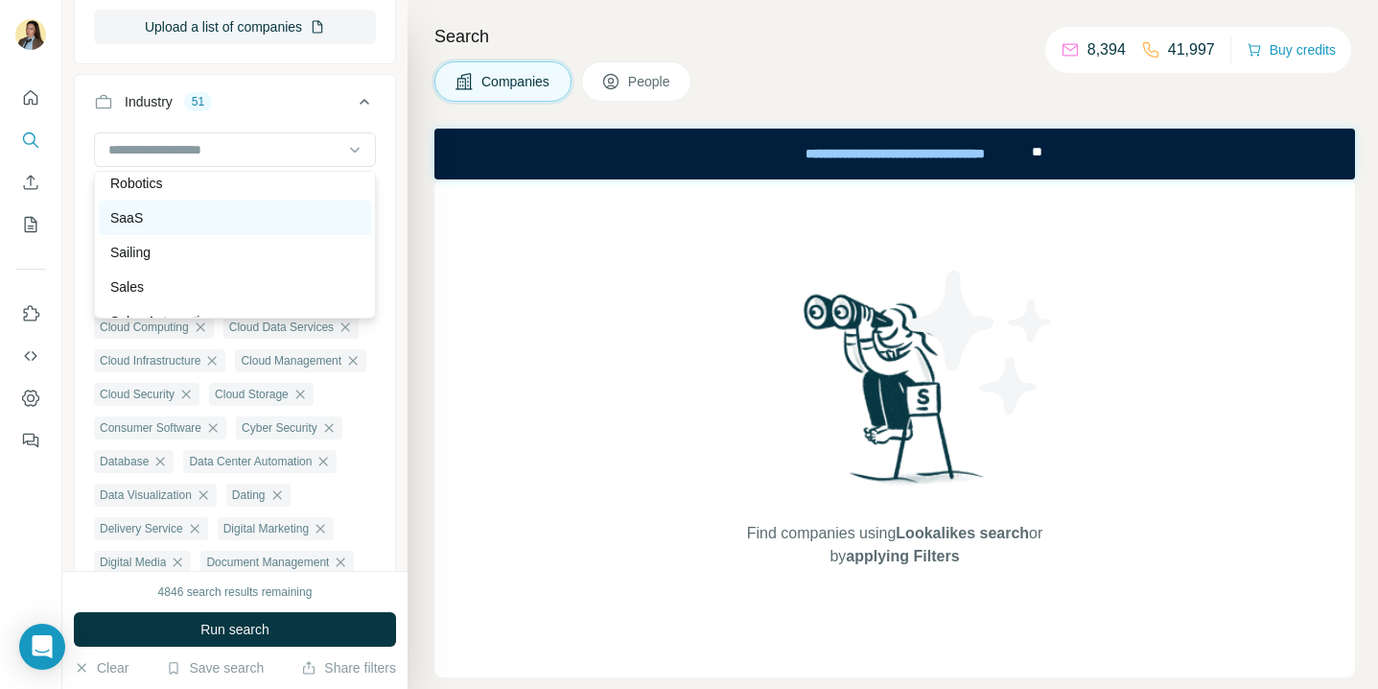
click at [179, 223] on div "SaaS" at bounding box center [234, 217] width 249 height 19
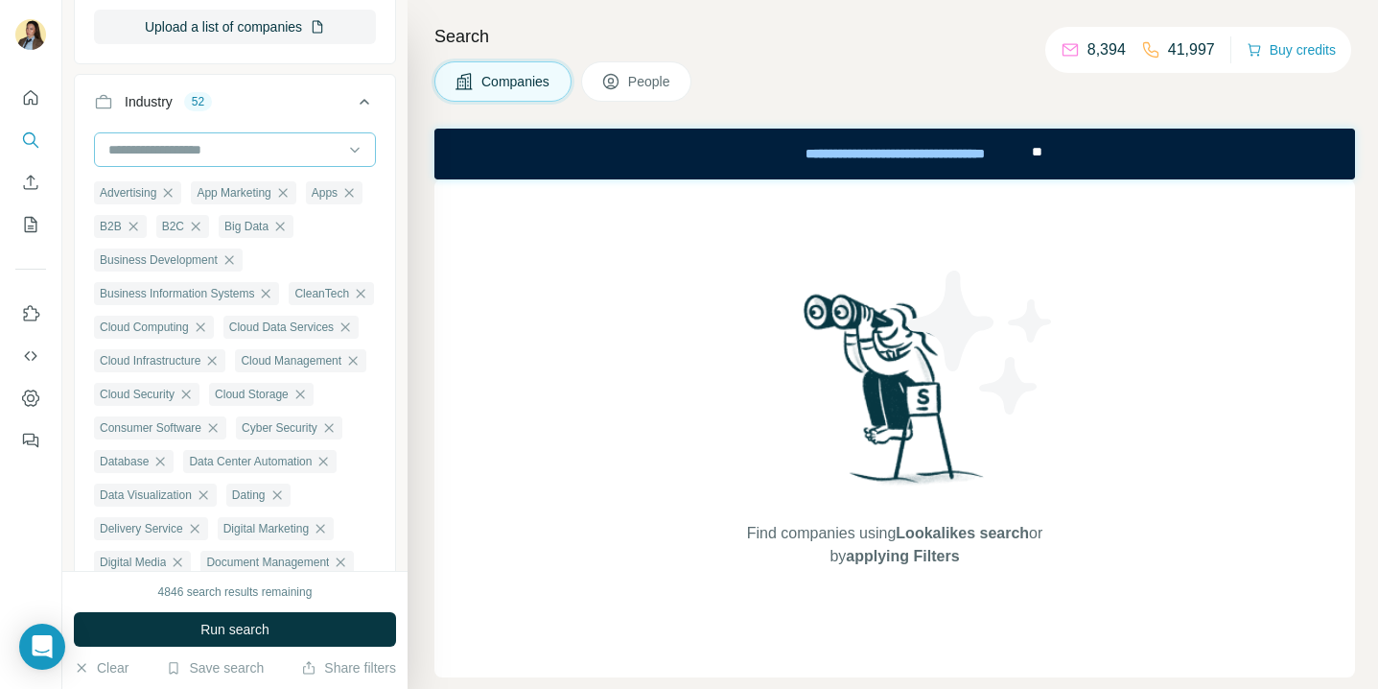
click at [184, 156] on input at bounding box center [224, 149] width 237 height 21
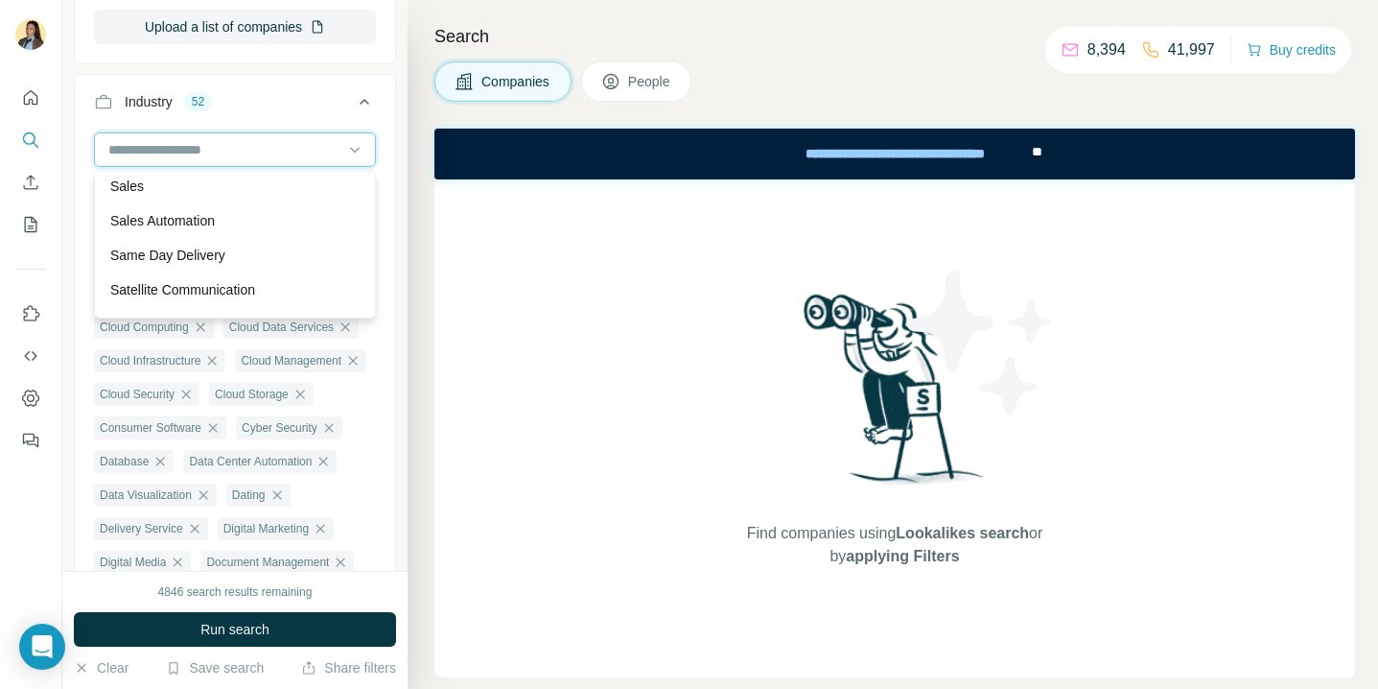
scroll to position [16959, 0]
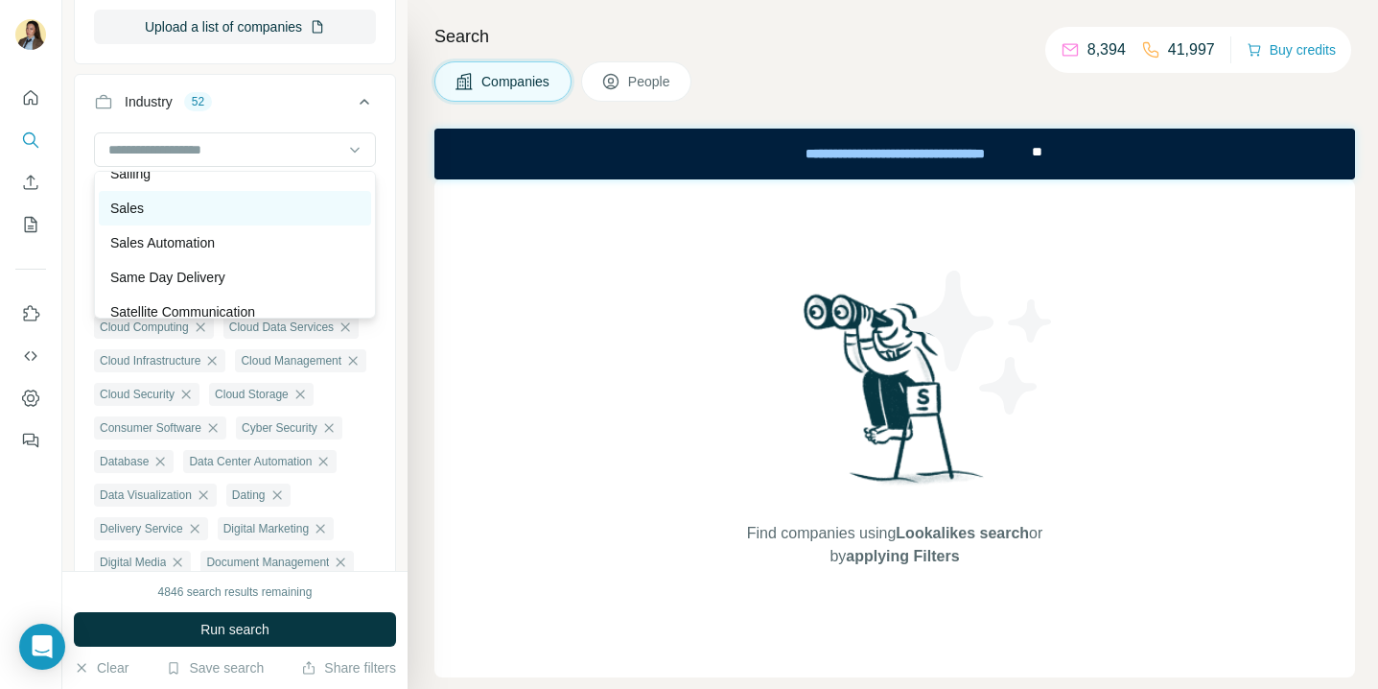
click at [175, 213] on div "Sales" at bounding box center [234, 208] width 249 height 19
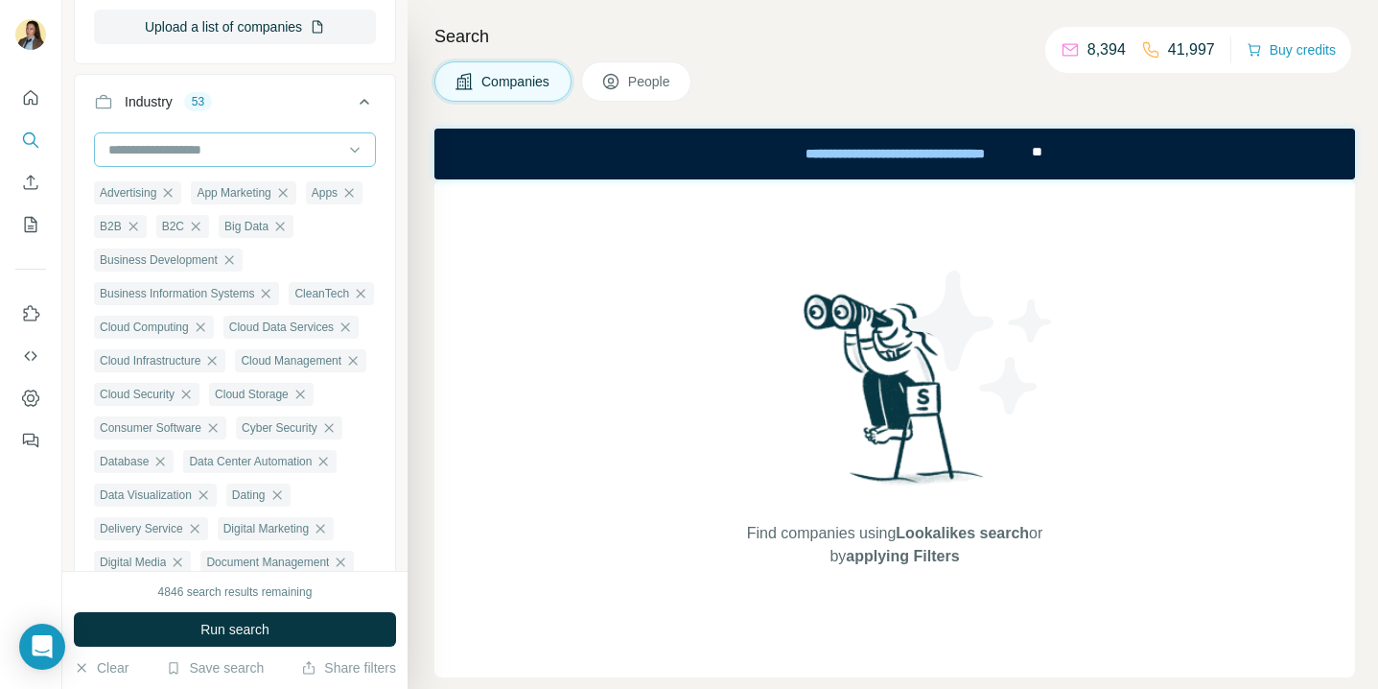
click at [180, 153] on input at bounding box center [224, 149] width 237 height 21
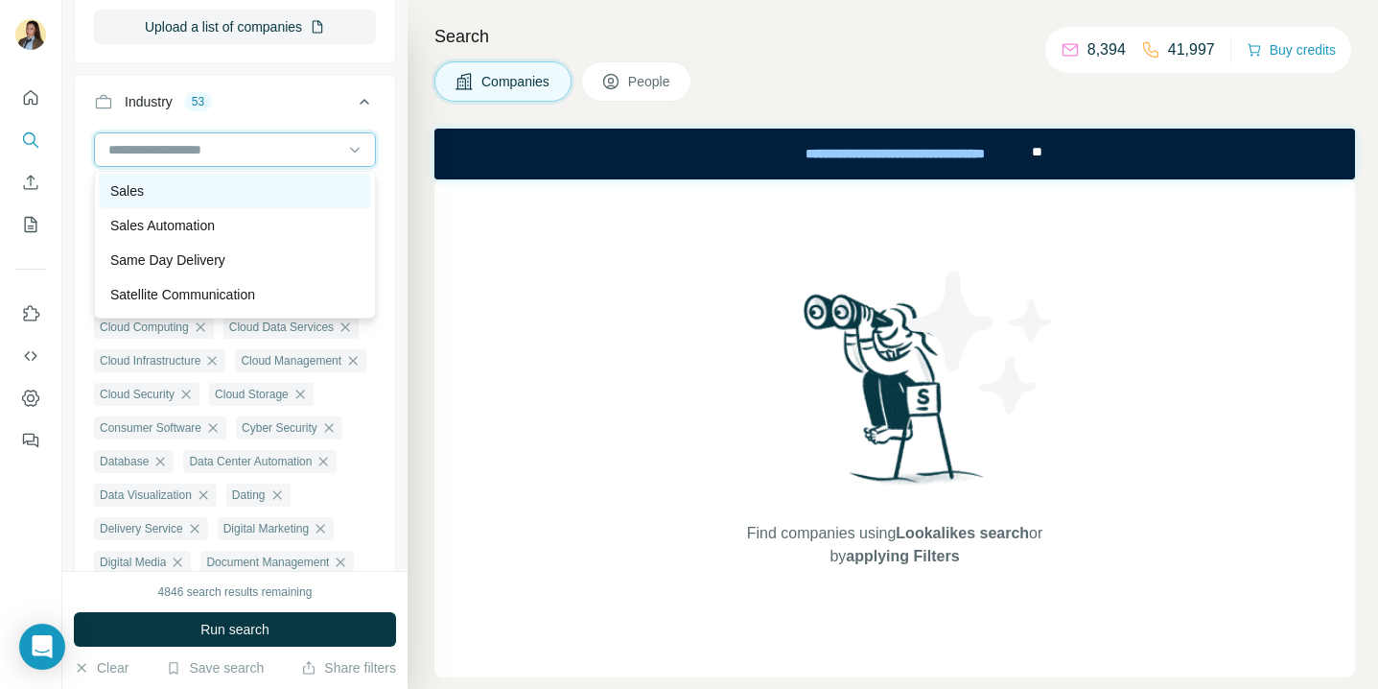
scroll to position [16977, 0]
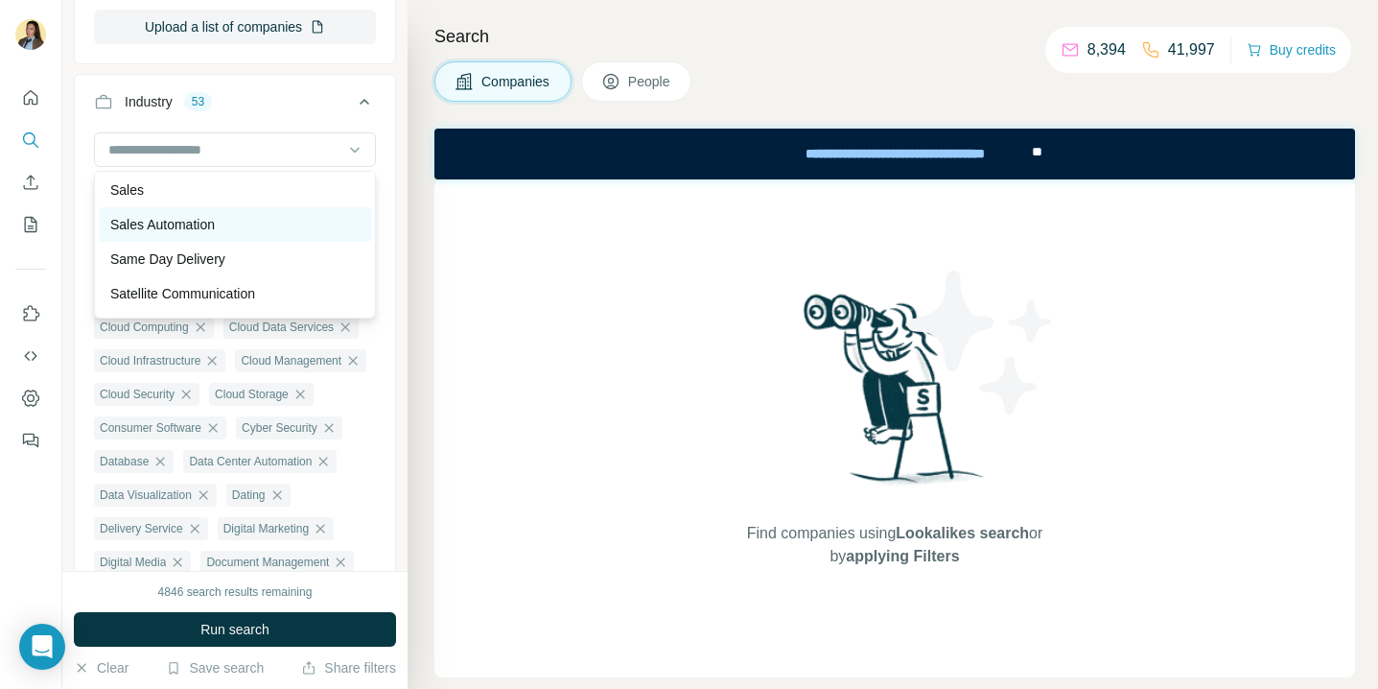
click at [159, 232] on p "Sales Automation" at bounding box center [162, 224] width 105 height 19
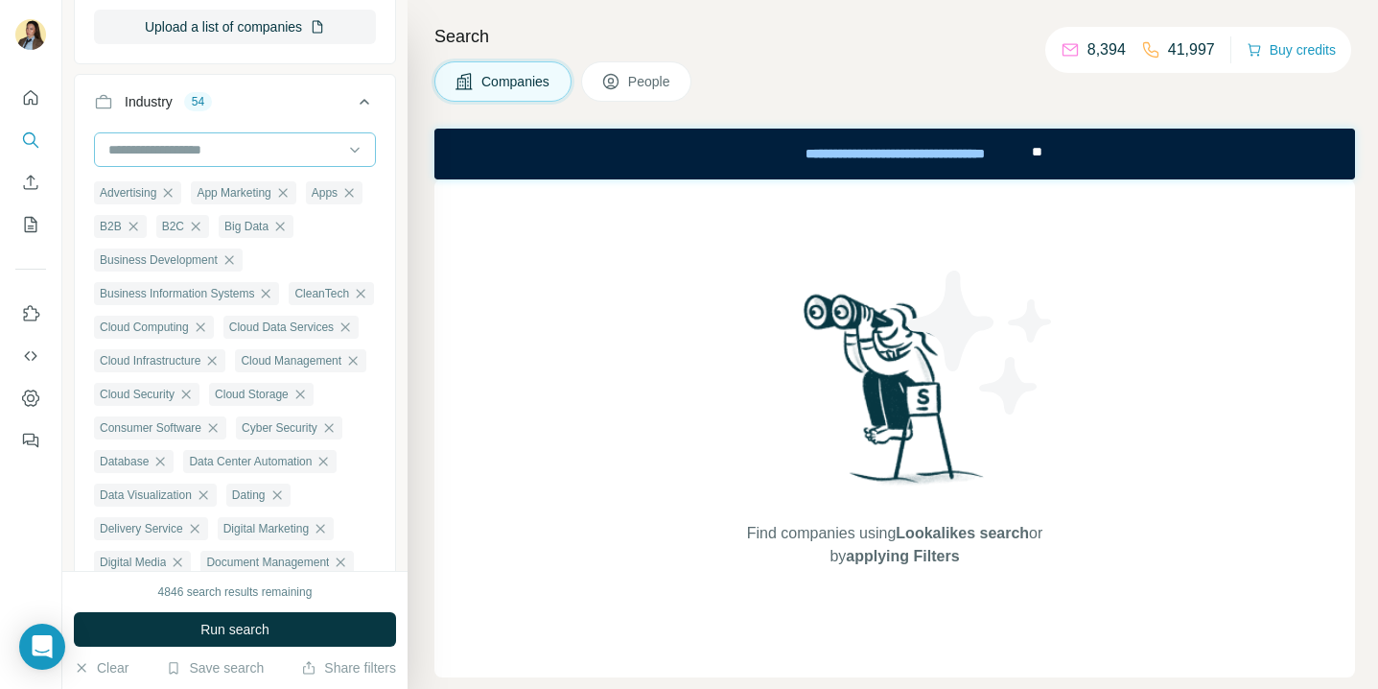
click at [183, 152] on input at bounding box center [224, 149] width 237 height 21
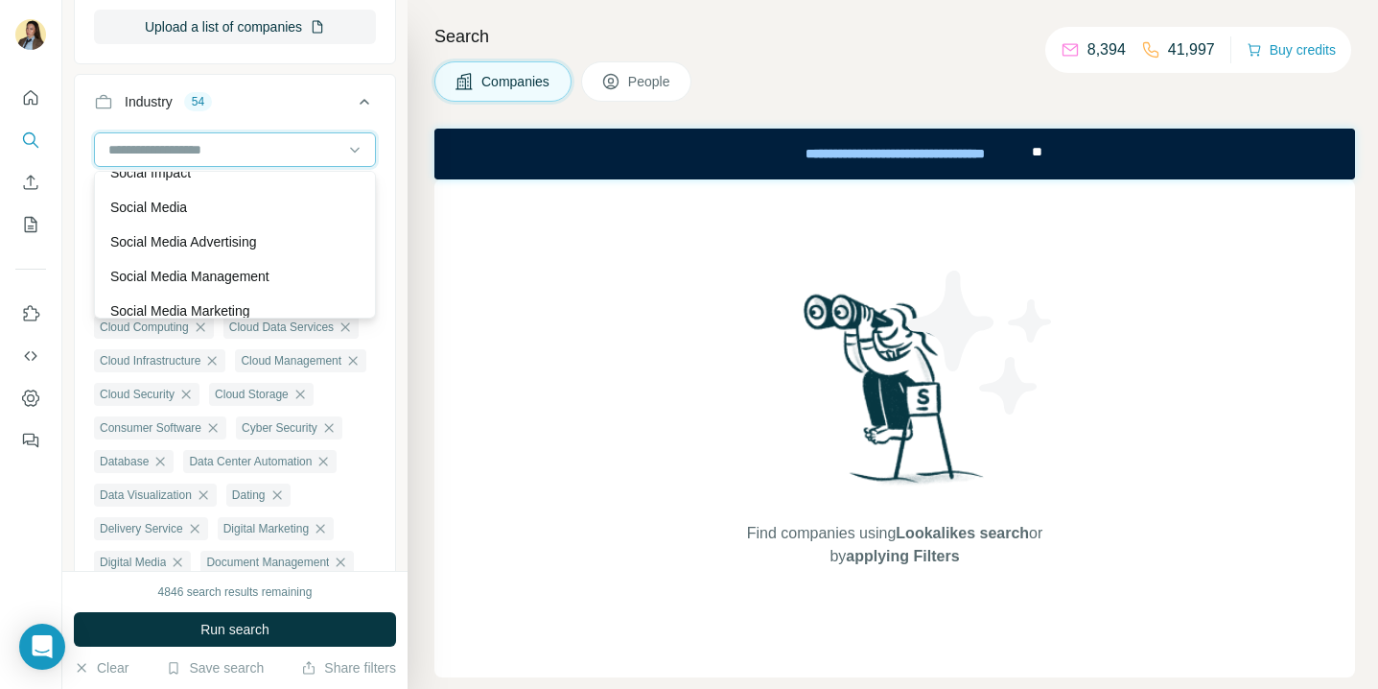
scroll to position [18204, 0]
click at [228, 242] on p "Social Media Advertising" at bounding box center [183, 240] width 147 height 19
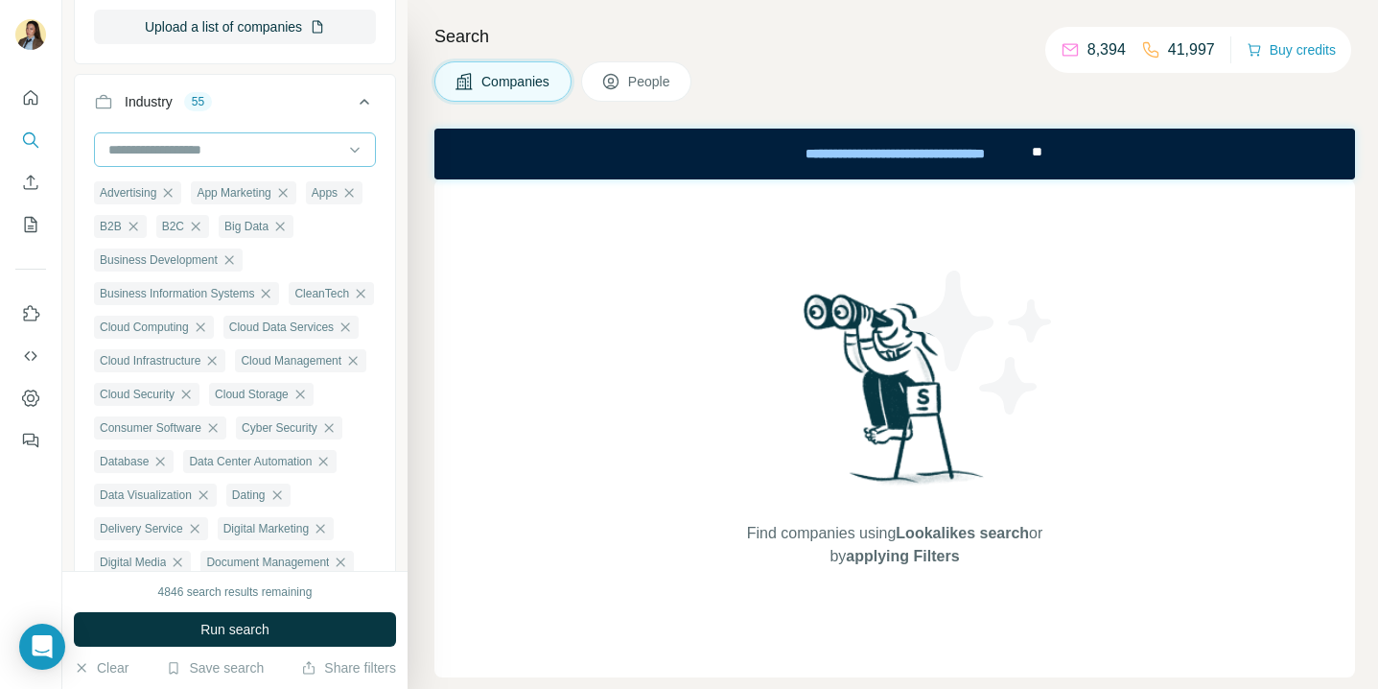
click at [235, 161] on div at bounding box center [224, 149] width 237 height 33
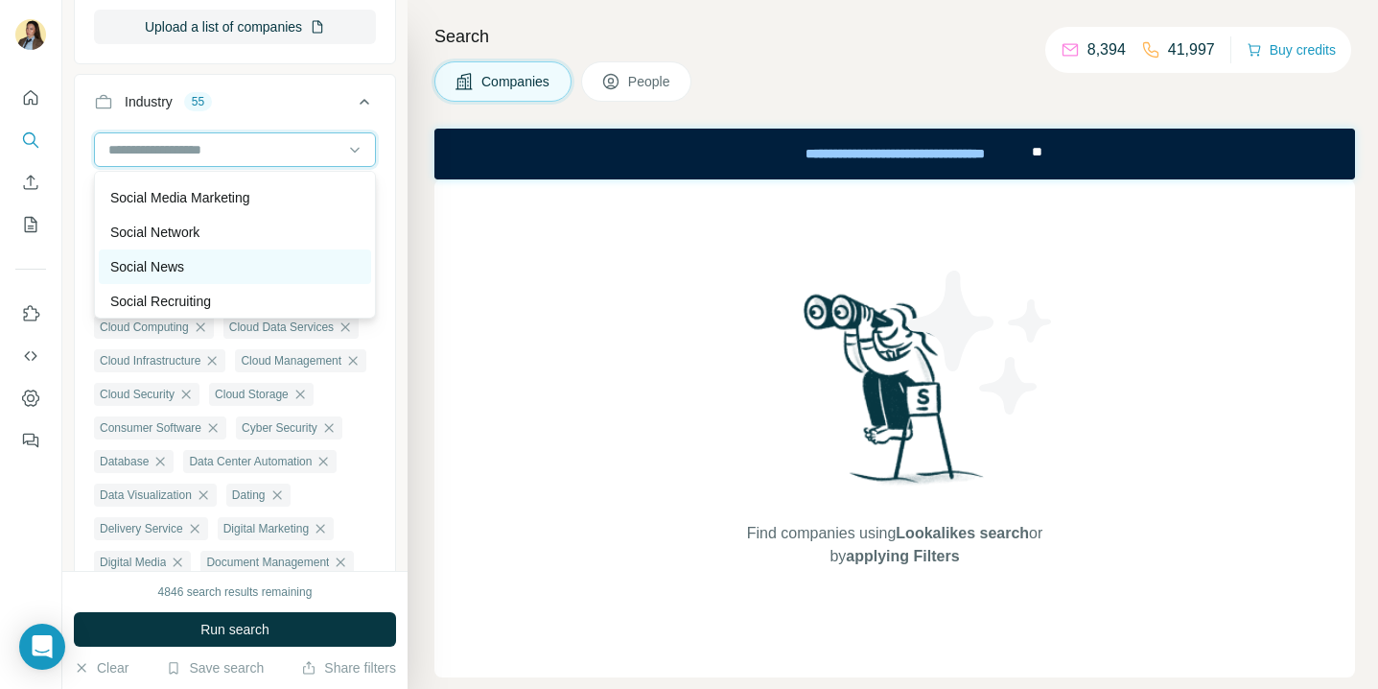
scroll to position [18314, 0]
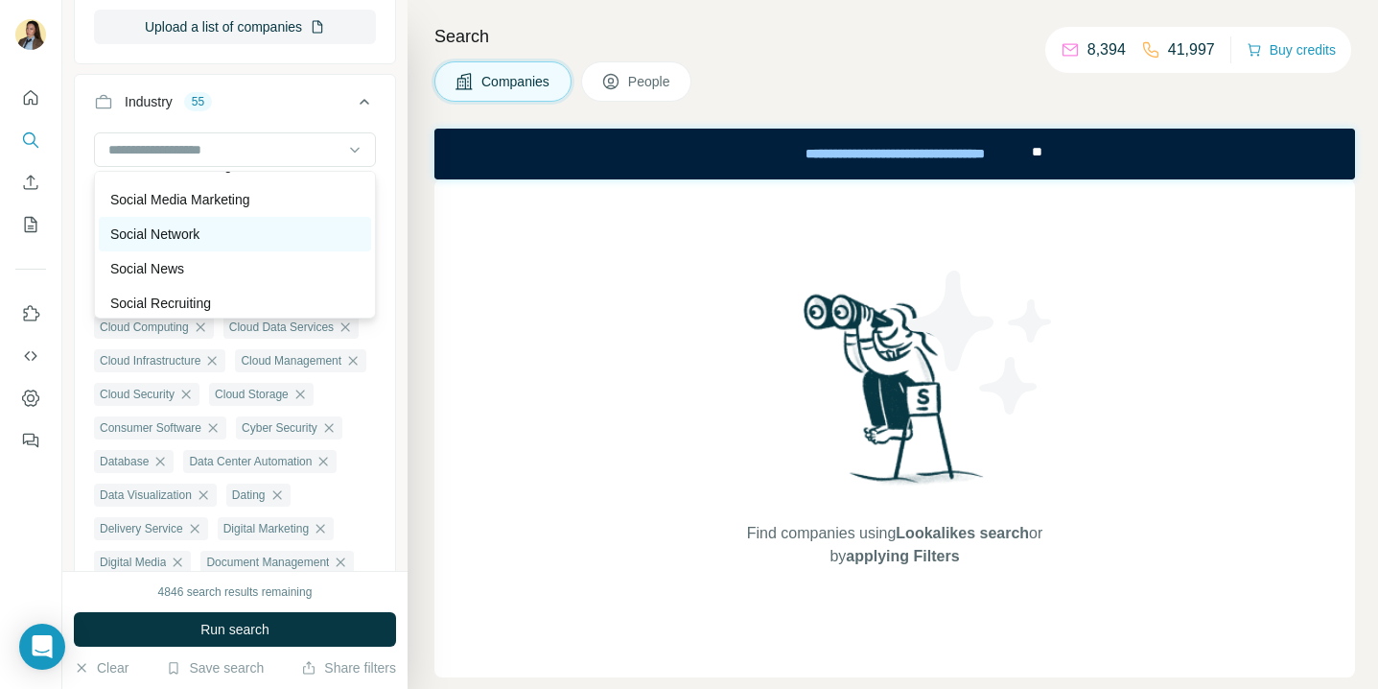
click at [220, 235] on div "Social Network" at bounding box center [234, 233] width 249 height 19
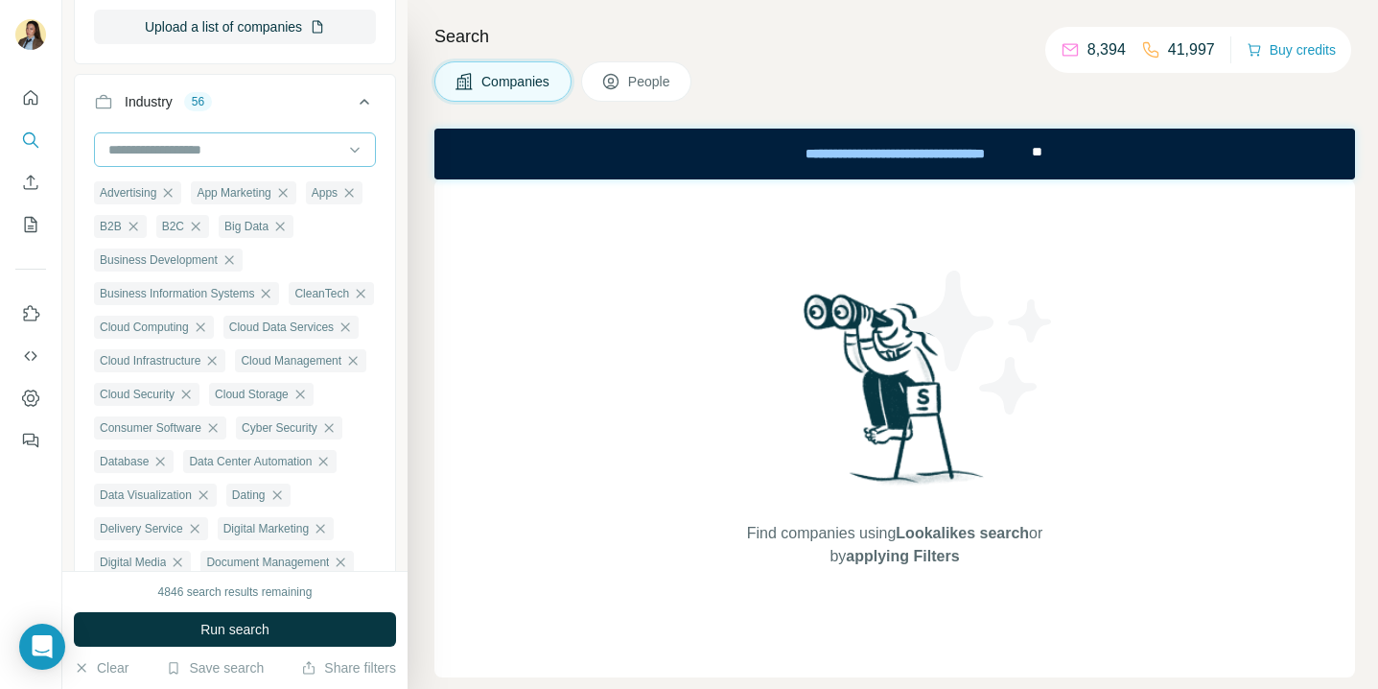
click at [223, 153] on input at bounding box center [224, 149] width 237 height 21
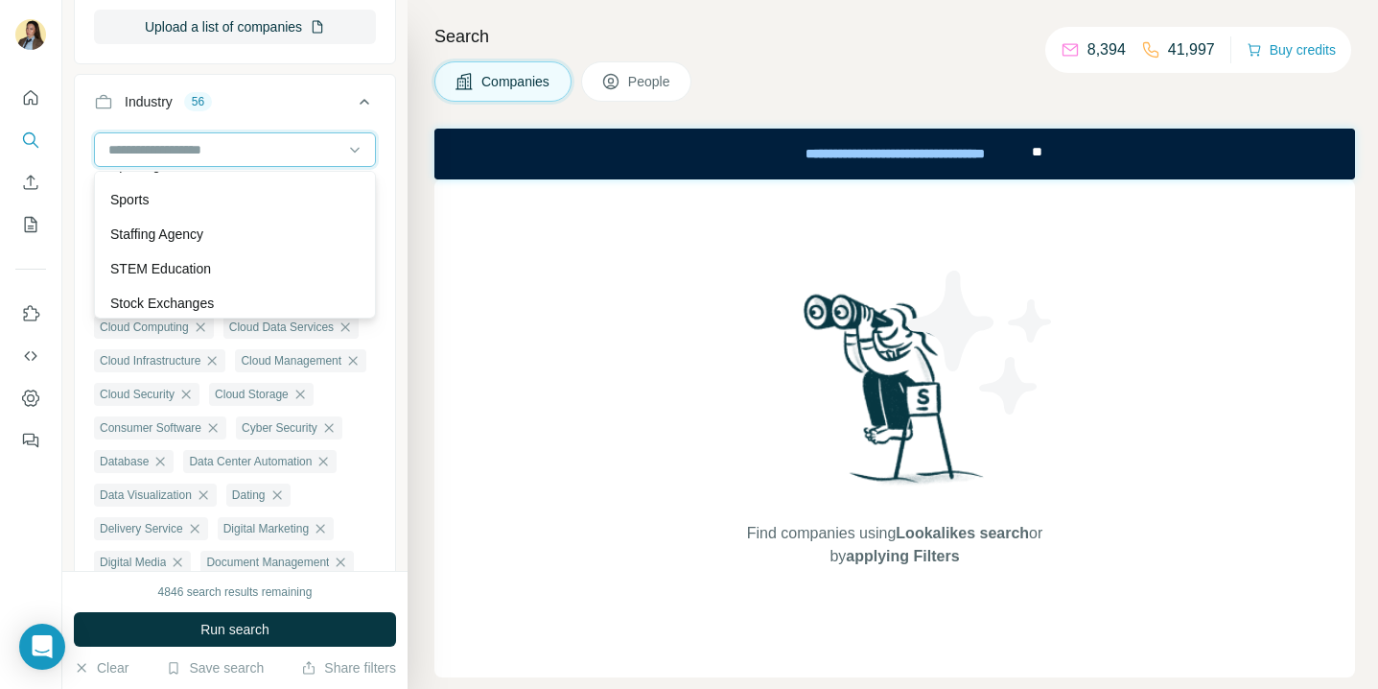
scroll to position [18659, 0]
click at [217, 230] on div "Staffing Agency" at bounding box center [234, 233] width 249 height 19
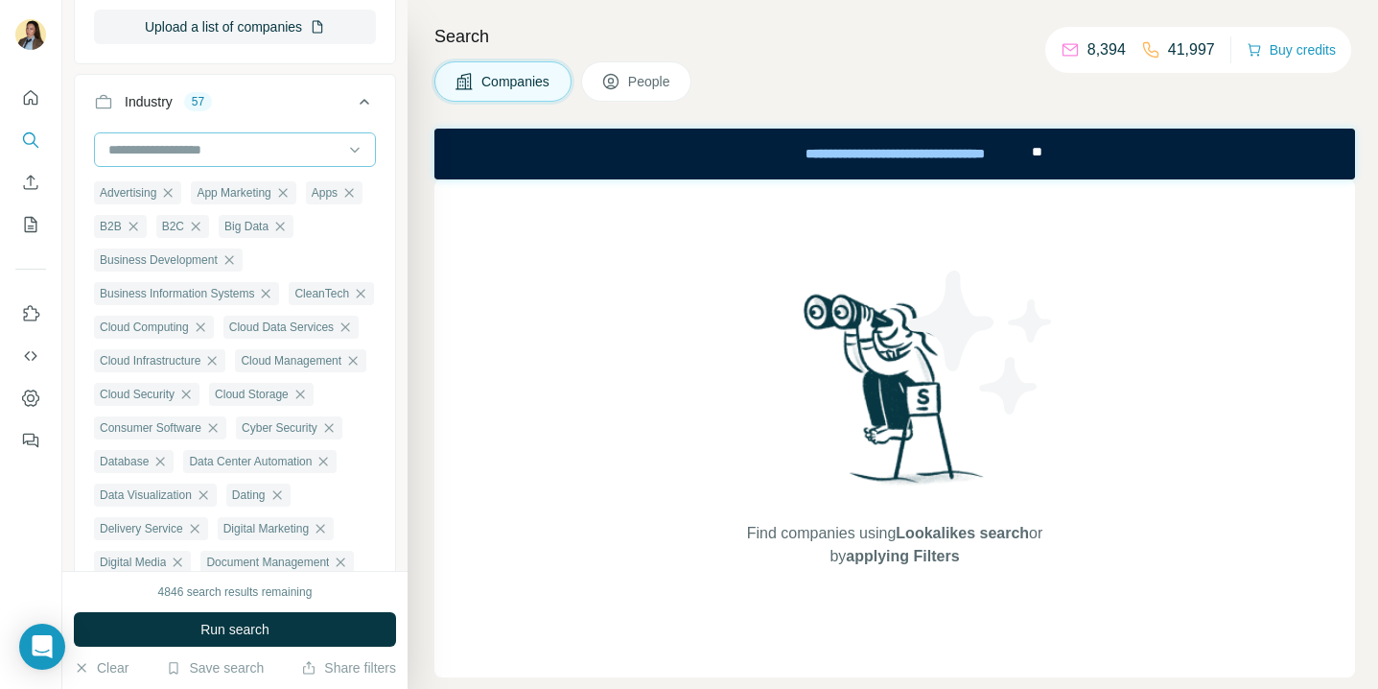
click at [217, 146] on input at bounding box center [224, 149] width 237 height 21
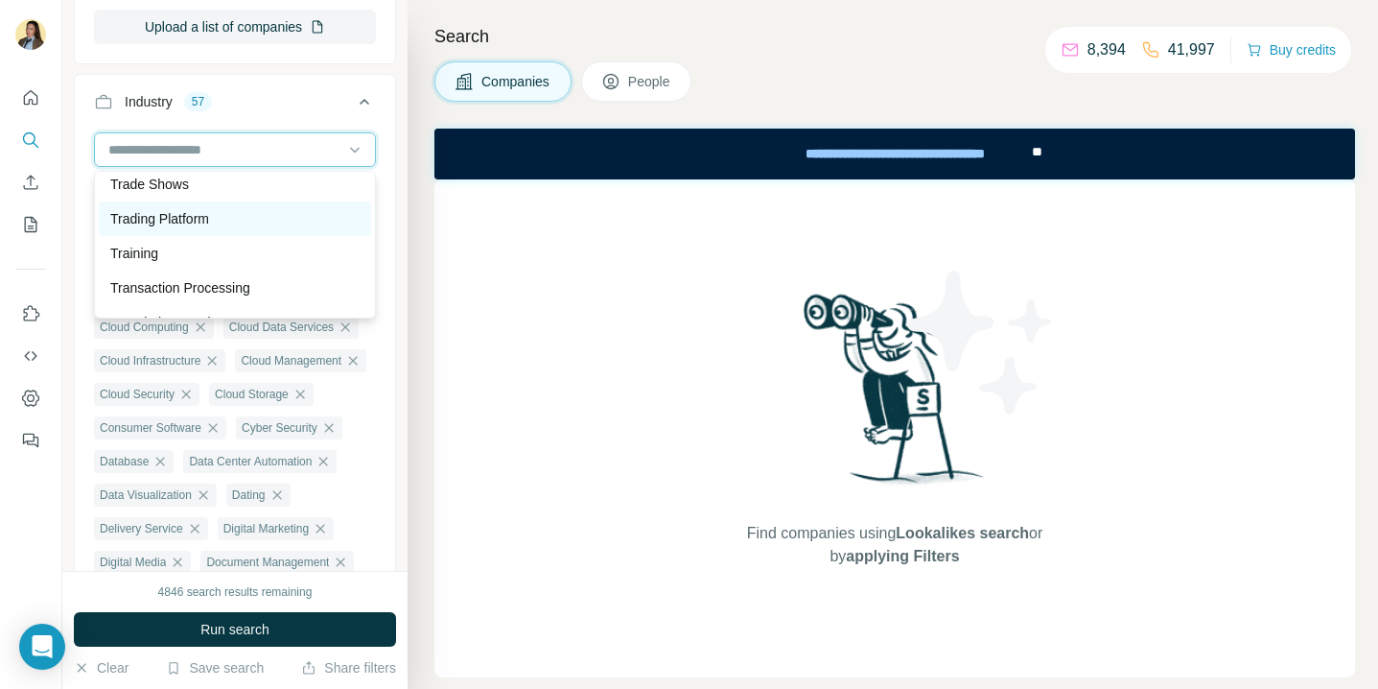
scroll to position [19558, 0]
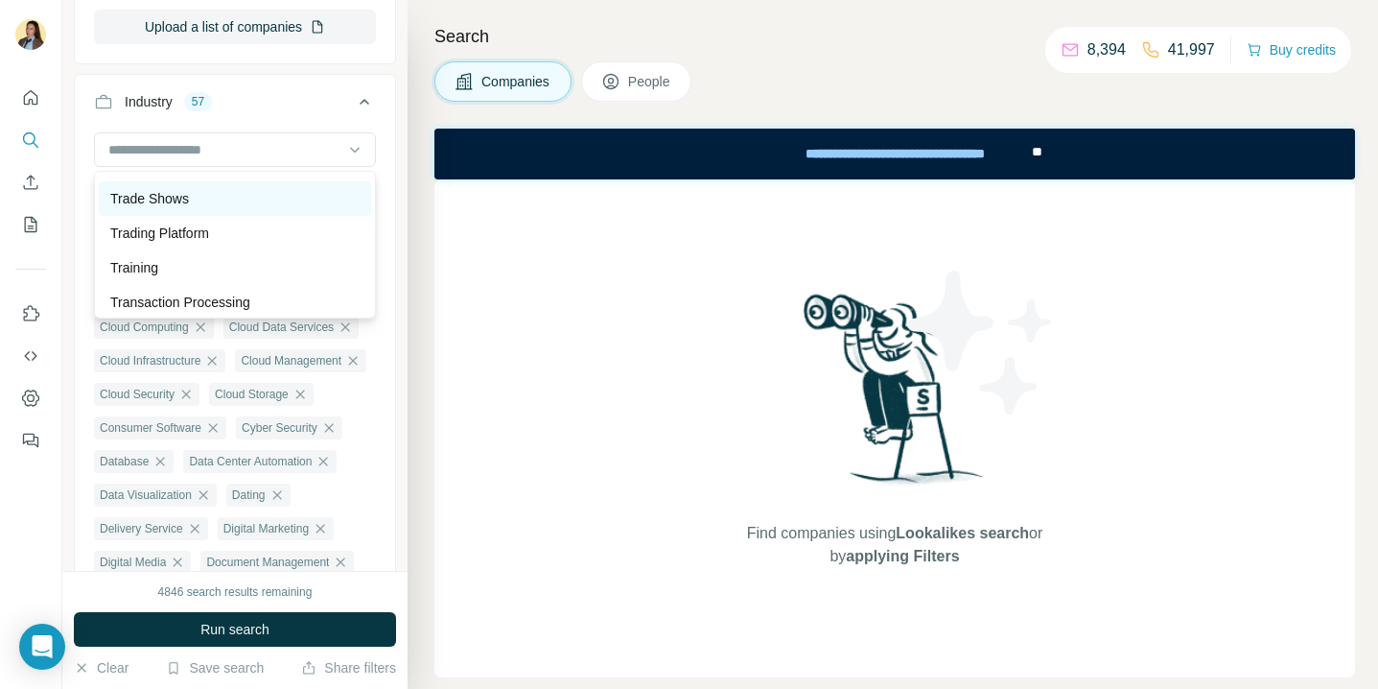
click at [213, 200] on div "Trade Shows" at bounding box center [234, 198] width 249 height 19
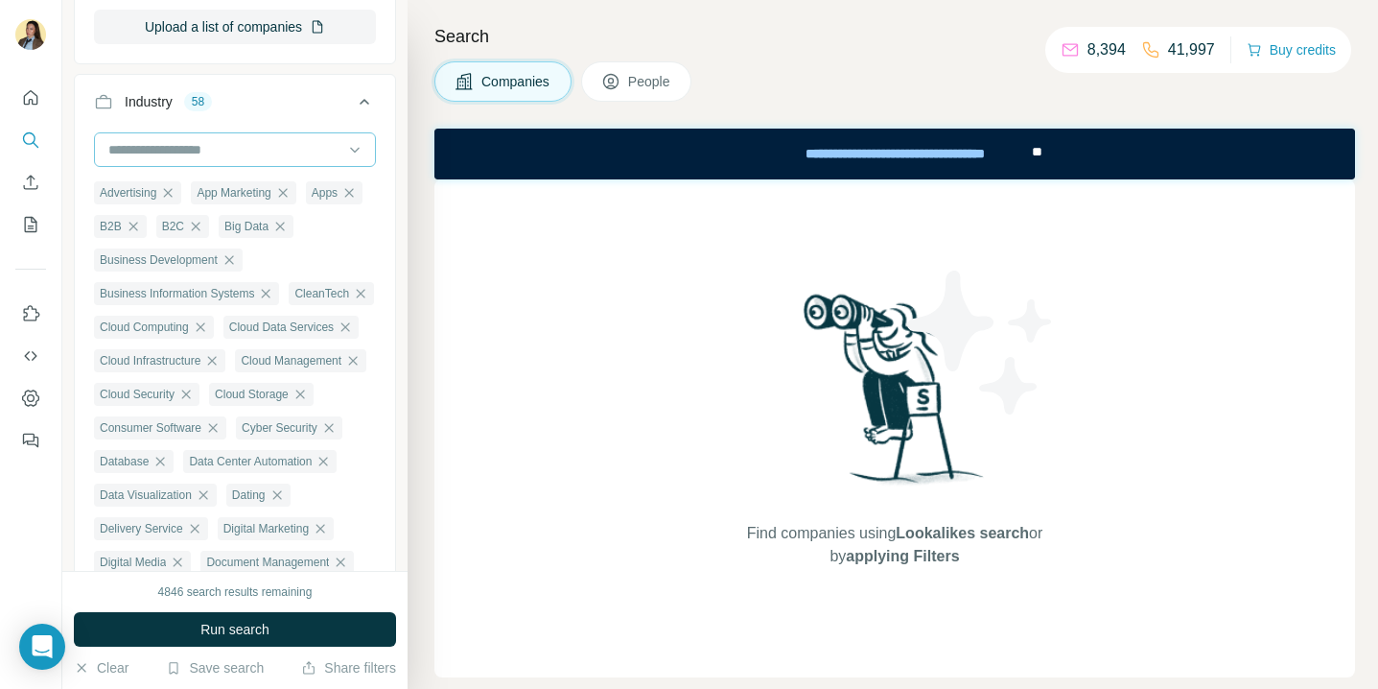
click at [220, 145] on input at bounding box center [224, 149] width 237 height 21
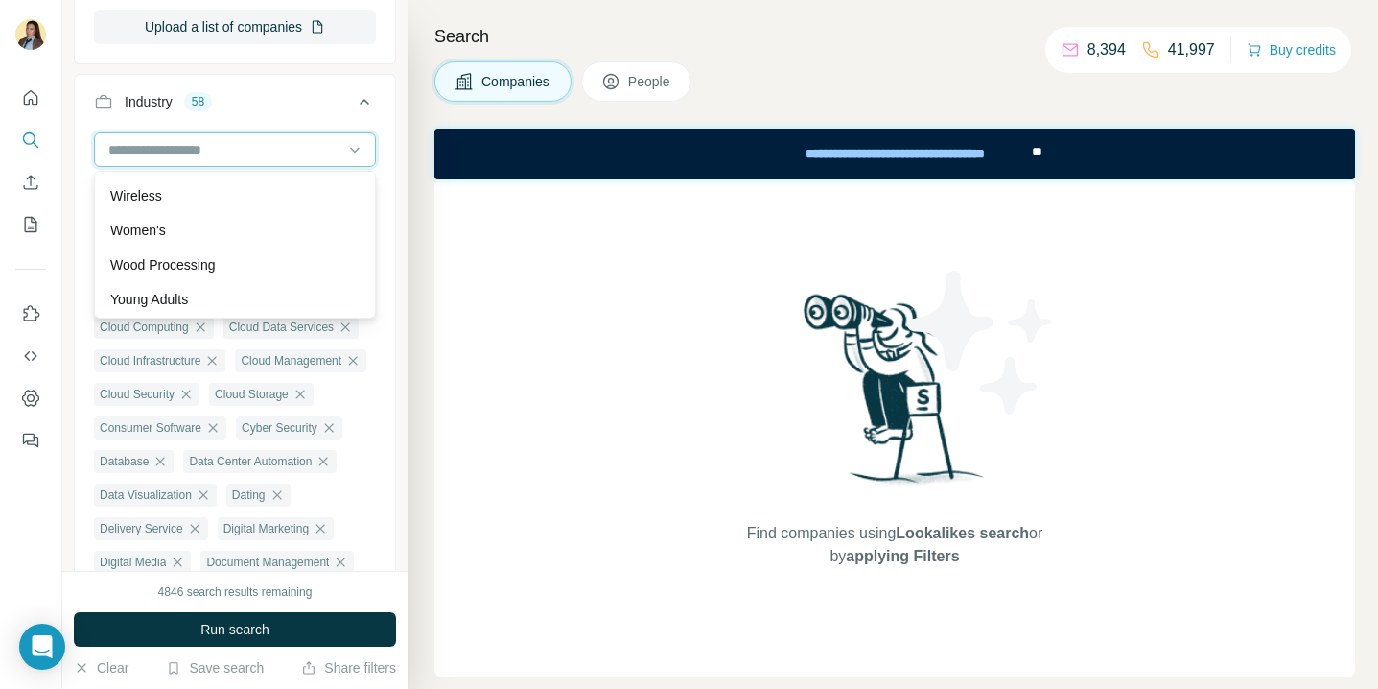
scroll to position [21429, 0]
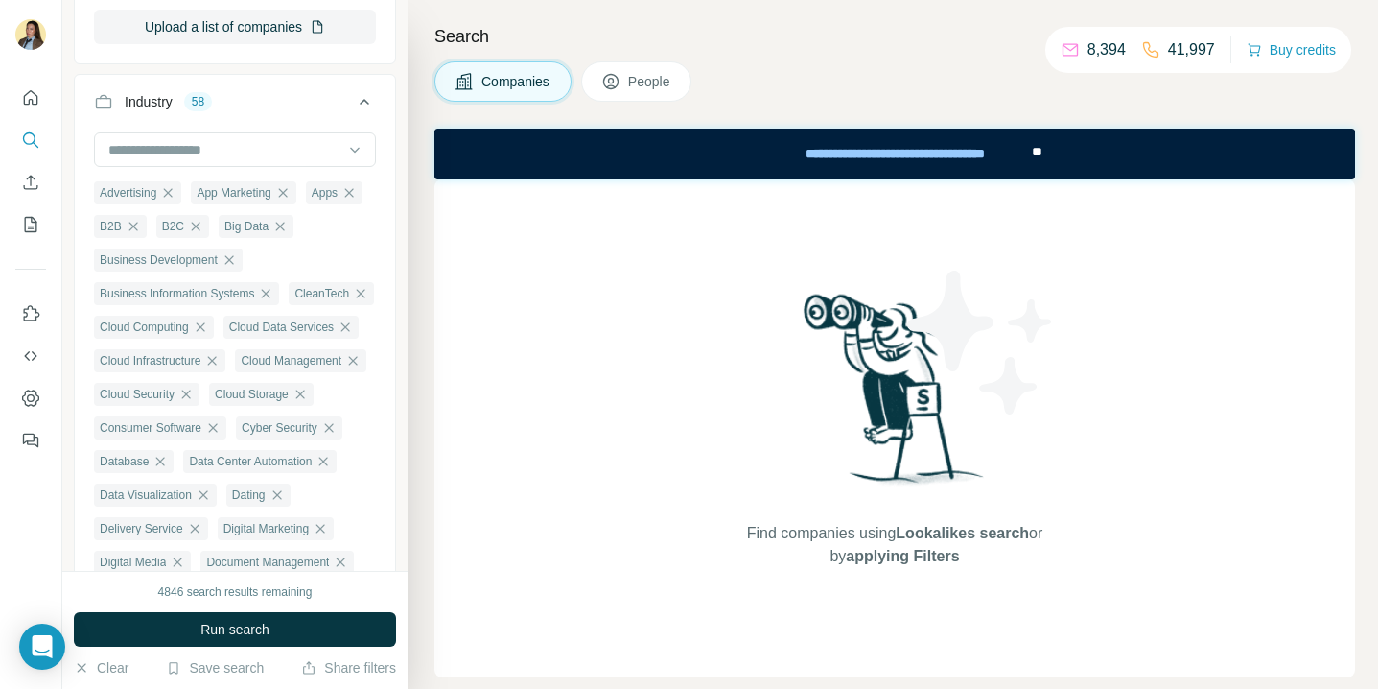
click at [359, 386] on ul "Advertising App Marketing Apps B2B B2C Big Data Business Development Business I…" at bounding box center [235, 645] width 282 height 930
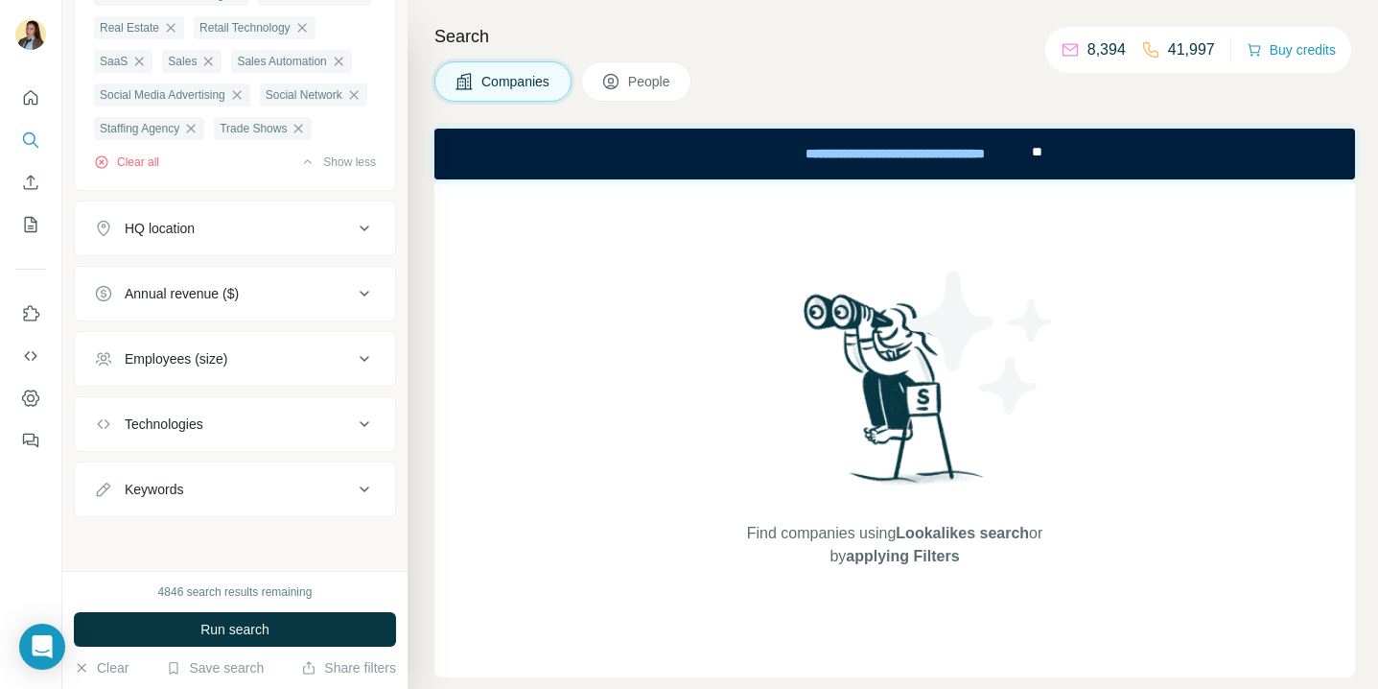
scroll to position [1458, 0]
click at [236, 368] on div "Employees (size)" at bounding box center [223, 358] width 259 height 19
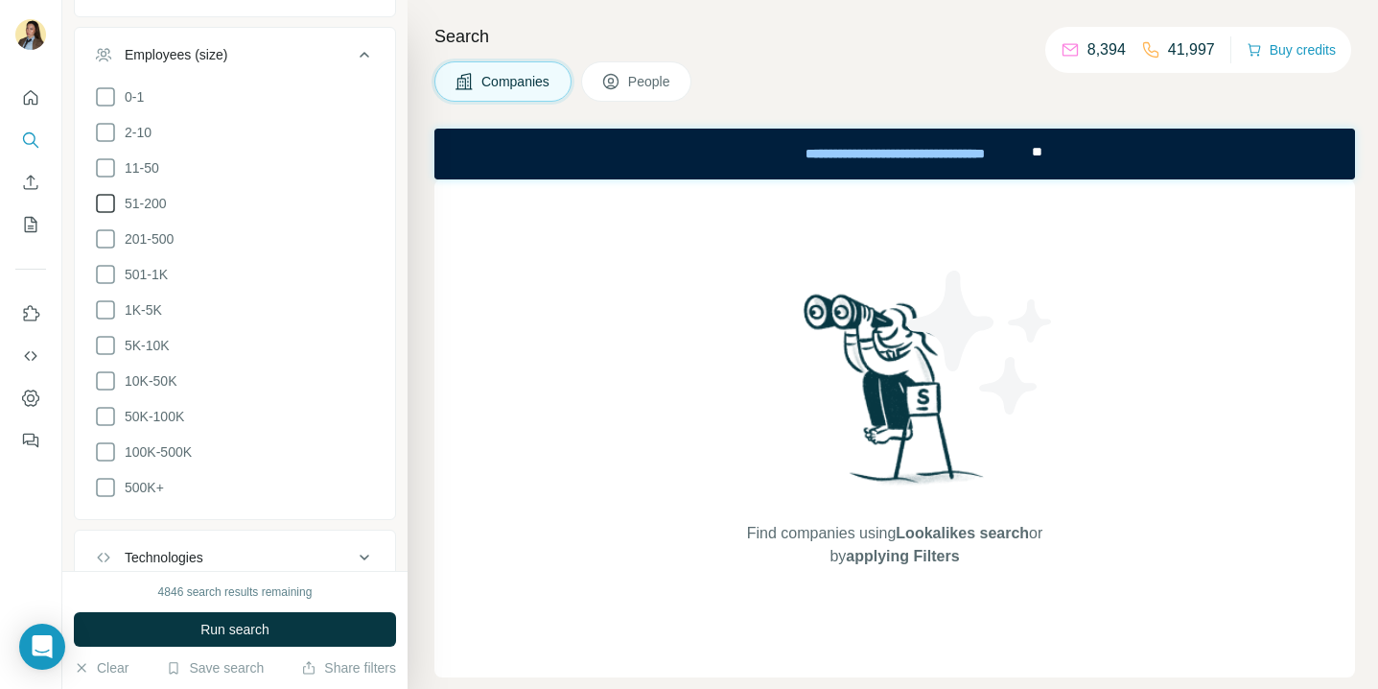
scroll to position [1656, 0]
click at [154, 210] on span "51-200" at bounding box center [142, 200] width 50 height 19
click at [154, 246] on span "201-500" at bounding box center [145, 235] width 57 height 19
click at [148, 281] on span "501-1K" at bounding box center [142, 271] width 51 height 19
click at [141, 317] on span "1K-5K" at bounding box center [139, 306] width 45 height 19
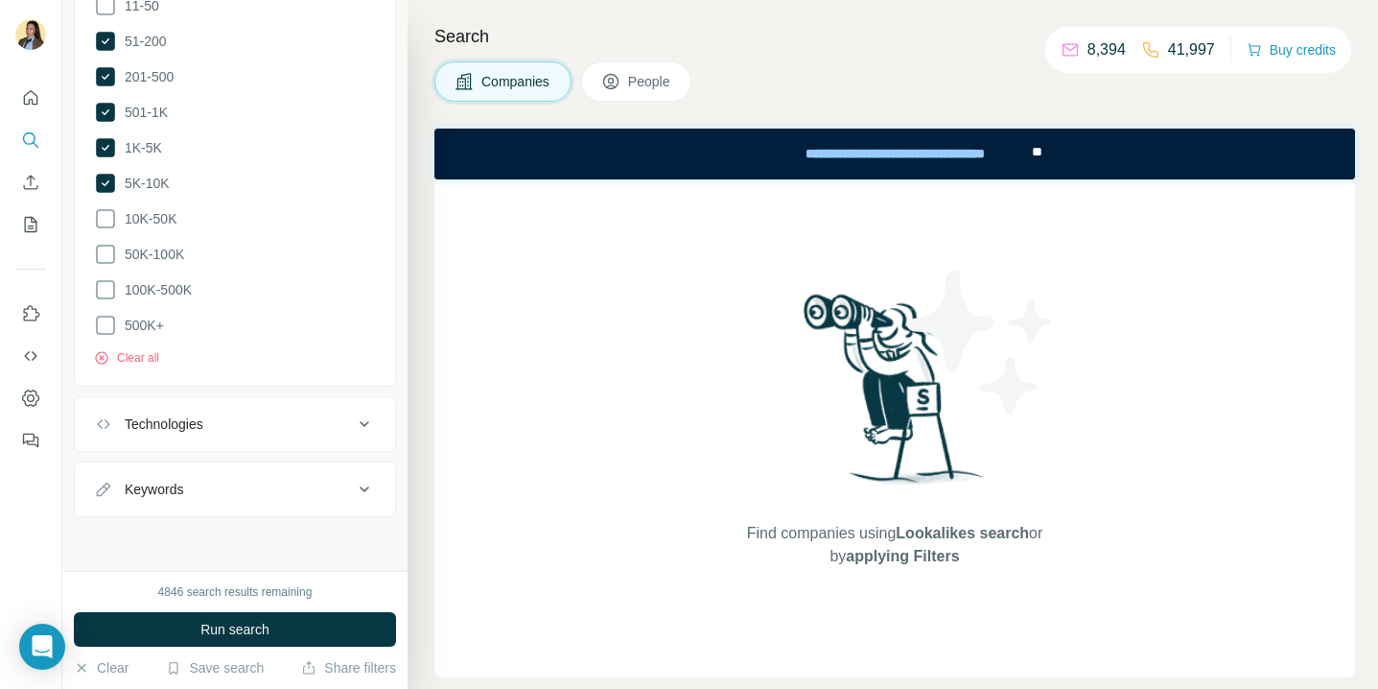
scroll to position [1992, 0]
click at [217, 418] on div "Technologies" at bounding box center [223, 423] width 259 height 19
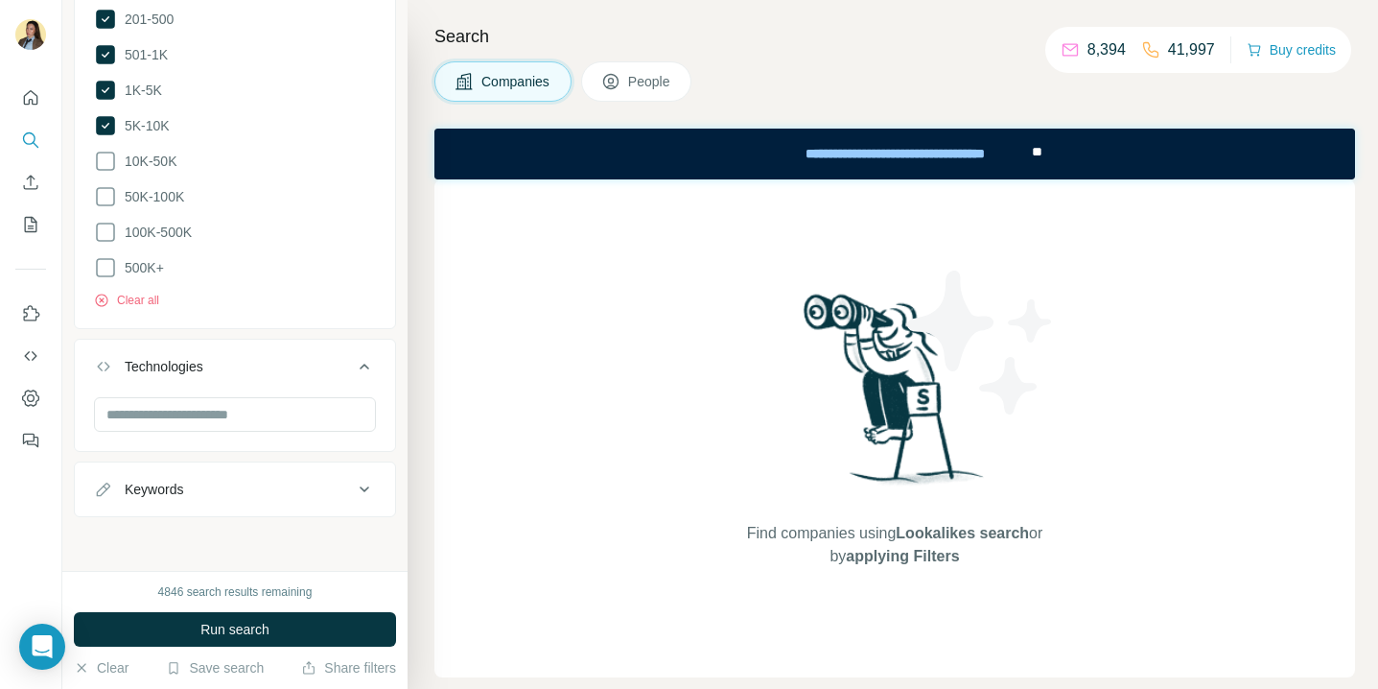
scroll to position [2050, 0]
click at [217, 415] on input "text" at bounding box center [235, 414] width 282 height 35
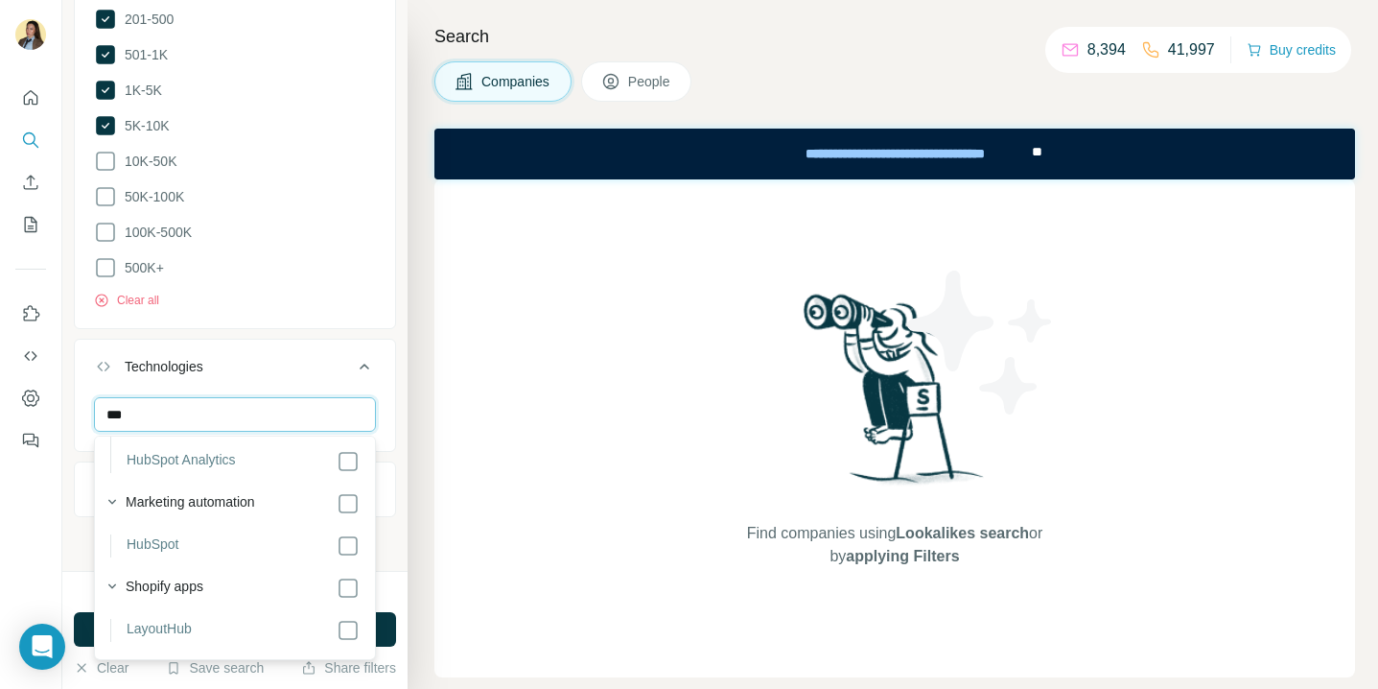
scroll to position [94, 0]
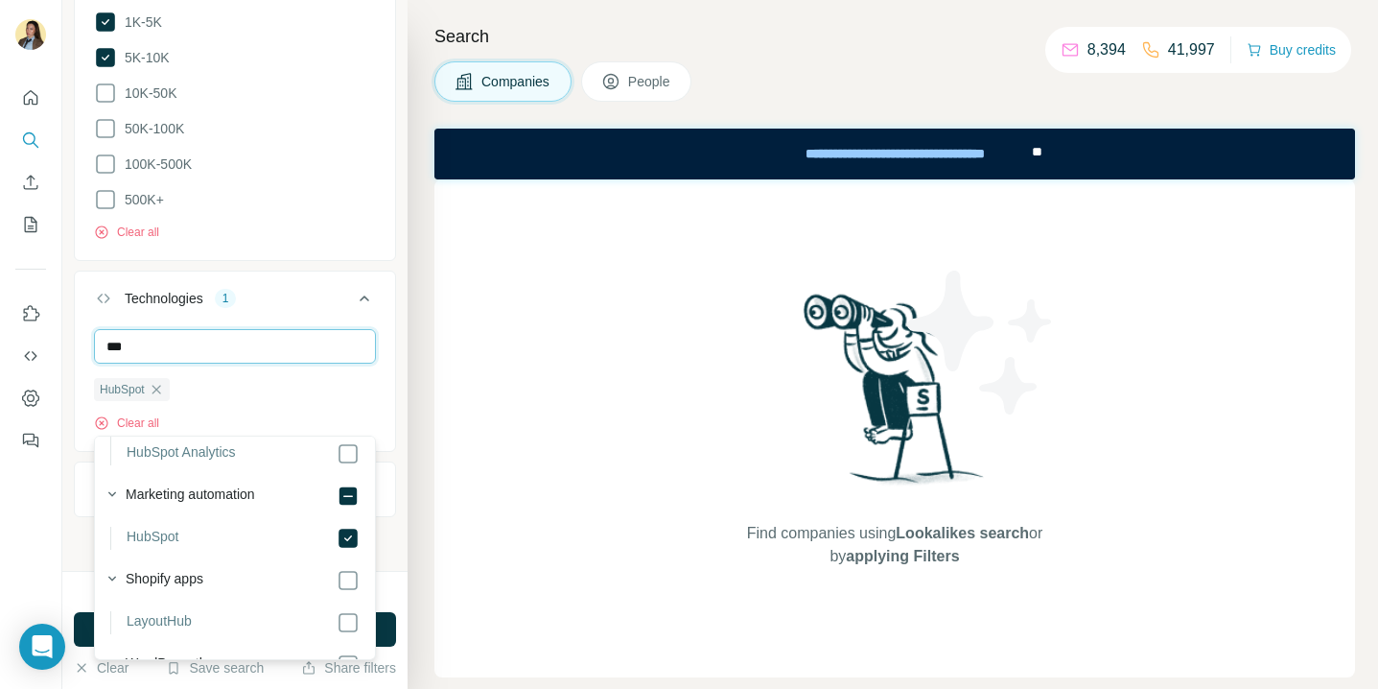
click at [203, 364] on input "***" at bounding box center [235, 346] width 282 height 35
type input "*"
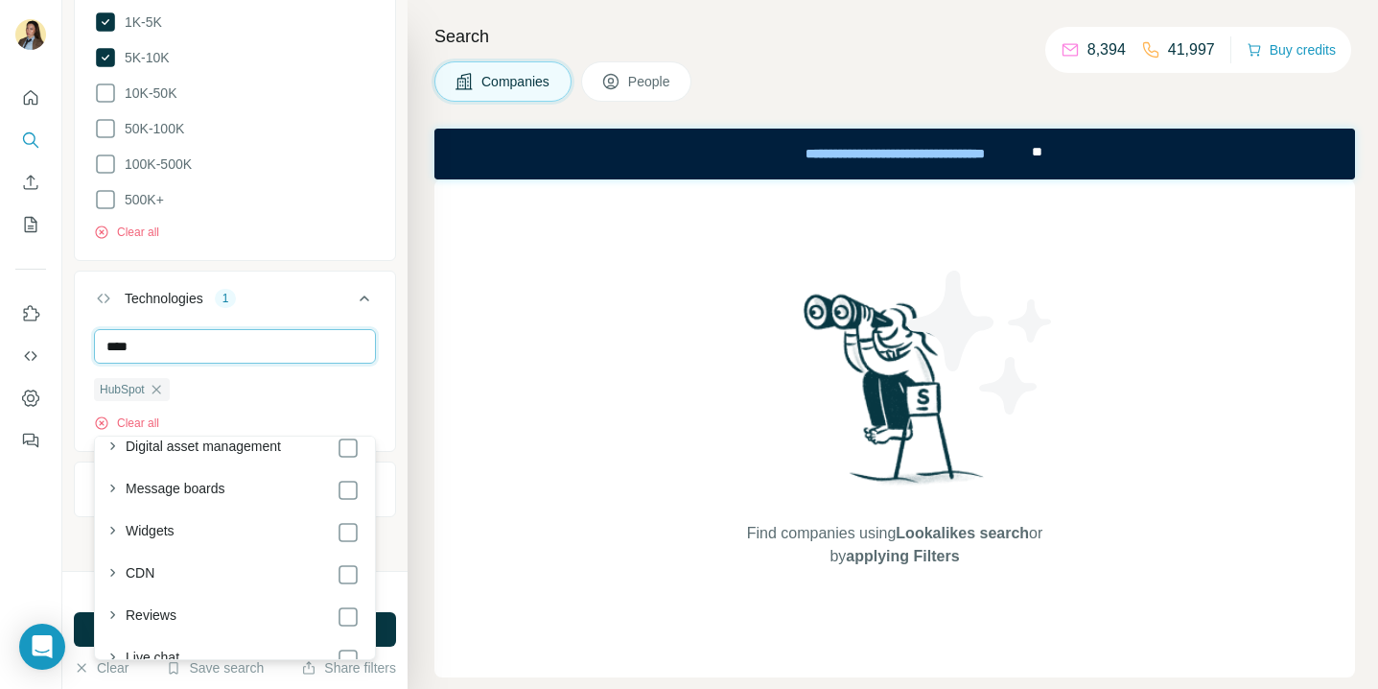
scroll to position [823, 0]
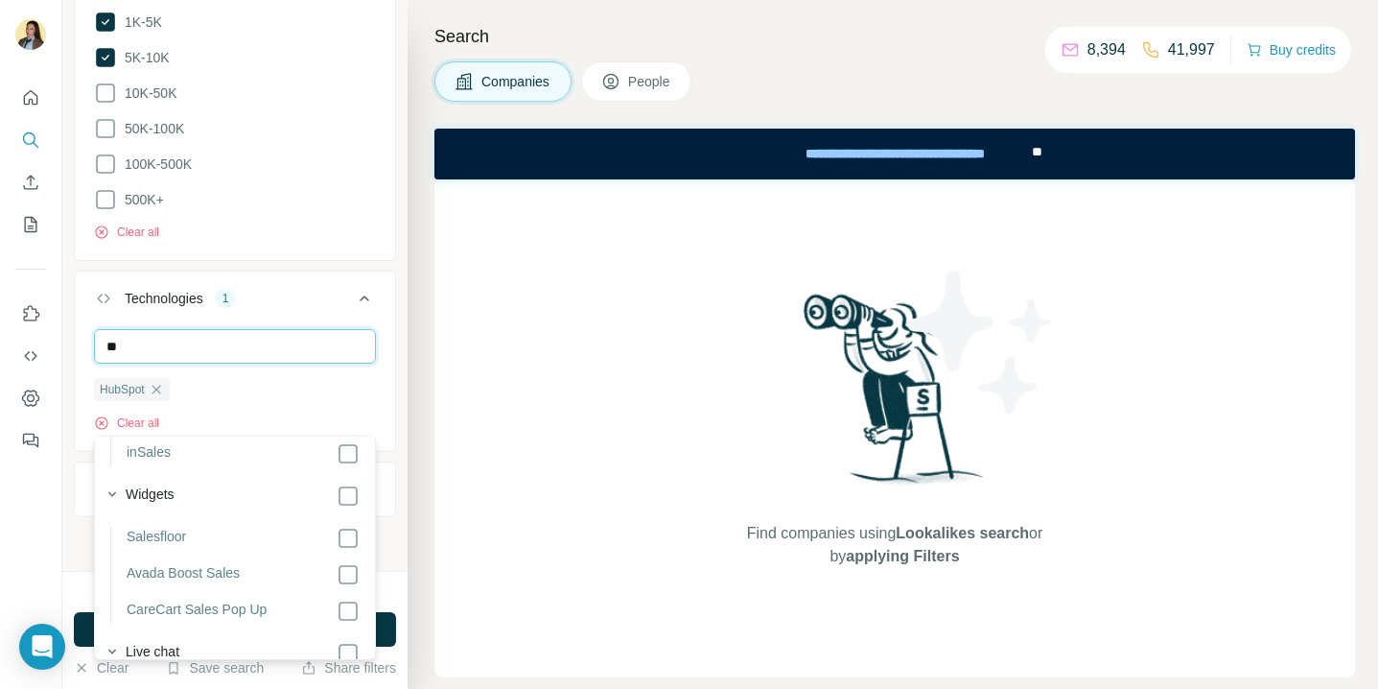
type input "*"
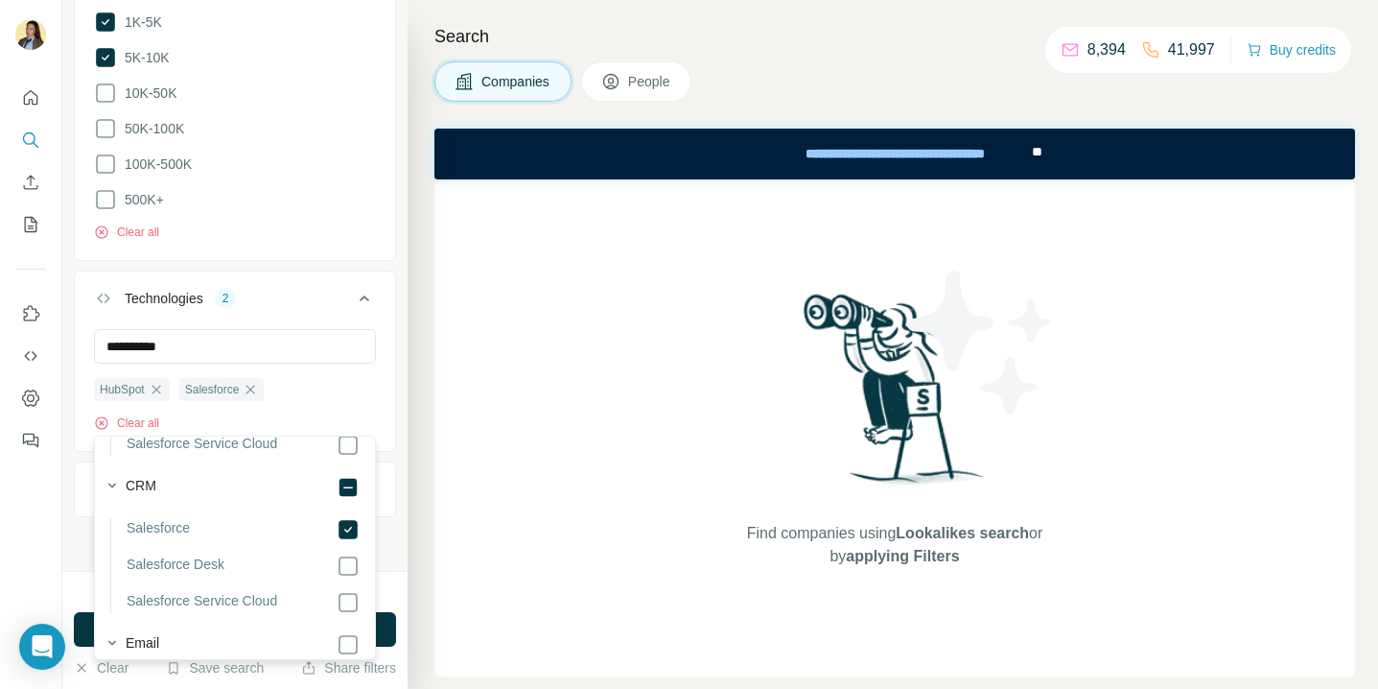
scroll to position [402, 0]
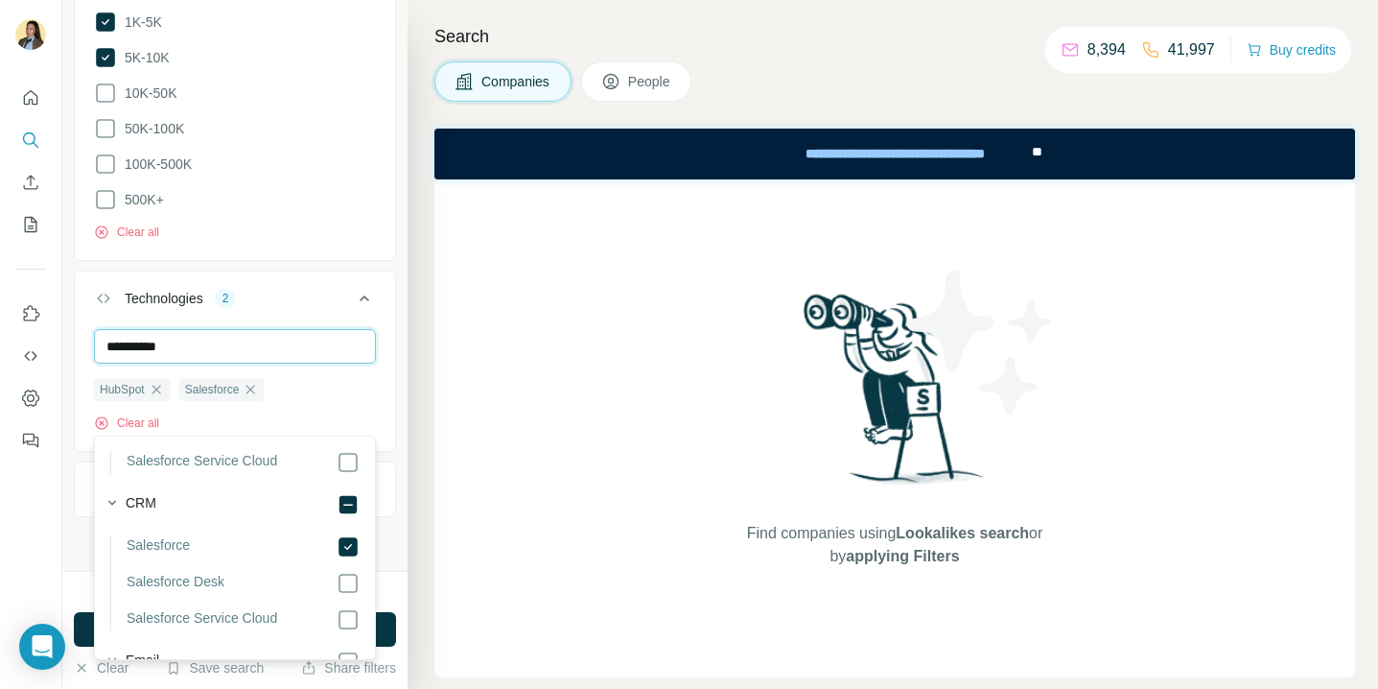
drag, startPoint x: 190, startPoint y: 414, endPoint x: 67, endPoint y: 412, distance: 122.8
click at [68, 413] on div "New search Hide Company lookalikes Company information Company Select a company…" at bounding box center [234, 285] width 345 height 571
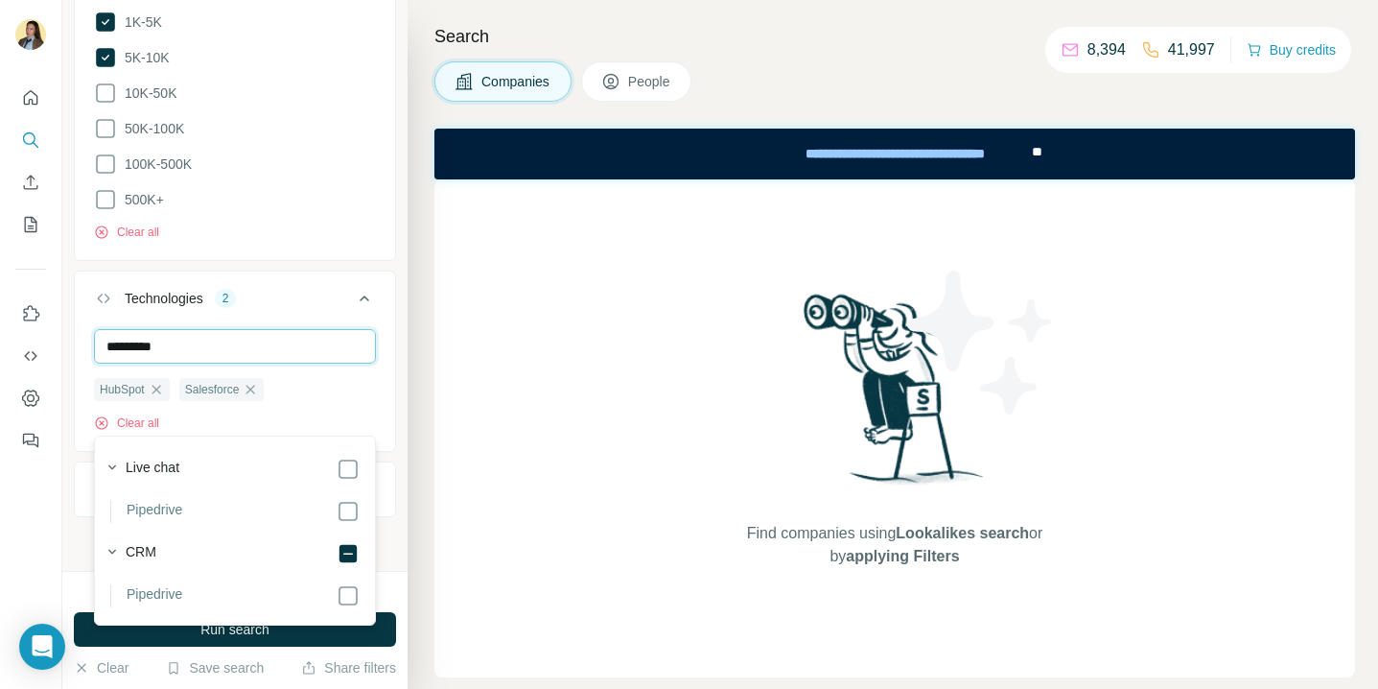
scroll to position [0, 0]
type input "*********"
click at [300, 329] on button "Technologies 3" at bounding box center [235, 302] width 320 height 54
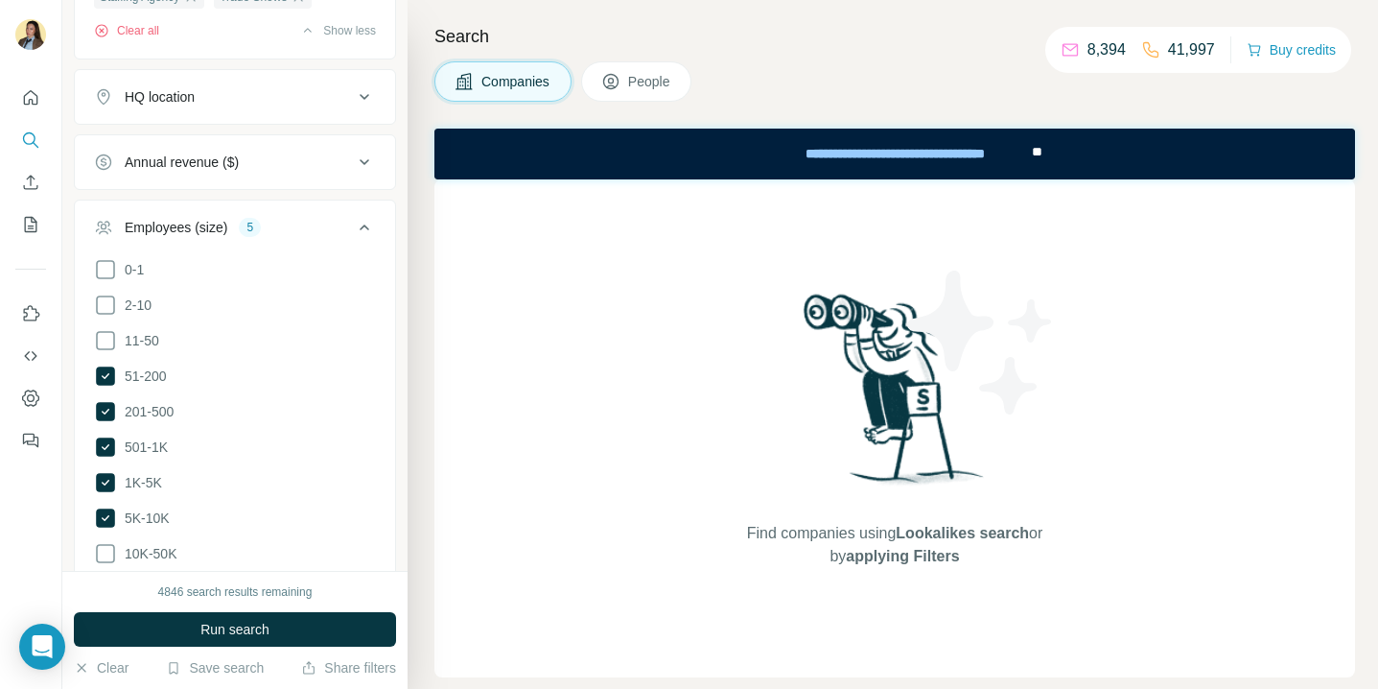
scroll to position [1481, 0]
click at [285, 184] on button "Annual revenue ($)" at bounding box center [235, 161] width 320 height 46
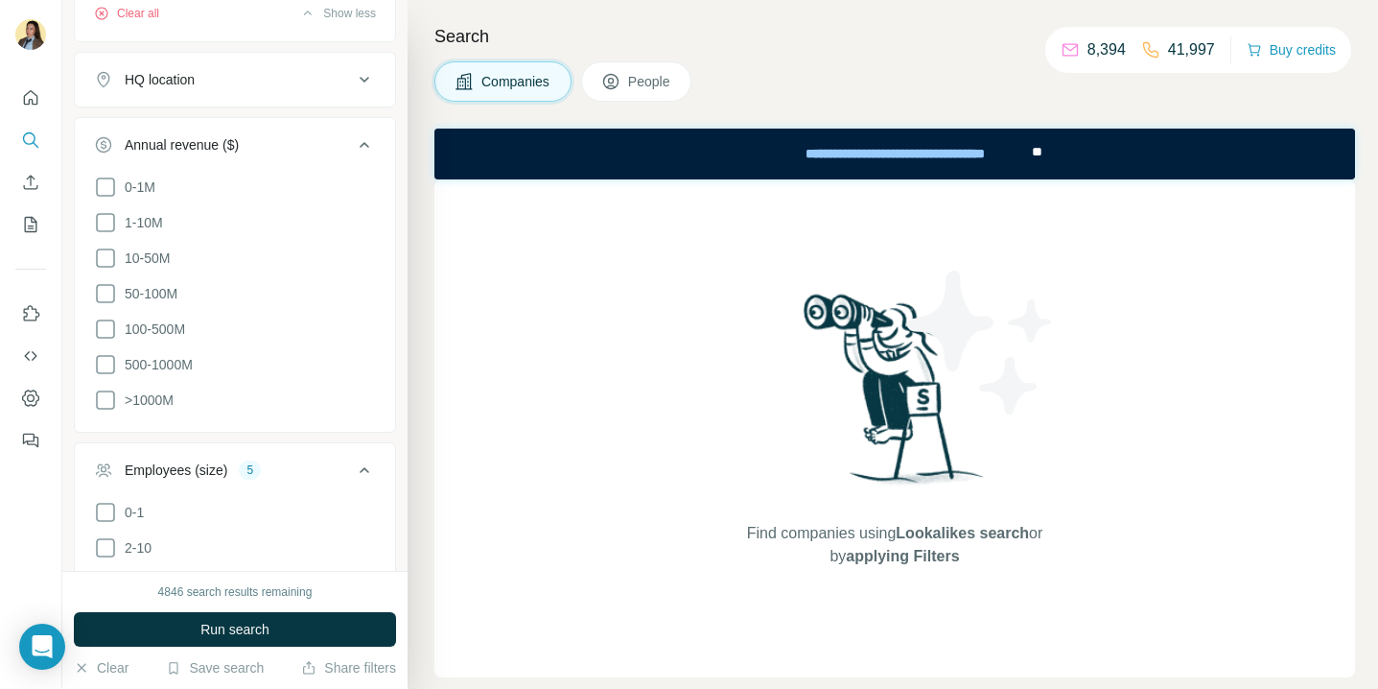
scroll to position [1502, 0]
click at [148, 227] on span "1-10M" at bounding box center [140, 217] width 46 height 19
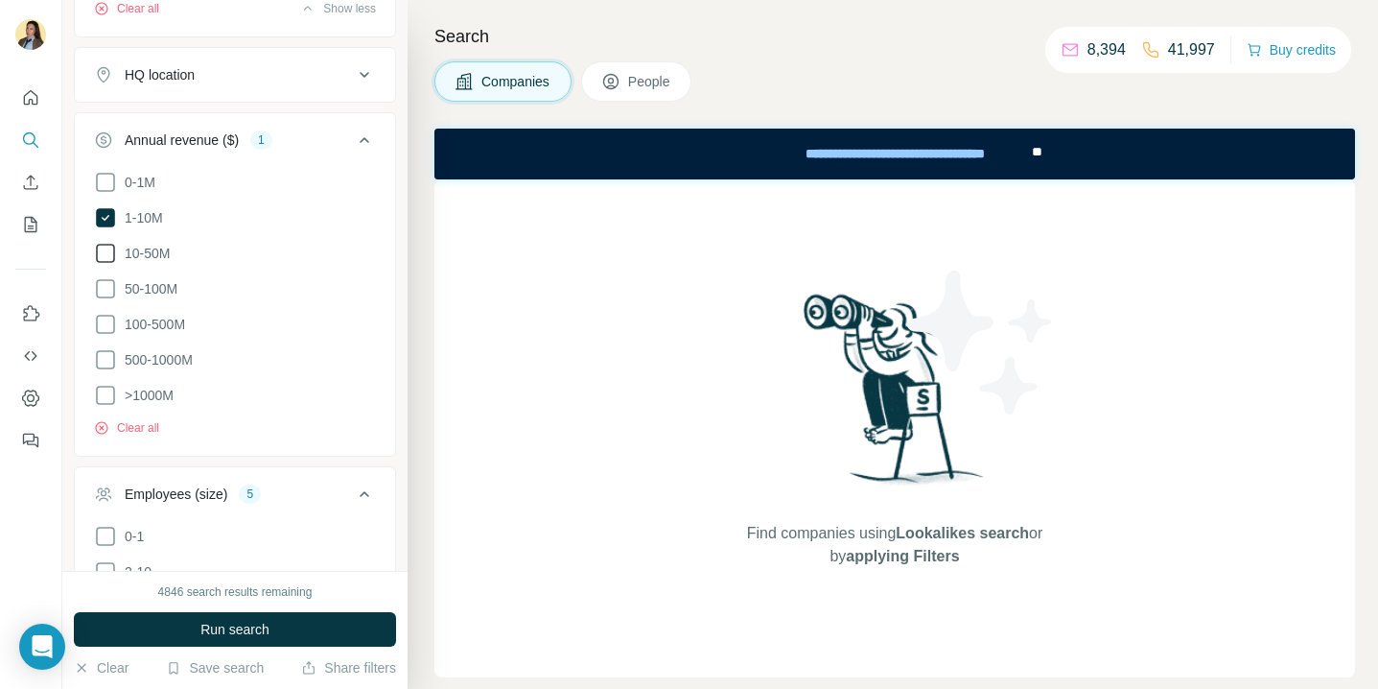
click at [148, 263] on span "10-50M" at bounding box center [143, 253] width 53 height 19
click at [174, 334] on span "100-500M" at bounding box center [151, 324] width 68 height 19
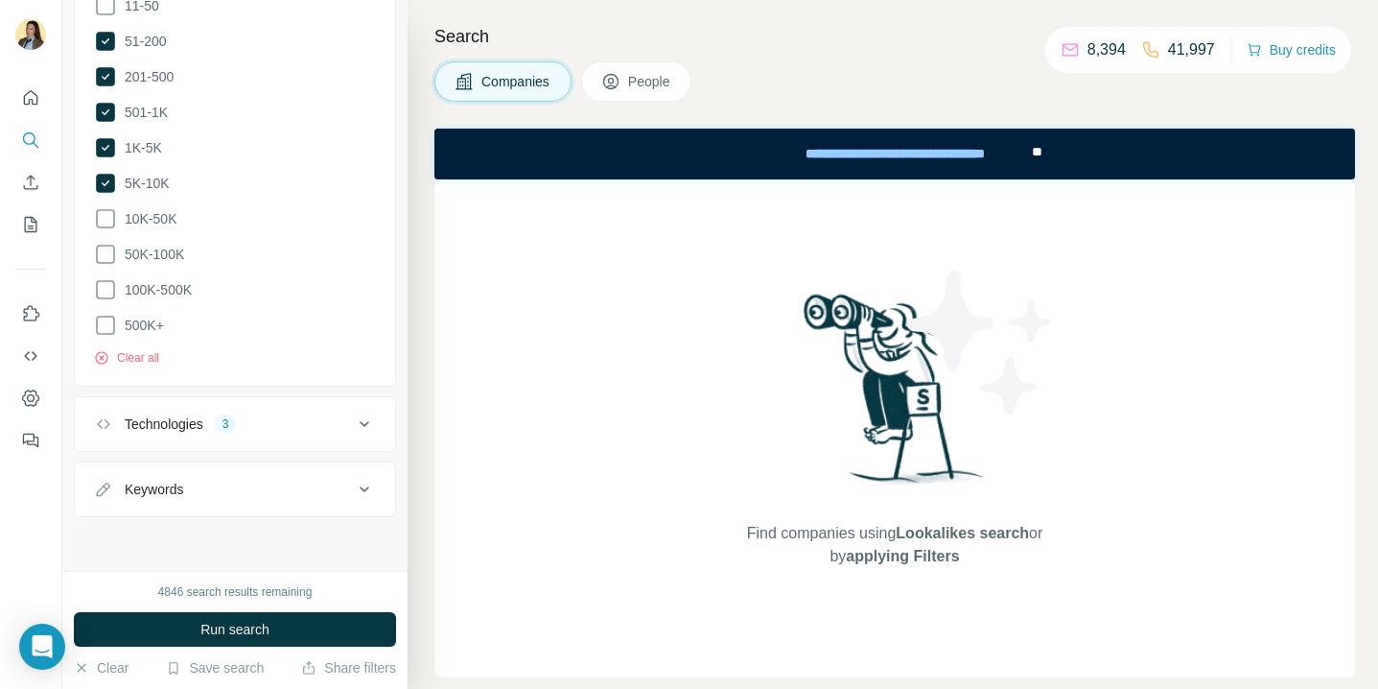
scroll to position [2278, 0]
click at [259, 498] on div "Keywords" at bounding box center [223, 489] width 259 height 19
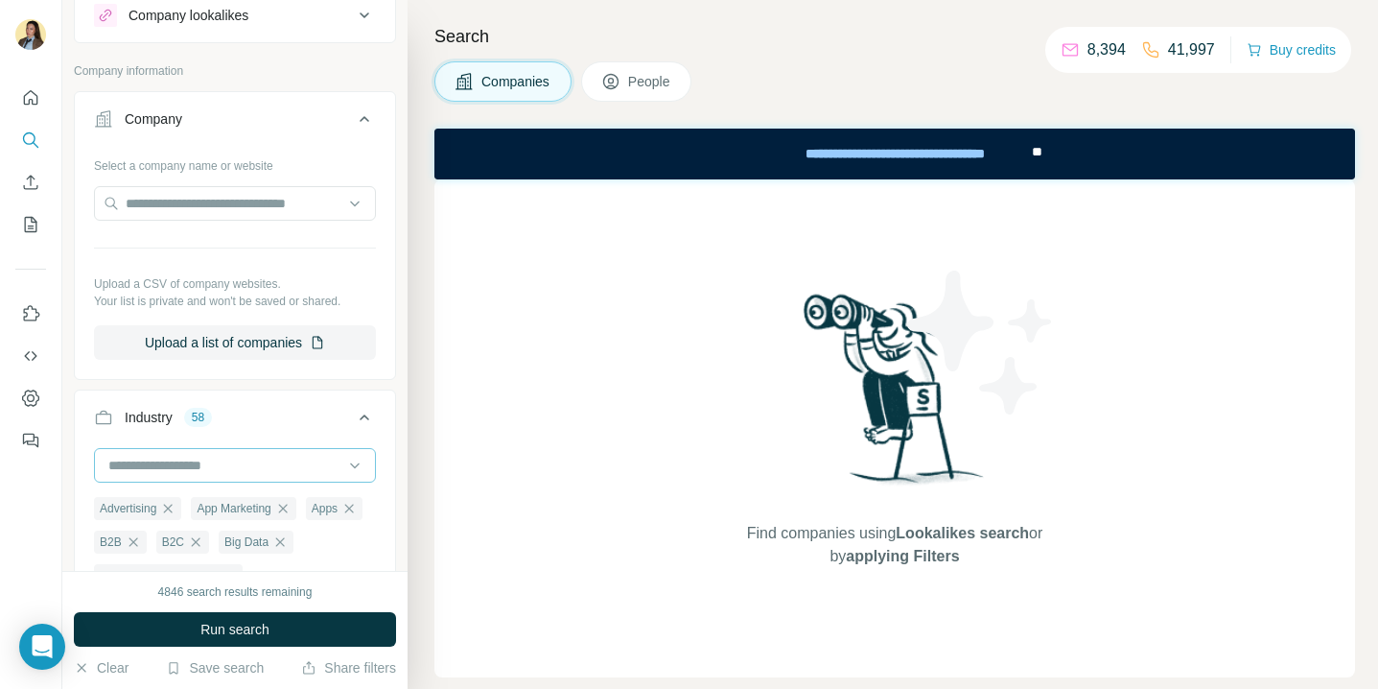
scroll to position [64, 0]
click at [194, 641] on button "Run search" at bounding box center [235, 629] width 322 height 35
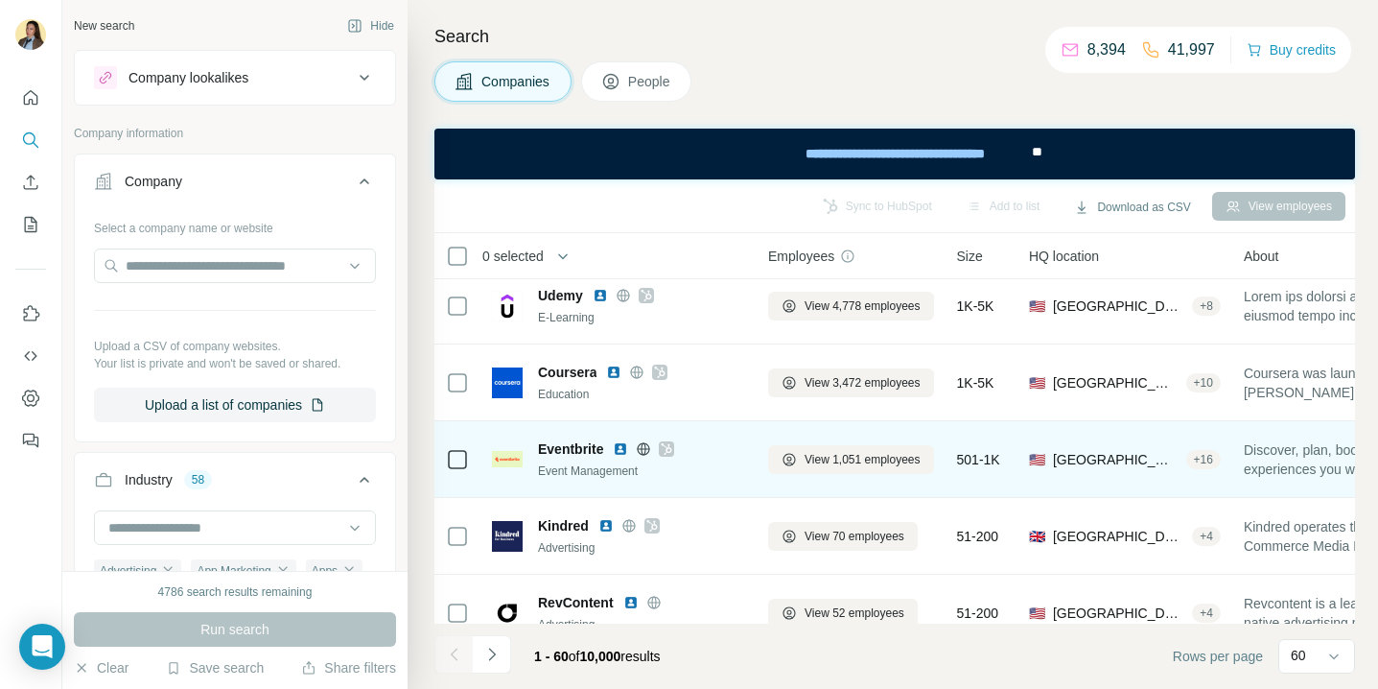
scroll to position [0, 0]
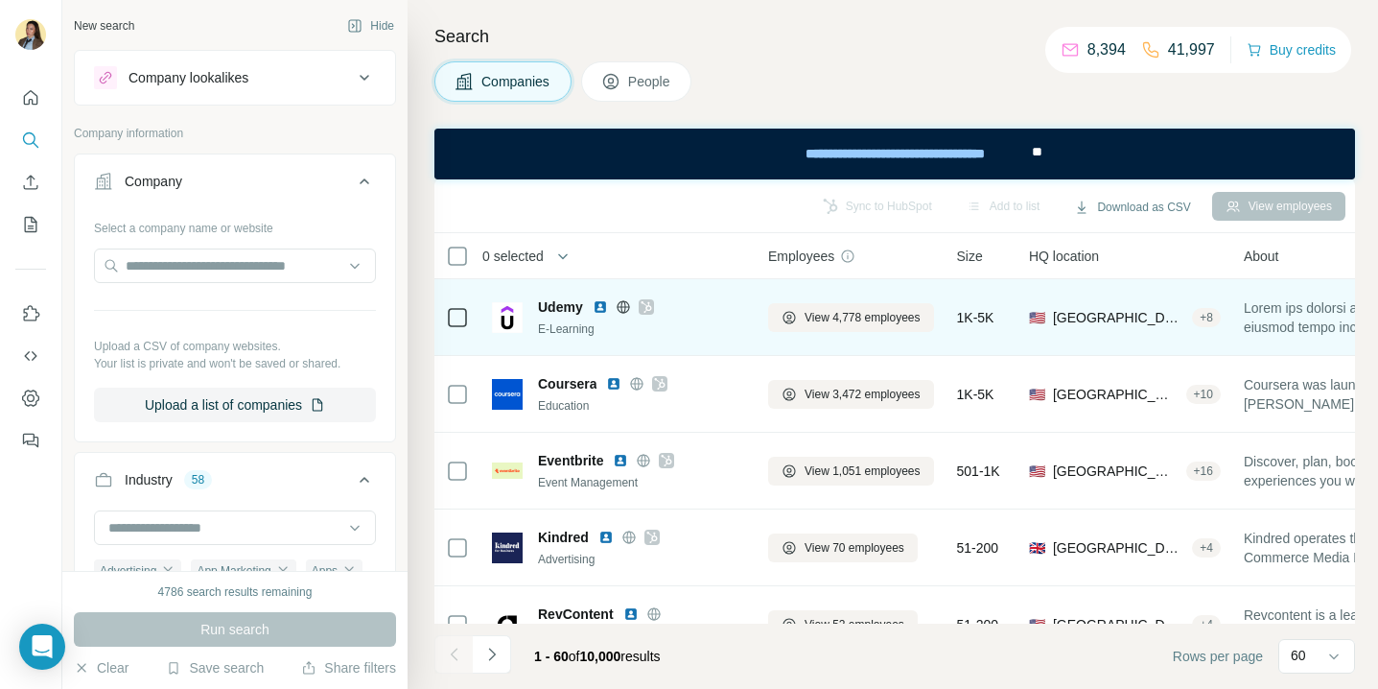
click at [597, 307] on img at bounding box center [600, 306] width 15 height 15
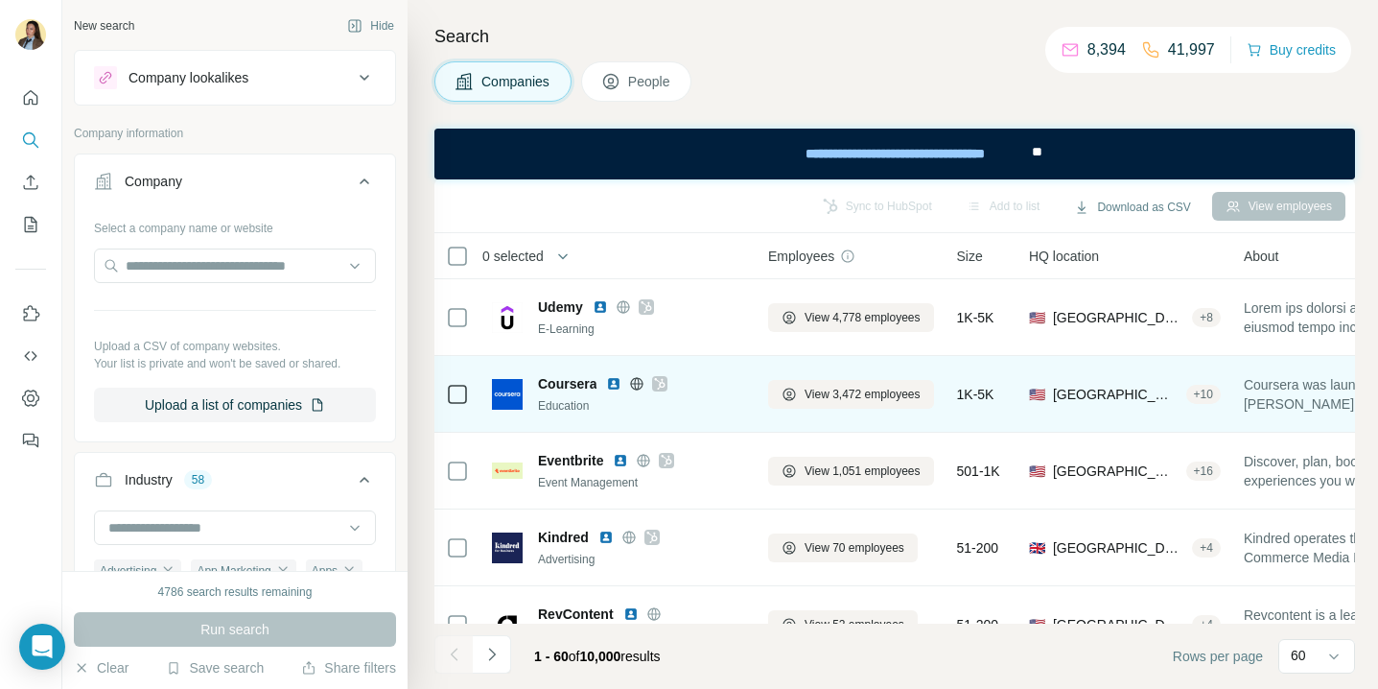
click at [614, 388] on img at bounding box center [613, 383] width 15 height 15
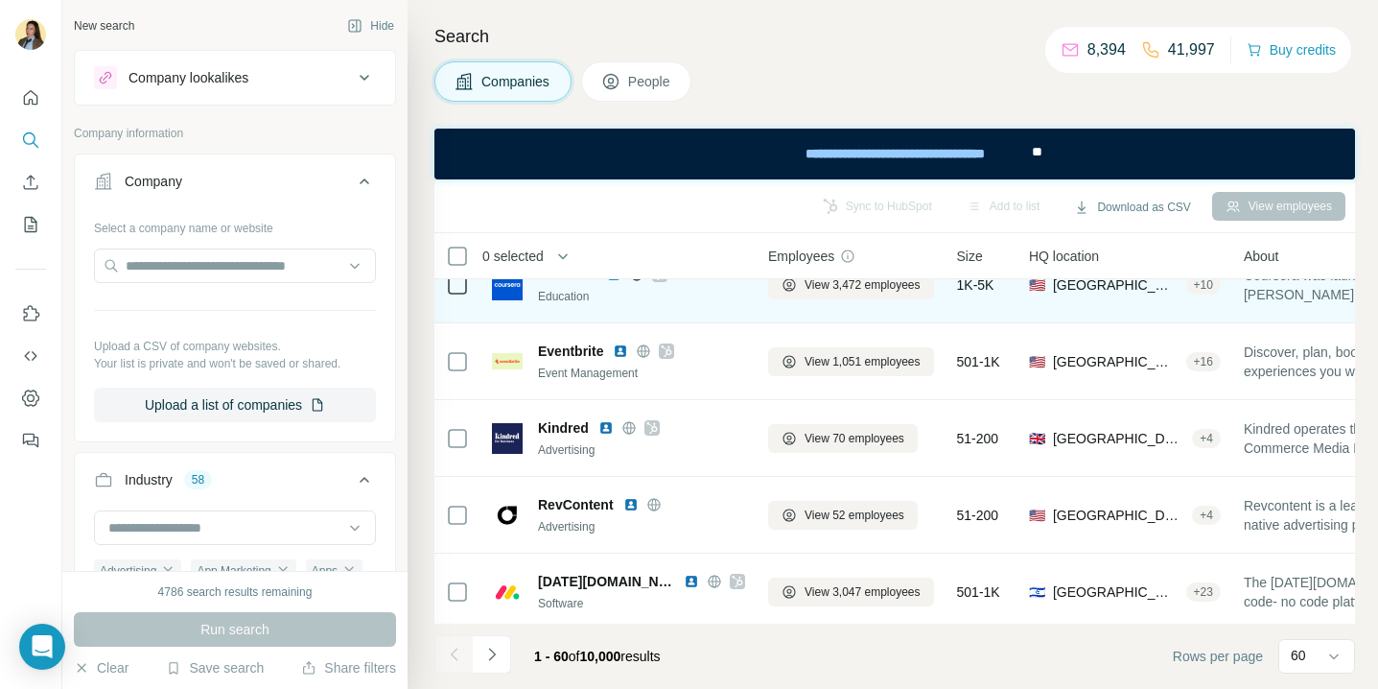
scroll to position [121, 0]
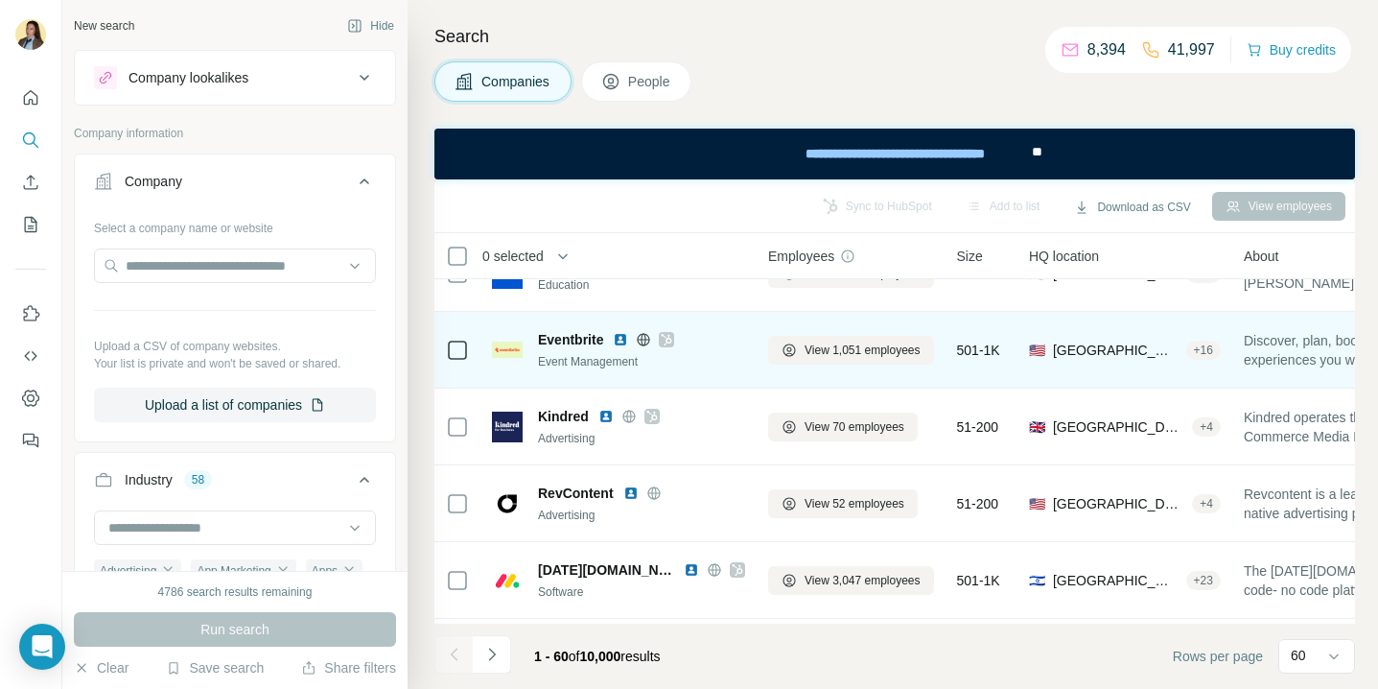
click at [621, 343] on img at bounding box center [620, 339] width 15 height 15
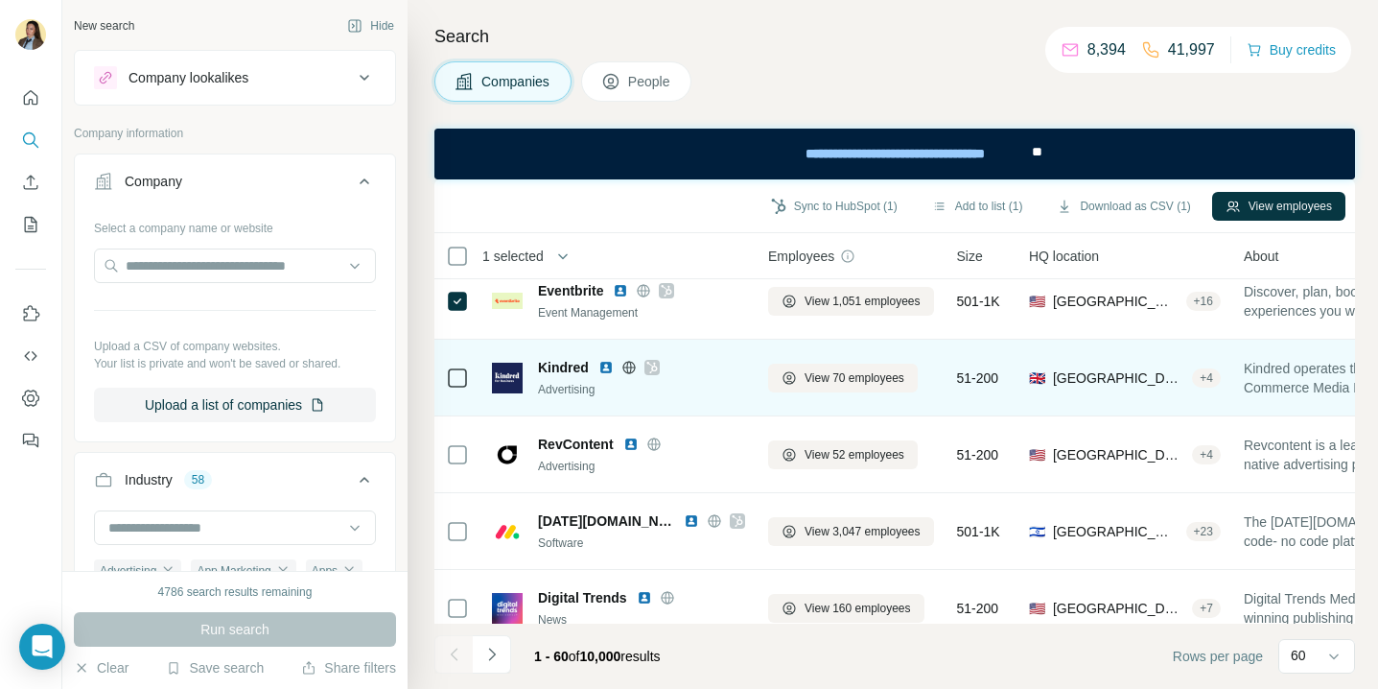
scroll to position [177, 0]
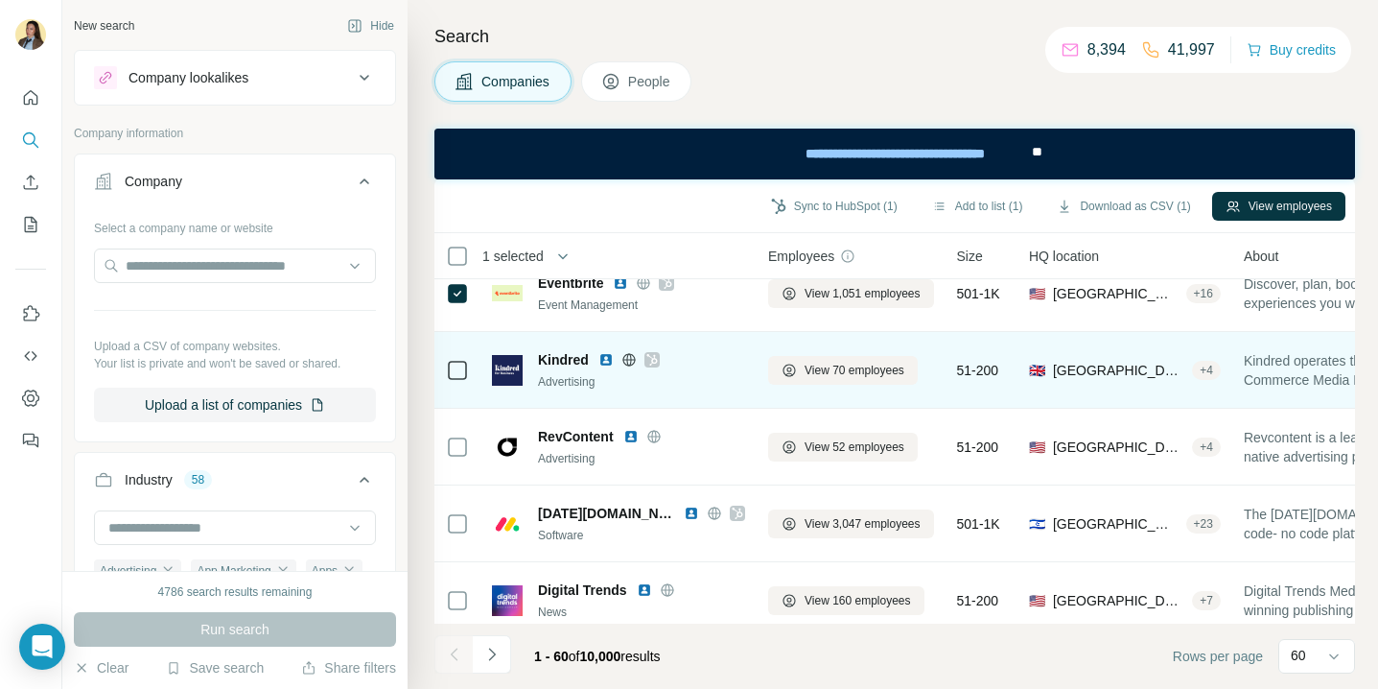
click at [598, 363] on div "Kindred" at bounding box center [641, 359] width 207 height 19
click at [608, 358] on img at bounding box center [606, 359] width 15 height 15
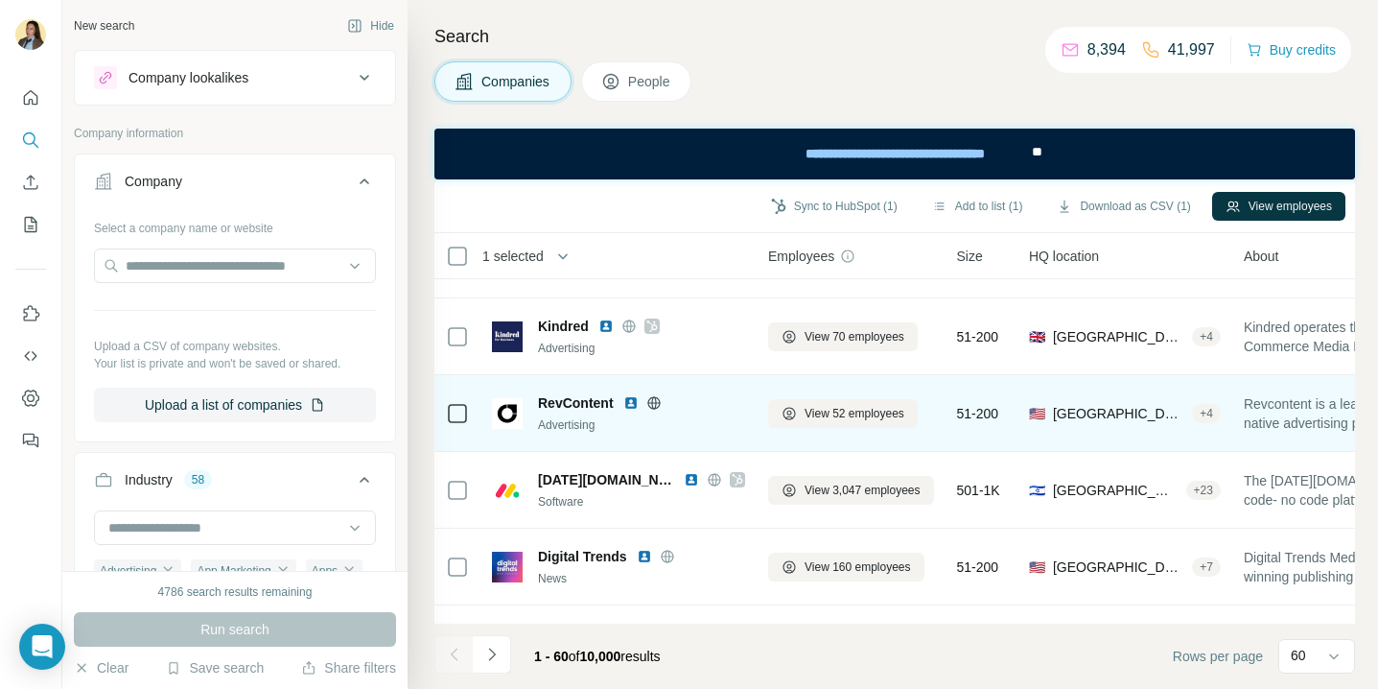
click at [632, 398] on img at bounding box center [630, 402] width 15 height 15
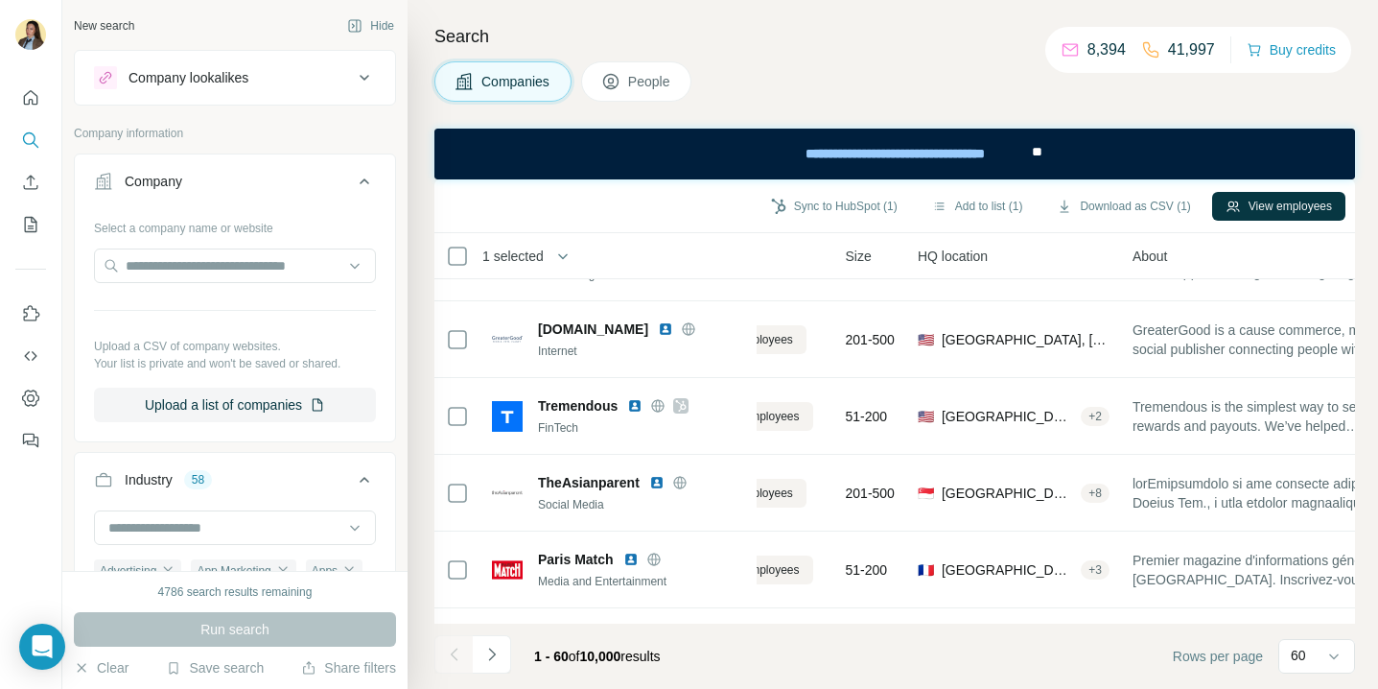
scroll to position [899, 0]
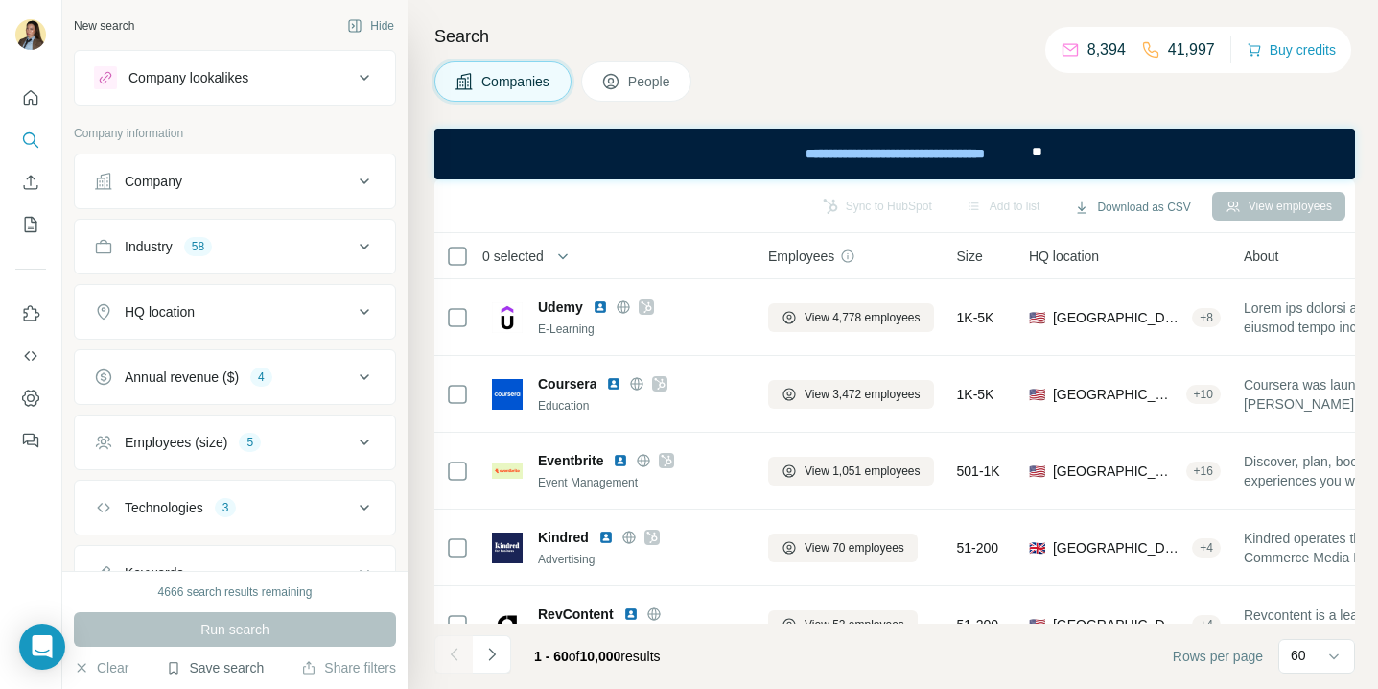
click at [210, 668] on button "Save search" at bounding box center [215, 667] width 98 height 19
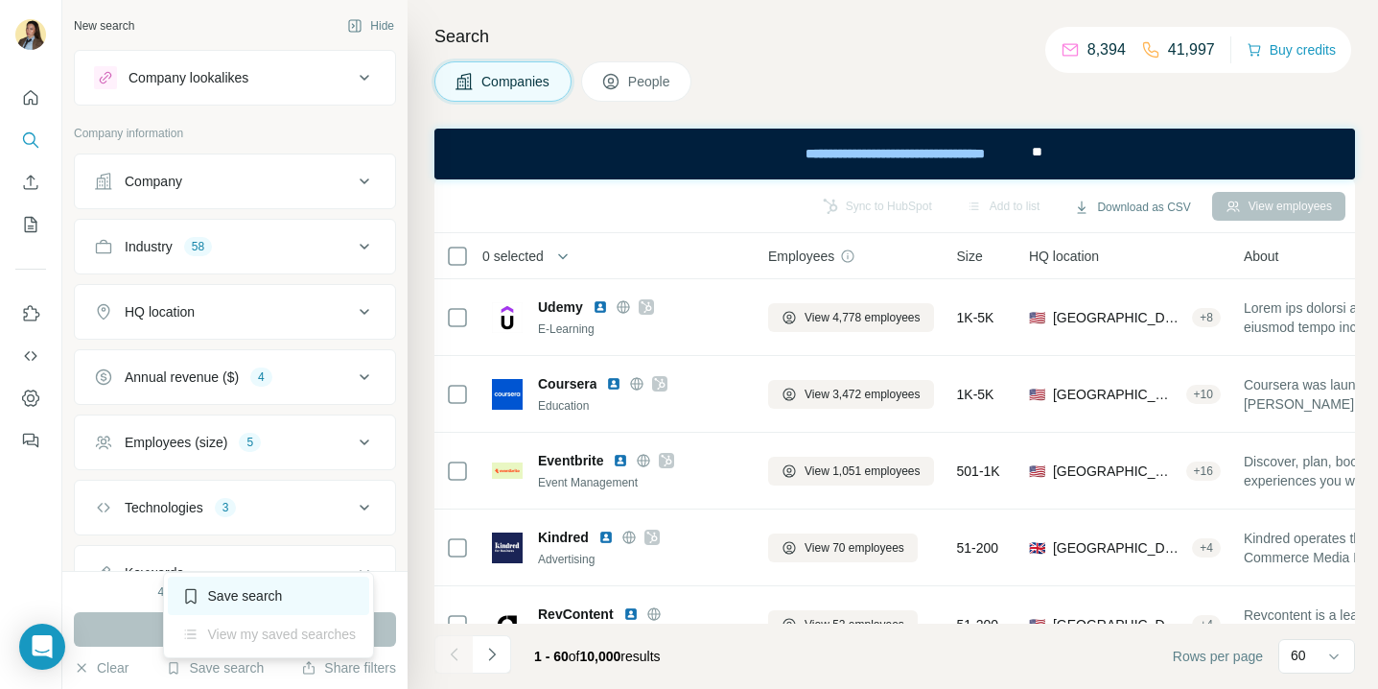
click at [258, 593] on div "Save search" at bounding box center [269, 595] width 202 height 38
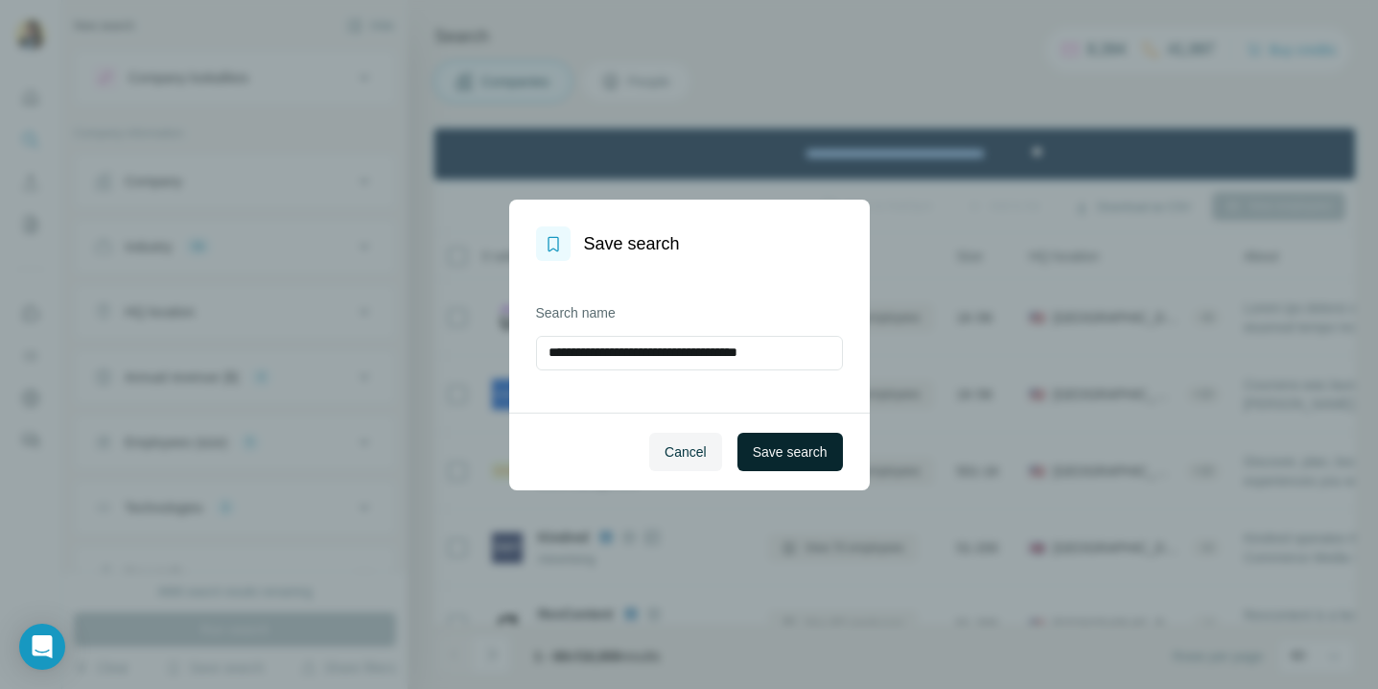
type input "**********"
click at [783, 449] on span "Save search" at bounding box center [790, 451] width 75 height 19
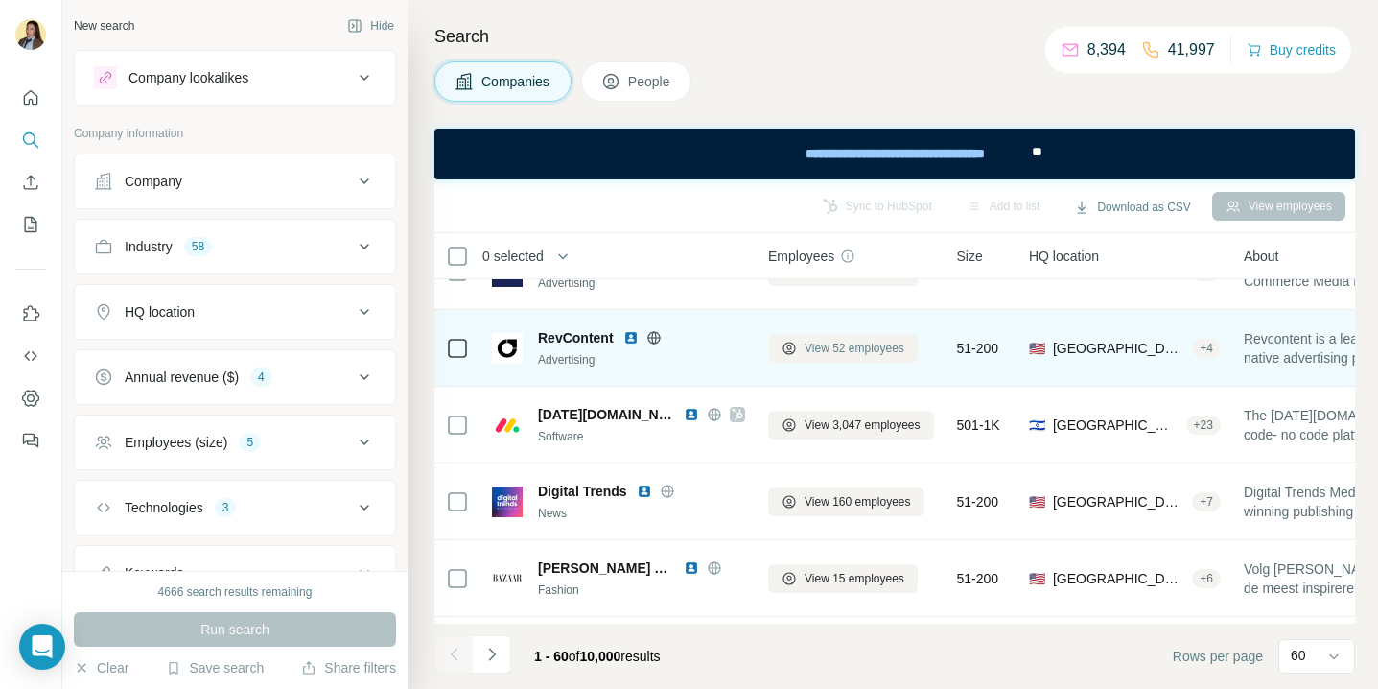
scroll to position [277, 0]
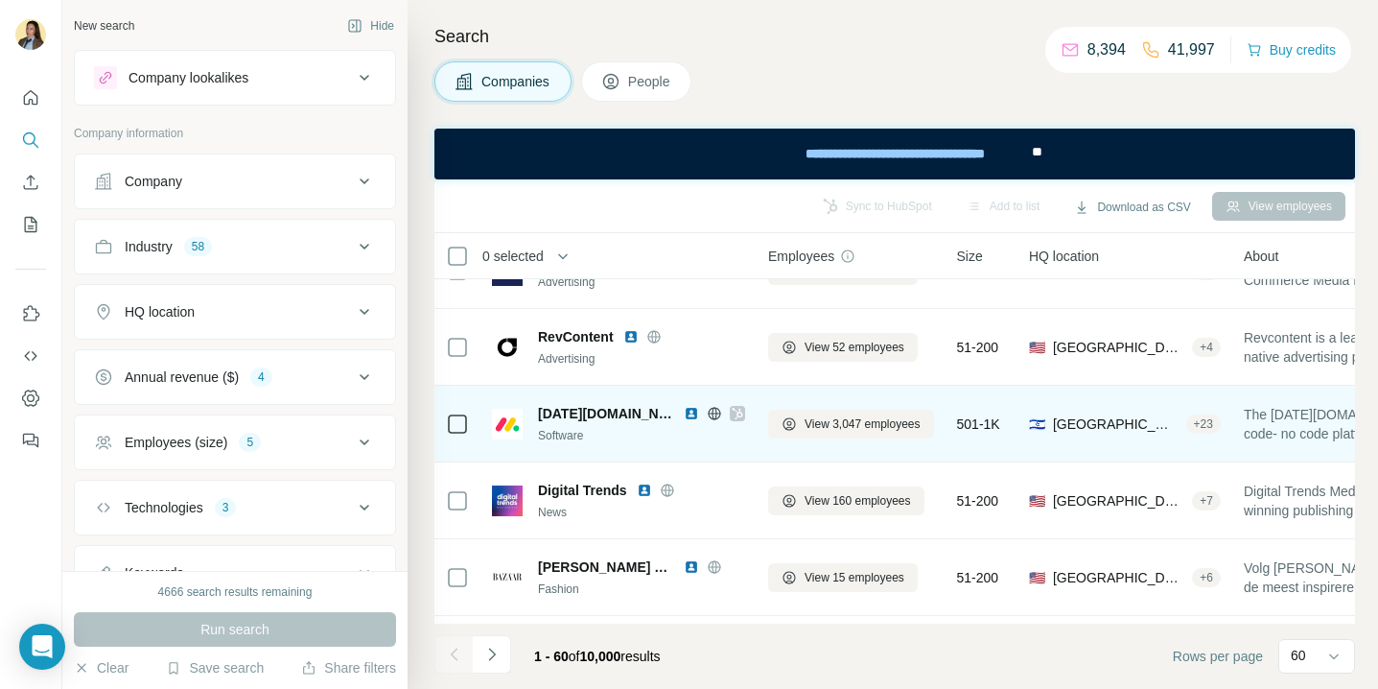
click at [684, 417] on img at bounding box center [691, 413] width 15 height 15
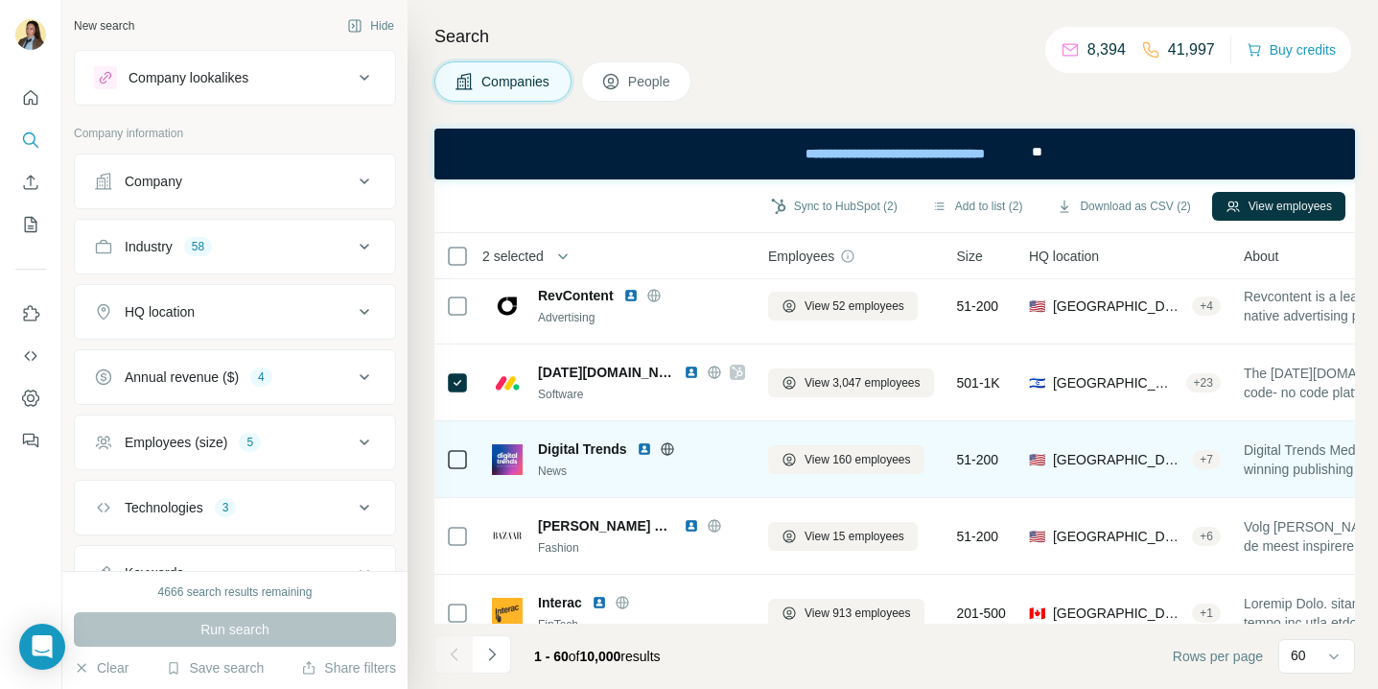
scroll to position [374, 0]
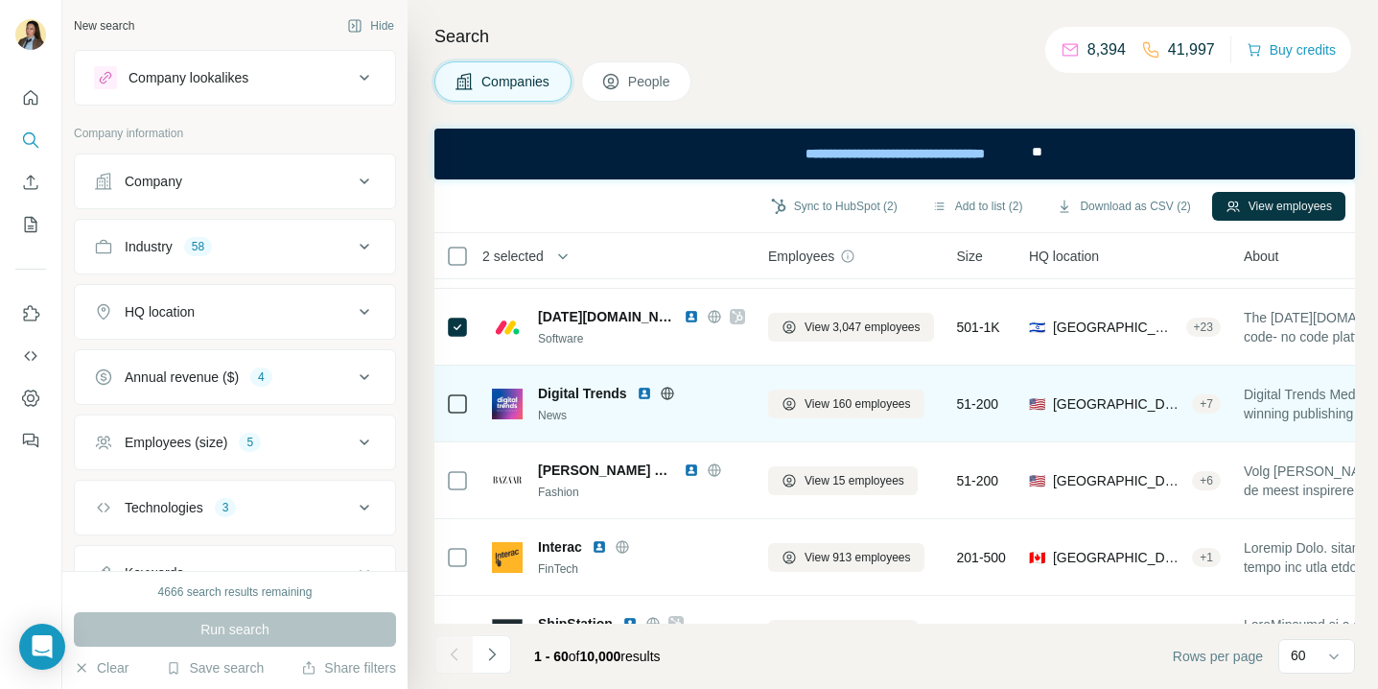
click at [637, 396] on img at bounding box center [644, 393] width 15 height 15
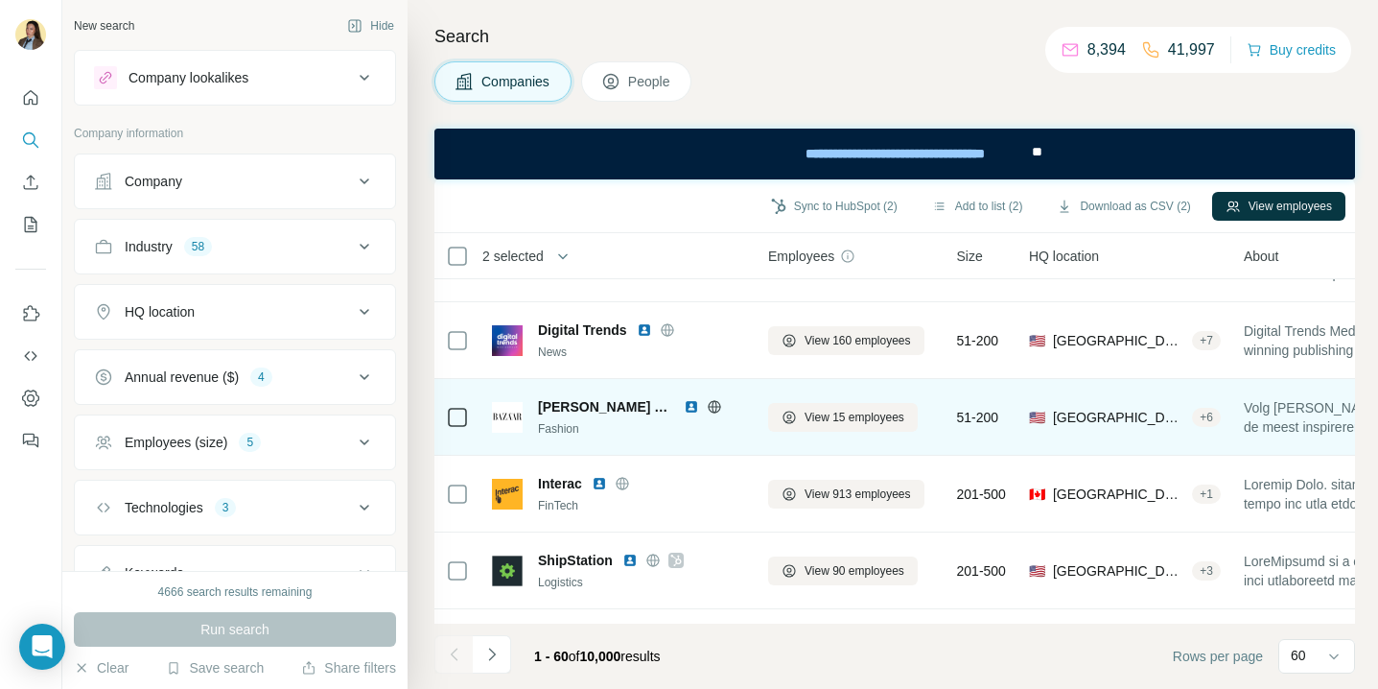
scroll to position [439, 0]
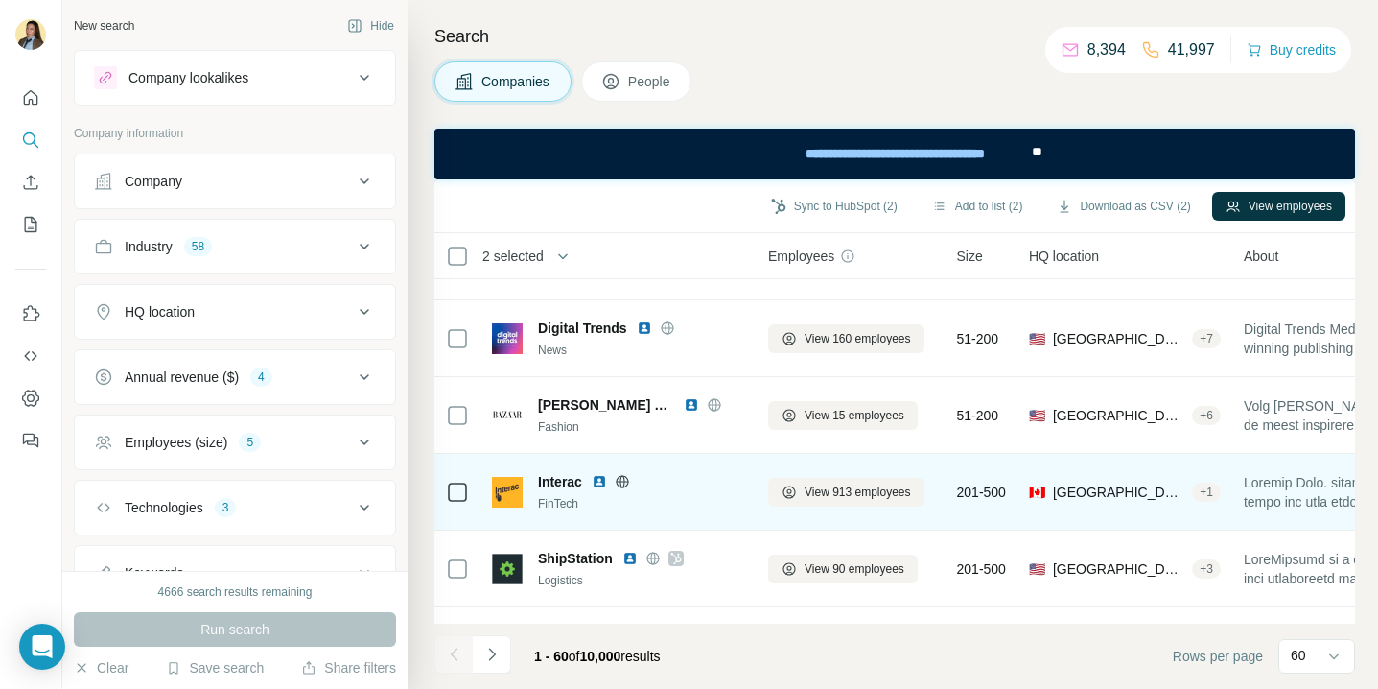
click at [602, 487] on img at bounding box center [599, 481] width 15 height 15
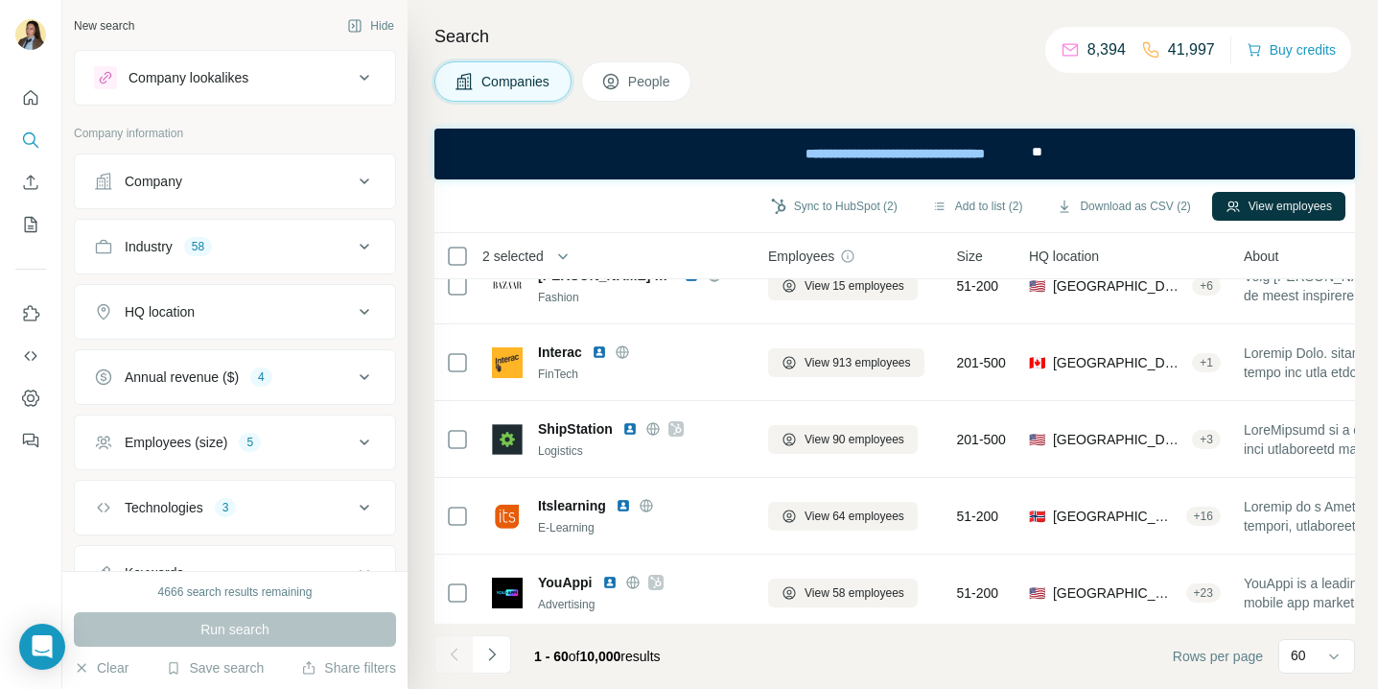
scroll to position [572, 0]
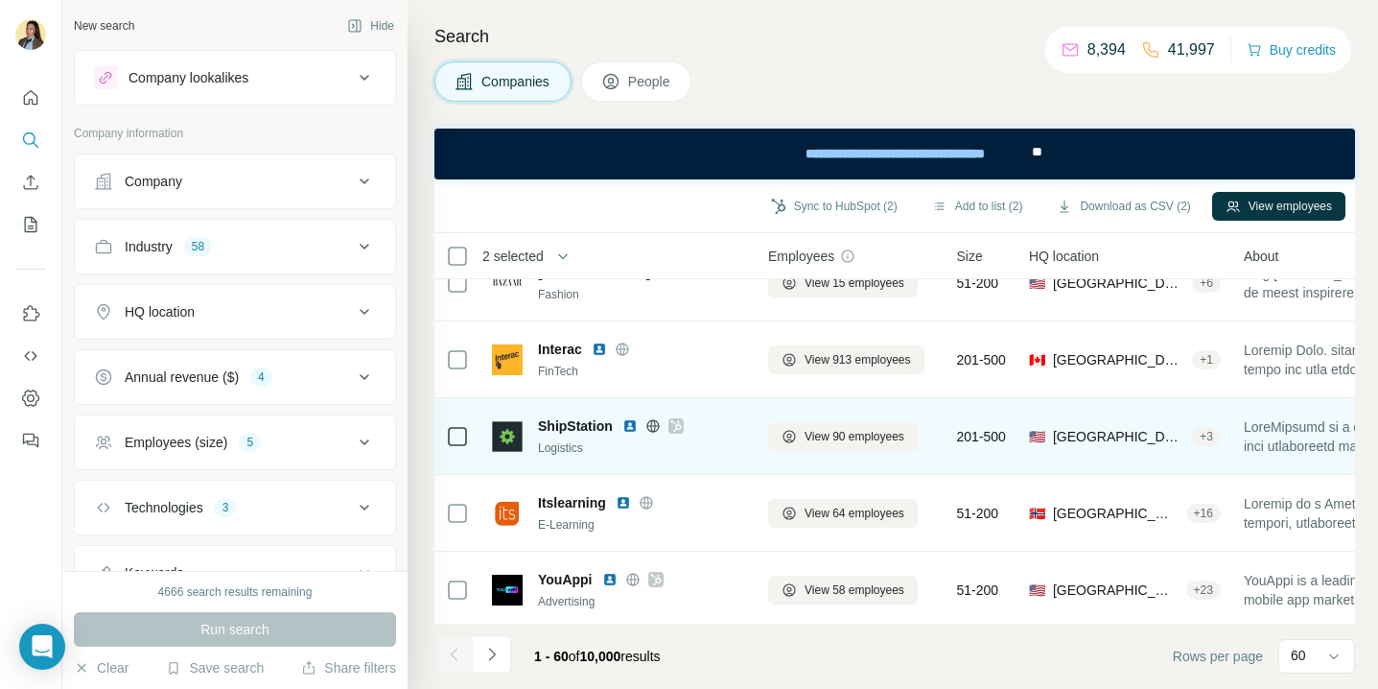
click at [632, 430] on img at bounding box center [630, 425] width 15 height 15
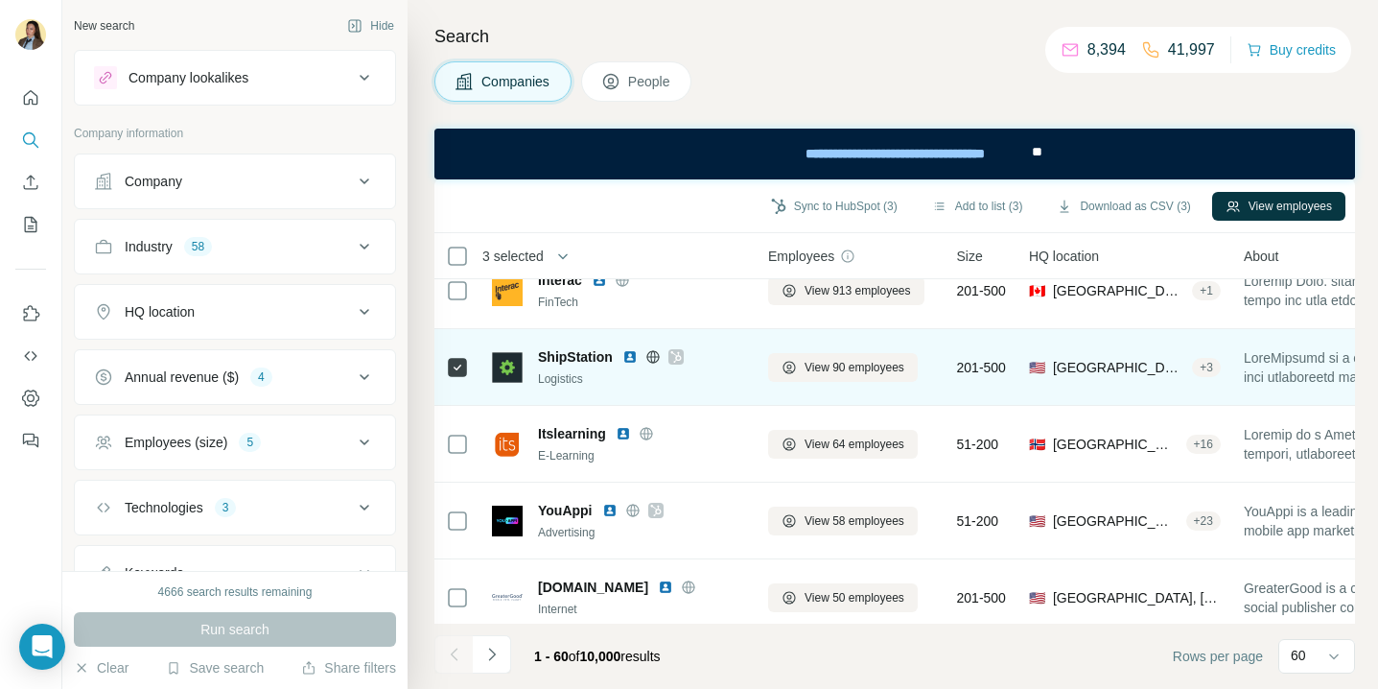
scroll to position [647, 0]
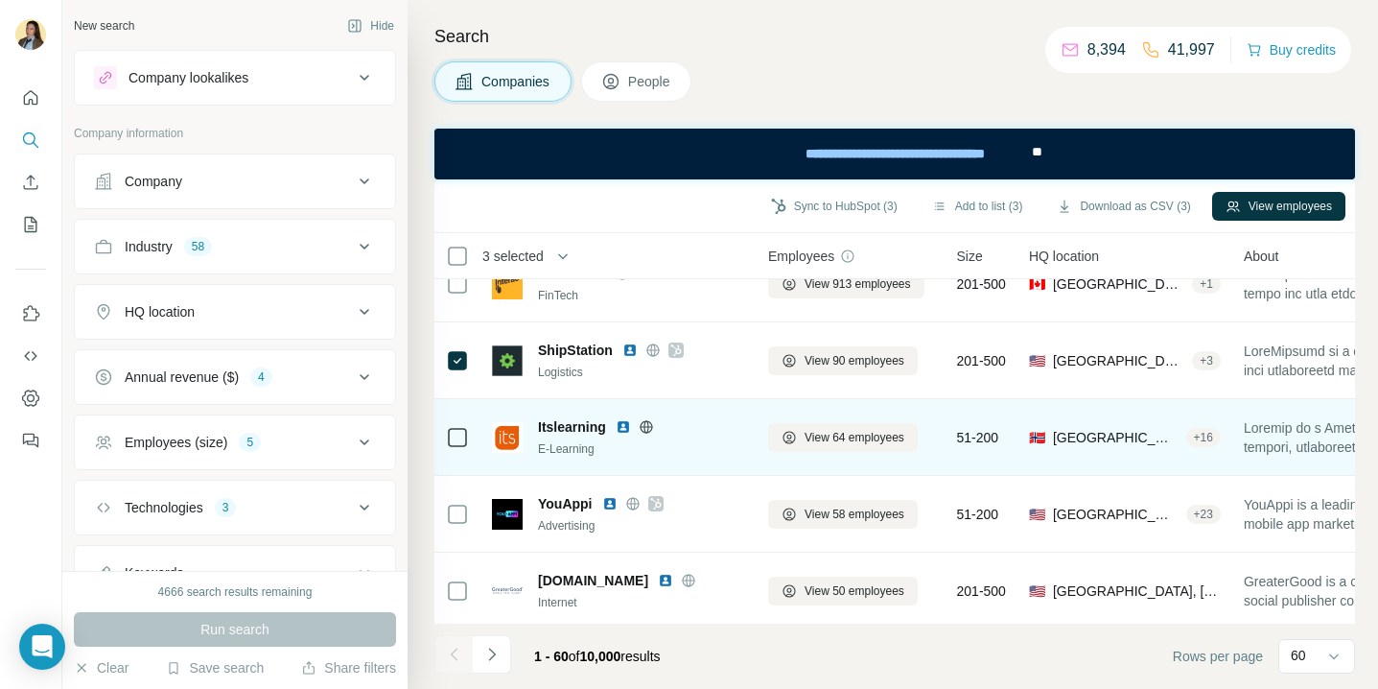
click at [621, 432] on img at bounding box center [623, 426] width 15 height 15
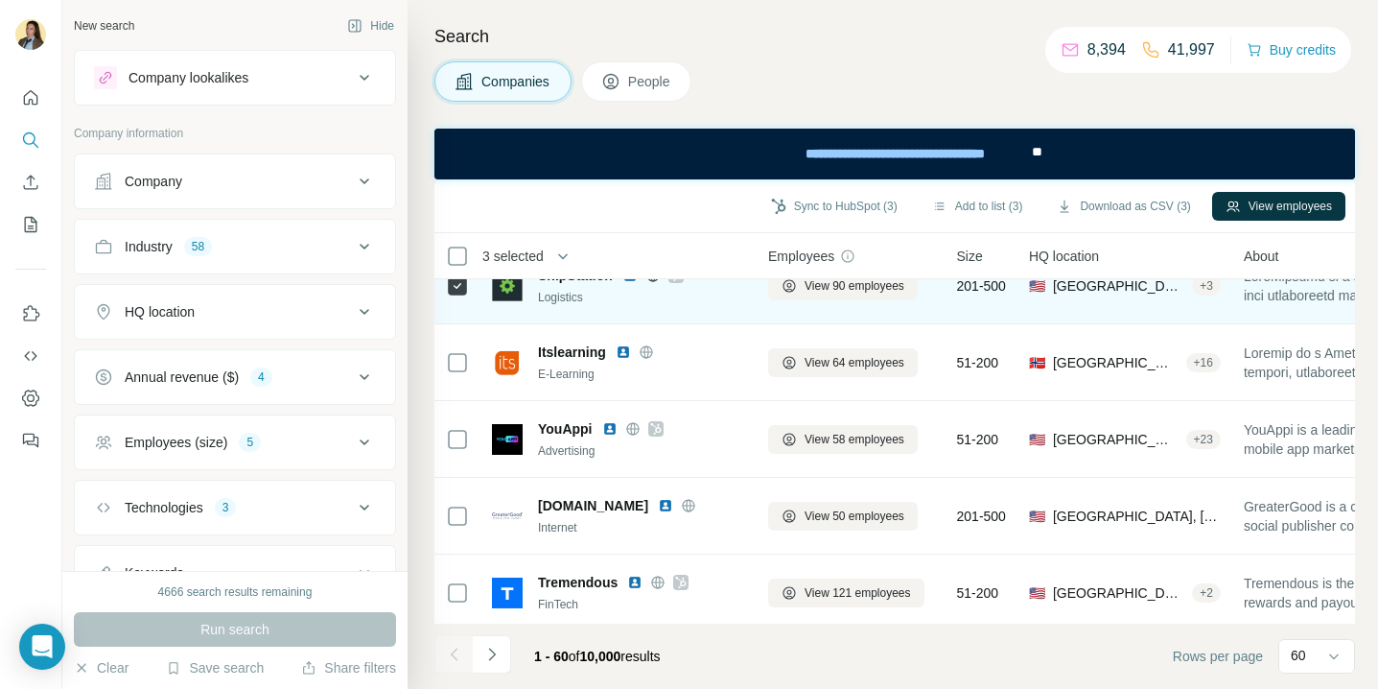
scroll to position [725, 0]
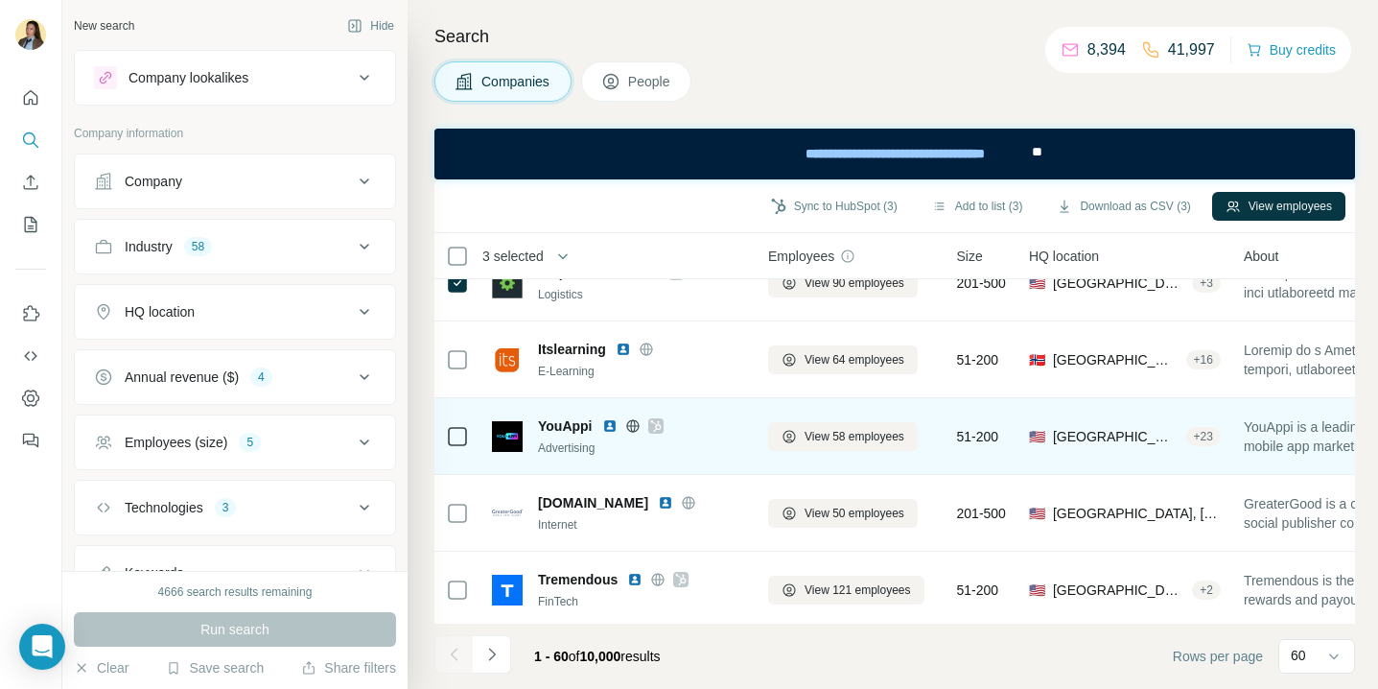
click at [604, 426] on img at bounding box center [609, 425] width 15 height 15
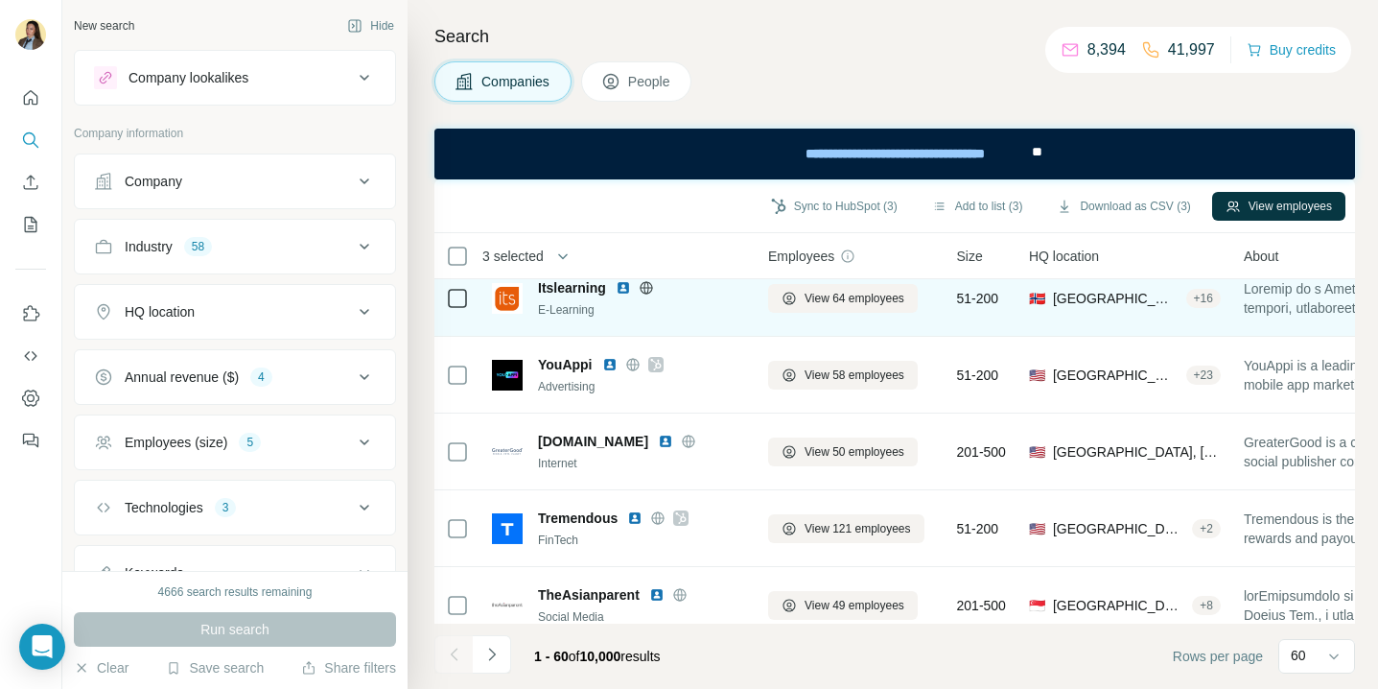
scroll to position [788, 0]
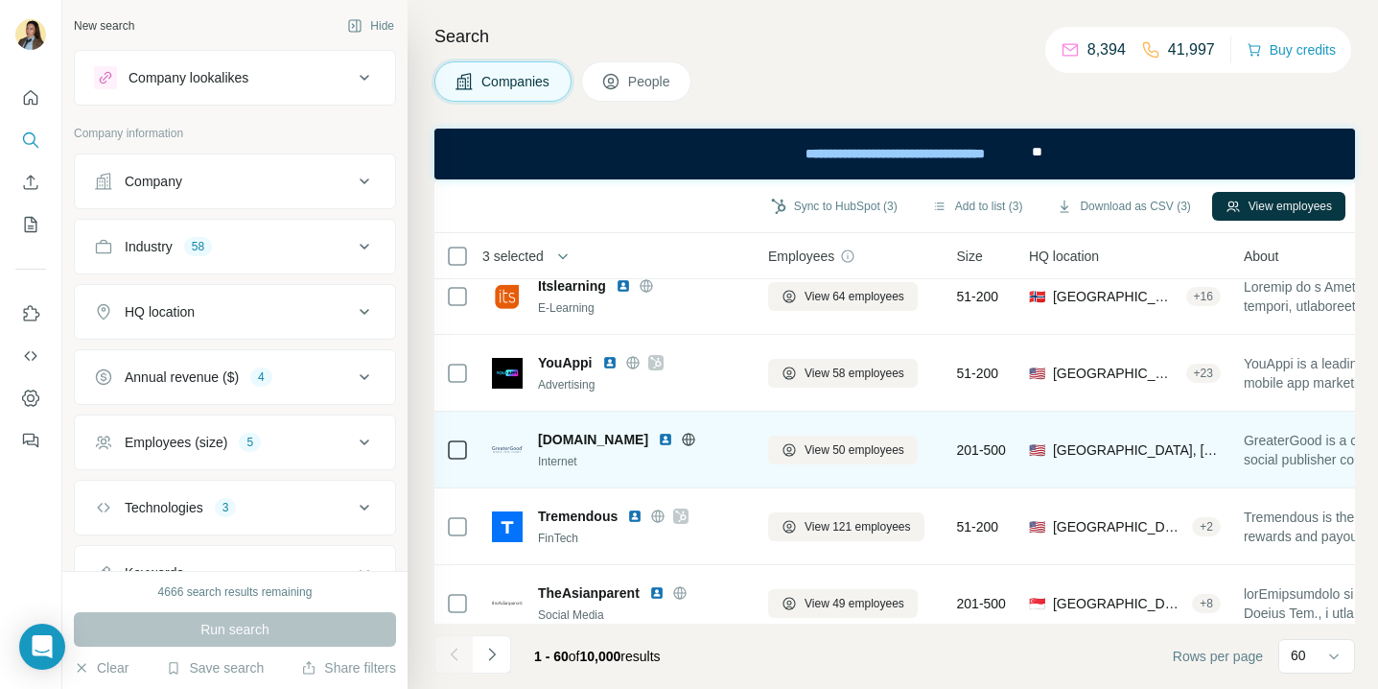
click at [665, 435] on img at bounding box center [665, 439] width 15 height 15
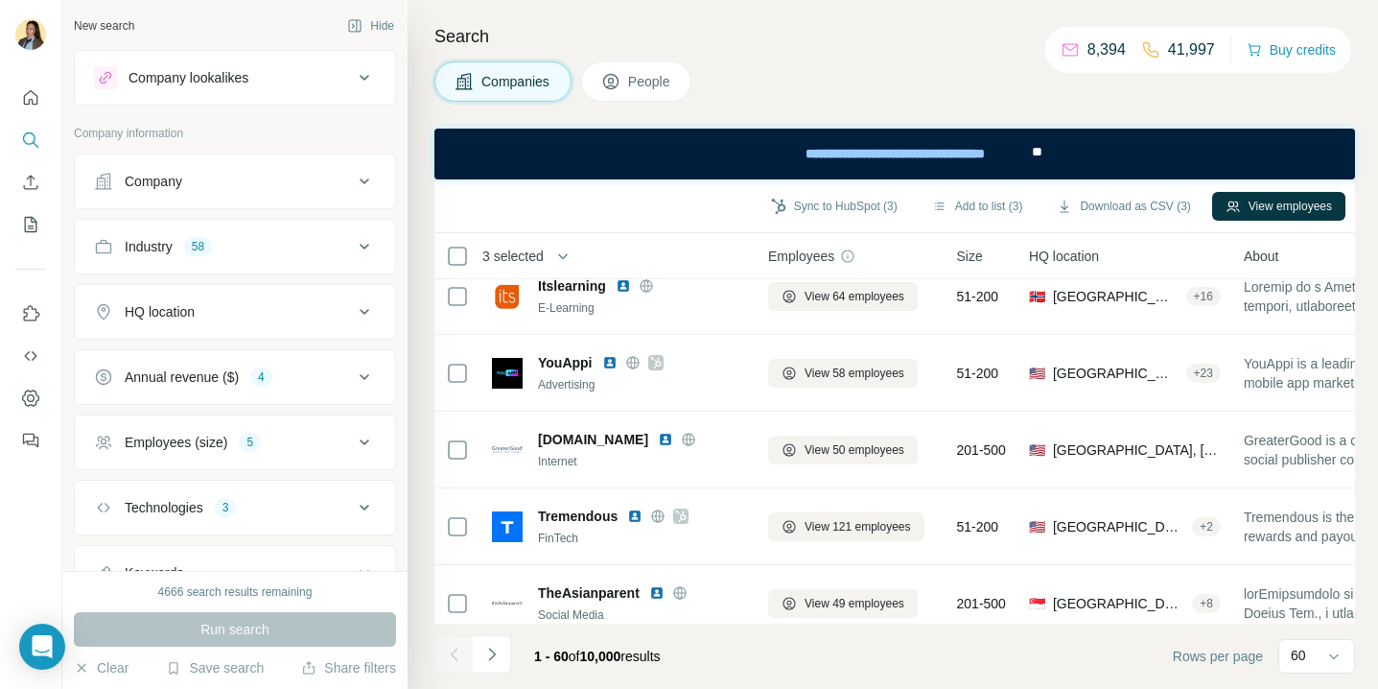
scroll to position [887, 0]
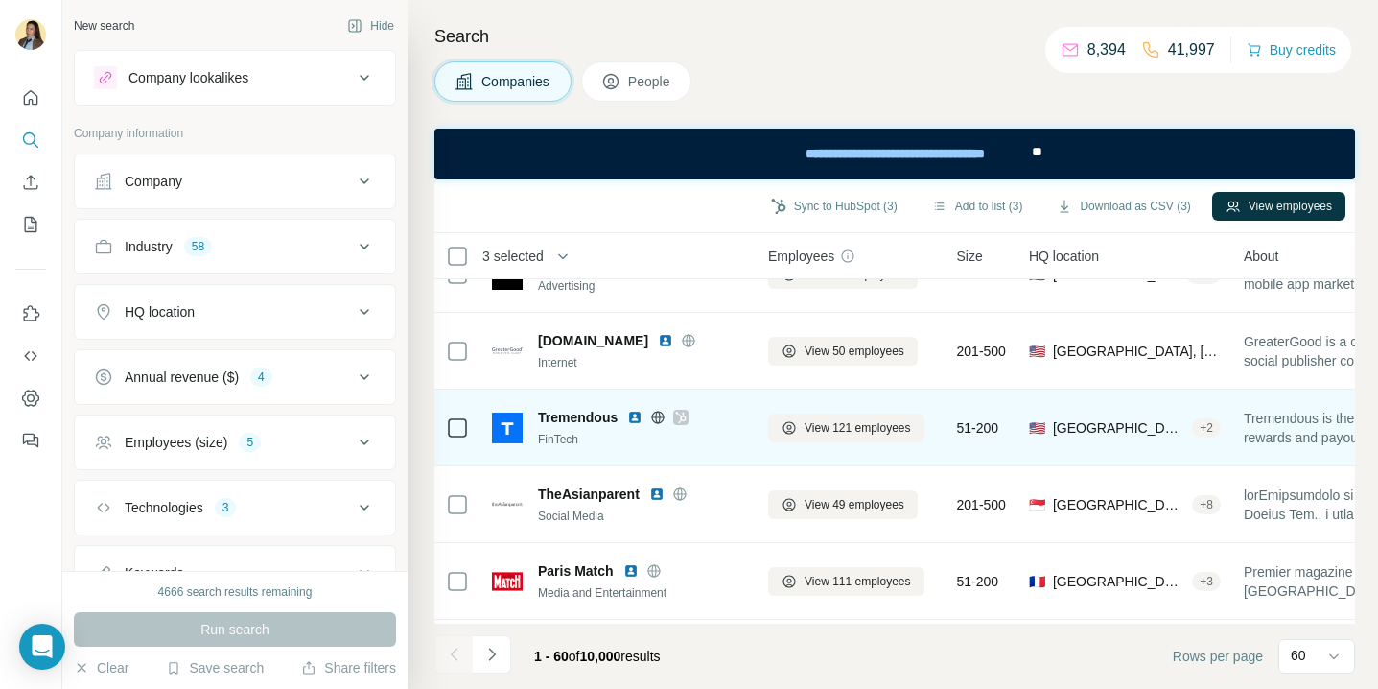
click at [635, 412] on img at bounding box center [634, 417] width 15 height 15
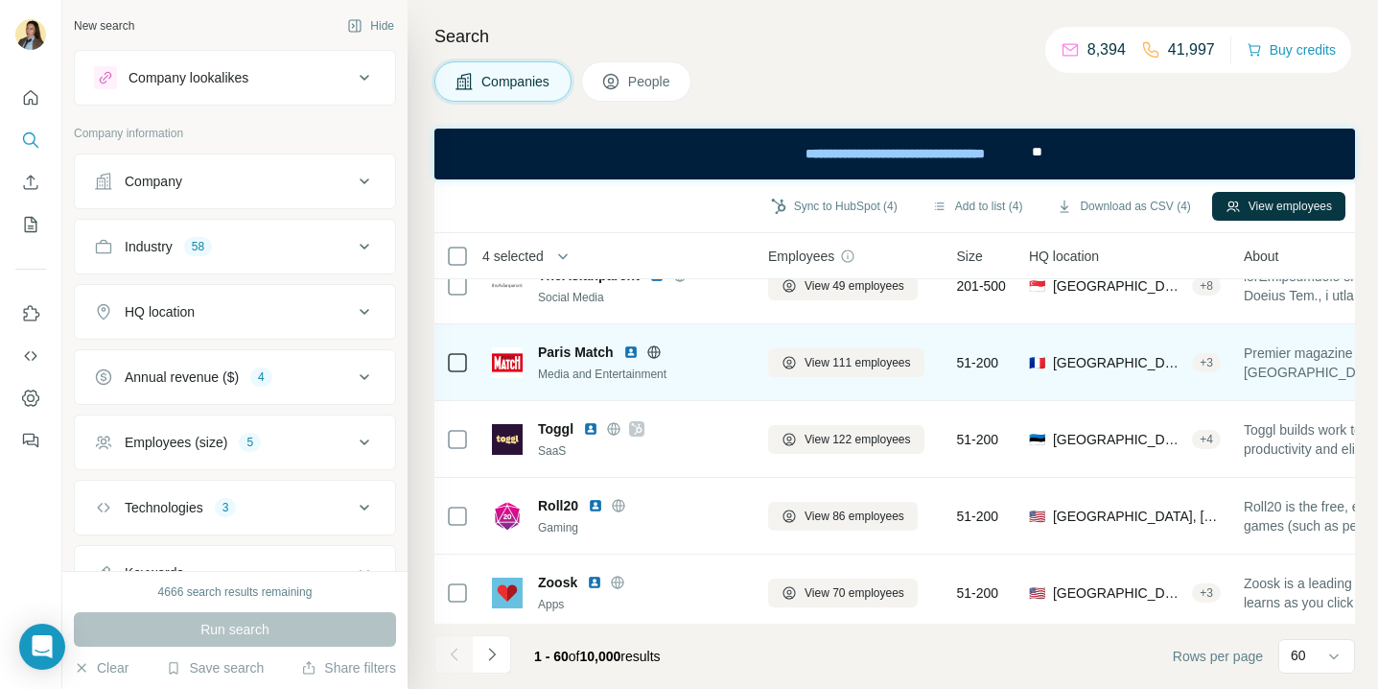
scroll to position [1108, 0]
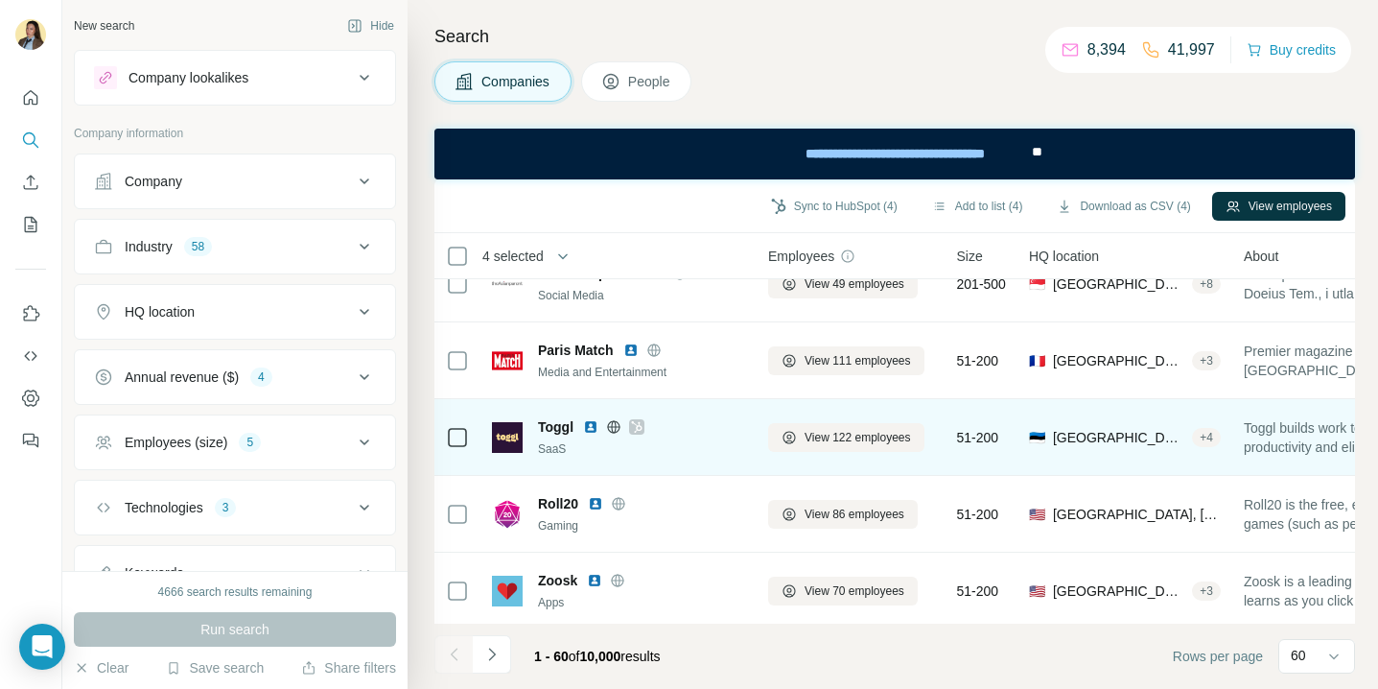
click at [594, 426] on img at bounding box center [590, 426] width 15 height 15
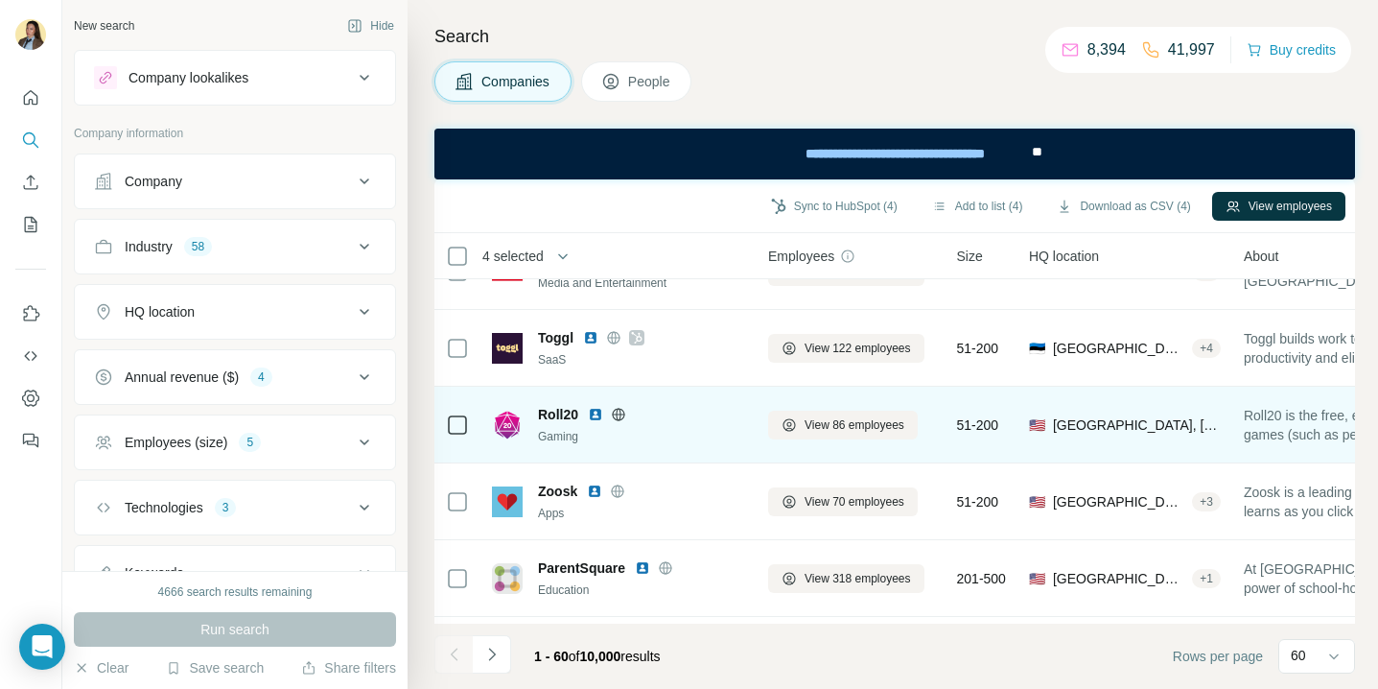
scroll to position [1214, 0]
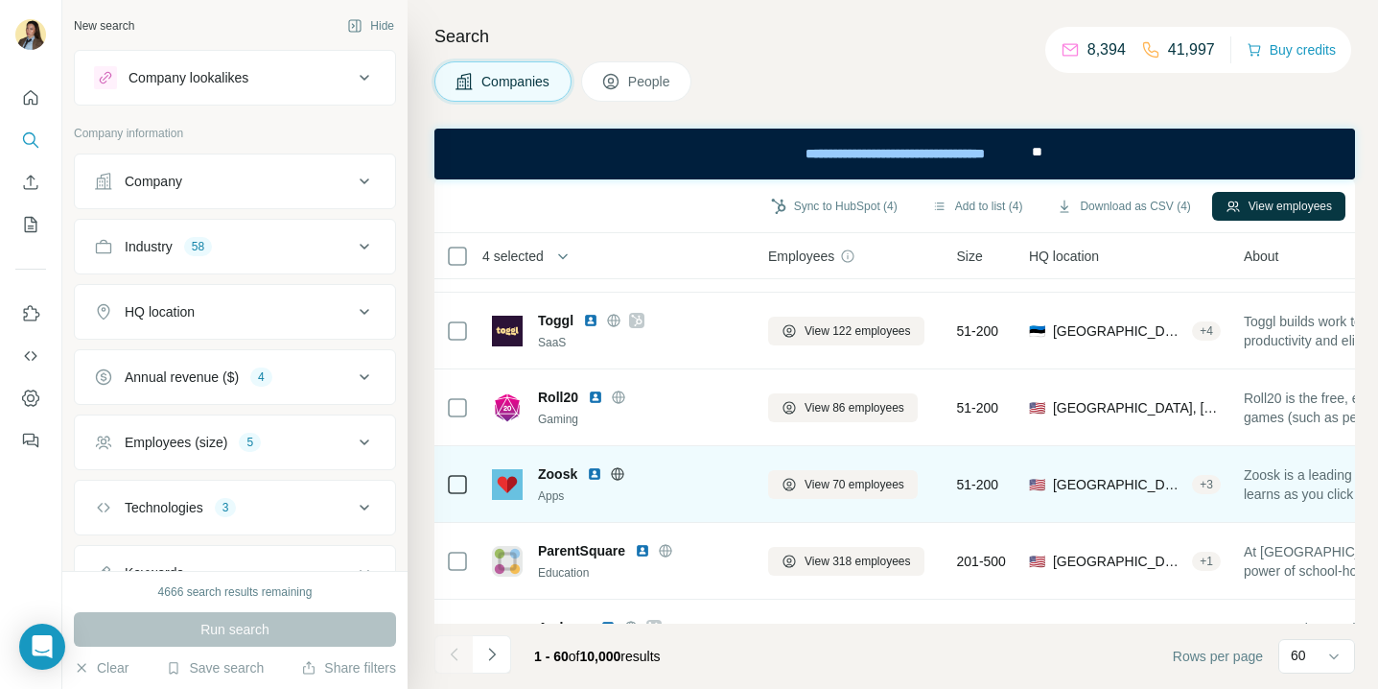
click at [594, 471] on img at bounding box center [594, 473] width 15 height 15
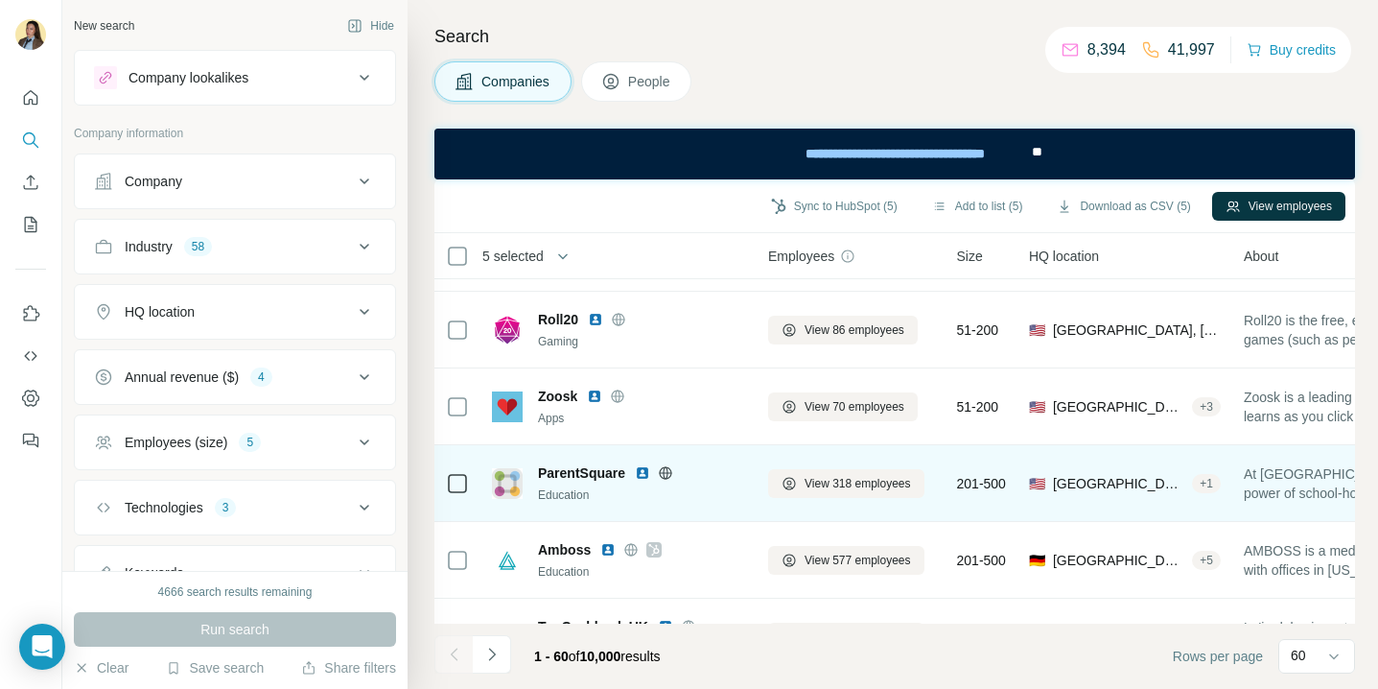
scroll to position [1331, 0]
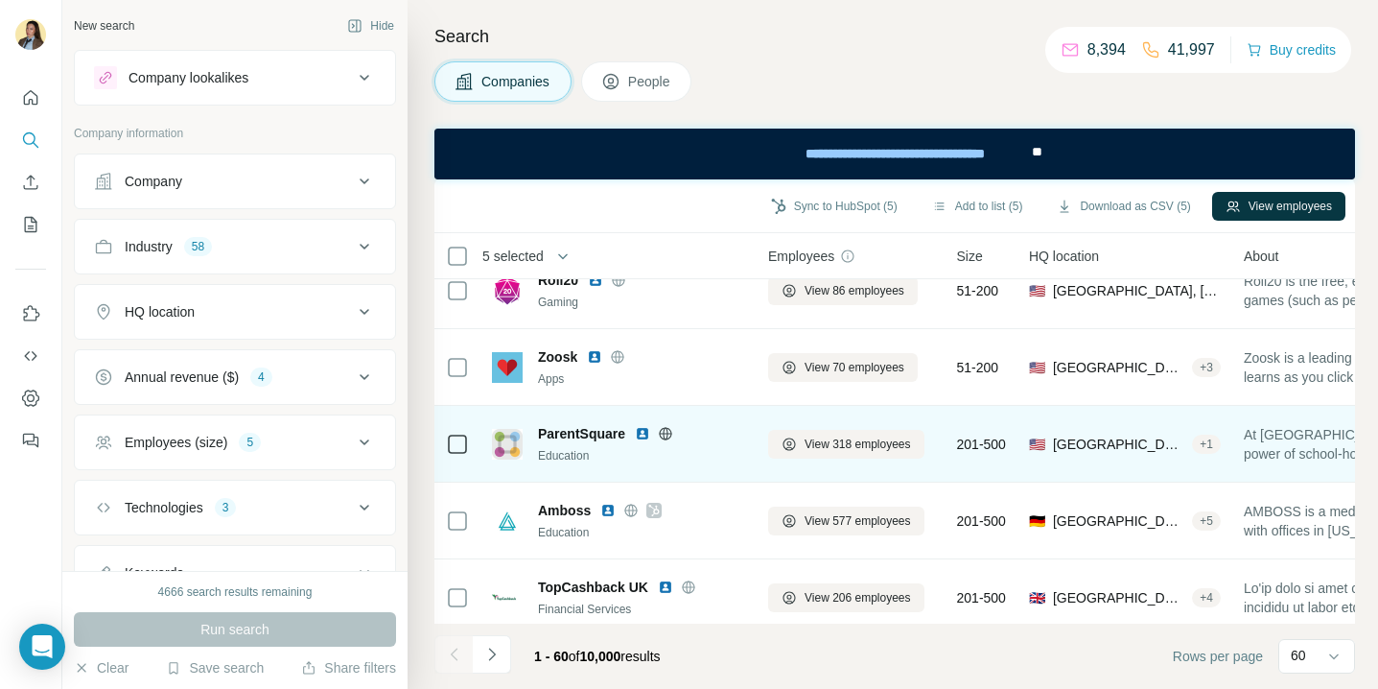
click at [639, 436] on img at bounding box center [642, 433] width 15 height 15
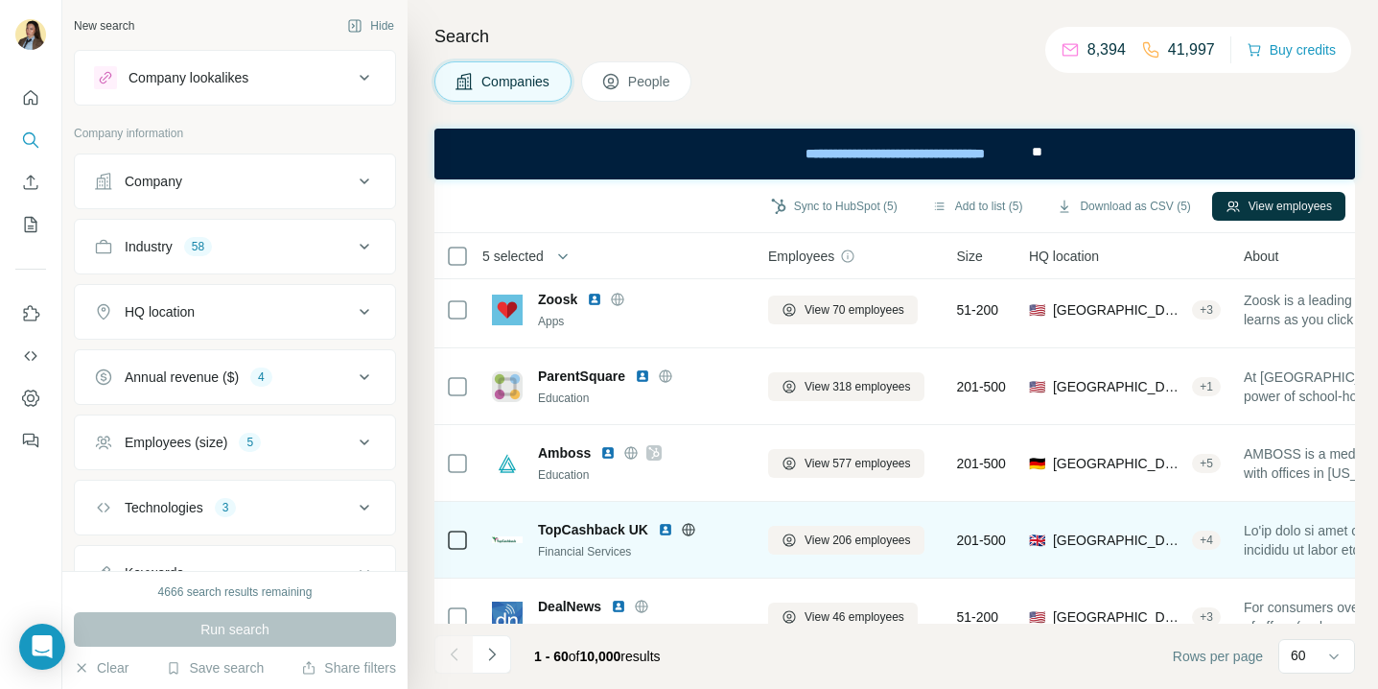
scroll to position [1376, 0]
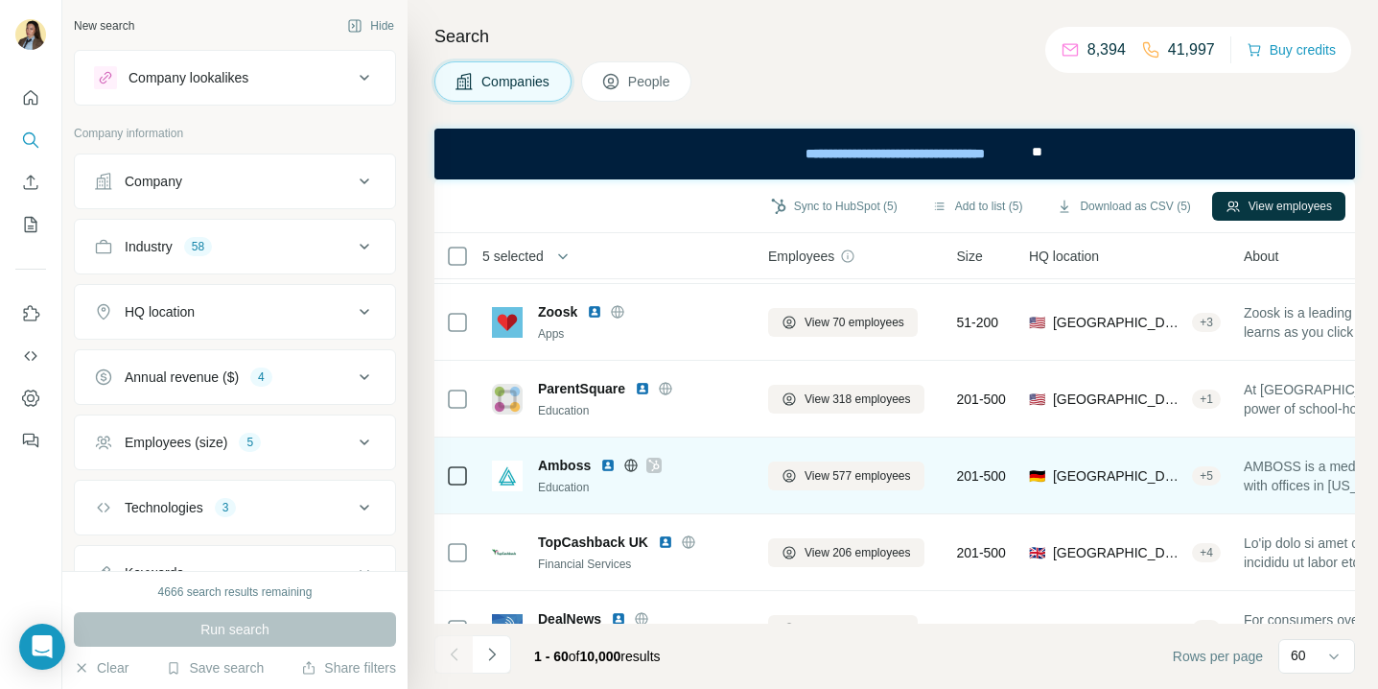
click at [606, 468] on img at bounding box center [607, 465] width 15 height 15
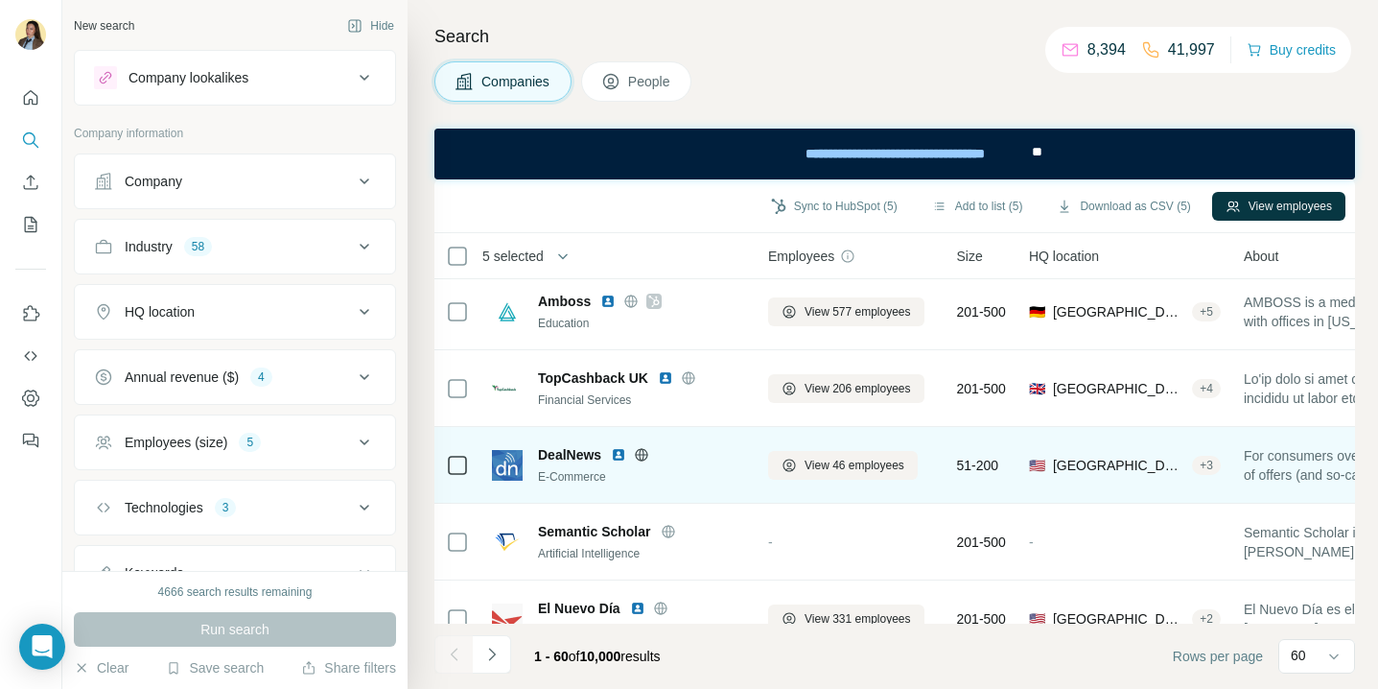
scroll to position [1544, 0]
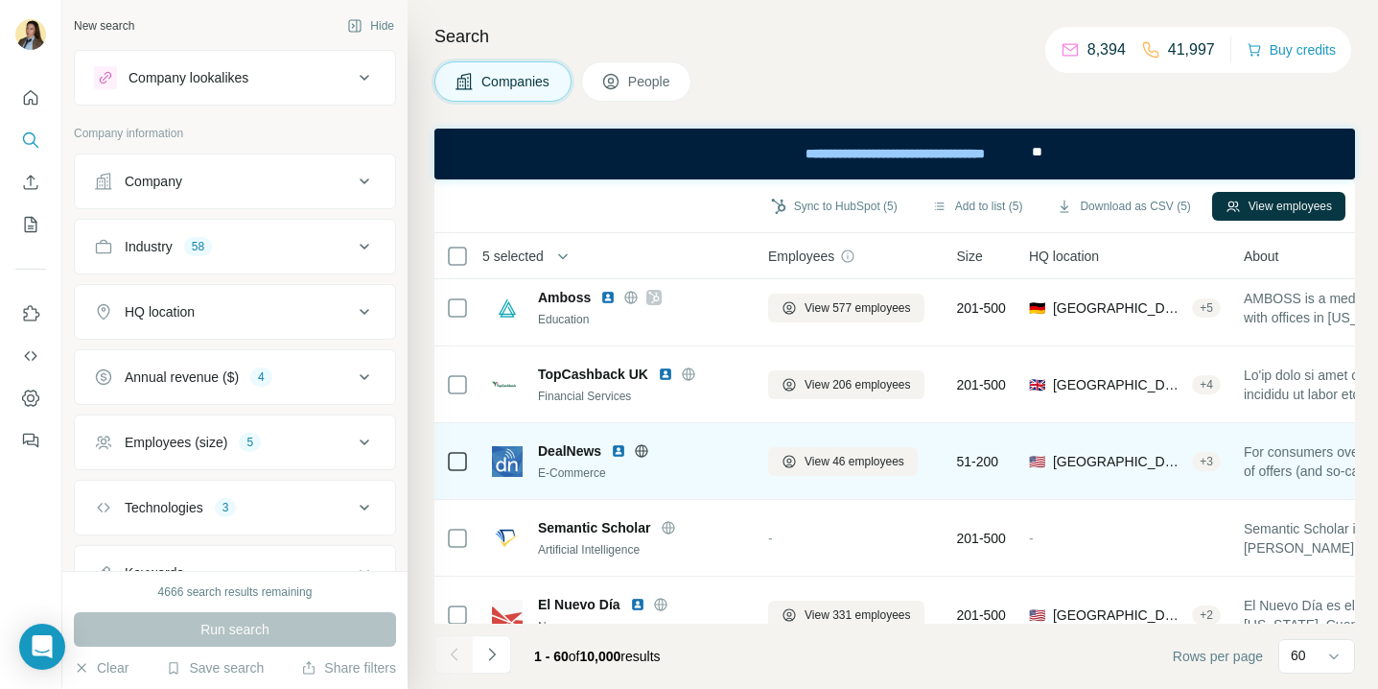
click at [615, 452] on img at bounding box center [618, 450] width 15 height 15
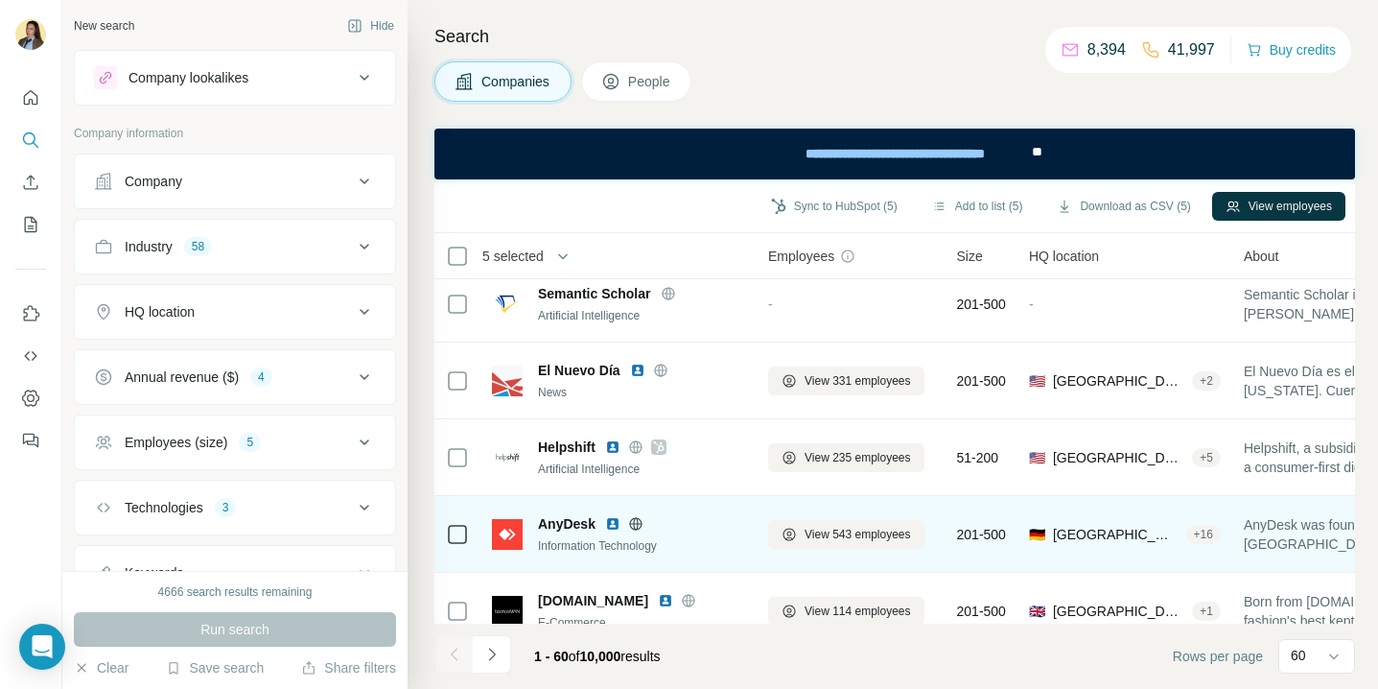
scroll to position [1819, 0]
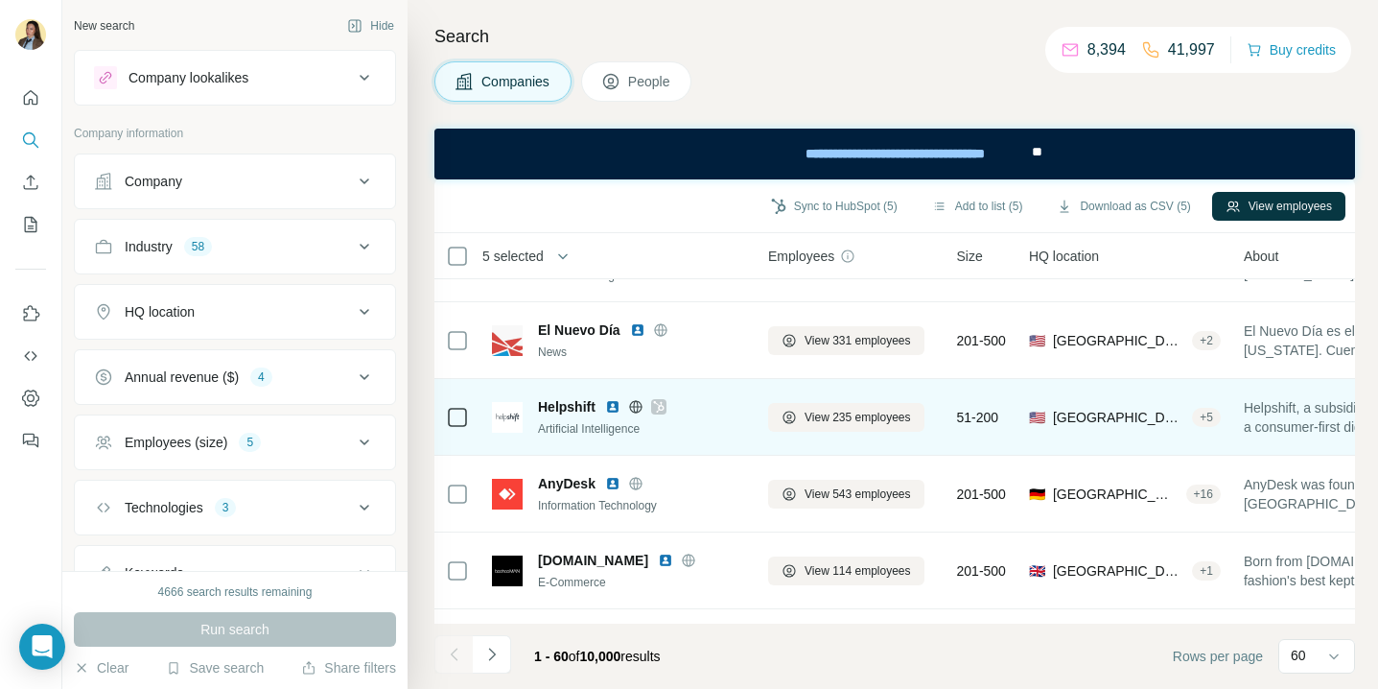
click at [617, 405] on img at bounding box center [612, 406] width 15 height 15
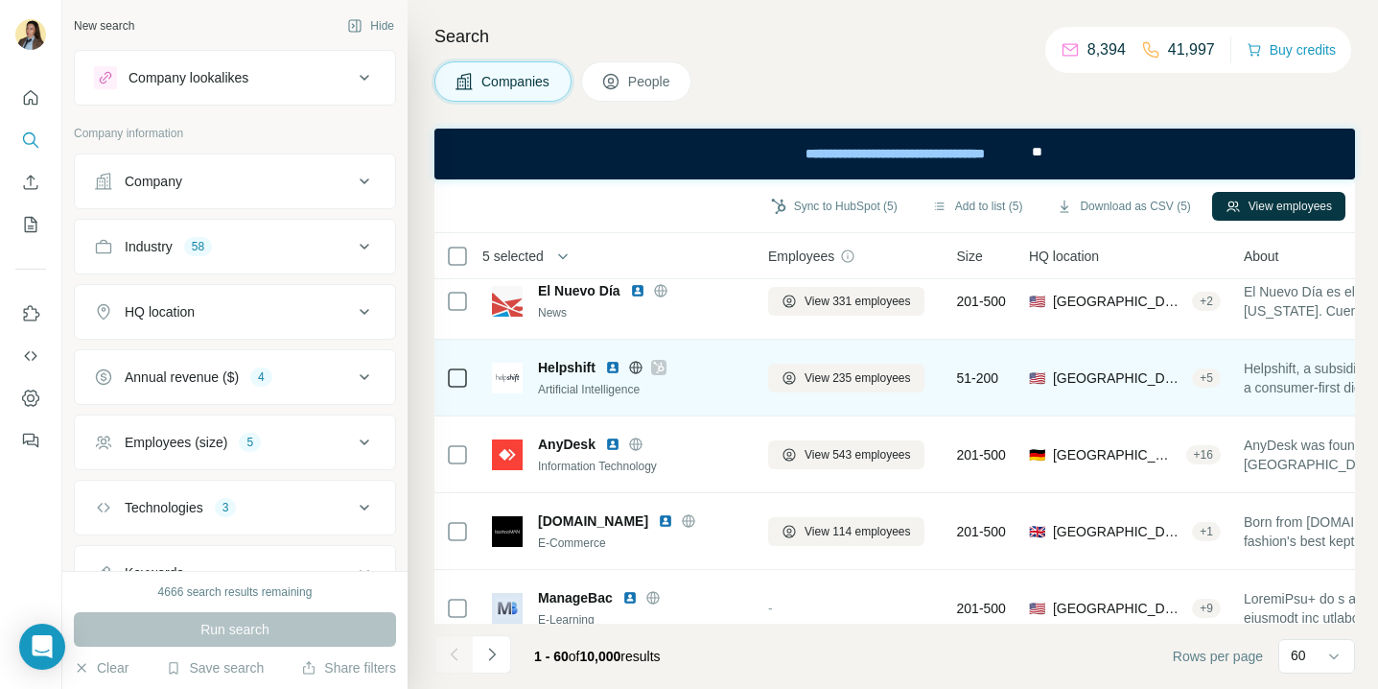
scroll to position [1862, 0]
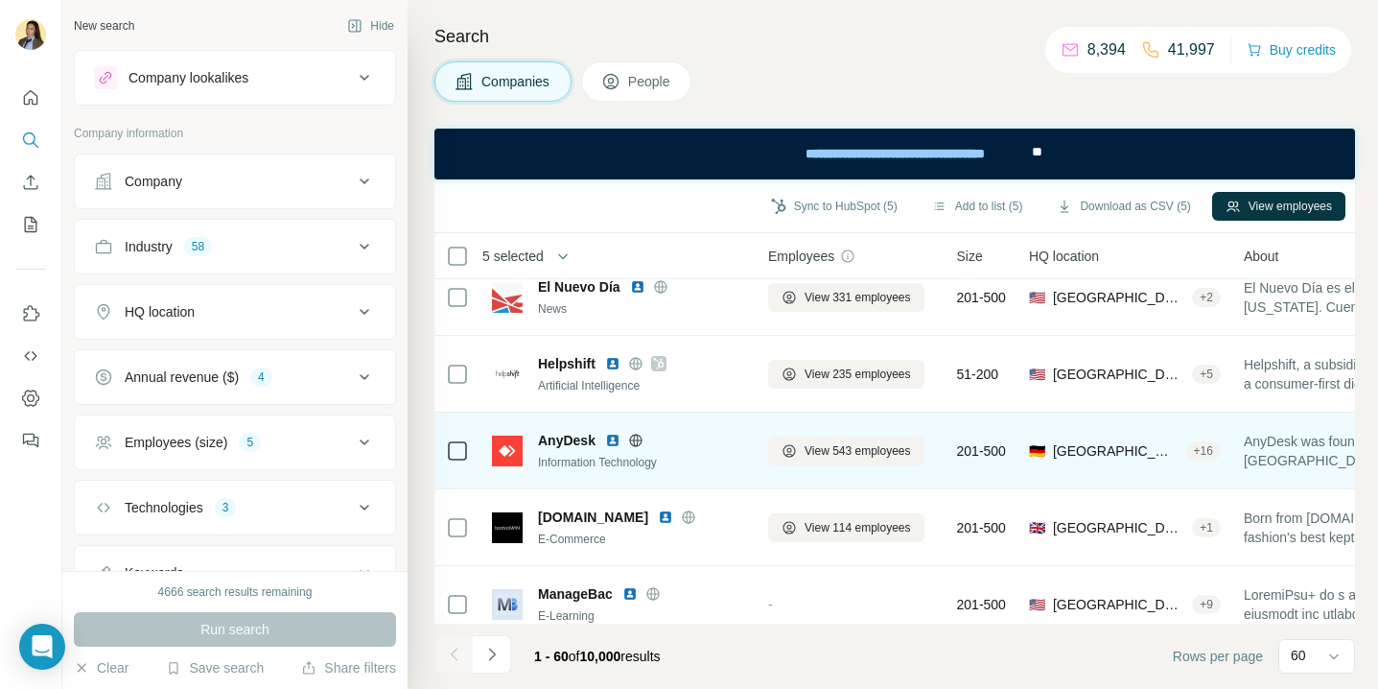
click at [617, 443] on img at bounding box center [612, 440] width 15 height 15
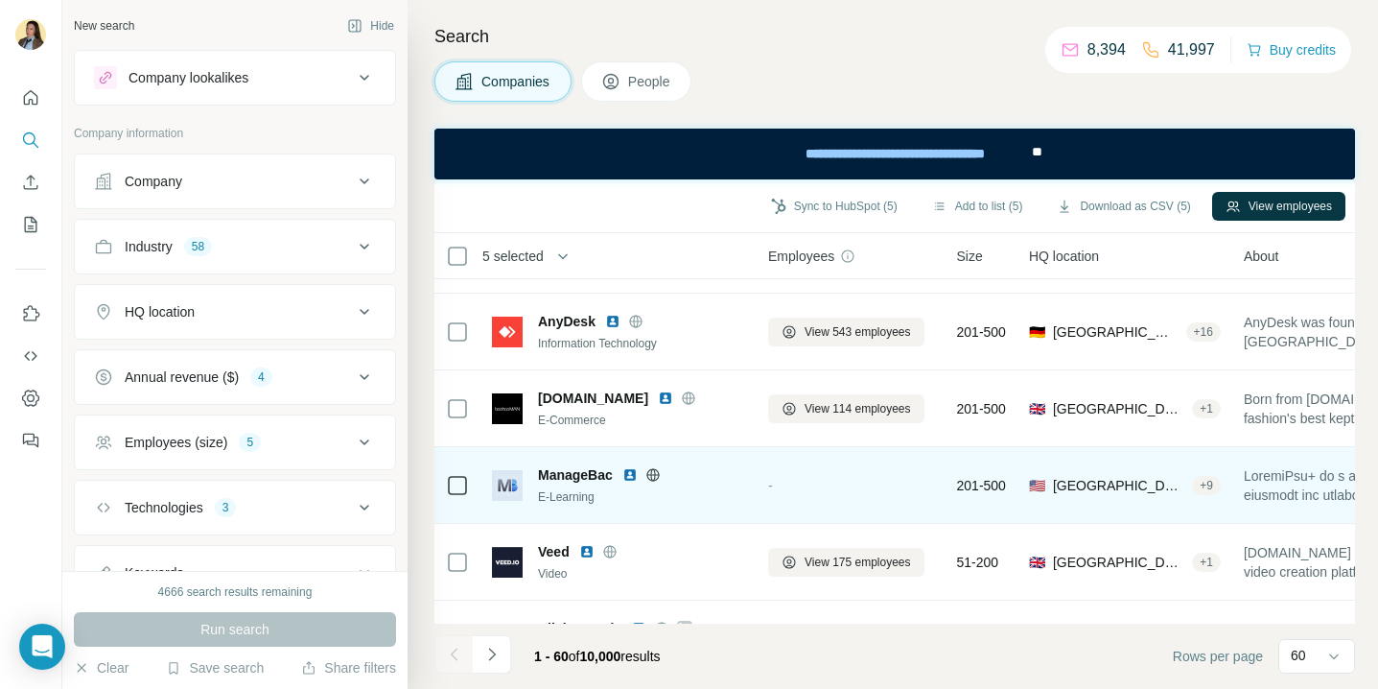
scroll to position [2019, 0]
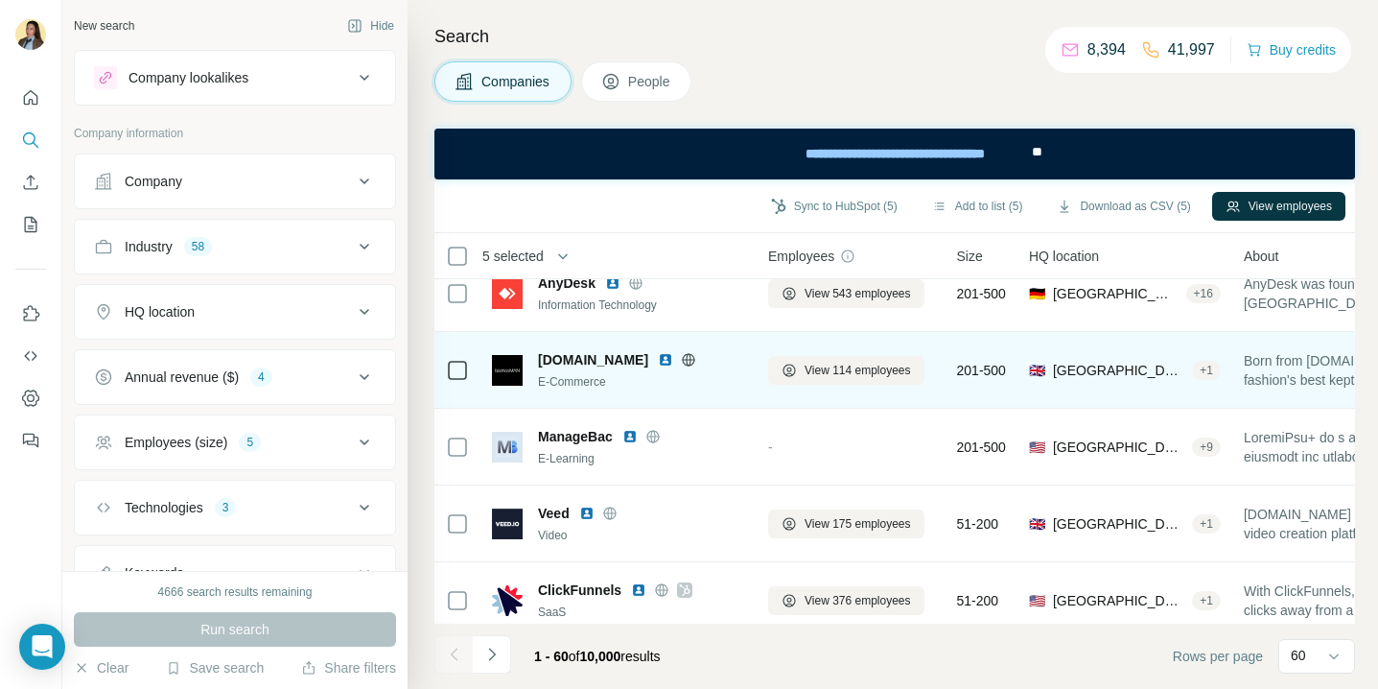
click at [658, 364] on img at bounding box center [665, 359] width 15 height 15
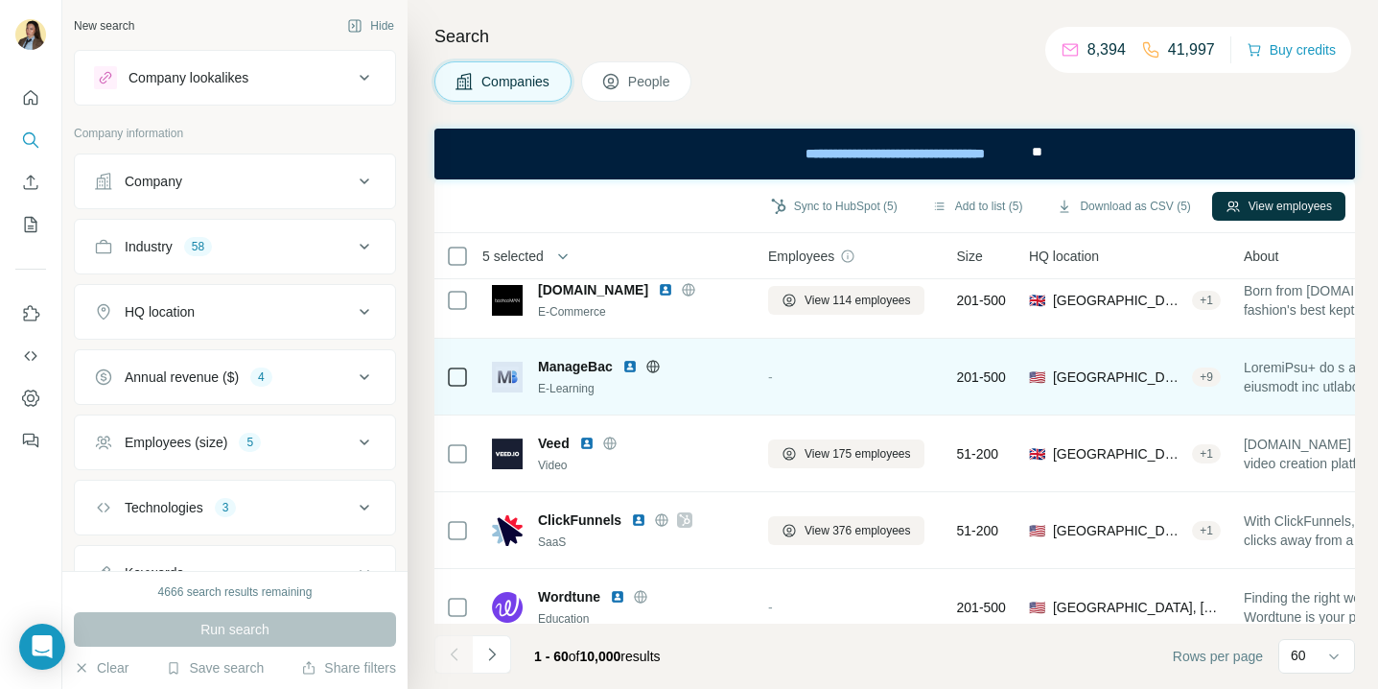
scroll to position [2090, 0]
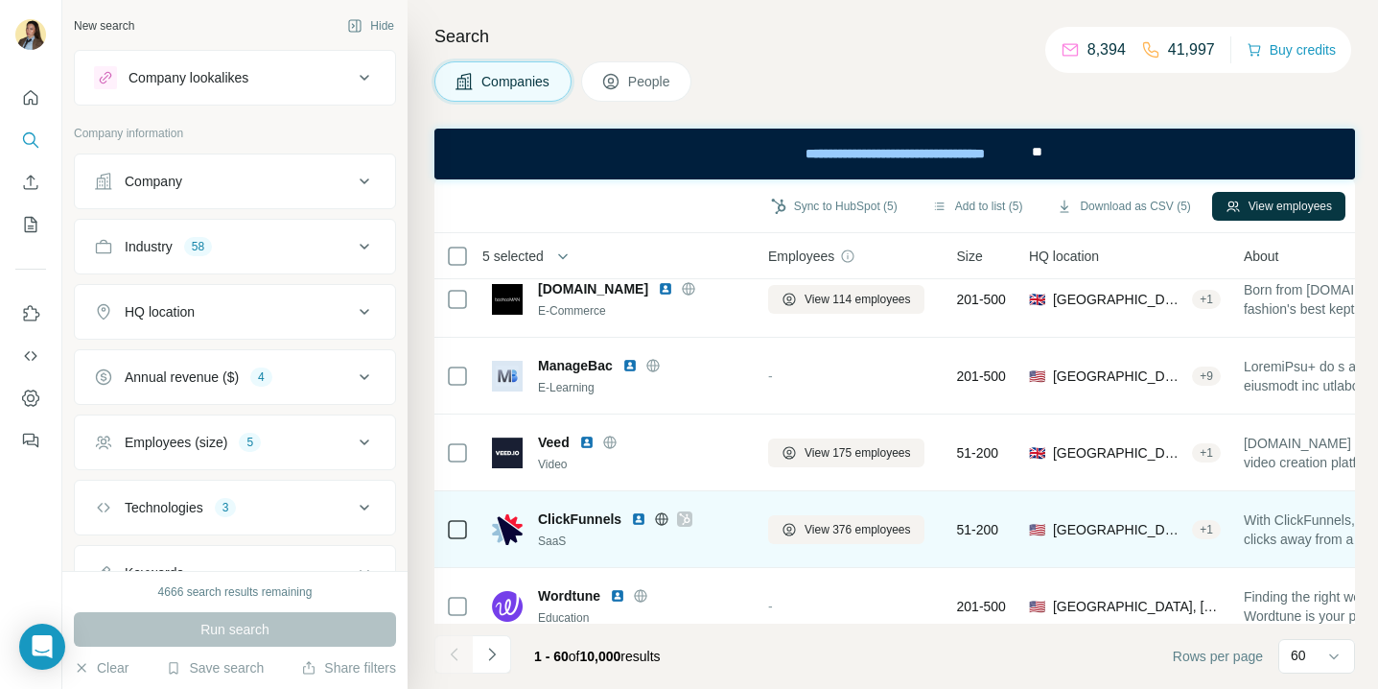
click at [637, 512] on img at bounding box center [638, 518] width 15 height 15
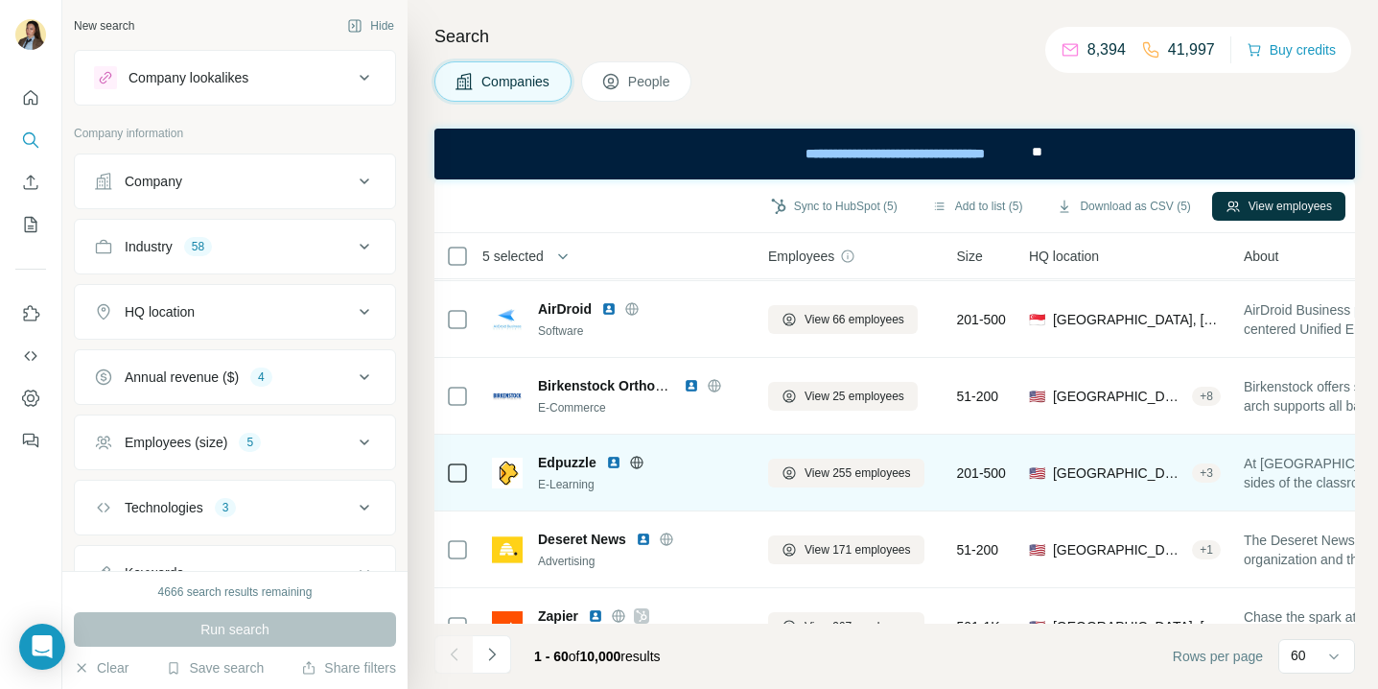
scroll to position [2559, 0]
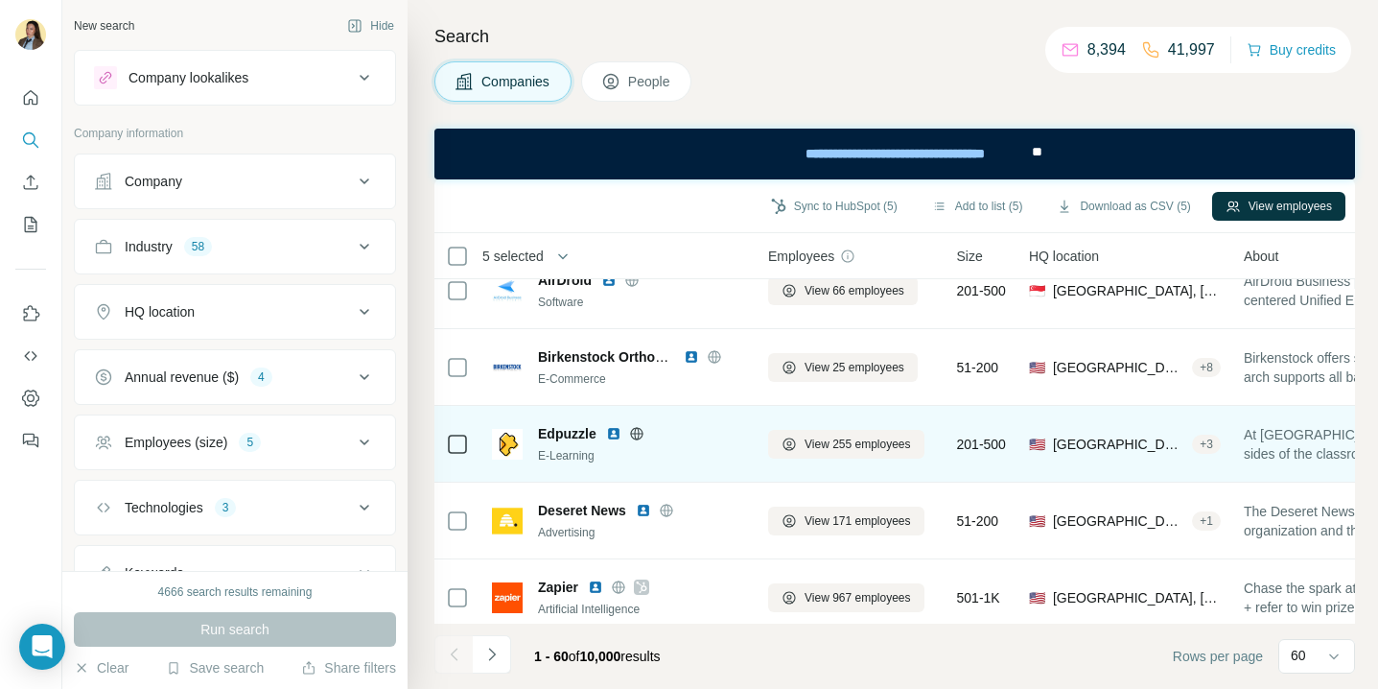
click at [615, 436] on img at bounding box center [613, 433] width 15 height 15
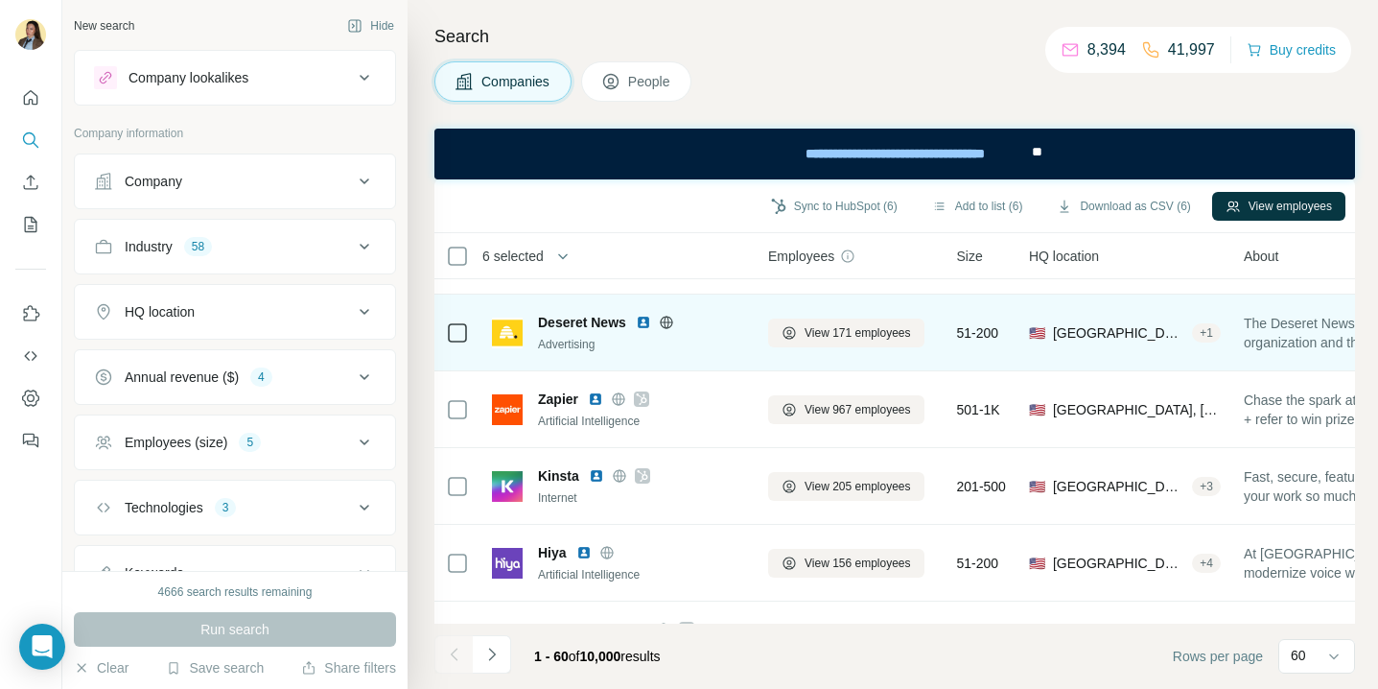
scroll to position [2741, 0]
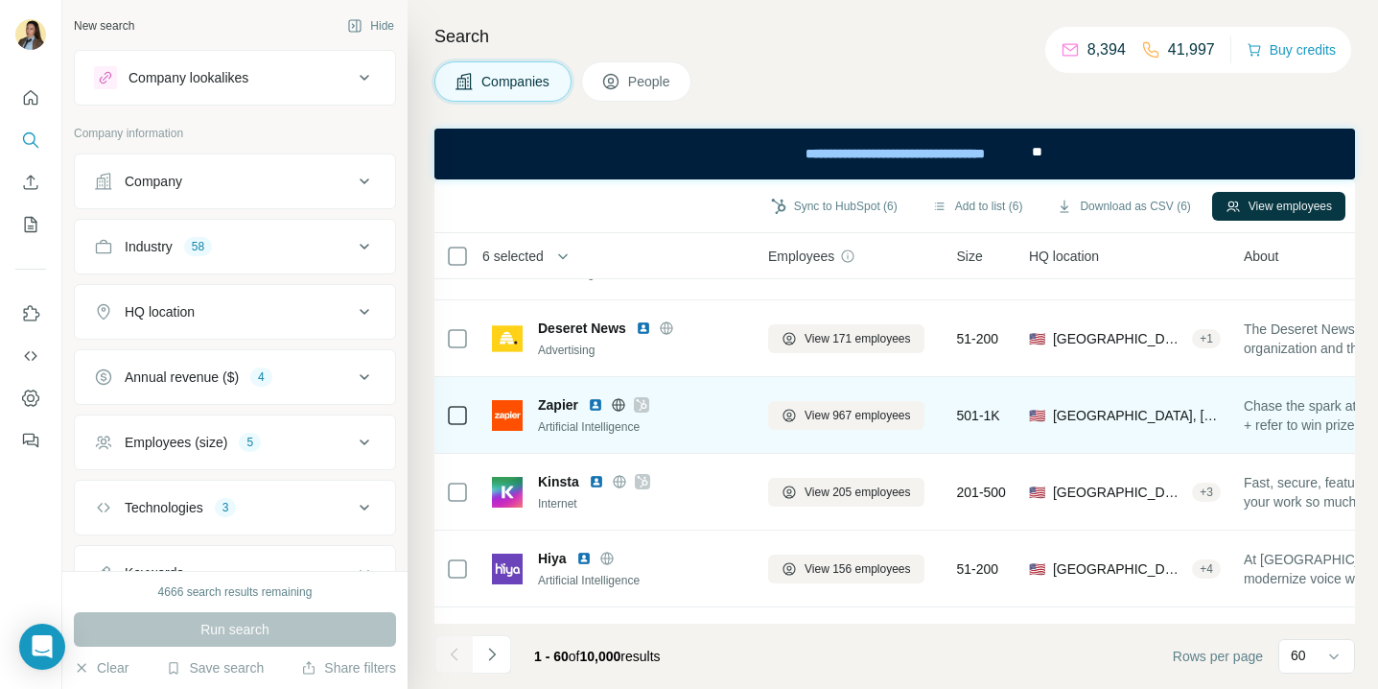
click at [595, 406] on img at bounding box center [595, 404] width 15 height 15
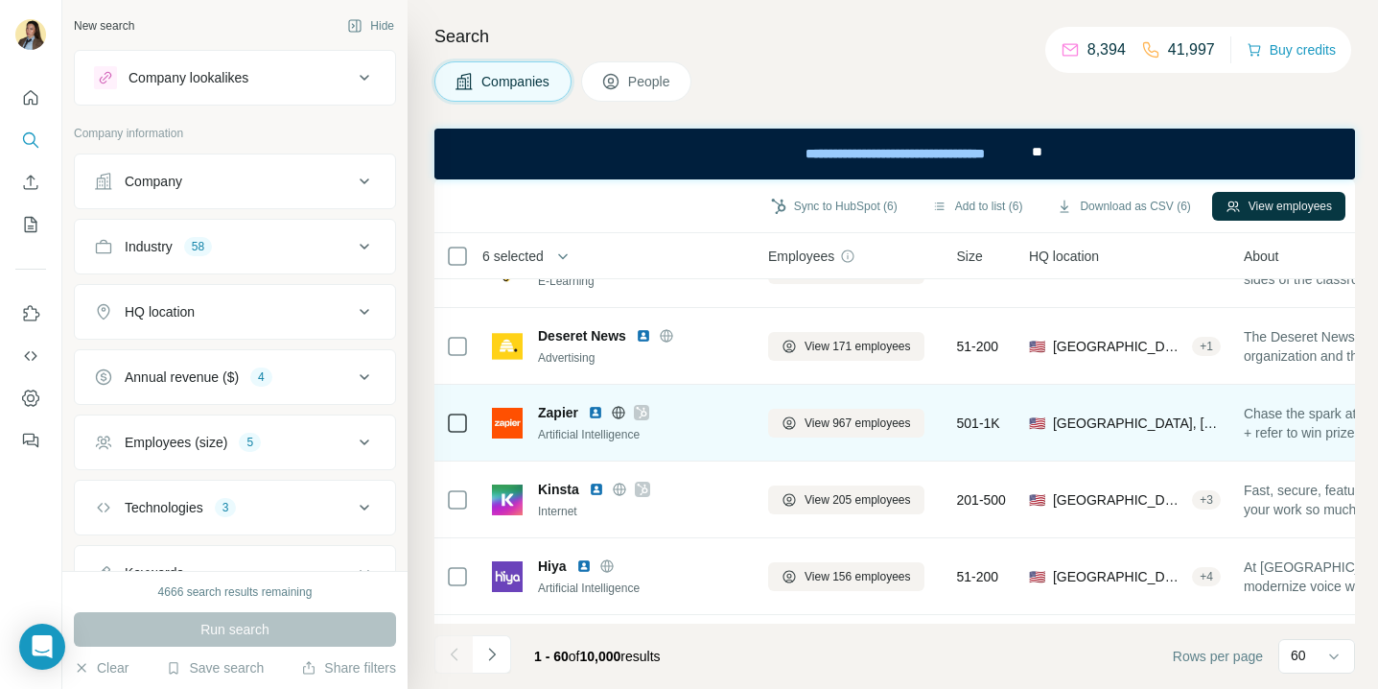
scroll to position [2895, 0]
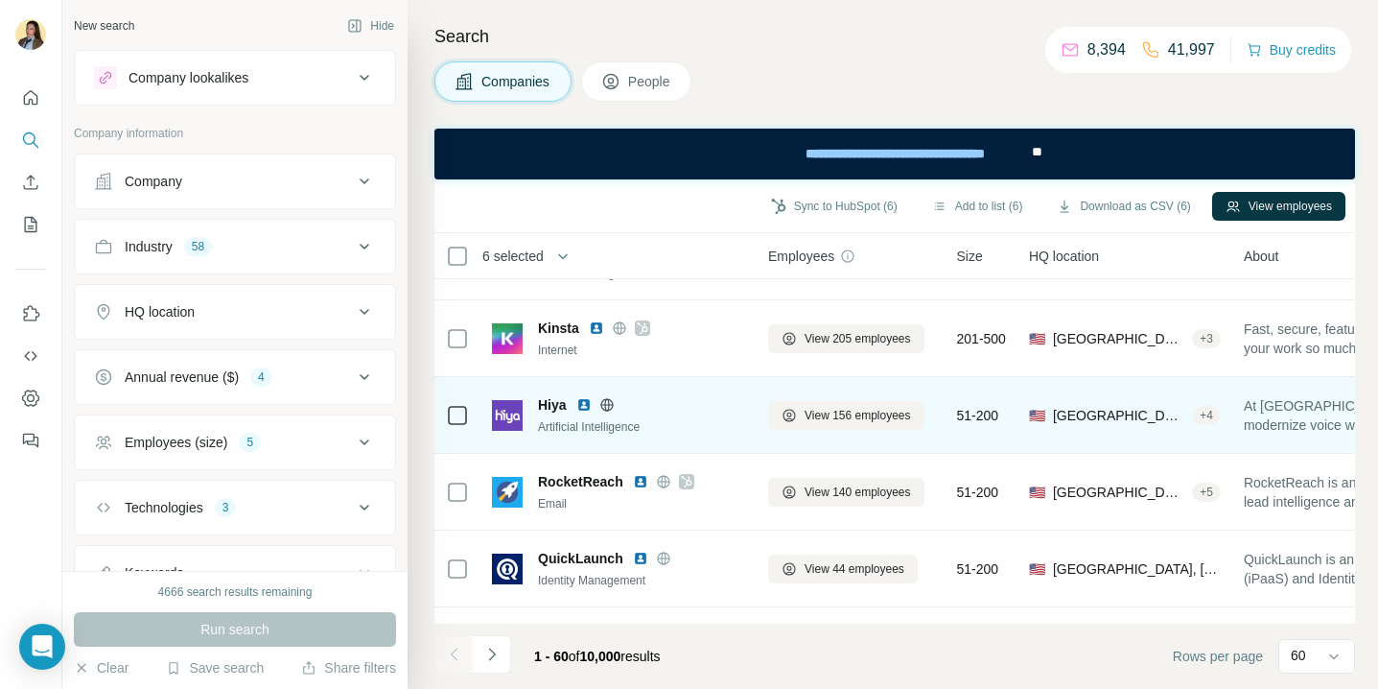
click at [586, 405] on img at bounding box center [583, 404] width 15 height 15
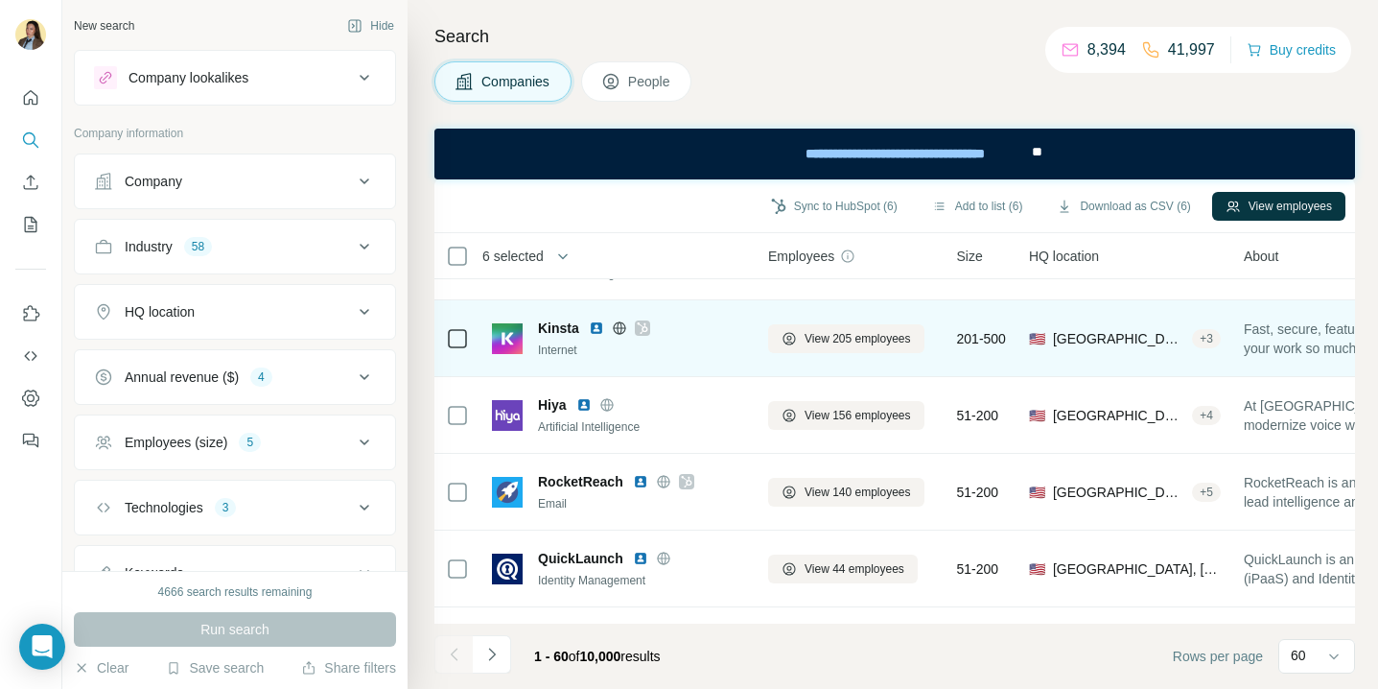
scroll to position [2985, 0]
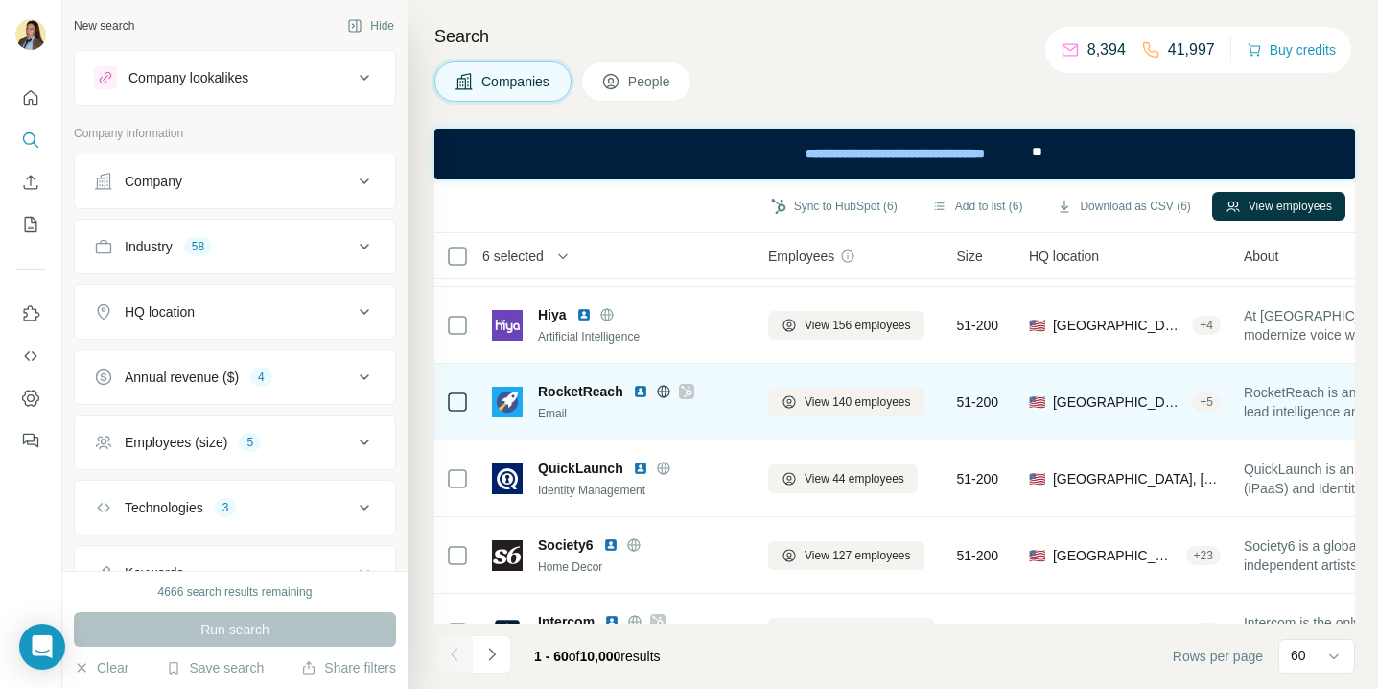
click at [638, 393] on img at bounding box center [640, 391] width 15 height 15
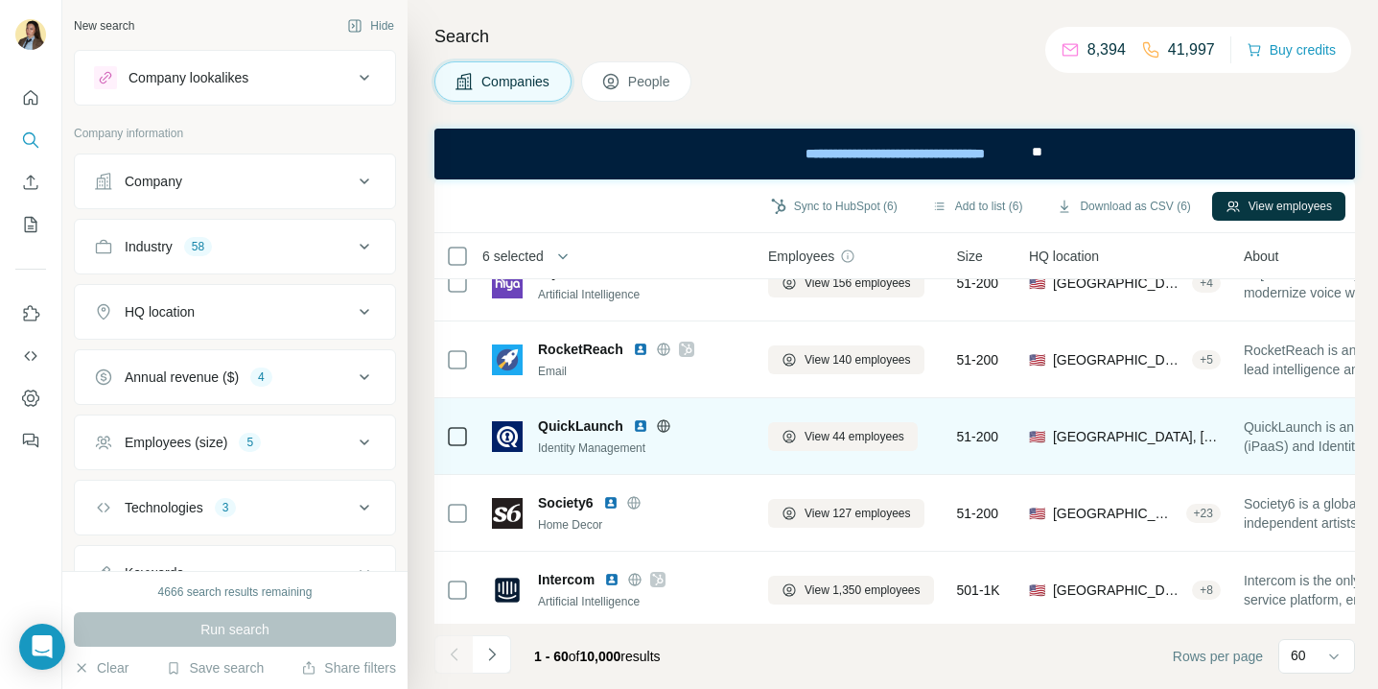
scroll to position [3052, 0]
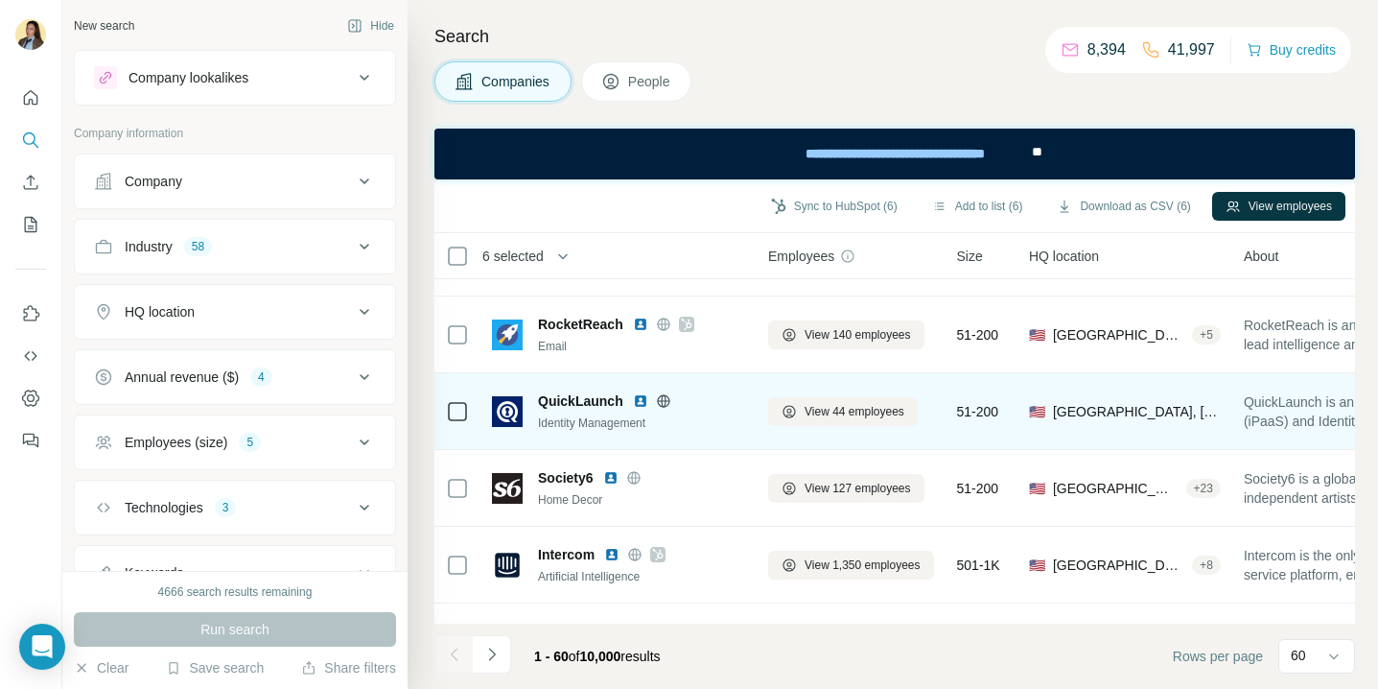
click at [645, 402] on img at bounding box center [640, 400] width 15 height 15
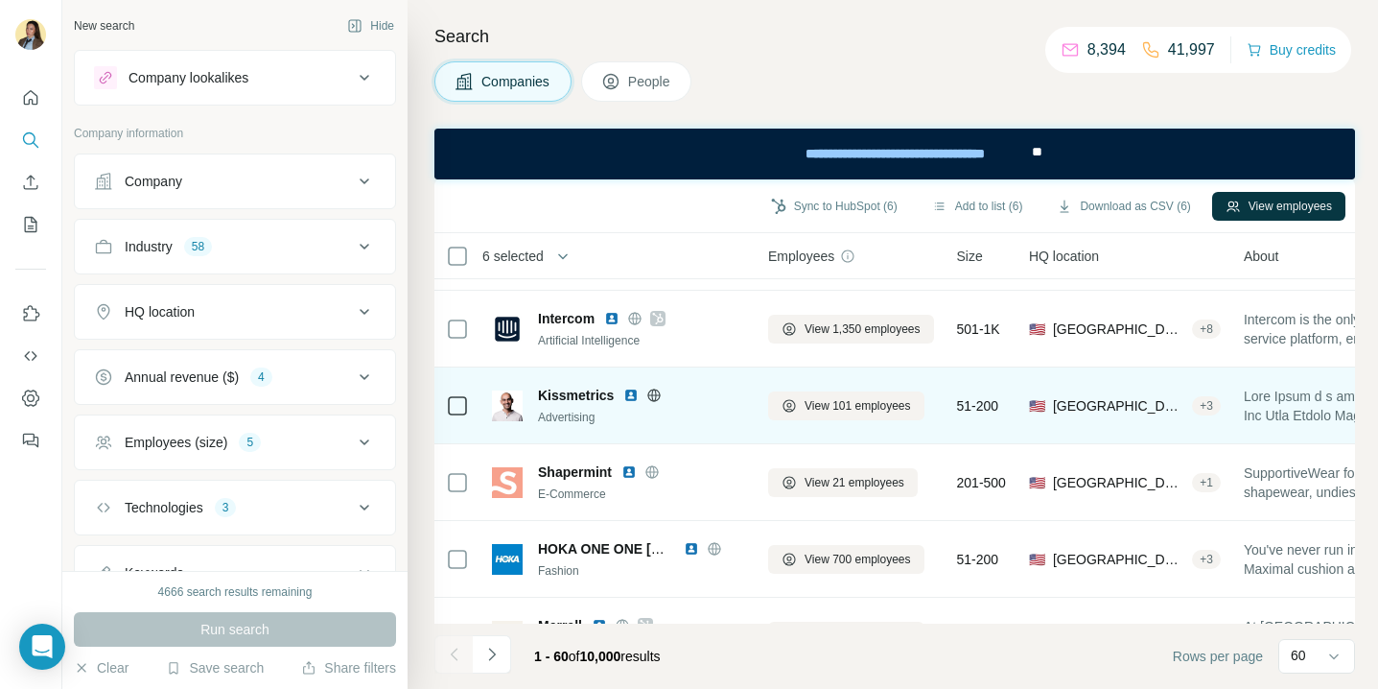
scroll to position [3286, 0]
click at [626, 399] on img at bounding box center [630, 396] width 15 height 15
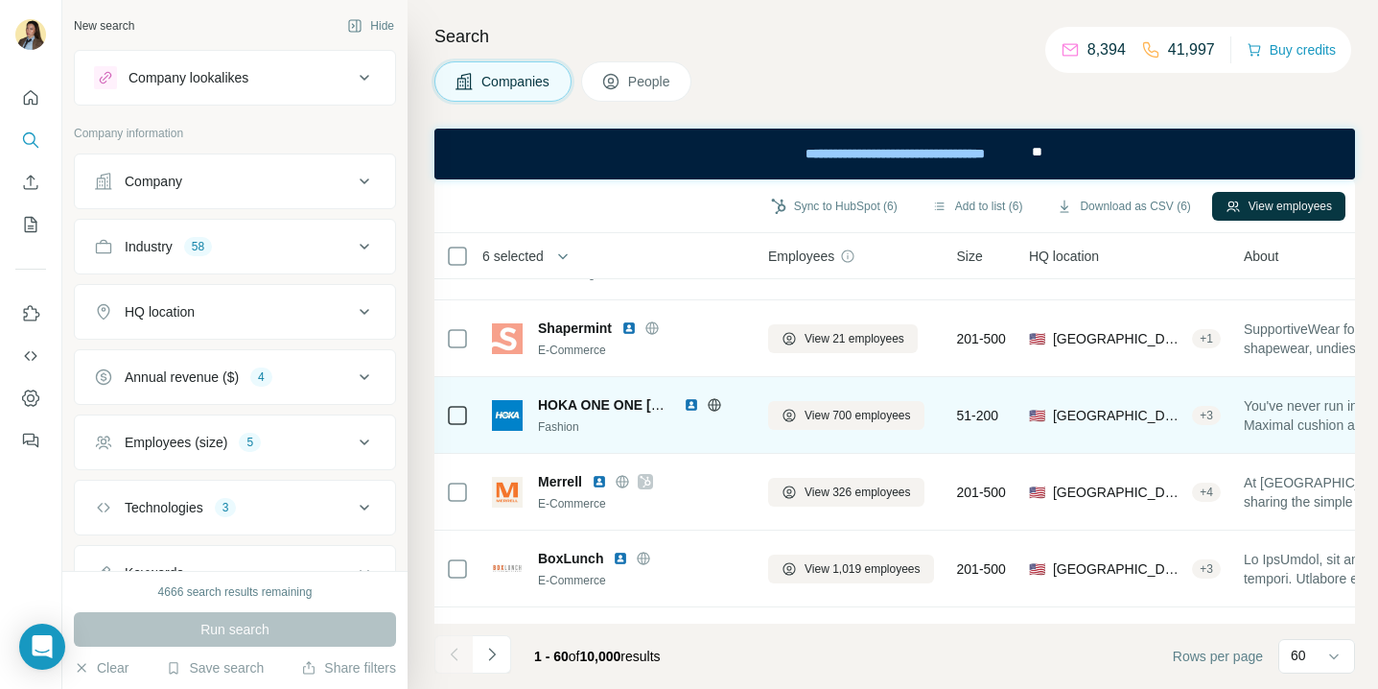
scroll to position [3433, 0]
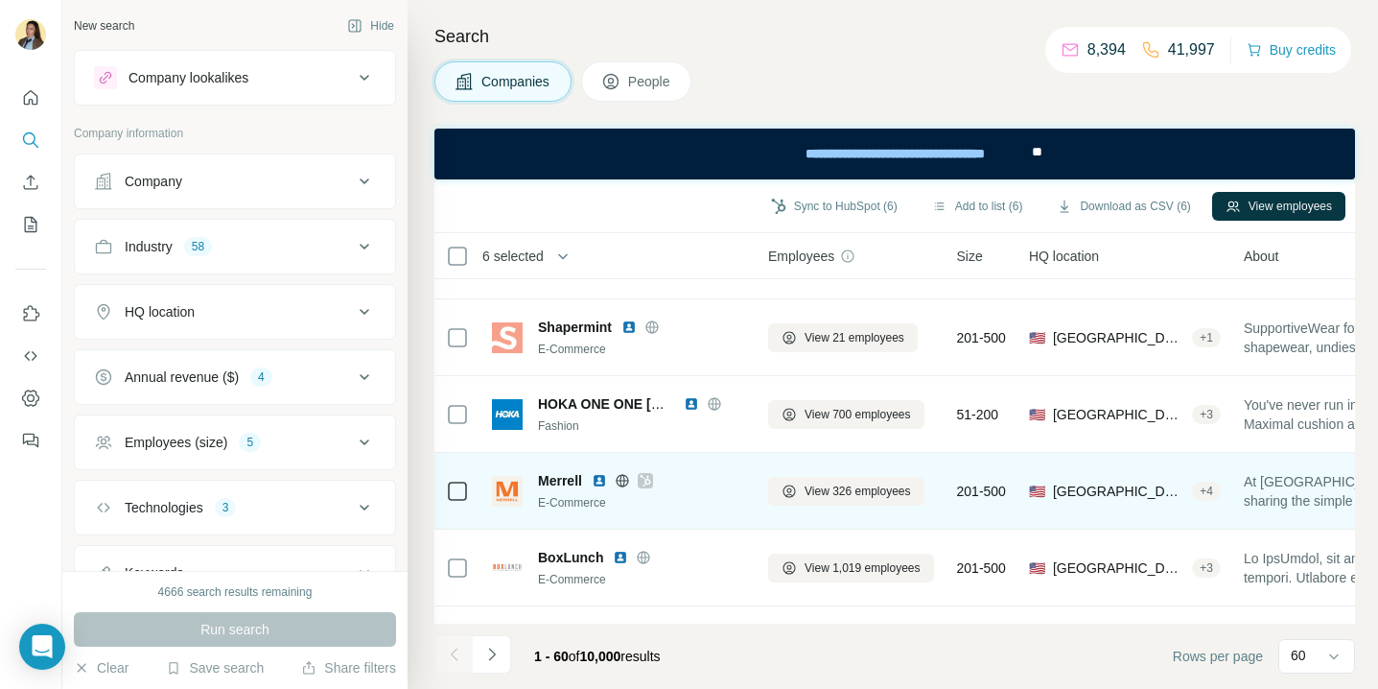
click at [600, 482] on img at bounding box center [599, 480] width 15 height 15
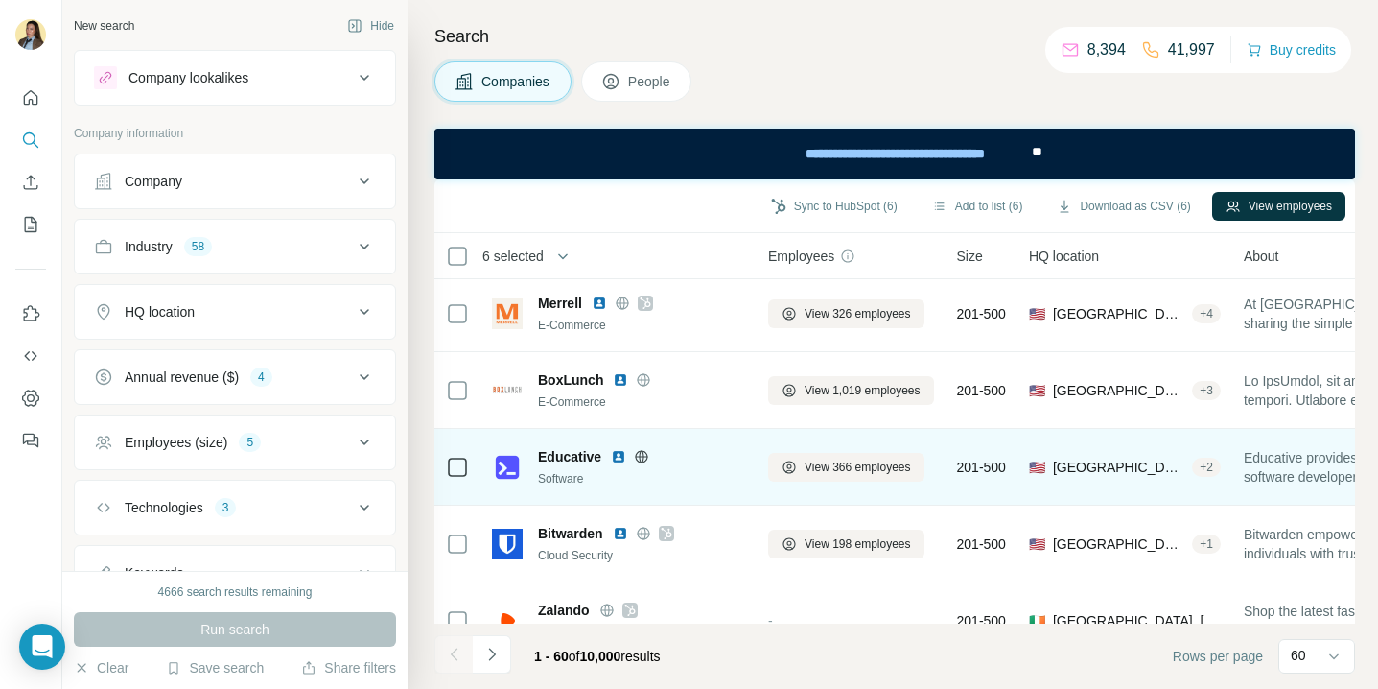
scroll to position [3622, 0]
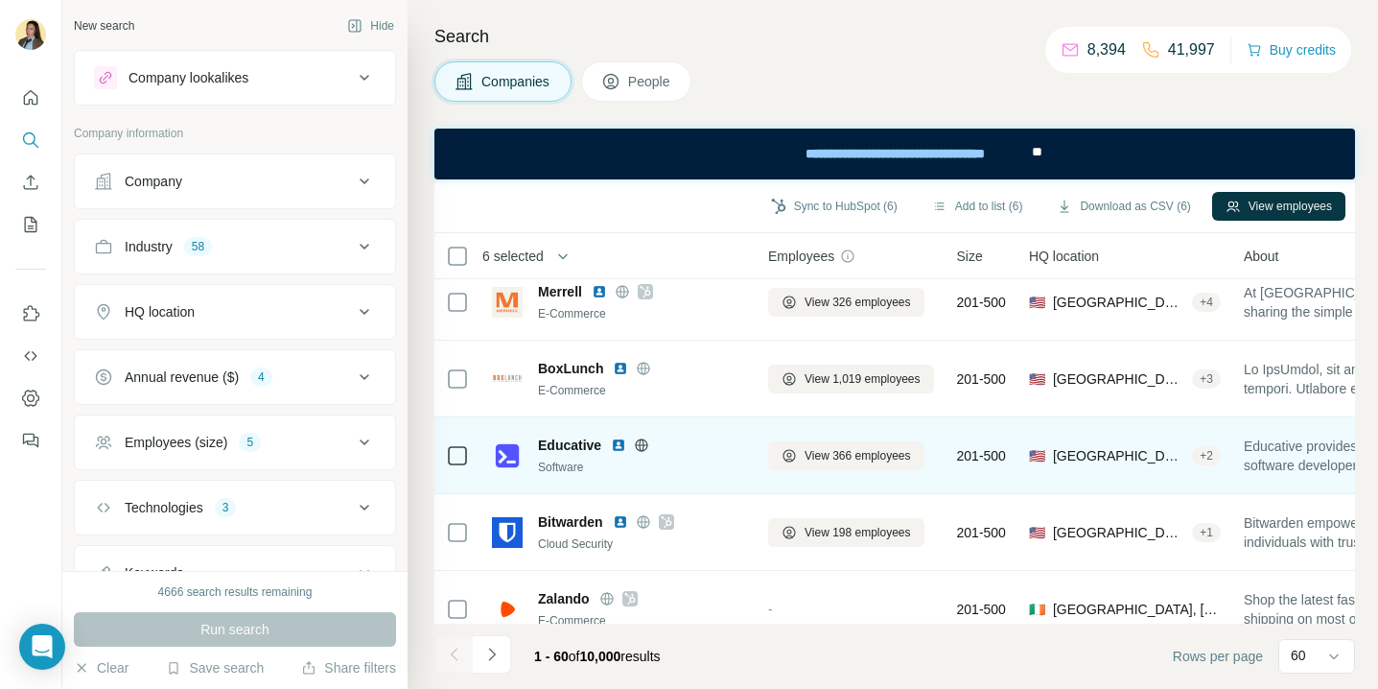
click at [621, 449] on img at bounding box center [618, 444] width 15 height 15
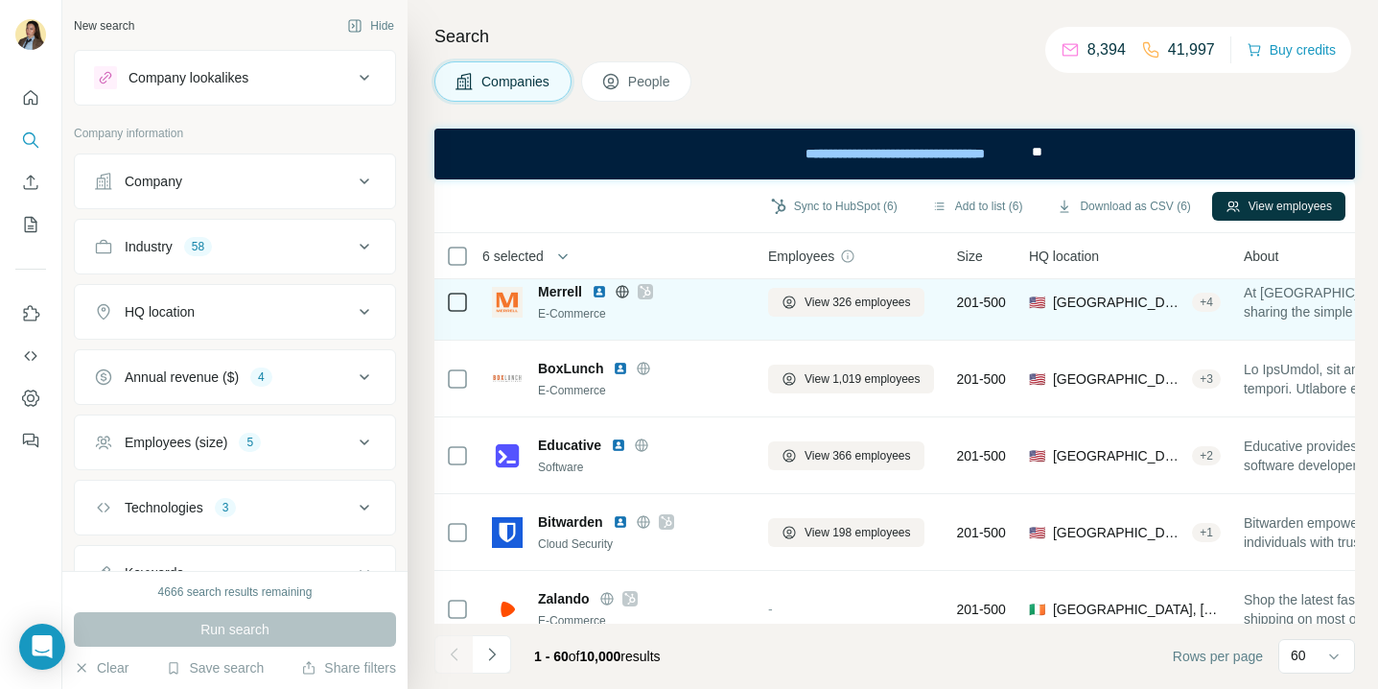
scroll to position [3659, 0]
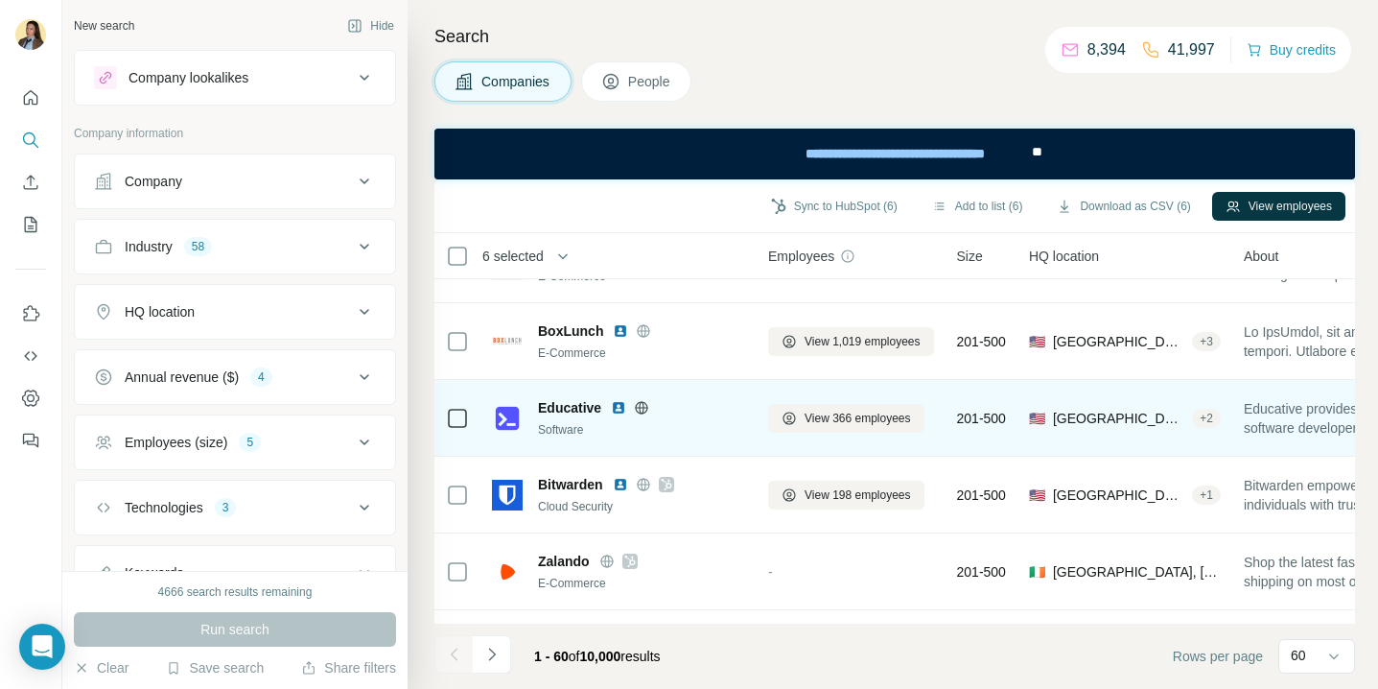
click at [558, 410] on span "Educative" at bounding box center [569, 407] width 63 height 19
click at [616, 408] on img at bounding box center [618, 407] width 15 height 15
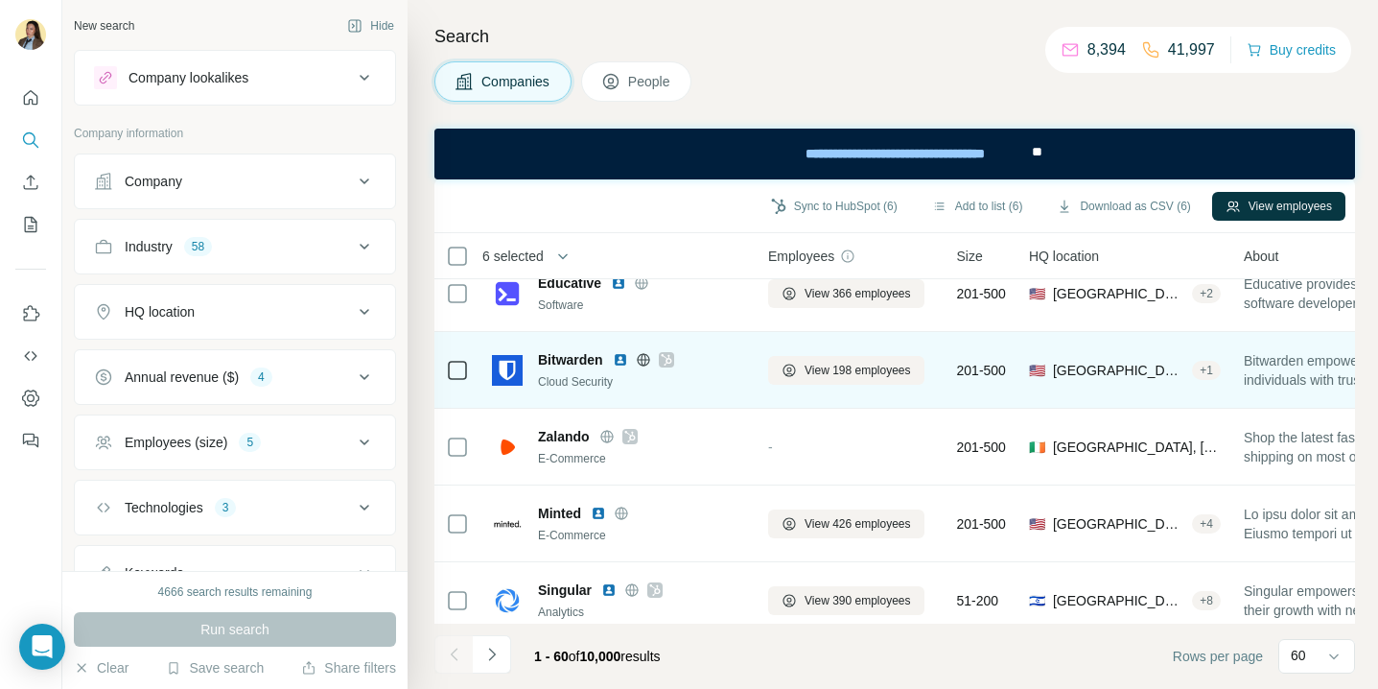
scroll to position [3796, 0]
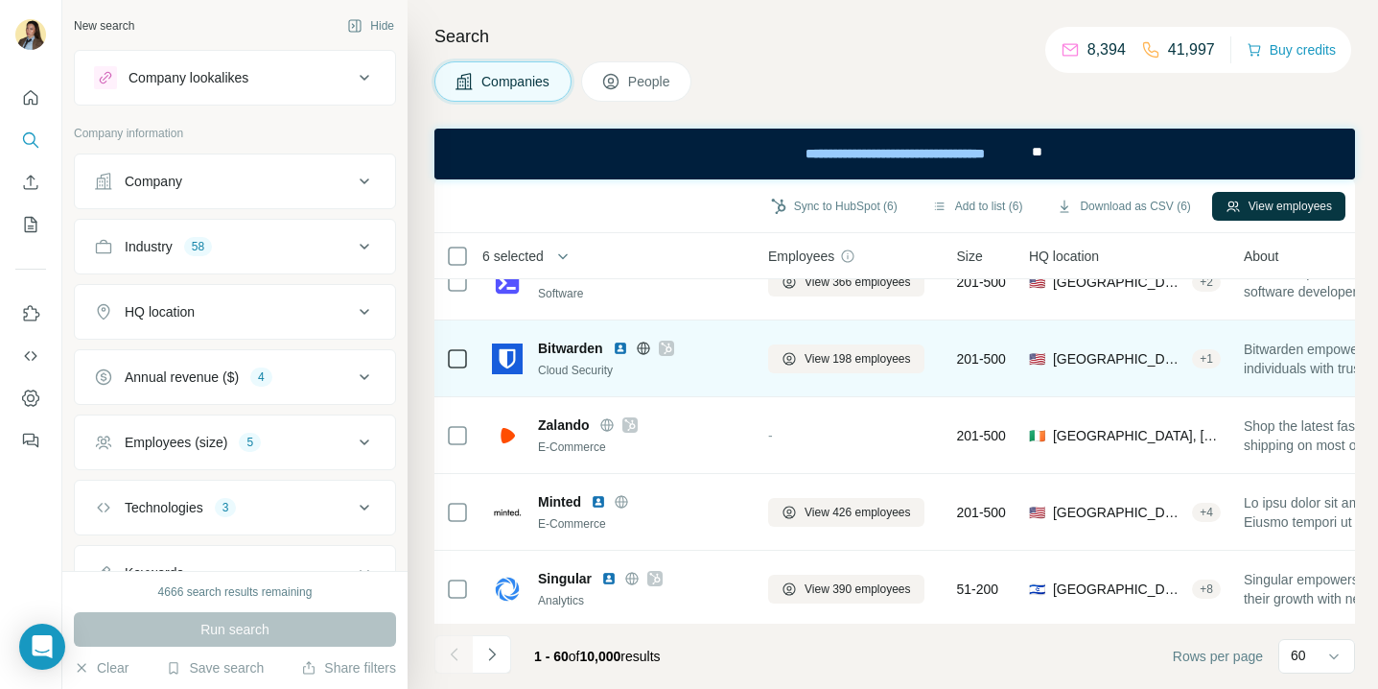
click at [618, 354] on img at bounding box center [620, 348] width 15 height 15
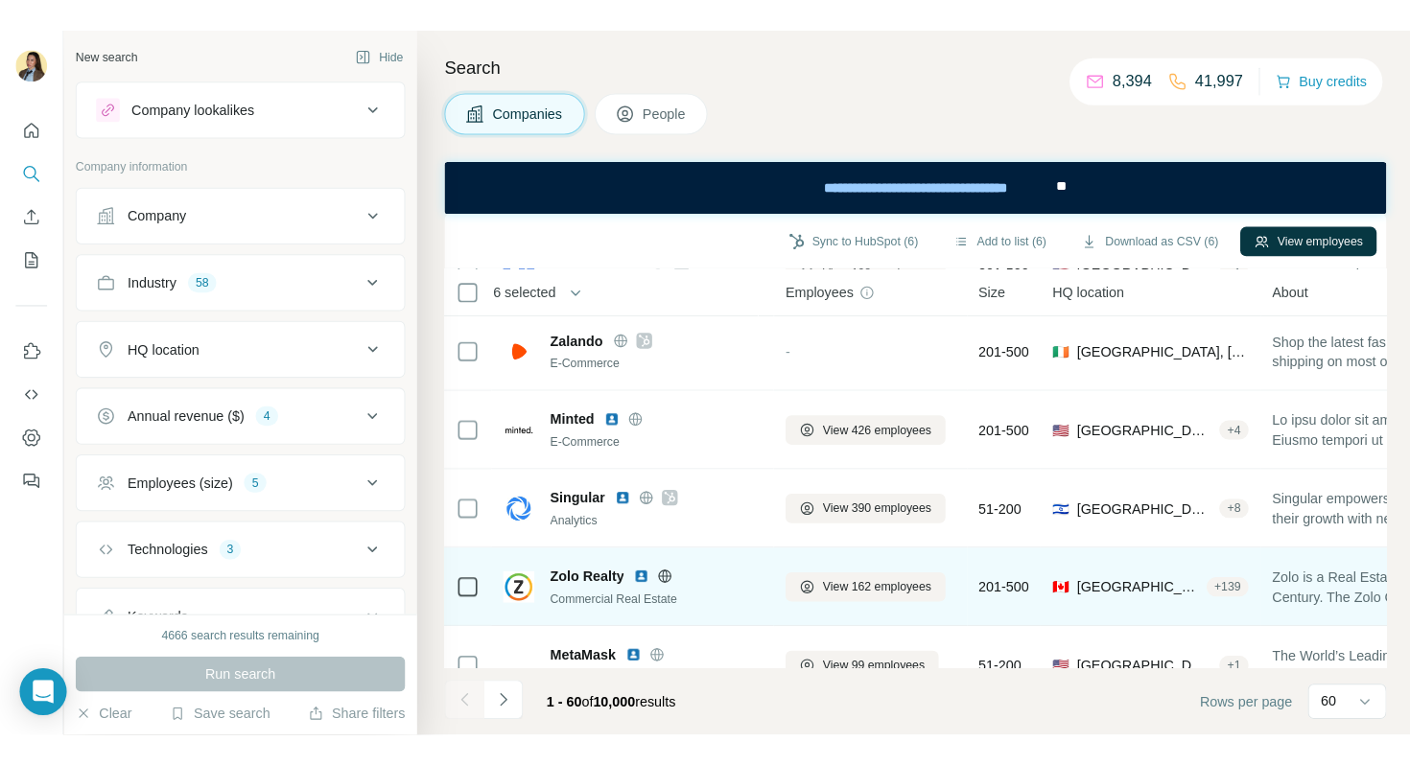
scroll to position [3943, 0]
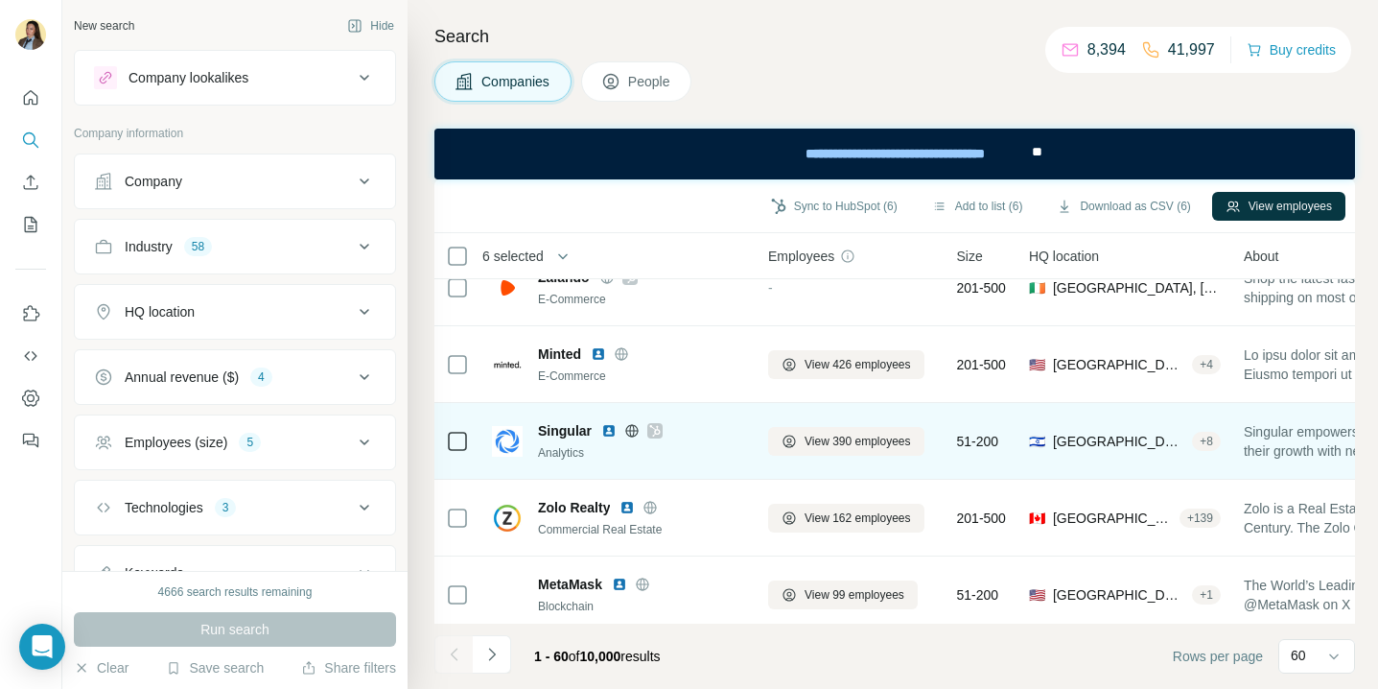
click at [608, 432] on img at bounding box center [608, 430] width 15 height 15
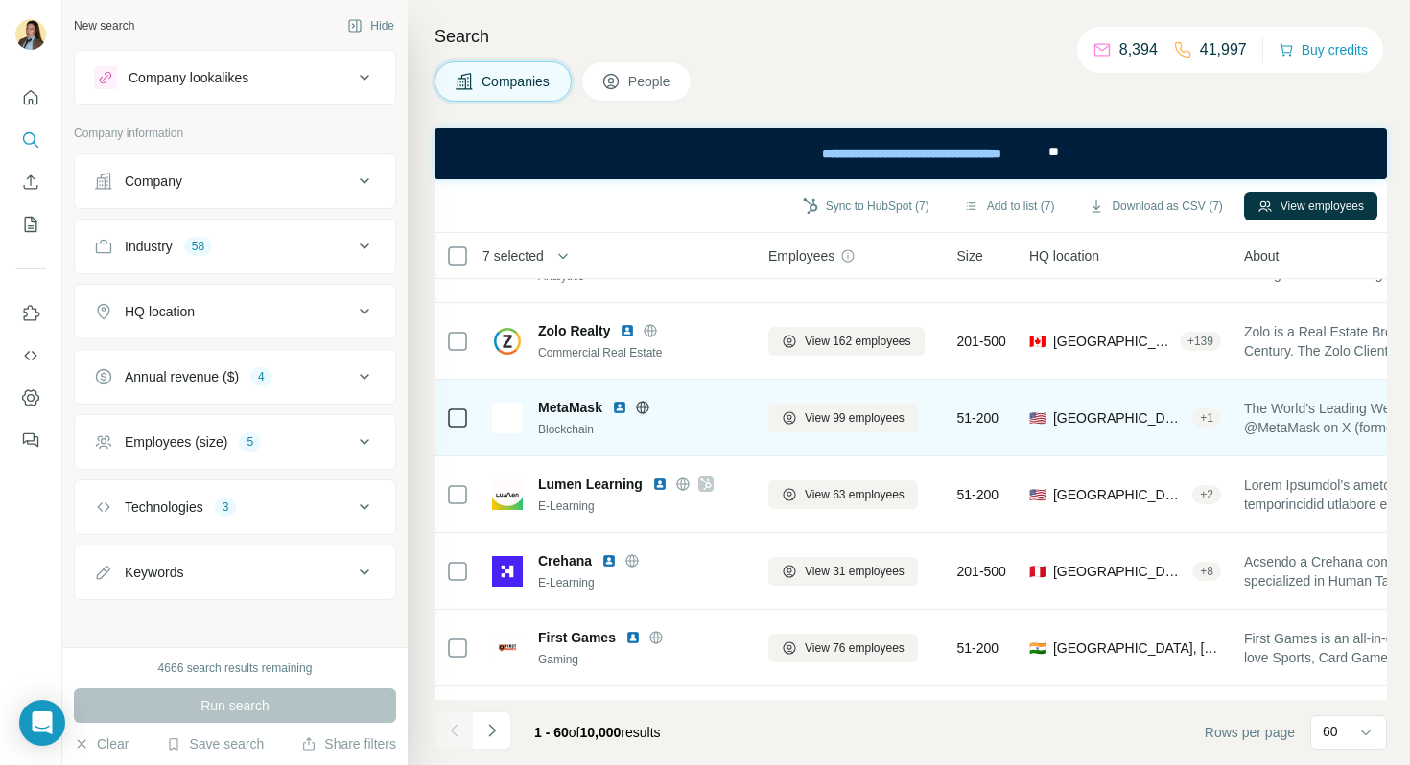
scroll to position [4157, 0]
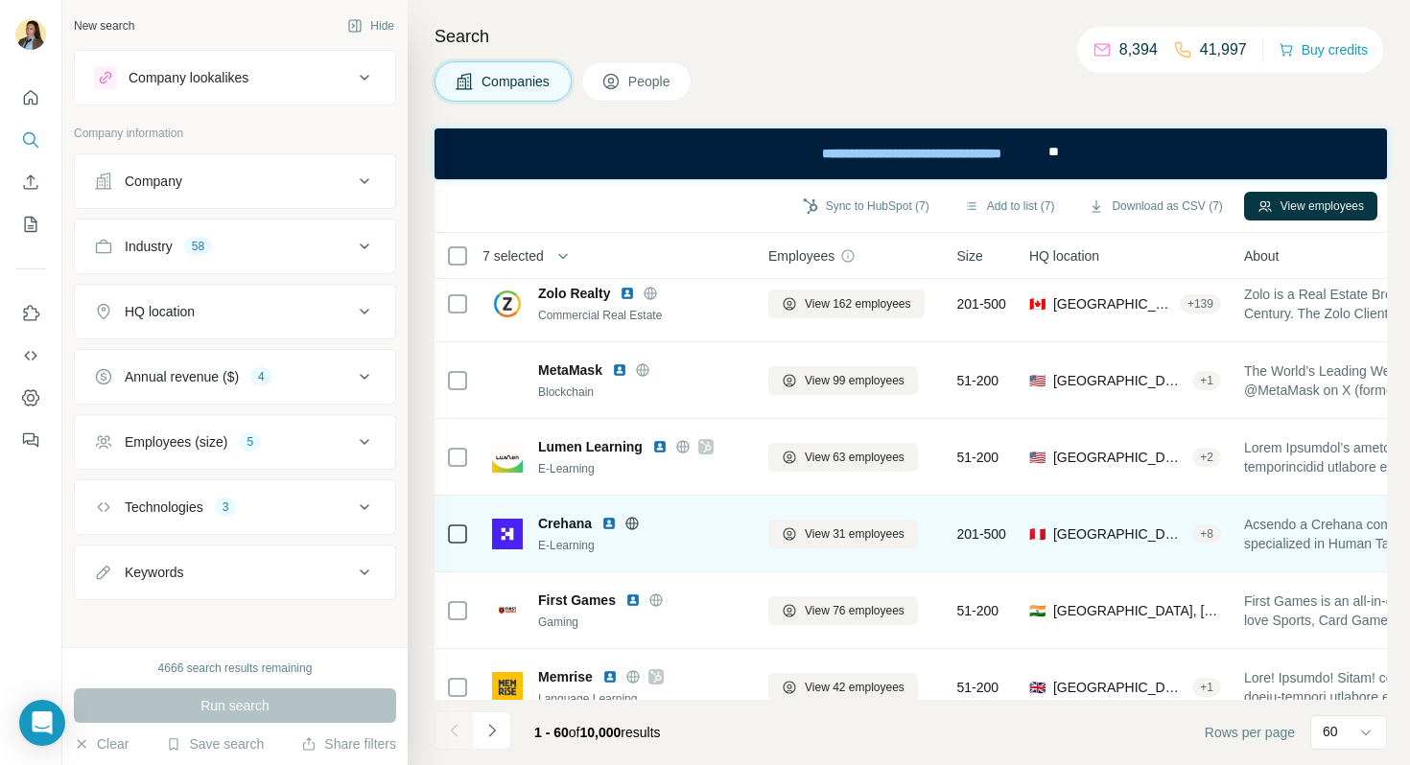
click at [610, 528] on img at bounding box center [608, 523] width 15 height 15
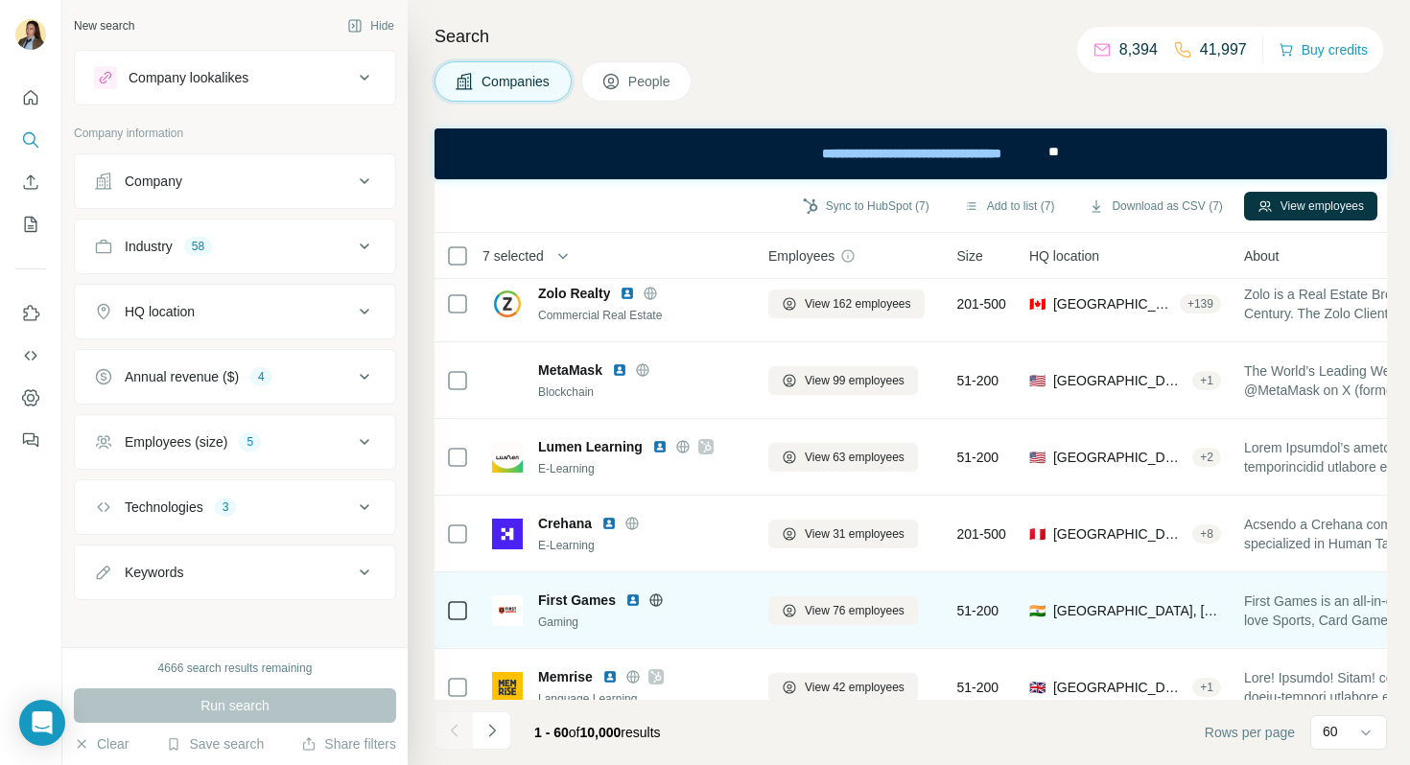
scroll to position [4183, 0]
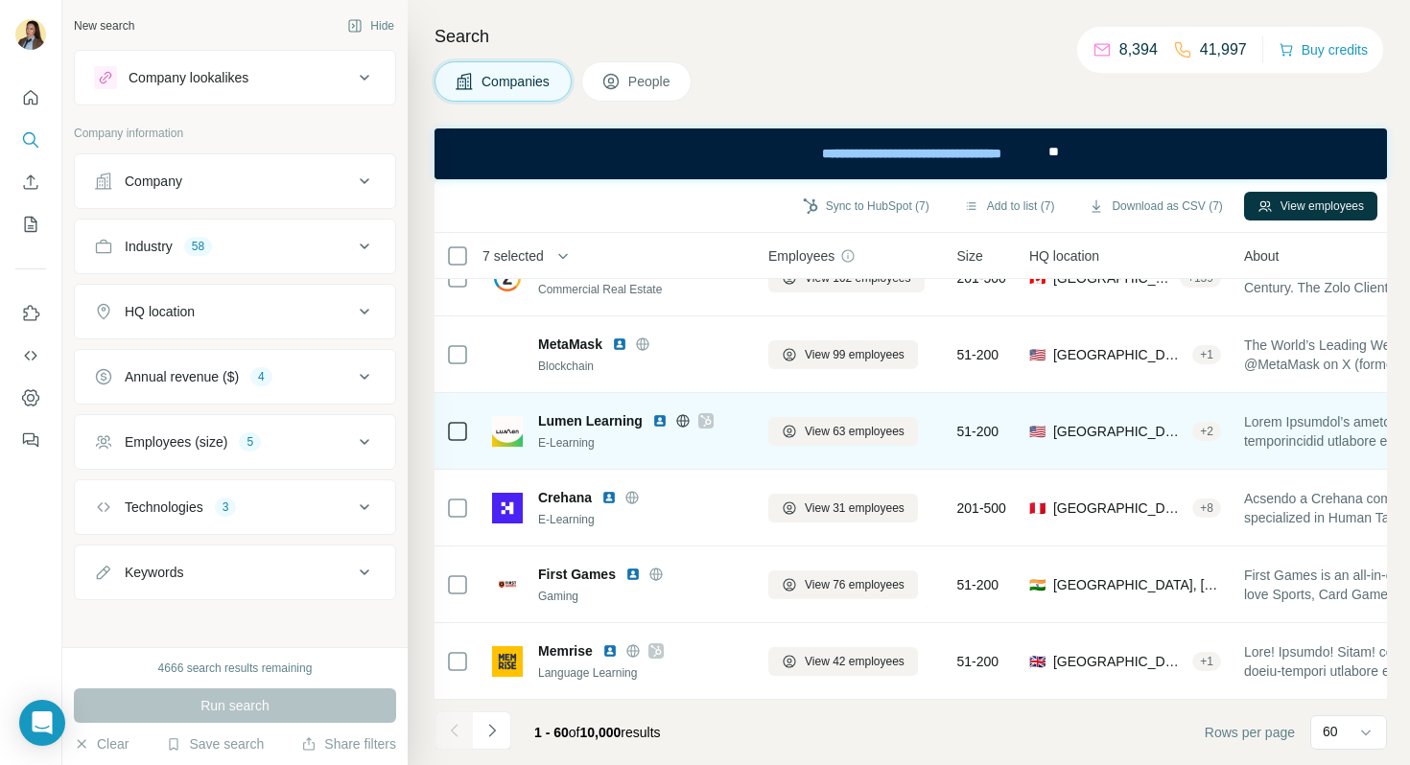
click at [657, 421] on img at bounding box center [659, 420] width 15 height 15
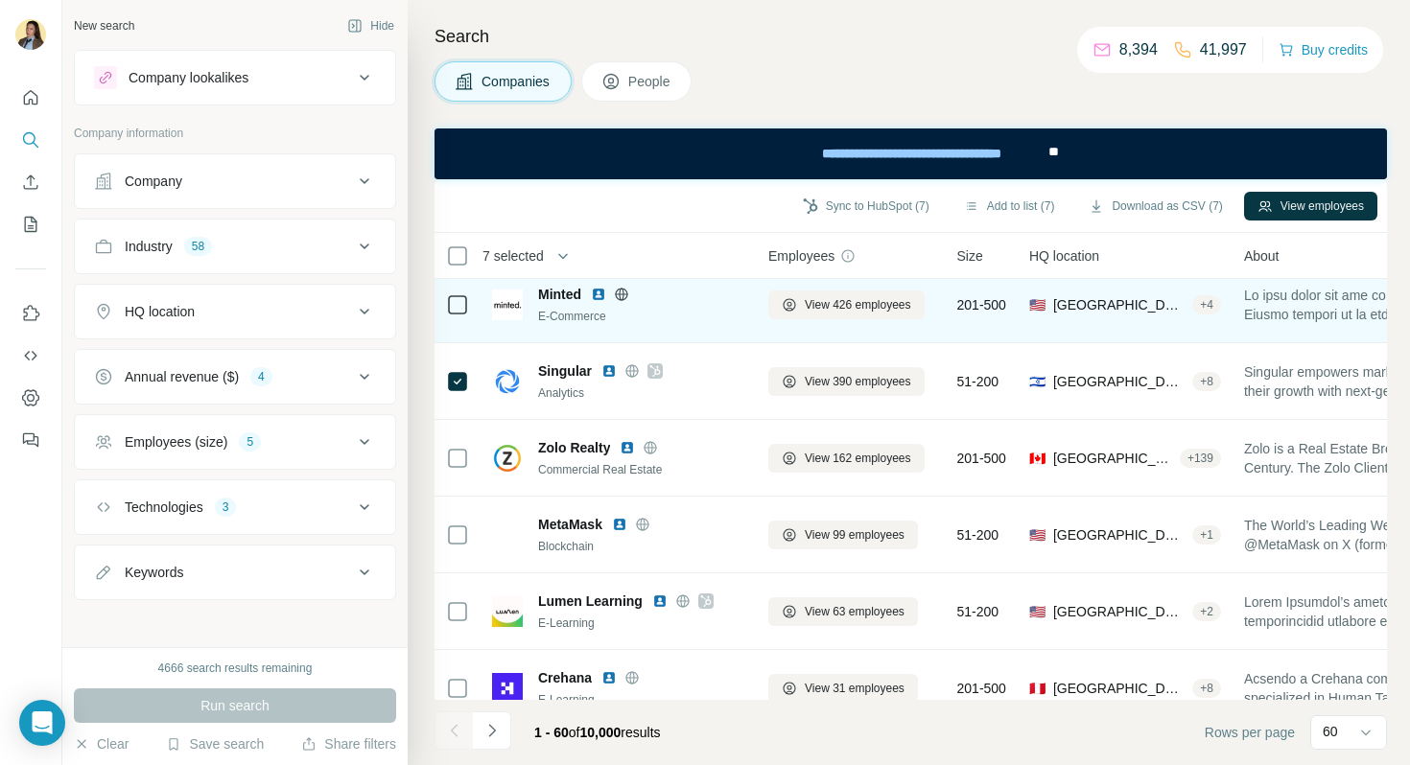
scroll to position [4145, 0]
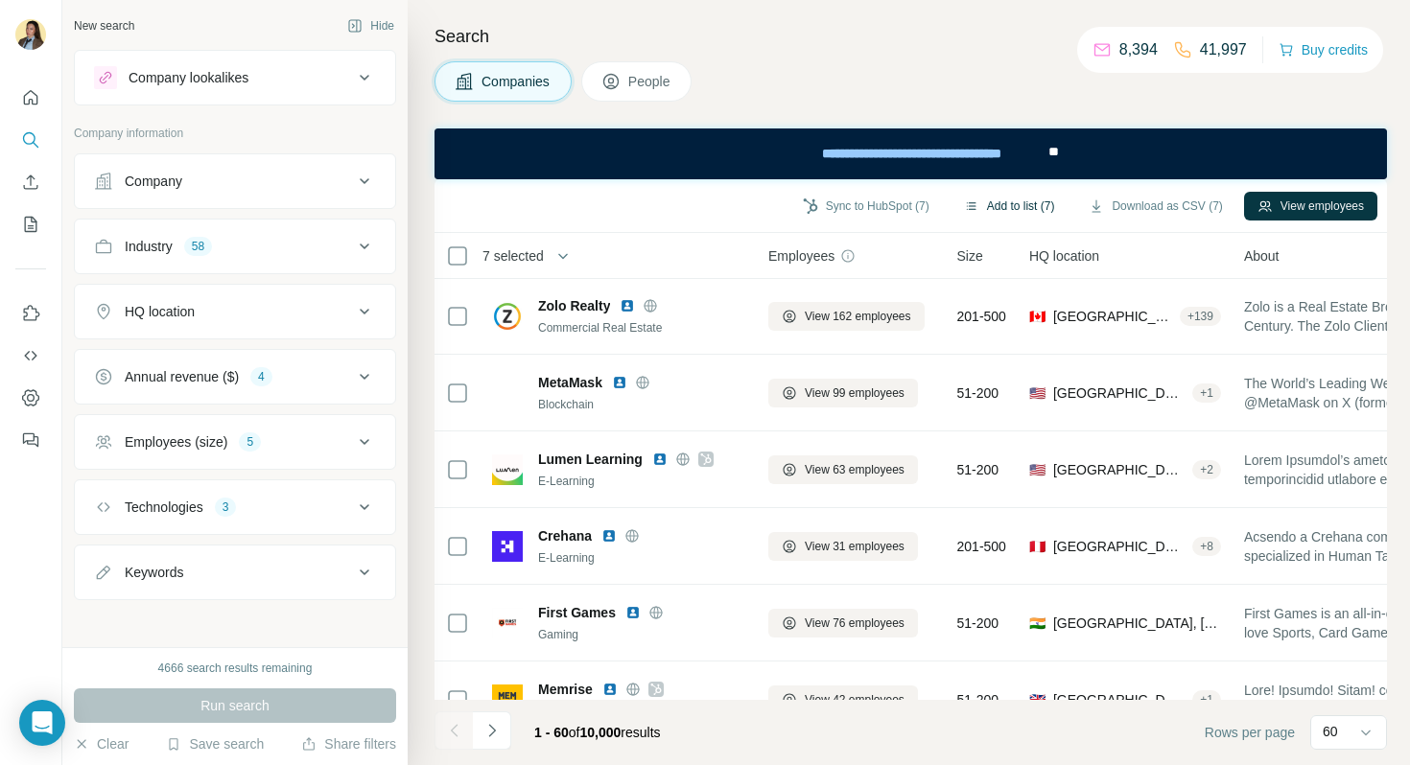
click at [994, 210] on button "Add to list (7)" at bounding box center [1010, 206] width 118 height 29
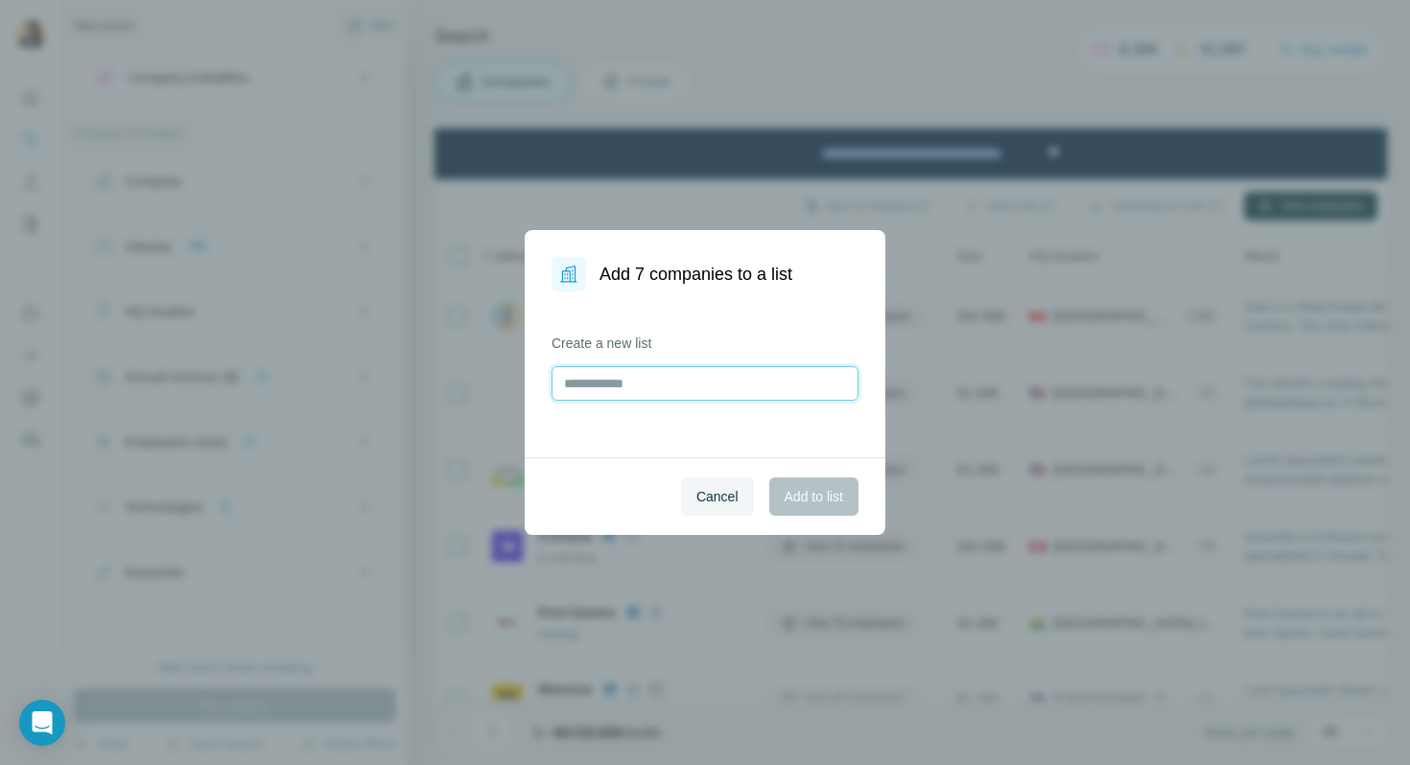
click at [732, 391] on input "text" at bounding box center [705, 383] width 307 height 35
type input "**********"
click at [812, 494] on span "Add to list" at bounding box center [814, 496] width 59 height 19
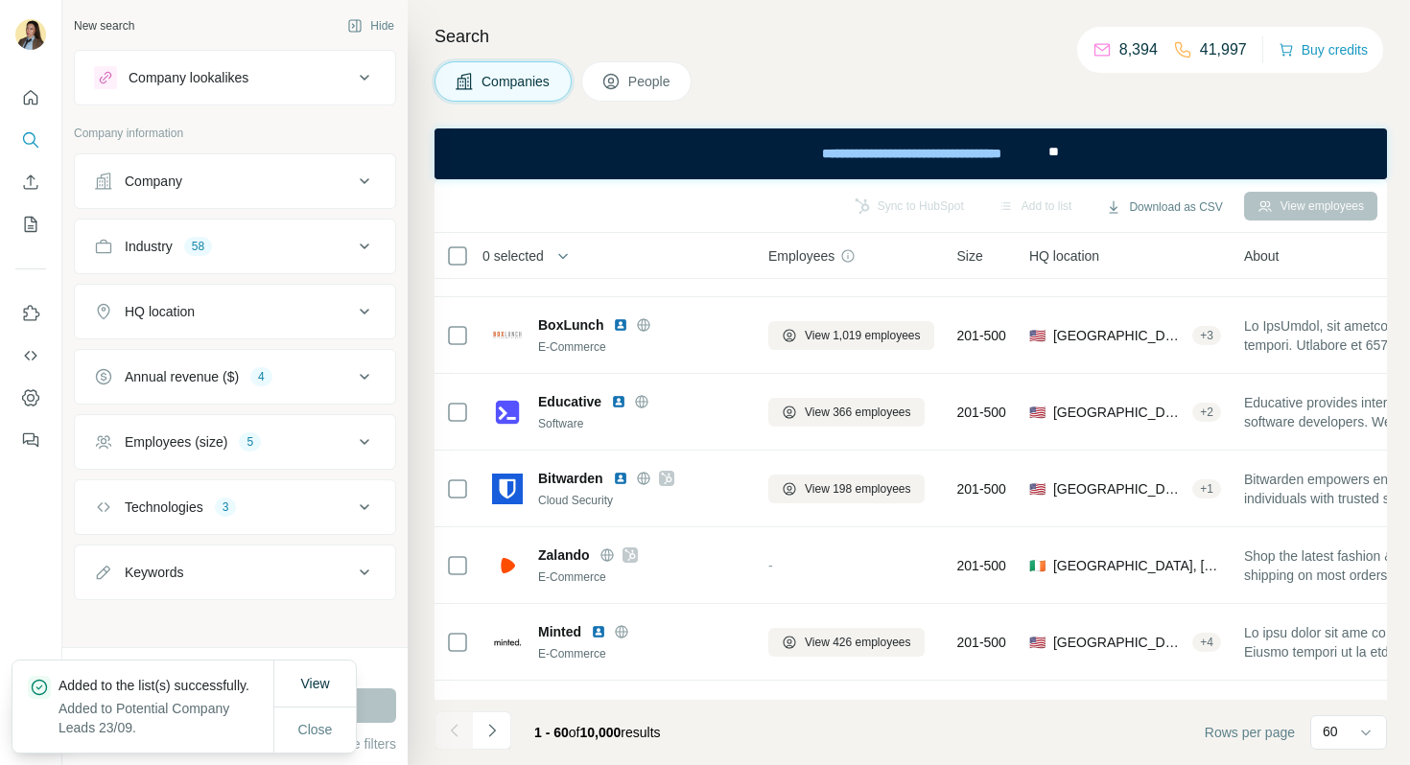
scroll to position [3946, 0]
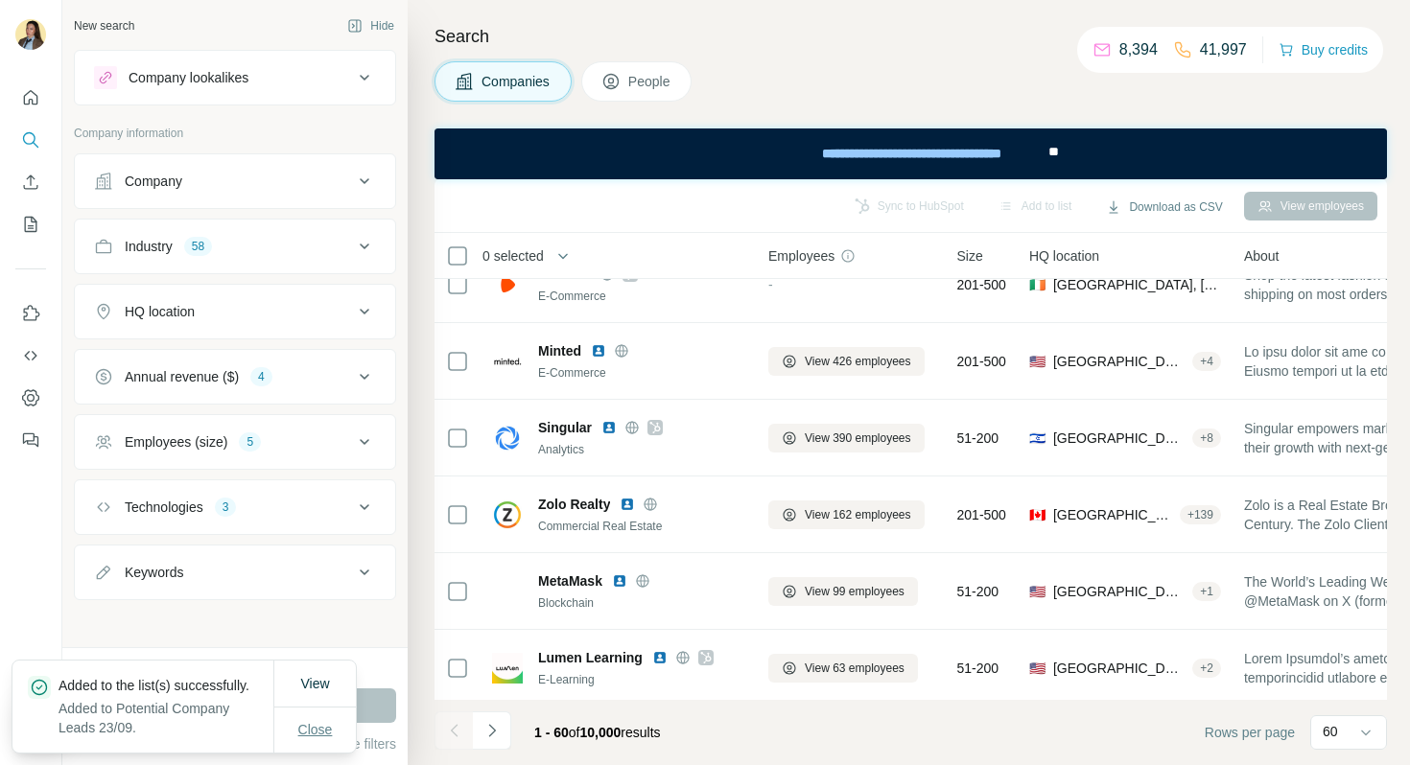
click at [317, 688] on button "Close" at bounding box center [315, 730] width 61 height 35
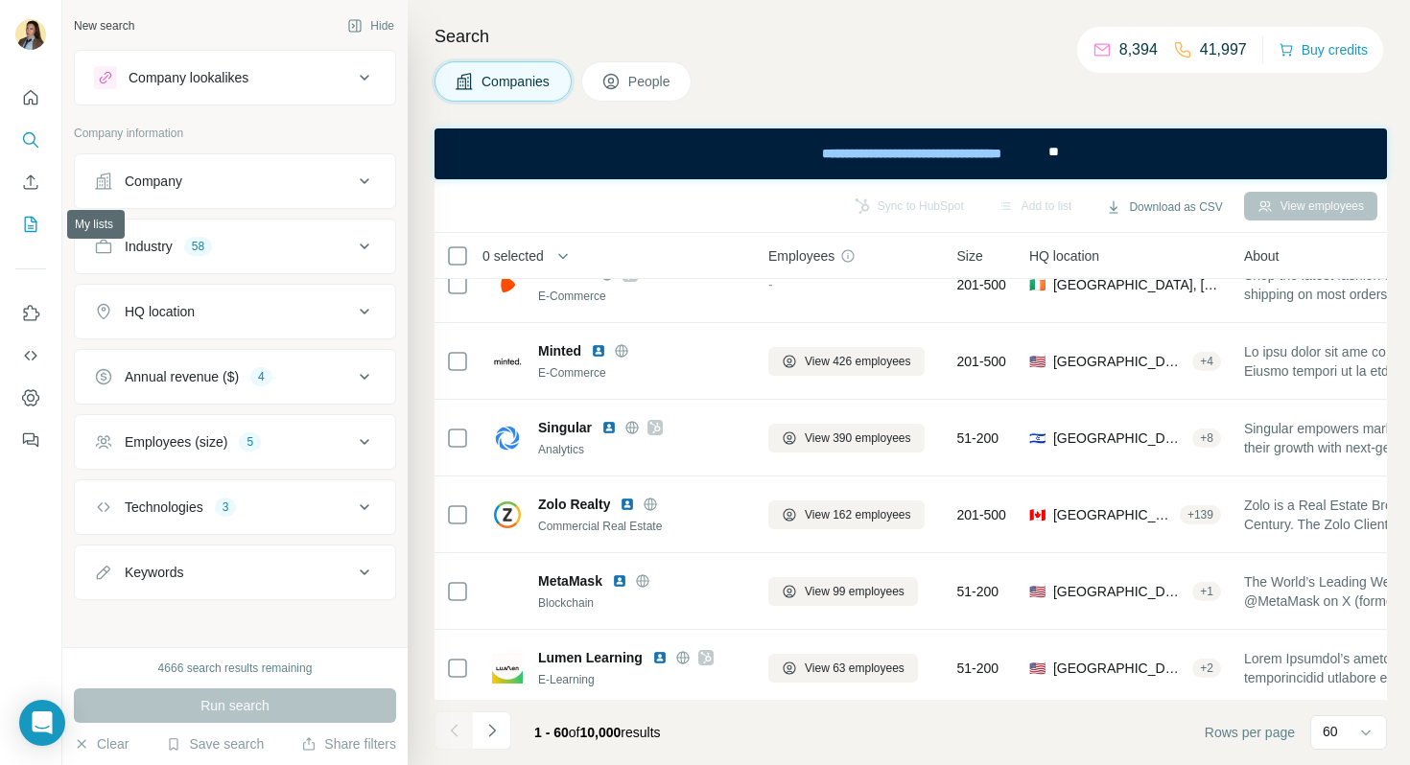
click at [27, 228] on icon "My lists" at bounding box center [30, 224] width 19 height 19
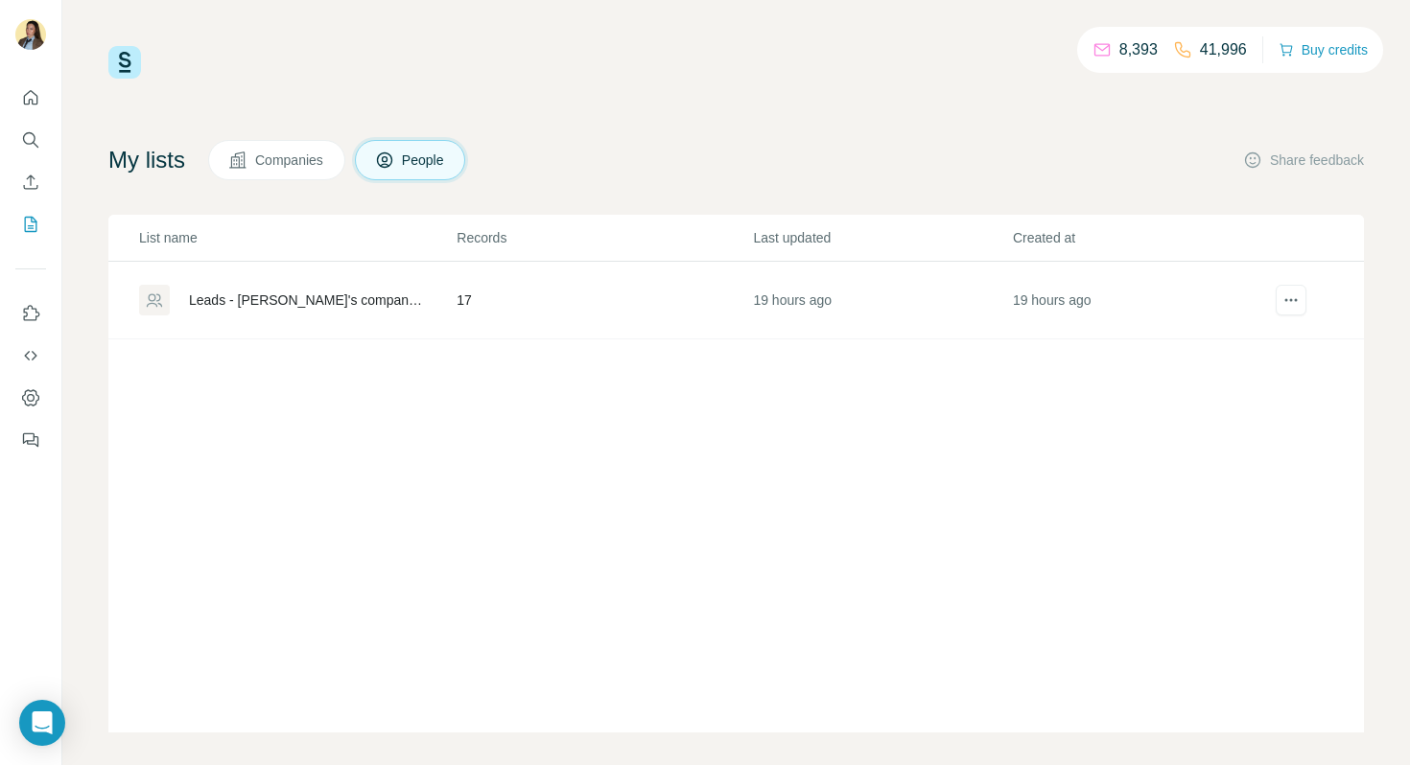
click at [300, 172] on button "Companies" at bounding box center [276, 160] width 137 height 40
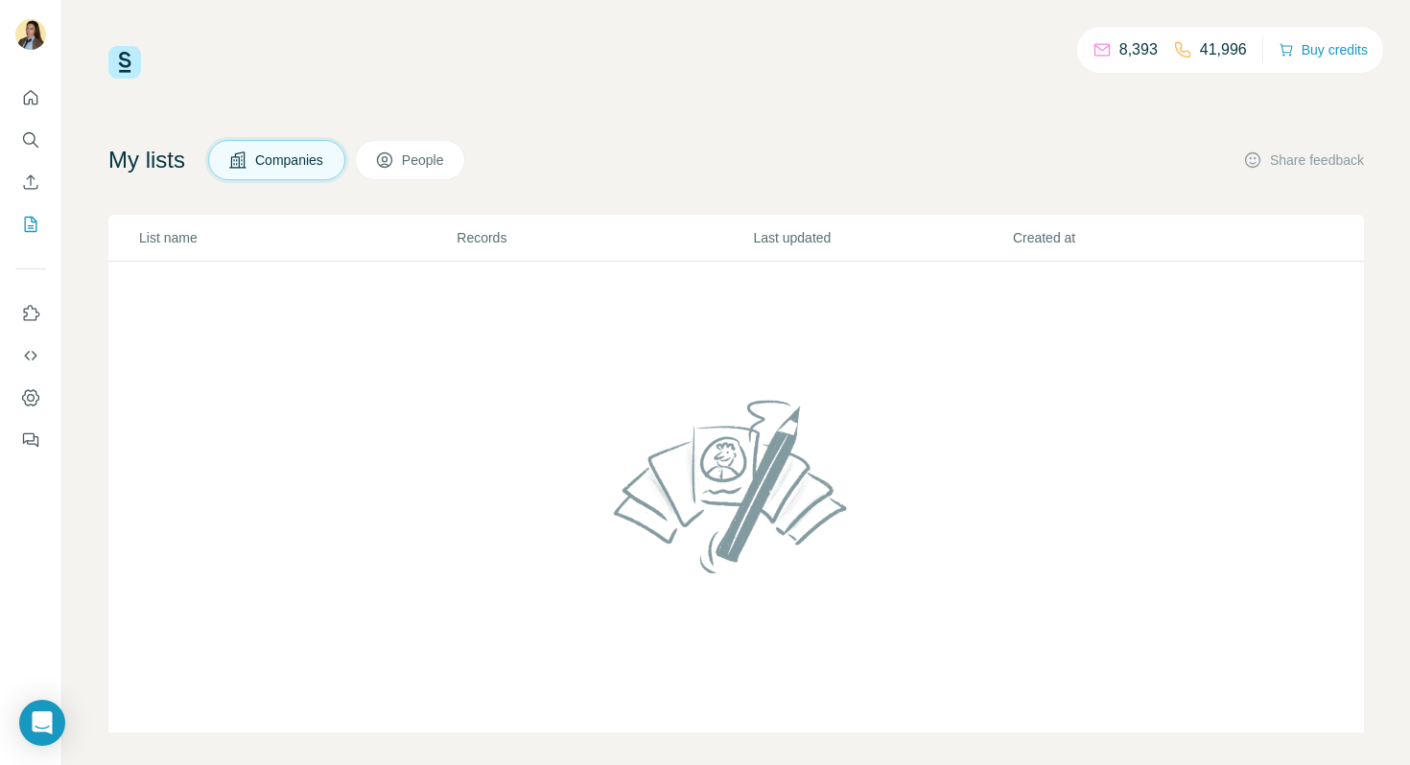
click at [440, 163] on span "People" at bounding box center [424, 160] width 44 height 19
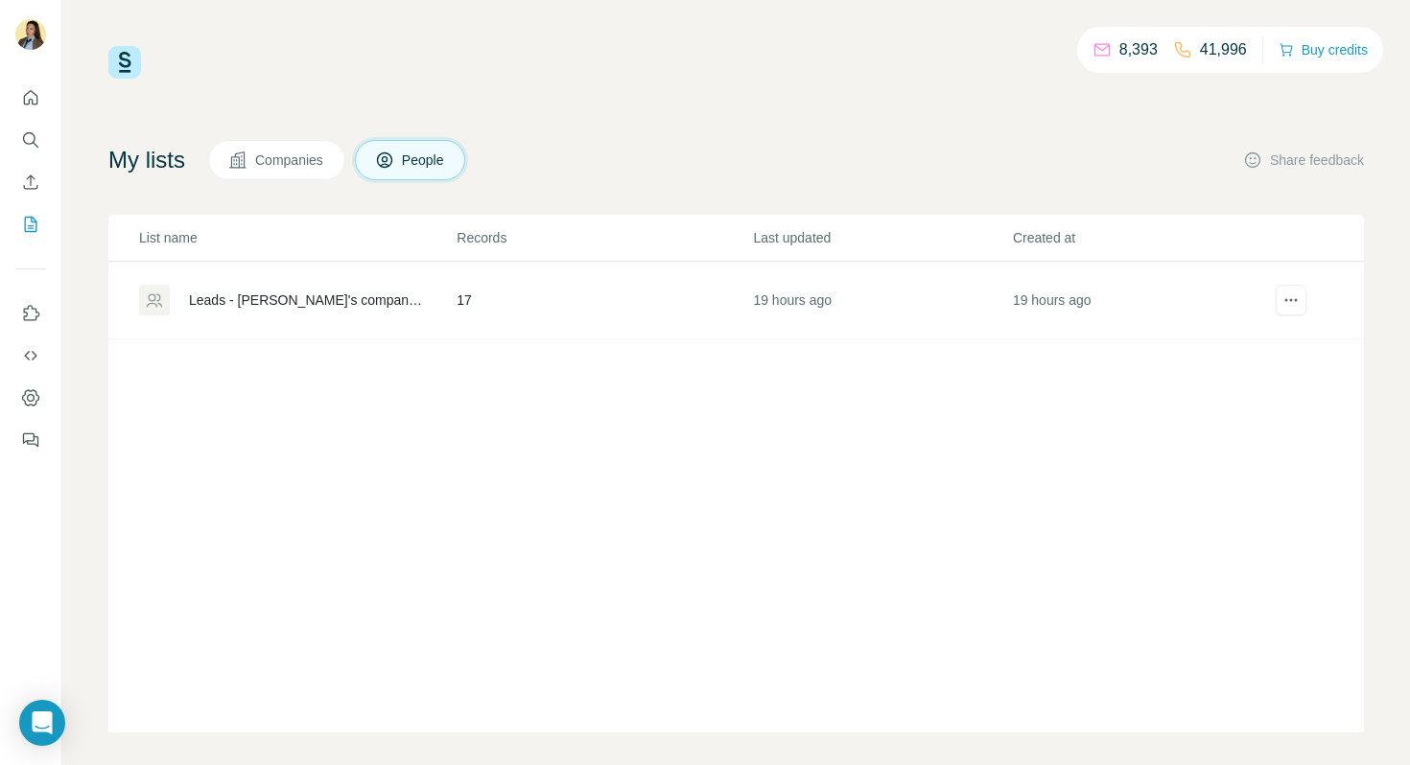
click at [297, 166] on span "Companies" at bounding box center [290, 160] width 70 height 19
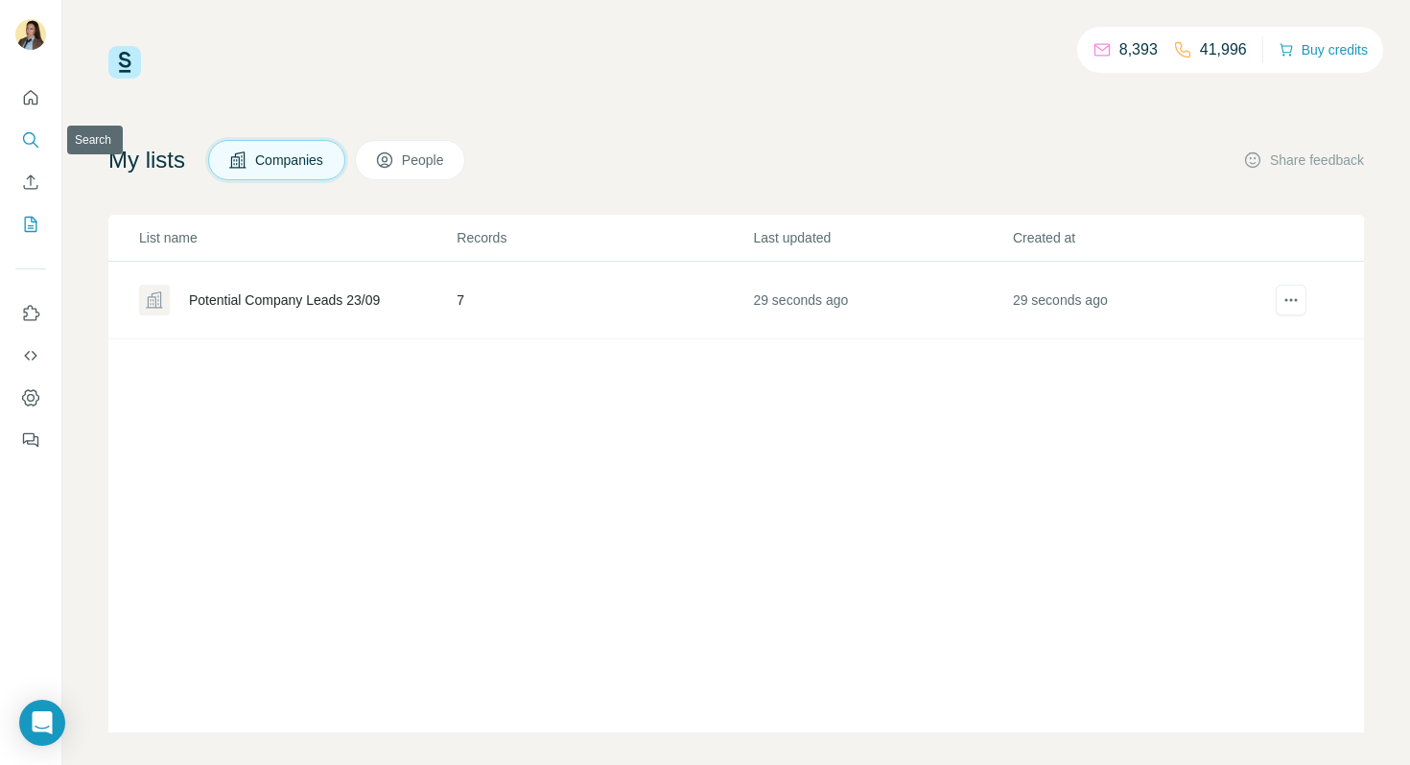
click at [29, 137] on icon "Search" at bounding box center [30, 139] width 19 height 19
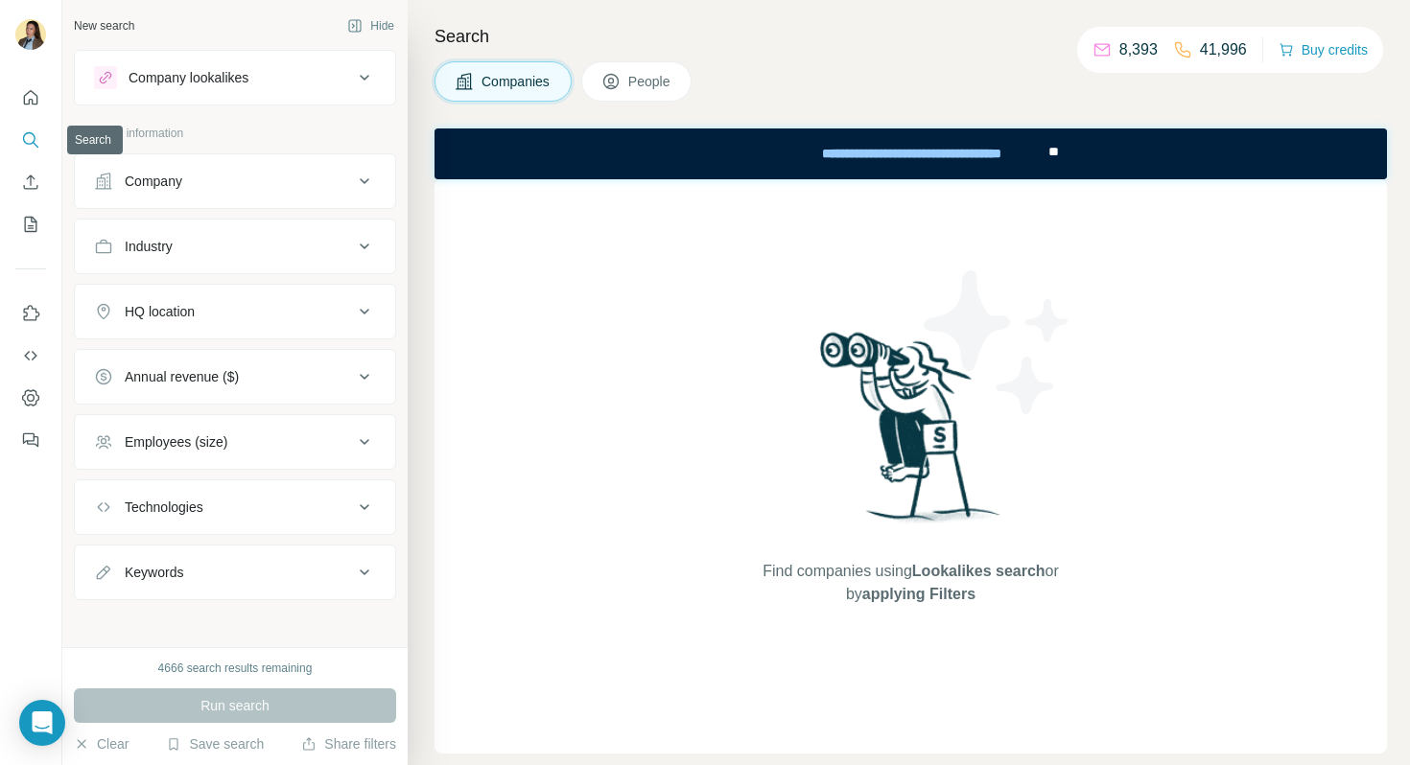
click at [34, 142] on icon "Search" at bounding box center [30, 139] width 19 height 19
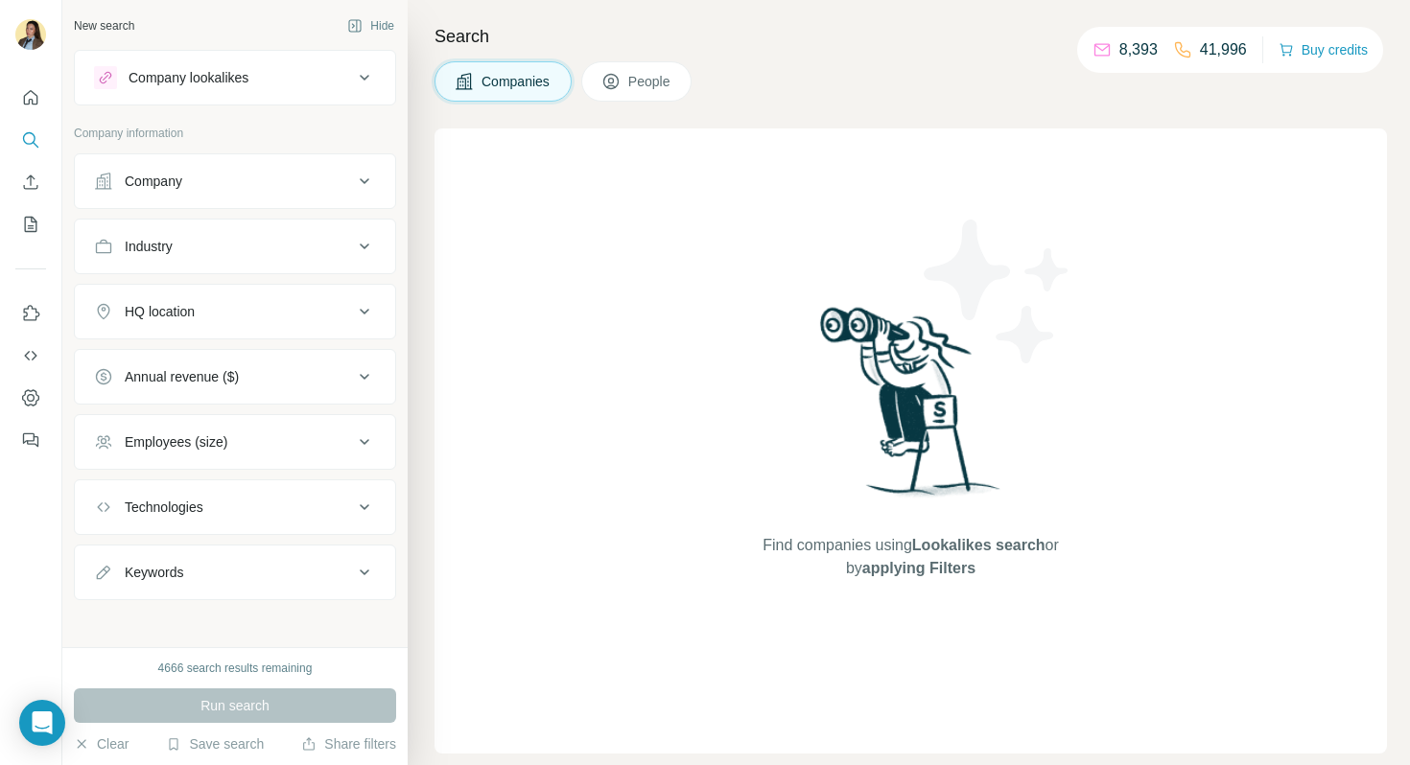
click at [216, 200] on button "Company" at bounding box center [235, 181] width 320 height 46
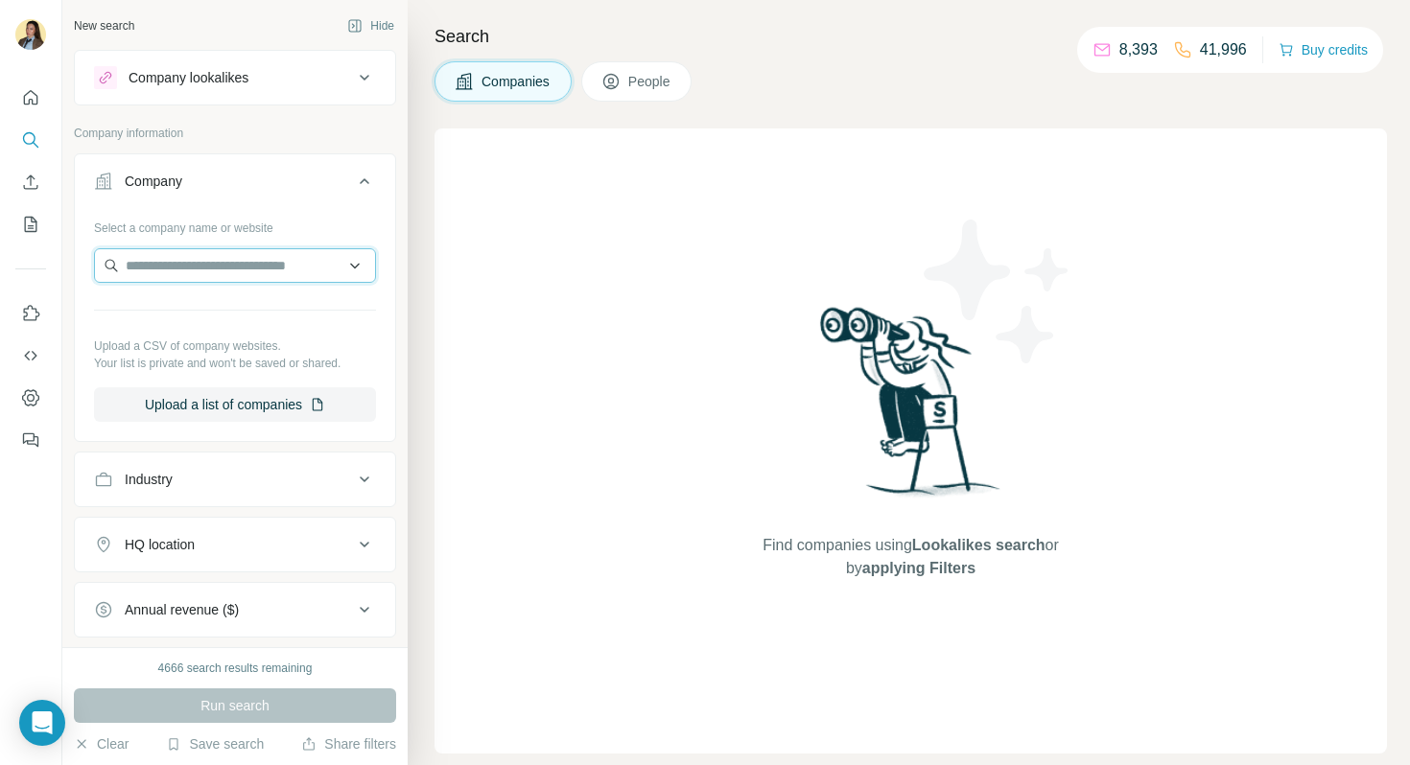
click at [297, 270] on input "text" at bounding box center [235, 265] width 282 height 35
click at [222, 745] on button "Save search" at bounding box center [215, 744] width 98 height 19
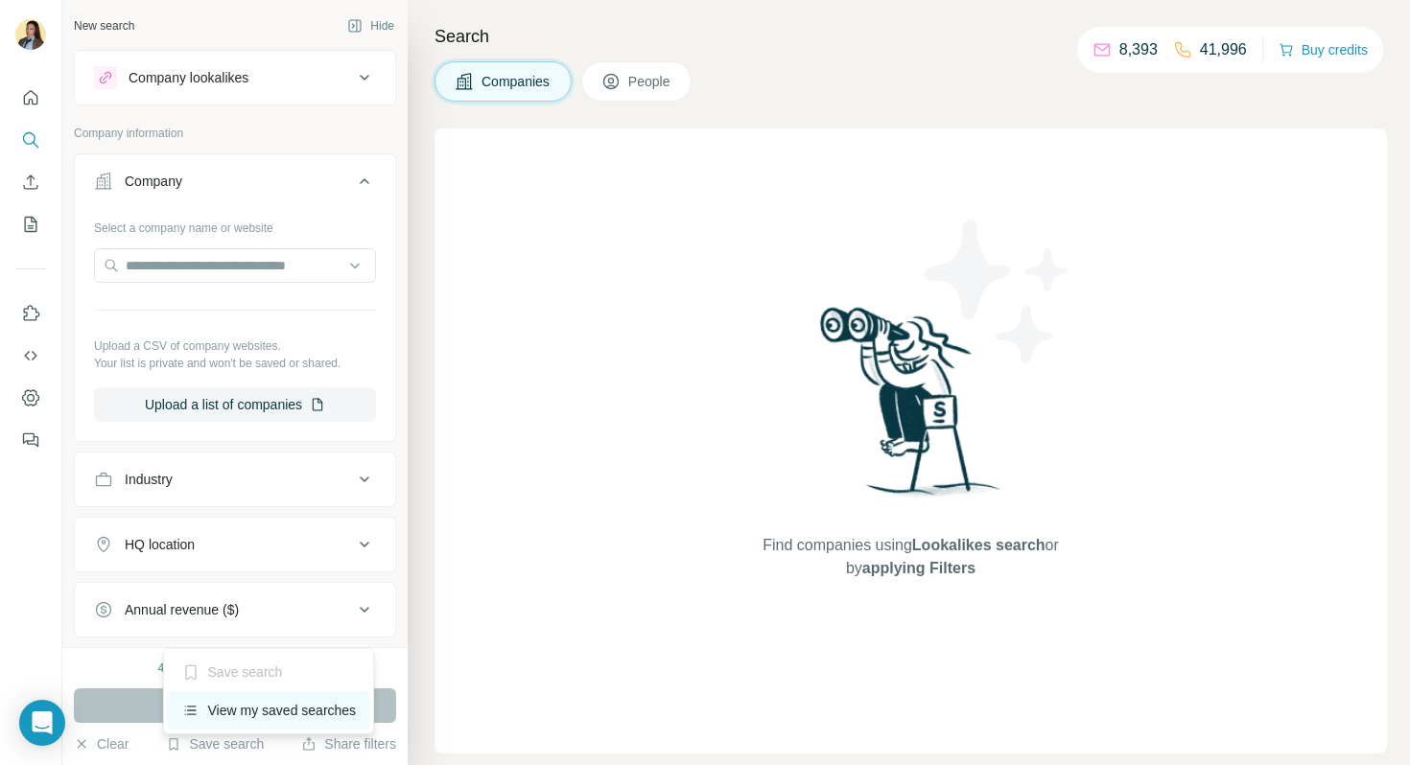
click at [252, 709] on div "View my saved searches" at bounding box center [269, 711] width 202 height 38
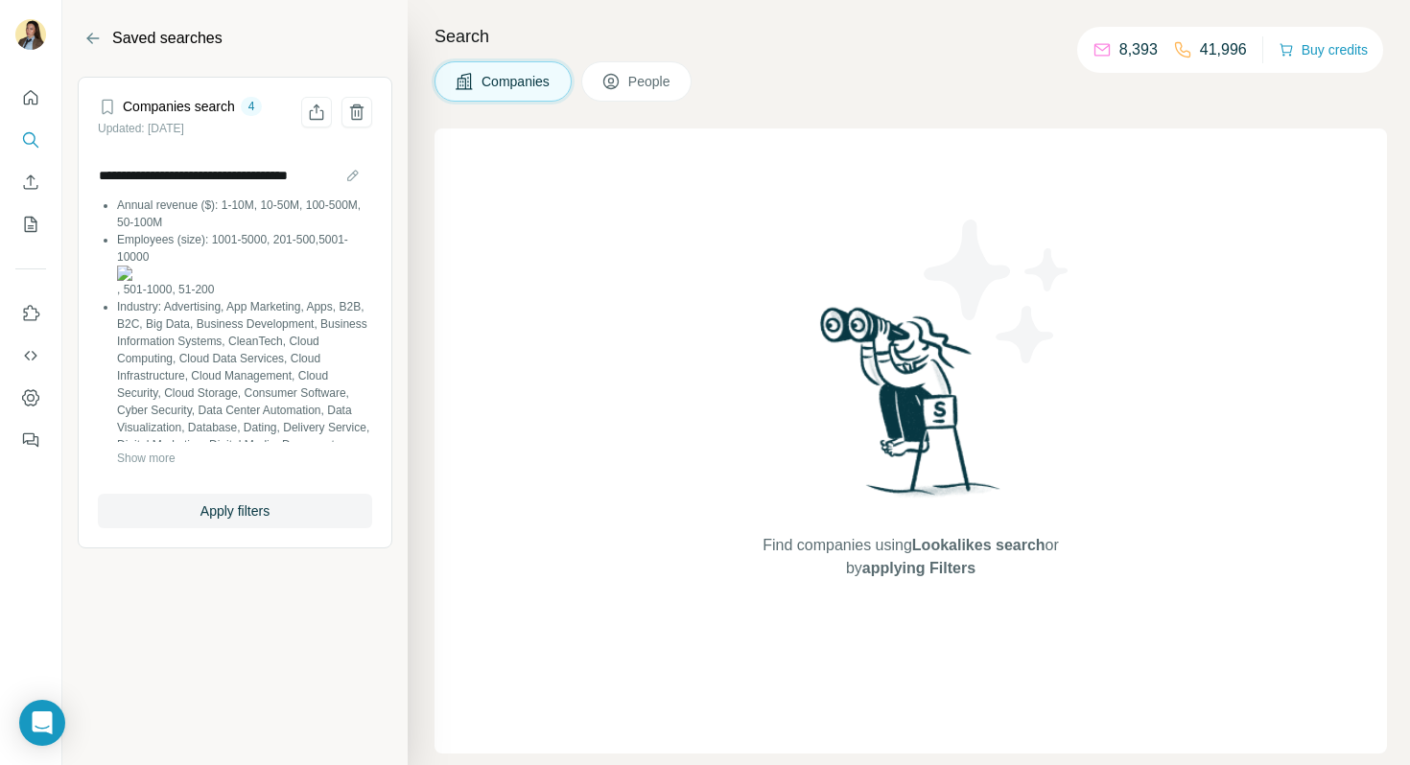
click at [335, 599] on section "**********" at bounding box center [234, 382] width 345 height 765
click at [97, 45] on icon "Back" at bounding box center [92, 38] width 19 height 19
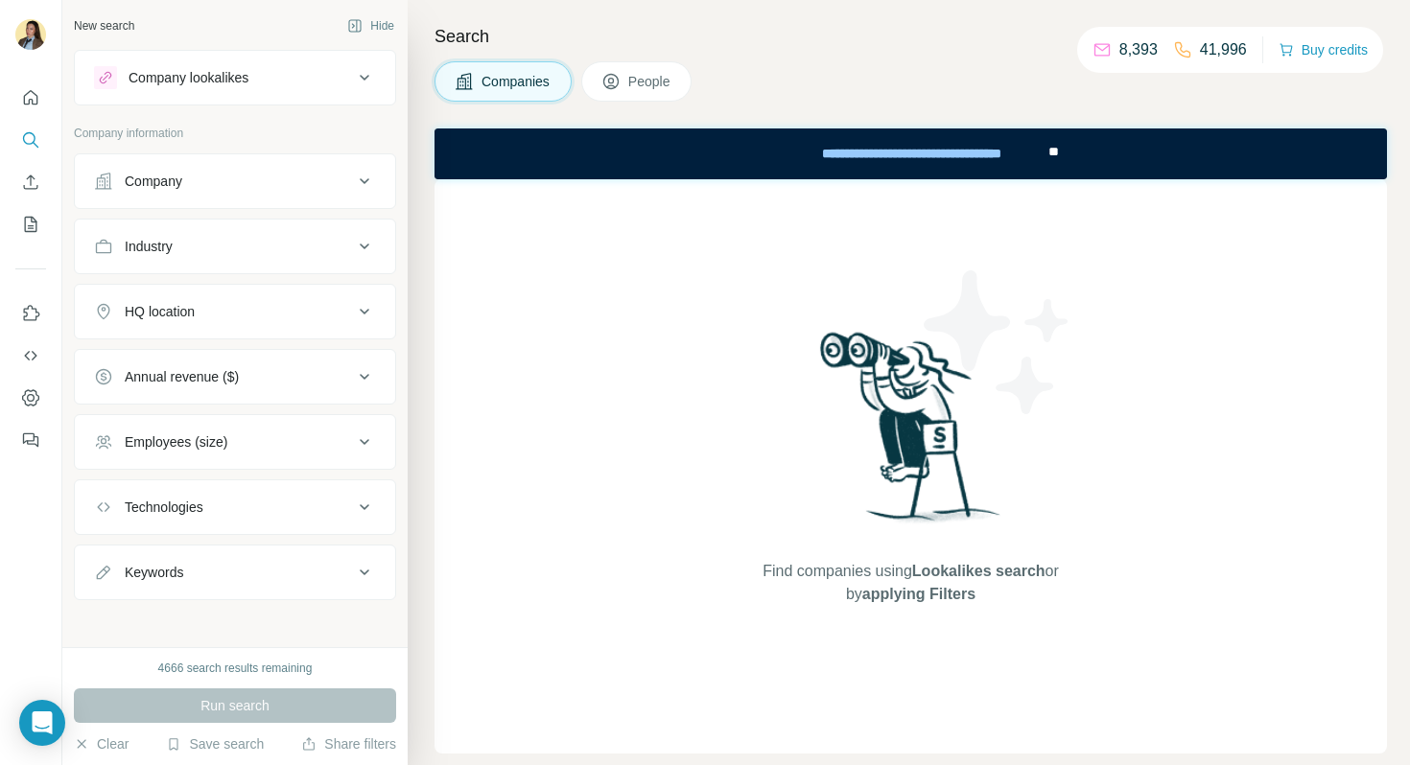
scroll to position [7, 0]
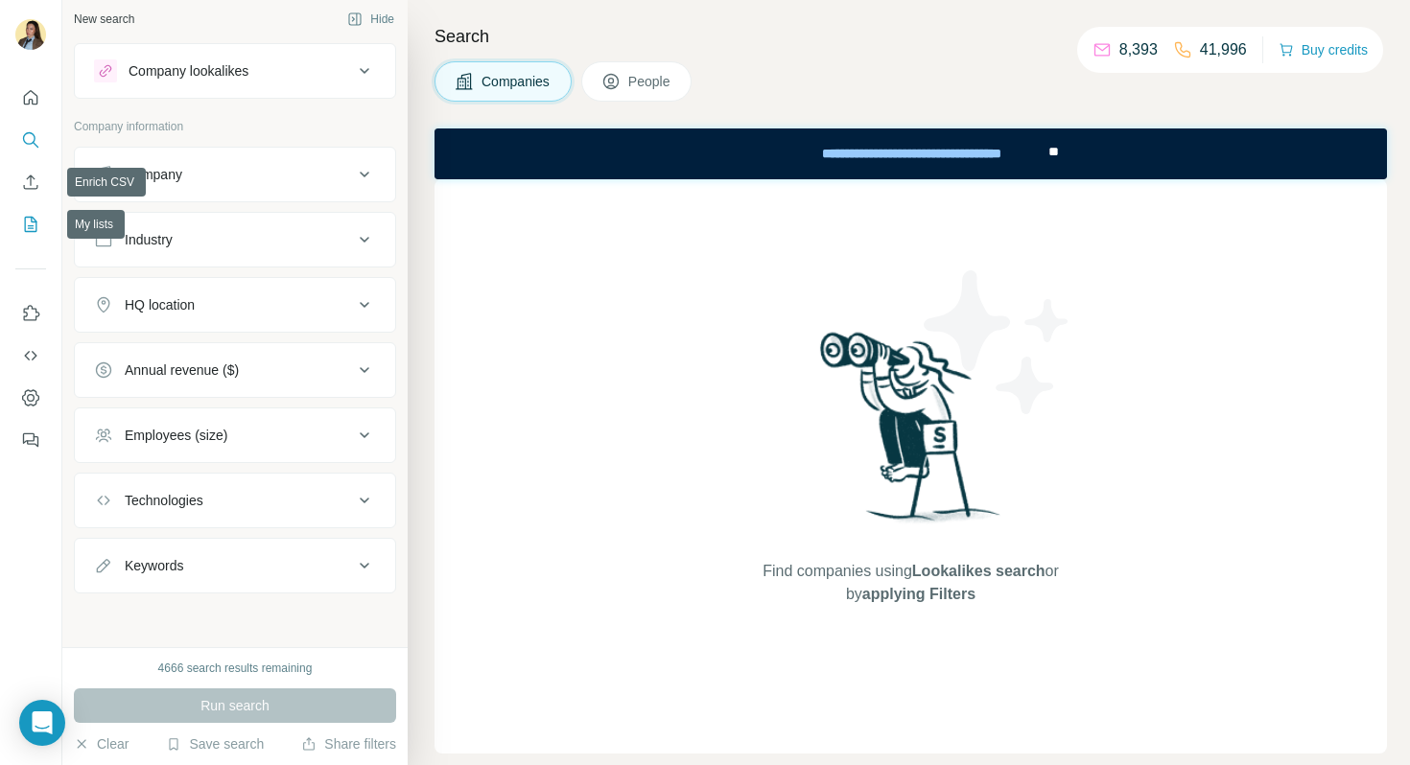
click at [25, 238] on button "My lists" at bounding box center [30, 224] width 31 height 35
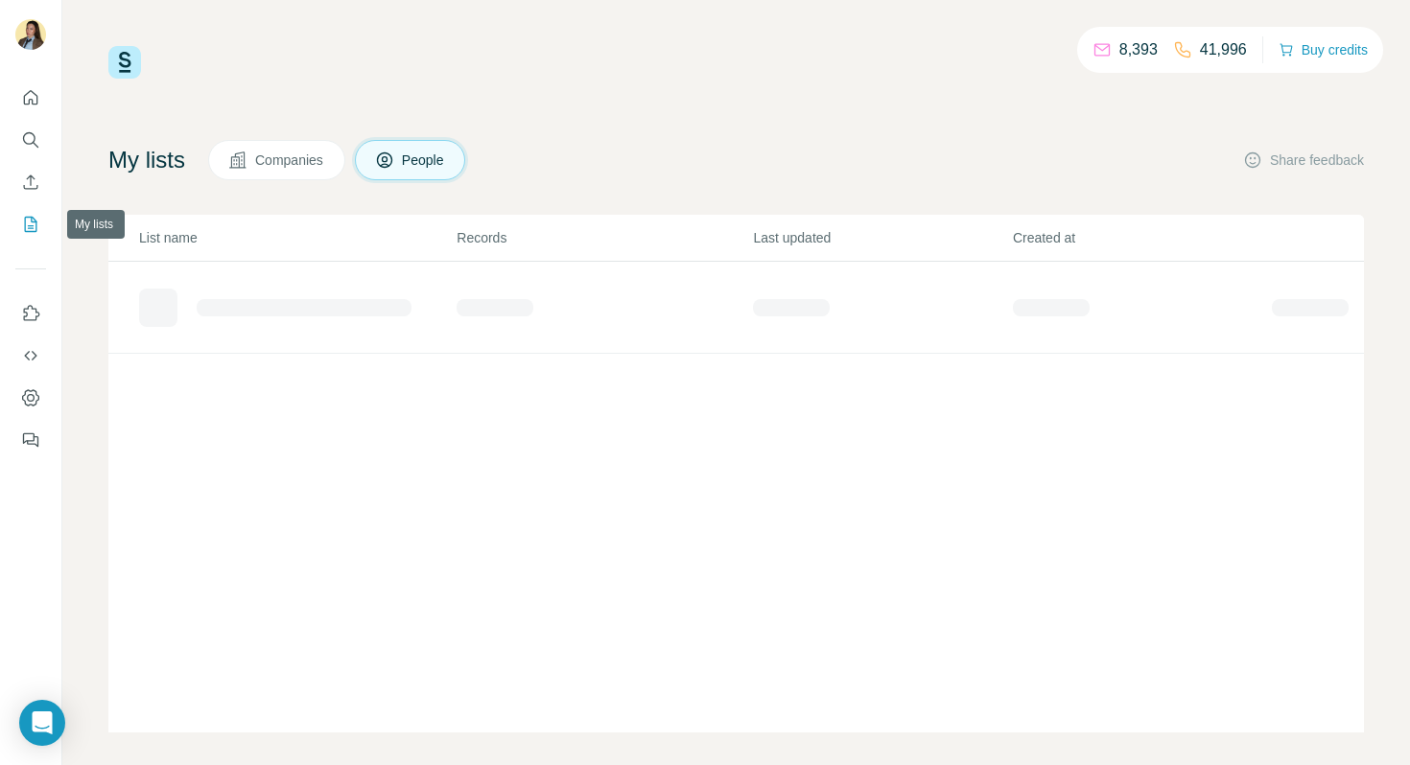
click at [32, 224] on icon "My lists" at bounding box center [30, 224] width 19 height 19
click at [216, 302] on div "Leads - [PERSON_NAME]'s company list" at bounding box center [306, 300] width 235 height 19
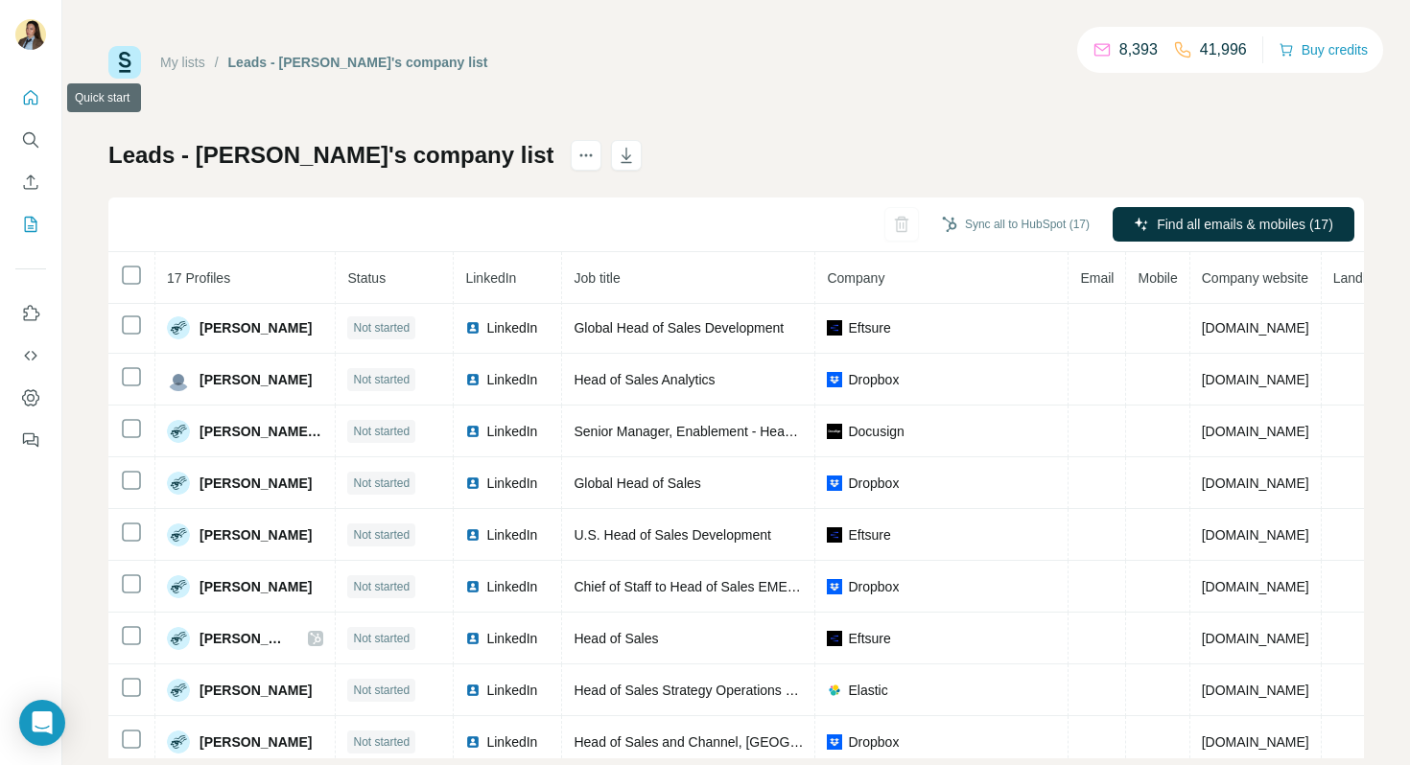
click at [42, 94] on button "Quick start" at bounding box center [30, 98] width 31 height 35
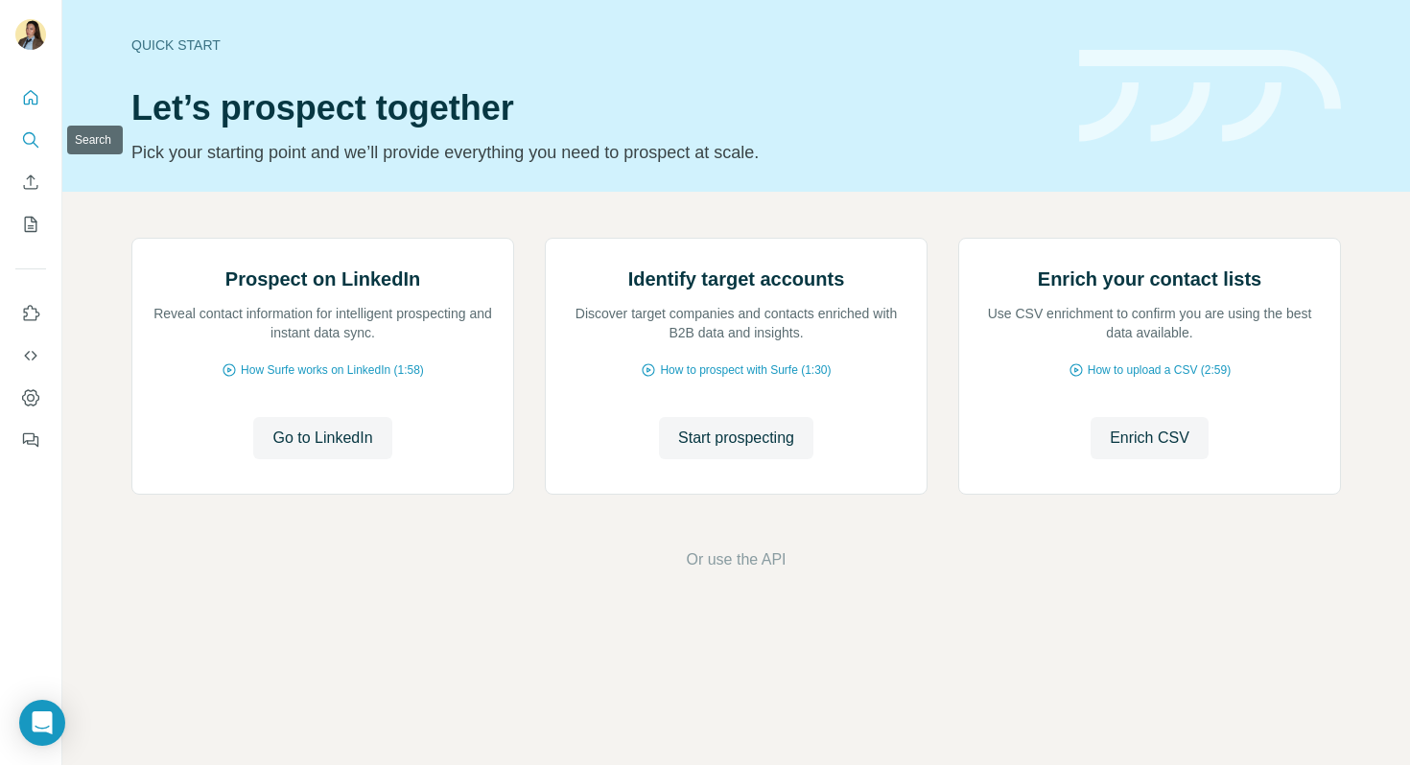
click at [35, 140] on icon "Search" at bounding box center [30, 139] width 19 height 19
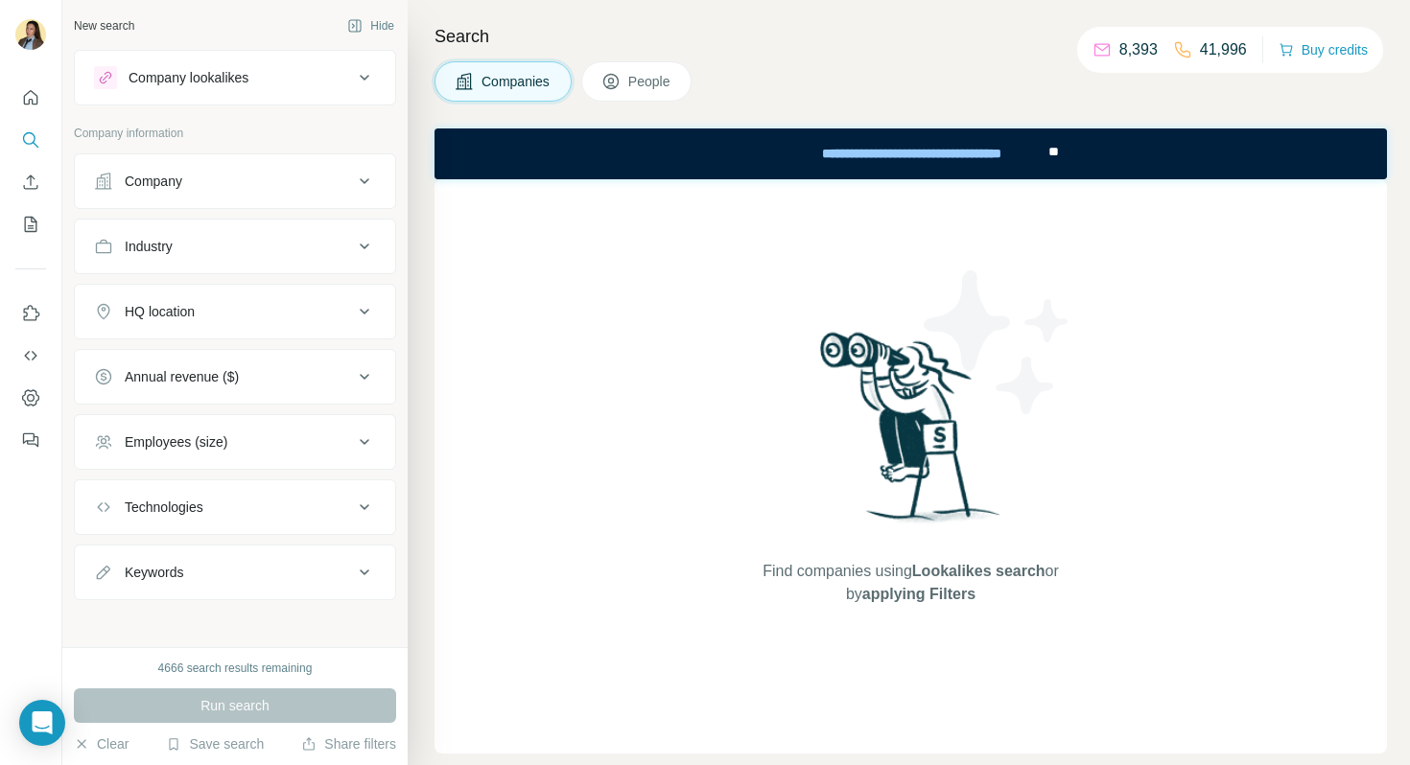
click at [305, 78] on div "Company lookalikes" at bounding box center [223, 77] width 259 height 23
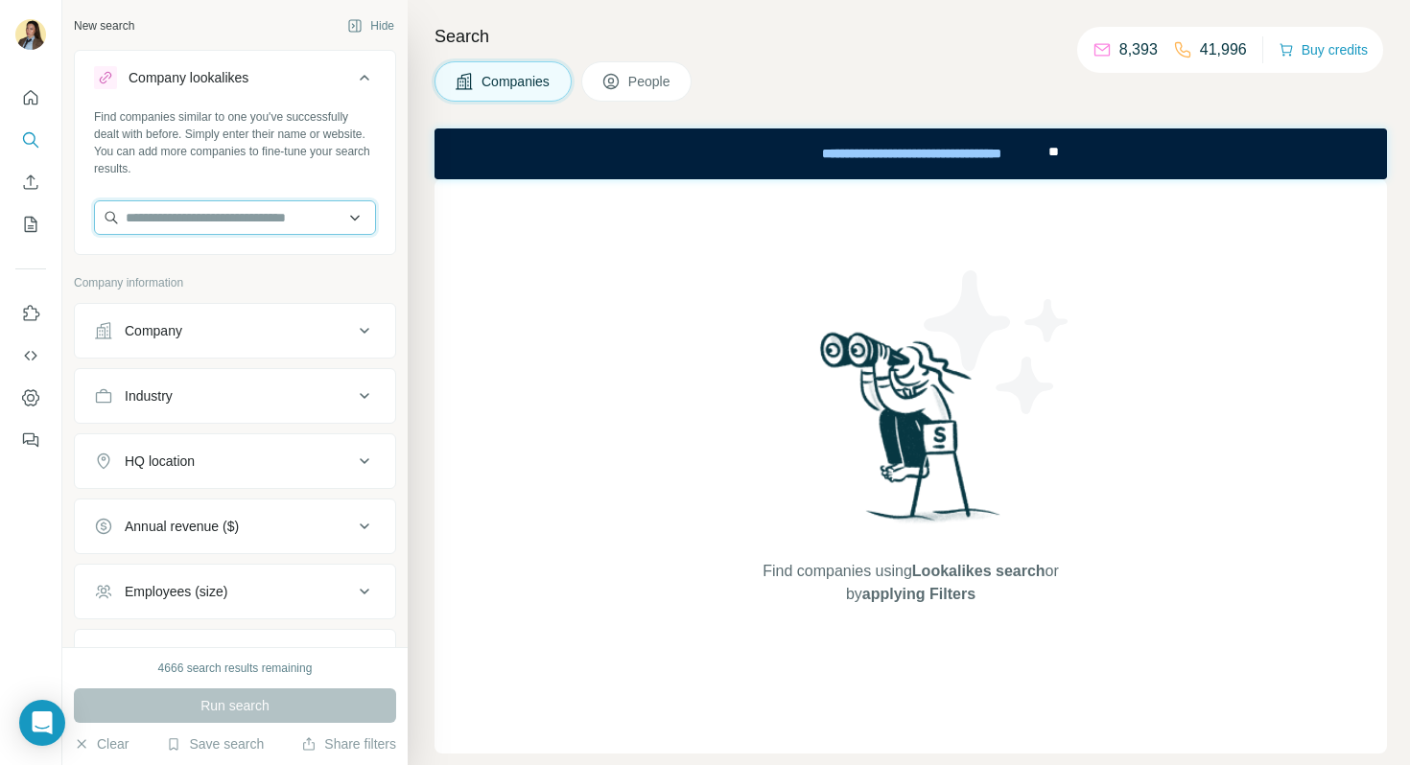
click at [339, 219] on input "text" at bounding box center [235, 217] width 282 height 35
click at [364, 223] on input "text" at bounding box center [235, 217] width 282 height 35
paste input "******"
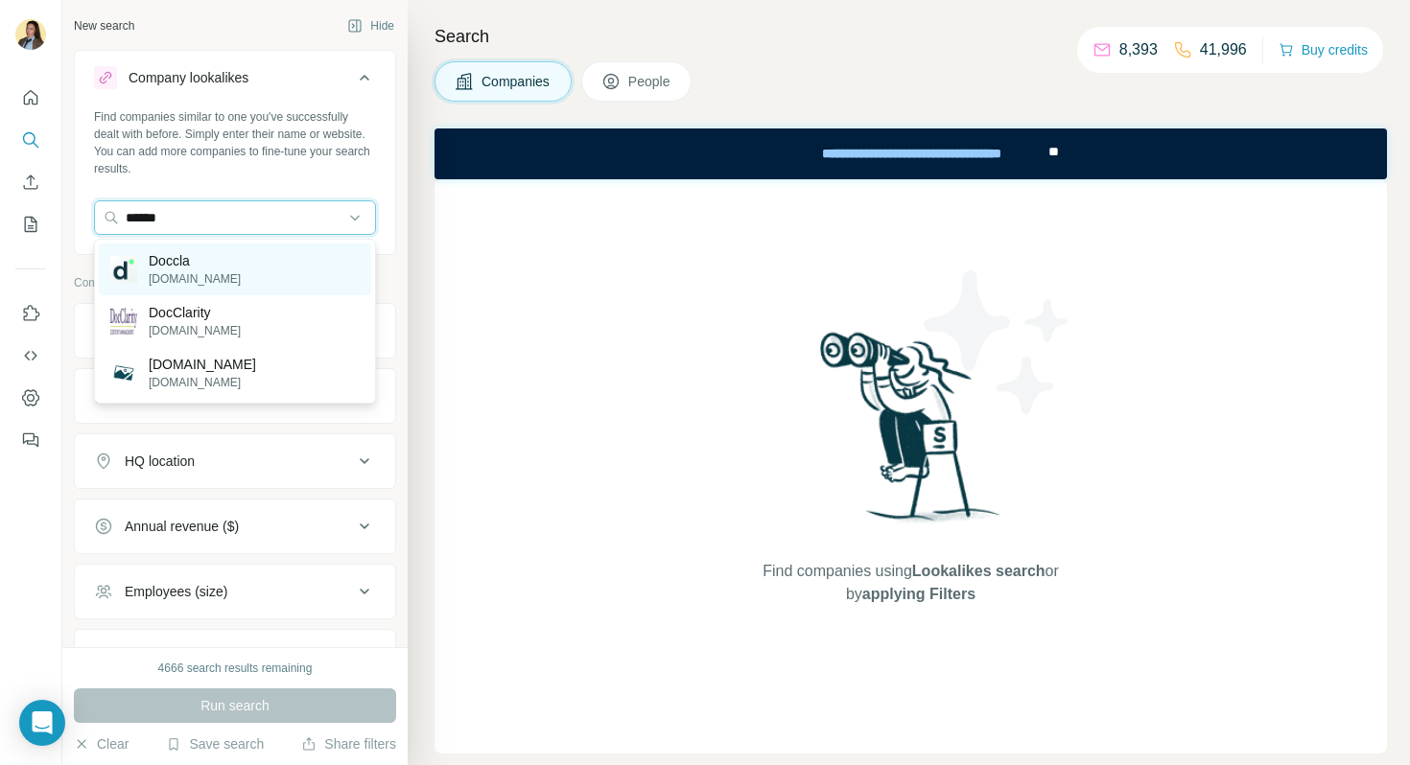
type input "******"
click at [248, 267] on div "Doccla [DOMAIN_NAME]" at bounding box center [235, 270] width 272 height 52
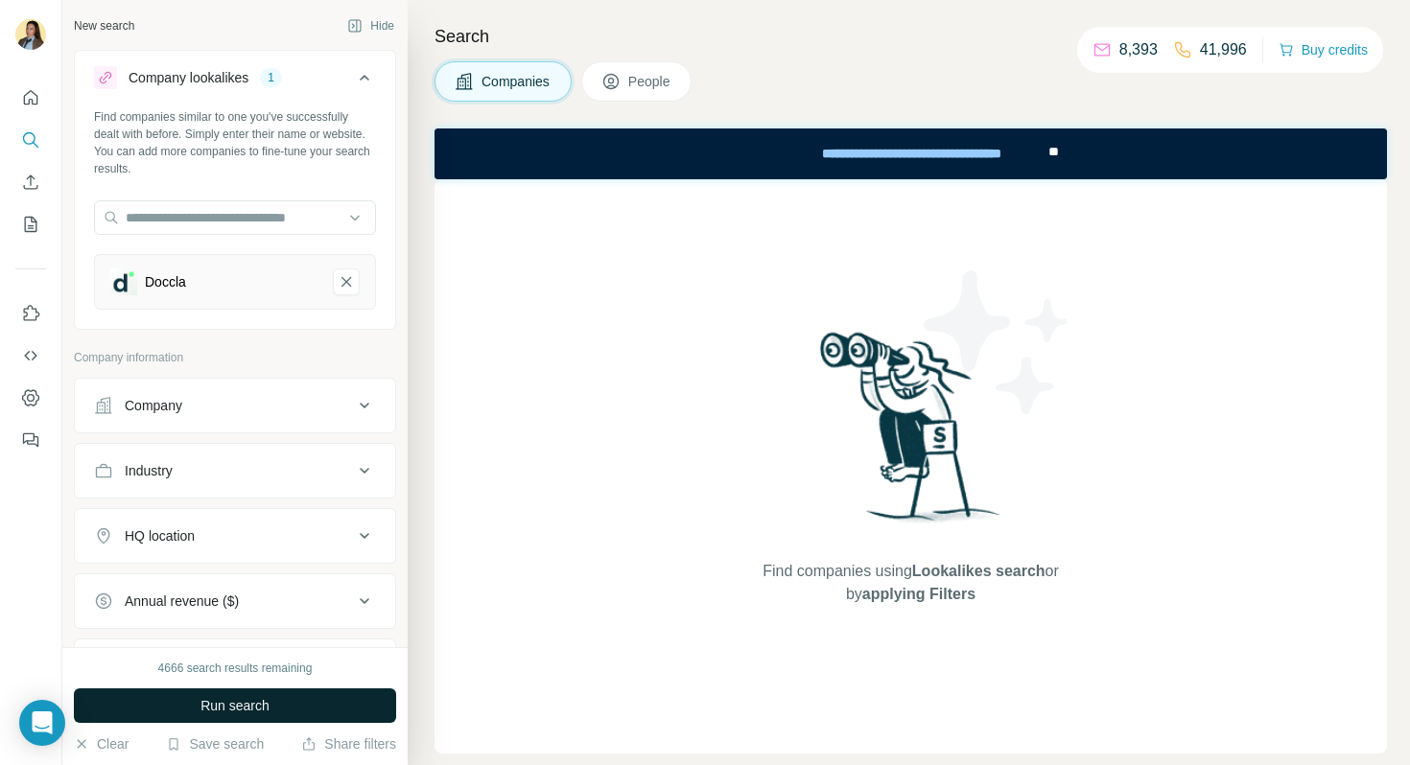
click at [283, 702] on button "Run search" at bounding box center [235, 706] width 322 height 35
